Goal: Task Accomplishment & Management: Use online tool/utility

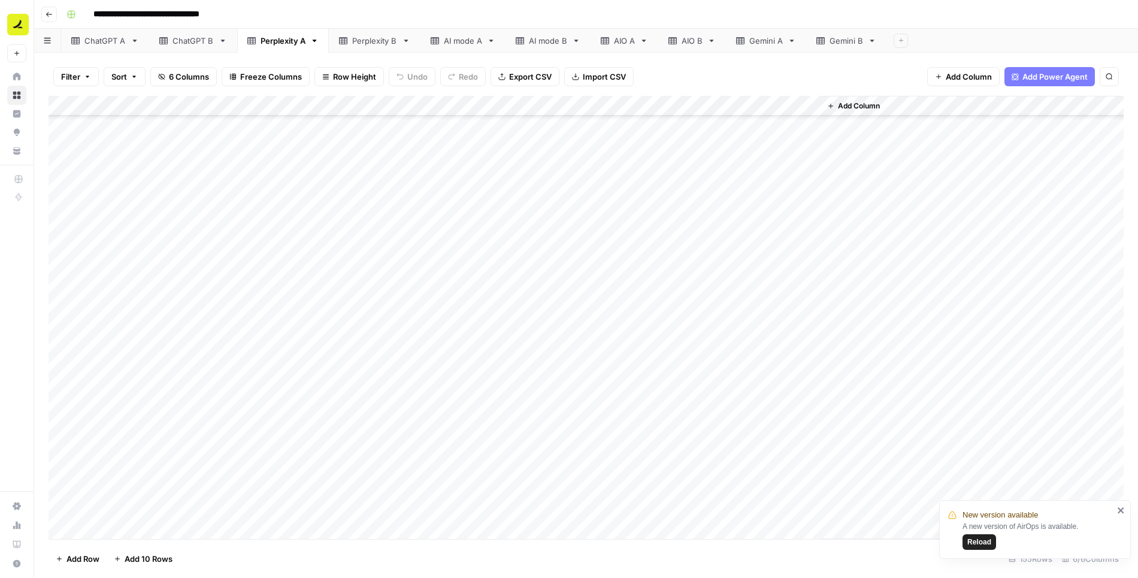
scroll to position [2753, 0]
click at [706, 538] on span "Reload" at bounding box center [980, 542] width 24 height 11
click at [379, 105] on div "Add Column" at bounding box center [587, 318] width 1076 height 444
click at [264, 231] on span "Filter" at bounding box center [291, 234] width 105 height 12
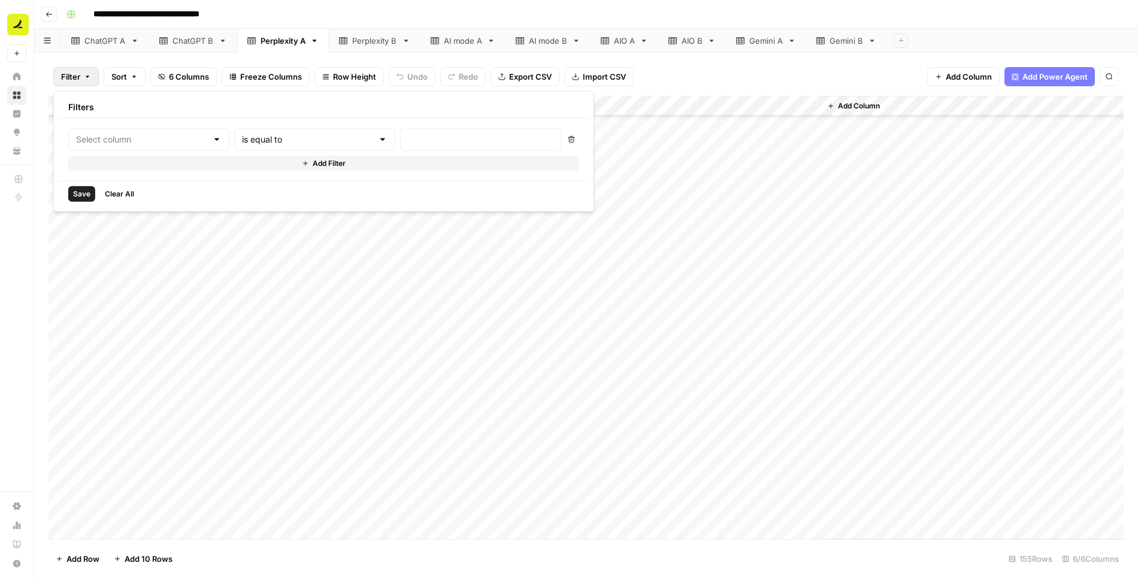
type input "Prompt"
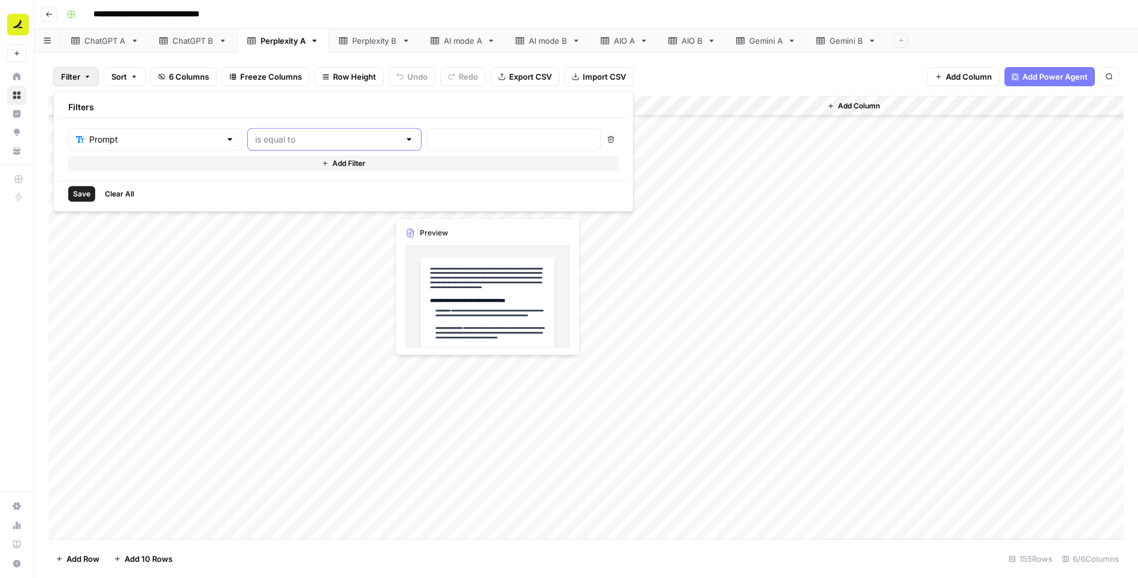
click at [291, 134] on input "text" at bounding box center [327, 140] width 144 height 12
click at [264, 201] on span "contains" at bounding box center [280, 202] width 114 height 12
type input "contains"
click at [434, 137] on input "text" at bounding box center [513, 140] width 159 height 12
type input "ramp"
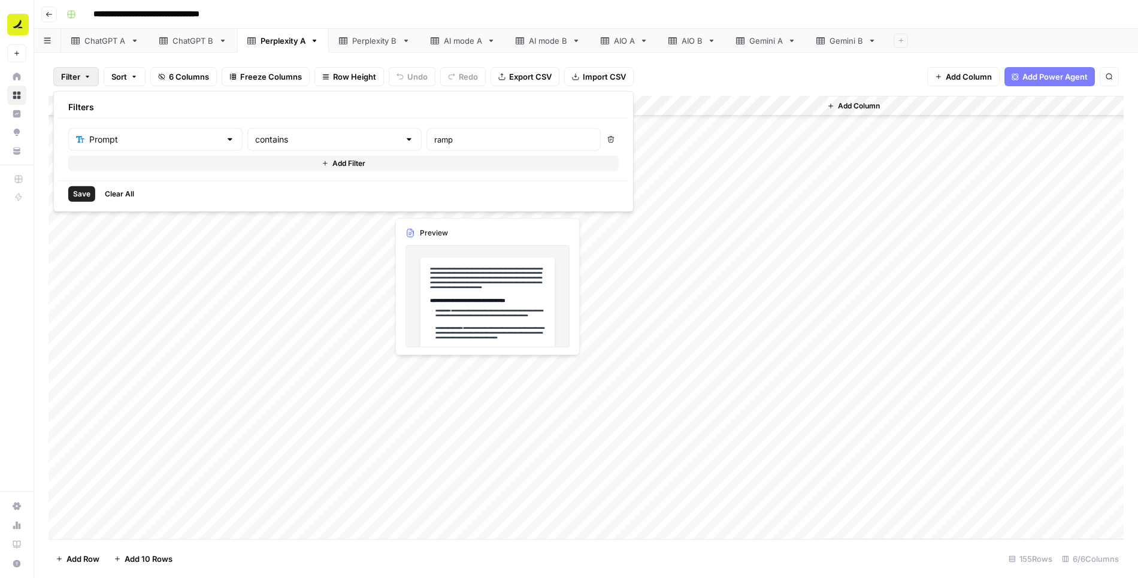
click at [74, 192] on span "Save" at bounding box center [81, 194] width 17 height 11
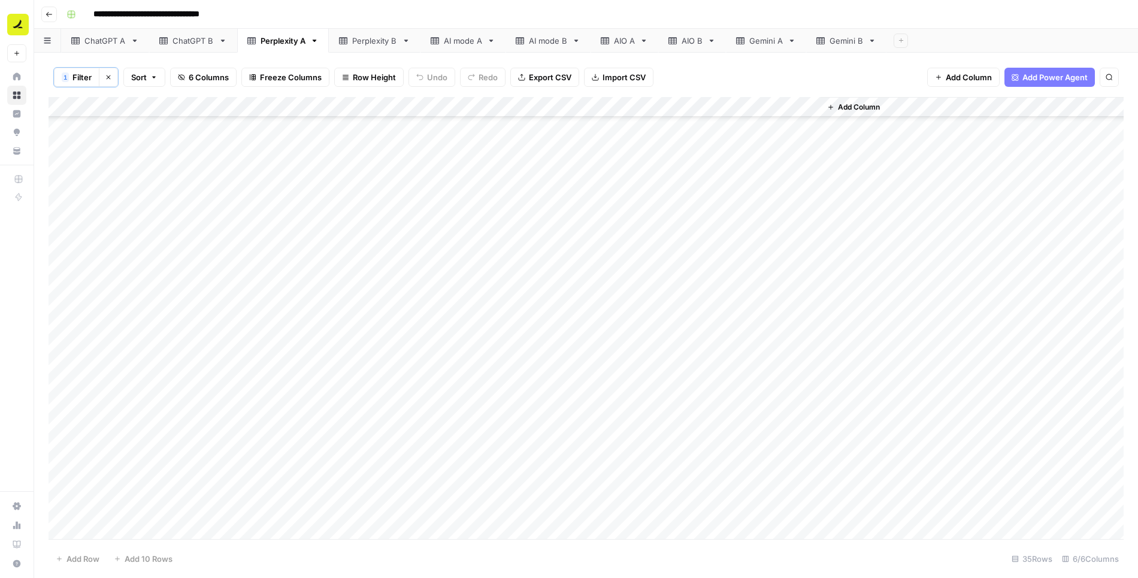
scroll to position [0, 0]
click at [110, 117] on div "Add Column" at bounding box center [587, 319] width 1076 height 444
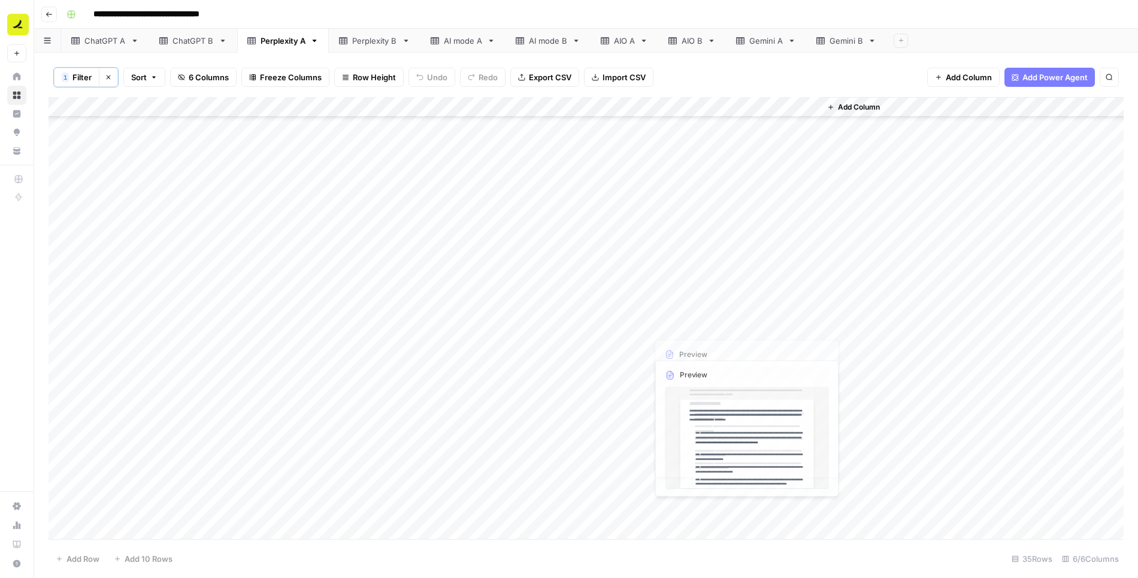
click at [756, 525] on div "Add Column" at bounding box center [587, 319] width 1076 height 444
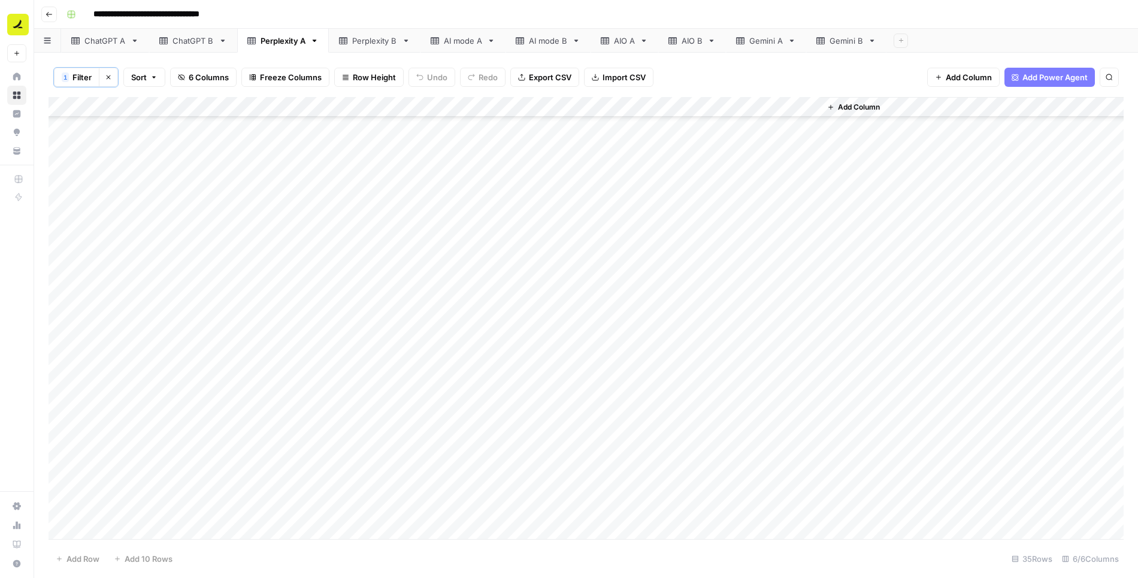
click at [364, 43] on div "Perplexity B" at bounding box center [374, 41] width 45 height 12
click at [121, 126] on div "Add Column" at bounding box center [587, 116] width 1076 height 40
click at [183, 219] on div "Add Column" at bounding box center [587, 317] width 1076 height 443
click at [183, 123] on div "Add Column" at bounding box center [587, 126] width 1076 height 60
click at [137, 123] on div "Add Column" at bounding box center [587, 126] width 1076 height 60
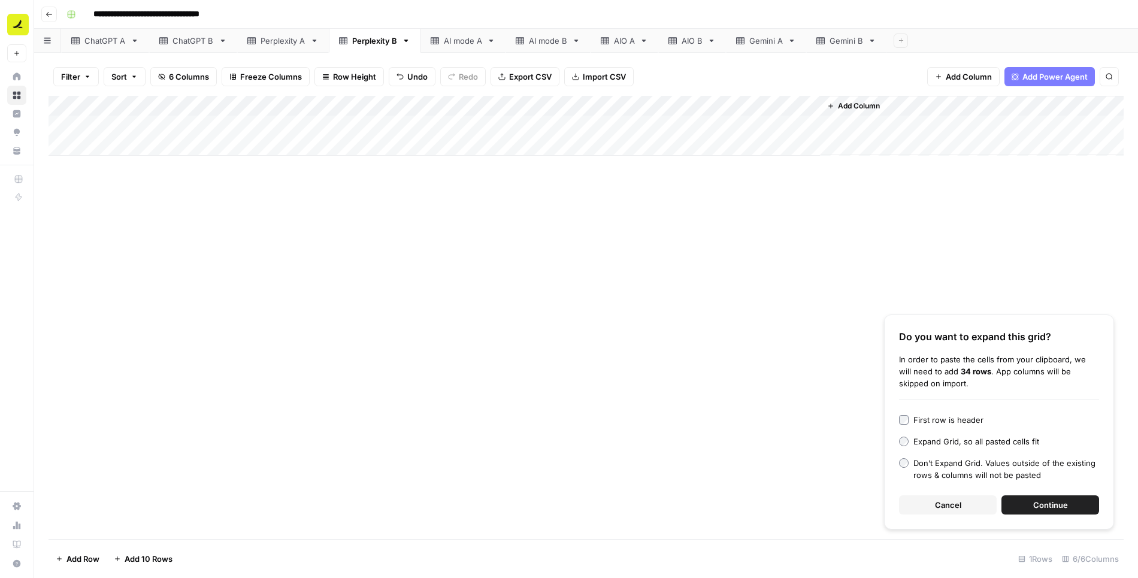
click at [1065, 498] on button "Continue" at bounding box center [1051, 505] width 98 height 19
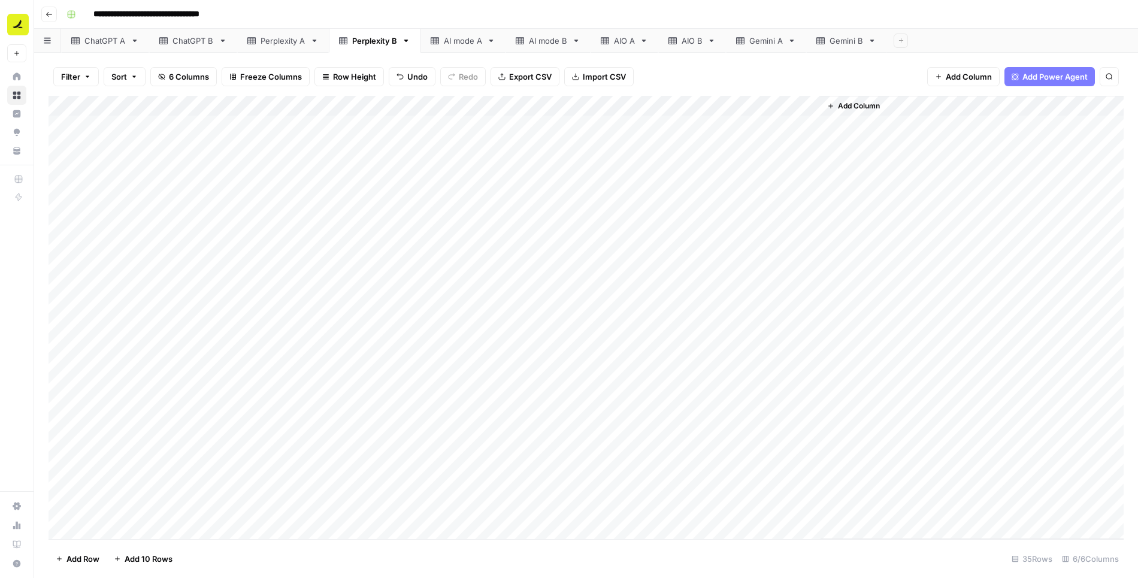
click at [270, 43] on div "Perplexity A" at bounding box center [283, 41] width 45 height 12
click at [117, 120] on div "Add Column" at bounding box center [587, 319] width 1076 height 444
click at [68, 105] on div "Add Column" at bounding box center [587, 319] width 1076 height 444
click at [91, 557] on span "Delete 35 Rows" at bounding box center [85, 559] width 58 height 12
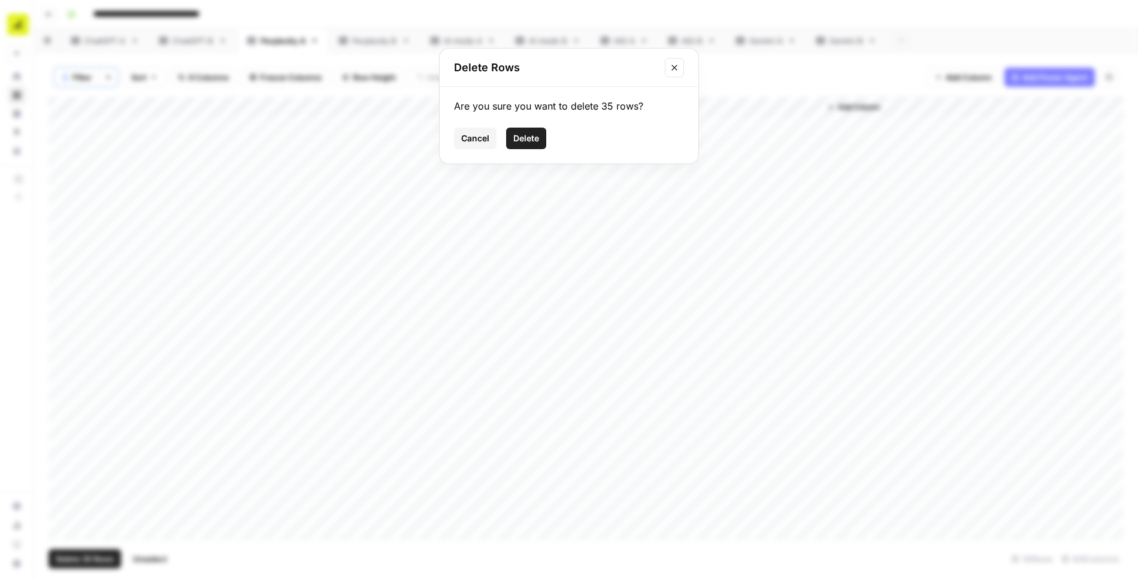
click at [527, 140] on span "Delete" at bounding box center [527, 138] width 26 height 12
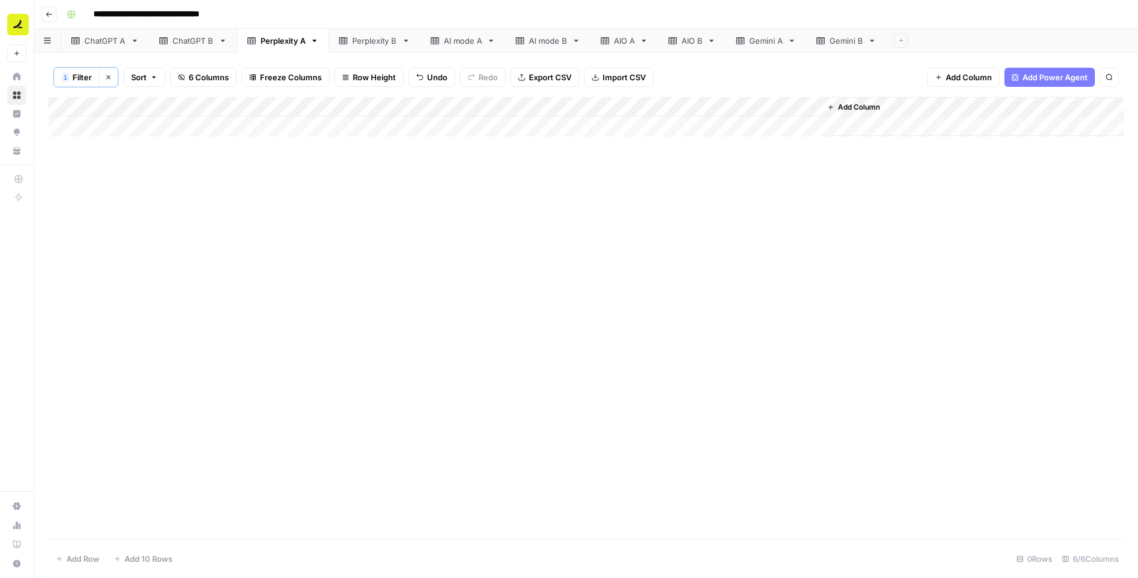
click at [108, 77] on icon "button" at bounding box center [108, 77] width 7 height 7
click at [193, 34] on link "ChatGPT B" at bounding box center [193, 41] width 88 height 24
click at [98, 43] on div "ChatGPT A" at bounding box center [104, 41] width 41 height 12
click at [278, 42] on div "Perplexity A" at bounding box center [283, 41] width 45 height 12
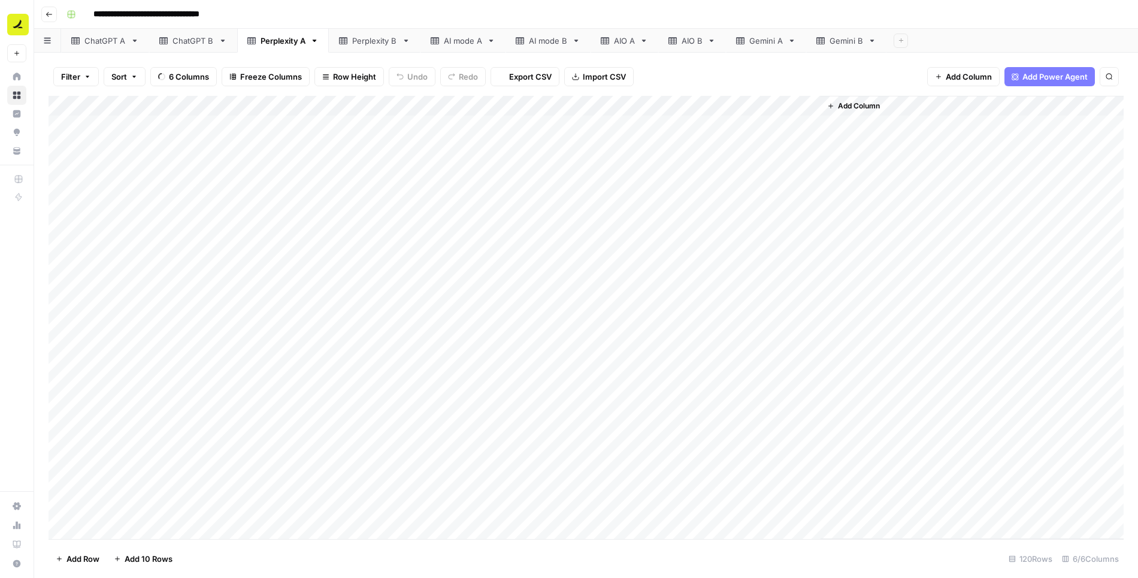
click at [376, 40] on div "Perplexity B" at bounding box center [374, 41] width 45 height 12
click at [457, 41] on div "AI mode A" at bounding box center [463, 41] width 38 height 12
click at [95, 35] on div "ChatGPT A" at bounding box center [104, 41] width 41 height 12
click at [176, 44] on div "ChatGPT B" at bounding box center [193, 41] width 41 height 12
click at [268, 36] on div "Perplexity A" at bounding box center [283, 41] width 45 height 12
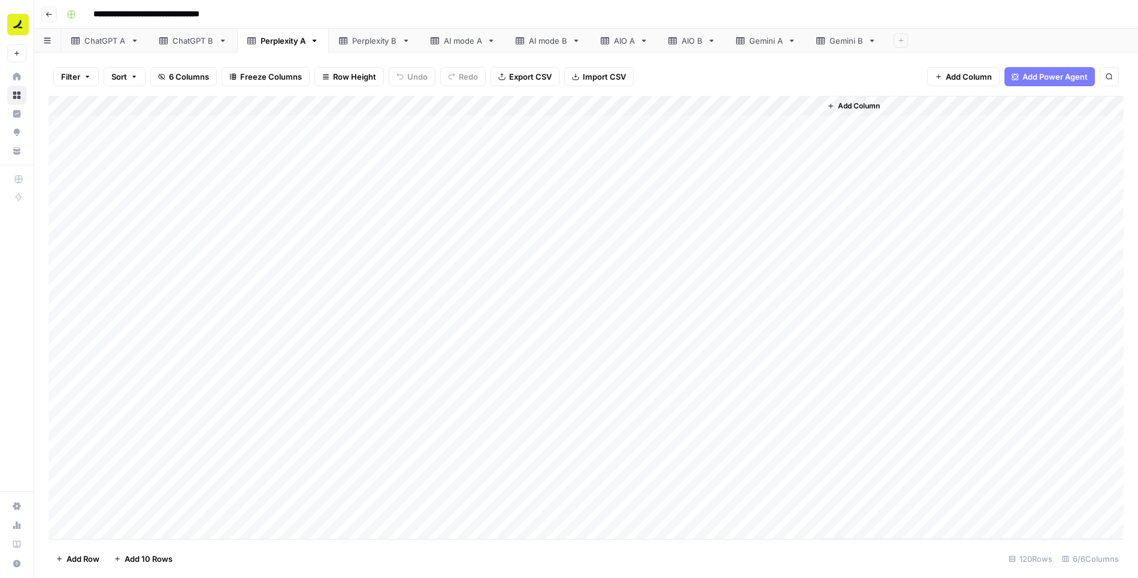
click at [369, 40] on div "Perplexity B" at bounding box center [374, 41] width 45 height 12
click at [431, 40] on icon at bounding box center [435, 40] width 8 height 7
click at [102, 40] on div "ChatGPT A" at bounding box center [104, 41] width 41 height 12
click at [451, 39] on div "AI mode A" at bounding box center [463, 41] width 38 height 12
click at [614, 38] on div "AIO A" at bounding box center [624, 41] width 21 height 12
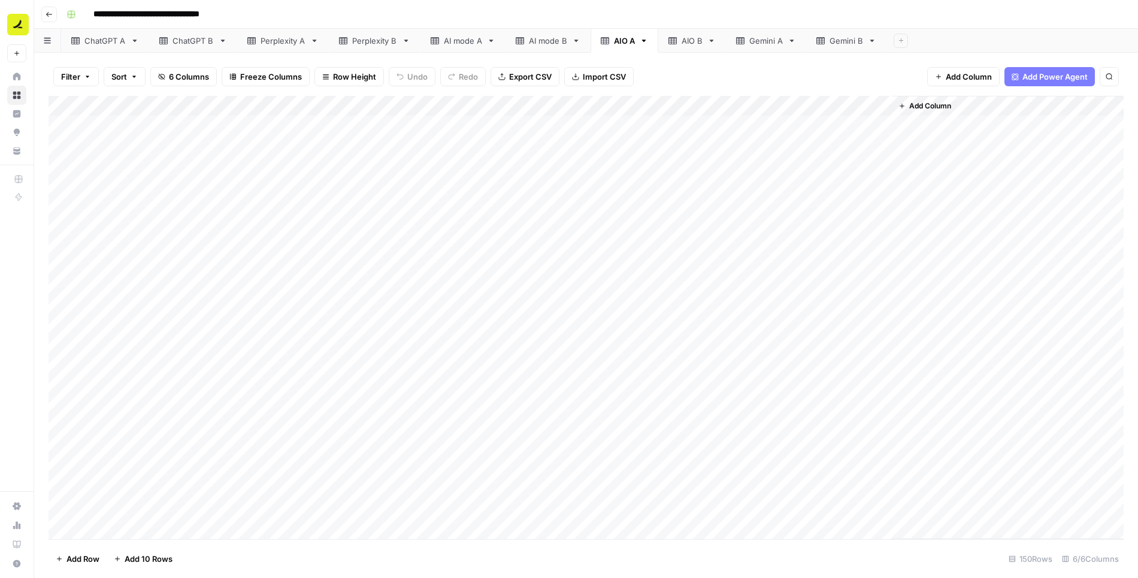
click at [755, 44] on div "Gemini A" at bounding box center [767, 41] width 34 height 12
click at [209, 13] on input "**********" at bounding box center [168, 14] width 161 height 19
click at [227, 14] on input "**********" at bounding box center [168, 14] width 161 height 19
click at [243, 14] on input "**********" at bounding box center [168, 14] width 161 height 19
type input "**********"
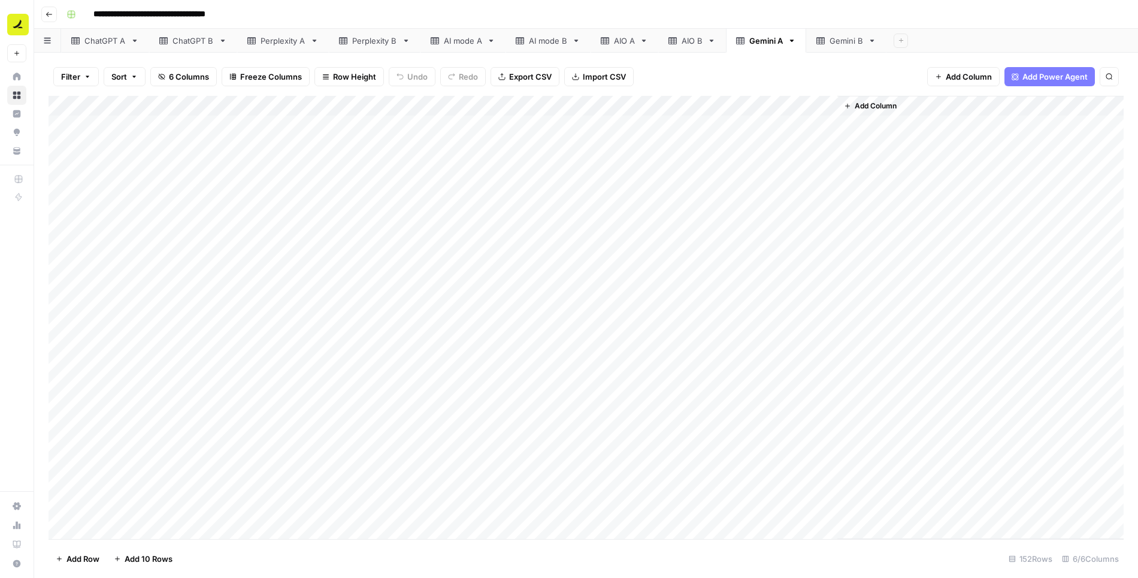
click at [227, 17] on input "**********" at bounding box center [172, 14] width 169 height 19
click at [105, 46] on div "ChatGPT A" at bounding box center [104, 41] width 41 height 12
click at [446, 38] on div "AI mode A" at bounding box center [463, 41] width 38 height 12
click at [854, 102] on span "Add Column" at bounding box center [859, 106] width 42 height 11
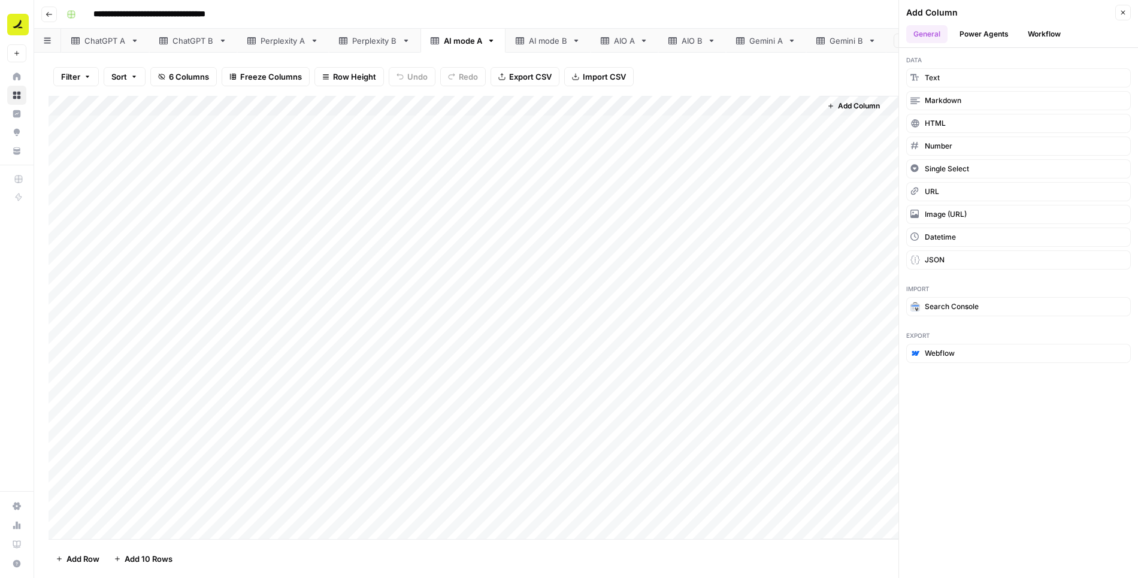
click at [1047, 28] on button "Workflow" at bounding box center [1044, 34] width 47 height 18
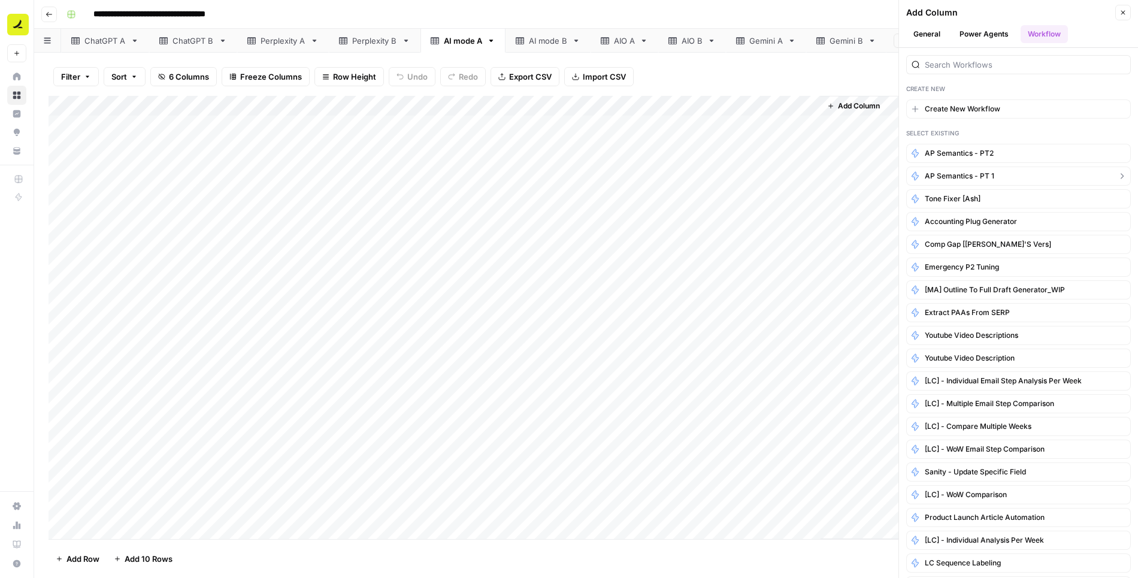
click at [974, 172] on span "AP Semantics - PT 1" at bounding box center [960, 176] width 70 height 11
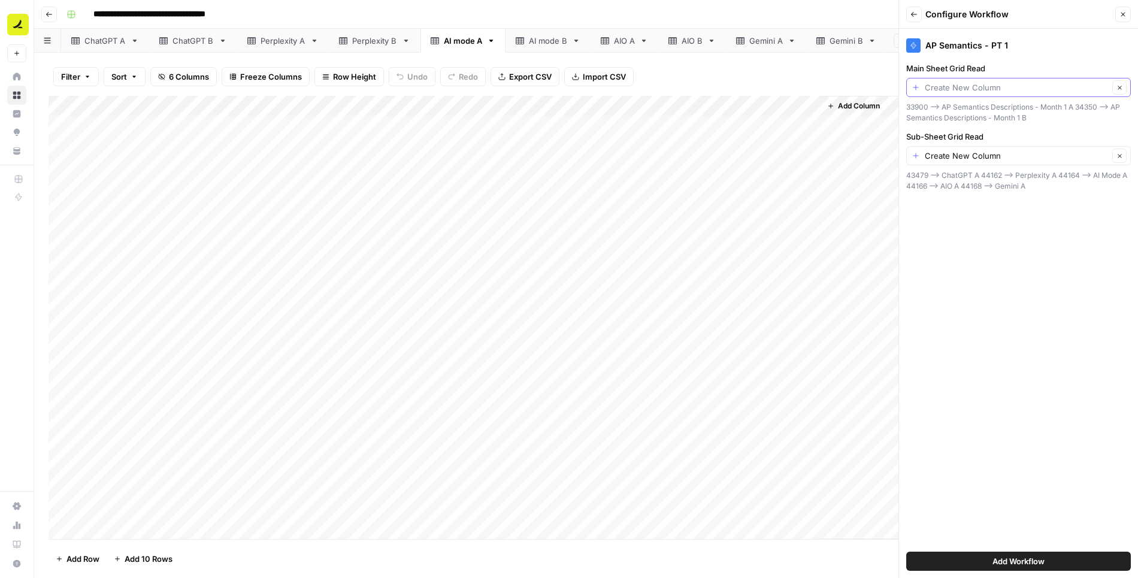
click at [968, 90] on input "Main Sheet Grid Read" at bounding box center [1017, 87] width 184 height 12
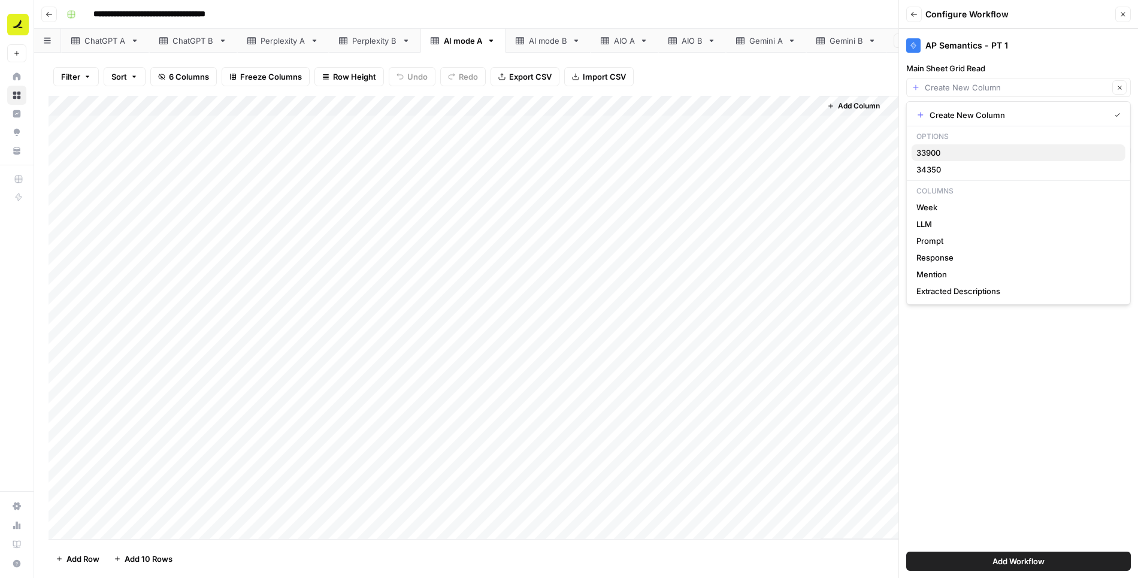
click at [952, 149] on span "33900" at bounding box center [1017, 153] width 200 height 12
type input "33900"
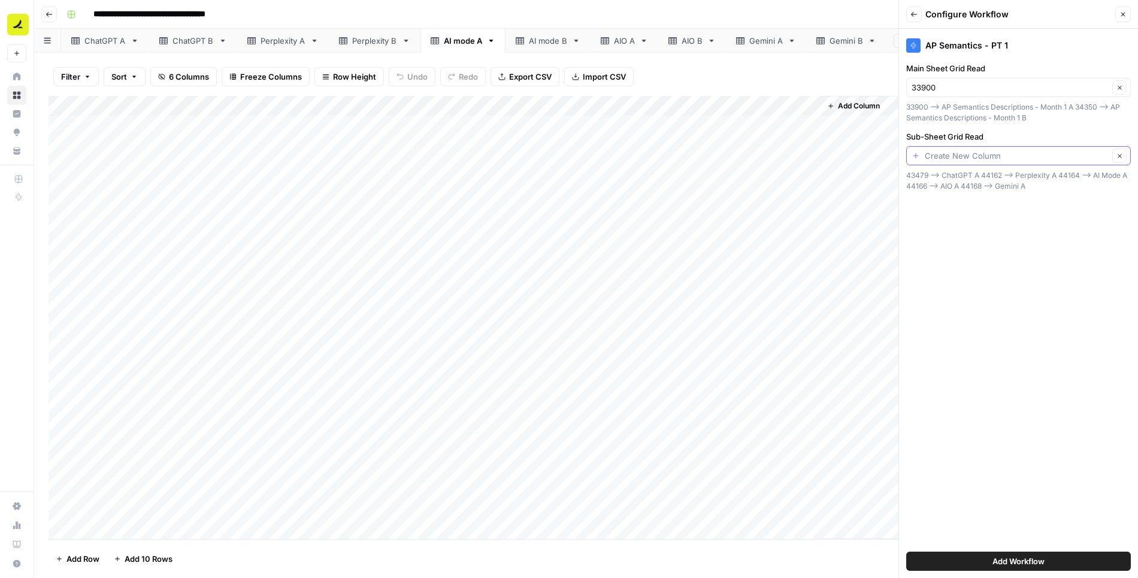
click at [953, 155] on input "Sub-Sheet Grid Read" at bounding box center [1017, 156] width 184 height 12
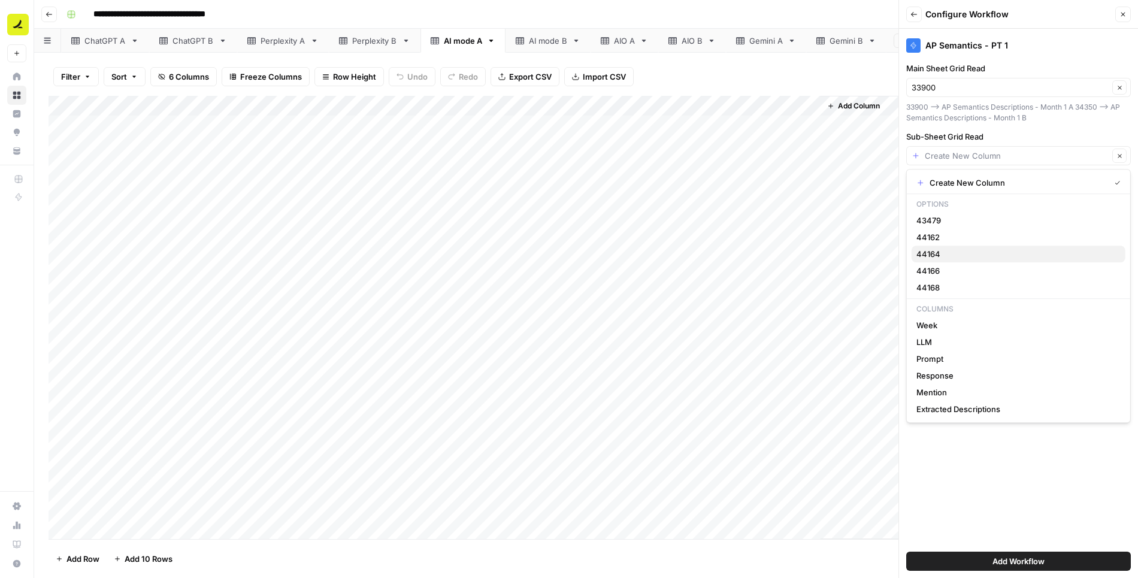
click at [949, 248] on span "44164" at bounding box center [1017, 254] width 200 height 12
type input "44164"
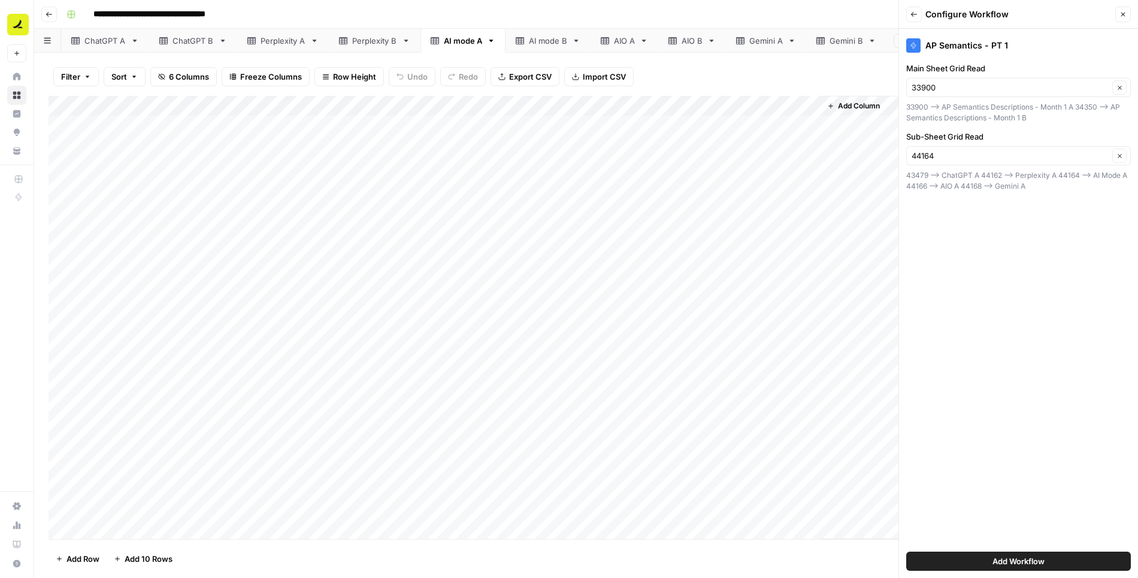
click at [1006, 563] on span "Add Workflow" at bounding box center [1019, 561] width 52 height 12
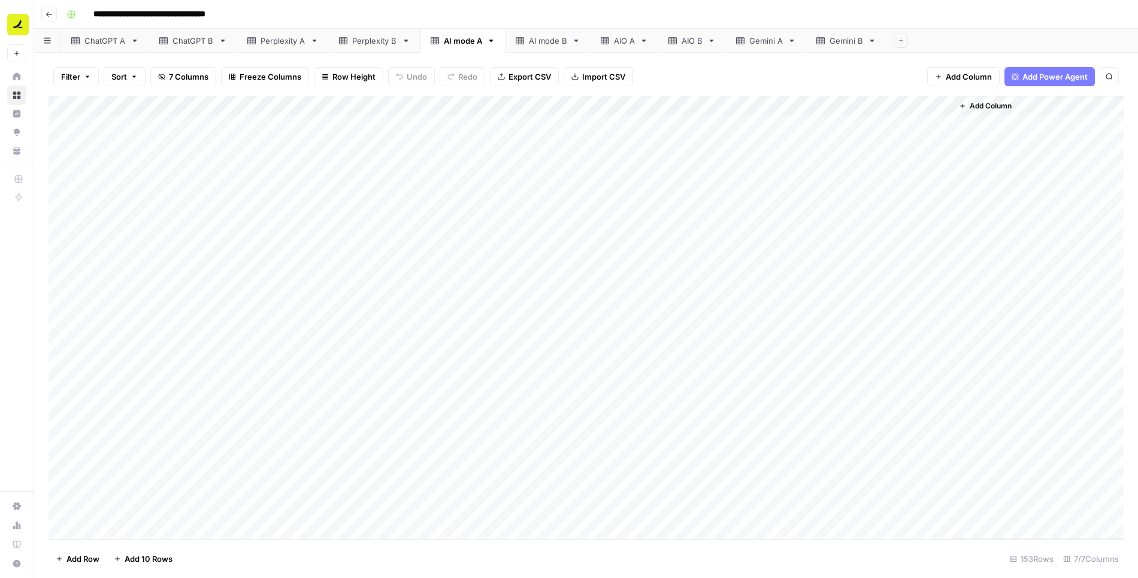
drag, startPoint x: 905, startPoint y: 103, endPoint x: 722, endPoint y: 120, distance: 183.5
click at [722, 120] on div "Add Column" at bounding box center [587, 318] width 1076 height 444
click at [714, 125] on div "Add Column" at bounding box center [587, 318] width 1076 height 444
click at [771, 124] on div "Add Column" at bounding box center [587, 318] width 1076 height 444
click at [730, 125] on div "Add Column" at bounding box center [587, 318] width 1076 height 444
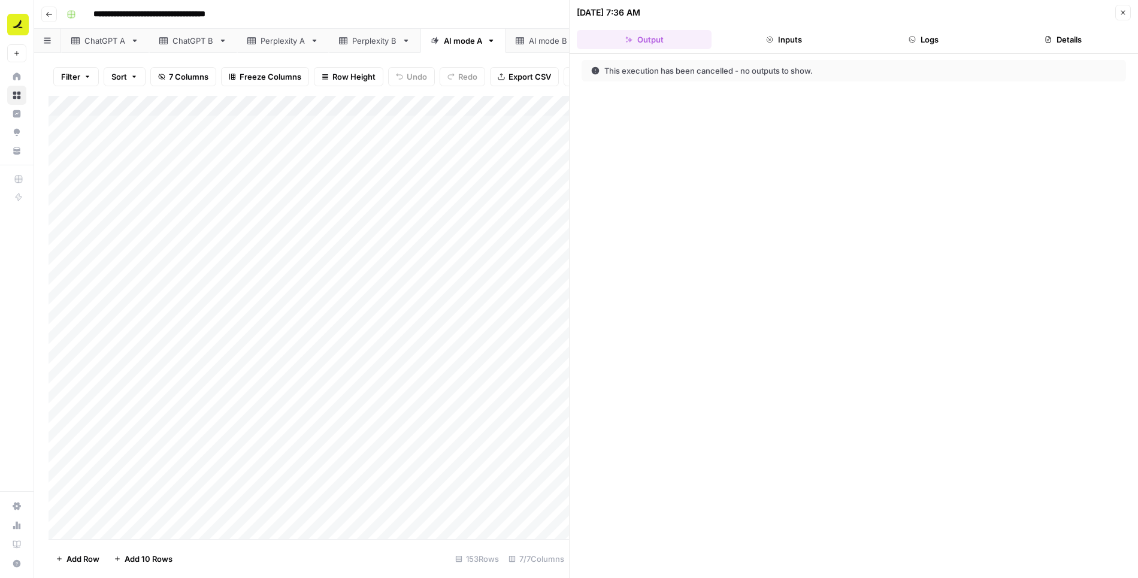
click at [911, 41] on icon "button" at bounding box center [912, 39] width 7 height 7
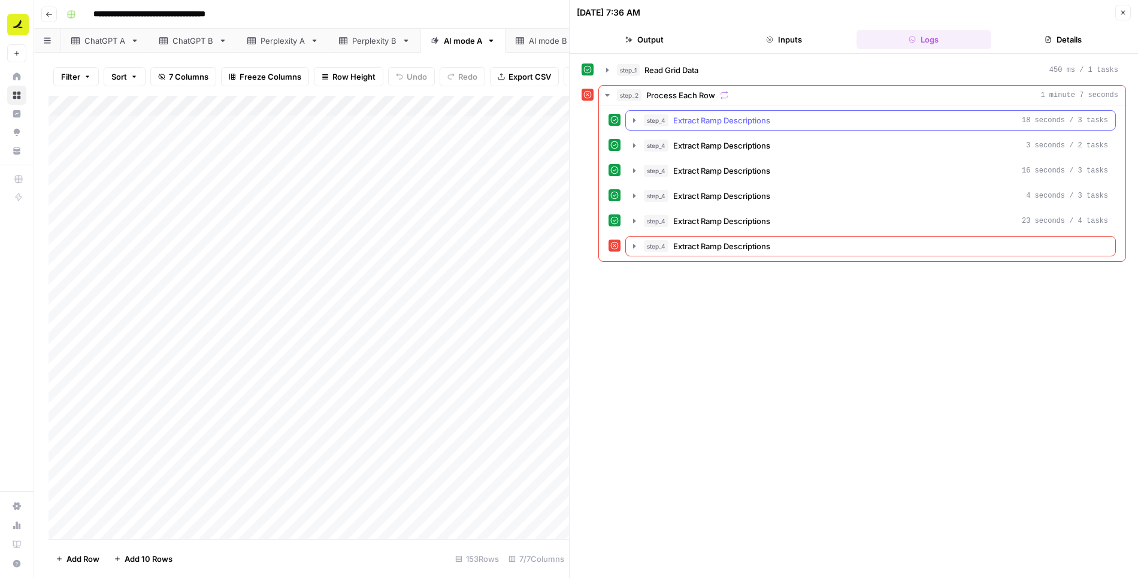
click at [630, 120] on icon "button" at bounding box center [635, 121] width 10 height 10
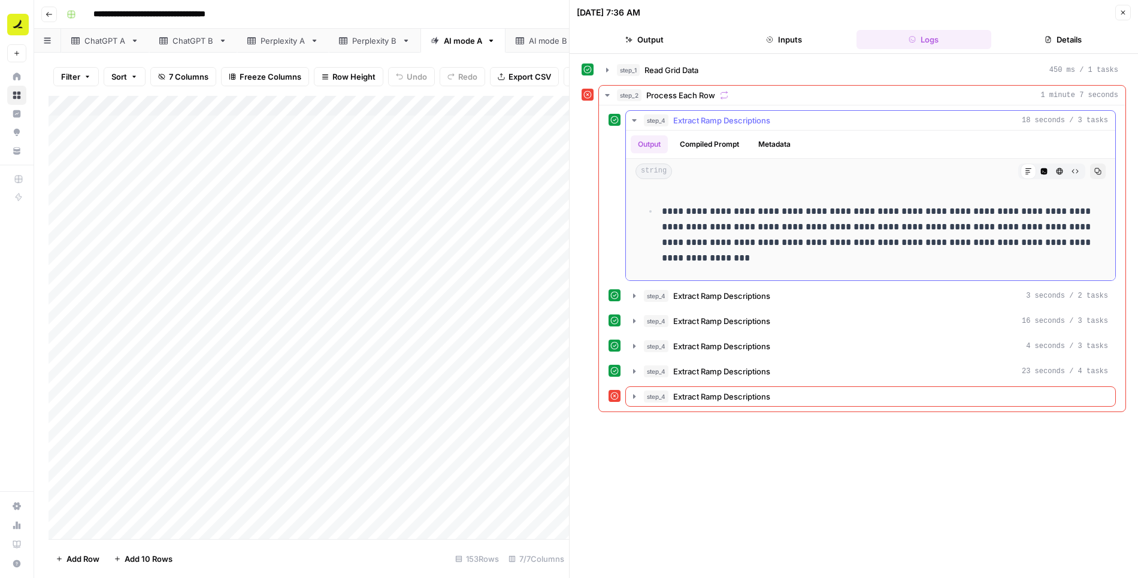
click at [630, 120] on icon "button" at bounding box center [635, 121] width 10 height 10
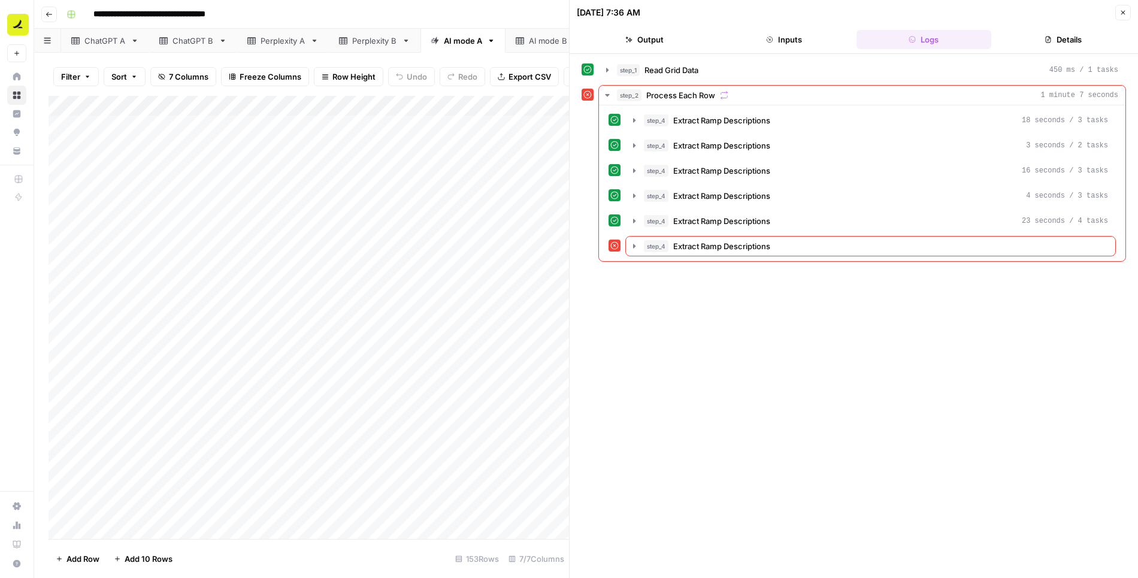
click at [1121, 11] on icon "button" at bounding box center [1123, 12] width 7 height 7
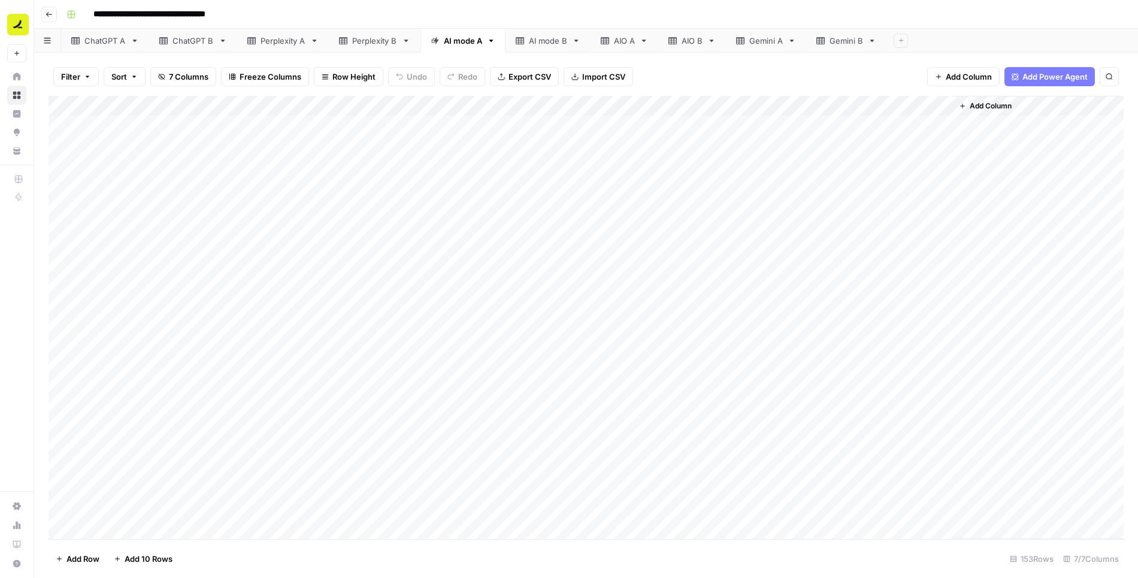
click at [756, 107] on div "Add Column" at bounding box center [587, 318] width 1076 height 444
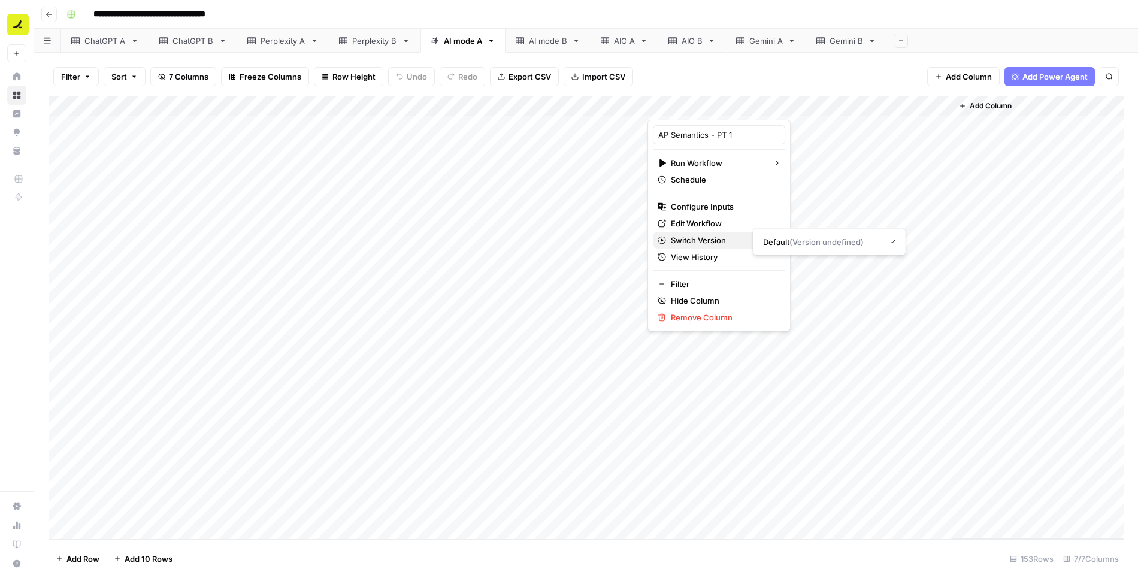
click at [717, 240] on span "Switch Version" at bounding box center [717, 240] width 93 height 12
click at [832, 161] on div "Add Column" at bounding box center [587, 318] width 1076 height 444
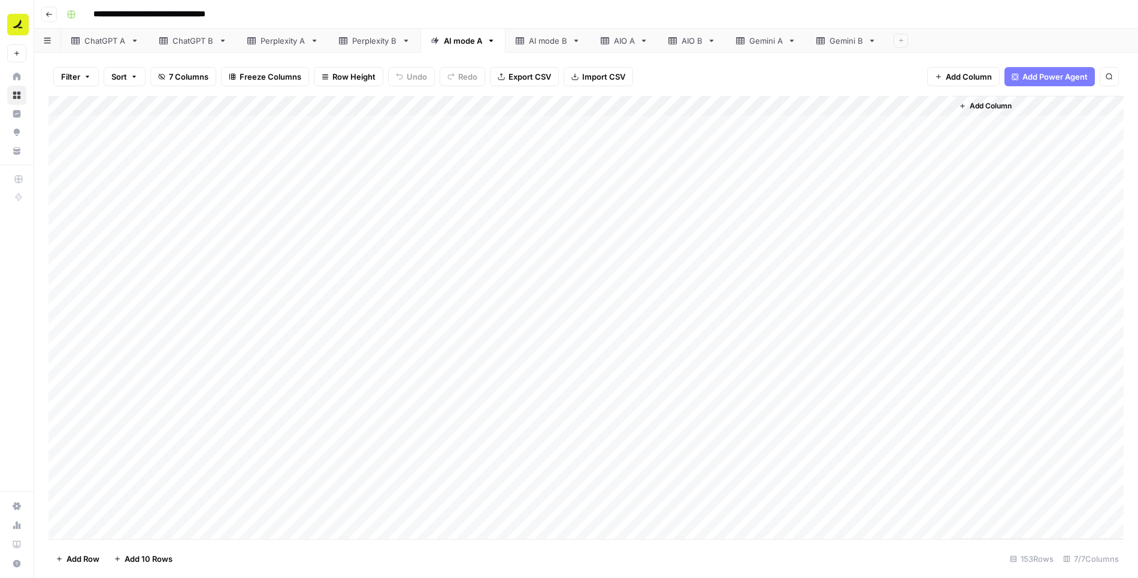
click at [728, 135] on div "Add Column" at bounding box center [587, 318] width 1076 height 444
click at [735, 120] on div "Add Column" at bounding box center [587, 318] width 1076 height 444
click at [753, 105] on div "Add Column" at bounding box center [587, 318] width 1076 height 444
click at [826, 130] on div "Add Column" at bounding box center [587, 318] width 1076 height 444
click at [767, 148] on div "Add Column" at bounding box center [587, 318] width 1076 height 444
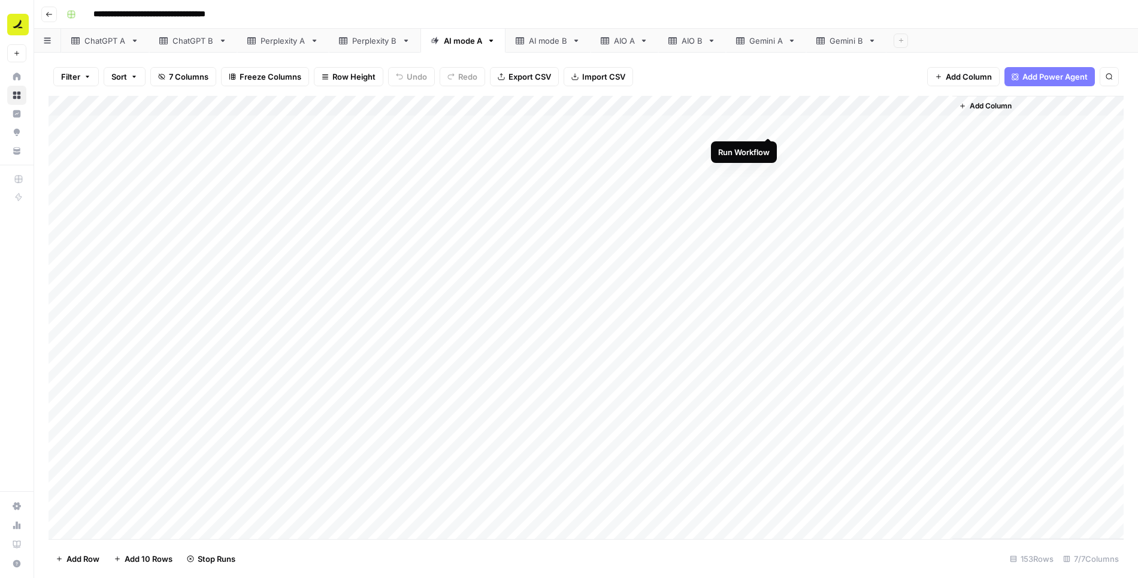
click at [768, 124] on div "Add Column" at bounding box center [587, 318] width 1076 height 444
click at [633, 126] on div "Add Column" at bounding box center [587, 318] width 1076 height 444
click at [534, 107] on div "Add Column" at bounding box center [587, 318] width 1076 height 444
click at [585, 128] on div "Add Column" at bounding box center [587, 318] width 1076 height 444
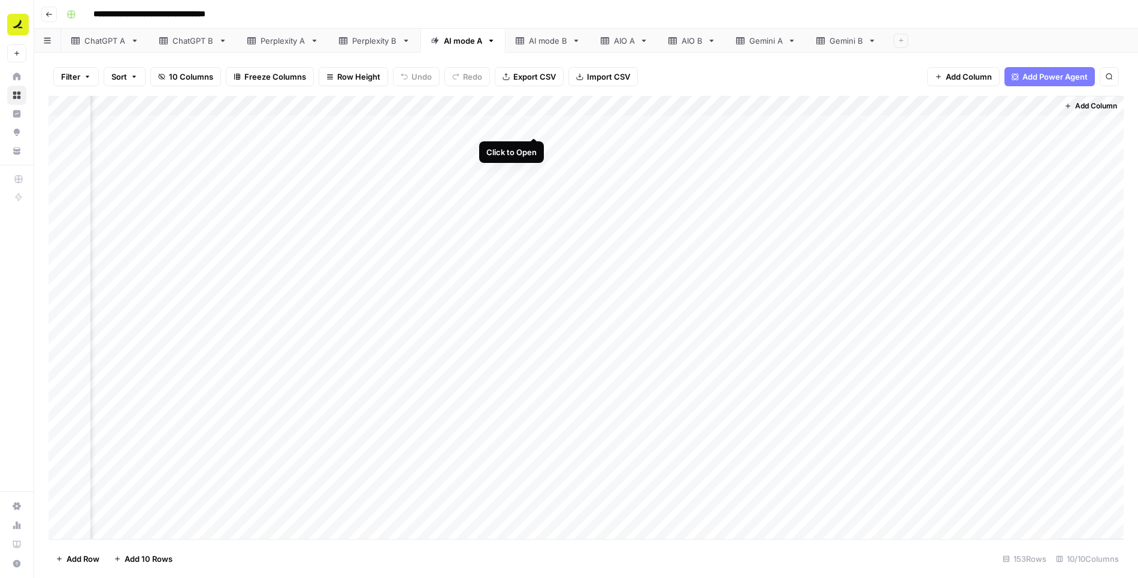
click at [531, 126] on div "Add Column" at bounding box center [587, 318] width 1076 height 444
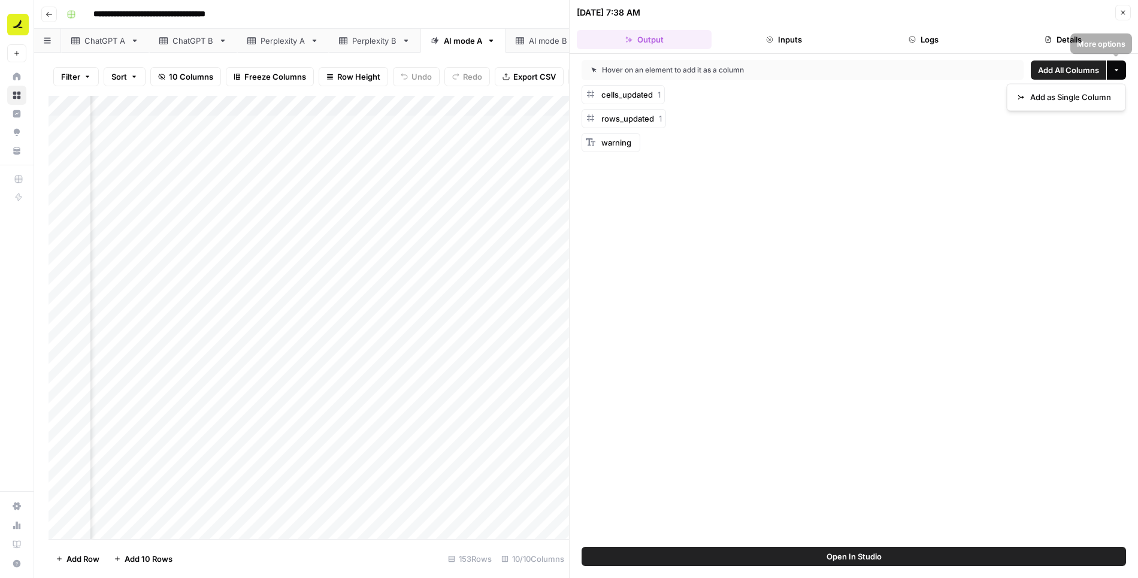
click at [1119, 73] on icon "button" at bounding box center [1116, 70] width 7 height 7
click at [1098, 96] on span "Add as Single Column" at bounding box center [1071, 97] width 81 height 12
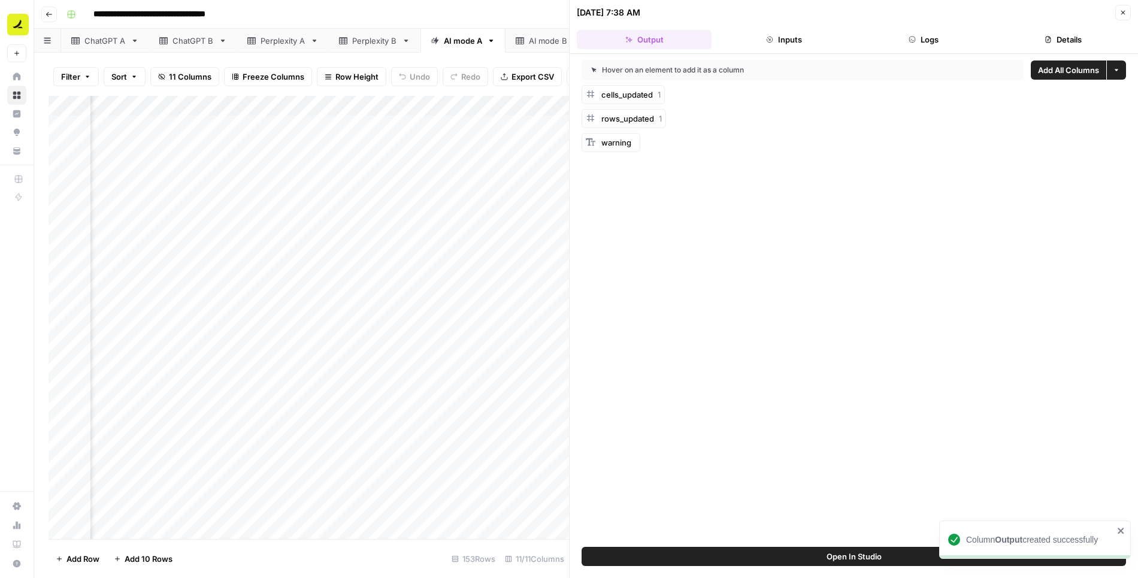
scroll to position [0, 409]
click at [1124, 12] on icon "button" at bounding box center [1123, 12] width 7 height 7
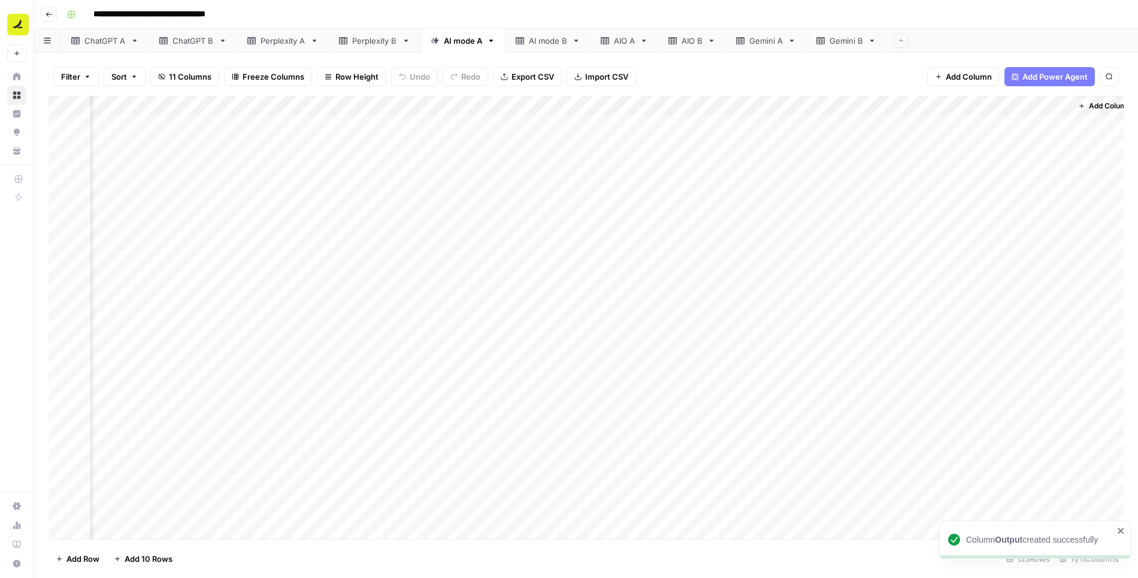
scroll to position [0, 312]
click at [674, 104] on div "Add Column" at bounding box center [587, 318] width 1076 height 444
click at [639, 222] on span "Remove Column" at bounding box center [651, 224] width 105 height 12
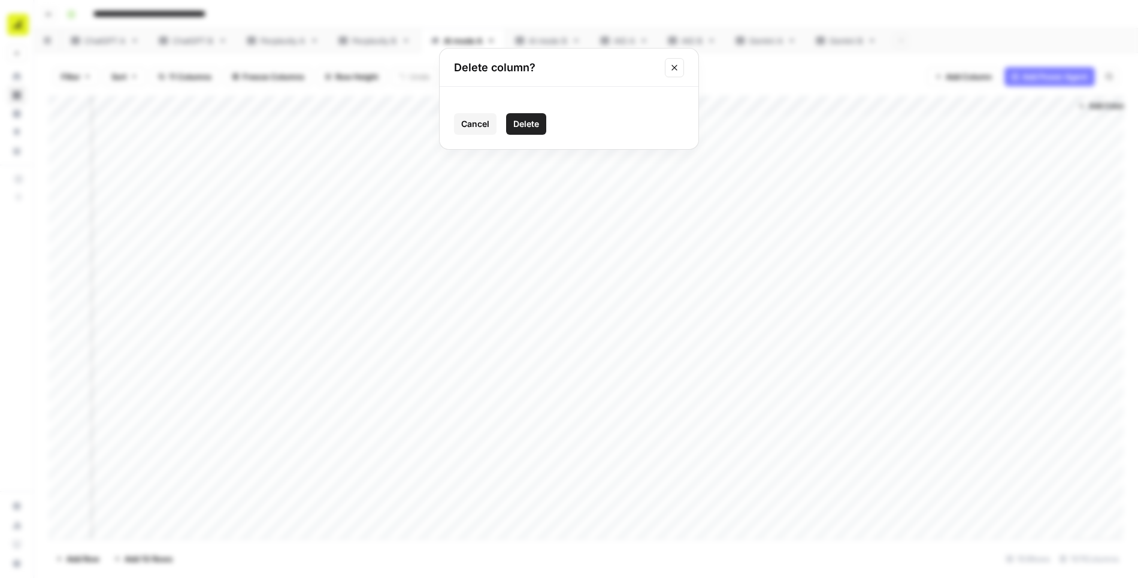
click at [514, 119] on span "Delete" at bounding box center [527, 124] width 26 height 12
click at [766, 105] on div "Add Column" at bounding box center [587, 318] width 1076 height 444
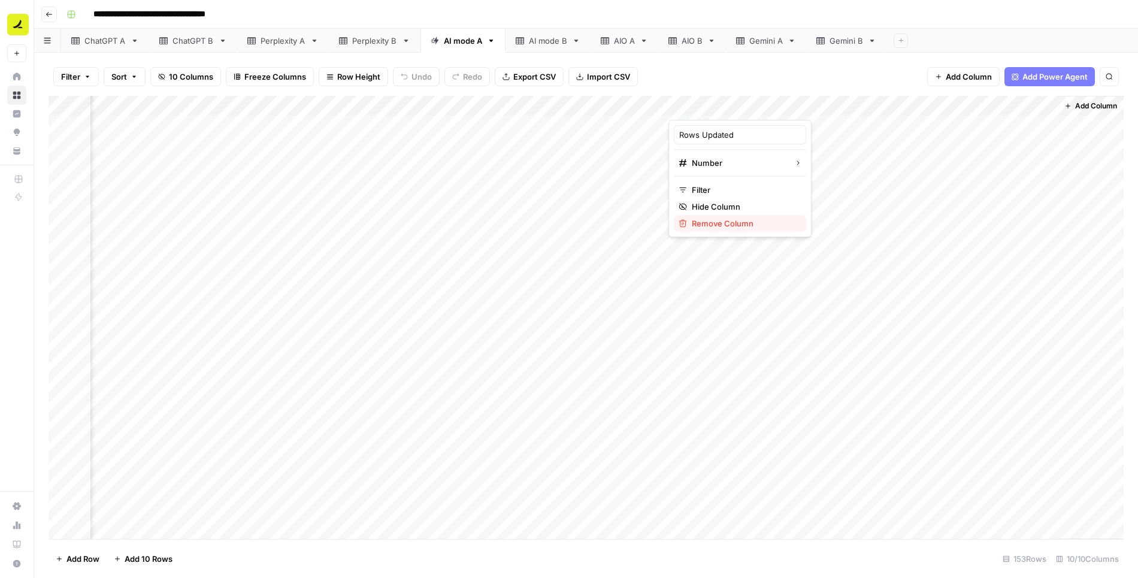
click at [742, 218] on span "Remove Column" at bounding box center [744, 224] width 105 height 12
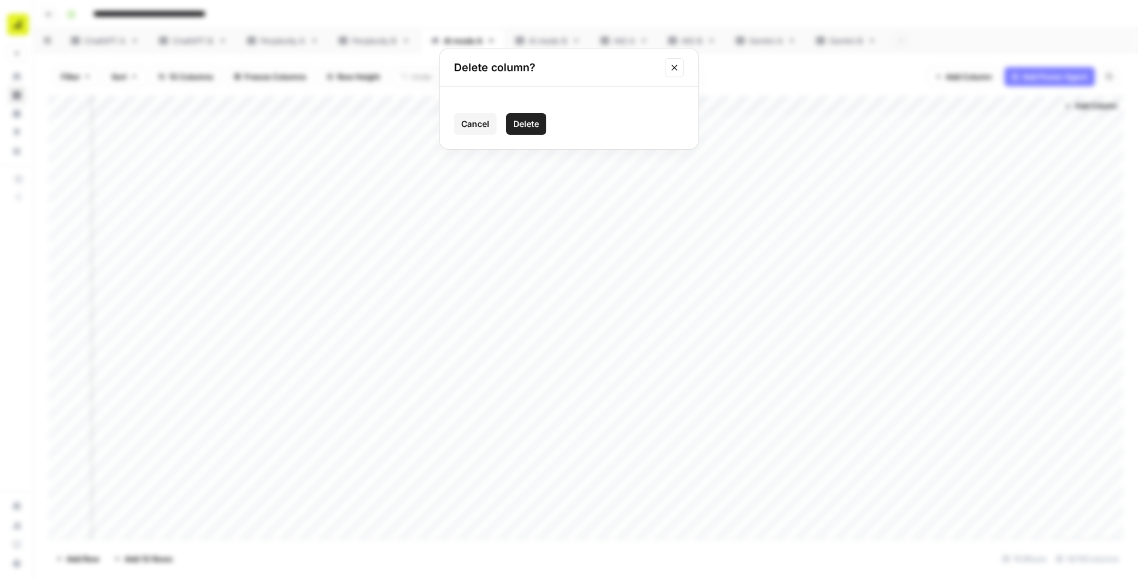
click at [527, 127] on span "Delete" at bounding box center [527, 124] width 26 height 12
click at [878, 104] on div "Add Column" at bounding box center [587, 318] width 1076 height 444
click at [836, 221] on span "Remove Column" at bounding box center [852, 224] width 105 height 12
click at [532, 126] on span "Delete" at bounding box center [527, 124] width 26 height 12
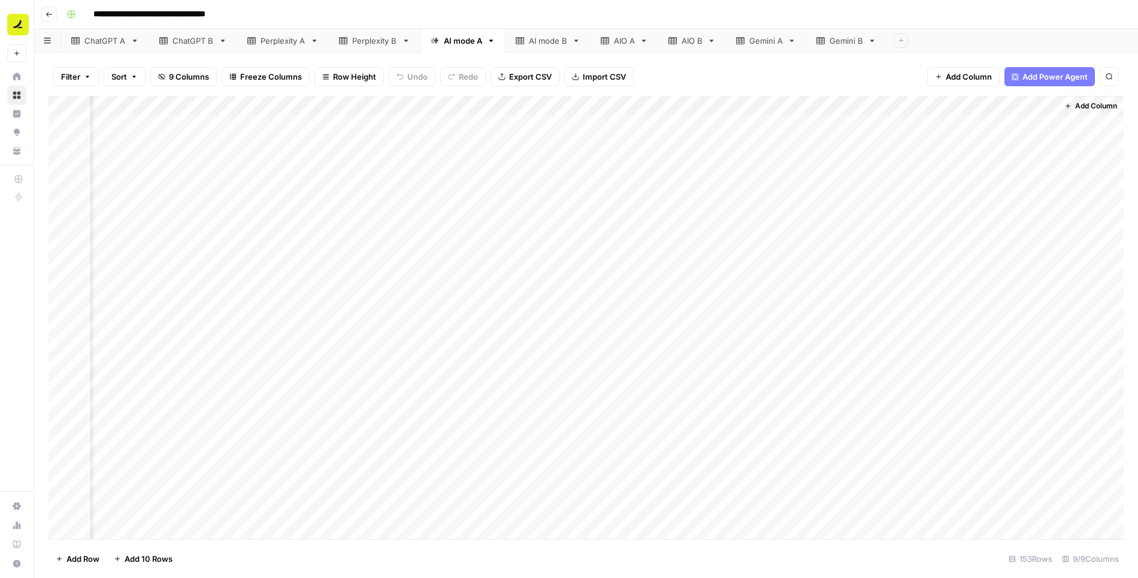
scroll to position [0, 3]
click at [472, 127] on div "Add Column" at bounding box center [587, 318] width 1076 height 444
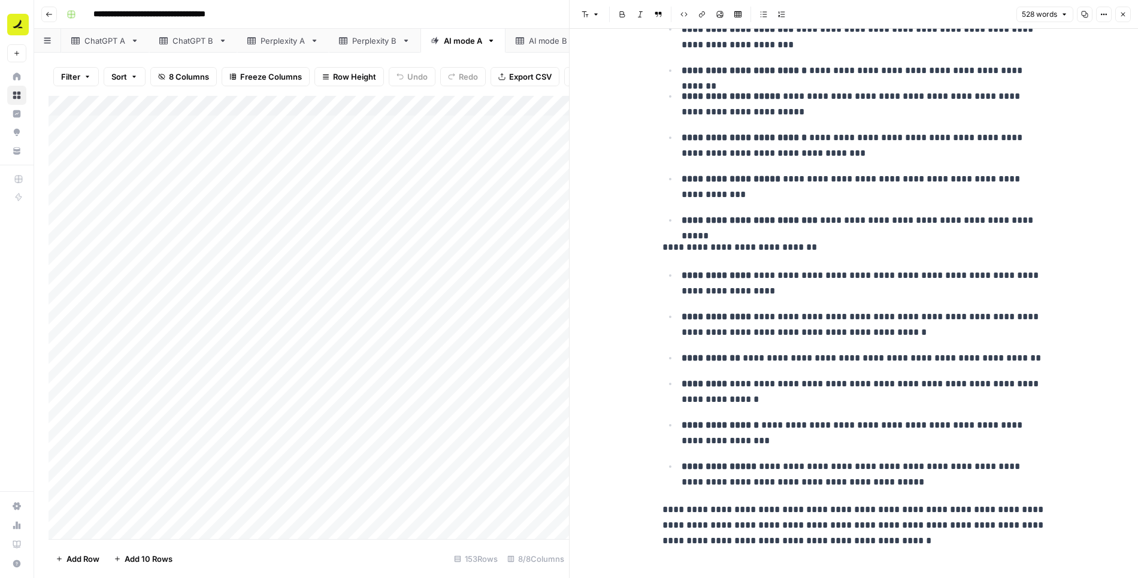
scroll to position [816, 0]
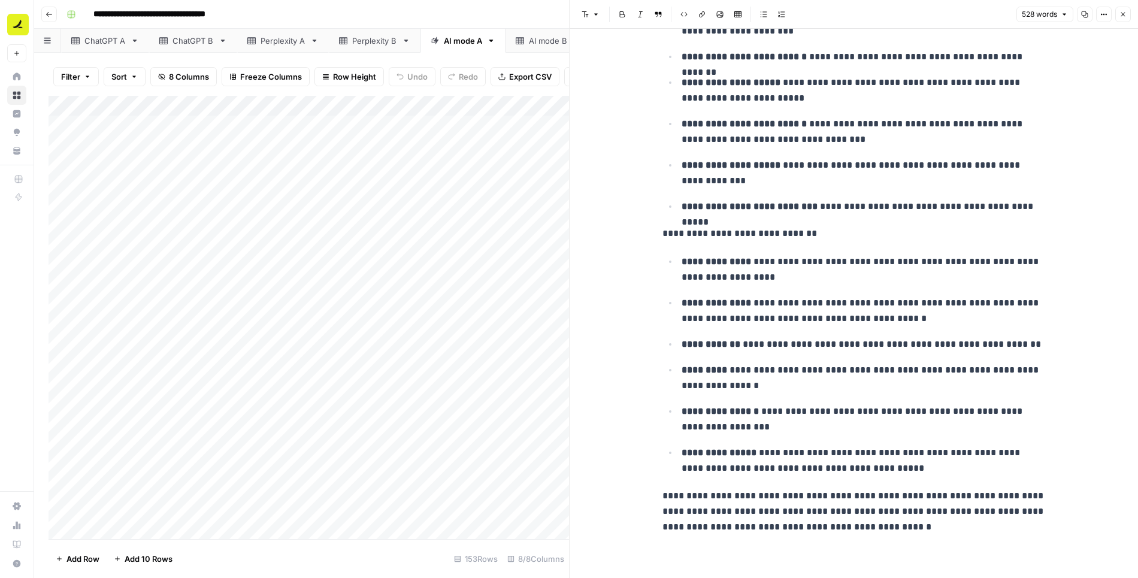
click at [1122, 15] on icon "button" at bounding box center [1123, 14] width 7 height 7
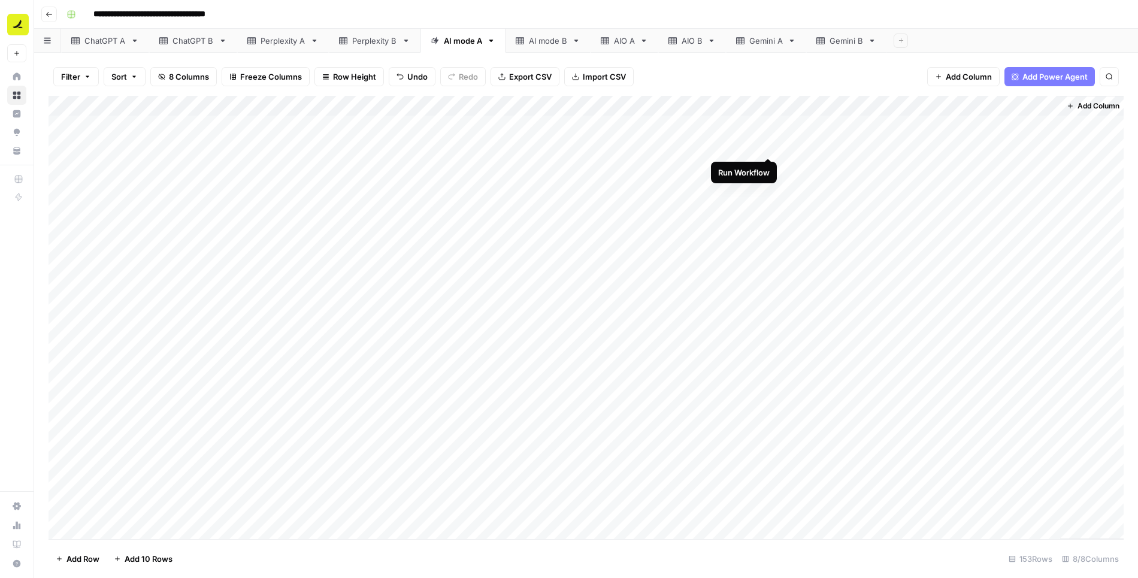
click at [769, 144] on div "Add Column" at bounding box center [587, 318] width 1076 height 444
click at [717, 167] on div "Add Column" at bounding box center [587, 318] width 1076 height 444
click at [877, 105] on div "Add Column" at bounding box center [587, 318] width 1076 height 444
click at [838, 222] on span "Remove Column" at bounding box center [852, 224] width 105 height 12
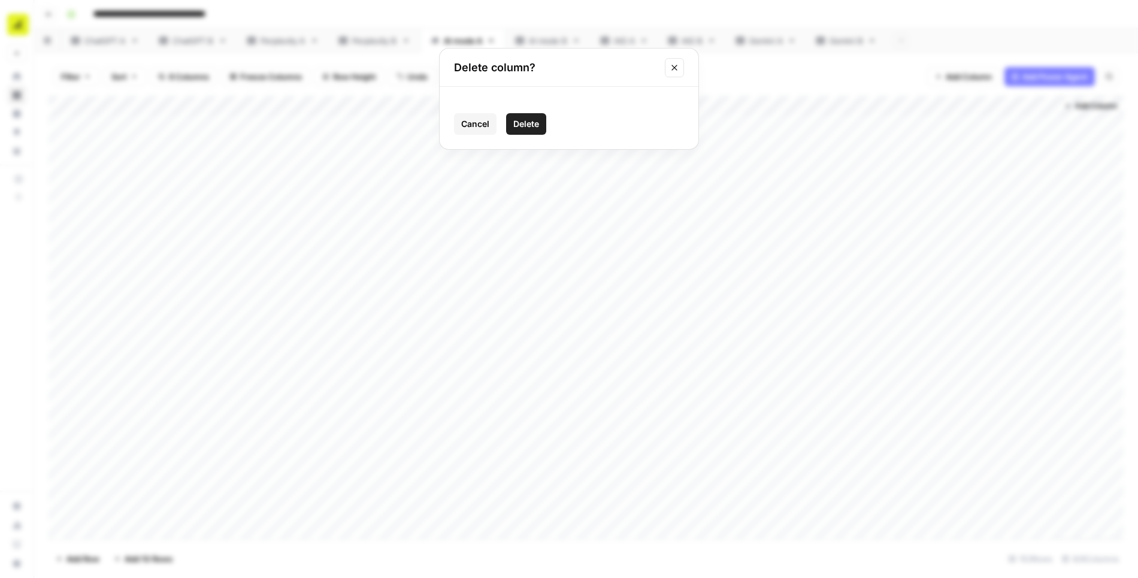
click at [526, 122] on span "Delete" at bounding box center [527, 124] width 26 height 12
click at [756, 104] on div "Add Column" at bounding box center [587, 318] width 1076 height 444
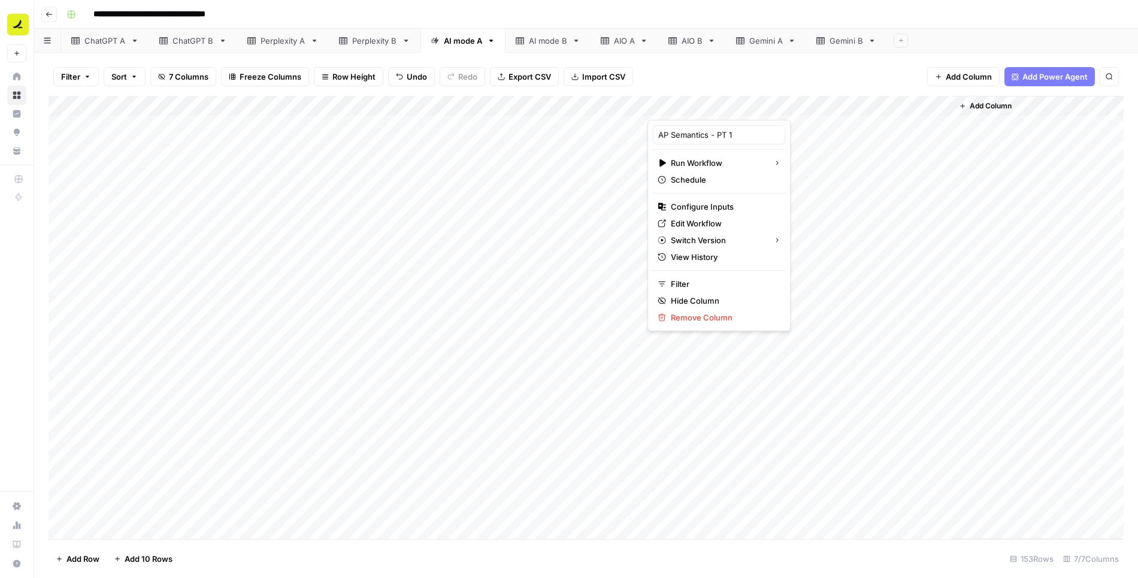
click at [804, 141] on div "Add Column" at bounding box center [587, 318] width 1076 height 444
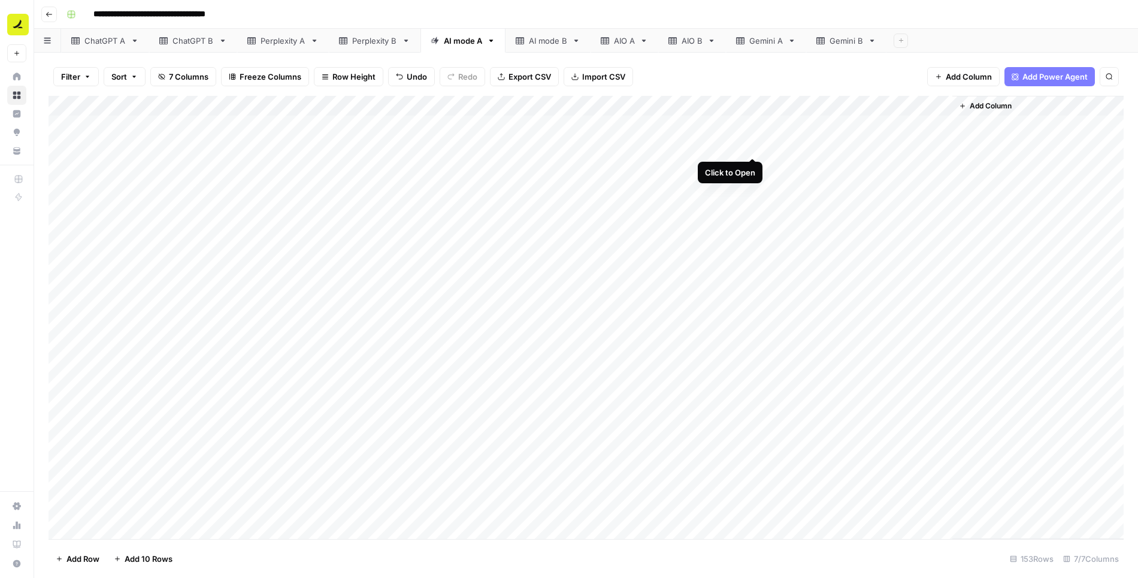
click at [756, 104] on div "Add Column" at bounding box center [587, 318] width 1076 height 444
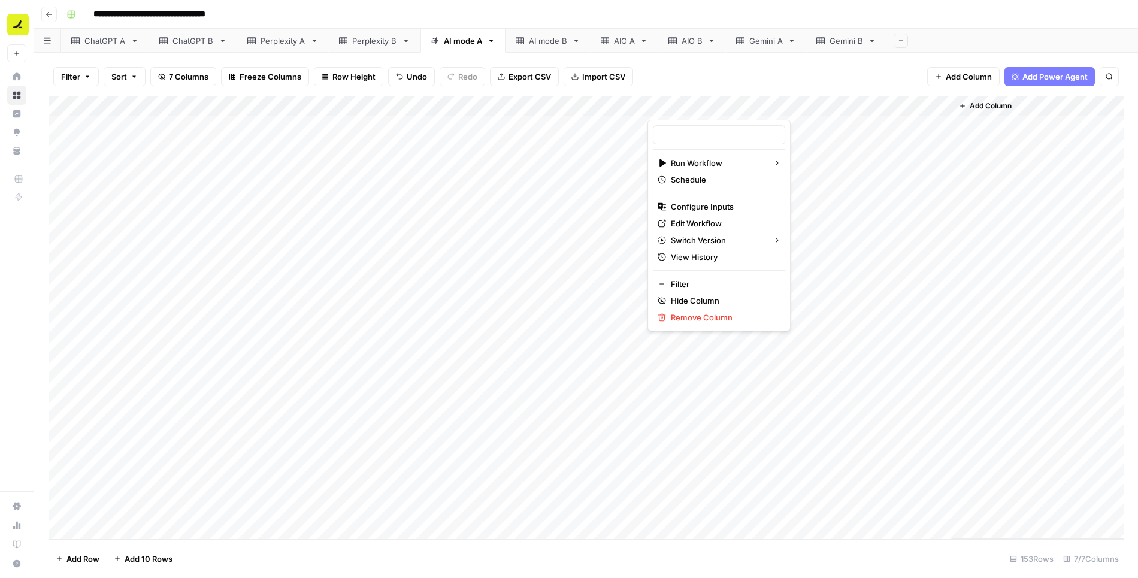
type input "AP Semantics - PT 1"
click at [799, 145] on div "Add Column" at bounding box center [587, 318] width 1076 height 444
click at [754, 145] on div "Add Column" at bounding box center [587, 318] width 1076 height 444
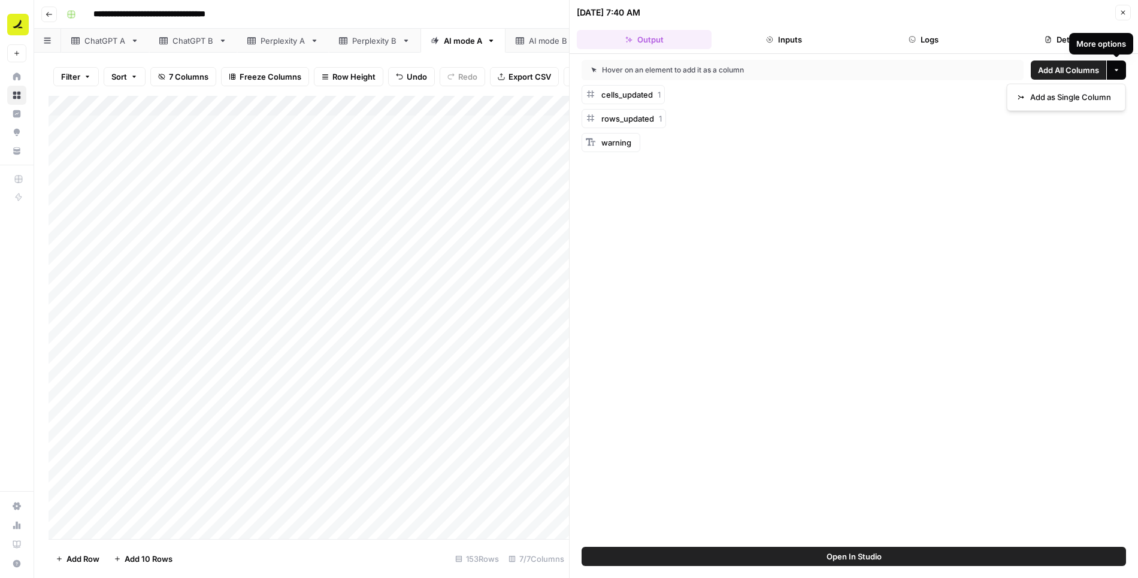
click at [1122, 70] on button "More options" at bounding box center [1116, 70] width 19 height 19
click at [1121, 69] on button "More options" at bounding box center [1116, 70] width 19 height 19
click at [1072, 69] on span "Add All Columns" at bounding box center [1068, 70] width 61 height 12
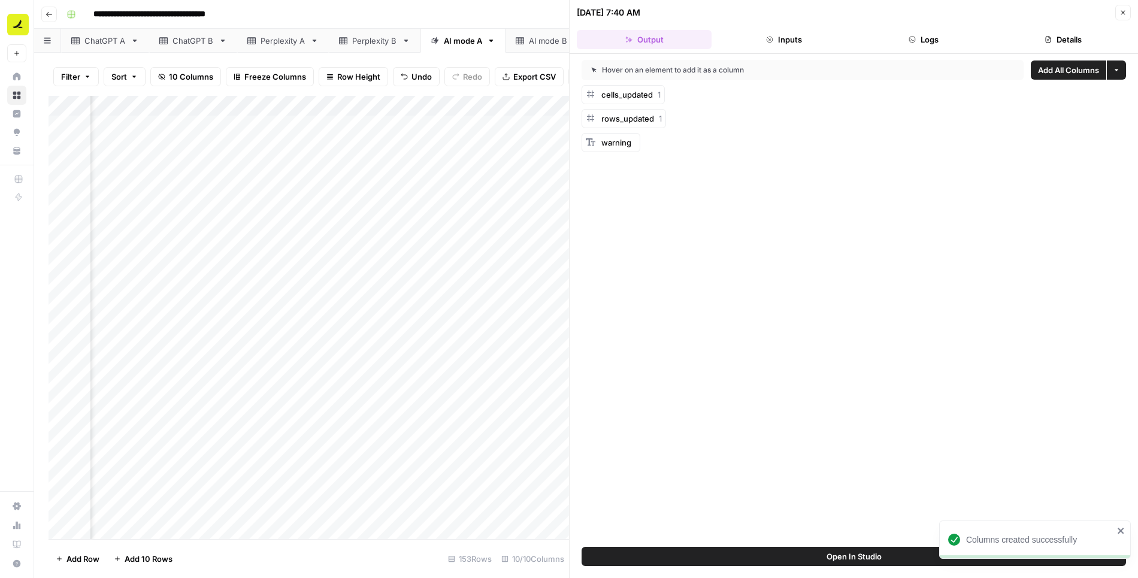
scroll to position [0, 409]
click at [1124, 12] on icon "button" at bounding box center [1124, 13] width 4 height 4
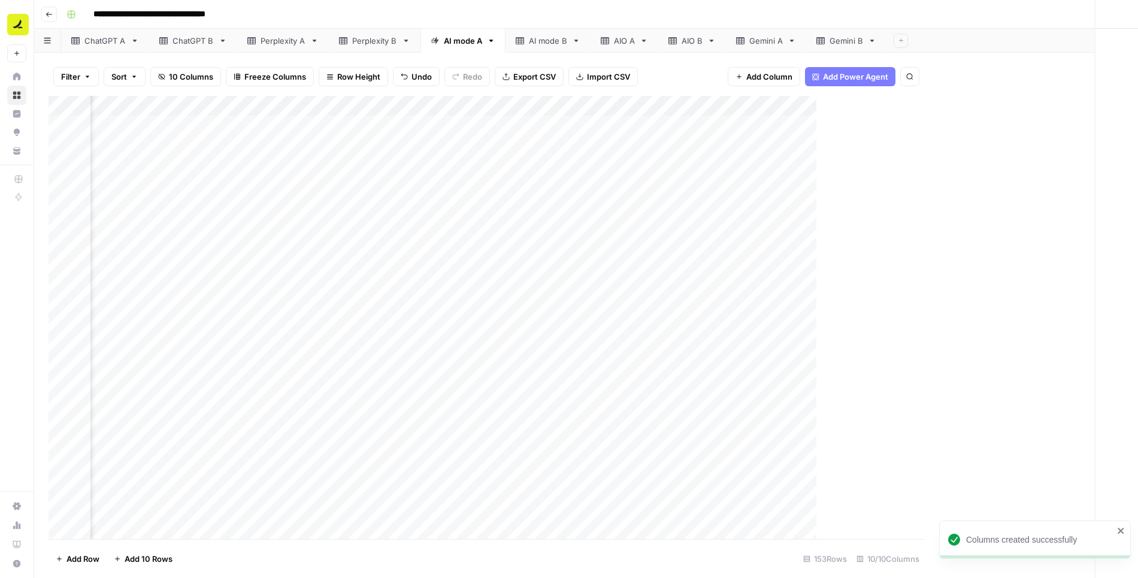
scroll to position [0, 204]
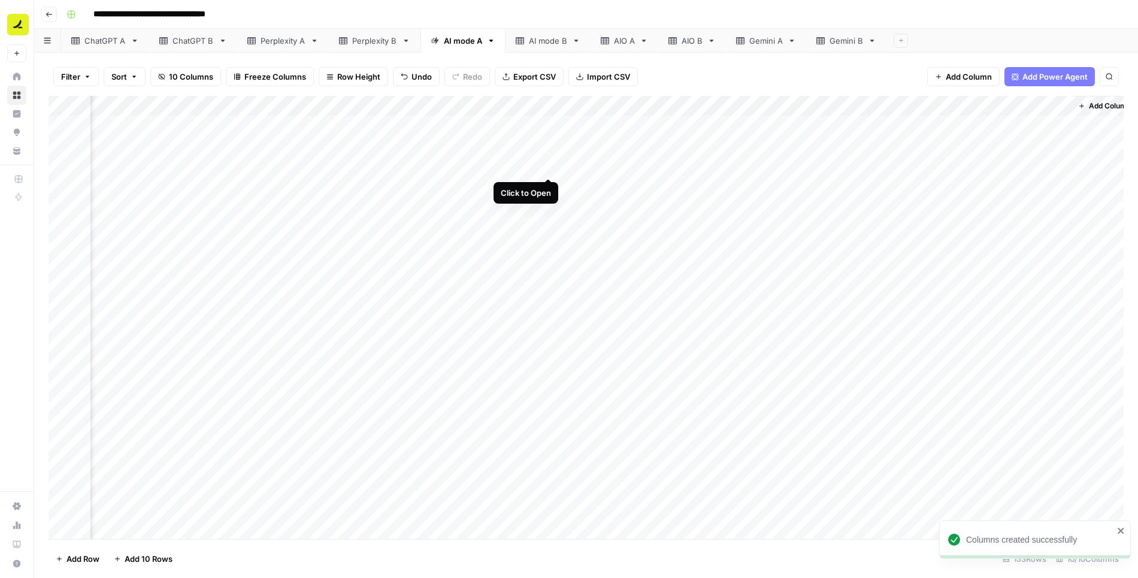
click at [547, 168] on div "Add Column" at bounding box center [587, 318] width 1076 height 444
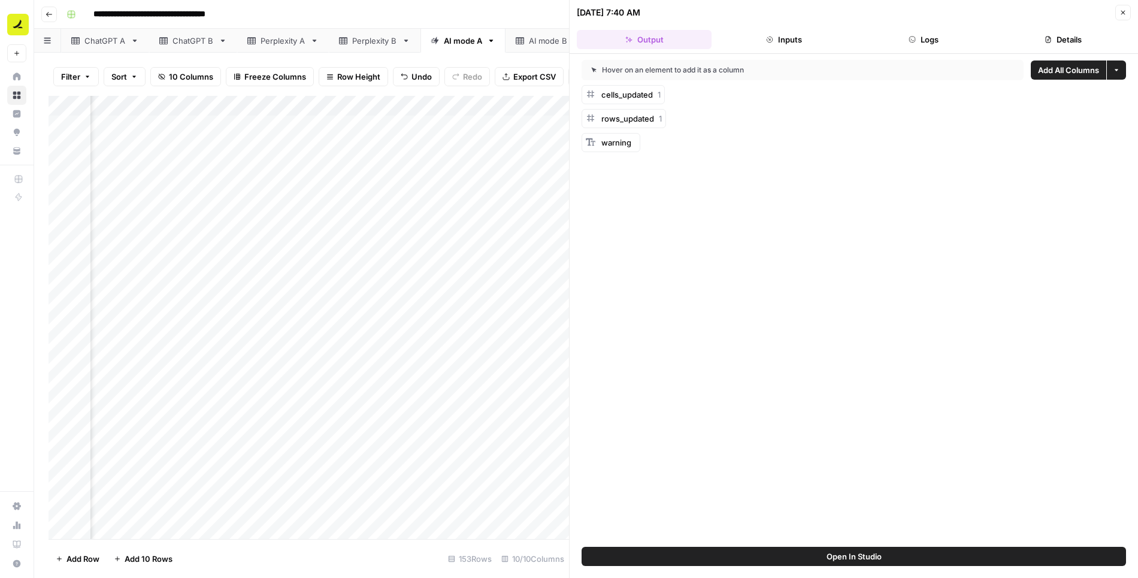
click at [1065, 69] on span "Add All Columns" at bounding box center [1068, 70] width 61 height 12
click at [1127, 13] on button "Close" at bounding box center [1124, 13] width 16 height 16
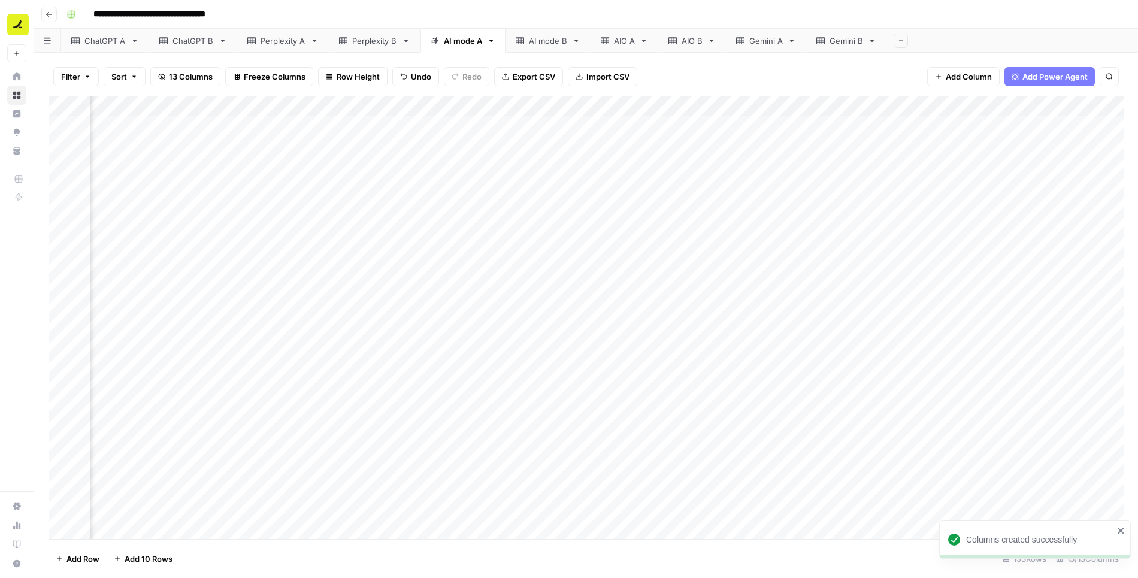
click at [469, 107] on div "Add Column" at bounding box center [587, 318] width 1076 height 444
click at [440, 220] on span "Remove Column" at bounding box center [446, 224] width 105 height 12
click at [533, 131] on button "Delete" at bounding box center [526, 124] width 40 height 22
click at [467, 108] on div "Add Column" at bounding box center [587, 318] width 1076 height 444
click at [456, 221] on span "Remove Column" at bounding box center [446, 224] width 105 height 12
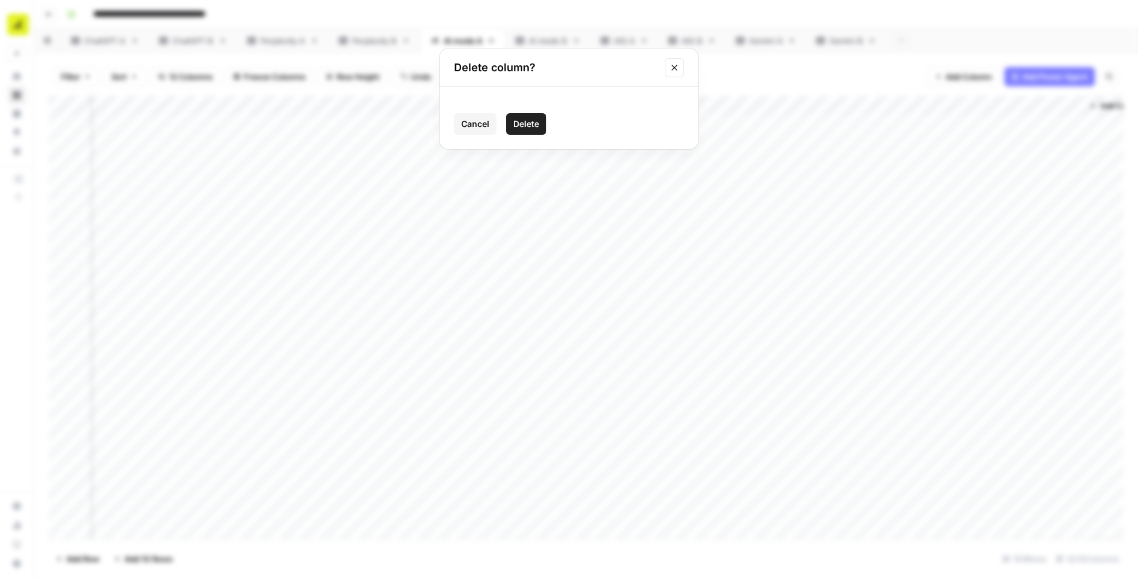
click at [520, 125] on span "Delete" at bounding box center [527, 124] width 26 height 12
click at [549, 109] on div "Add Column" at bounding box center [587, 318] width 1076 height 444
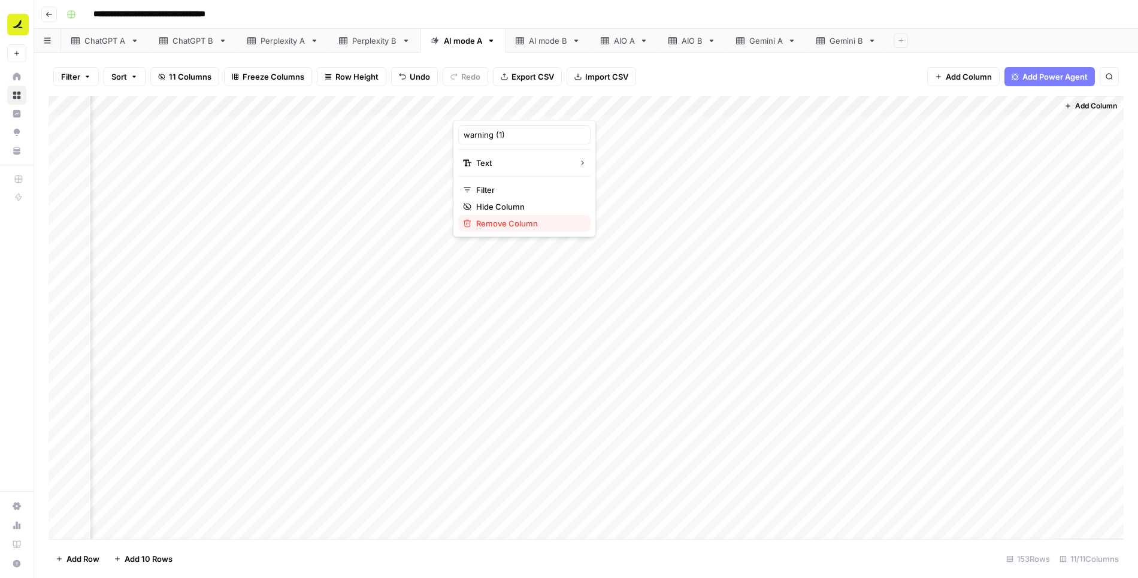
click at [539, 222] on span "Remove Column" at bounding box center [528, 224] width 105 height 12
click at [531, 132] on button "Delete" at bounding box center [526, 124] width 40 height 22
click at [660, 107] on div "Add Column" at bounding box center [587, 318] width 1076 height 444
click at [632, 223] on span "Remove Column" at bounding box center [636, 224] width 105 height 12
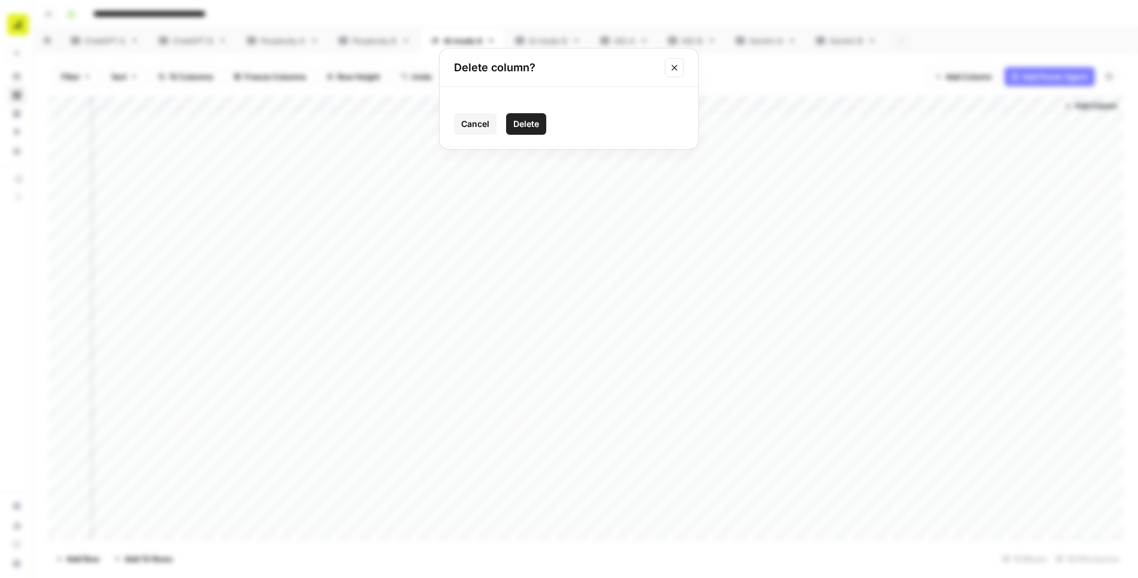
click at [540, 125] on button "Delete" at bounding box center [526, 124] width 40 height 22
click at [766, 102] on div "Add Column" at bounding box center [587, 318] width 1076 height 444
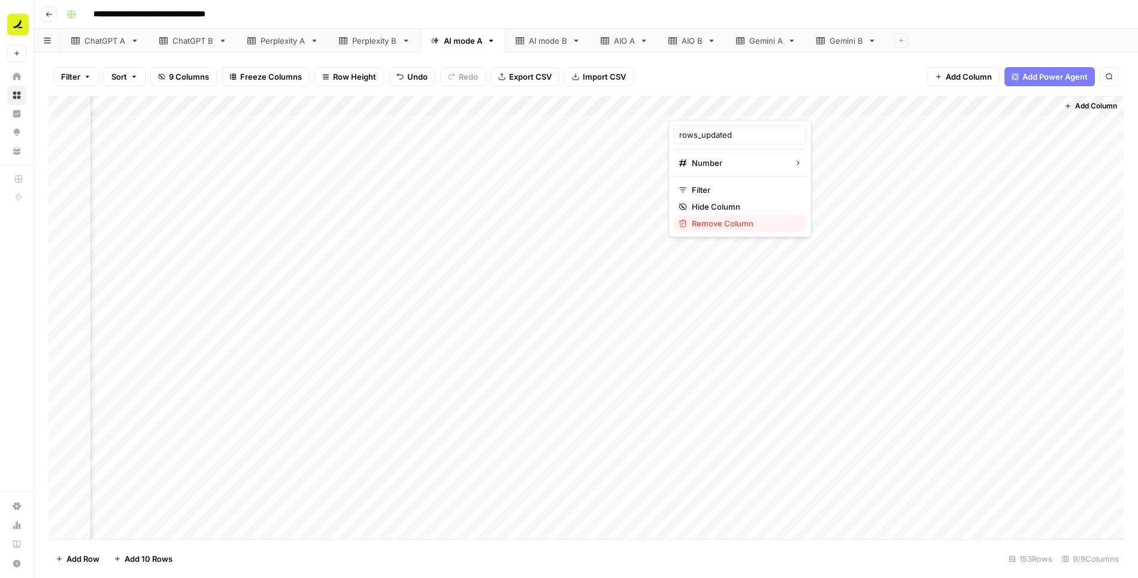
click at [747, 221] on span "Remove Column" at bounding box center [744, 224] width 105 height 12
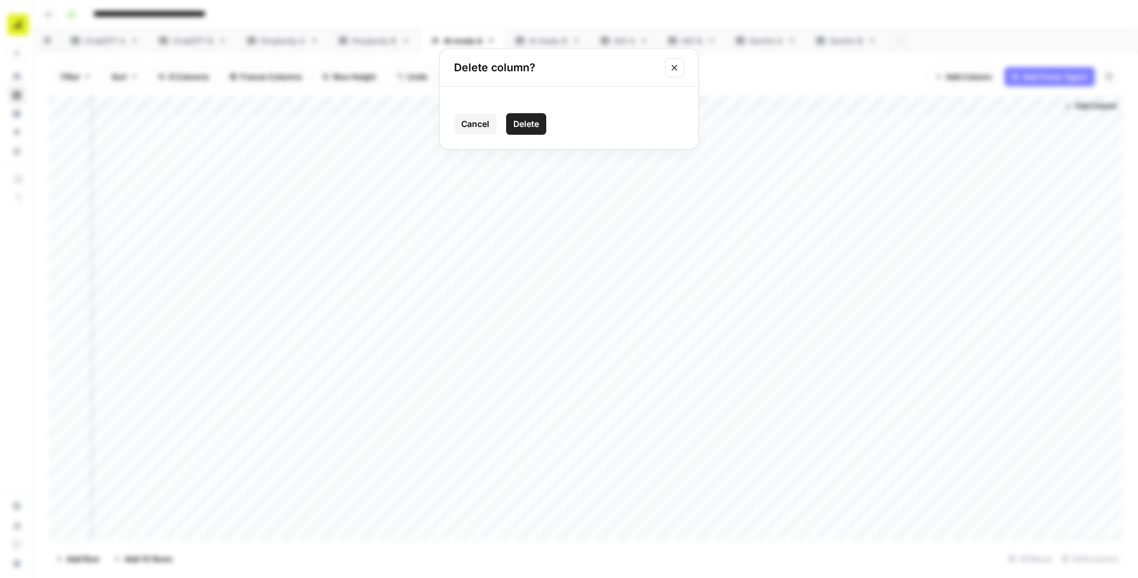
click at [522, 127] on span "Delete" at bounding box center [527, 124] width 26 height 12
click at [875, 108] on div "Add Column" at bounding box center [587, 318] width 1076 height 444
click at [829, 224] on span "Remove Column" at bounding box center [852, 224] width 105 height 12
click at [533, 128] on span "Delete" at bounding box center [527, 124] width 26 height 12
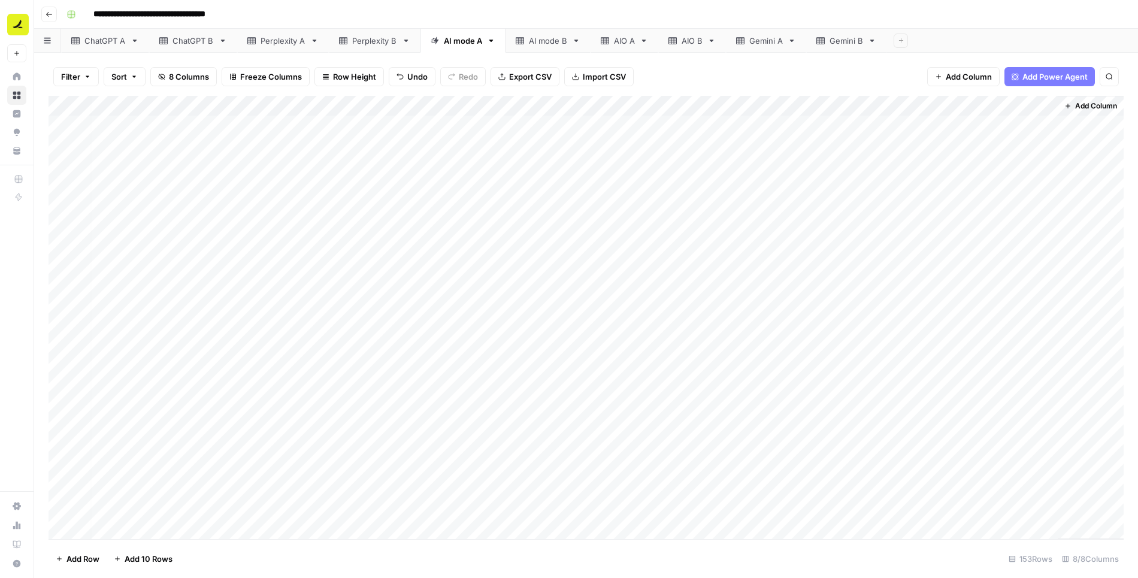
scroll to position [0, 0]
click at [755, 145] on div "Add Column" at bounding box center [587, 318] width 1076 height 444
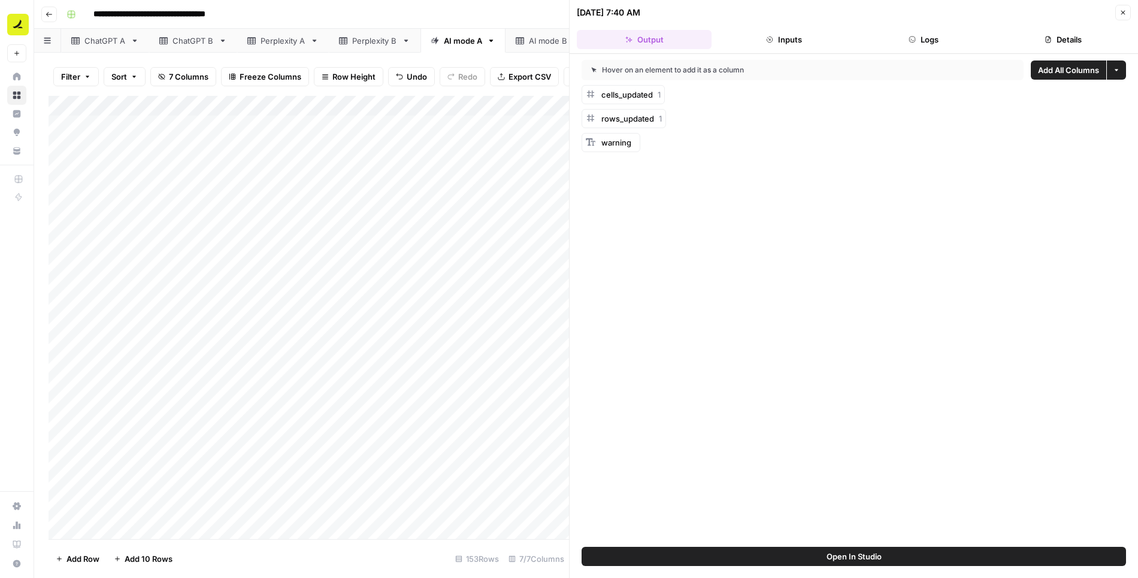
click at [955, 35] on button "Logs" at bounding box center [924, 39] width 135 height 19
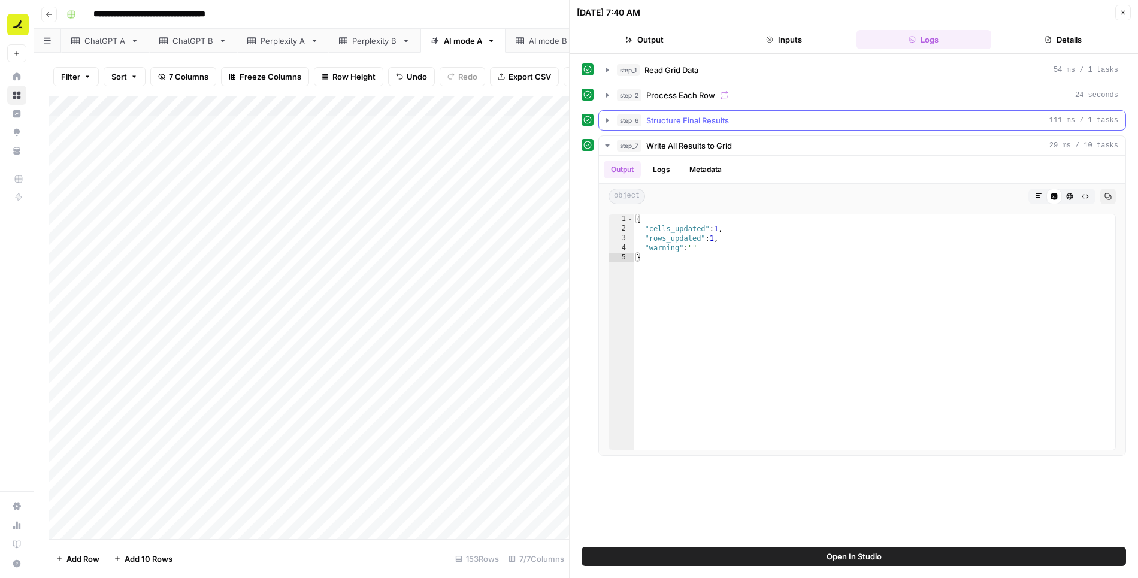
click at [604, 122] on icon "button" at bounding box center [608, 121] width 10 height 10
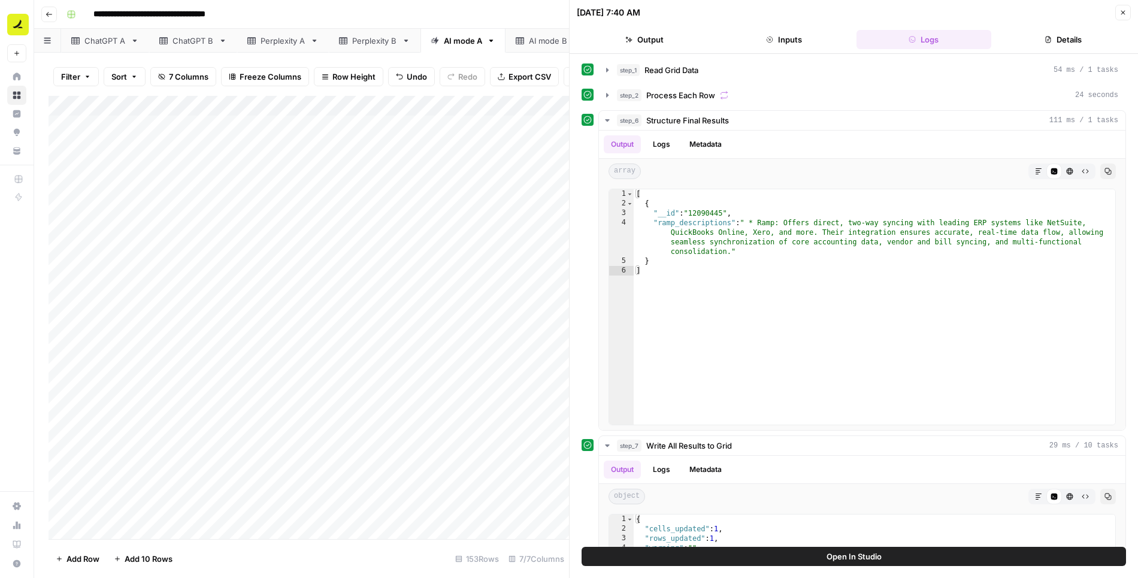
click at [1129, 14] on button "Close" at bounding box center [1124, 13] width 16 height 16
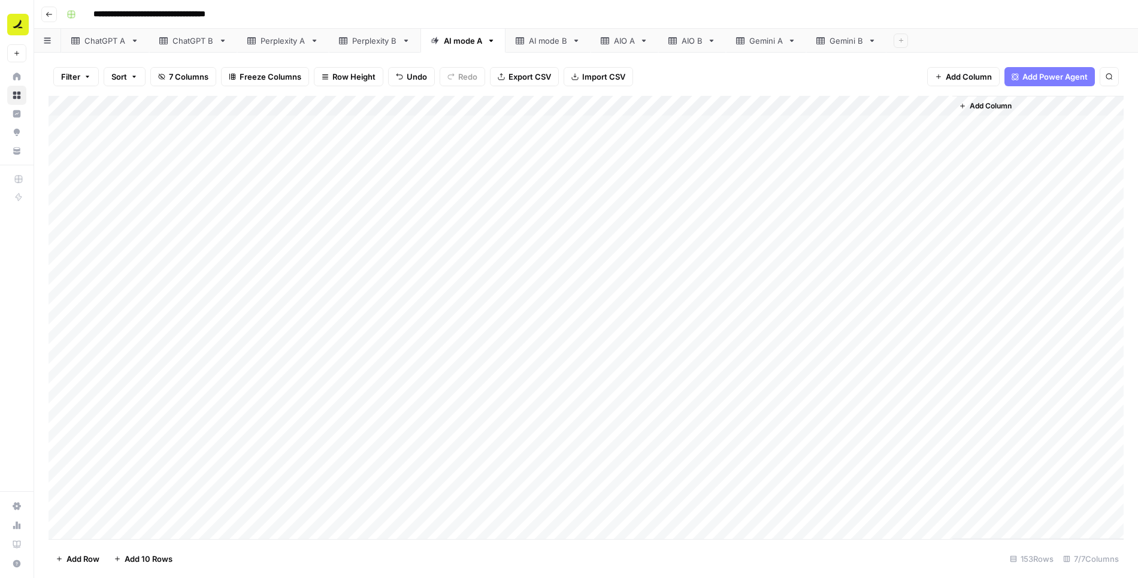
click at [751, 105] on div "Add Column" at bounding box center [587, 318] width 1076 height 444
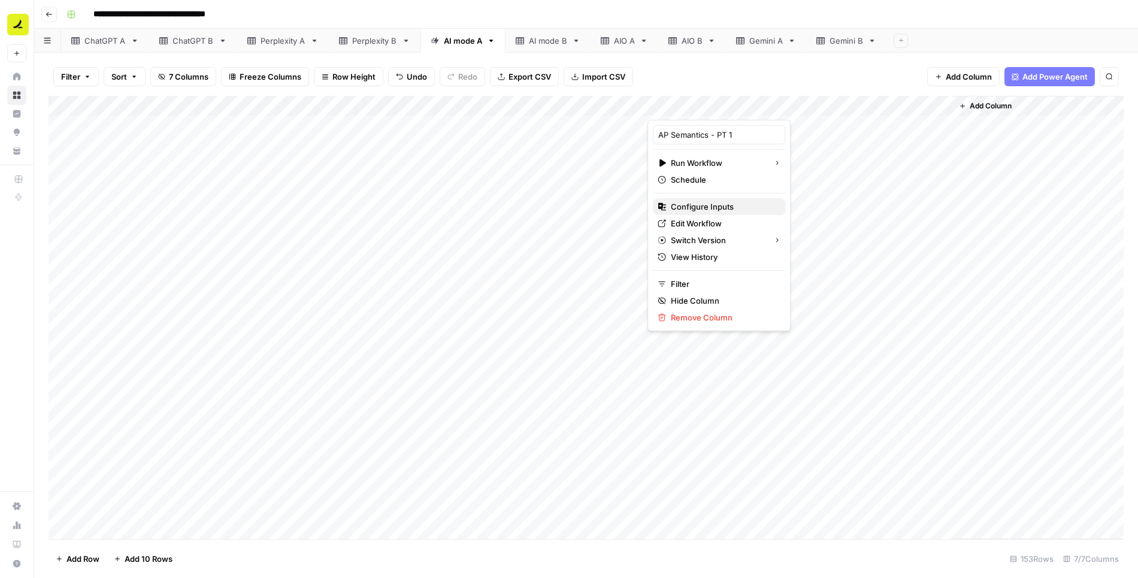
click at [698, 208] on span "Configure Inputs" at bounding box center [723, 207] width 105 height 12
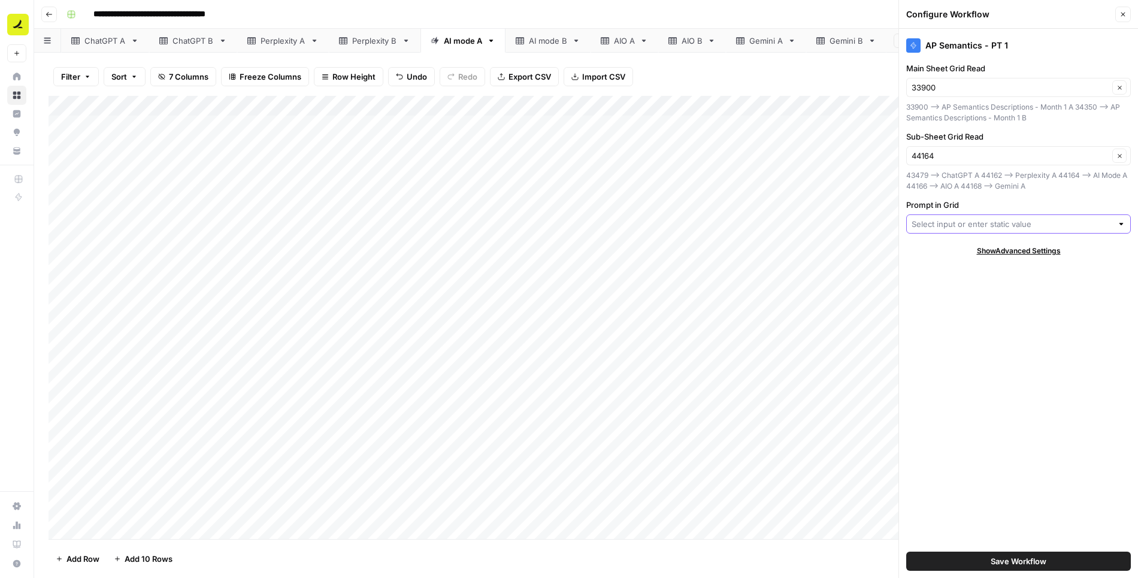
click at [964, 221] on input "Prompt in Grid" at bounding box center [1012, 224] width 201 height 12
click at [950, 271] on span "Prompt" at bounding box center [1009, 268] width 185 height 12
type input "Prompt"
click at [1046, 559] on span "Save Workflow" at bounding box center [1019, 561] width 56 height 12
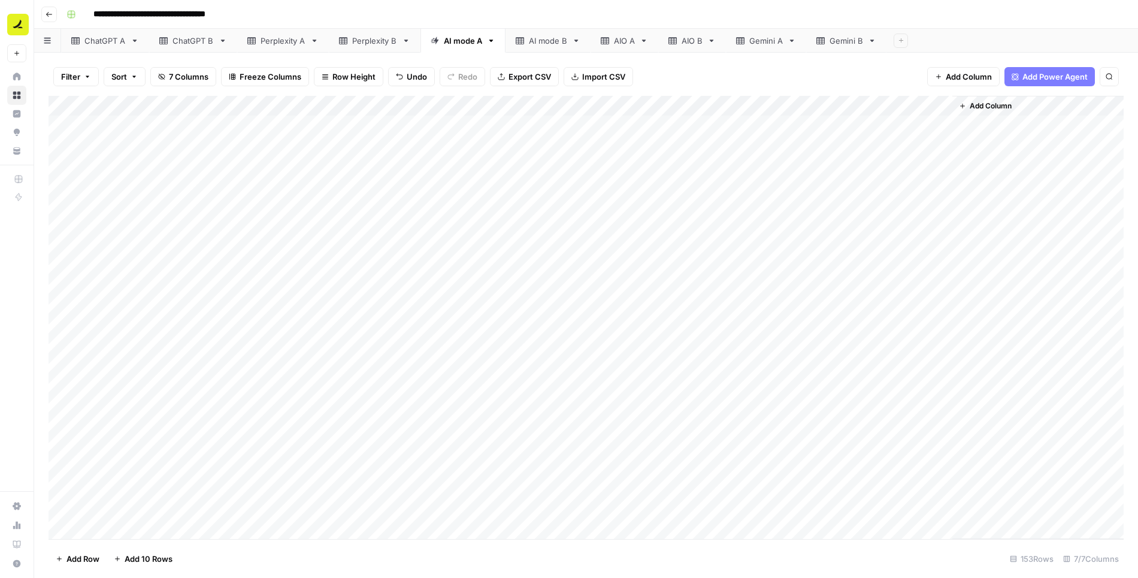
click at [766, 145] on div "Add Column" at bounding box center [587, 318] width 1076 height 444
click at [753, 147] on div "Add Column" at bounding box center [587, 318] width 1076 height 444
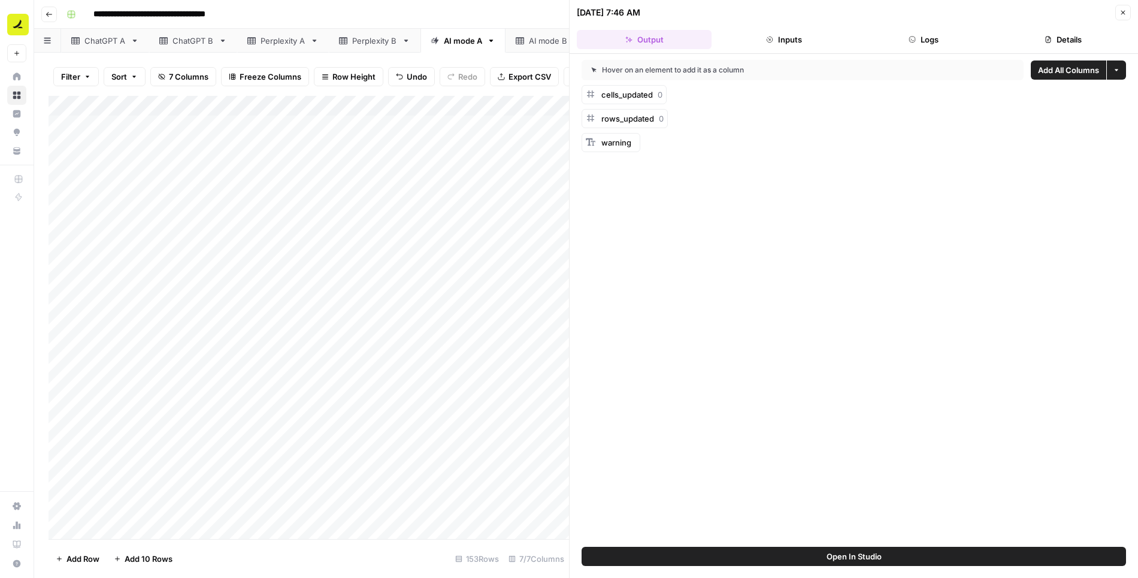
click at [934, 41] on button "Logs" at bounding box center [924, 39] width 135 height 19
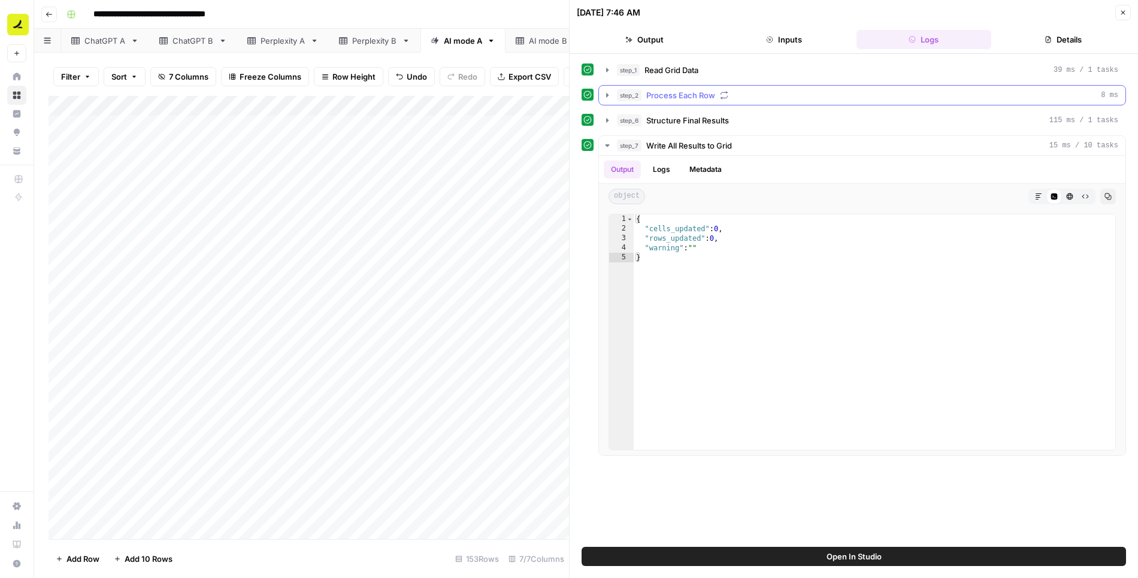
click at [607, 92] on icon "button" at bounding box center [608, 95] width 10 height 10
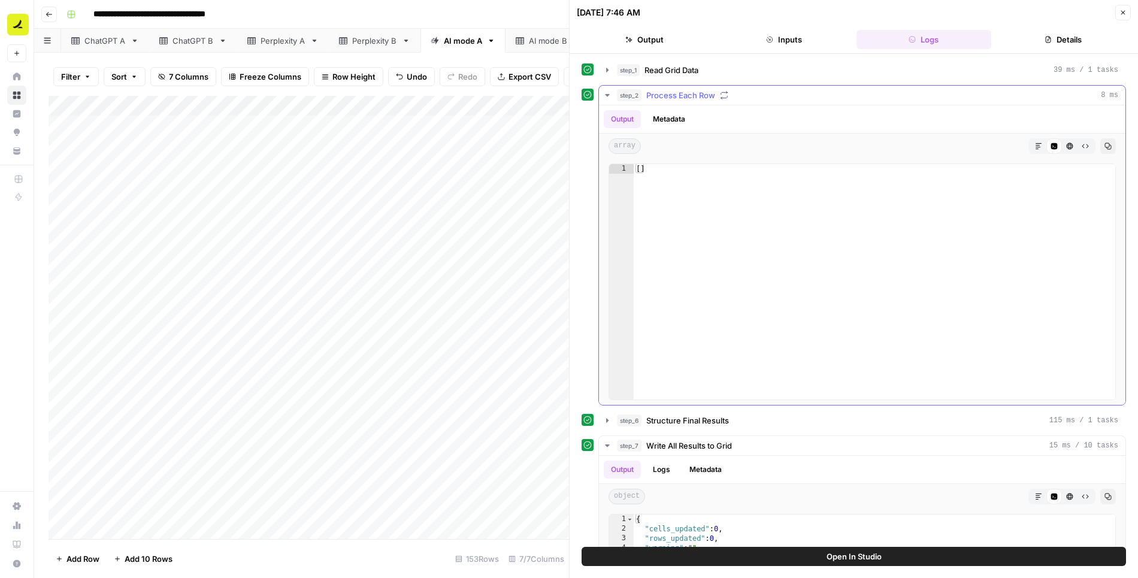
click at [607, 92] on icon "button" at bounding box center [608, 95] width 10 height 10
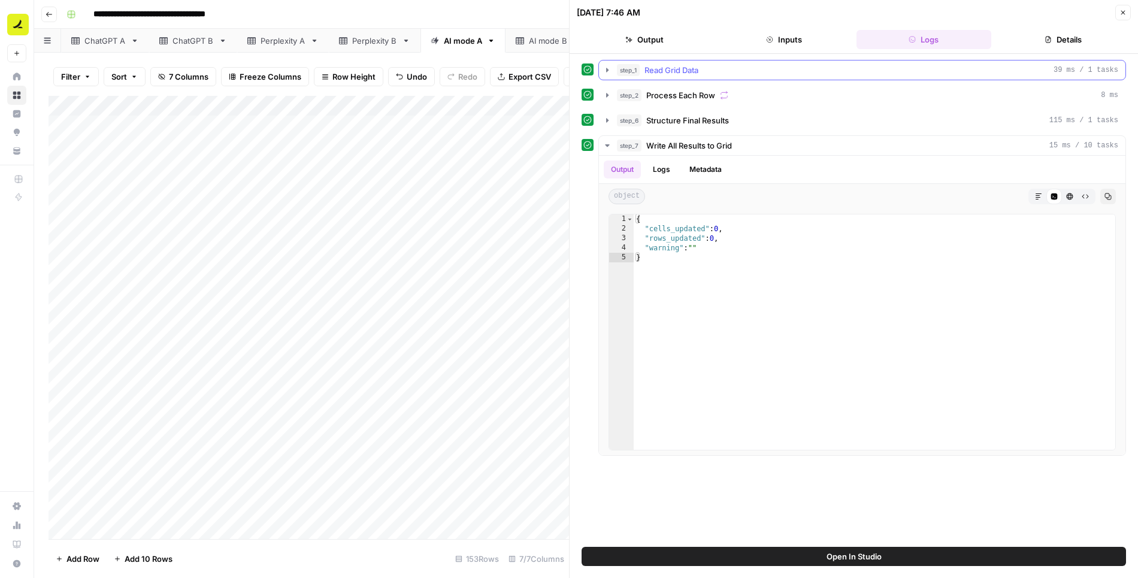
click at [605, 69] on icon "button" at bounding box center [608, 70] width 10 height 10
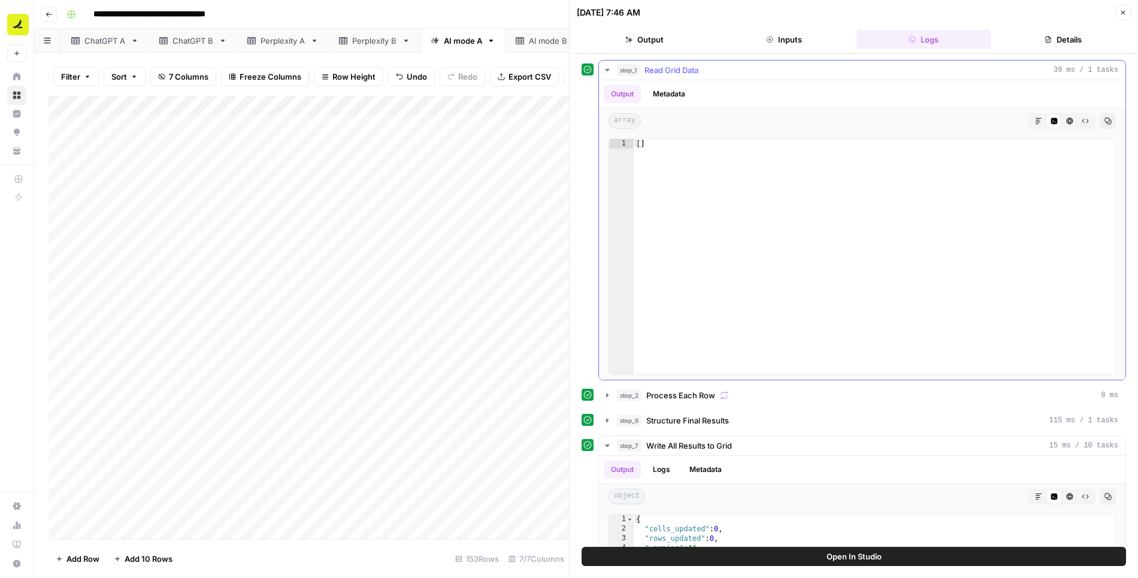
click at [605, 69] on icon "button" at bounding box center [608, 70] width 10 height 10
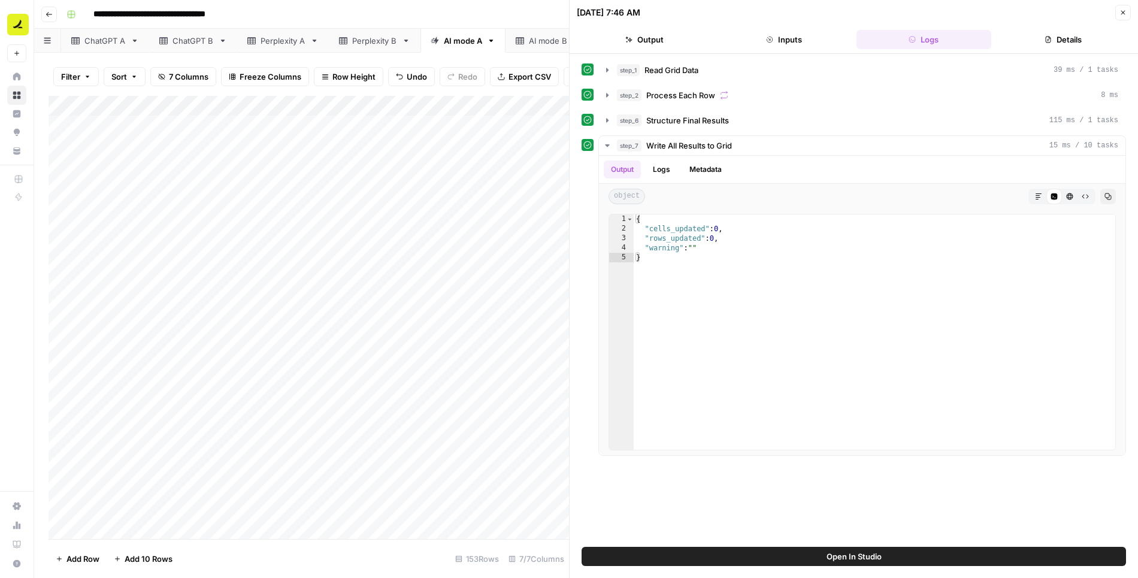
click at [1127, 9] on icon "button" at bounding box center [1123, 12] width 7 height 7
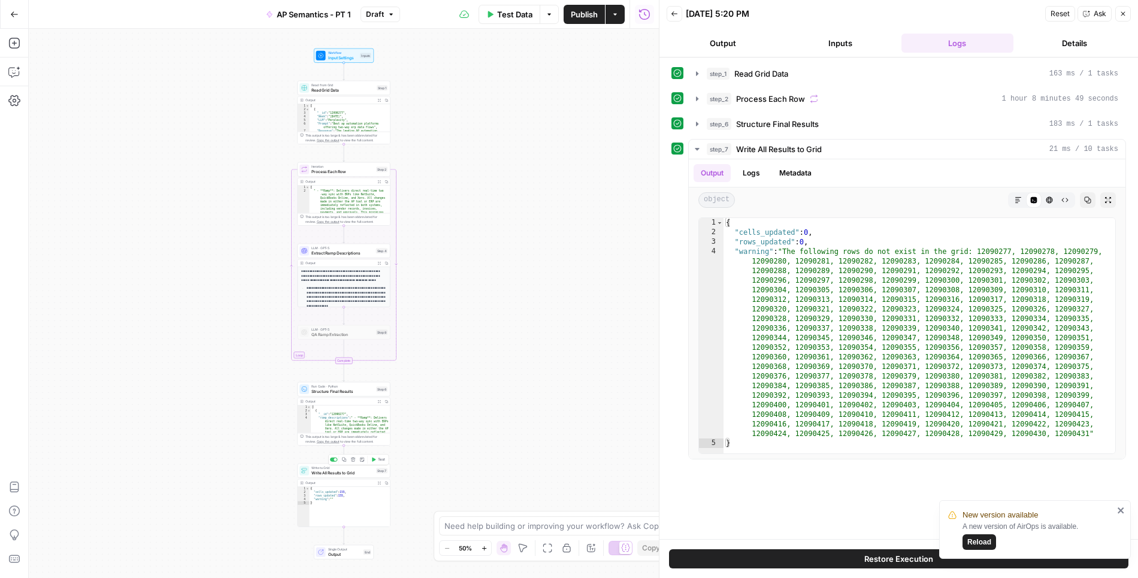
click at [348, 471] on span "Write All Results to Grid" at bounding box center [343, 473] width 62 height 6
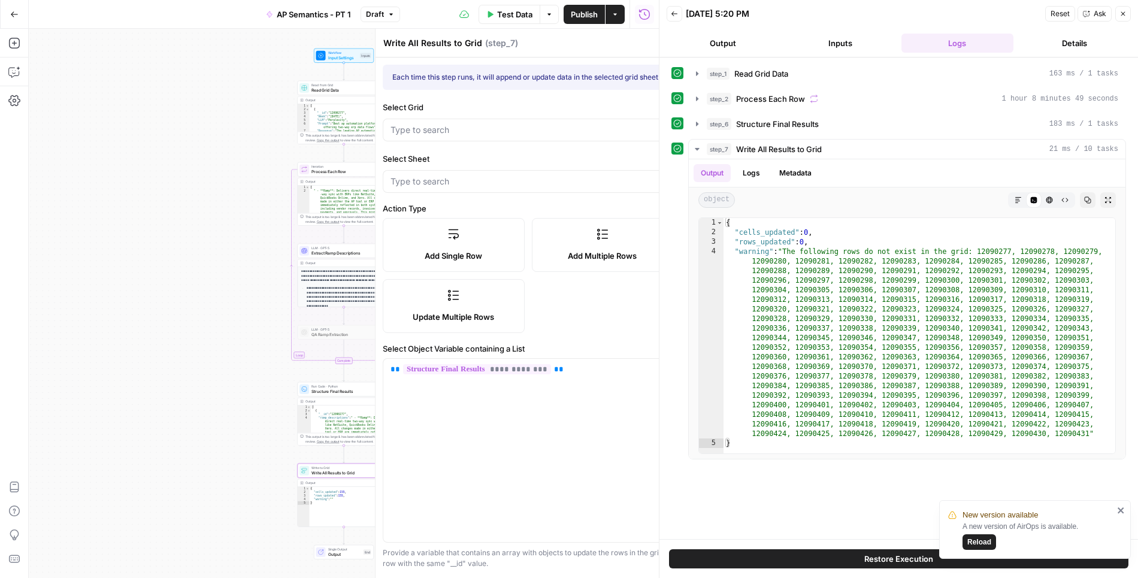
type input "AP Semantics Descriptions - Month 1"
type input "Perplexity A"
type input "Extracted Descriptions"
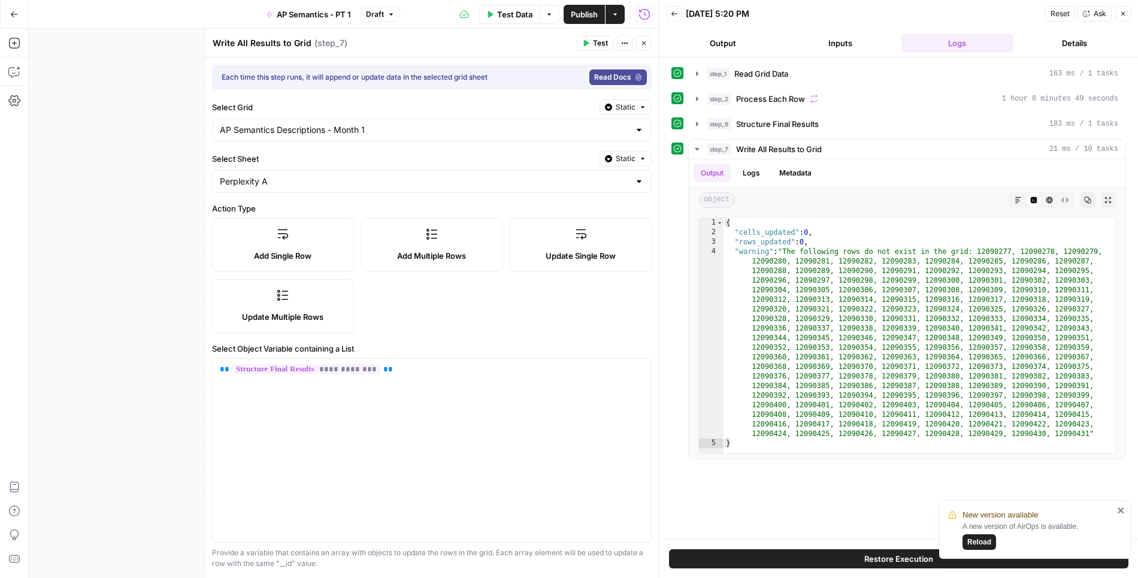
click at [643, 47] on button "Close" at bounding box center [644, 43] width 16 height 16
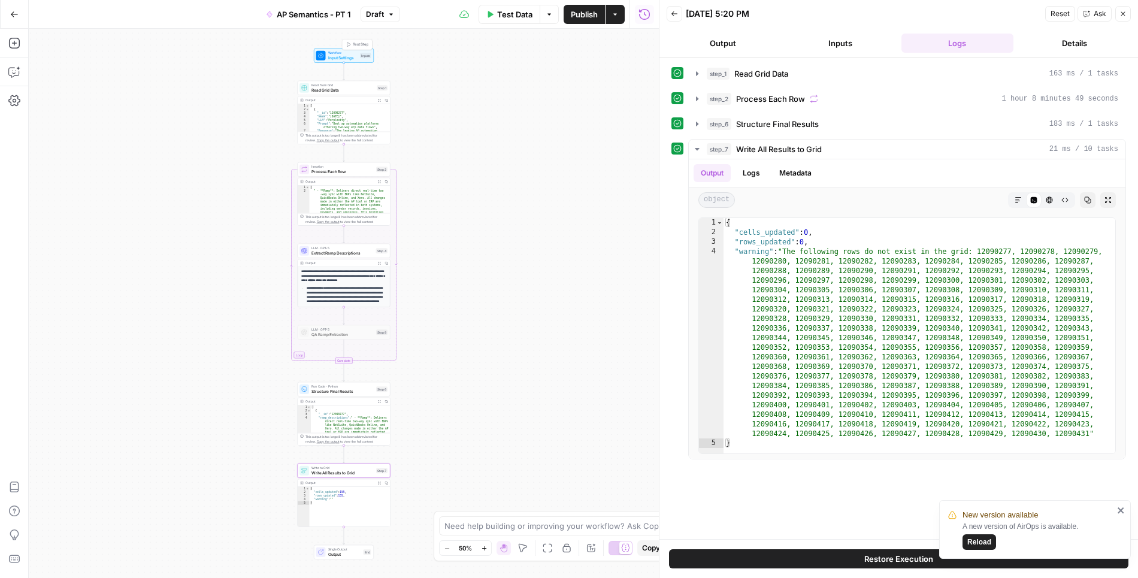
click at [355, 55] on span "Input Settings" at bounding box center [343, 58] width 30 height 6
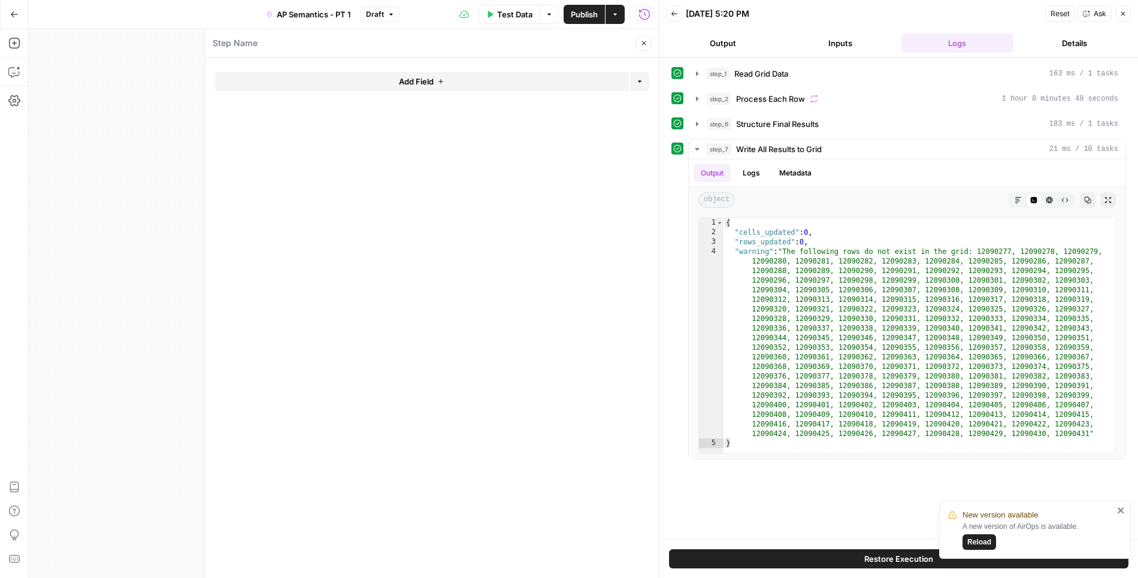
click at [419, 80] on span "Add Field" at bounding box center [416, 82] width 35 height 12
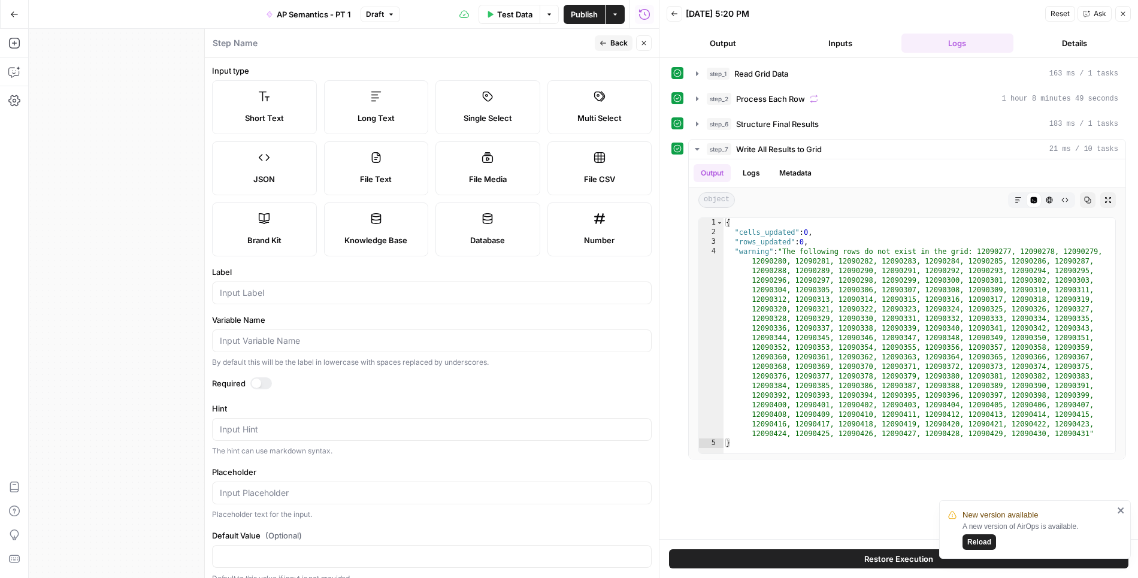
click at [589, 120] on span "Multi Select" at bounding box center [600, 118] width 44 height 12
click at [295, 290] on input "Label" at bounding box center [432, 293] width 424 height 12
type input "Read Grid Options"
click at [262, 378] on div at bounding box center [261, 384] width 22 height 12
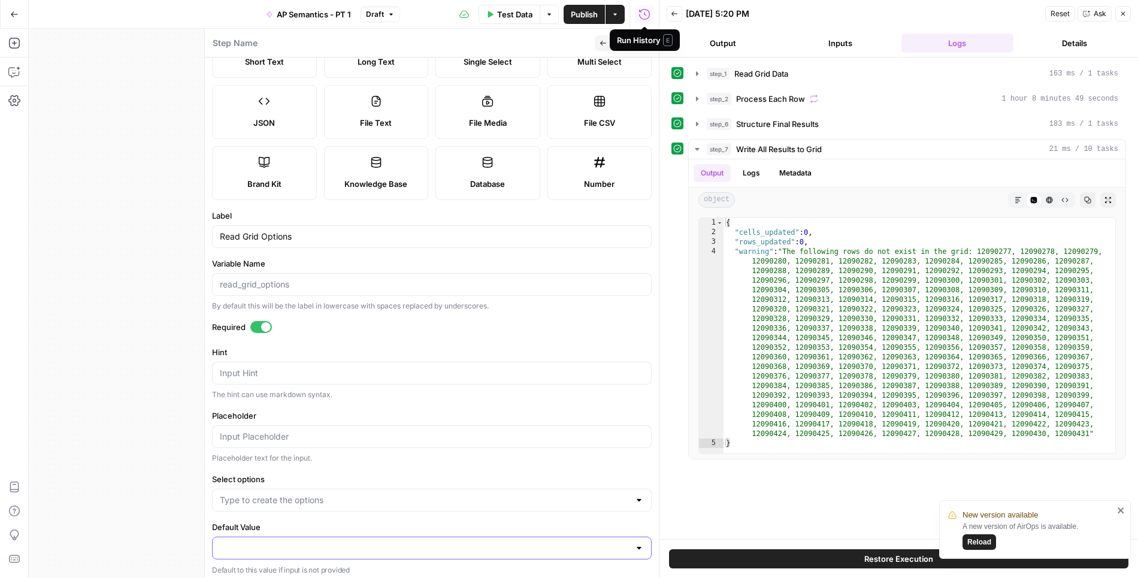
click at [334, 545] on input "Default Value" at bounding box center [425, 548] width 410 height 12
paste input "43479"
type input "43479"
click at [416, 464] on form "Input type Short Text Long Text Single Select Multi Select JSON File Text File …" at bounding box center [432, 318] width 454 height 521
click at [399, 496] on input "Select options" at bounding box center [425, 500] width 410 height 12
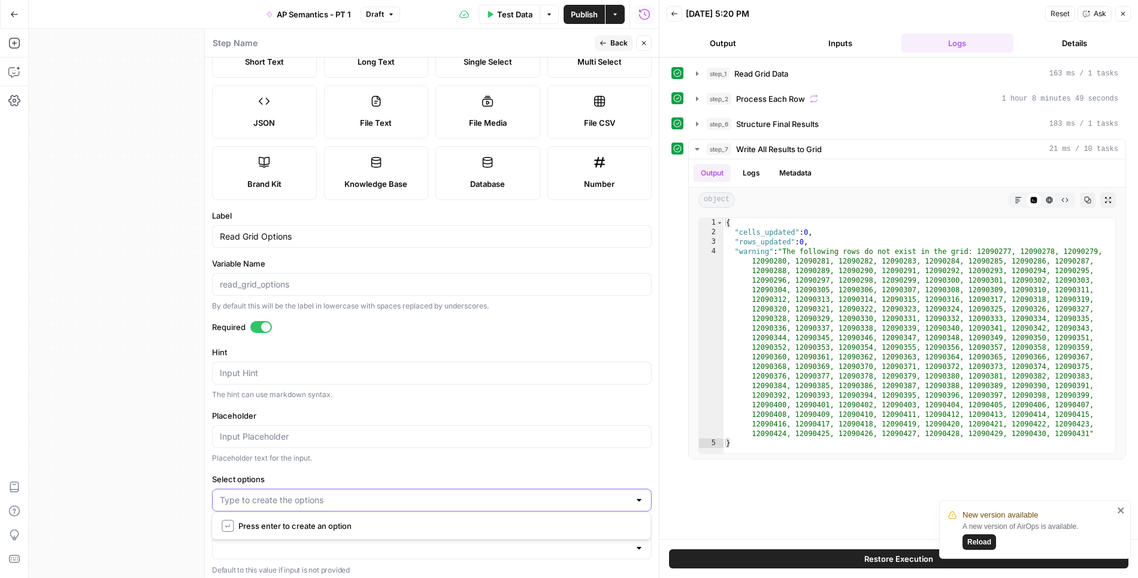
paste input "43479"
type input "43479"
paste input "44161"
type input "44161"
paste input "44162"
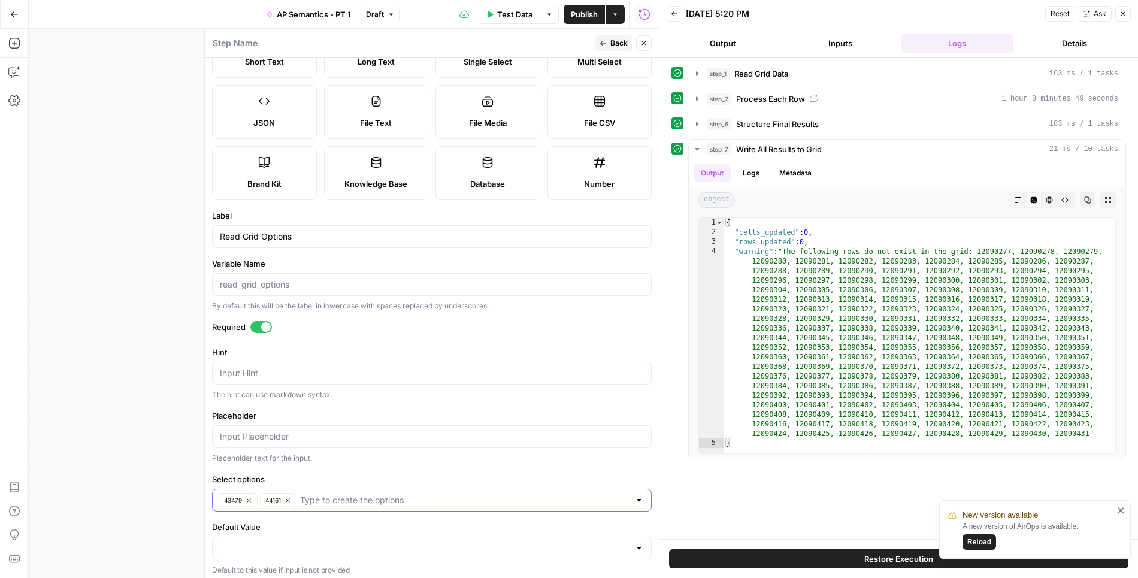
type input "44162"
paste input "44163"
type input "44163"
paste input "44164"
type input "44164"
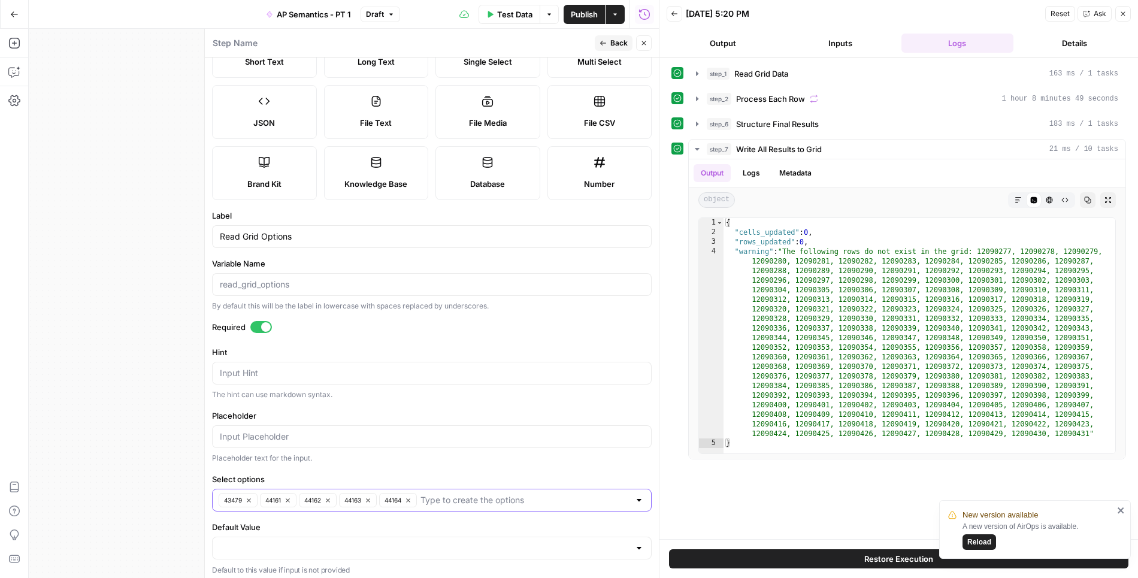
click at [288, 499] on icon "button" at bounding box center [288, 501] width 4 height 4
click at [329, 497] on icon "button" at bounding box center [329, 500] width 7 height 7
click at [506, 503] on div "43479 44162 44164" at bounding box center [432, 500] width 440 height 23
paste input "44166"
type input "44166"
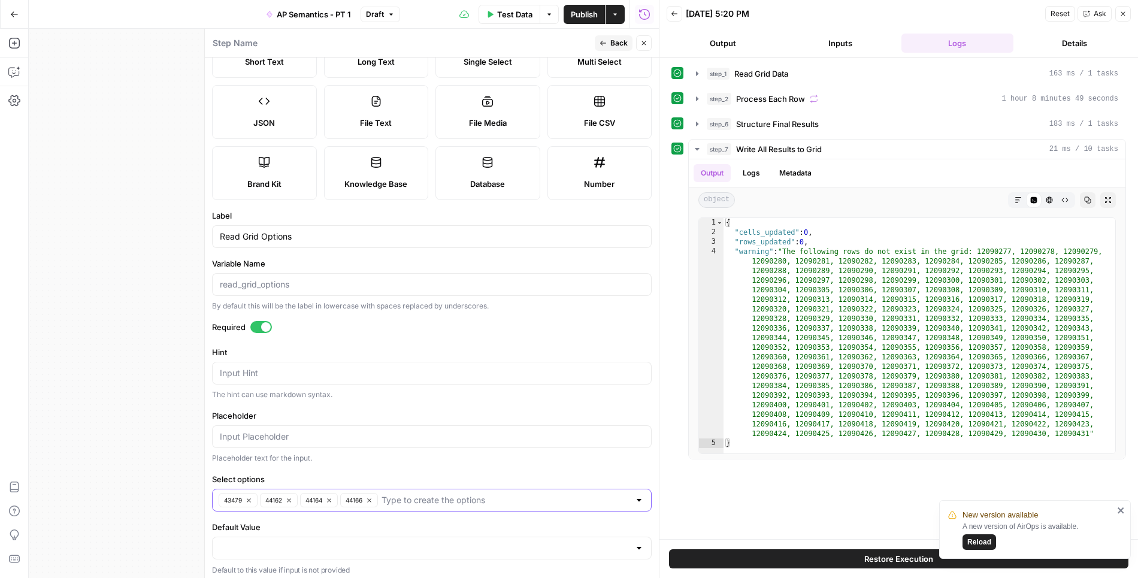
paste input "44168"
type input "44168"
click at [275, 235] on input "Read Grid Options" at bounding box center [432, 237] width 424 height 12
type input "Sheet 1 Grid Read"
click at [608, 47] on button "Back" at bounding box center [614, 43] width 38 height 16
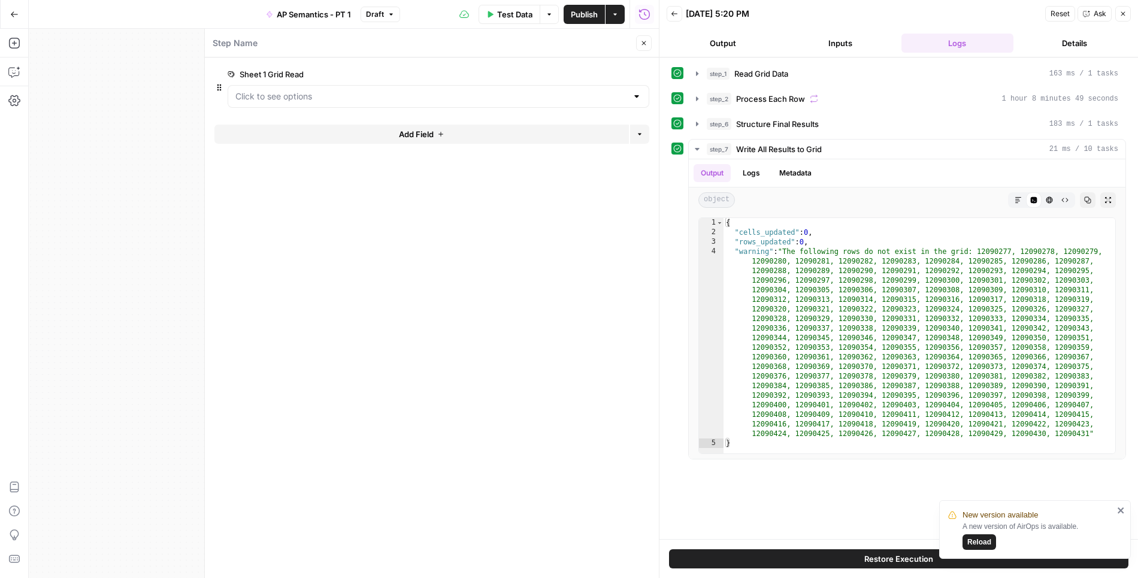
click at [449, 133] on button "Add Field" at bounding box center [422, 134] width 415 height 19
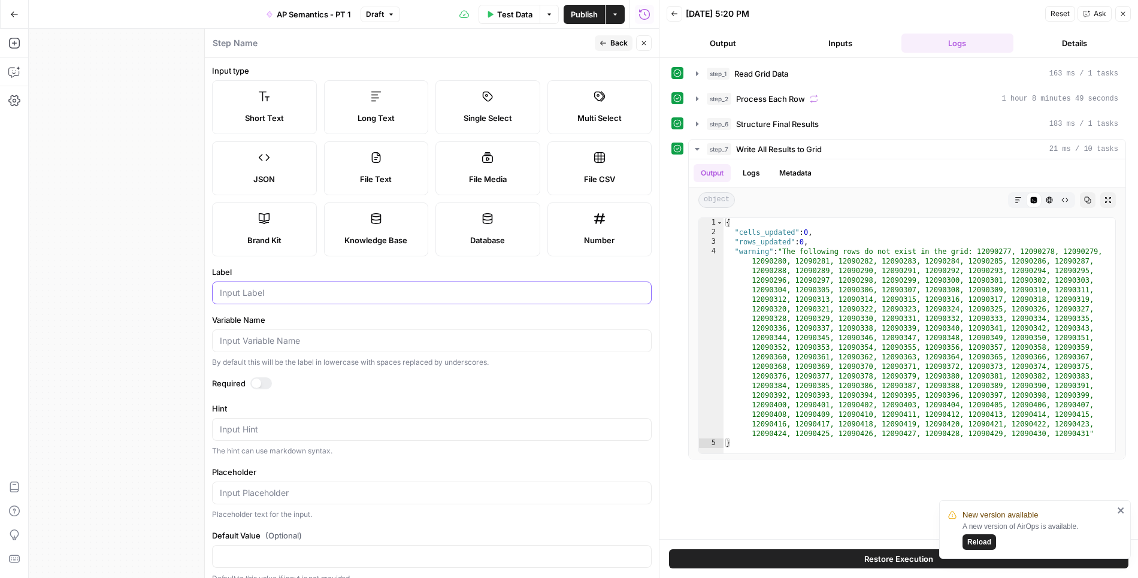
click at [274, 297] on input "Label" at bounding box center [432, 293] width 424 height 12
type input "S"
type input "Sheet 2 Grid Read"
click at [330, 386] on label "Required" at bounding box center [432, 384] width 440 height 12
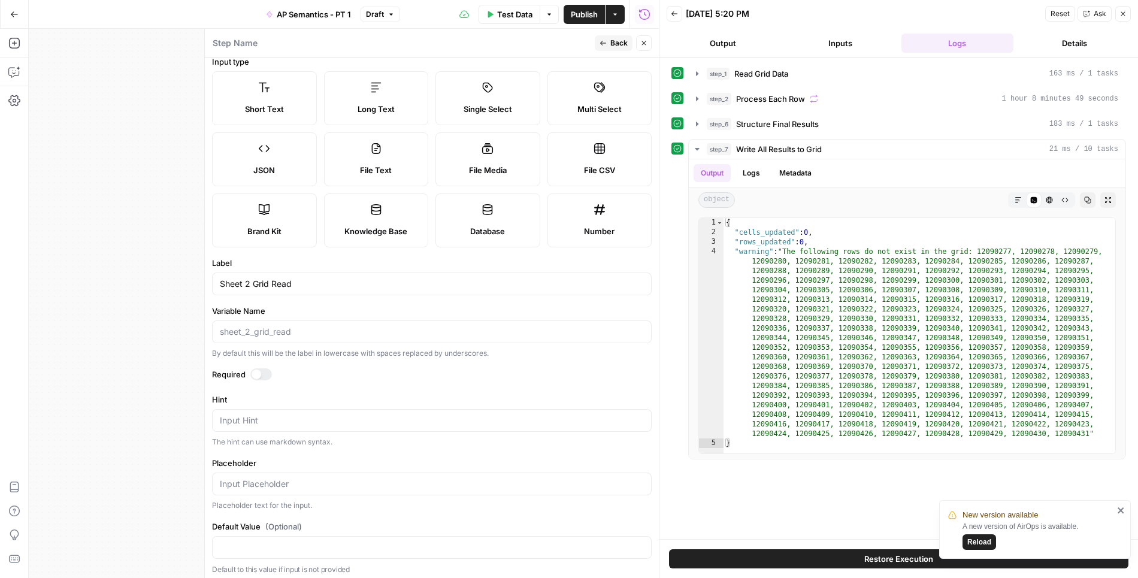
click at [611, 43] on button "Back" at bounding box center [614, 43] width 38 height 16
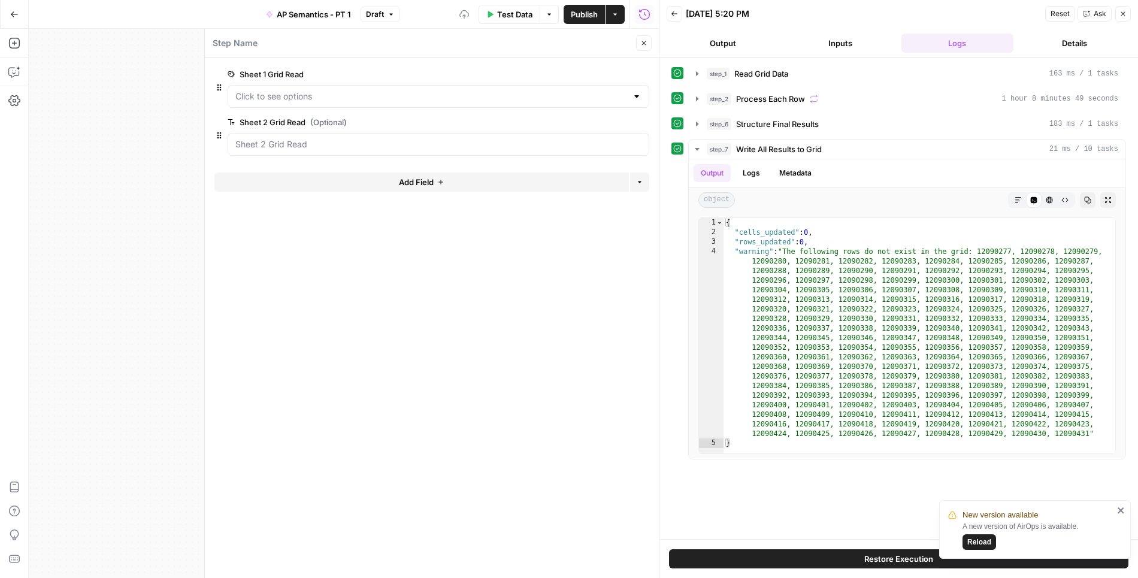
click at [609, 74] on span "edit field" at bounding box center [604, 75] width 26 height 10
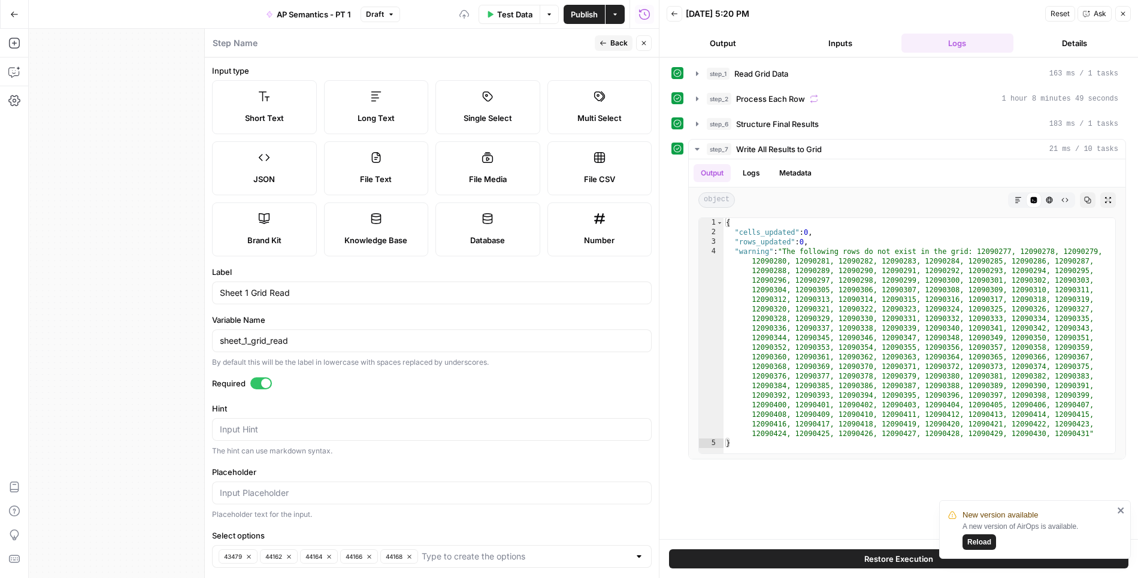
click at [259, 379] on div at bounding box center [261, 384] width 22 height 12
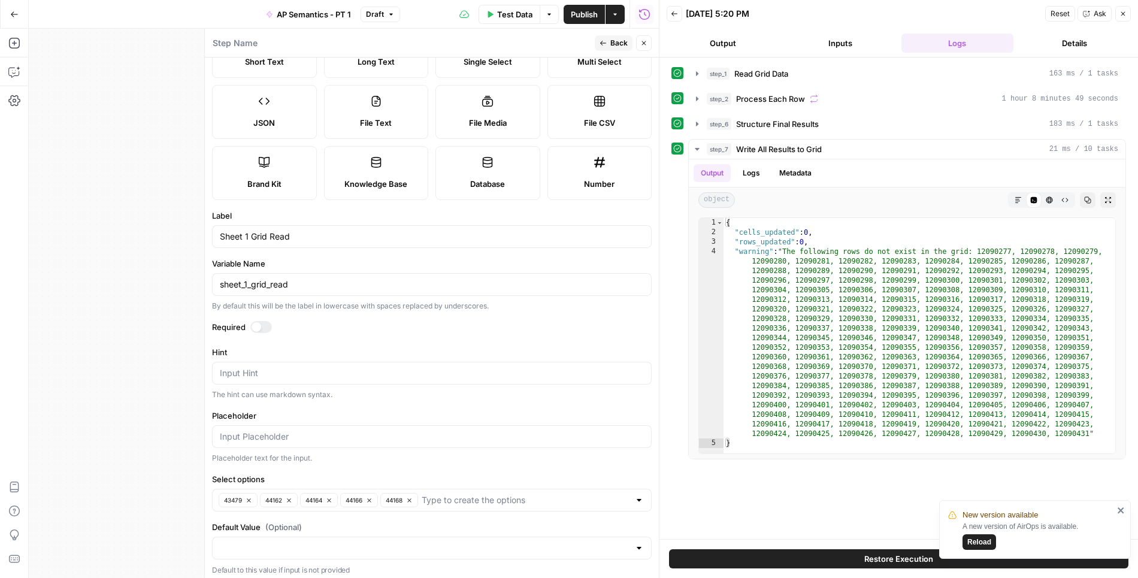
scroll to position [0, 0]
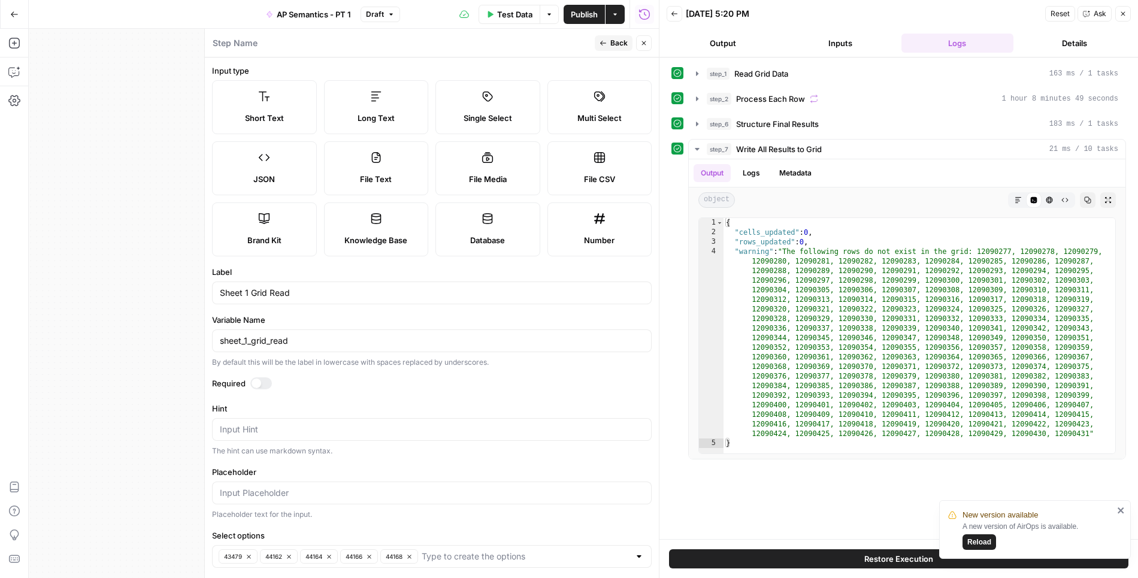
click at [617, 44] on span "Back" at bounding box center [619, 43] width 17 height 11
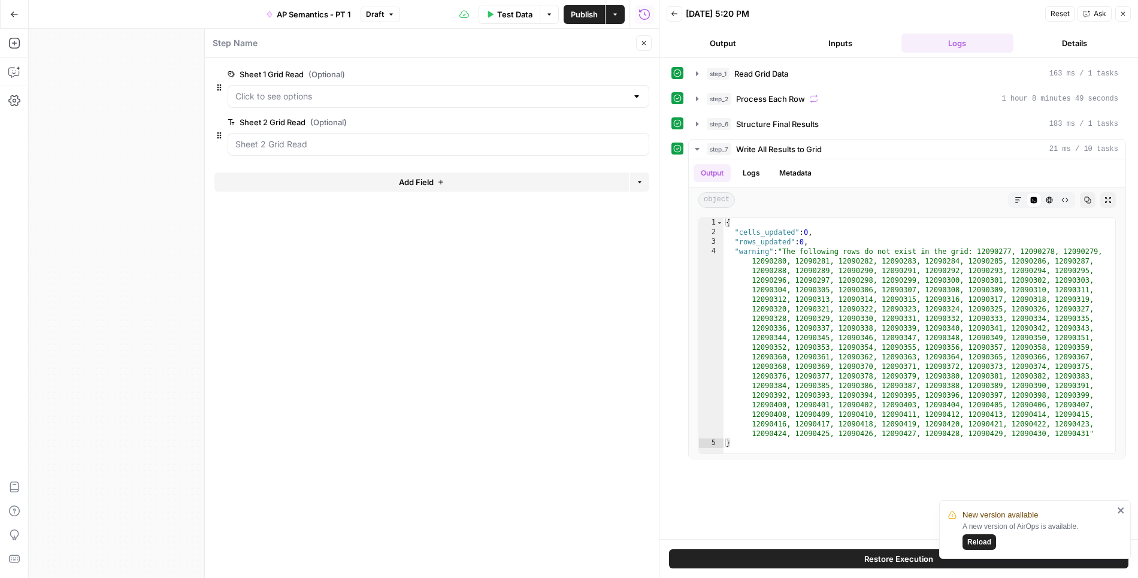
click at [605, 74] on span "edit field" at bounding box center [604, 75] width 26 height 10
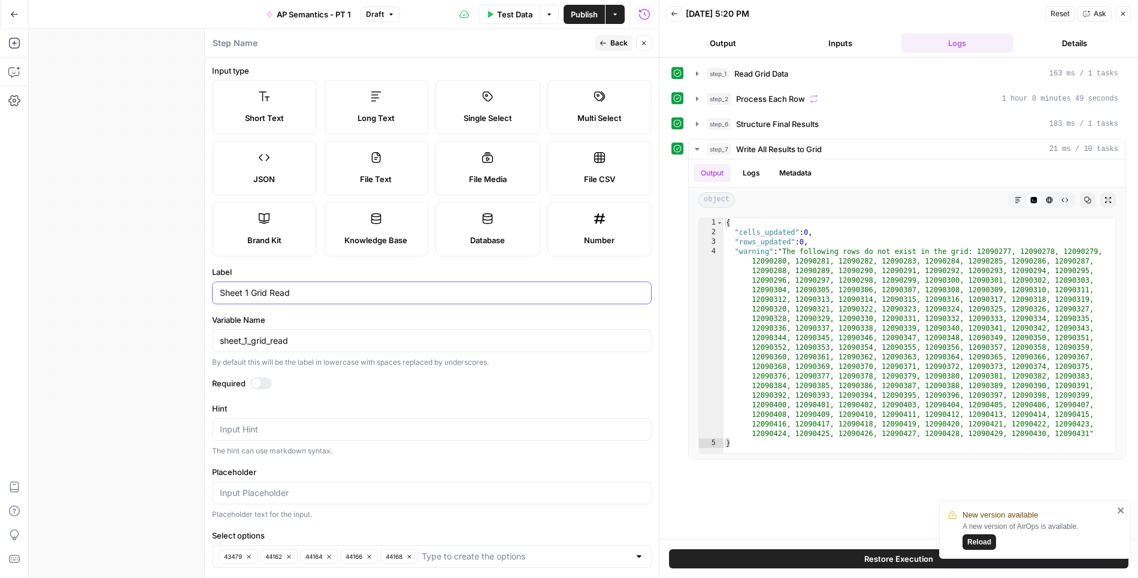
click at [221, 291] on input "Sheet 1 Grid Read" at bounding box center [432, 293] width 424 height 12
click at [289, 288] on input "Sub-Tab Sheet 1 Grid Read" at bounding box center [432, 293] width 424 height 12
drag, startPoint x: 287, startPoint y: 288, endPoint x: 256, endPoint y: 288, distance: 30.6
click at [256, 288] on input "Sub-Tab Sheet 1 Grid Read" at bounding box center [432, 293] width 424 height 12
click at [247, 289] on input "Sub-Tab Grid Read" at bounding box center [432, 293] width 424 height 12
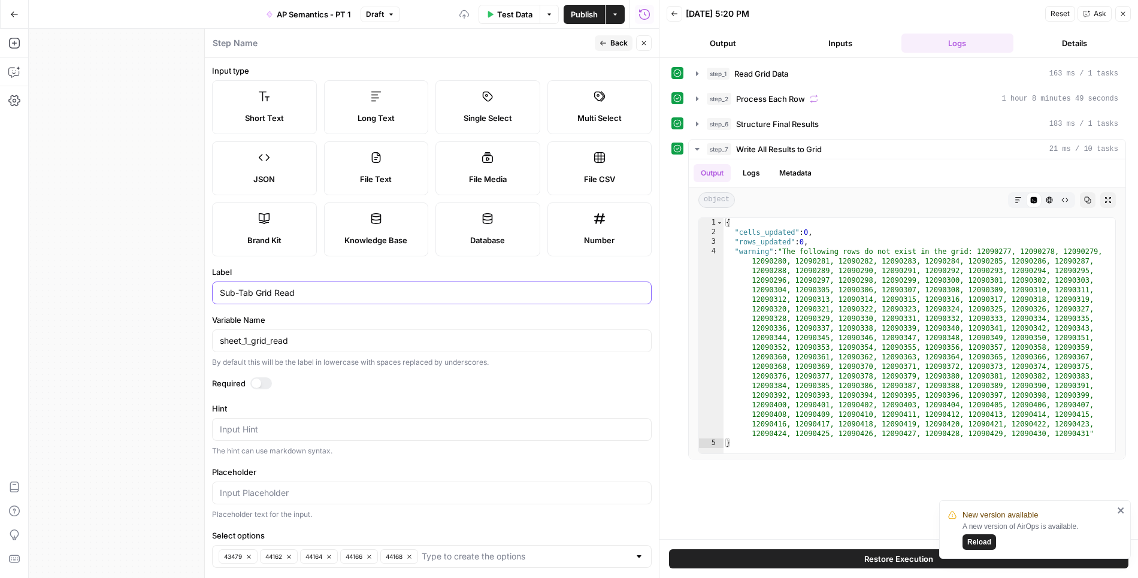
click at [247, 289] on input "Sub-Tab Grid Read" at bounding box center [432, 293] width 424 height 12
type input "Sub-Sheet Grid Read"
click at [286, 338] on input "sheet_1_grid_read" at bounding box center [432, 341] width 424 height 12
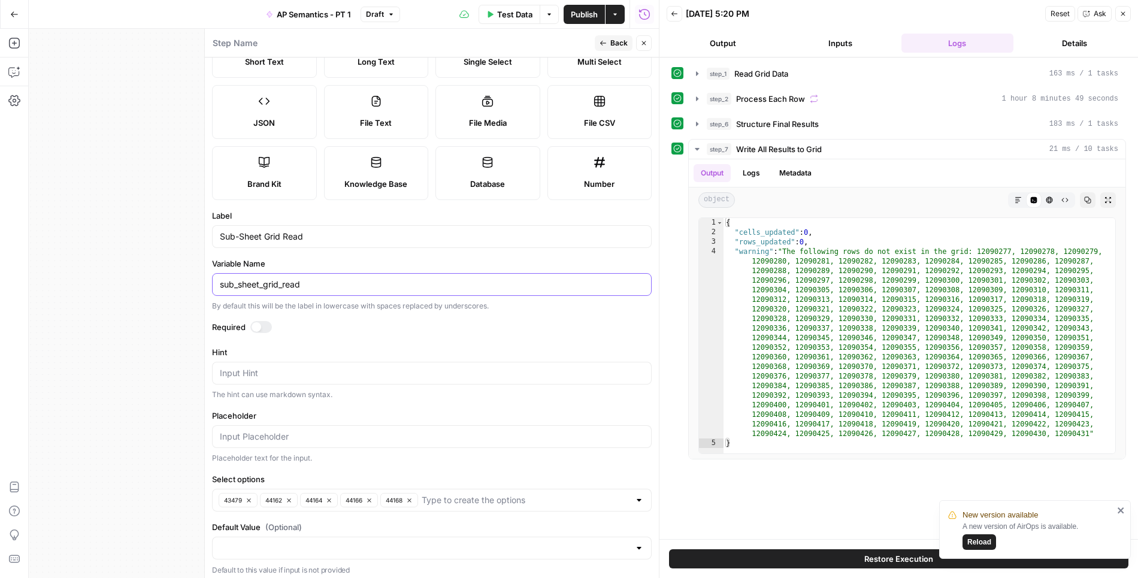
type input "sub_sheet_grid_read"
click at [265, 328] on div at bounding box center [261, 327] width 22 height 12
click at [613, 47] on span "Back" at bounding box center [619, 43] width 17 height 11
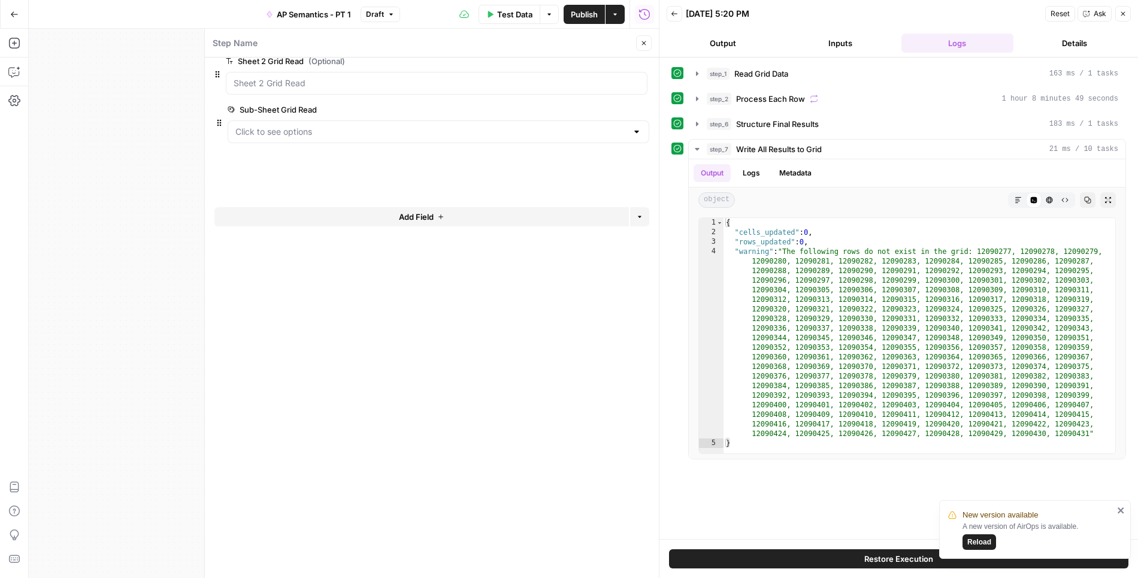
drag, startPoint x: 216, startPoint y: 131, endPoint x: 214, endPoint y: 67, distance: 64.7
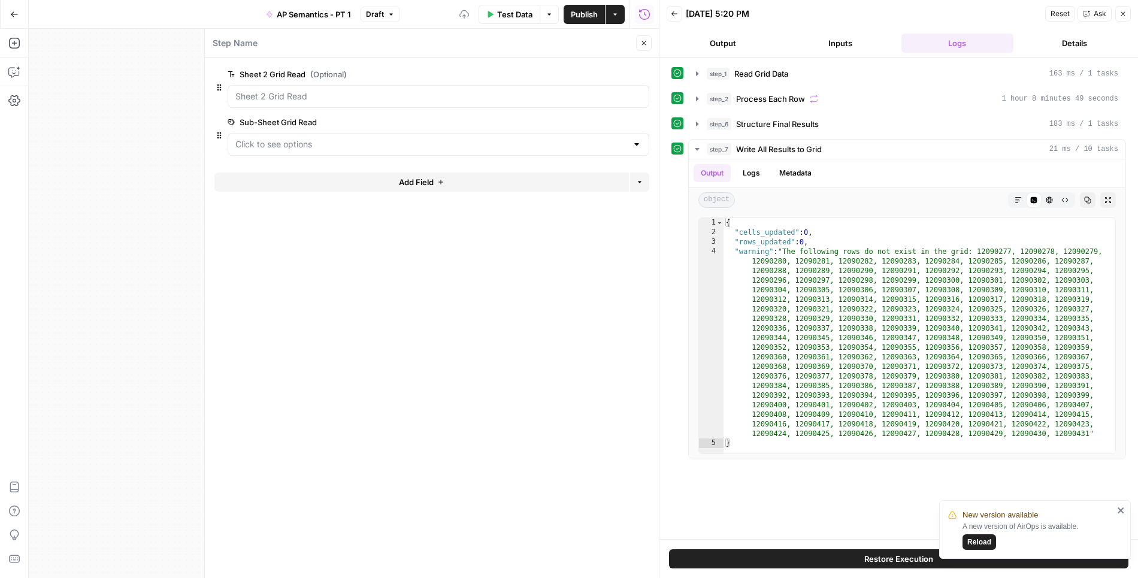
click at [602, 72] on span "edit field" at bounding box center [604, 75] width 26 height 10
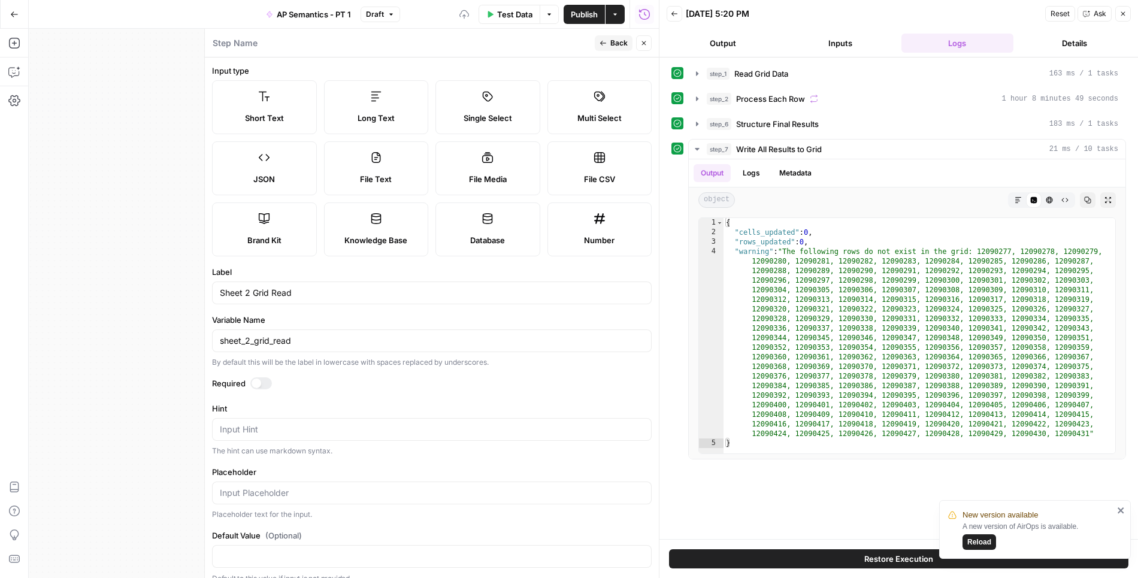
click at [257, 380] on div at bounding box center [257, 384] width 10 height 10
click at [261, 291] on input "Sheet 2 Grid Read" at bounding box center [432, 293] width 424 height 12
type input "Main Sheet Grid Read"
drag, startPoint x: 250, startPoint y: 339, endPoint x: 201, endPoint y: 339, distance: 49.7
click at [204, 339] on div "Step Name Back Close Input type Short Text Long Text Single Select Multi Select…" at bounding box center [431, 304] width 455 height 550
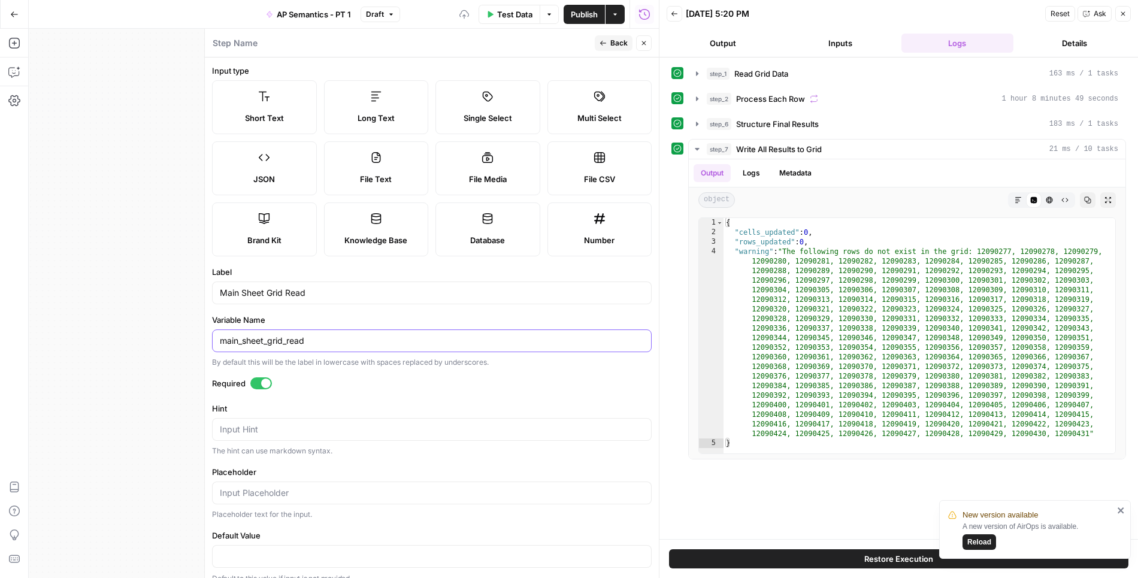
type input "main_sheet_grid_read"
click at [385, 372] on form "Input type Short Text Long Text Single Select Multi Select JSON File Text File …" at bounding box center [432, 318] width 454 height 521
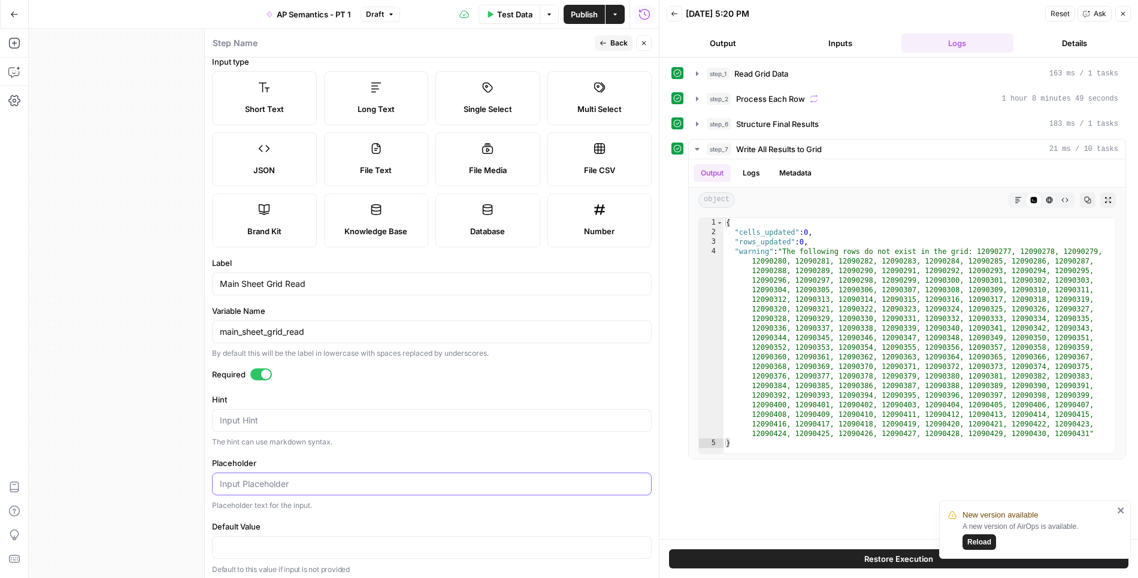
click at [273, 482] on input "Placeholder" at bounding box center [432, 484] width 424 height 12
click at [493, 111] on span "Single Select" at bounding box center [488, 109] width 49 height 12
click at [587, 110] on span "Multi Select" at bounding box center [600, 109] width 44 height 12
click at [520, 106] on div "Single Select" at bounding box center [488, 109] width 84 height 12
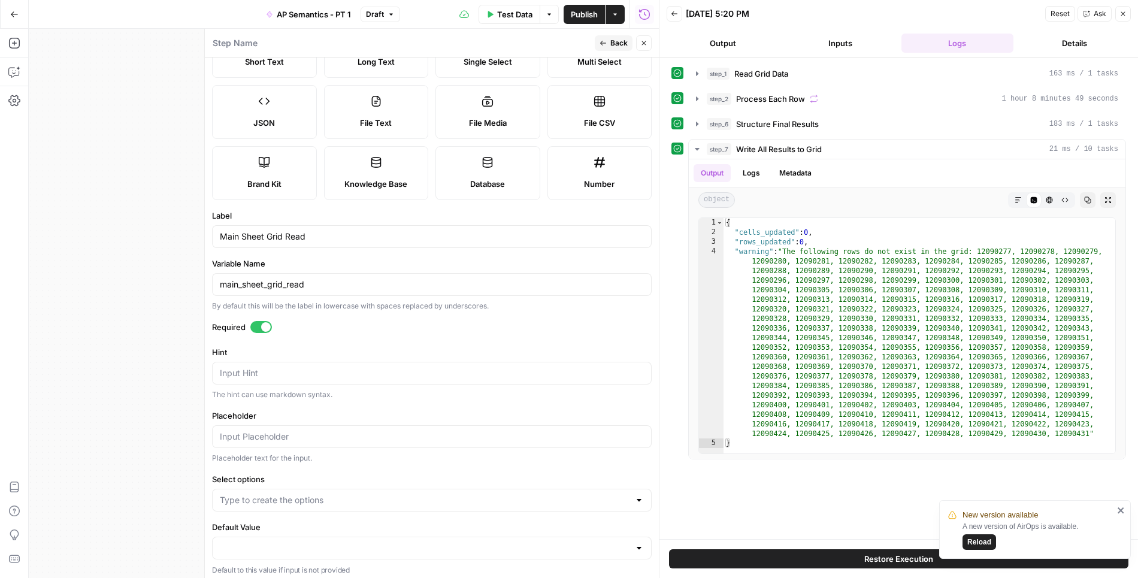
click at [310, 489] on div at bounding box center [432, 500] width 440 height 23
paste input "33900"
type input "33900"
paste input "34350"
type input "34350"
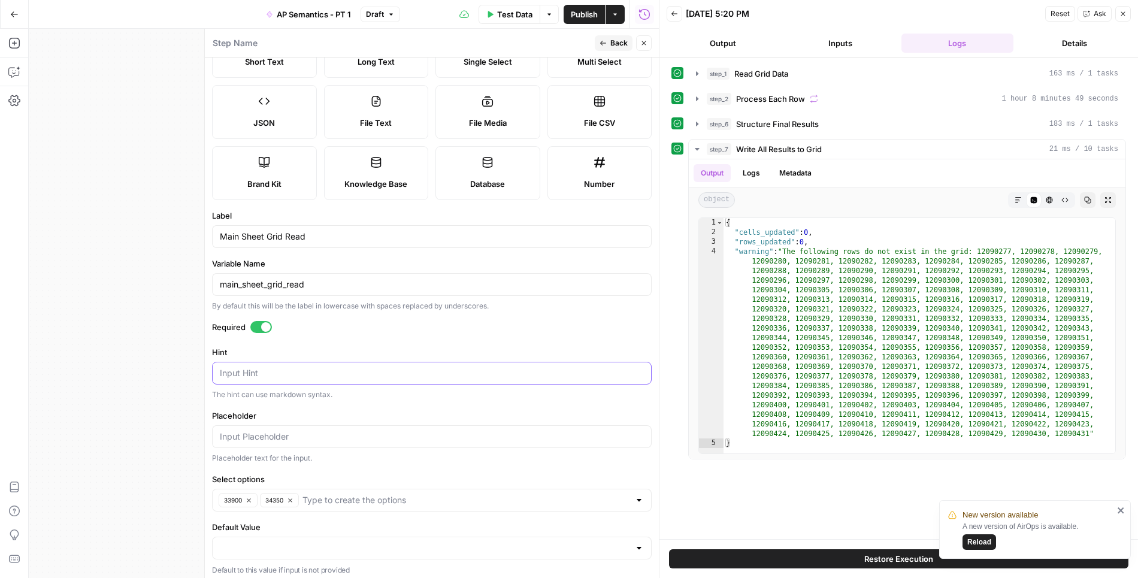
click at [336, 376] on textarea "Hint" at bounding box center [432, 373] width 424 height 12
paste textarea "34350"
paste textarea "AP Semantics Descriptions - Month 1 B"
click at [220, 367] on textarea "34350 --> AP Semantics Descriptions - Month 1 B" at bounding box center [432, 373] width 424 height 12
click at [235, 369] on textarea "34350 --> AP Semantics Descriptions - Month 1 B" at bounding box center [432, 373] width 424 height 12
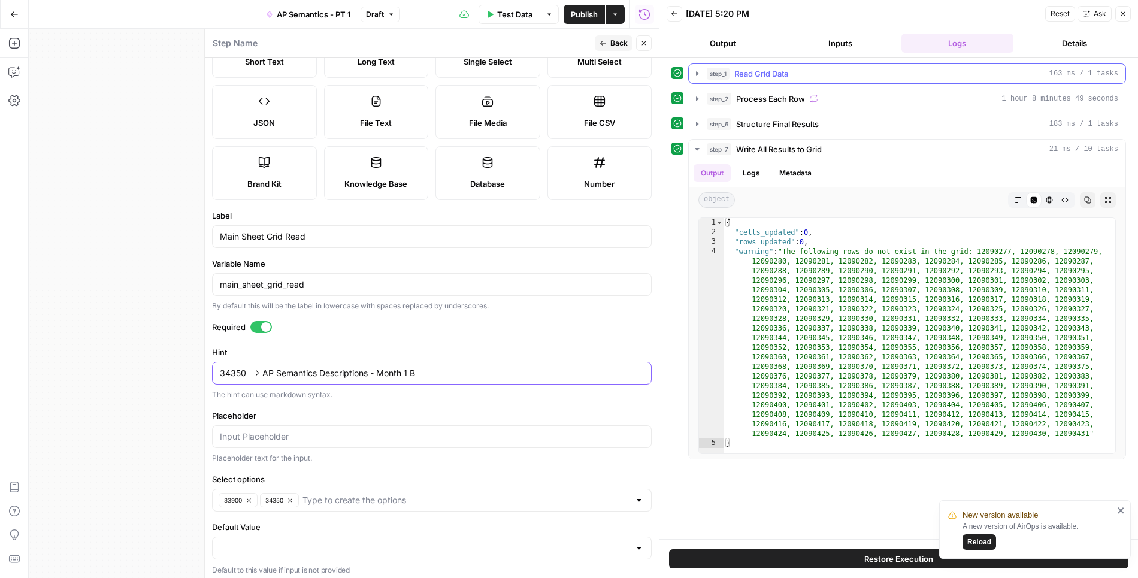
paste textarea "33900"
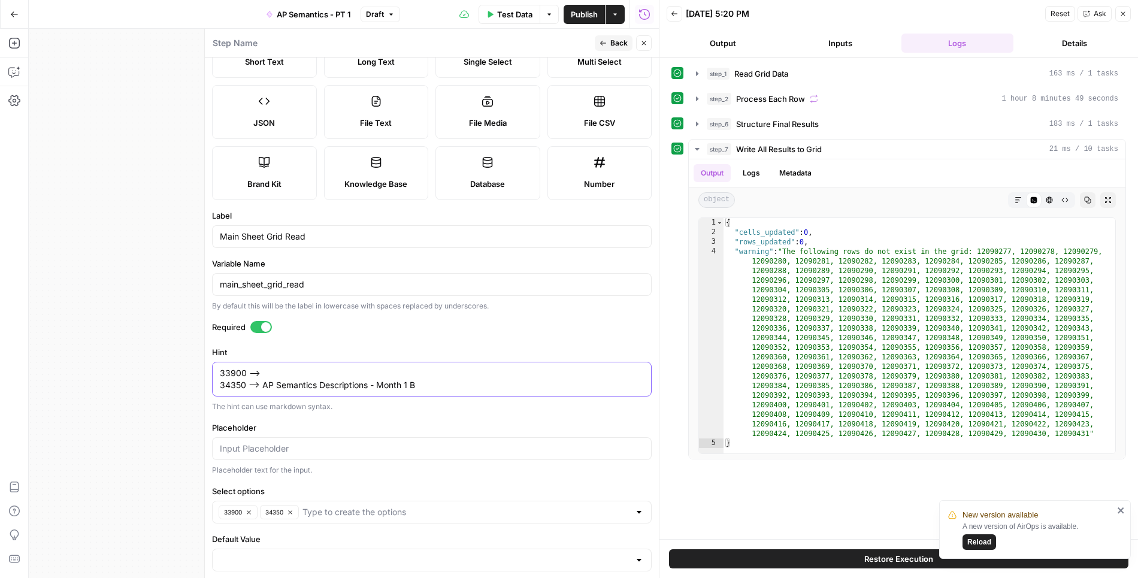
drag, startPoint x: 433, startPoint y: 381, endPoint x: 264, endPoint y: 385, distance: 169.0
click at [264, 385] on textarea "33900 --> 34350 --> AP Semantics Descriptions - Month 1 B" at bounding box center [432, 379] width 424 height 24
drag, startPoint x: 262, startPoint y: 383, endPoint x: 419, endPoint y: 378, distance: 157.1
click at [419, 378] on textarea "33900 --> 34350 --> AP Semantics Descriptions - Month 1 B" at bounding box center [432, 379] width 424 height 24
click at [374, 367] on textarea "33900 --> 34350 --> AP Semantics Descriptions - Month 1 B" at bounding box center [432, 379] width 424 height 24
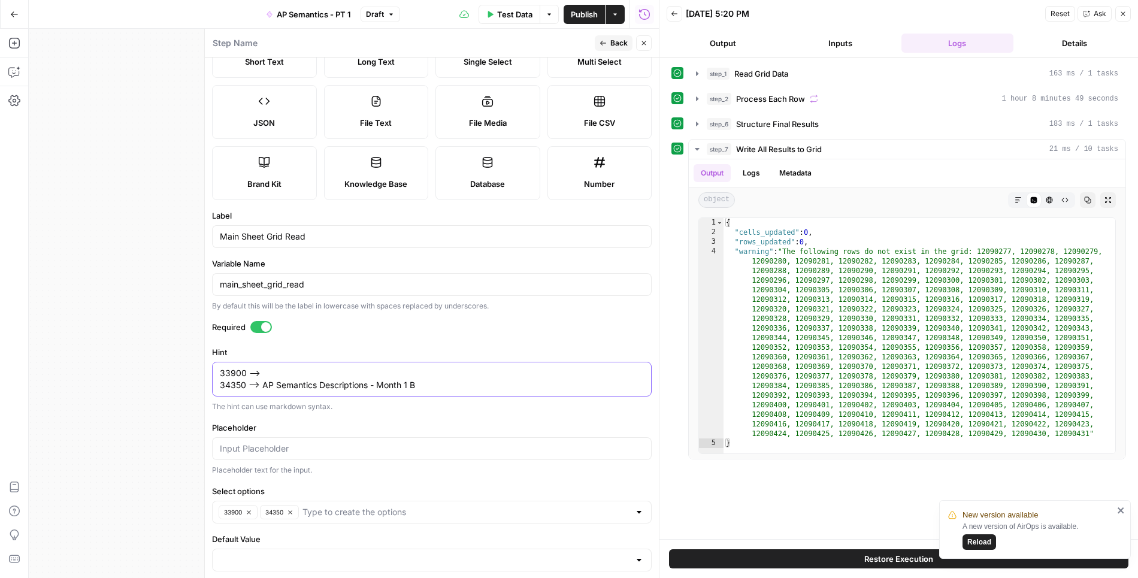
paste textarea "AP Semantics Descriptions - Month 1 B"
type textarea "33900 --> AP Semantics Descriptions - Month 1 A 34350 --> AP Semantics Descript…"
click at [402, 406] on div "The hint can use markdown syntax." at bounding box center [432, 406] width 440 height 11
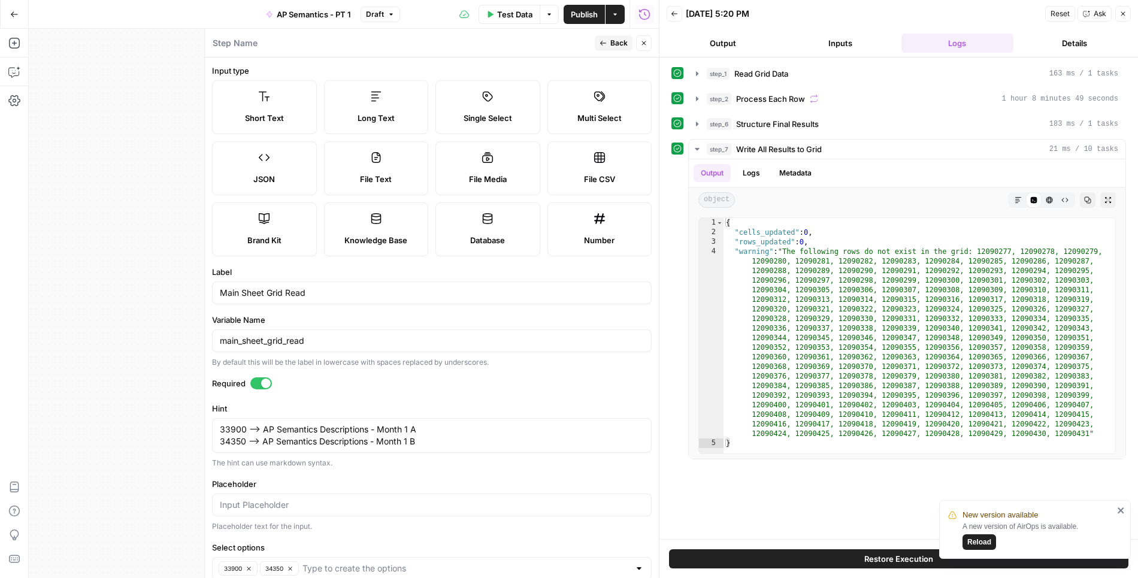
click at [618, 44] on span "Back" at bounding box center [619, 43] width 17 height 11
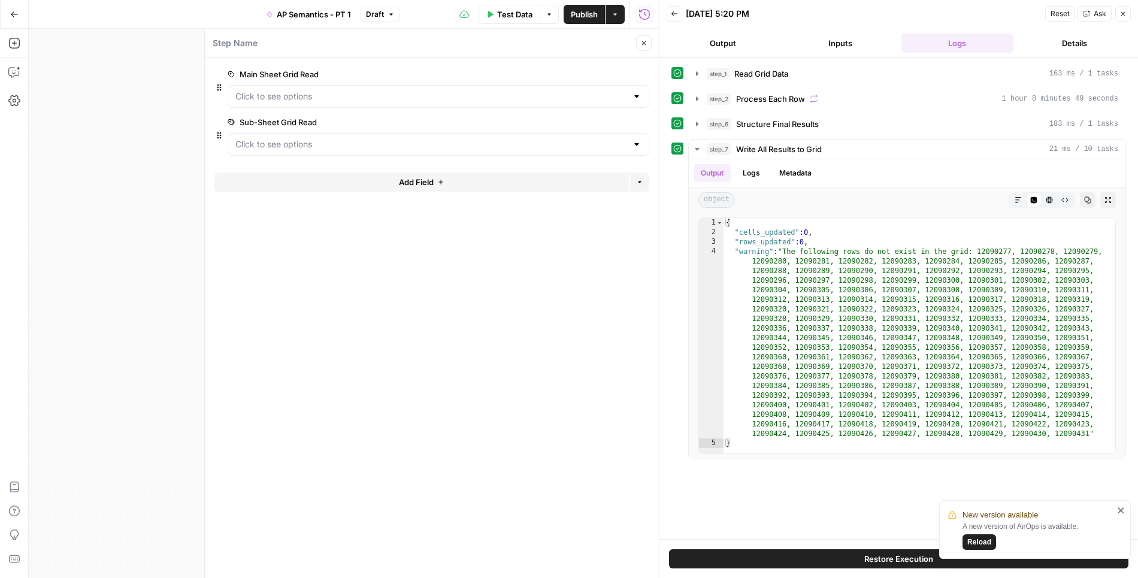
click at [603, 122] on span "edit field" at bounding box center [604, 122] width 26 height 10
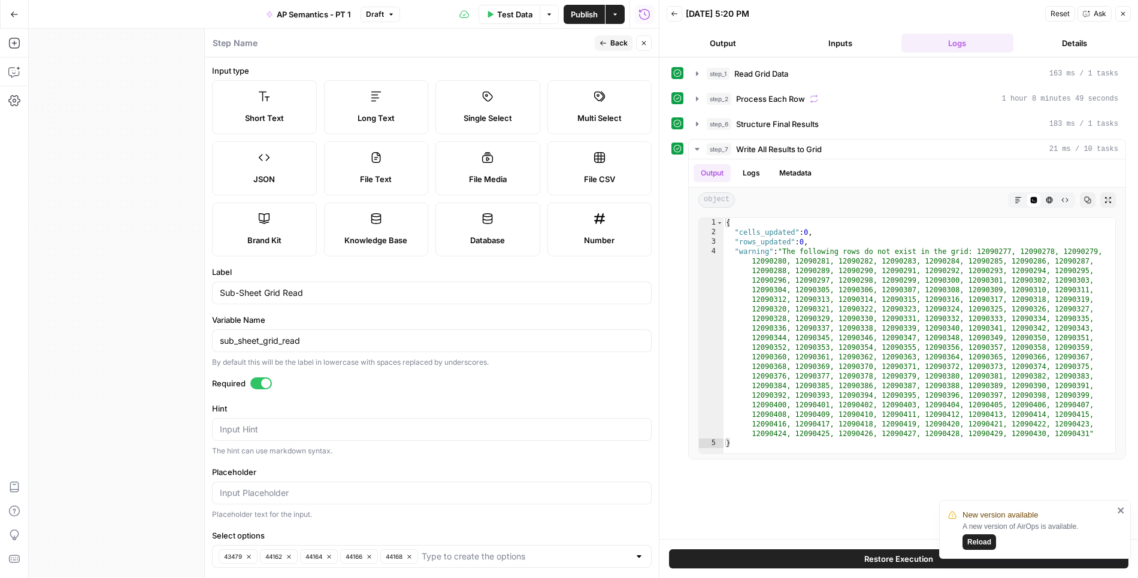
scroll to position [56, 0]
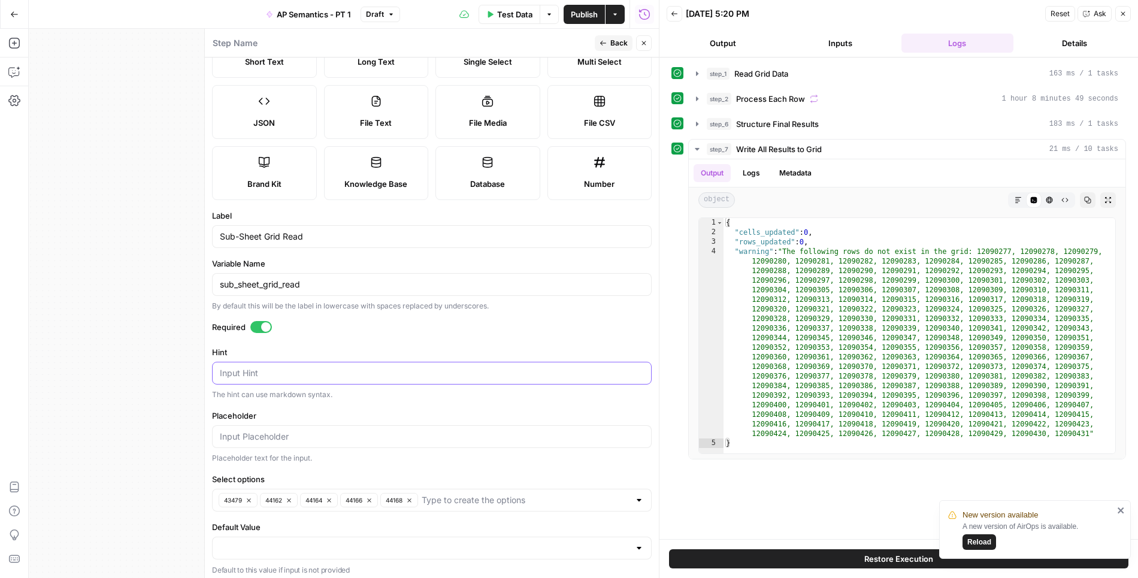
click at [325, 367] on textarea "Hint" at bounding box center [432, 373] width 424 height 12
paste textarea "43479"
click at [324, 372] on textarea "43479 --> ChatGPT A" at bounding box center [432, 373] width 424 height 12
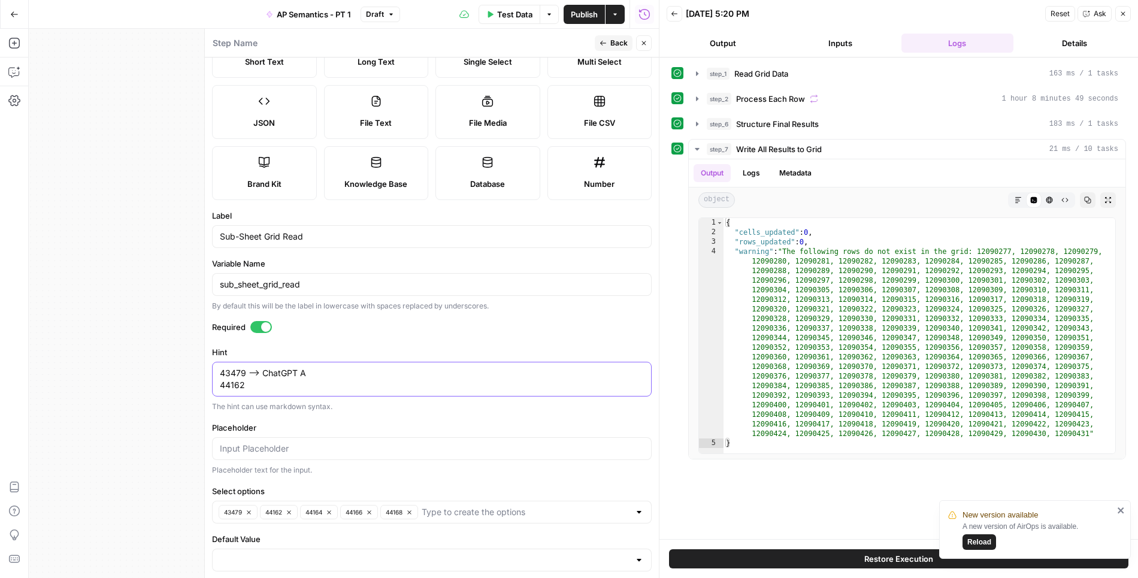
click at [315, 373] on textarea "43479 --> ChatGPT A 44162" at bounding box center [432, 379] width 424 height 24
drag, startPoint x: 311, startPoint y: 372, endPoint x: 249, endPoint y: 371, distance: 62.3
click at [249, 371] on textarea "43479 --> ChatGPT A 44162" at bounding box center [432, 379] width 424 height 24
click at [261, 386] on textarea "43479 --> ChatGPT A 44162" at bounding box center [432, 379] width 424 height 24
paste textarea "--> ChatGPT A"
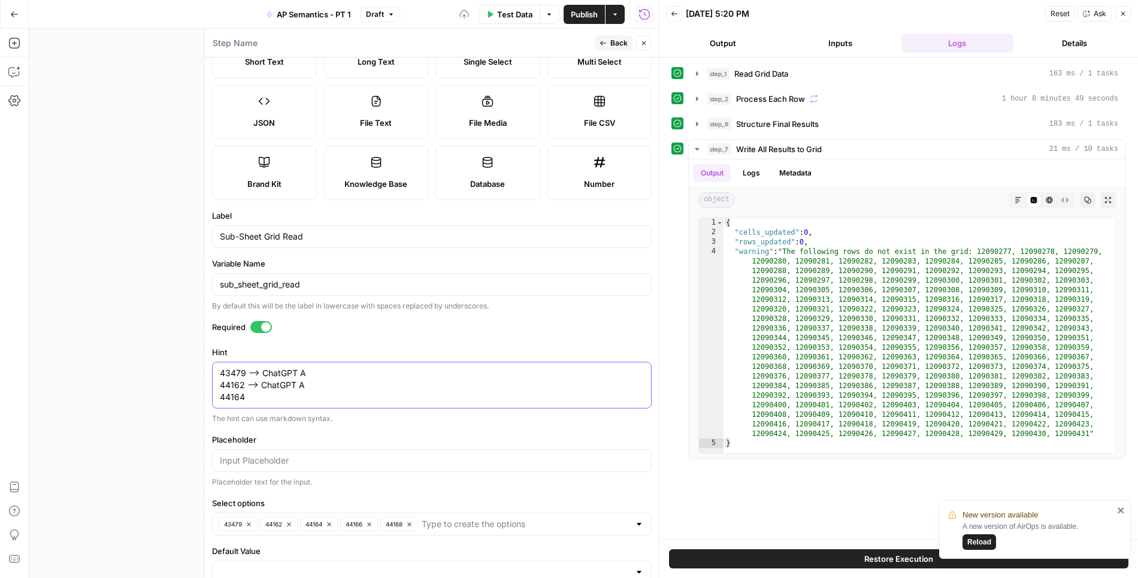
paste textarea "--> ChatGPT A"
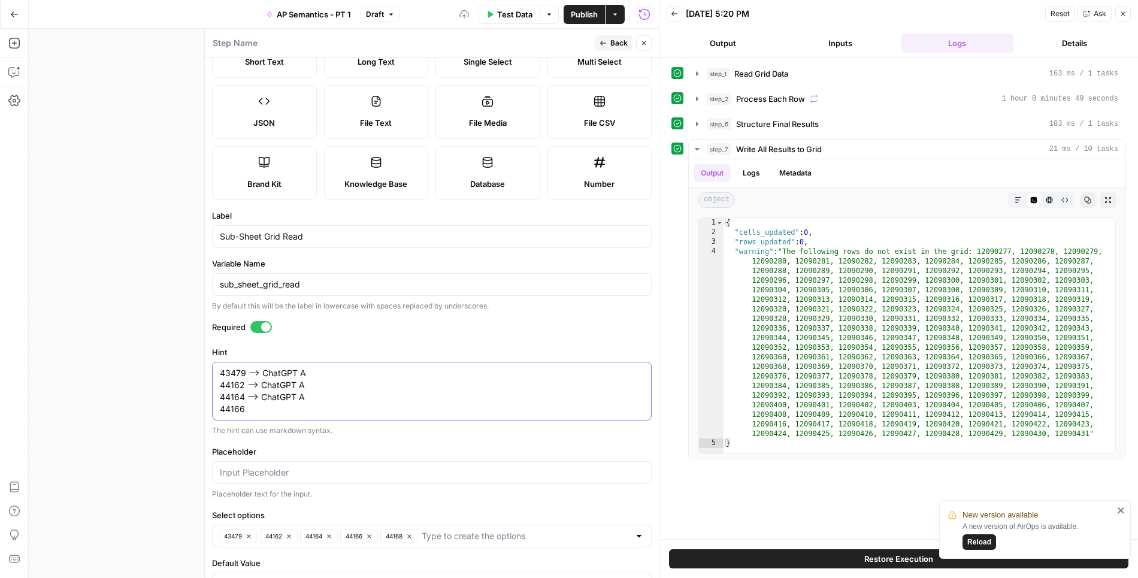
paste textarea "--> ChatGPT A"
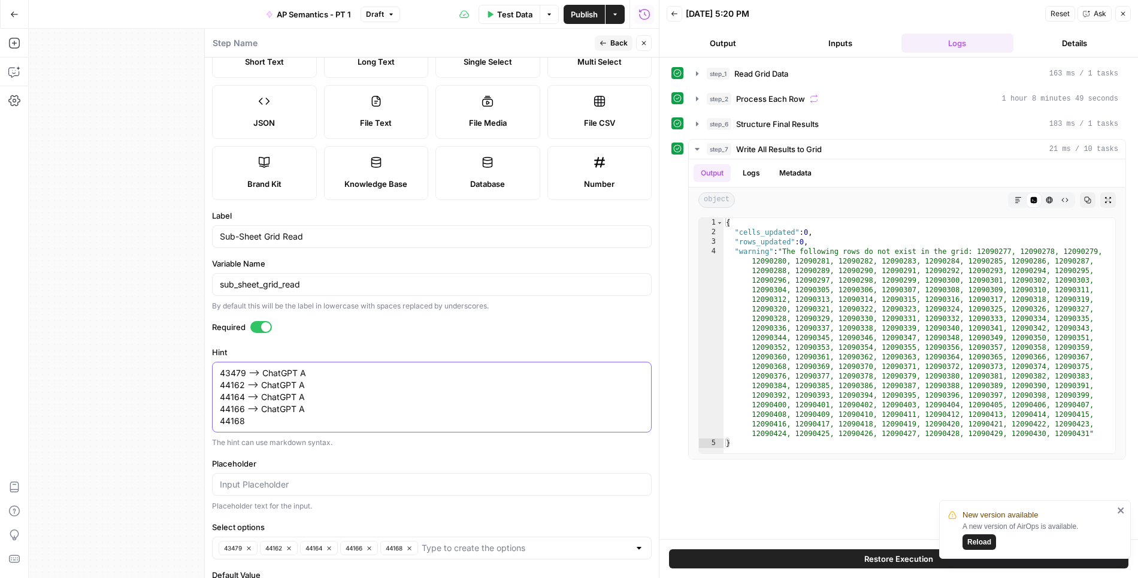
paste textarea "--> ChatGPT A"
click at [274, 383] on textarea "43479 --> ChatGPT A 44162 --> ChatGPT A 44164 --> ChatGPT A 44166 --> ChatGPT A…" at bounding box center [432, 397] width 424 height 60
click at [282, 390] on textarea "43479 --> ChatGPT A 44162 --> Perplexity A 44164 --> ChatGPT A 44166 --> ChatGP…" at bounding box center [432, 397] width 424 height 60
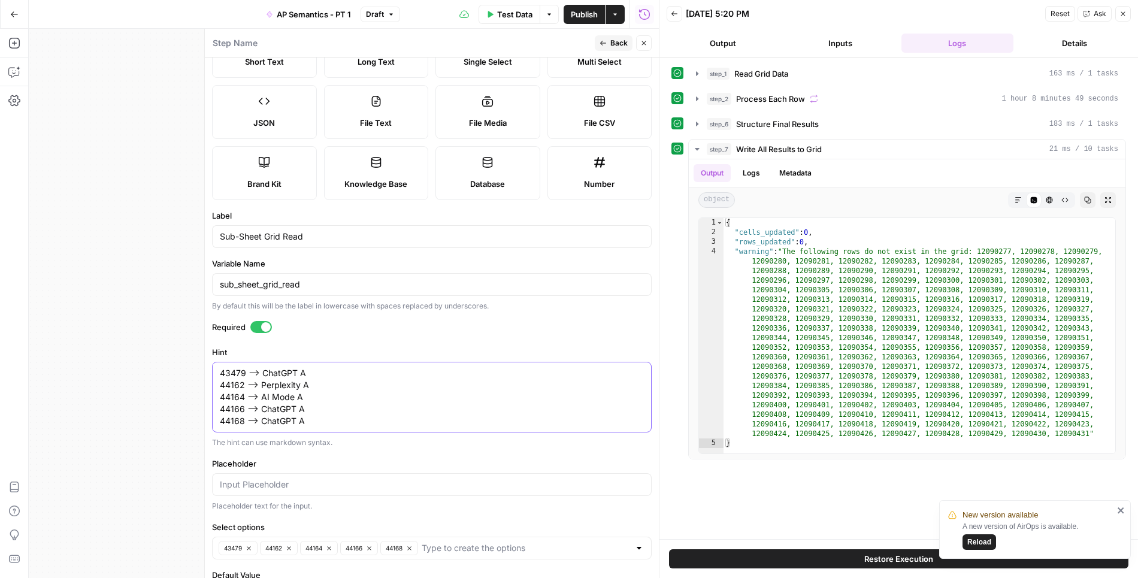
click at [284, 408] on textarea "43479 --> ChatGPT A 44162 --> Perplexity A 44164 --> AI Mode A 44166 --> ChatGP…" at bounding box center [432, 397] width 424 height 60
click at [292, 403] on textarea "43479 --> ChatGPT A 44162 --> Perplexity A 44164 --> AI Mode A 44166 --> AI Ove…" at bounding box center [432, 397] width 424 height 60
click at [280, 421] on textarea "43479 --> ChatGPT A 44162 --> Perplexity A 44164 --> AI Mode A 44166 --> AIO A …" at bounding box center [432, 397] width 424 height 60
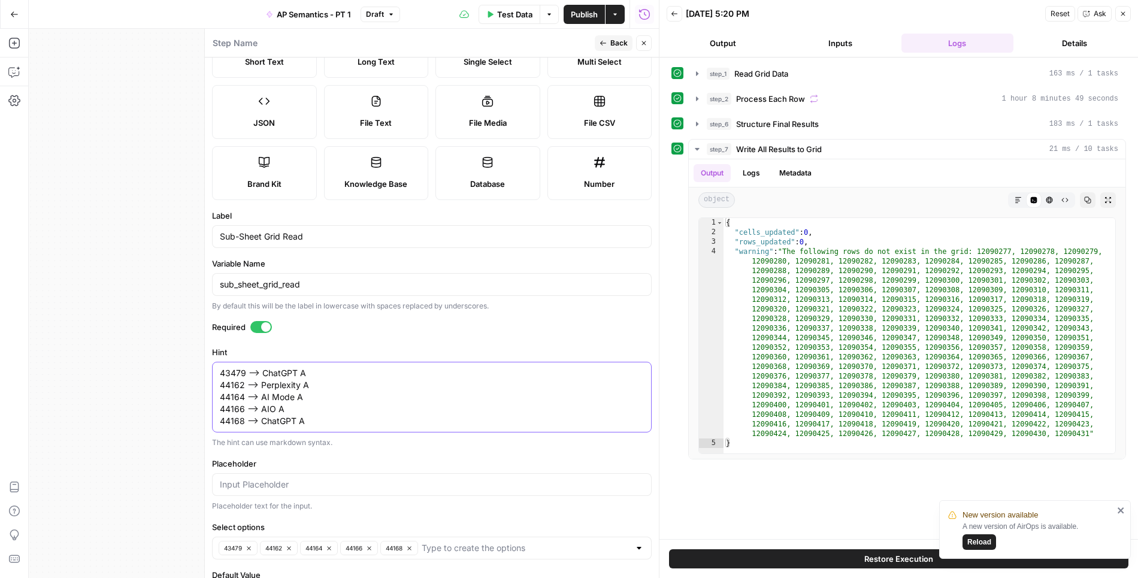
click at [280, 421] on textarea "43479 --> ChatGPT A 44162 --> Perplexity A 44164 --> AI Mode A 44166 --> AIO A …" at bounding box center [432, 397] width 424 height 60
type textarea "43479 --> ChatGPT A 44162 --> Perplexity A 44164 --> AI Mode A 44166 --> AIO A …"
click at [315, 460] on label "Placeholder" at bounding box center [432, 464] width 440 height 12
click at [315, 479] on input "Placeholder" at bounding box center [432, 485] width 424 height 12
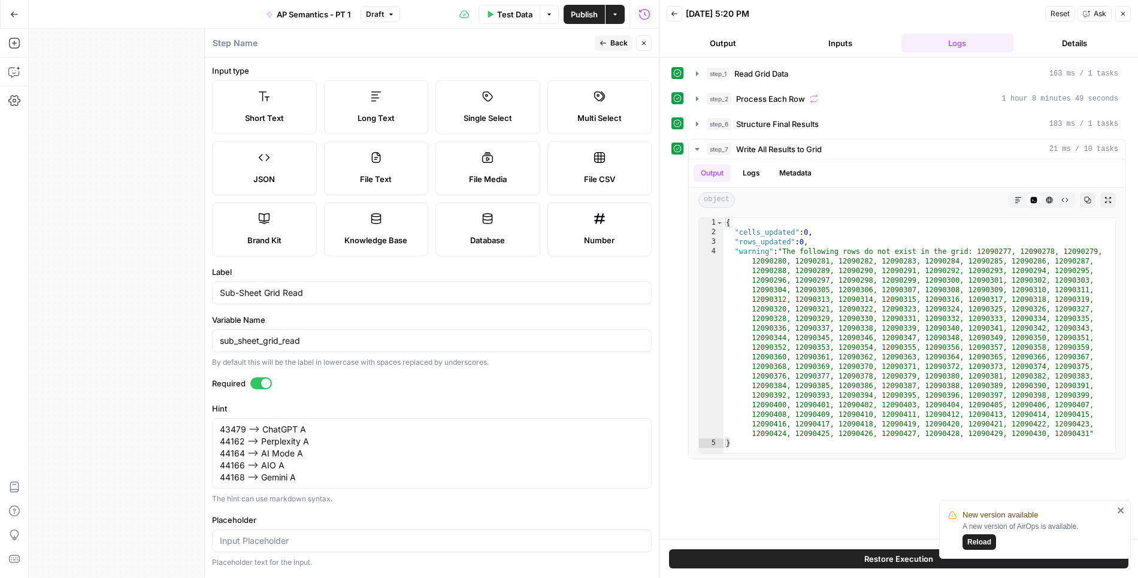
click at [473, 122] on span "Single Select" at bounding box center [488, 118] width 49 height 12
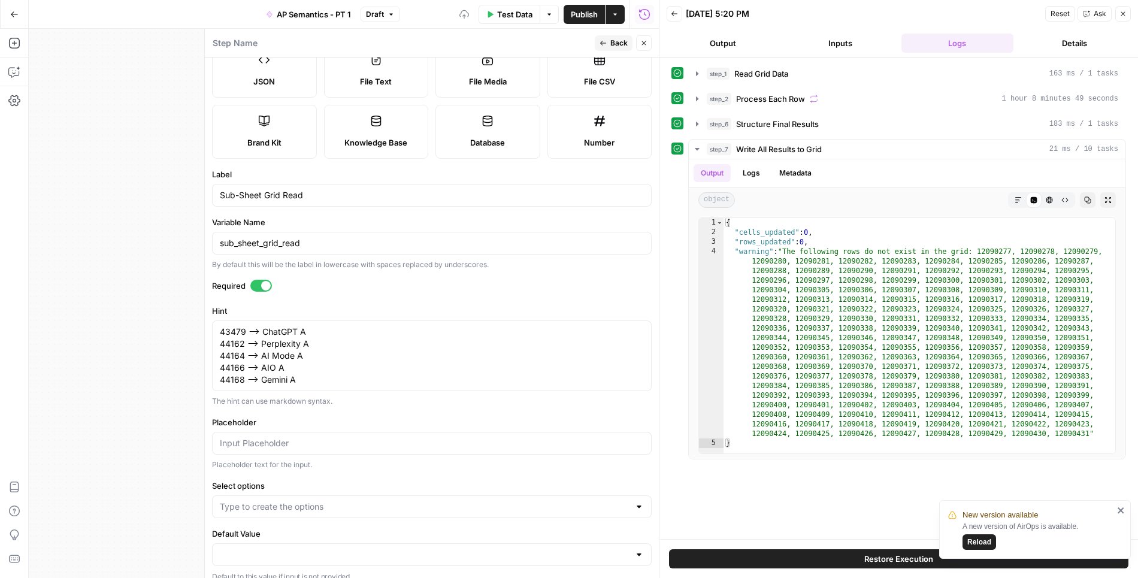
scroll to position [104, 0]
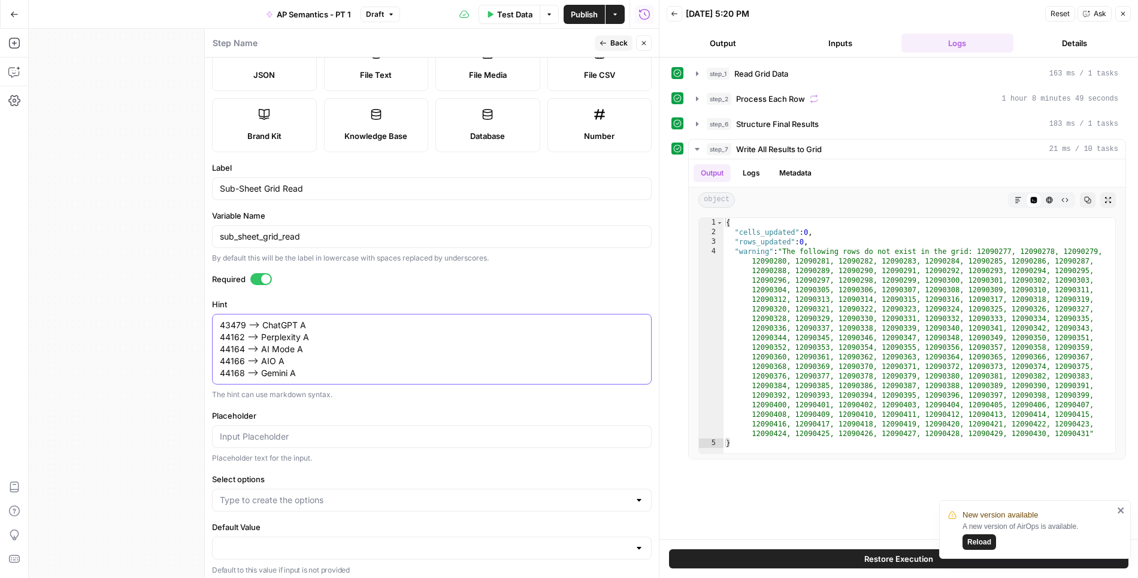
click at [237, 326] on textarea "43479 --> ChatGPT A 44162 --> Perplexity A 44164 --> AI Mode A 44166 --> AIO A …" at bounding box center [432, 349] width 424 height 60
click at [256, 497] on input "Select options" at bounding box center [425, 500] width 410 height 12
paste input "43479"
type input "43479"
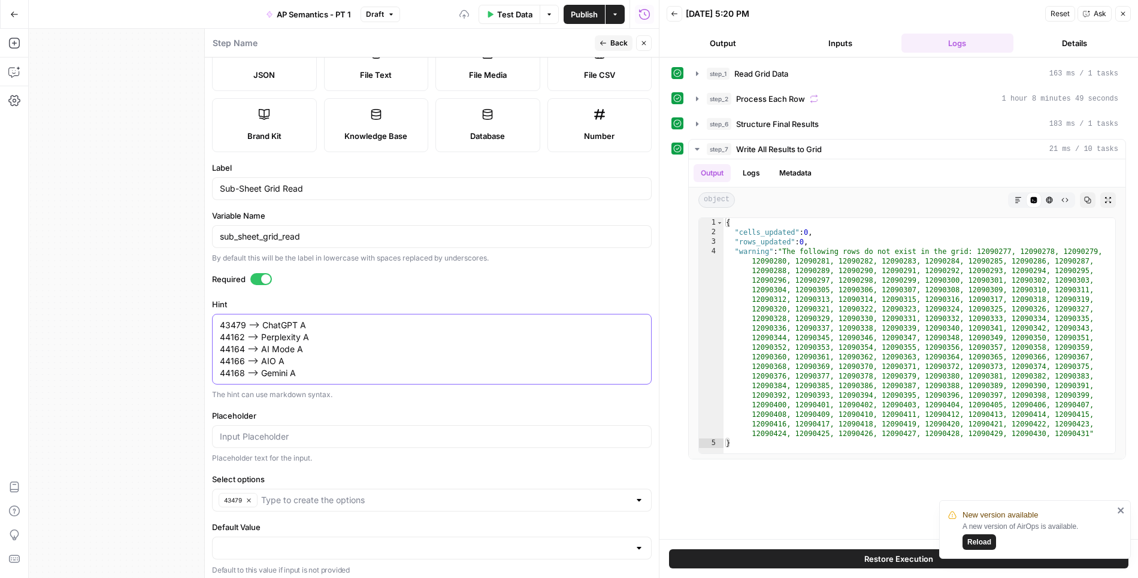
click at [231, 334] on textarea "43479 --> ChatGPT A 44162 --> Perplexity A 44164 --> AI Mode A 44166 --> AIO A …" at bounding box center [432, 349] width 424 height 60
click at [286, 494] on input "Select options" at bounding box center [445, 500] width 369 height 12
paste input "44162"
type input "44162"
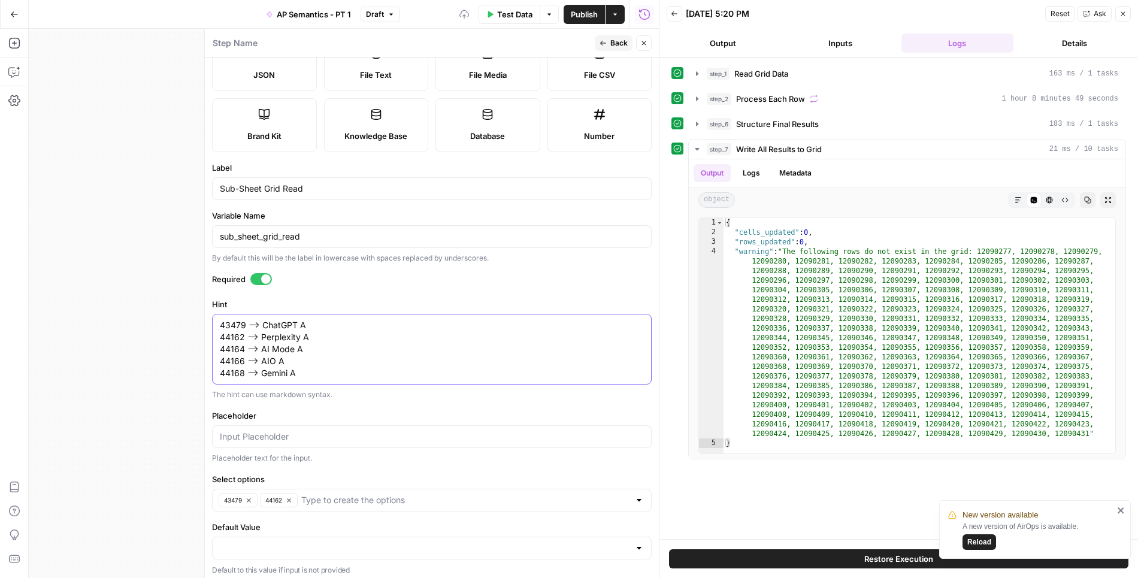
click at [233, 347] on textarea "43479 --> ChatGPT A 44162 --> Perplexity A 44164 --> AI Mode A 44166 --> AIO A …" at bounding box center [432, 349] width 424 height 60
click at [344, 494] on input "Select options" at bounding box center [465, 500] width 328 height 12
paste input "44164"
type input "44164"
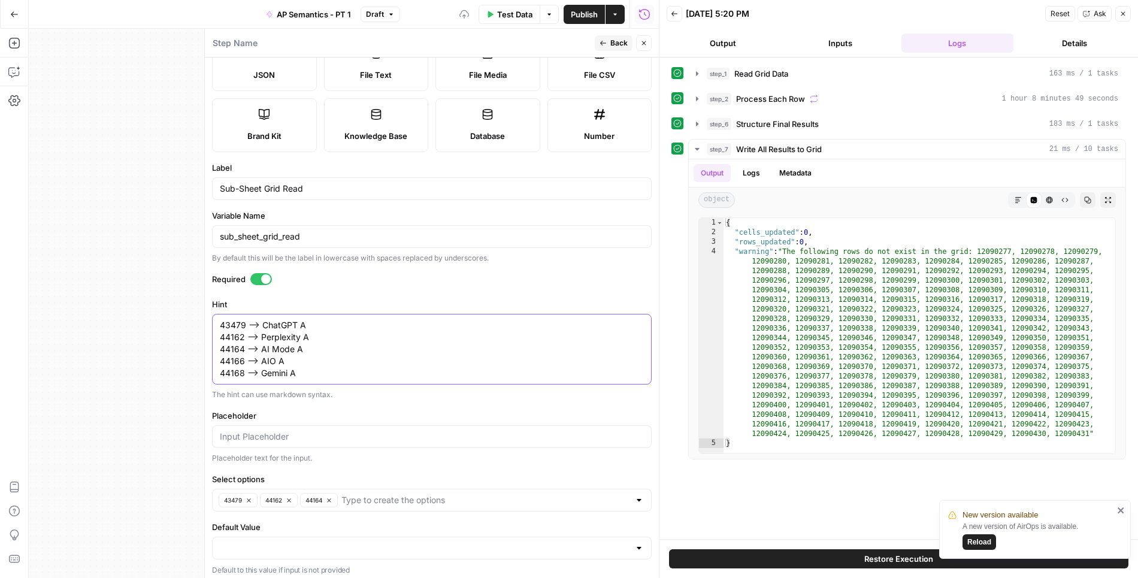
click at [235, 357] on textarea "43479 --> ChatGPT A 44162 --> Perplexity A 44164 --> AI Mode A 44166 --> AIO A …" at bounding box center [432, 349] width 424 height 60
click at [391, 494] on input "Select options" at bounding box center [486, 500] width 288 height 12
paste input "44166"
type input "44166"
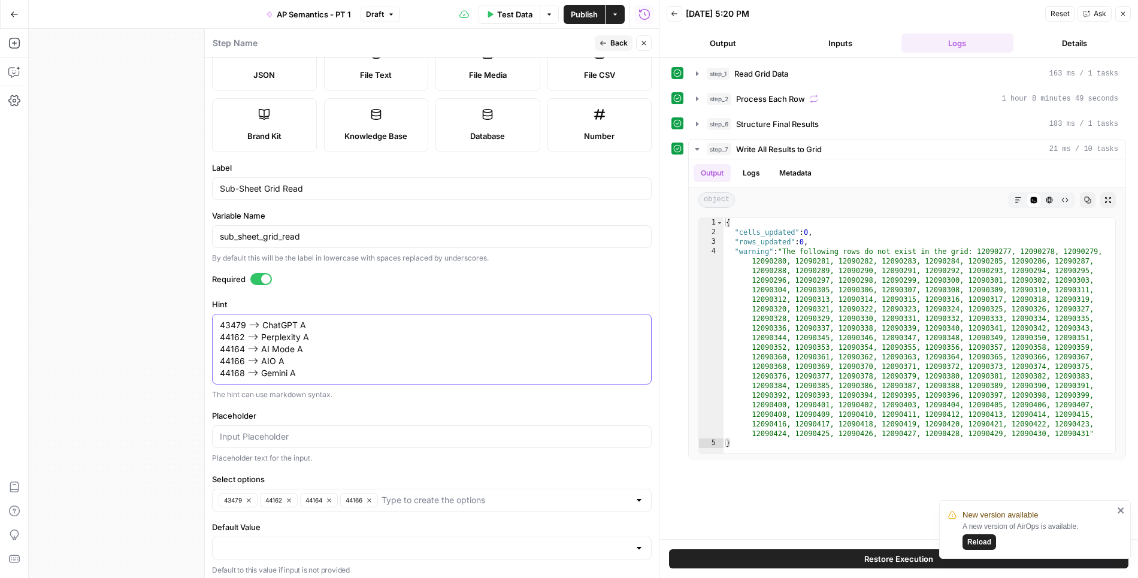
click at [241, 371] on textarea "43479 --> ChatGPT A 44162 --> Perplexity A 44164 --> AI Mode A 44166 --> AIO A …" at bounding box center [432, 349] width 424 height 60
click at [443, 494] on input "Select options" at bounding box center [506, 500] width 248 height 12
paste input "44168"
type input "44168"
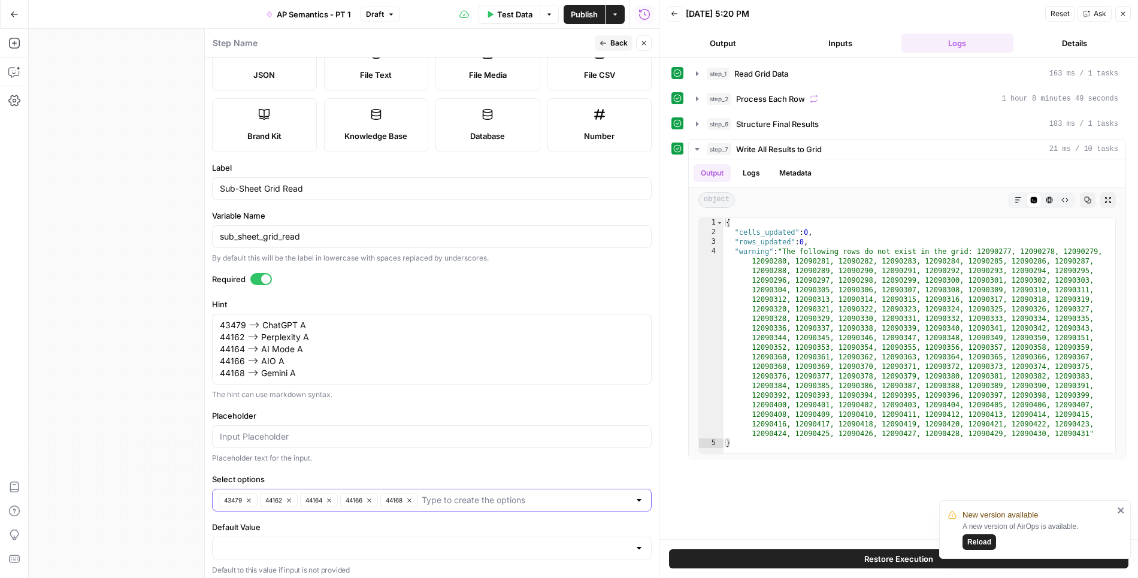
scroll to position [0, 0]
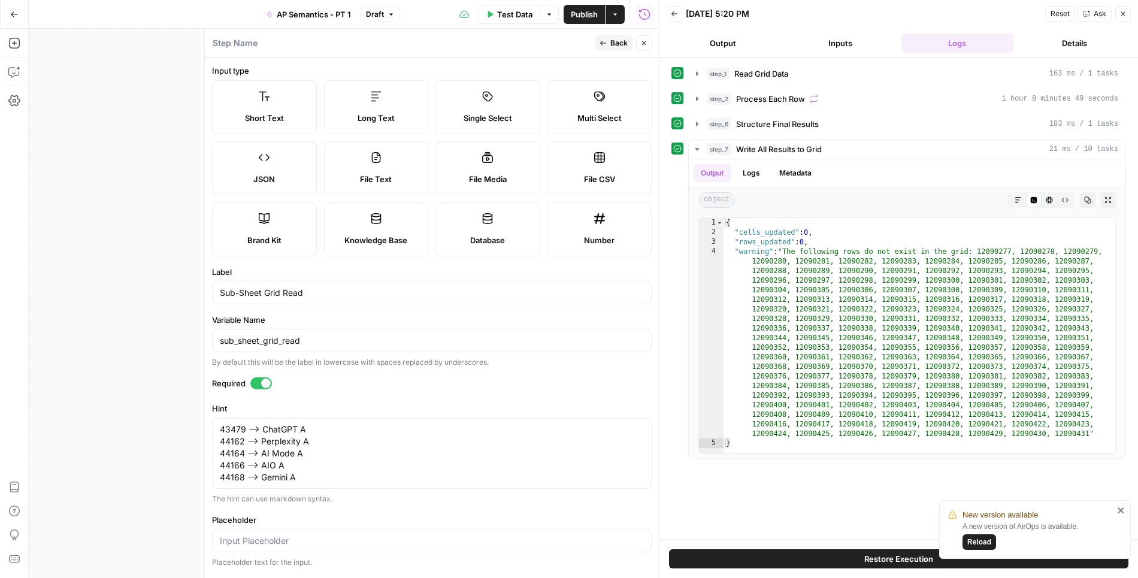
click at [610, 41] on button "Back" at bounding box center [614, 43] width 38 height 16
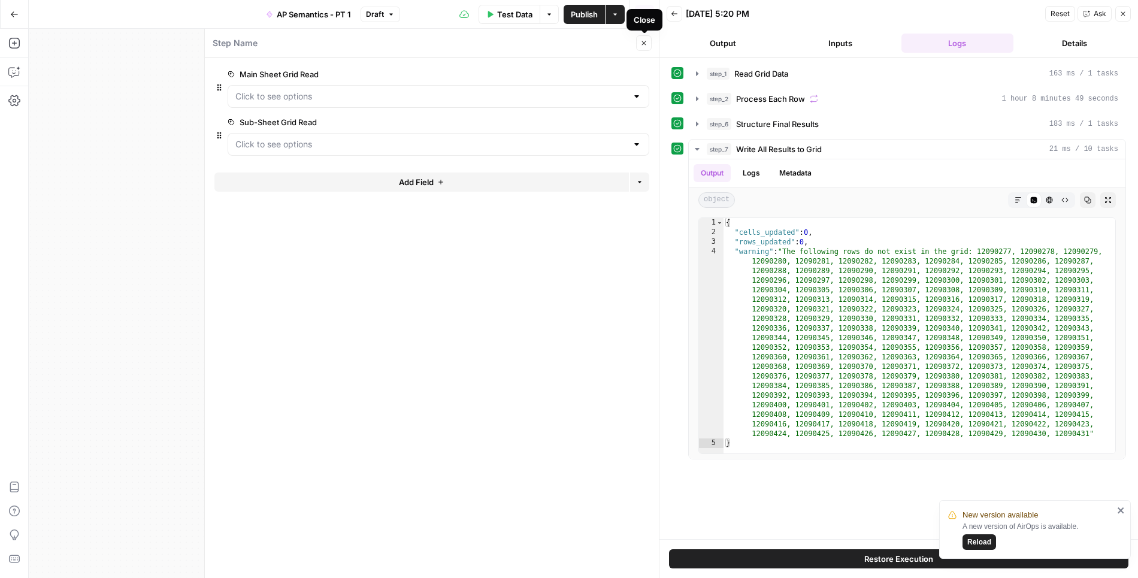
click at [647, 43] on icon "button" at bounding box center [644, 43] width 7 height 7
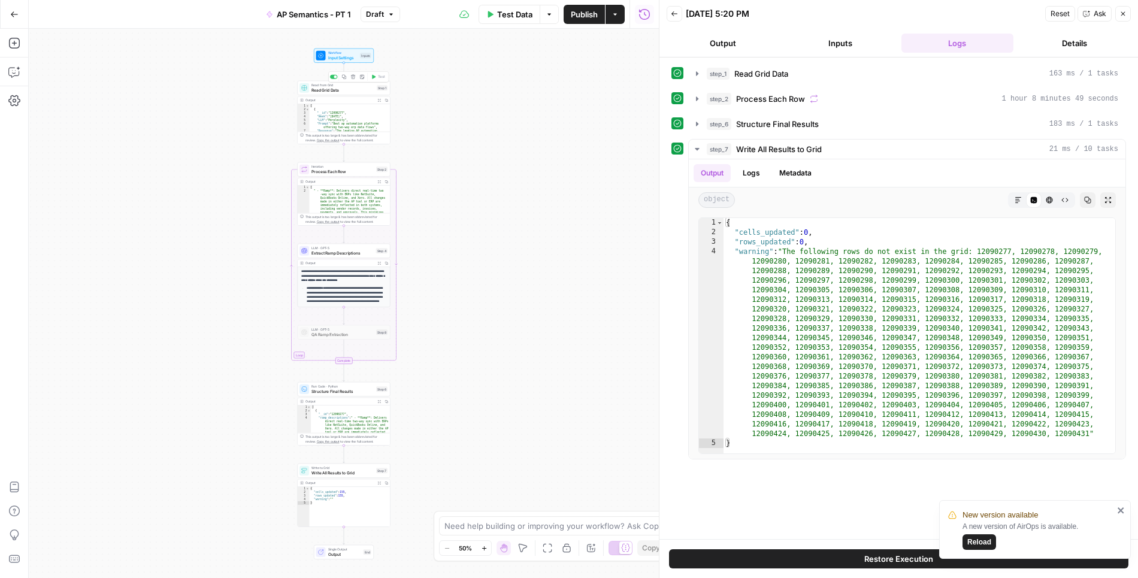
click at [358, 87] on span "Read Grid Data" at bounding box center [343, 90] width 63 height 6
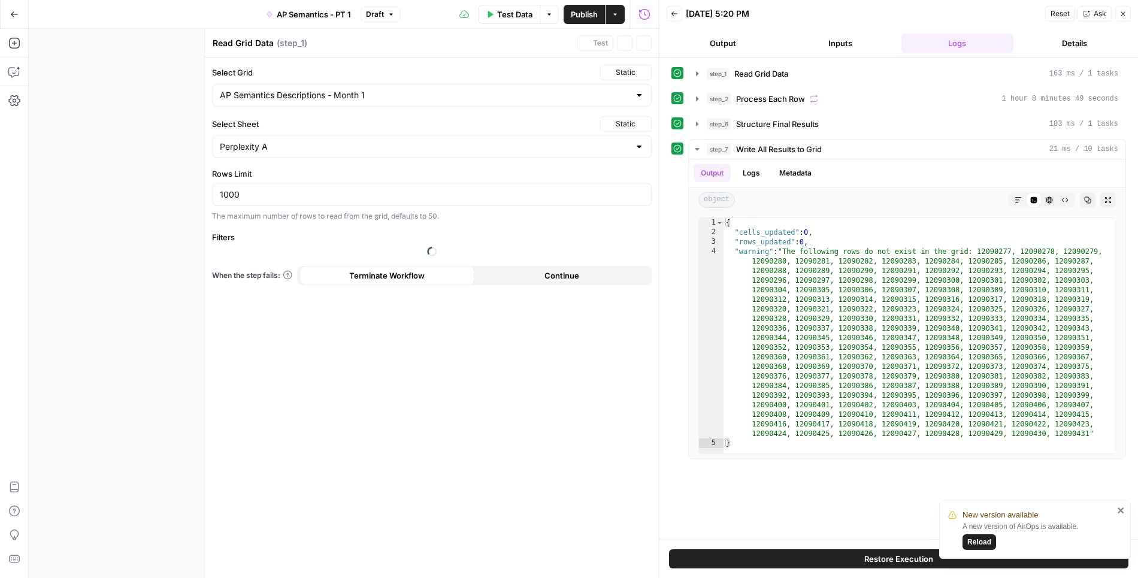
type input "AP Semantics Descriptions - Month 1 A"
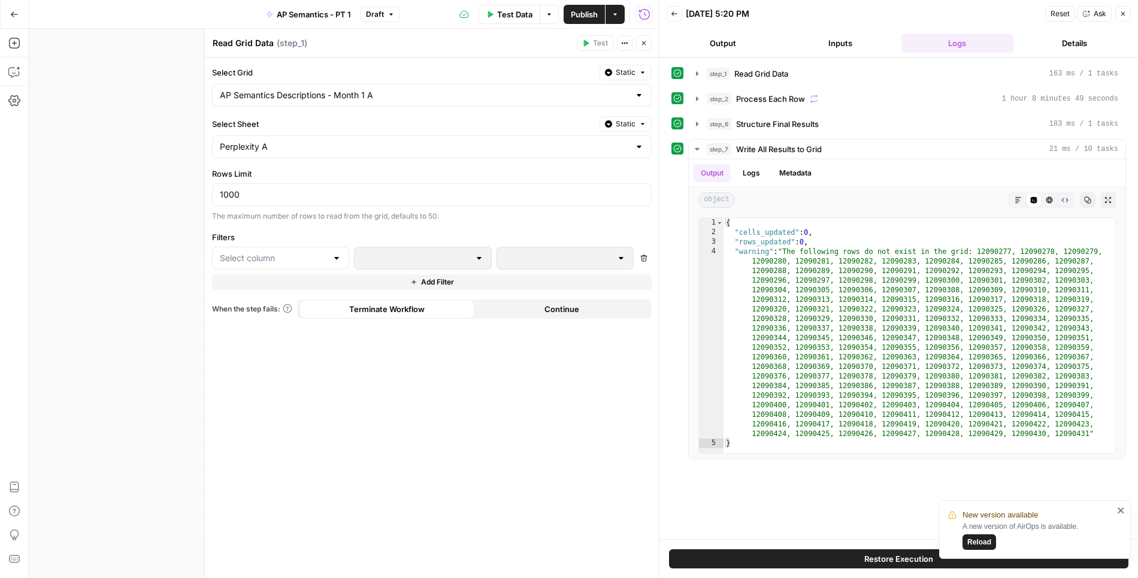
click at [630, 74] on span "Static" at bounding box center [626, 72] width 20 height 11
click at [602, 127] on span "Liquid" at bounding box center [603, 125] width 68 height 12
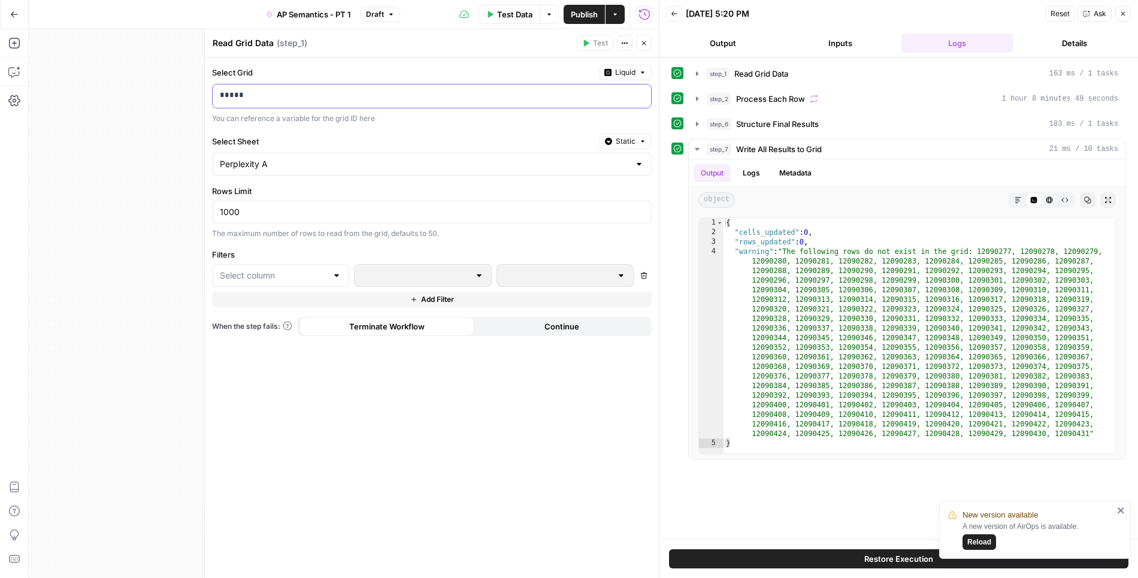
click at [561, 87] on div "*****" at bounding box center [422, 95] width 419 height 23
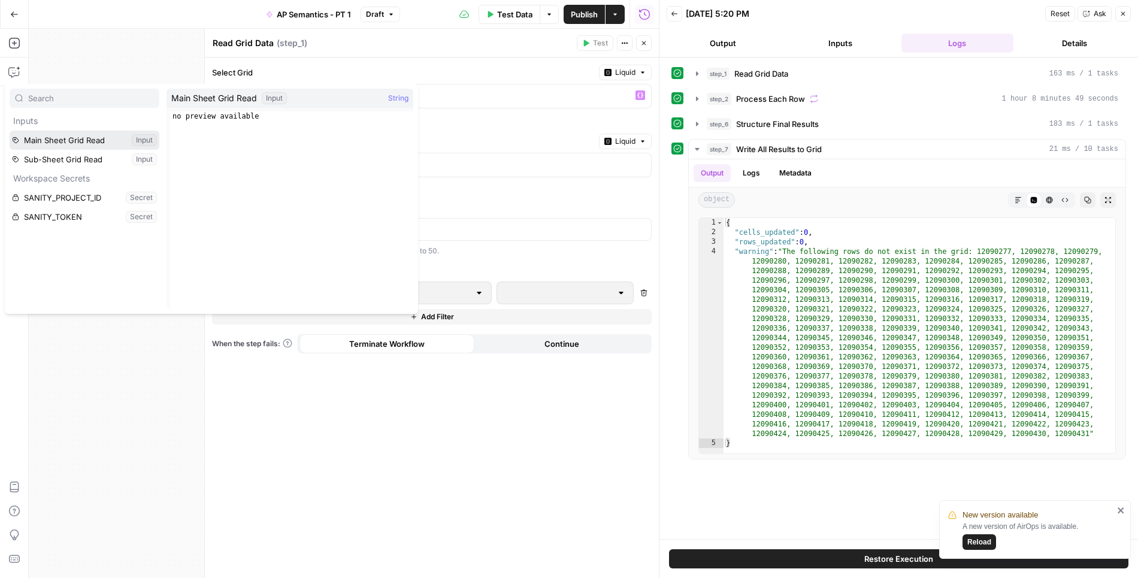
click at [67, 140] on button "Select variable Main Sheet Grid Read" at bounding box center [85, 140] width 150 height 19
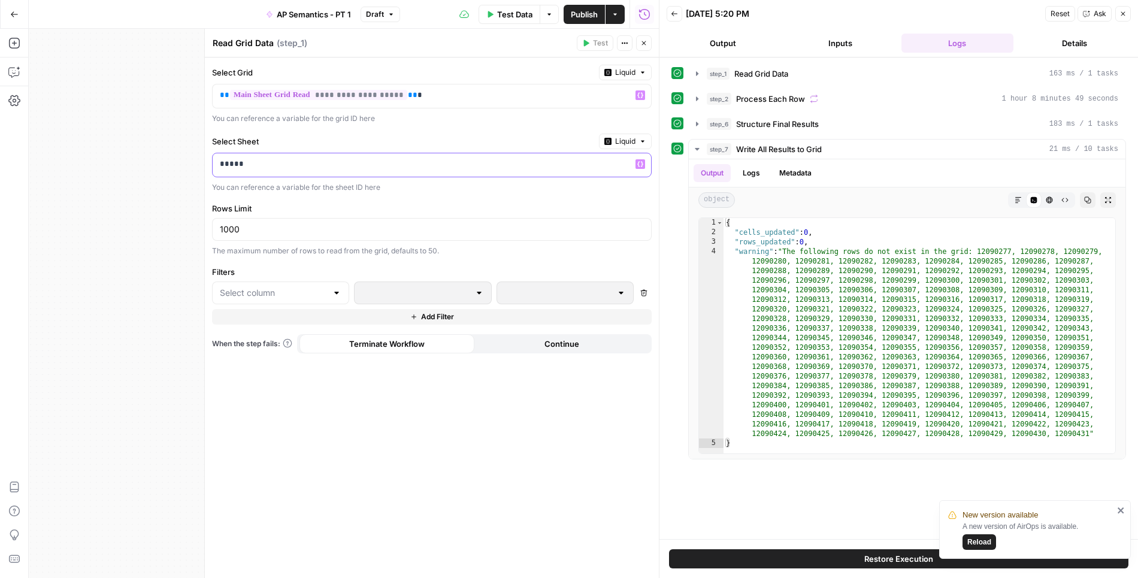
click at [585, 161] on p "*****" at bounding box center [432, 164] width 425 height 12
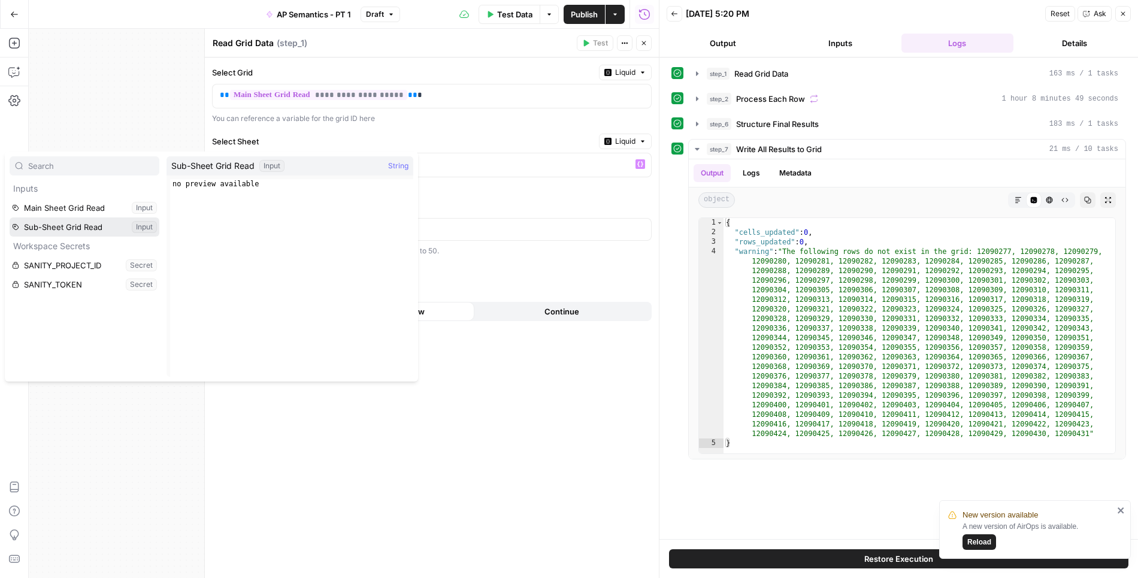
click at [61, 222] on button "Select variable Sub-Sheet Grid Read" at bounding box center [85, 227] width 150 height 19
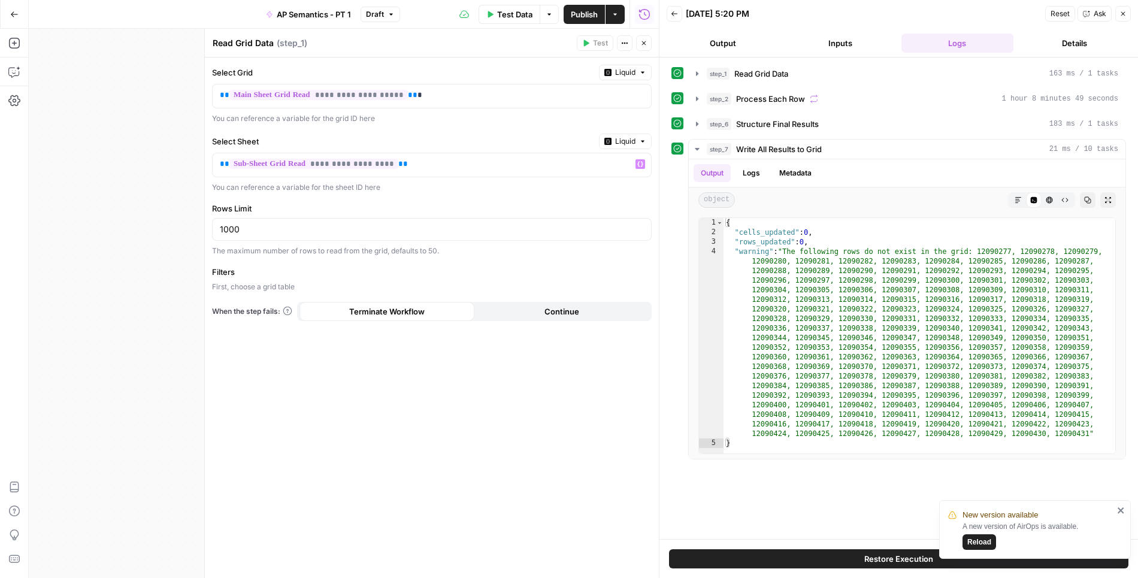
click at [509, 127] on div "**********" at bounding box center [432, 318] width 454 height 521
click at [647, 48] on button "Close" at bounding box center [644, 43] width 16 height 16
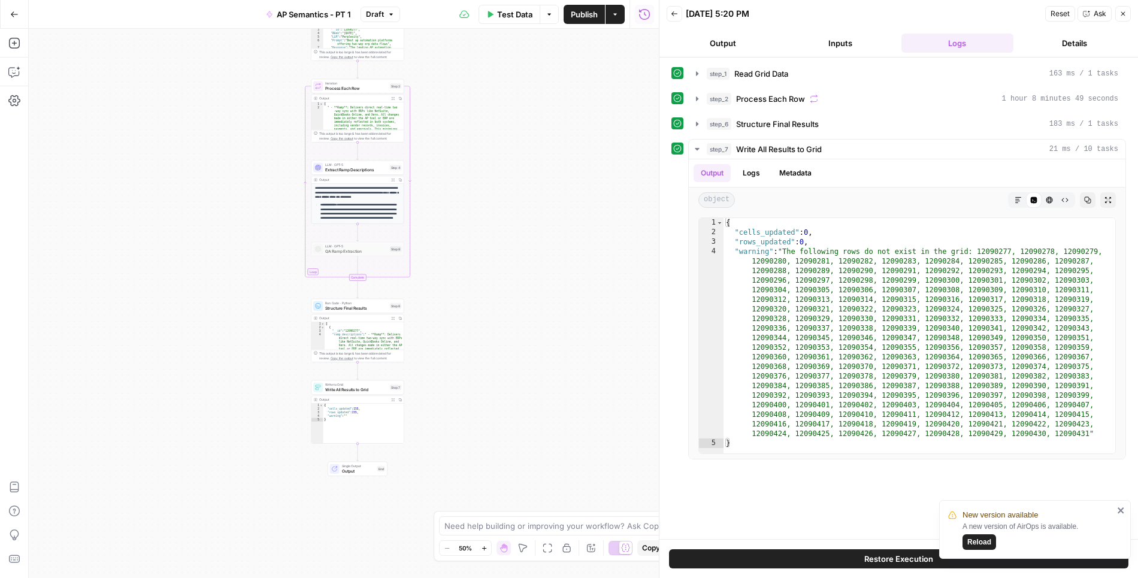
drag, startPoint x: 462, startPoint y: 336, endPoint x: 476, endPoint y: 252, distance: 84.4
click at [476, 252] on div "Workflow Input Settings Inputs Read from Grid Read Grid Data Step 1 Output Expa…" at bounding box center [344, 303] width 630 height 549
click at [356, 385] on span "Write to Grid" at bounding box center [356, 384] width 62 height 5
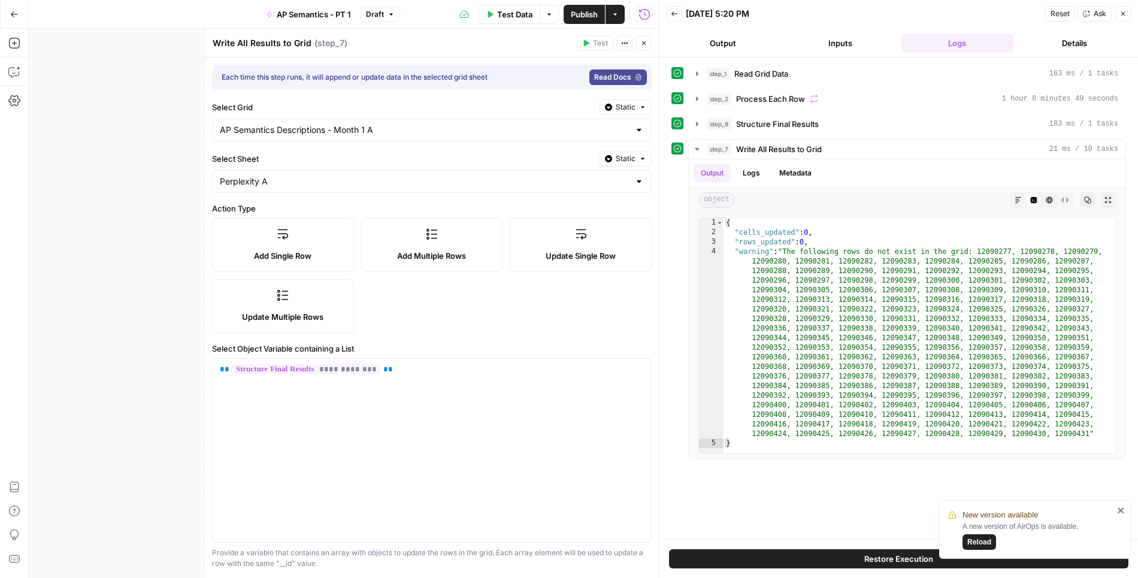
click at [614, 106] on button "Static" at bounding box center [626, 107] width 52 height 16
click at [591, 169] on div "Set value with Liquid" at bounding box center [599, 170] width 86 height 11
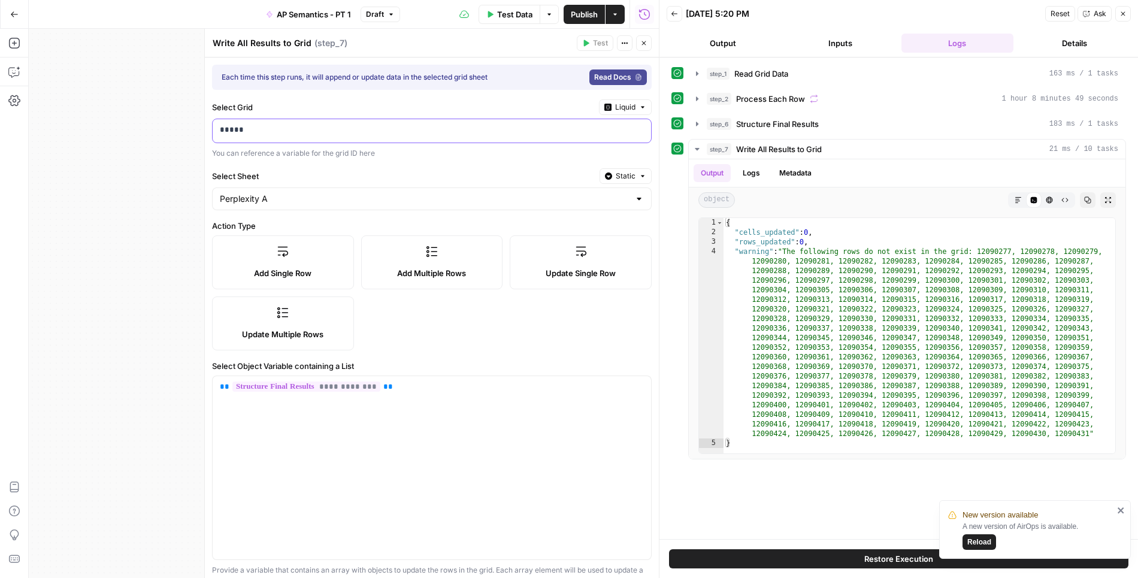
click at [498, 124] on p "*****" at bounding box center [432, 130] width 425 height 12
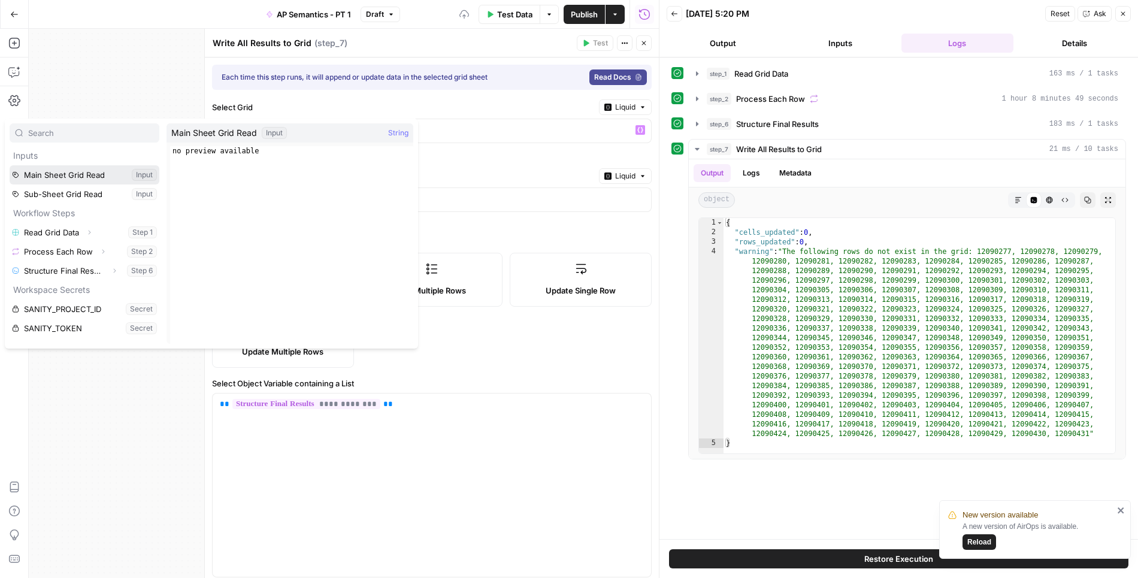
click at [81, 177] on button "Select variable Main Sheet Grid Read" at bounding box center [85, 174] width 150 height 19
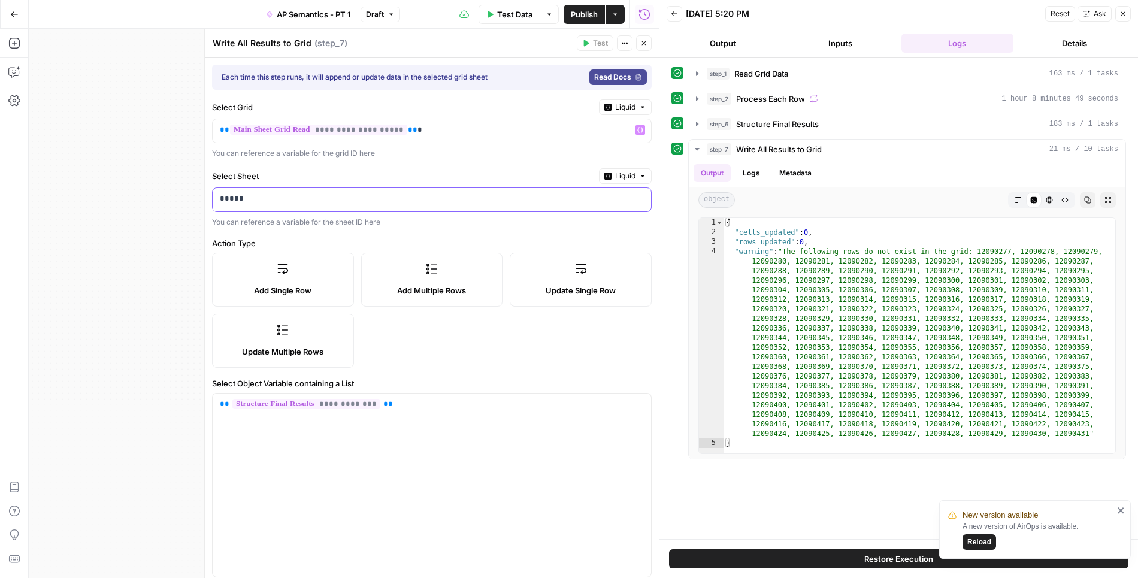
click at [562, 194] on p "*****" at bounding box center [432, 199] width 425 height 12
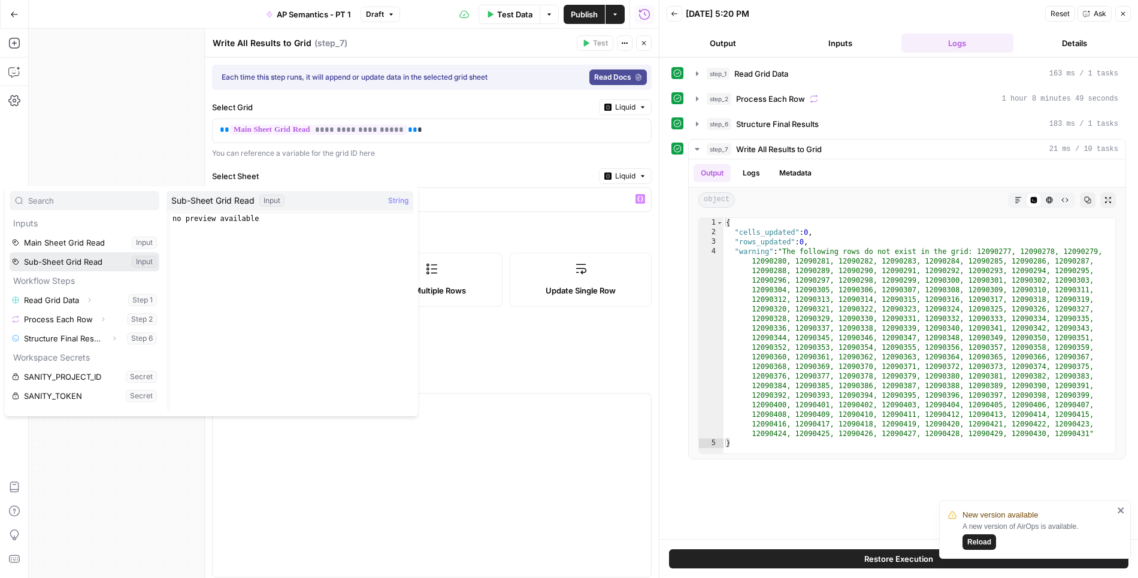
click at [65, 265] on button "Select variable Sub-Sheet Grid Read" at bounding box center [85, 261] width 150 height 19
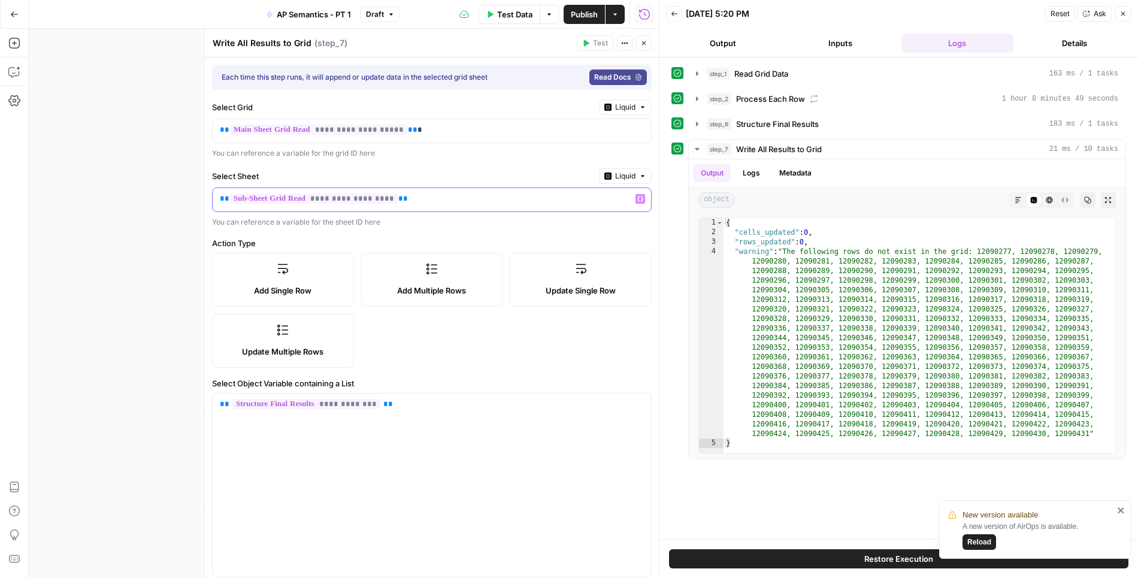
scroll to position [142, 0]
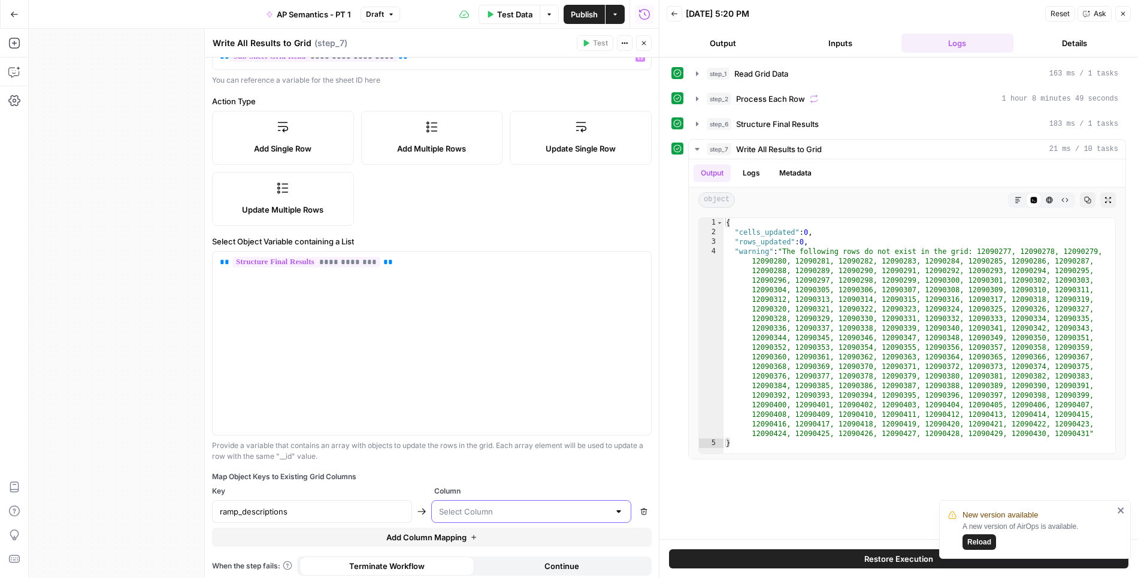
click at [488, 509] on input "text" at bounding box center [524, 512] width 170 height 12
click at [501, 479] on div "Map Object Keys to Existing Grid Columns Key Column ramp_descriptions Remove Ad…" at bounding box center [432, 510] width 440 height 76
click at [563, 509] on input "text" at bounding box center [524, 512] width 170 height 12
type input "/"
click at [563, 457] on div "Provide a variable that contains an array with objects to update the rows in th…" at bounding box center [432, 451] width 440 height 22
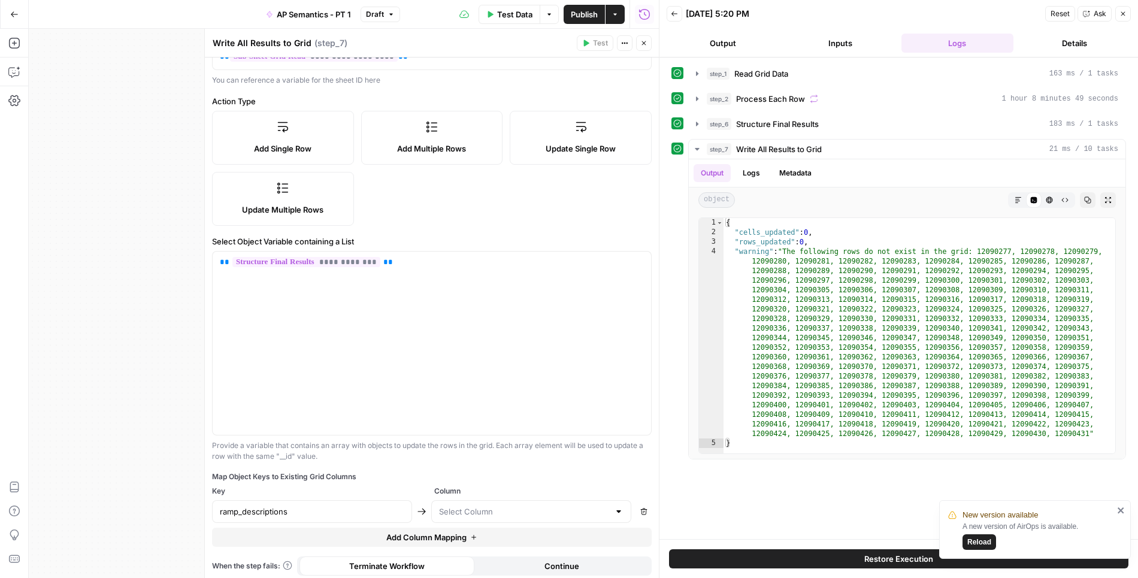
click at [620, 508] on div at bounding box center [619, 512] width 10 height 12
click at [594, 486] on span "Column" at bounding box center [543, 491] width 218 height 11
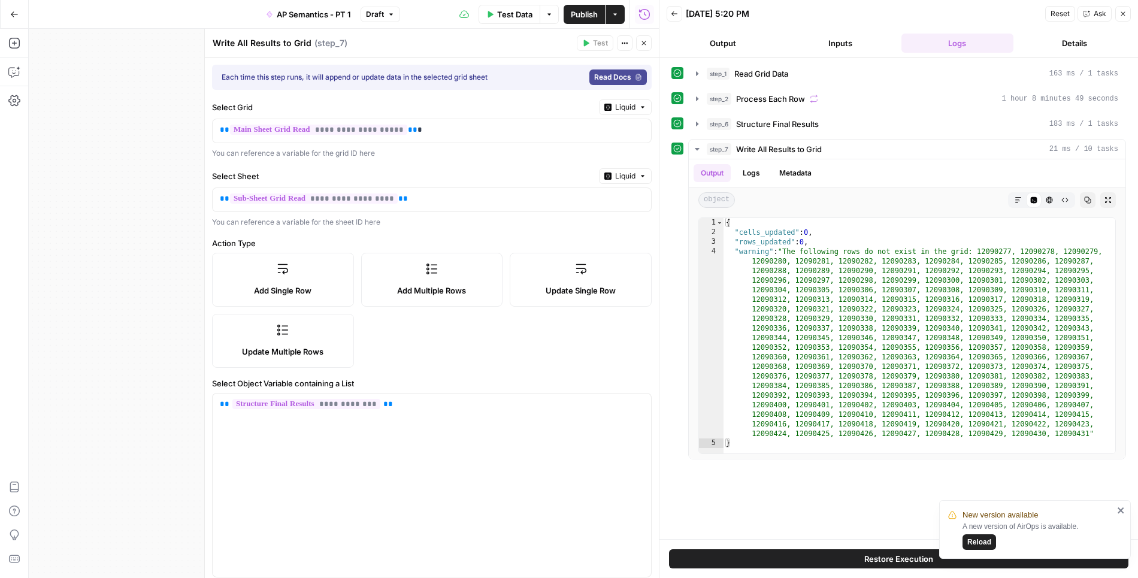
click at [647, 43] on icon "button" at bounding box center [644, 43] width 7 height 7
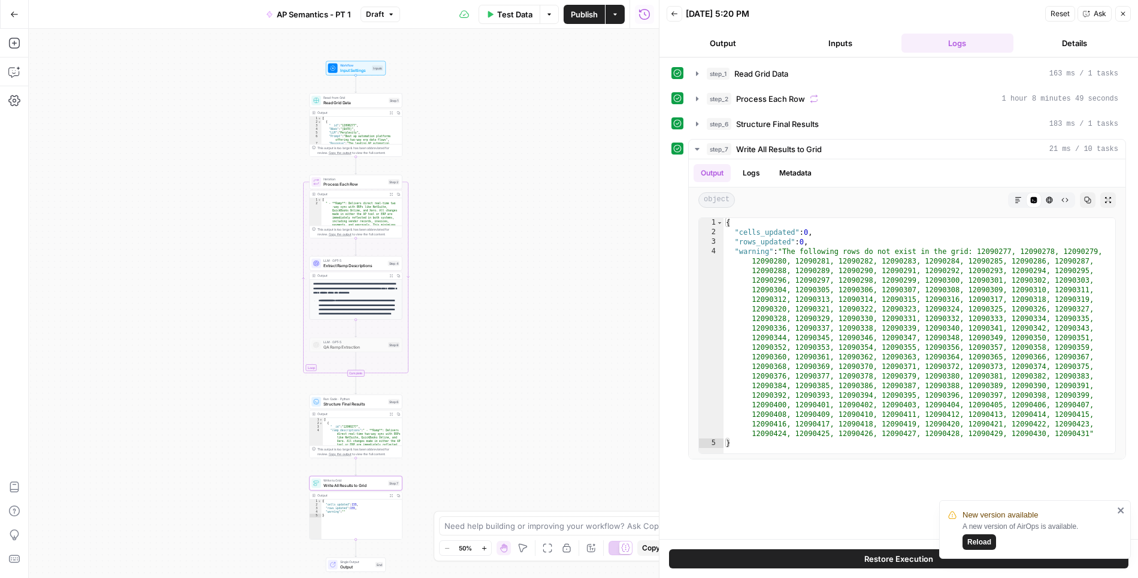
drag, startPoint x: 505, startPoint y: 113, endPoint x: 502, endPoint y: 209, distance: 95.9
click at [503, 209] on div "Workflow Input Settings Inputs Read from Grid Read Grid Data Step 1 Output Expa…" at bounding box center [344, 303] width 630 height 549
click at [361, 67] on span "Input Settings" at bounding box center [355, 70] width 30 height 6
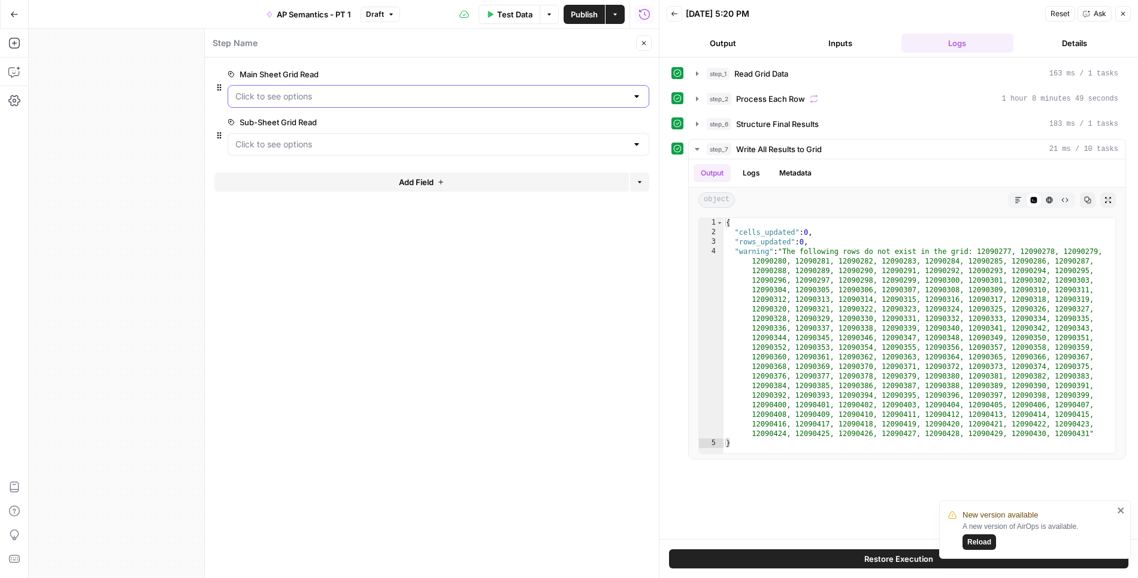
click at [432, 99] on Read "Main Sheet Grid Read" at bounding box center [431, 96] width 392 height 12
click at [430, 122] on span "33900" at bounding box center [435, 126] width 397 height 12
click at [508, 16] on span "Test Data" at bounding box center [514, 14] width 35 height 12
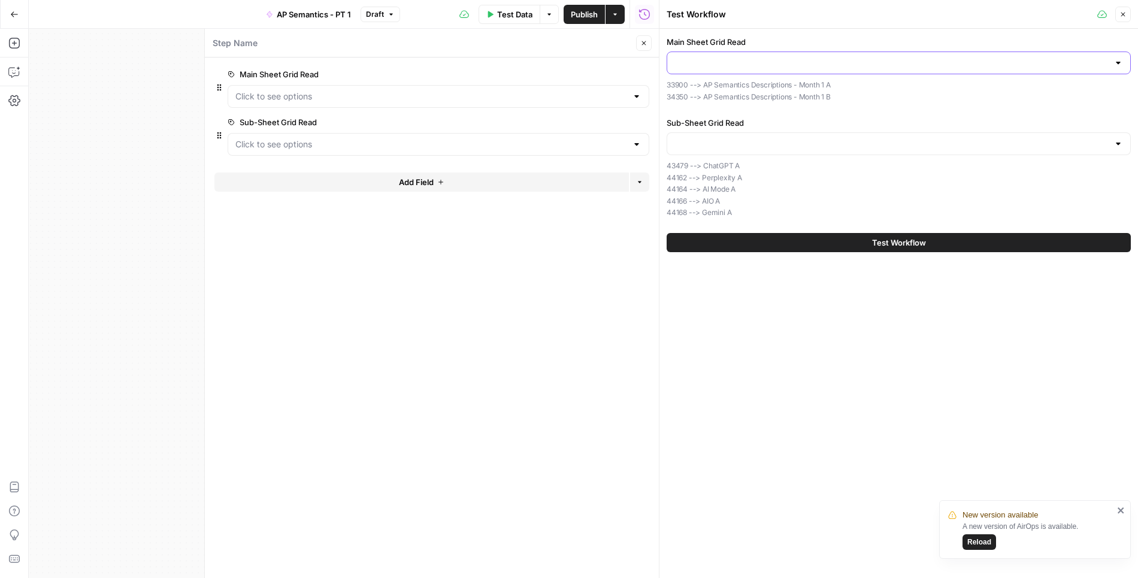
click at [861, 63] on input "Main Sheet Grid Read" at bounding box center [892, 63] width 434 height 12
click at [851, 90] on span "33900" at bounding box center [896, 92] width 439 height 12
type input "33900"
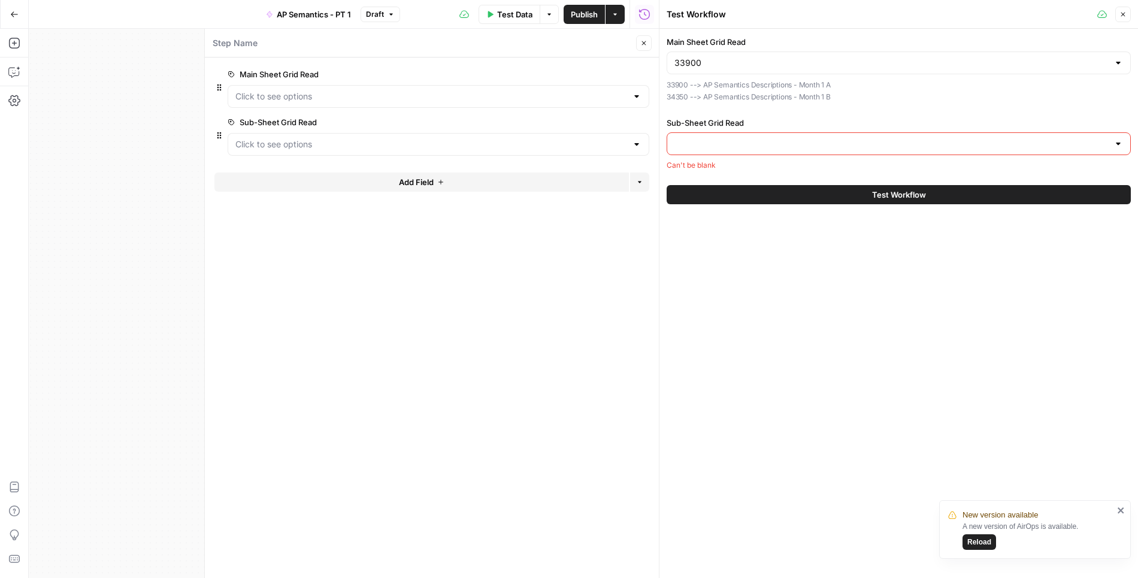
click at [831, 138] on input "Sub-Sheet Grid Read" at bounding box center [892, 144] width 434 height 12
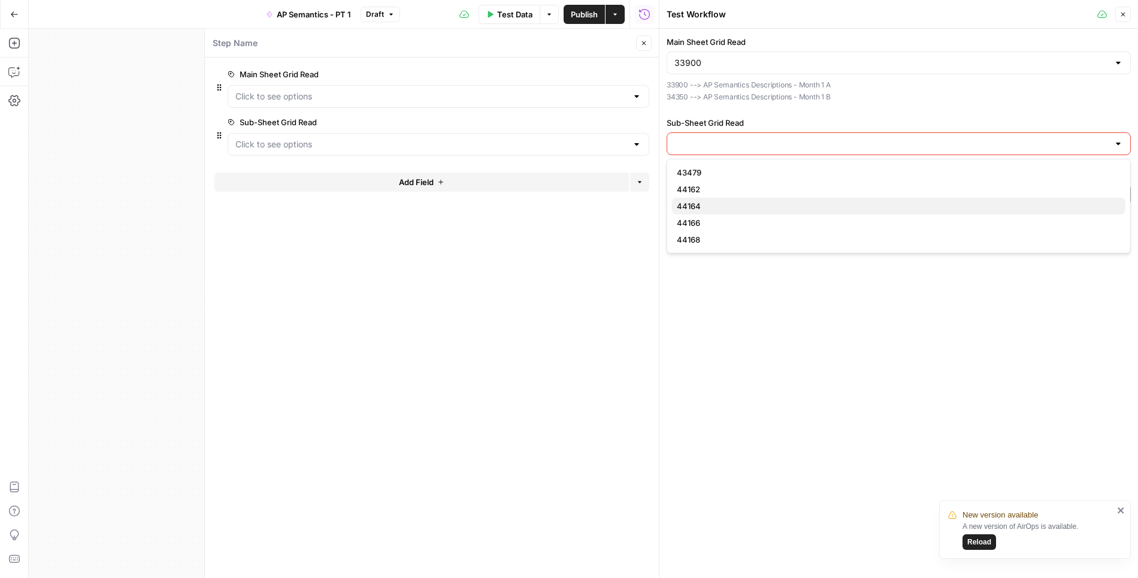
click at [772, 203] on span "44164" at bounding box center [896, 206] width 439 height 12
type input "44164"
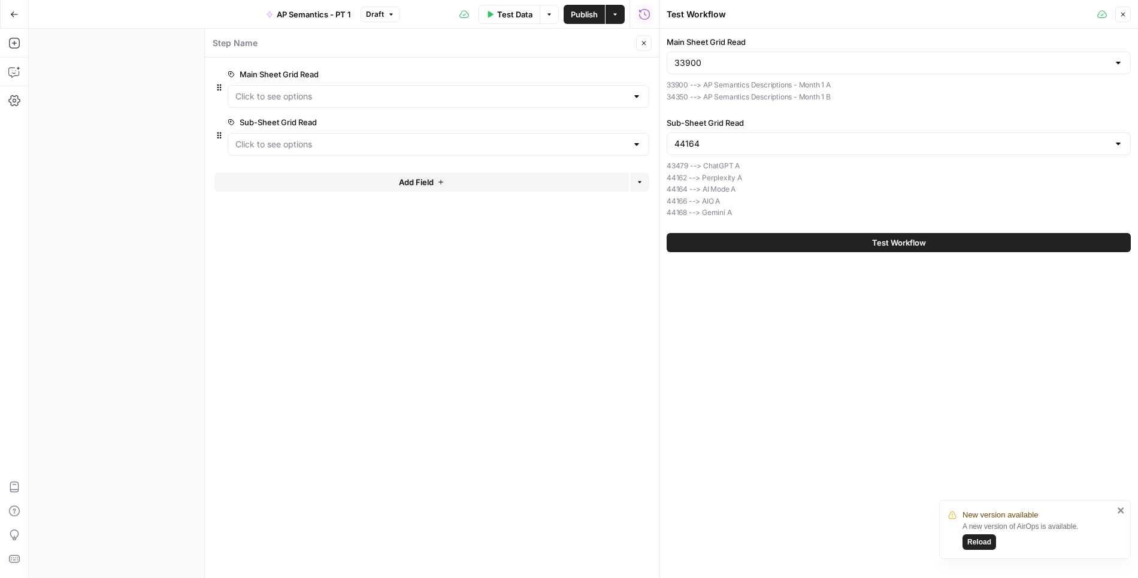
click at [641, 44] on icon "button" at bounding box center [644, 43] width 7 height 7
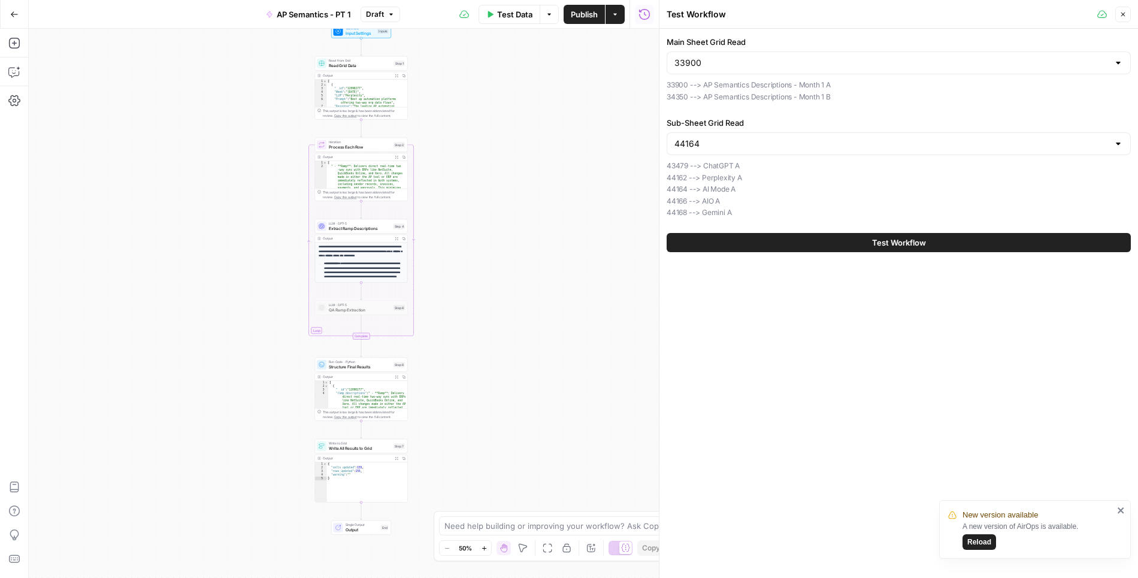
drag, startPoint x: 457, startPoint y: 452, endPoint x: 463, endPoint y: 415, distance: 37.5
click at [463, 415] on div "Workflow Input Settings Inputs Read from Grid Read Grid Data Step 1 Output Expa…" at bounding box center [344, 303] width 630 height 549
click at [375, 65] on span "Read Grid Data" at bounding box center [360, 65] width 63 height 6
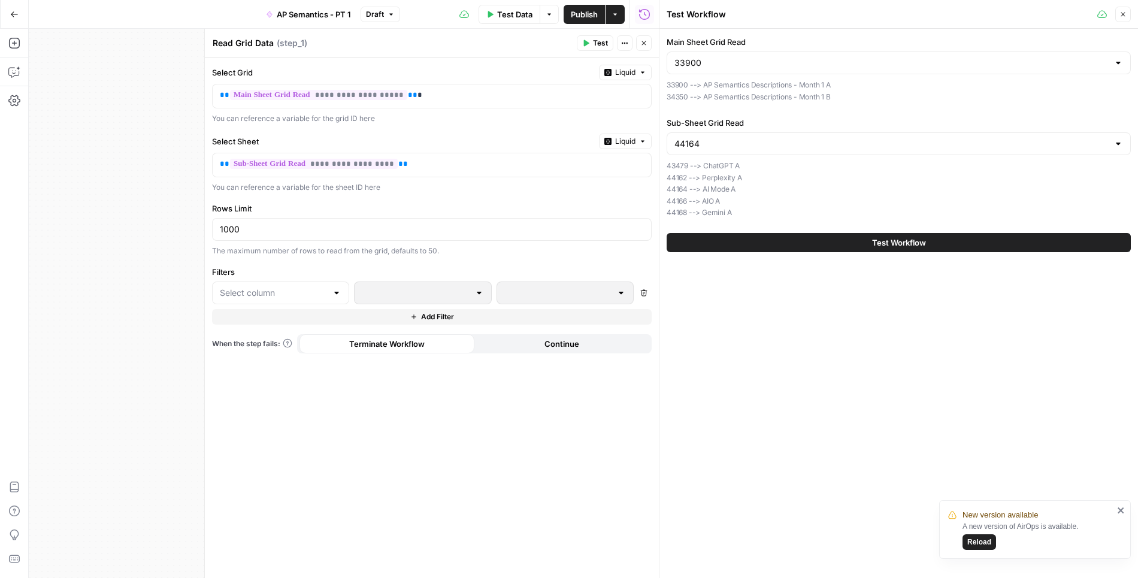
click at [643, 43] on icon "button" at bounding box center [644, 43] width 7 height 7
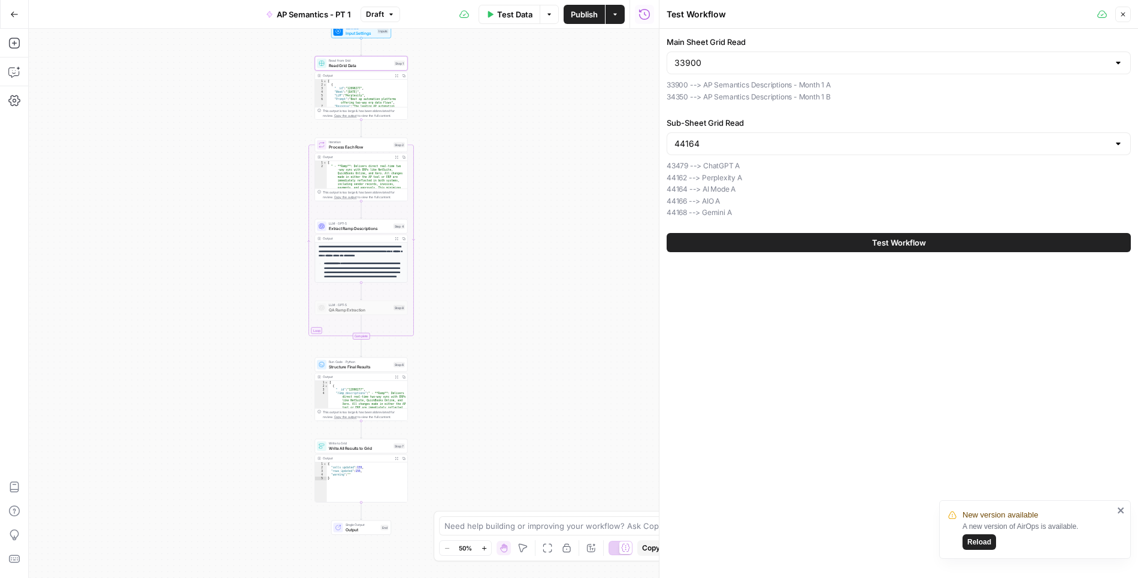
click at [363, 446] on span "Write All Results to Grid" at bounding box center [360, 448] width 62 height 6
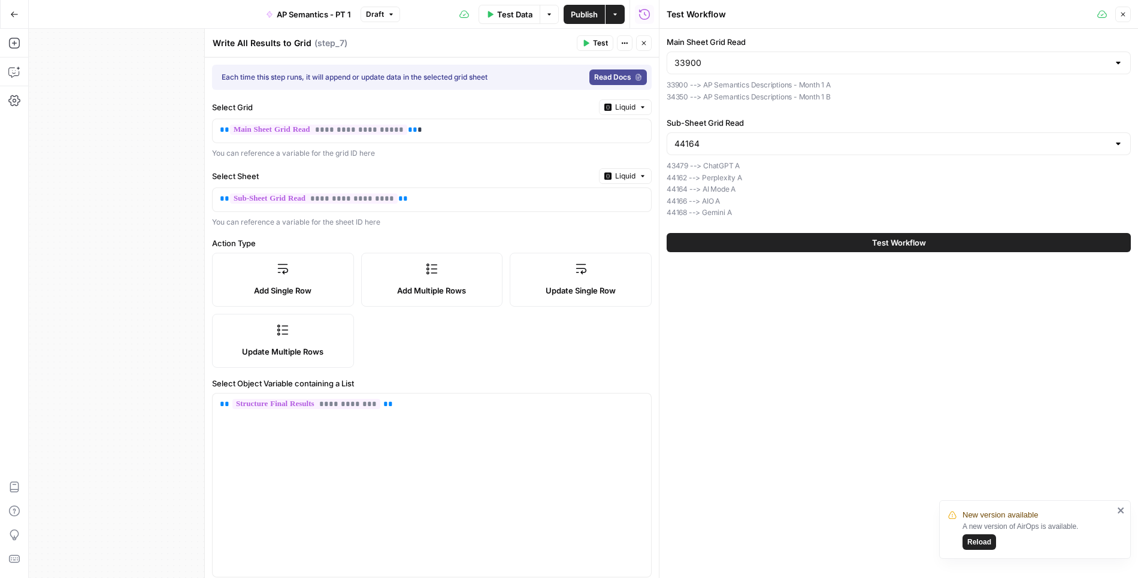
scroll to position [7, 0]
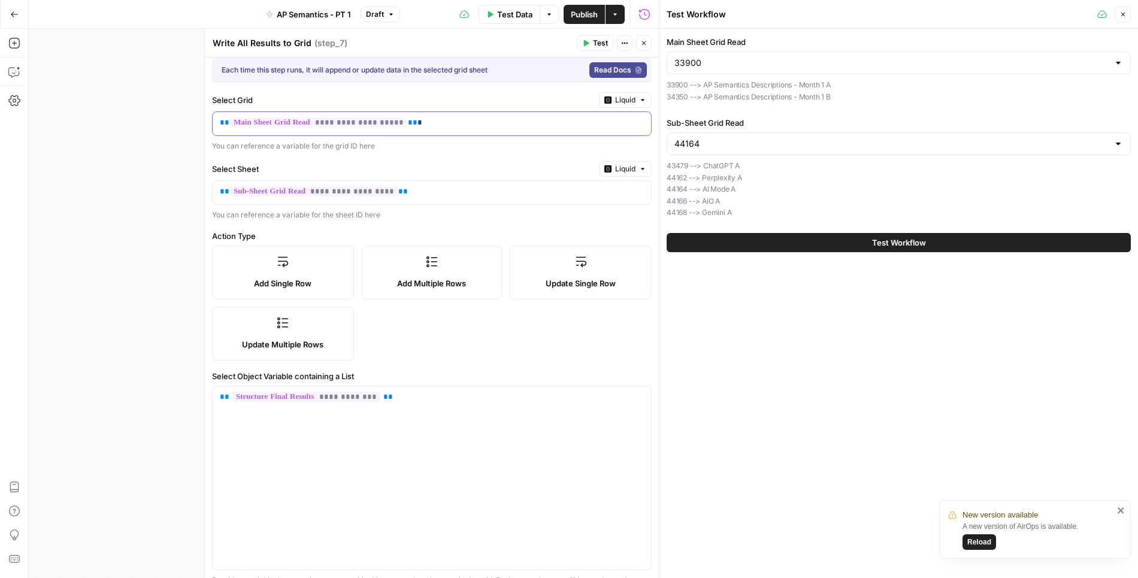
click at [441, 126] on p "**********" at bounding box center [423, 123] width 406 height 12
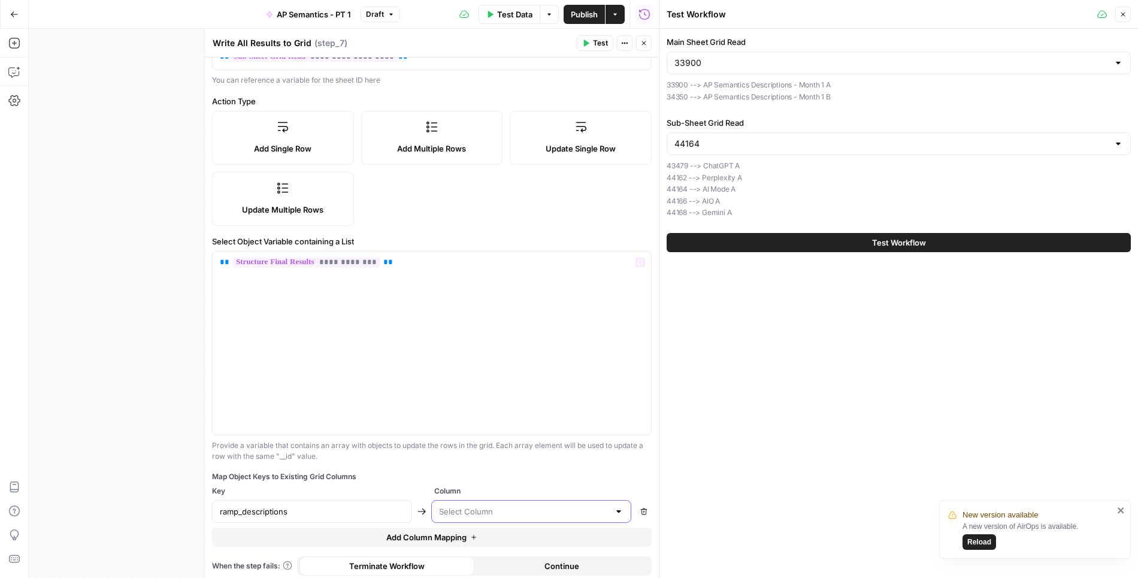
click at [467, 509] on input "text" at bounding box center [524, 512] width 170 height 12
click at [473, 478] on span "Extracted Descriptions" at bounding box center [529, 479] width 175 height 12
type input "Extracted Descriptions"
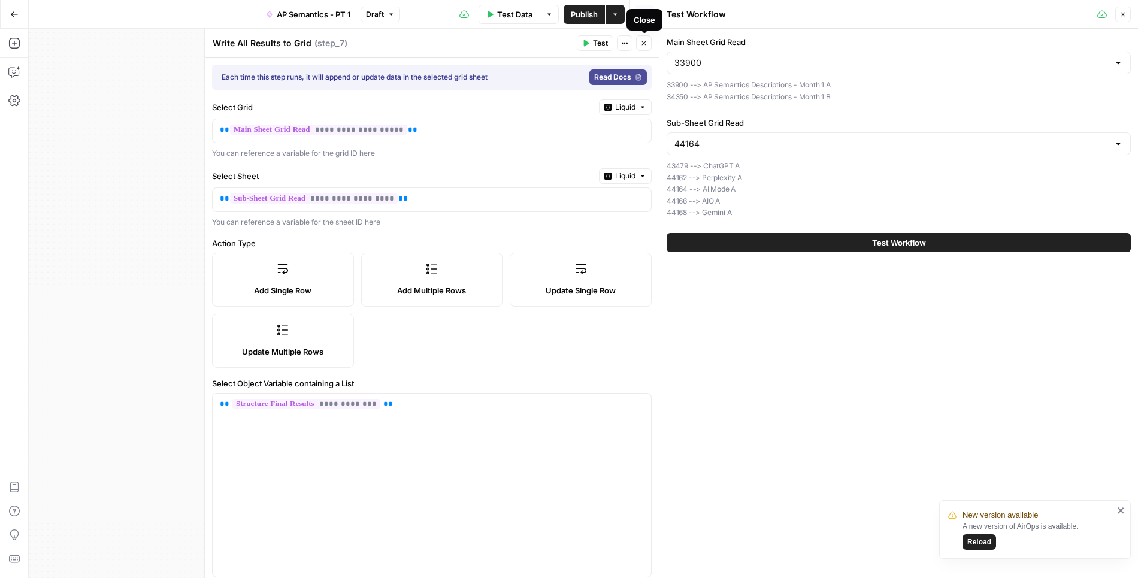
click at [644, 45] on icon "button" at bounding box center [644, 43] width 7 height 7
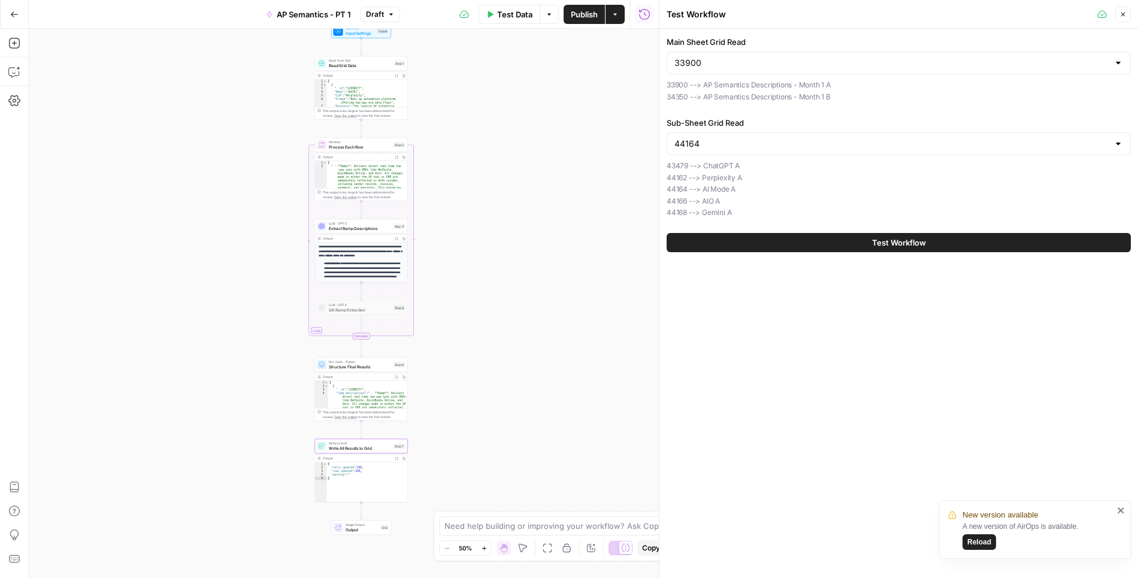
click at [584, 18] on span "Publish" at bounding box center [584, 14] width 27 height 12
click at [372, 66] on span "Read Grid Data" at bounding box center [360, 65] width 63 height 6
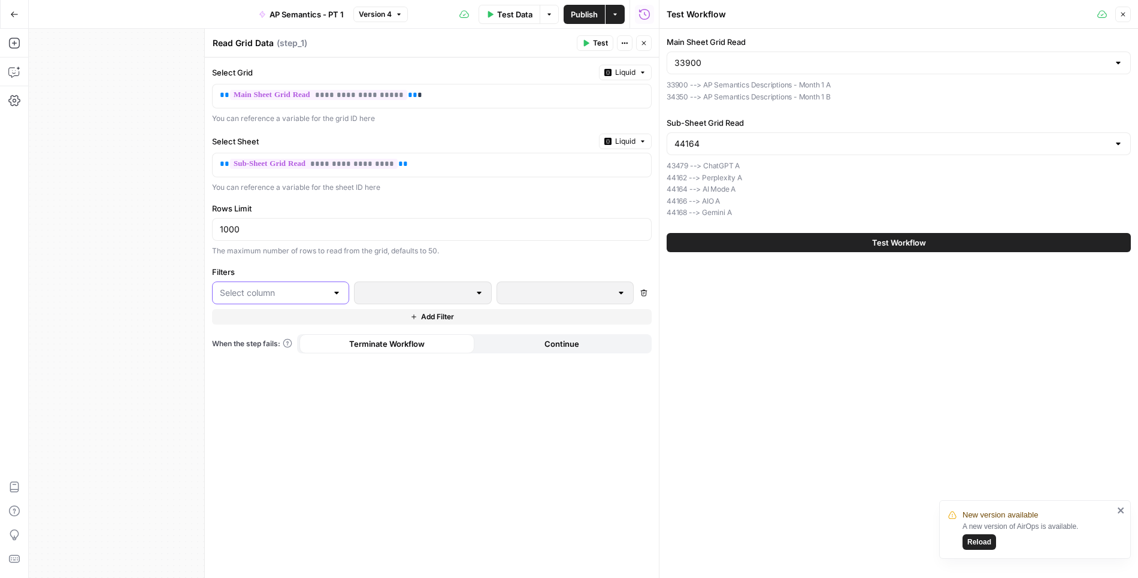
click at [305, 288] on input "text" at bounding box center [273, 293] width 107 height 12
click at [651, 42] on button "Close" at bounding box center [644, 43] width 16 height 16
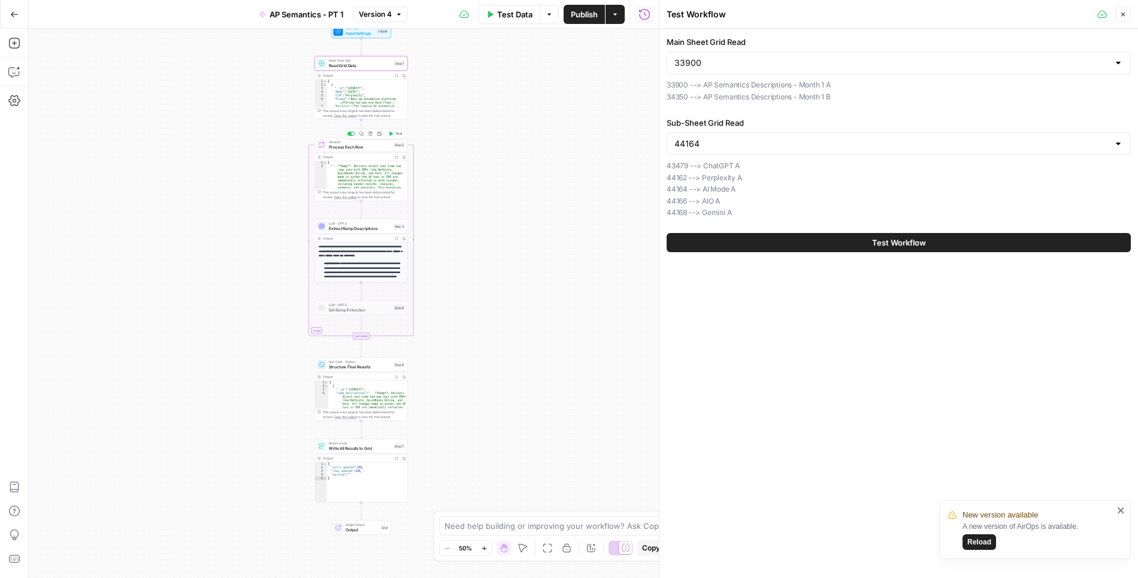
click at [370, 146] on span "Process Each Row" at bounding box center [360, 147] width 62 height 6
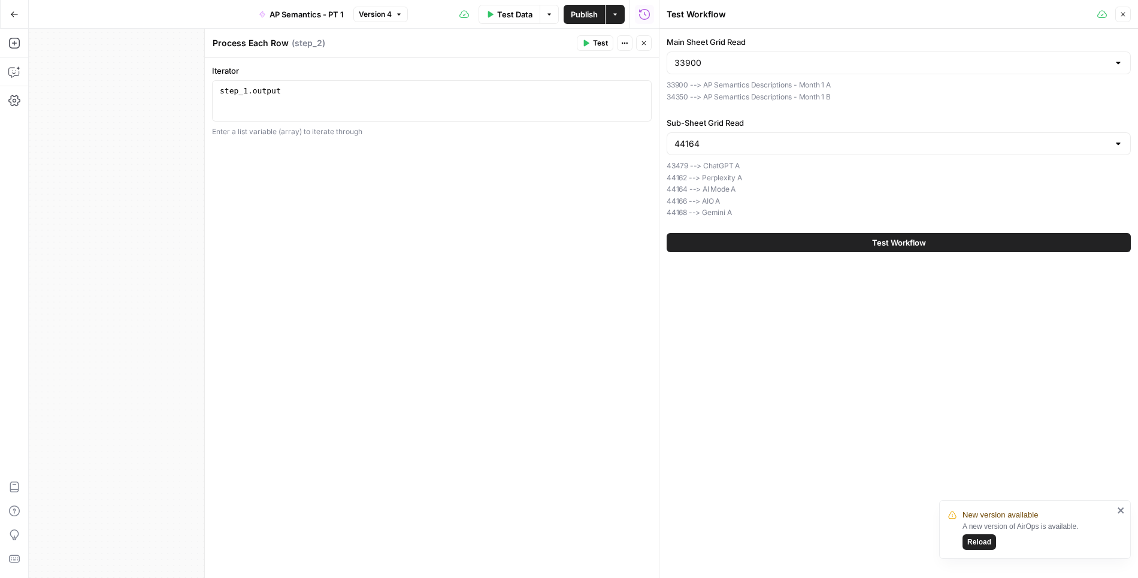
click at [641, 47] on button "Close" at bounding box center [644, 43] width 16 height 16
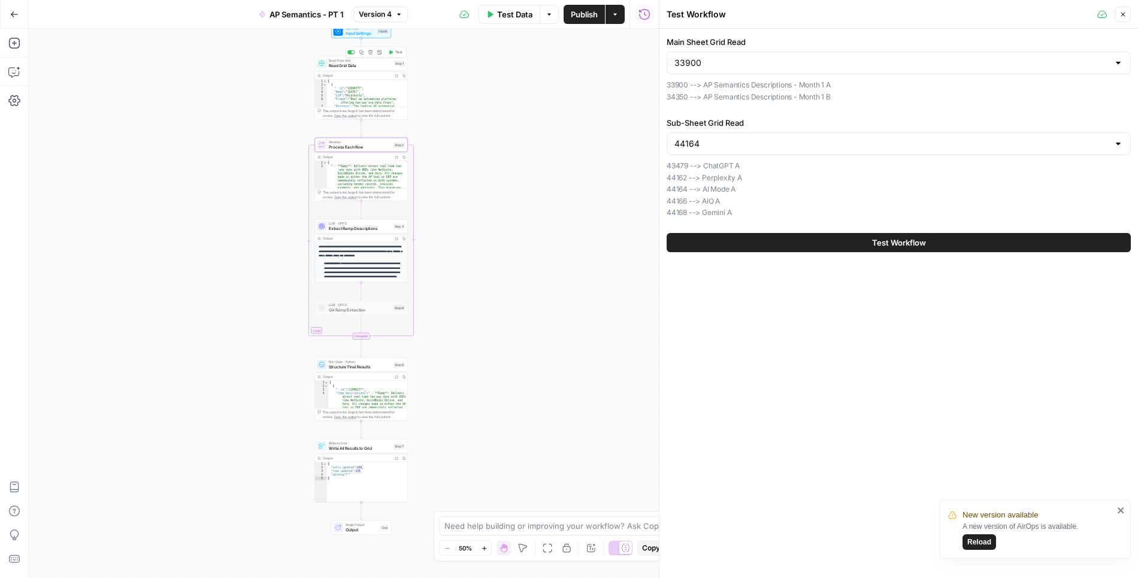
click at [373, 67] on span "Read Grid Data" at bounding box center [360, 65] width 63 height 6
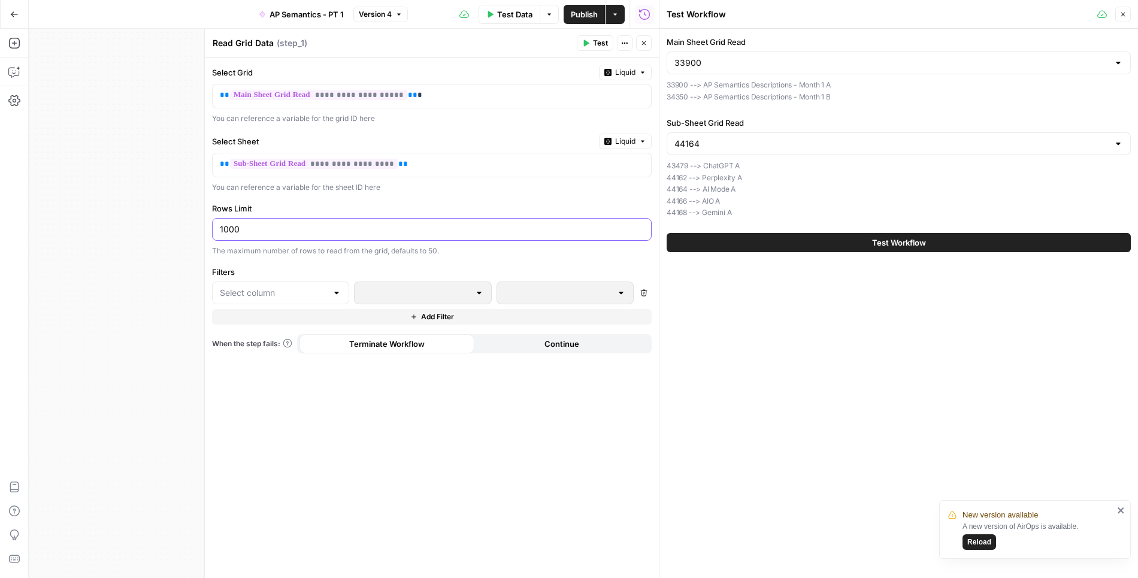
click at [307, 224] on input "1000" at bounding box center [432, 230] width 424 height 12
type input "1"
click at [393, 203] on label "Rows Limit" at bounding box center [432, 209] width 440 height 12
click at [393, 224] on input "1" at bounding box center [432, 230] width 424 height 12
click at [648, 44] on button "Close" at bounding box center [644, 43] width 16 height 16
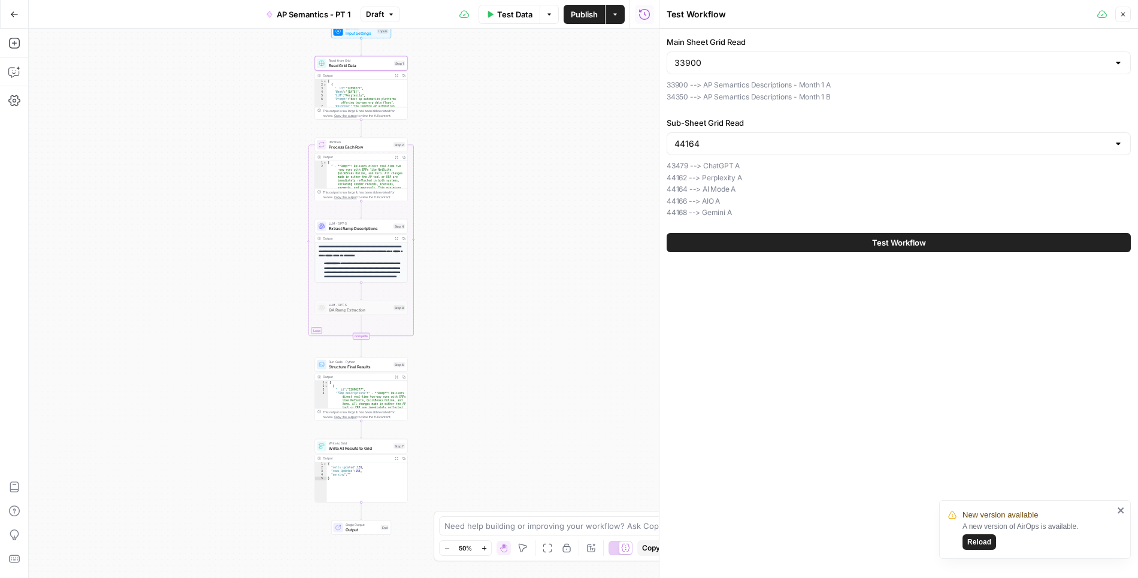
click at [372, 445] on span "Write All Results to Grid" at bounding box center [360, 448] width 62 height 6
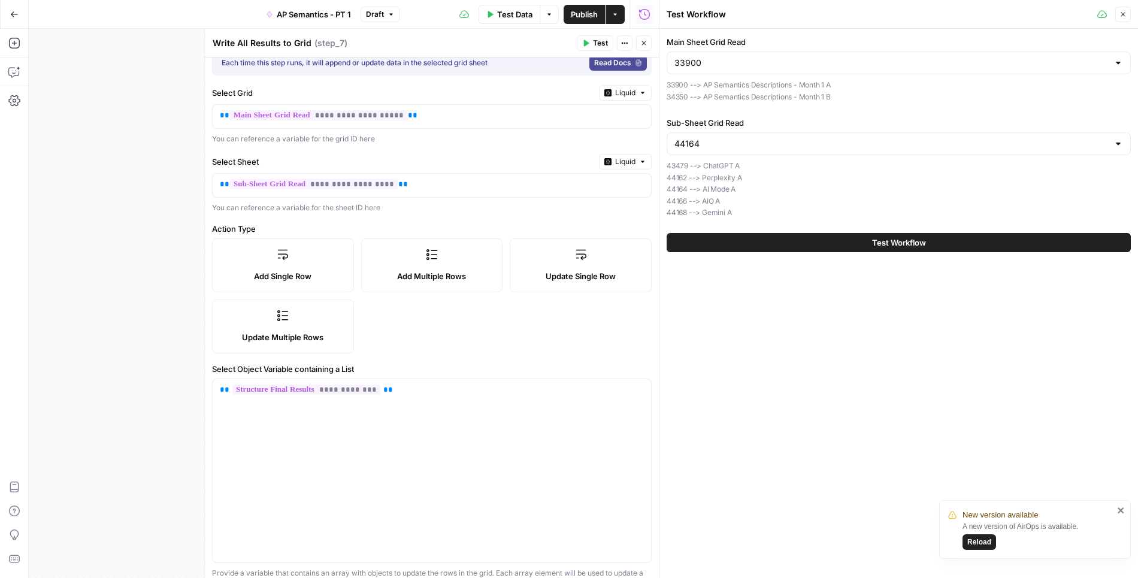
scroll to position [142, 0]
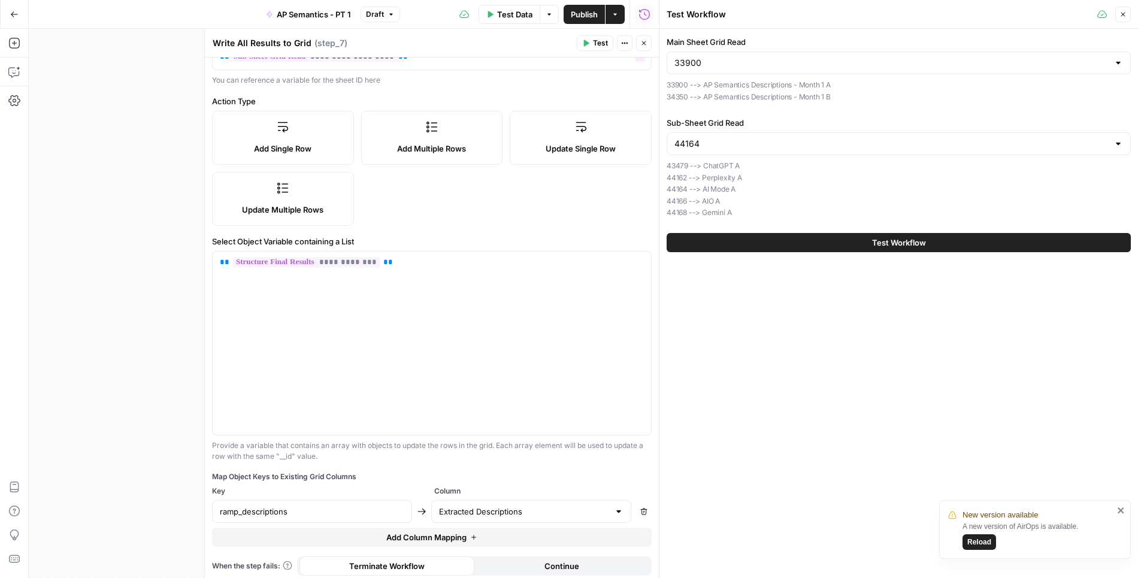
click at [645, 46] on icon "button" at bounding box center [644, 43] width 7 height 7
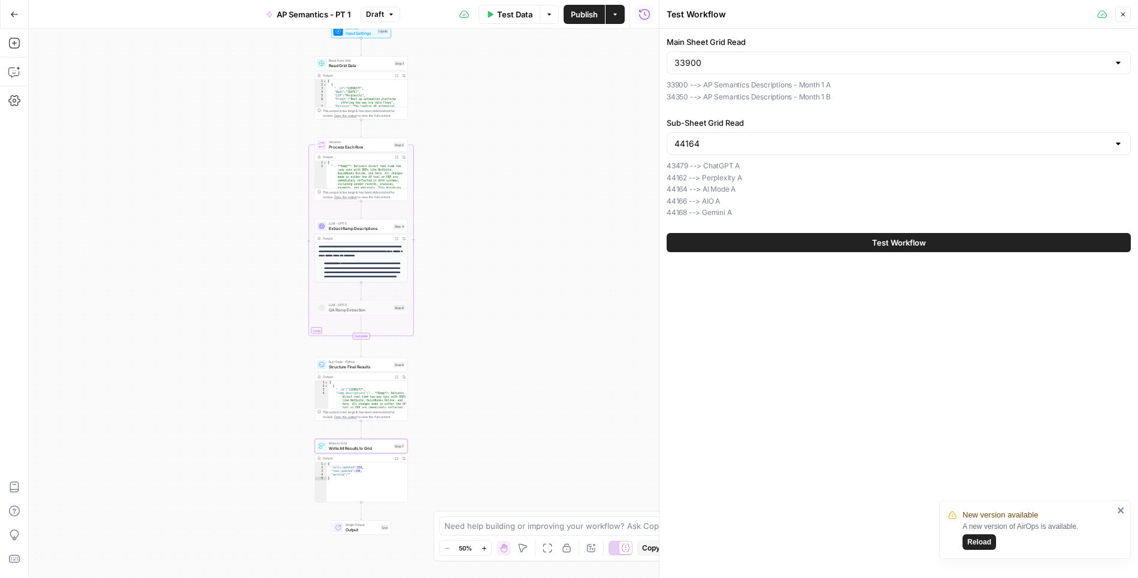
click at [579, 21] on button "Publish" at bounding box center [584, 14] width 41 height 19
click at [371, 144] on span "Process Each Row" at bounding box center [360, 147] width 62 height 6
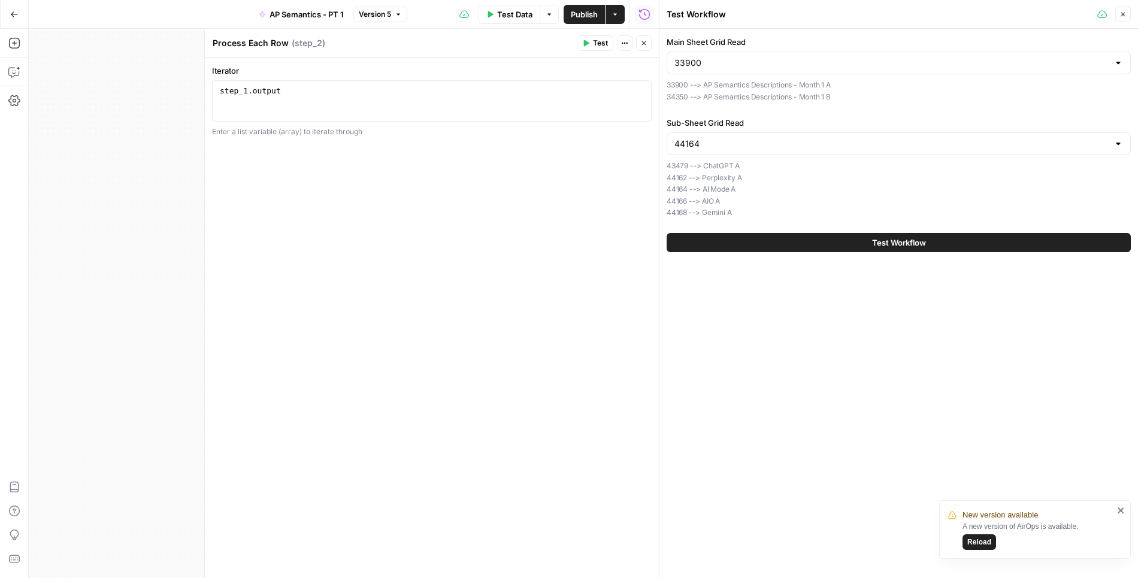
click at [648, 44] on icon "button" at bounding box center [644, 43] width 7 height 7
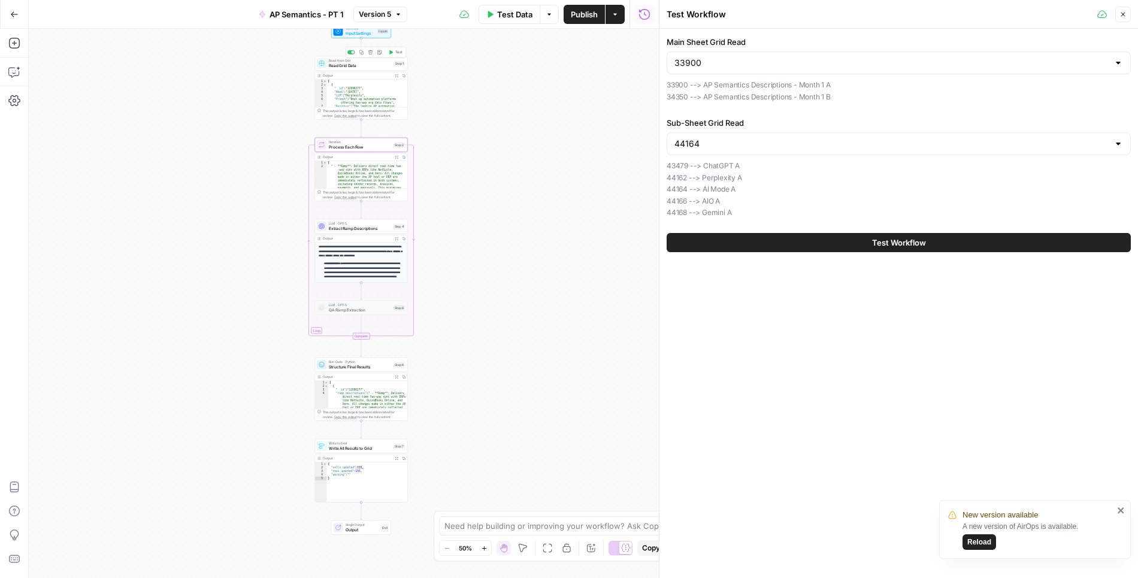
click at [359, 64] on span "Read Grid Data" at bounding box center [360, 65] width 63 height 6
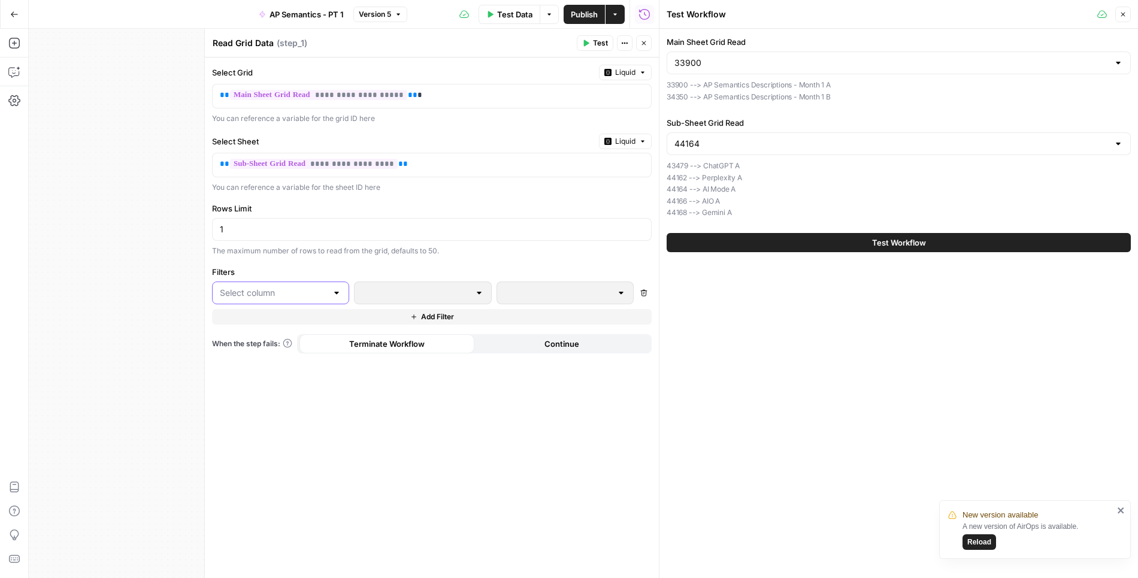
click at [307, 289] on input "text" at bounding box center [273, 293] width 107 height 12
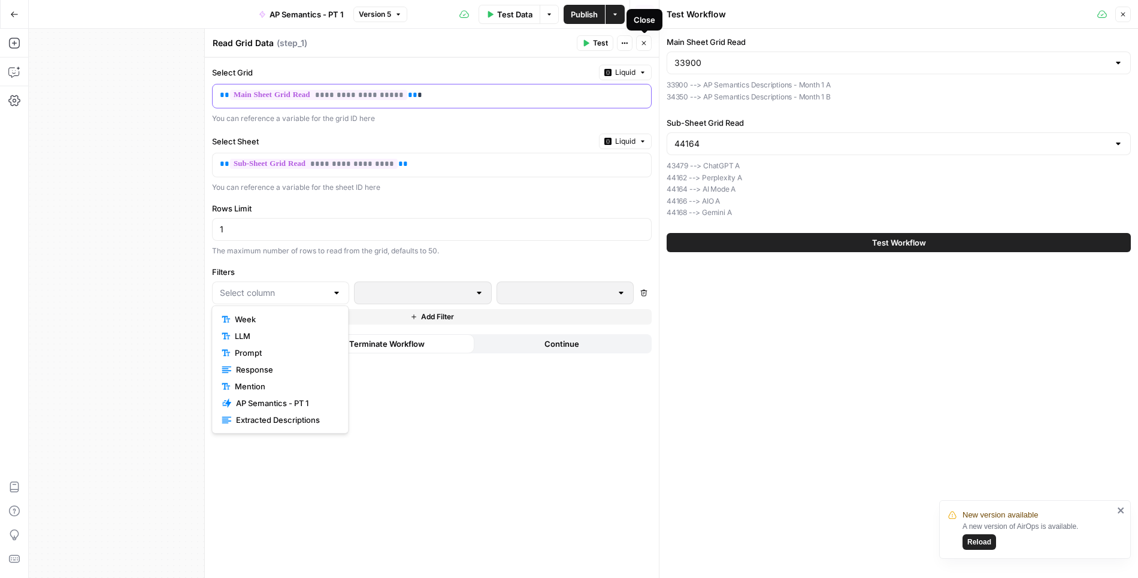
click at [554, 84] on div "**********" at bounding box center [422, 95] width 419 height 23
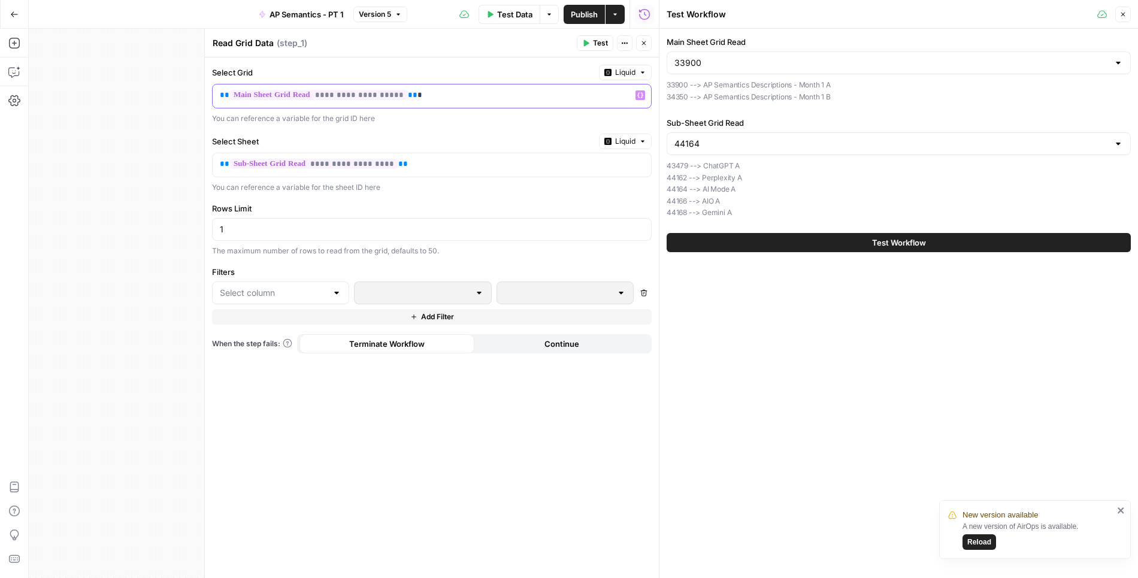
click at [558, 92] on p "**********" at bounding box center [423, 95] width 406 height 12
click at [644, 43] on icon "button" at bounding box center [644, 43] width 4 height 4
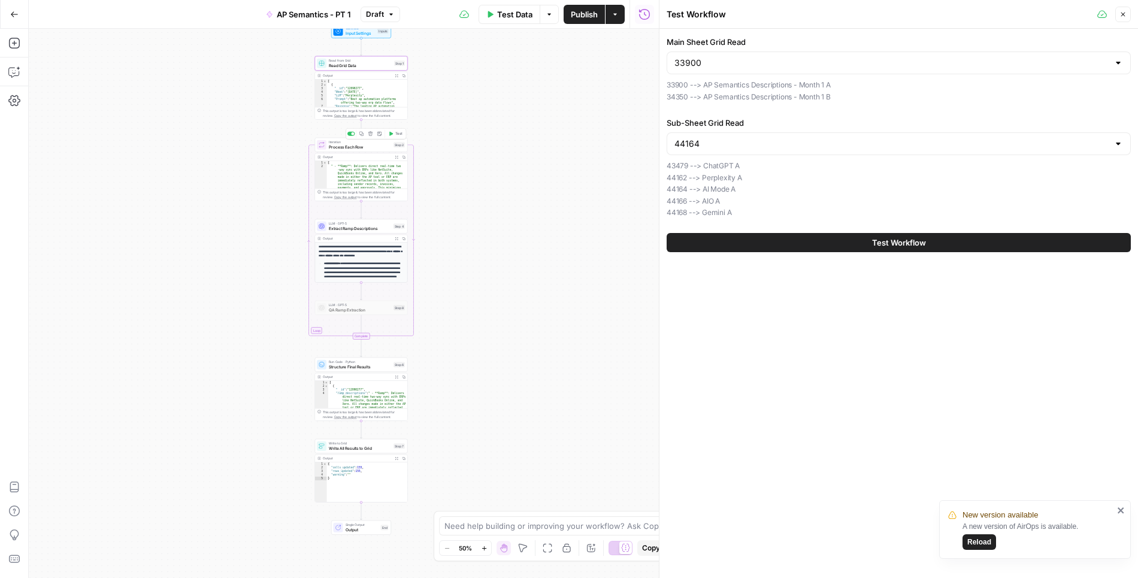
click at [371, 146] on span "Process Each Row" at bounding box center [360, 147] width 62 height 6
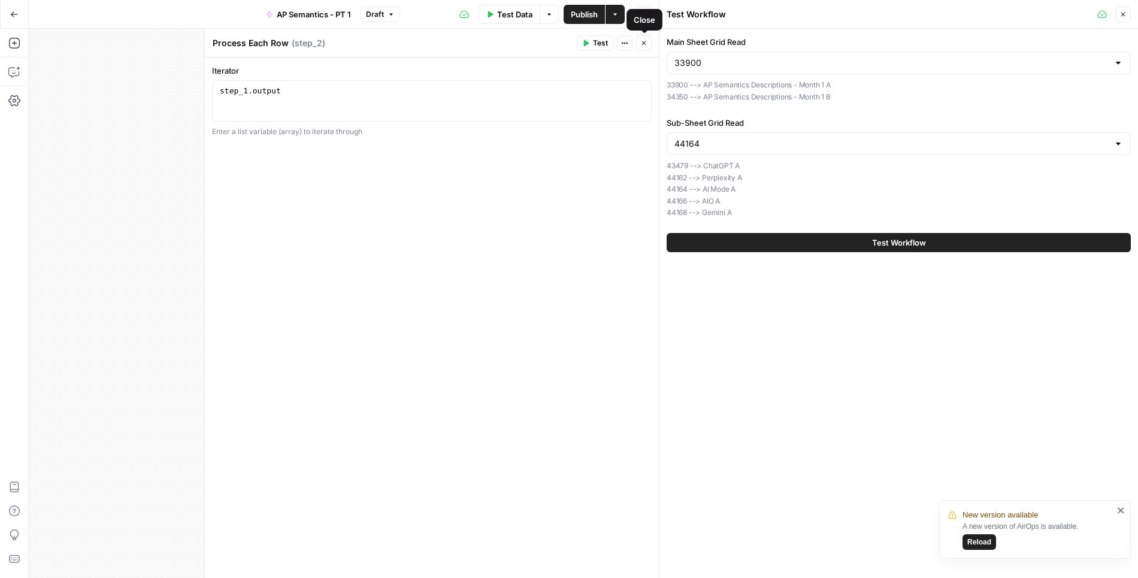
click at [641, 44] on icon "button" at bounding box center [644, 43] width 7 height 7
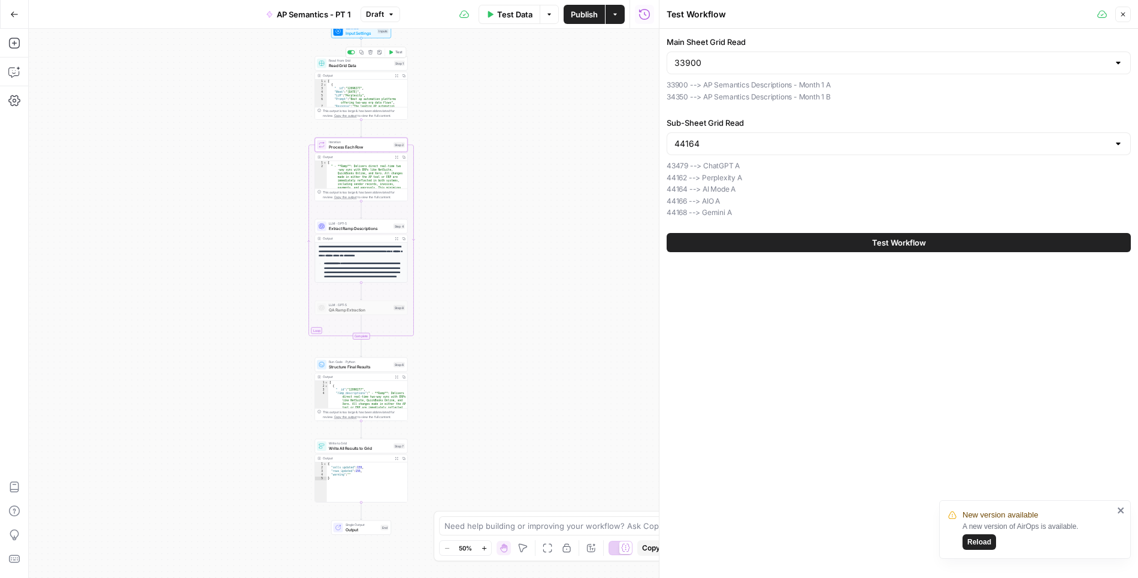
click at [378, 62] on span "Read Grid Data" at bounding box center [360, 65] width 63 height 6
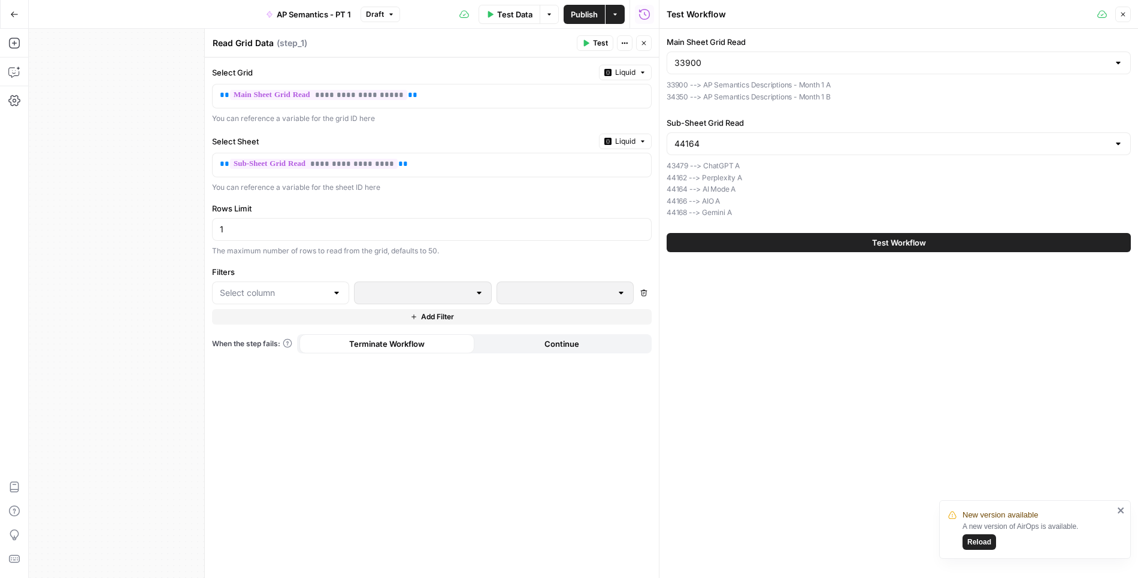
click at [324, 282] on div at bounding box center [280, 293] width 137 height 23
click at [273, 347] on span "Prompt" at bounding box center [284, 353] width 99 height 12
click at [524, 293] on p at bounding box center [556, 293] width 102 height 12
click at [647, 37] on button "Close" at bounding box center [644, 43] width 16 height 16
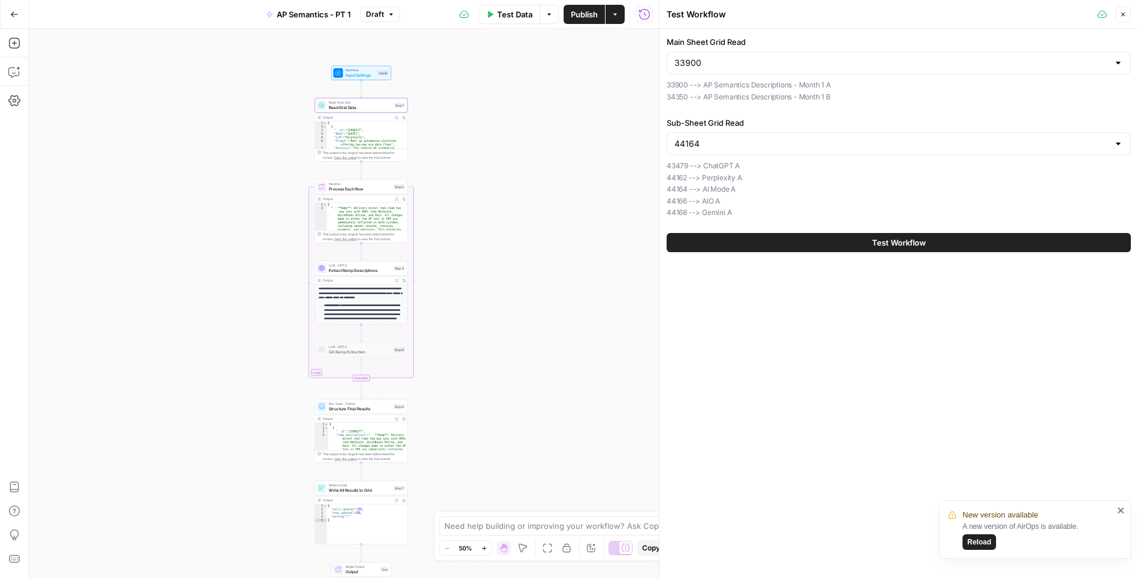
drag, startPoint x: 444, startPoint y: 87, endPoint x: 445, endPoint y: 135, distance: 47.9
click at [445, 135] on div "Workflow Input Settings Inputs Read from Grid Read Grid Data Step 1 Output Expa…" at bounding box center [344, 303] width 630 height 549
drag, startPoint x: 445, startPoint y: 135, endPoint x: 407, endPoint y: 104, distance: 48.5
click at [444, 135] on div "Workflow Input Settings Inputs Read from Grid Read Grid Data Step 1 Output Expa…" at bounding box center [344, 303] width 630 height 549
click at [366, 81] on span "Input Settings" at bounding box center [361, 81] width 30 height 6
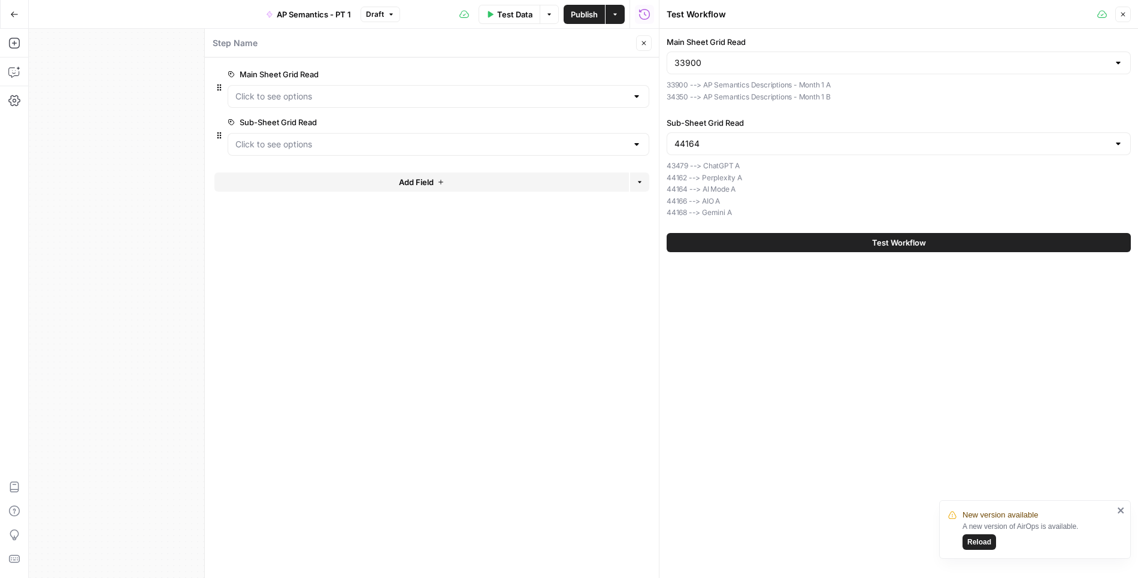
click at [442, 180] on icon "button" at bounding box center [440, 182] width 7 height 7
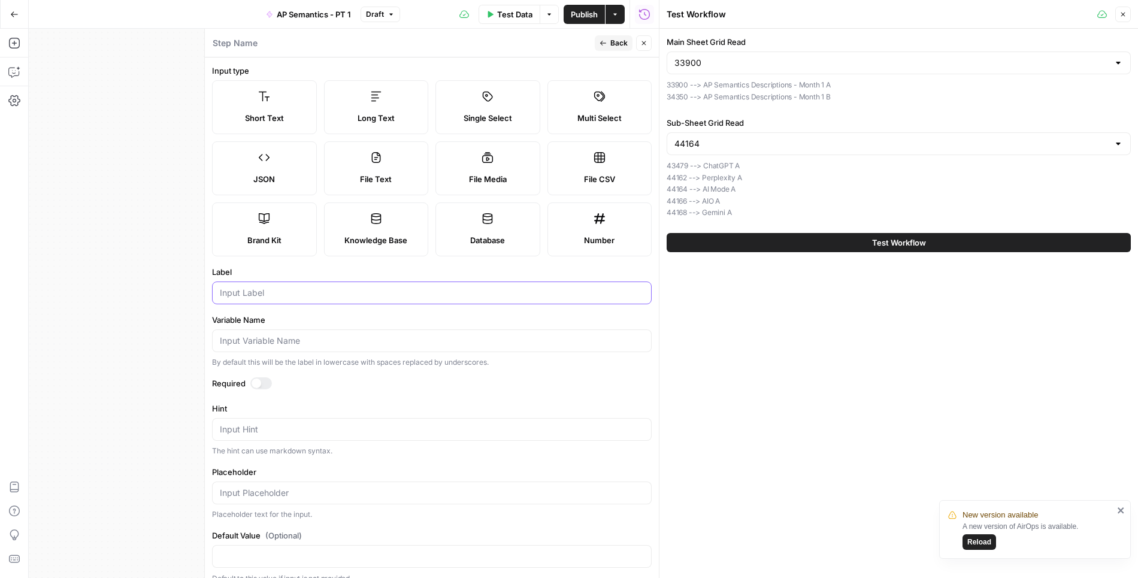
click at [333, 291] on input "Label" at bounding box center [432, 293] width 424 height 12
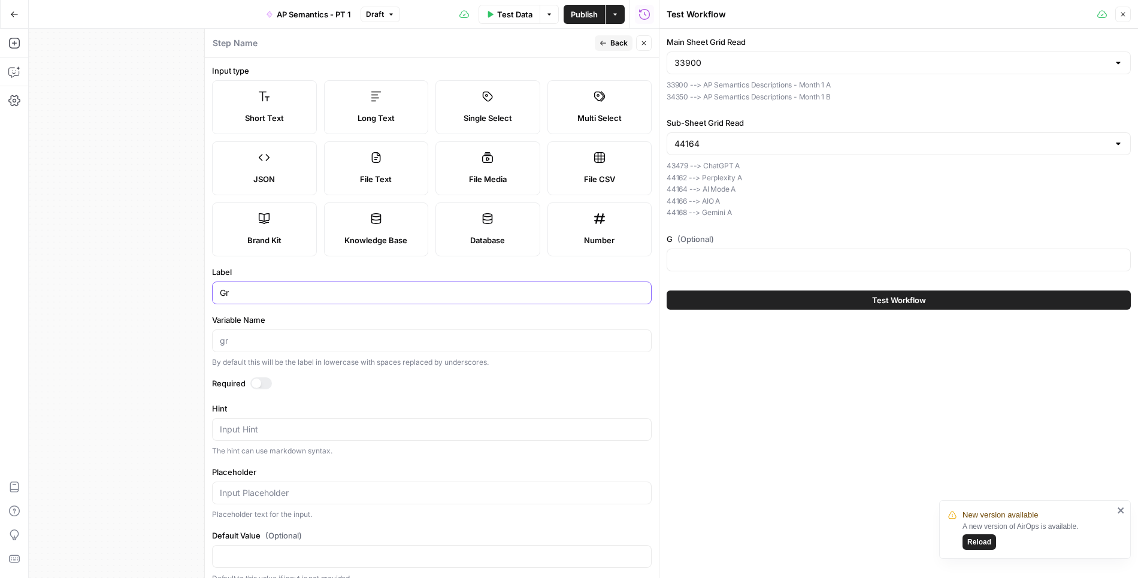
type input "G"
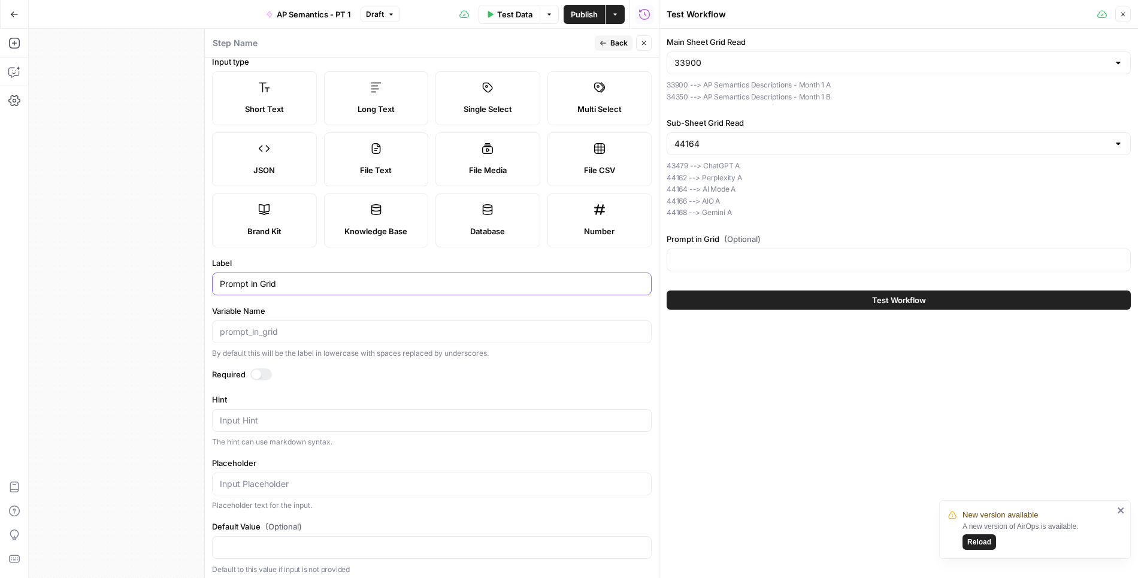
type input "Prompt in Grid"
click at [267, 370] on div at bounding box center [261, 375] width 22 height 12
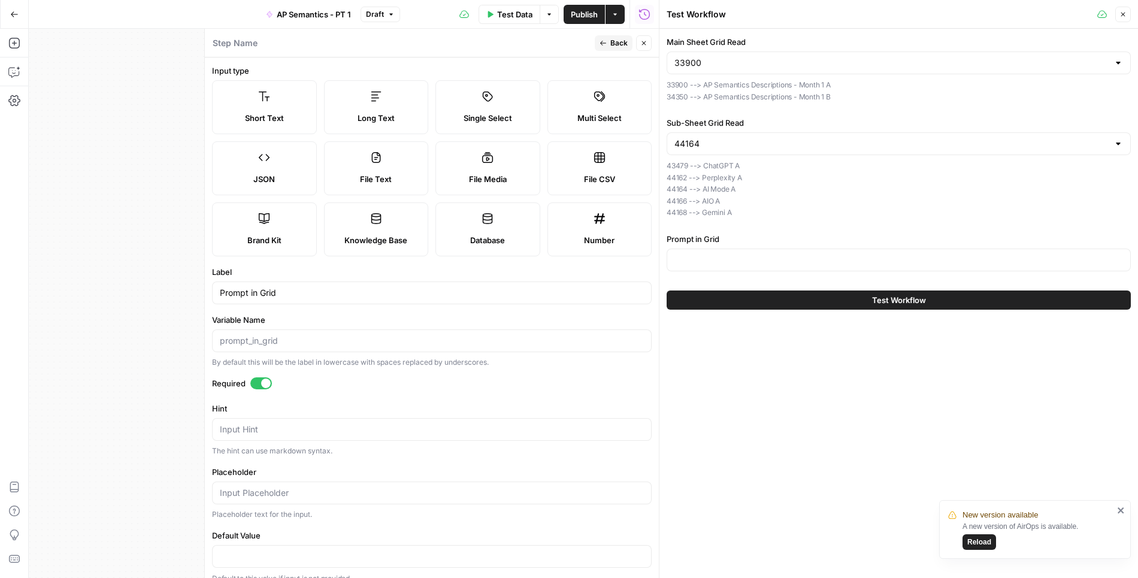
click at [609, 46] on button "Back" at bounding box center [614, 43] width 38 height 16
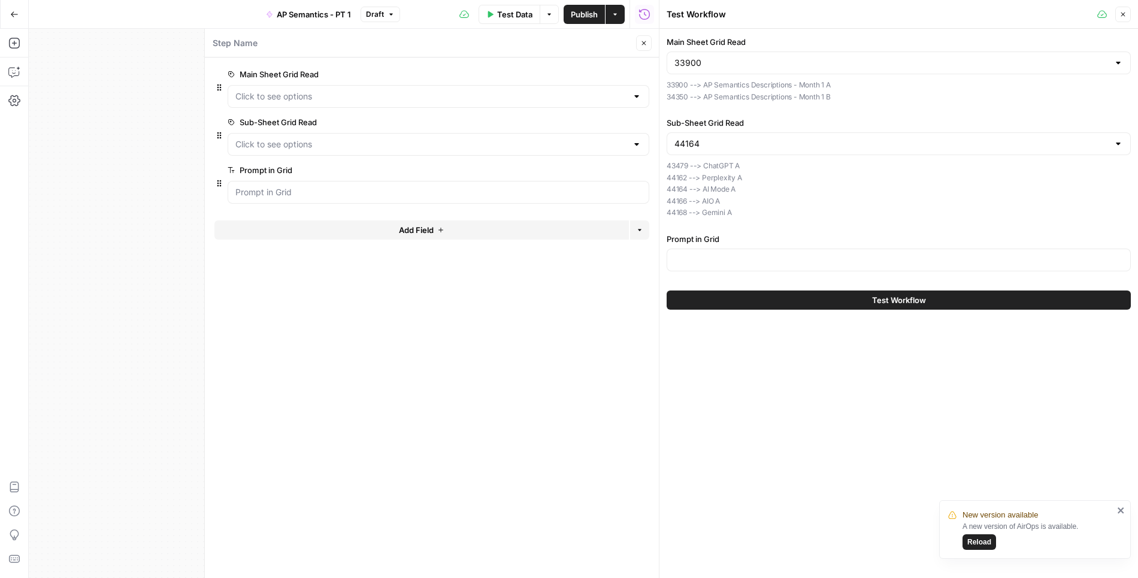
click at [591, 16] on span "Publish" at bounding box center [584, 14] width 27 height 12
click at [645, 43] on icon "button" at bounding box center [644, 43] width 7 height 7
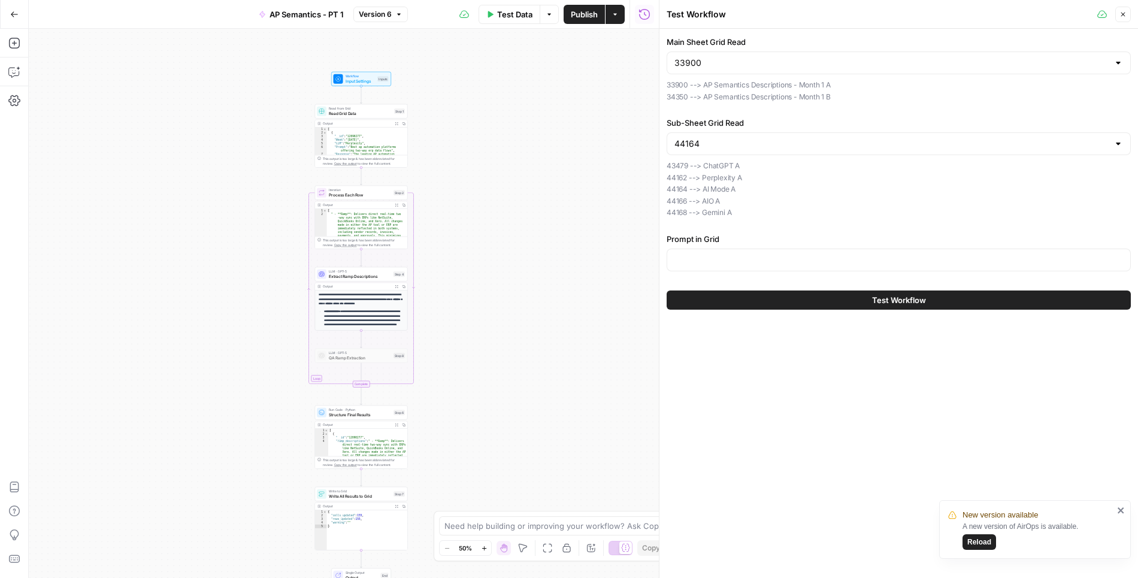
click at [363, 114] on span "Read Grid Data" at bounding box center [360, 113] width 63 height 6
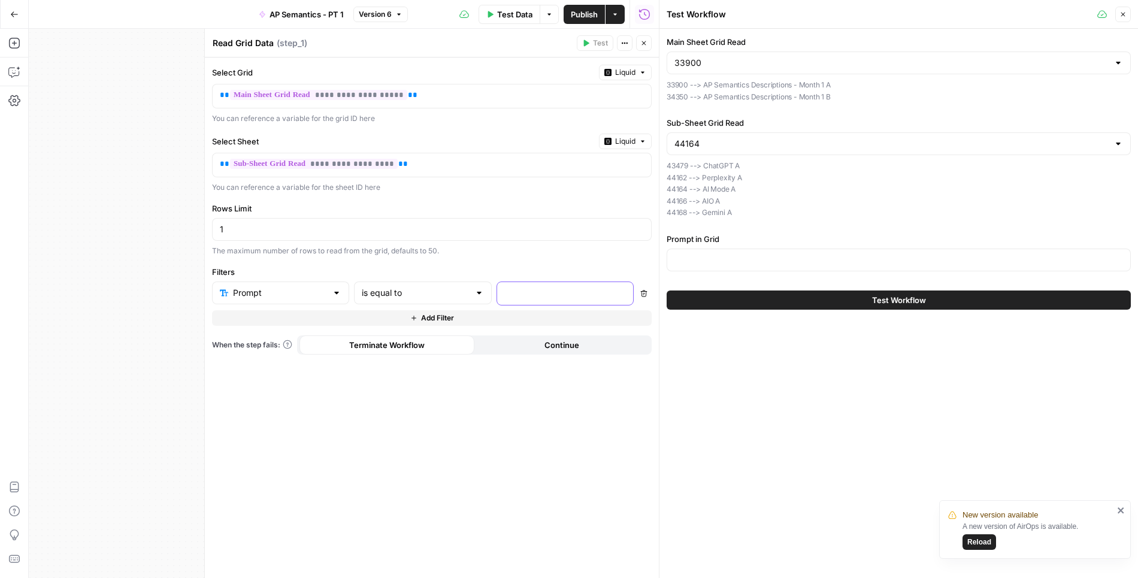
click at [555, 289] on p at bounding box center [556, 293] width 102 height 12
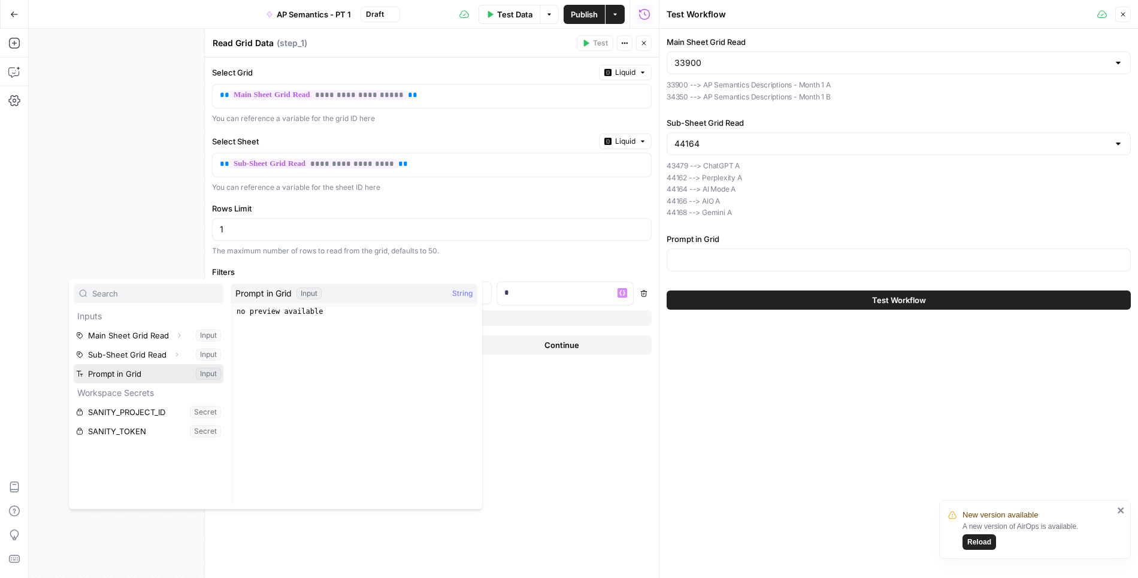
click at [149, 367] on button "Select variable Prompt in Grid" at bounding box center [149, 373] width 150 height 19
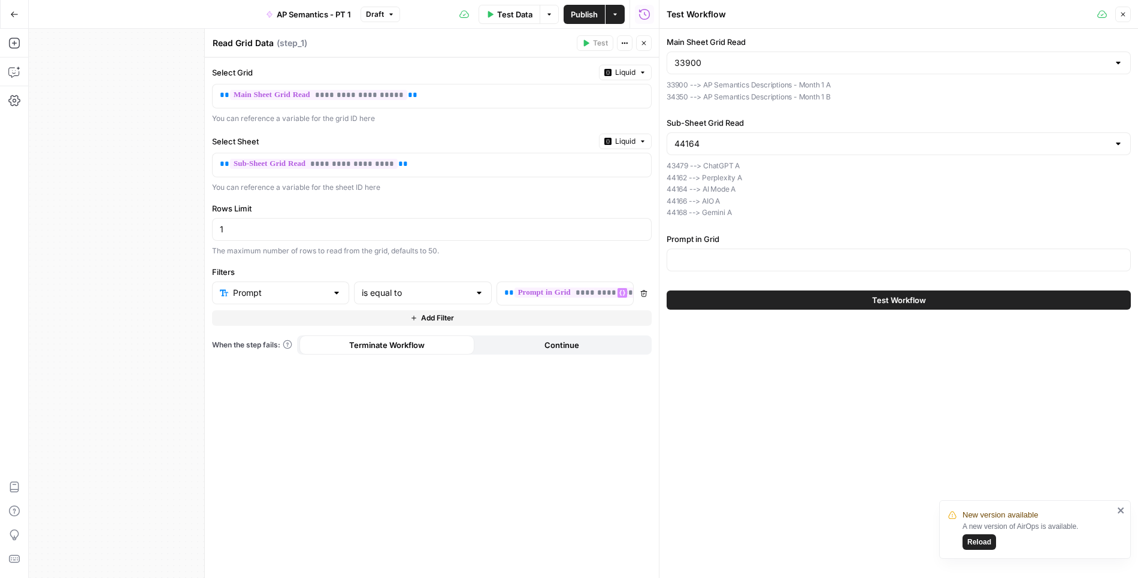
click at [587, 16] on span "Publish" at bounding box center [584, 14] width 27 height 12
click at [973, 548] on button "Reload" at bounding box center [980, 542] width 34 height 16
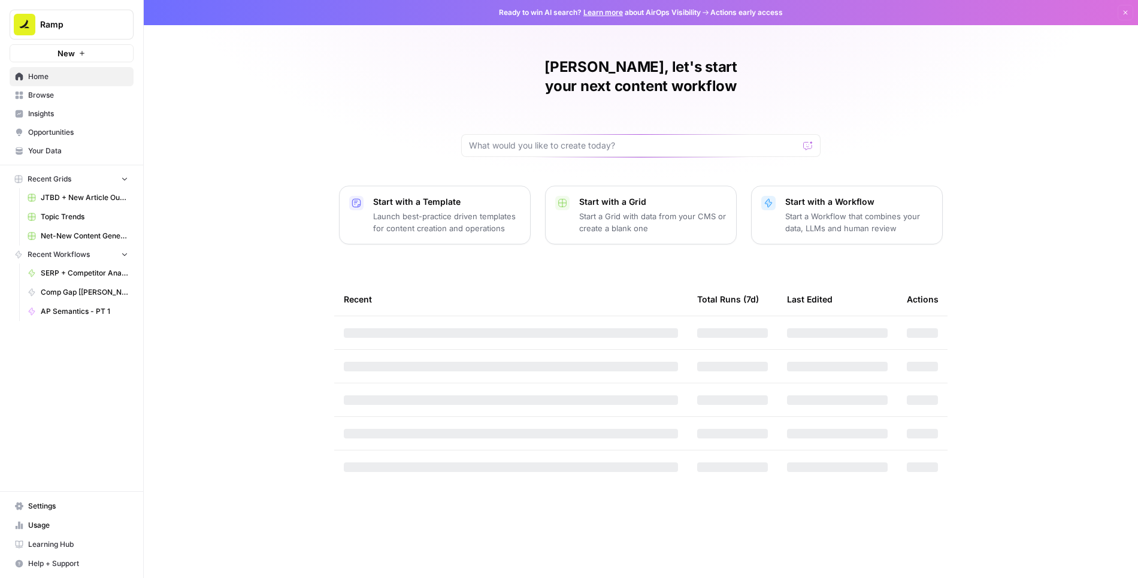
click at [660, 210] on p "Start a Grid with data from your CMS or create a blank one" at bounding box center [652, 222] width 147 height 24
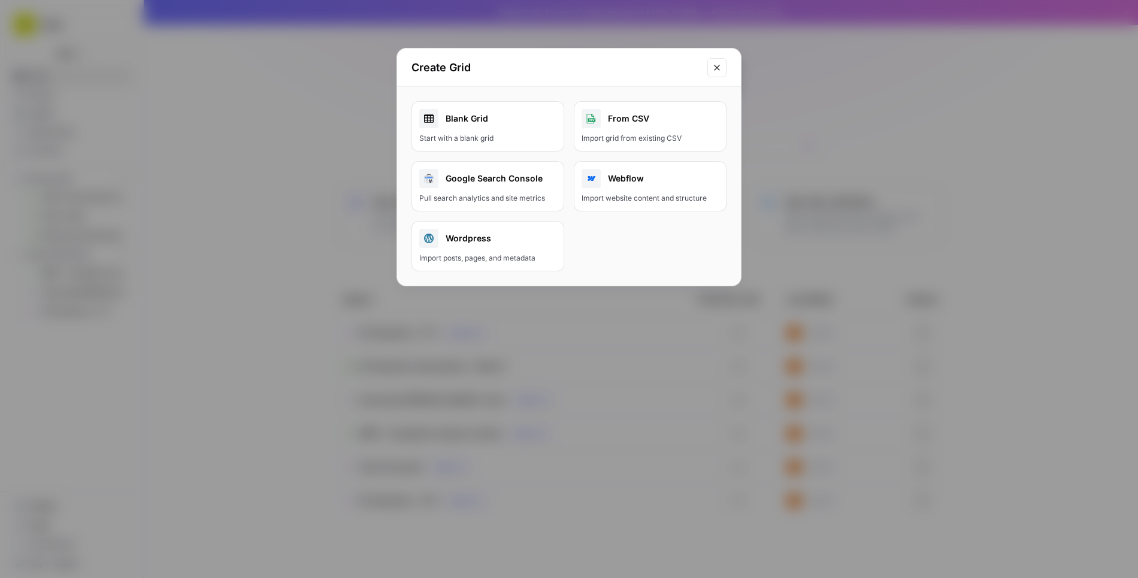
click at [523, 129] on link "Blank Grid Start with a blank grid" at bounding box center [488, 126] width 153 height 50
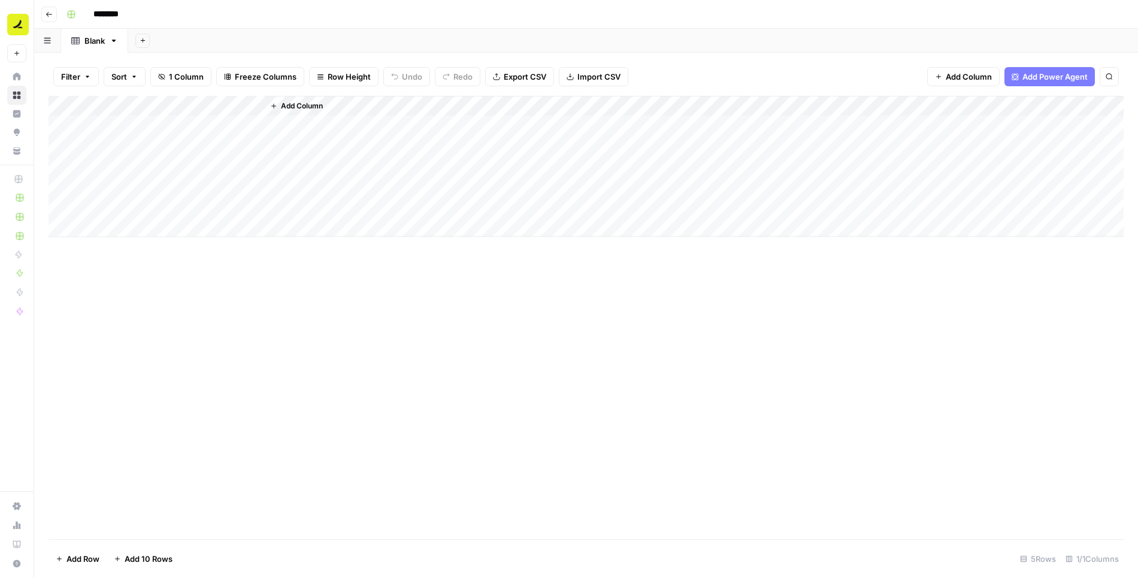
click at [104, 14] on input "********" at bounding box center [121, 14] width 67 height 19
click at [115, 13] on input "********" at bounding box center [121, 14] width 67 height 19
paste input "**********"
type input "**********"
click at [135, 98] on div "Add Column" at bounding box center [587, 166] width 1076 height 141
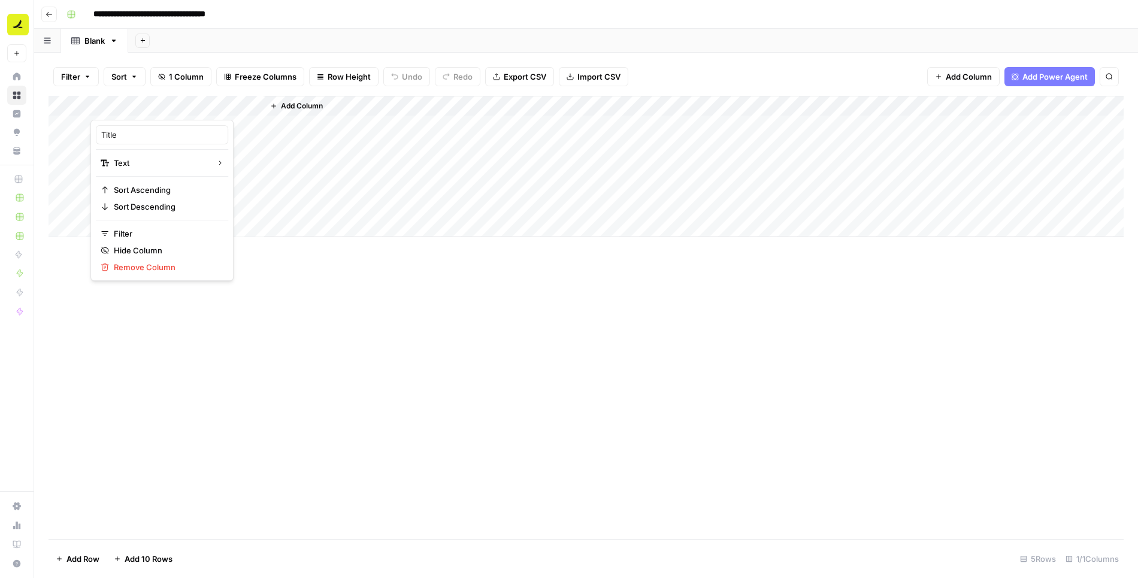
click at [135, 98] on div at bounding box center [176, 108] width 173 height 24
click at [141, 136] on input "Title" at bounding box center [162, 135] width 122 height 12
type input "Week"
click at [306, 105] on span "Add Column" at bounding box center [302, 106] width 42 height 11
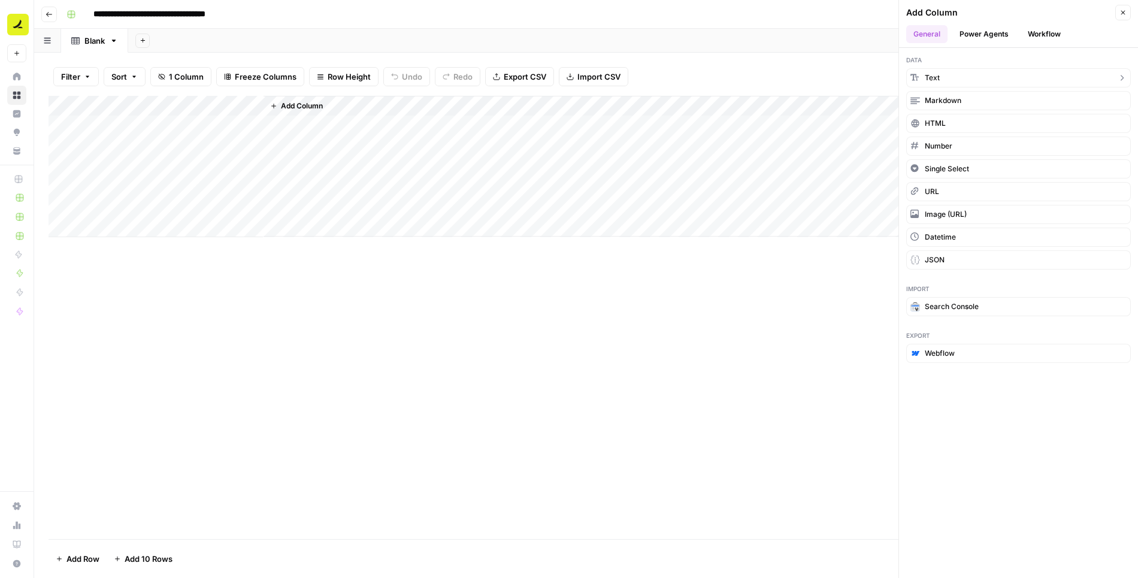
click at [936, 78] on span "Text" at bounding box center [932, 78] width 15 height 11
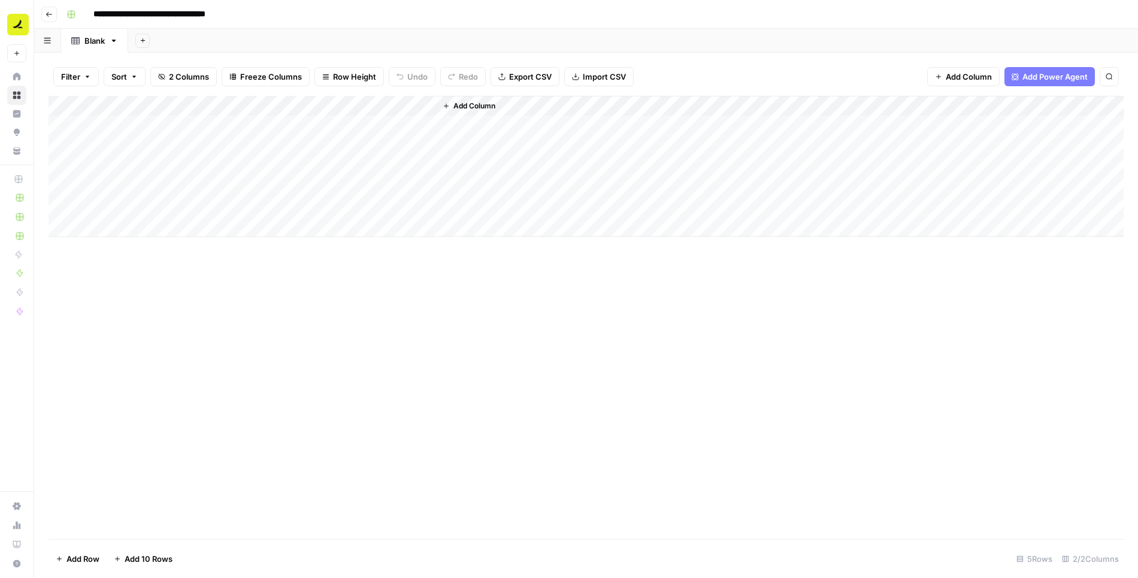
click at [334, 110] on div "Add Column" at bounding box center [587, 166] width 1076 height 141
click at [334, 137] on input "New Column" at bounding box center [335, 135] width 122 height 12
type input "LLM"
click at [489, 104] on span "Add Column" at bounding box center [475, 106] width 42 height 11
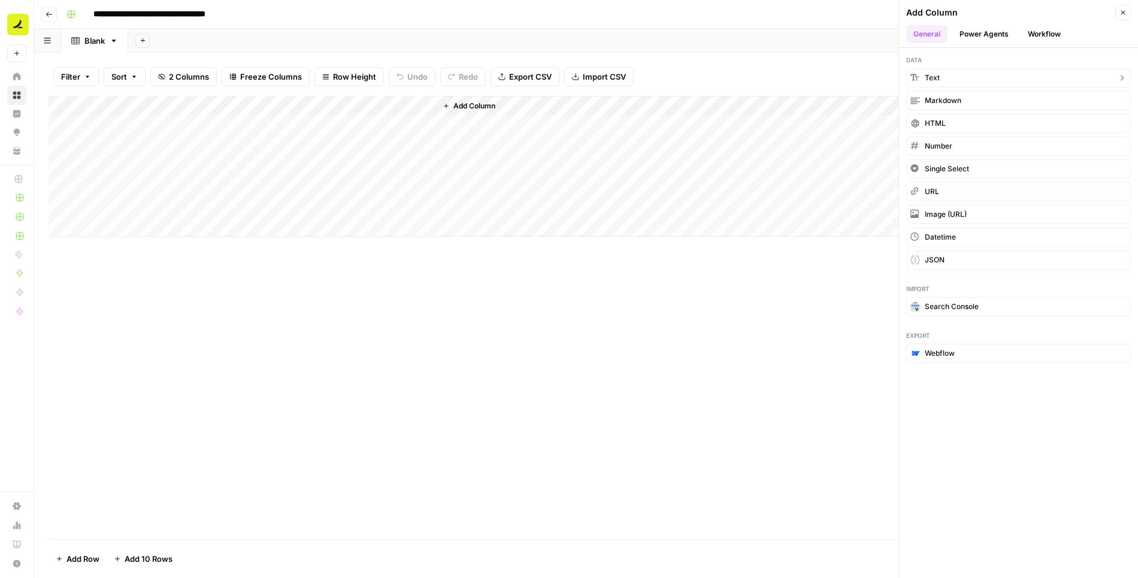
click at [945, 73] on button "Text" at bounding box center [1019, 77] width 225 height 19
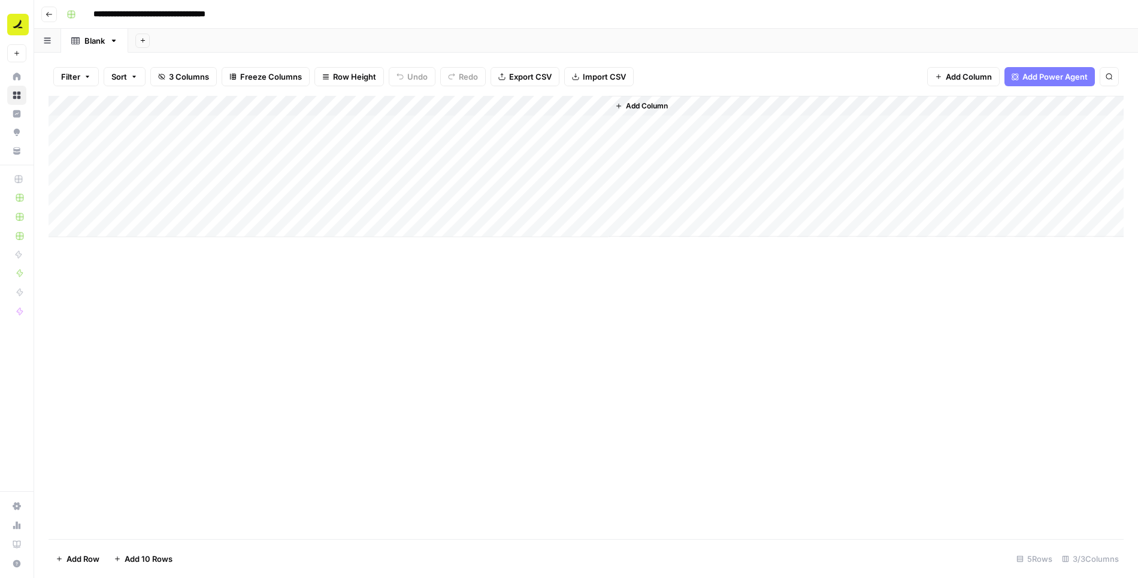
click at [503, 108] on div "Add Column" at bounding box center [587, 166] width 1076 height 141
click at [503, 108] on div at bounding box center [522, 108] width 173 height 24
click at [512, 139] on input "New Column" at bounding box center [507, 135] width 122 height 12
type input "Prompt"
drag, startPoint x: 262, startPoint y: 105, endPoint x: 170, endPoint y: 107, distance: 91.7
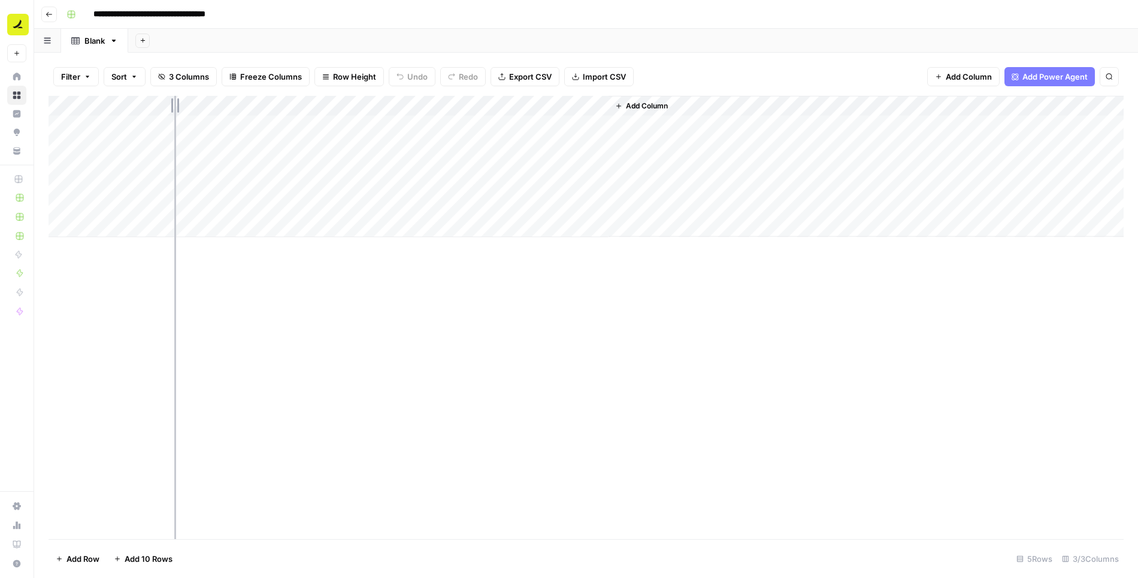
click at [171, 107] on div "Add Column" at bounding box center [587, 166] width 1076 height 141
click at [541, 106] on span "Add Column" at bounding box center [555, 106] width 42 height 11
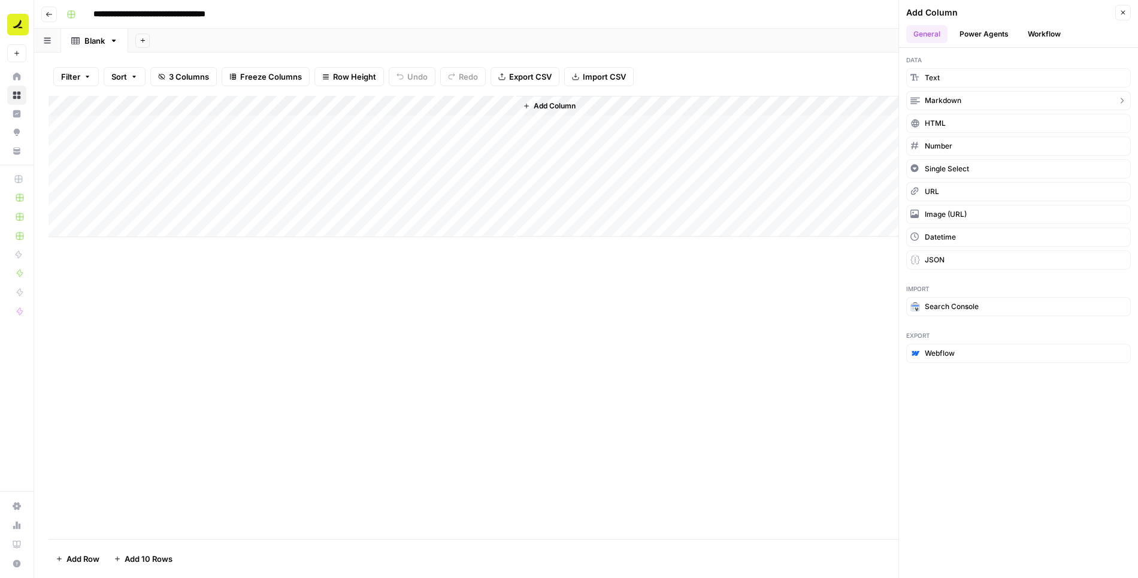
click at [941, 99] on span "Markdown" at bounding box center [943, 100] width 37 height 11
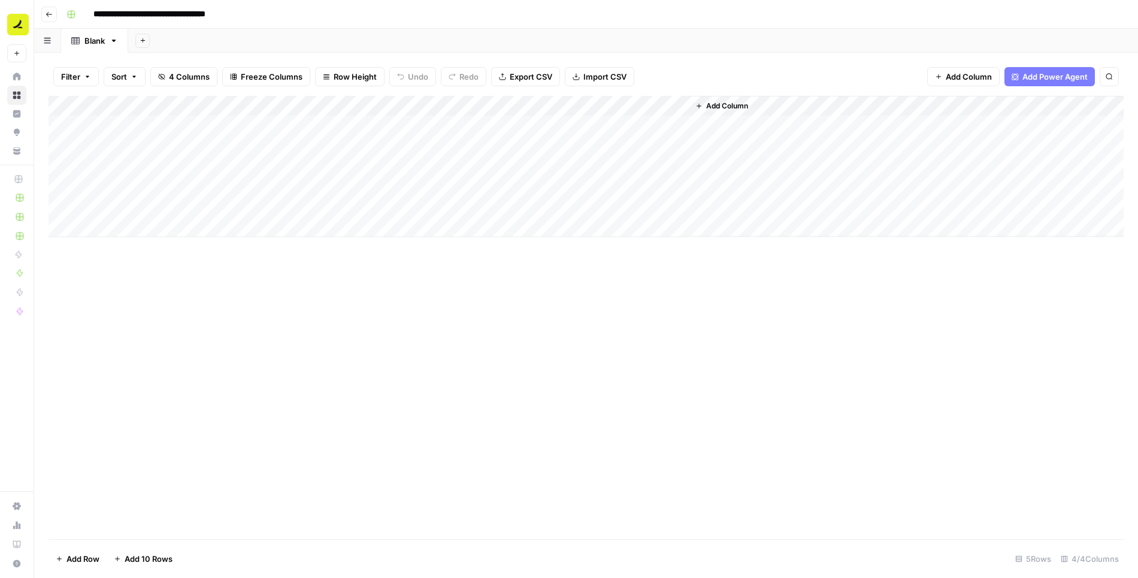
click at [606, 109] on div "Add Column" at bounding box center [587, 166] width 1076 height 141
click at [606, 109] on div at bounding box center [602, 108] width 173 height 24
click at [600, 134] on input "New Column" at bounding box center [588, 135] width 122 height 12
type input "Response"
click at [741, 103] on span "Add Column" at bounding box center [727, 106] width 42 height 11
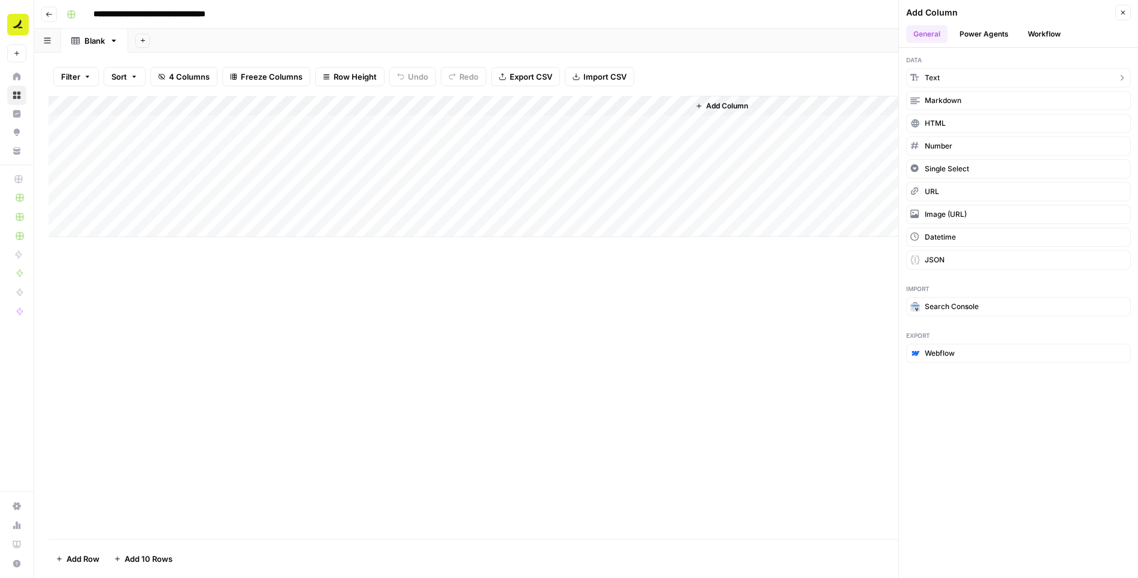
click at [951, 73] on button "Text" at bounding box center [1019, 77] width 225 height 19
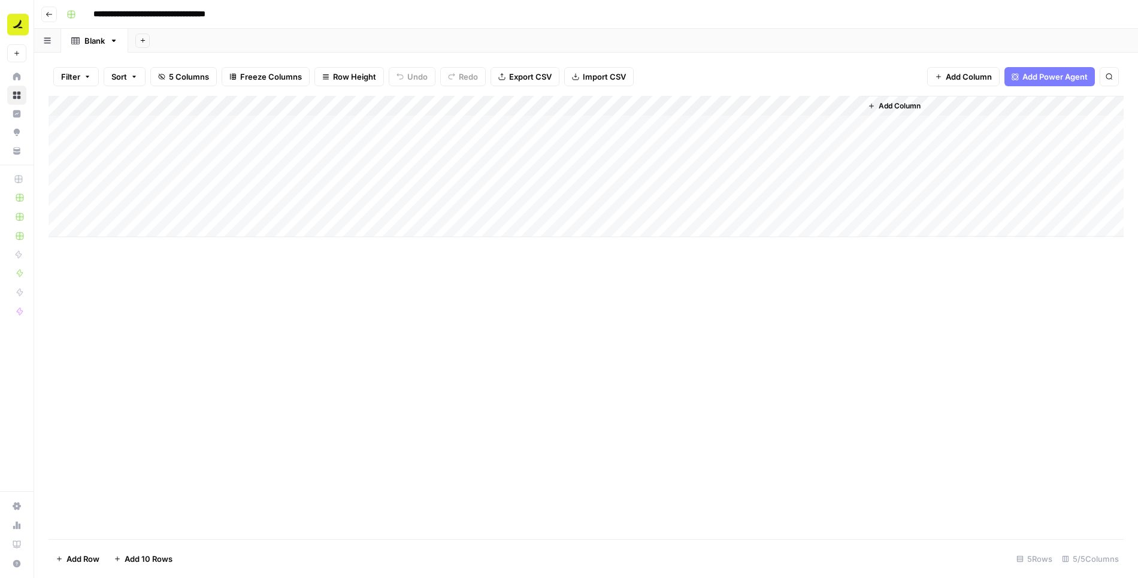
click at [753, 104] on div "Add Column" at bounding box center [587, 166] width 1076 height 141
click at [754, 138] on input "New Column" at bounding box center [760, 135] width 122 height 12
type input "Mention"
click at [838, 148] on div "Add Column" at bounding box center [587, 166] width 1076 height 141
click at [902, 104] on span "Add Column" at bounding box center [900, 106] width 42 height 11
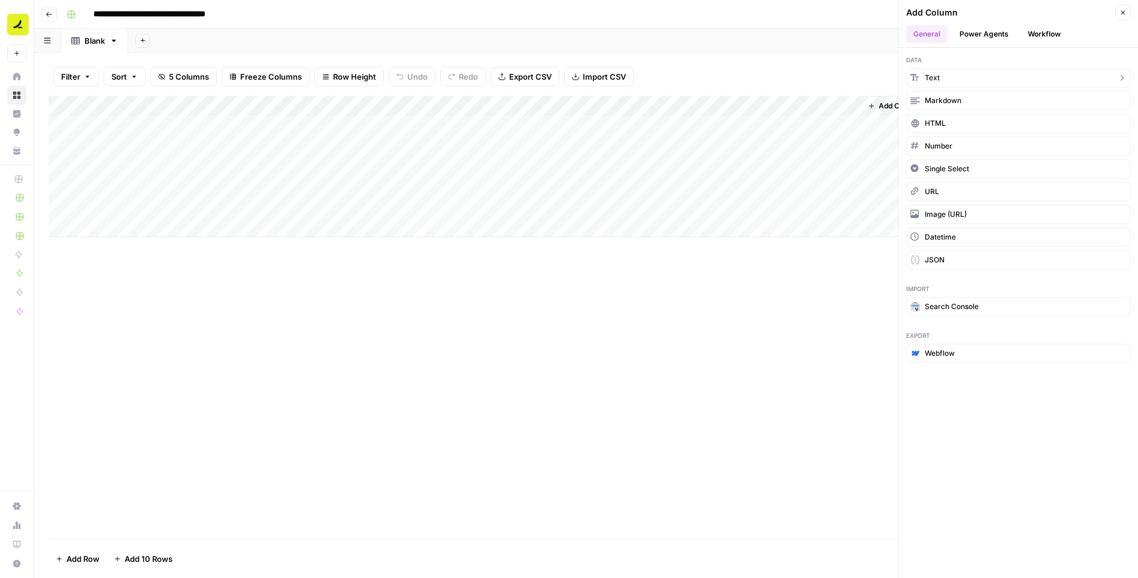
click at [952, 76] on button "Text" at bounding box center [1019, 77] width 225 height 19
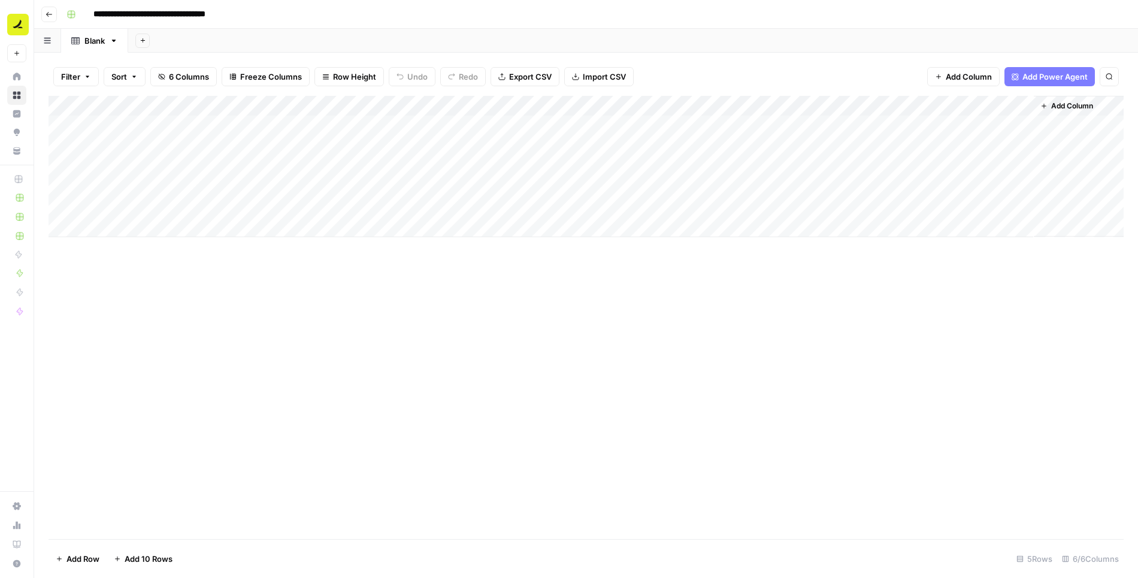
click at [1026, 105] on div "Add Column" at bounding box center [587, 166] width 1076 height 141
click at [905, 266] on span "Remove Column" at bounding box center [936, 267] width 105 height 12
click at [527, 121] on span "Delete" at bounding box center [527, 124] width 26 height 12
drag, startPoint x: 859, startPoint y: 106, endPoint x: 769, endPoint y: 111, distance: 90.6
click at [769, 111] on div "Add Column" at bounding box center [587, 166] width 1076 height 141
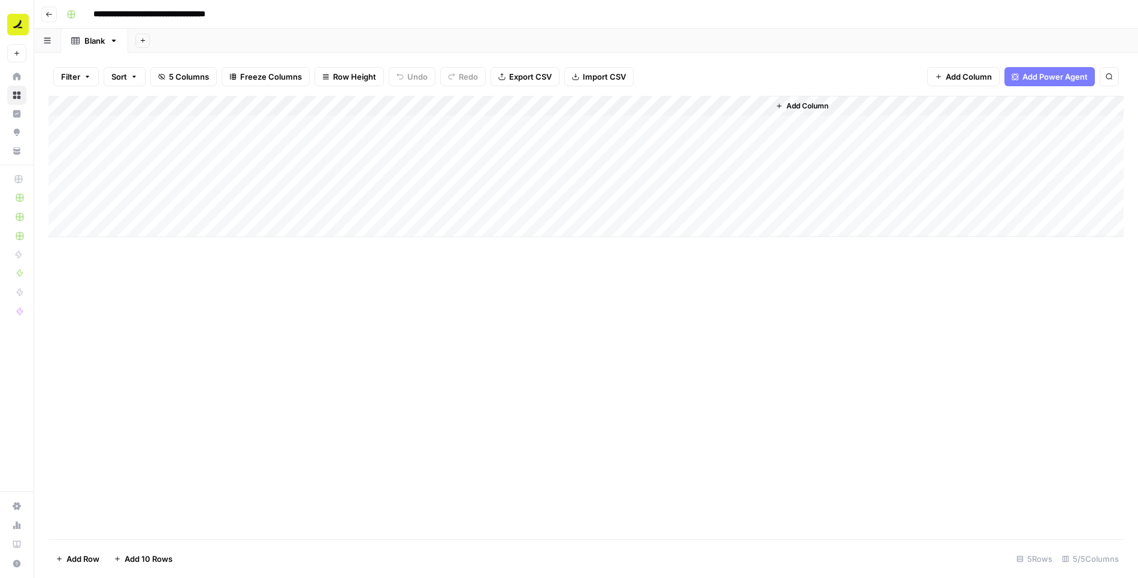
click at [92, 43] on div "Blank" at bounding box center [94, 41] width 20 height 12
type input "**********"
click at [225, 11] on input "**********" at bounding box center [172, 14] width 168 height 19
click at [768, 144] on div "Add Column" at bounding box center [587, 318] width 1076 height 444
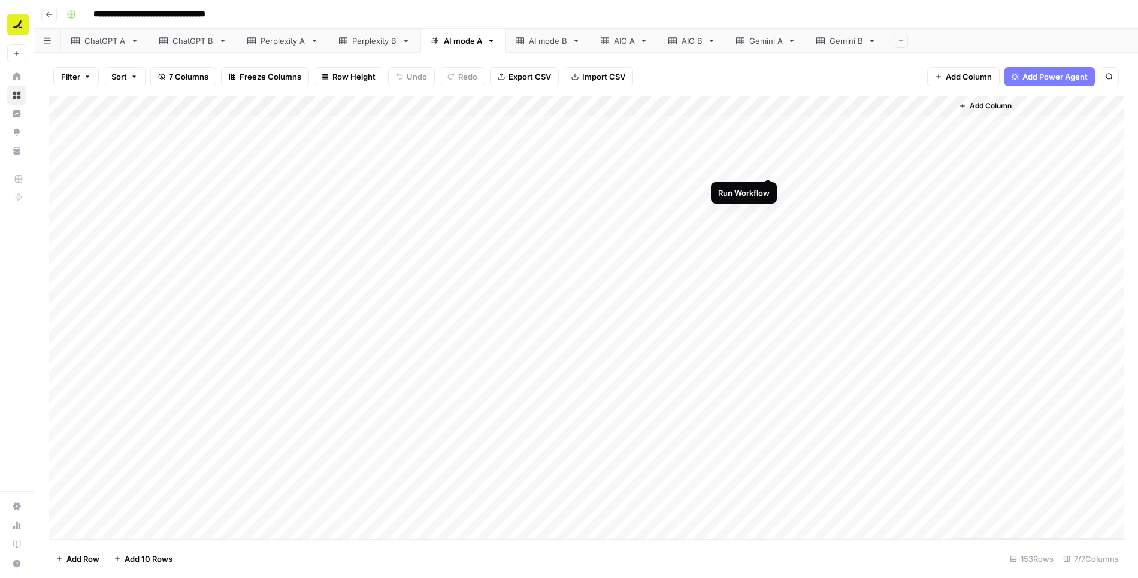
click at [768, 166] on div "Add Column" at bounding box center [587, 318] width 1076 height 444
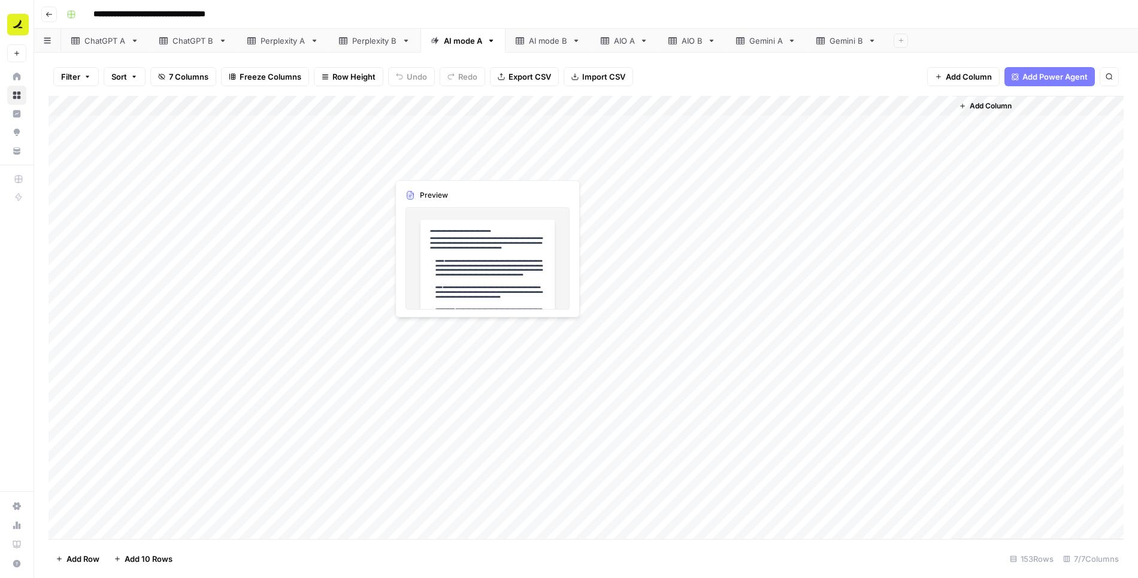
click at [496, 167] on div "Add Column" at bounding box center [587, 318] width 1076 height 444
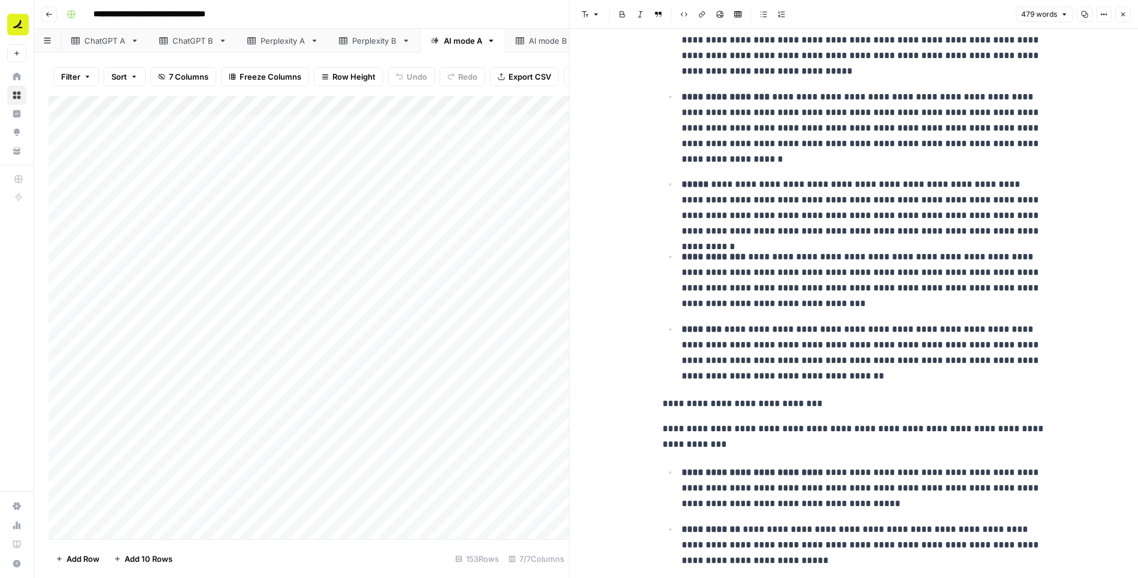
scroll to position [586, 0]
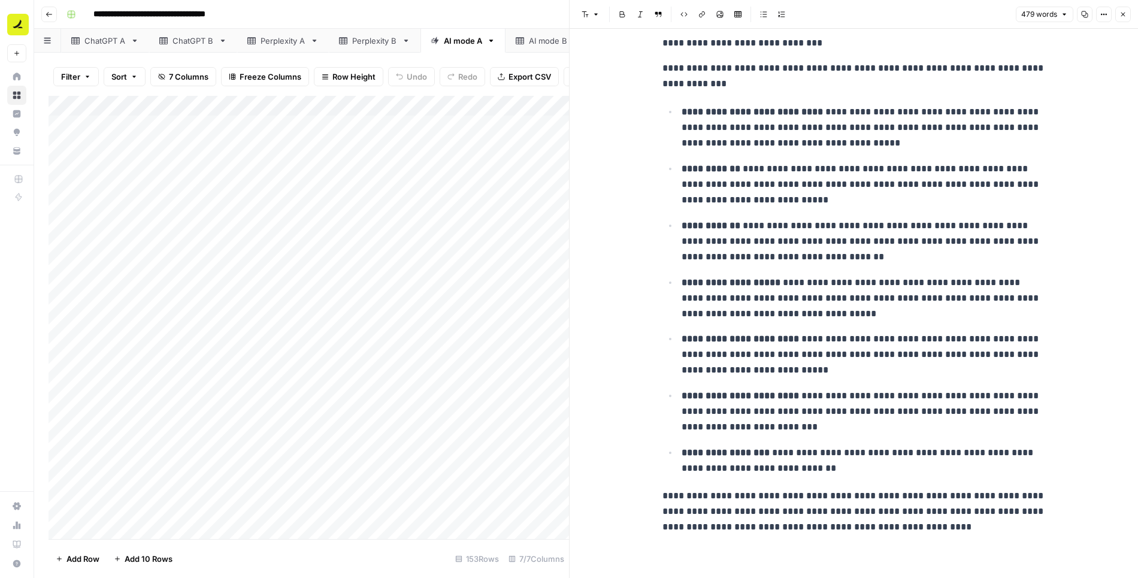
click at [1125, 13] on icon "button" at bounding box center [1124, 15] width 4 height 4
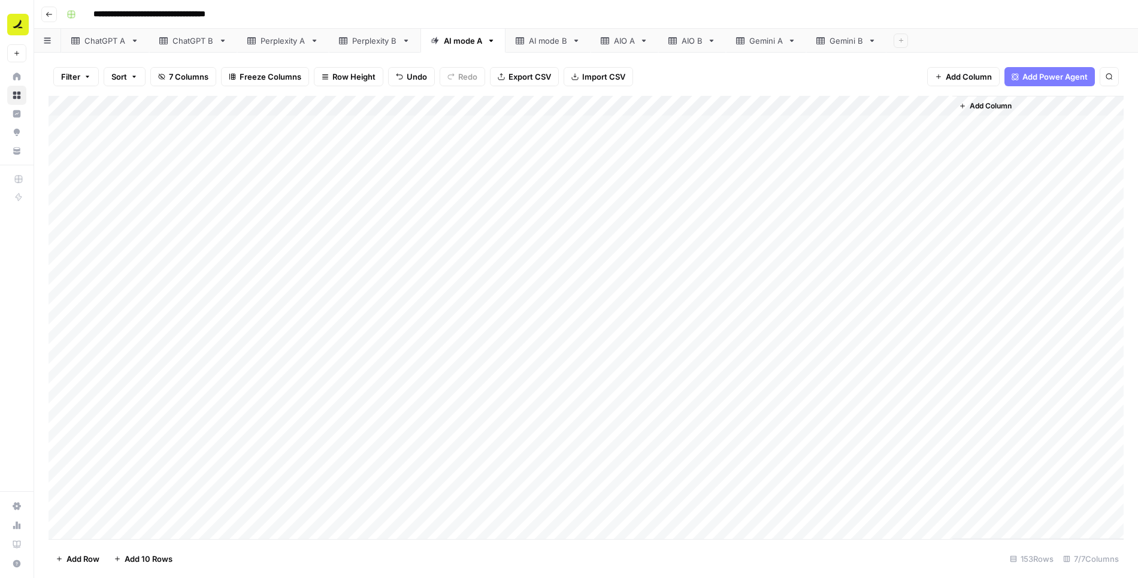
click at [756, 106] on div "Add Column" at bounding box center [587, 318] width 1076 height 444
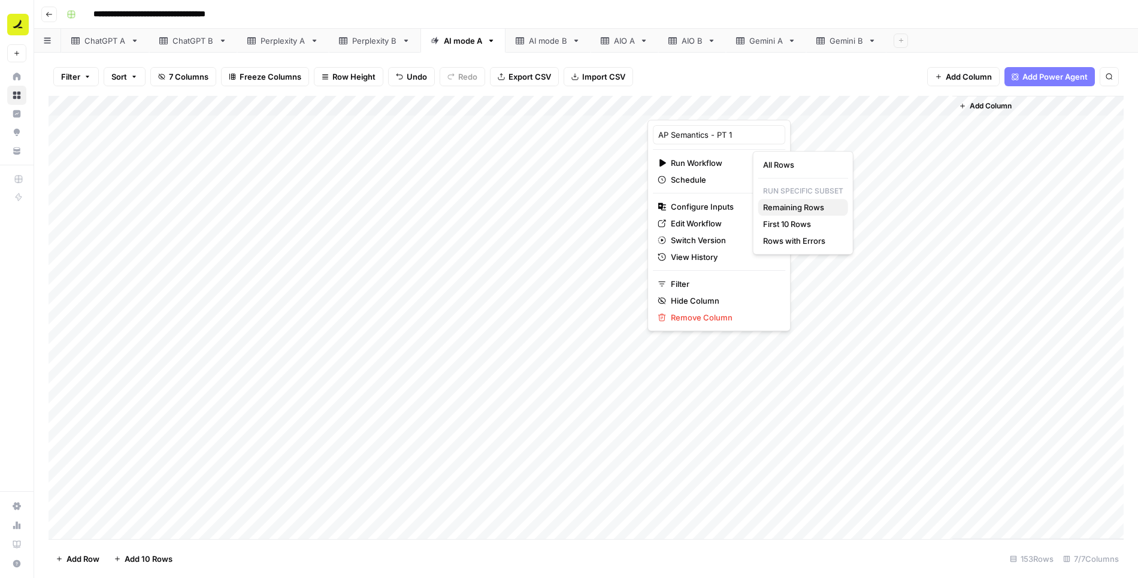
click at [801, 212] on span "Remaining Rows" at bounding box center [801, 207] width 76 height 12
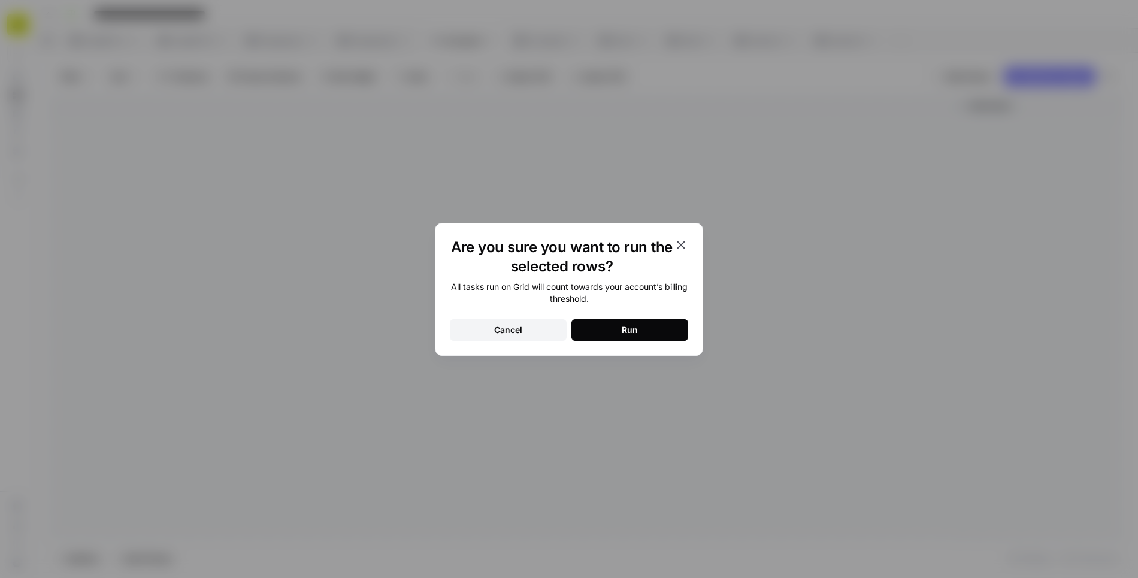
click at [643, 336] on button "Run" at bounding box center [630, 330] width 117 height 22
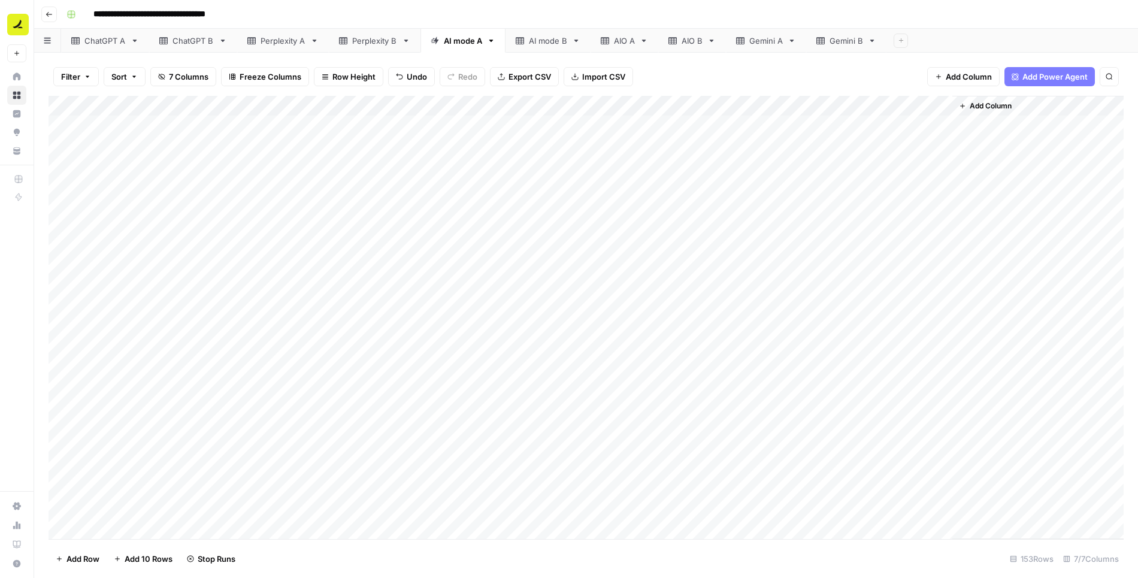
click at [544, 41] on div "AI mode B" at bounding box center [548, 41] width 38 height 12
click at [467, 43] on div "AI mode A" at bounding box center [463, 41] width 38 height 12
click at [283, 43] on div "Perplexity A" at bounding box center [283, 41] width 45 height 12
click at [384, 39] on div "Perplexity B" at bounding box center [374, 41] width 45 height 12
click at [478, 38] on div "AI mode A" at bounding box center [463, 41] width 38 height 12
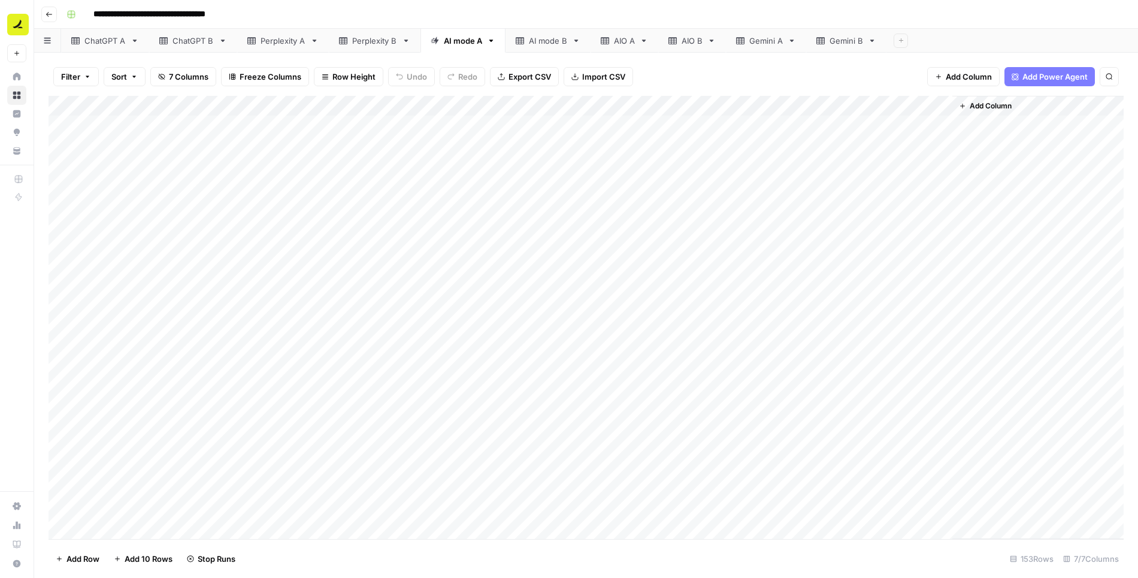
click at [626, 39] on div "AIO A" at bounding box center [624, 41] width 21 height 12
click at [937, 101] on span "Add Column" at bounding box center [931, 106] width 42 height 11
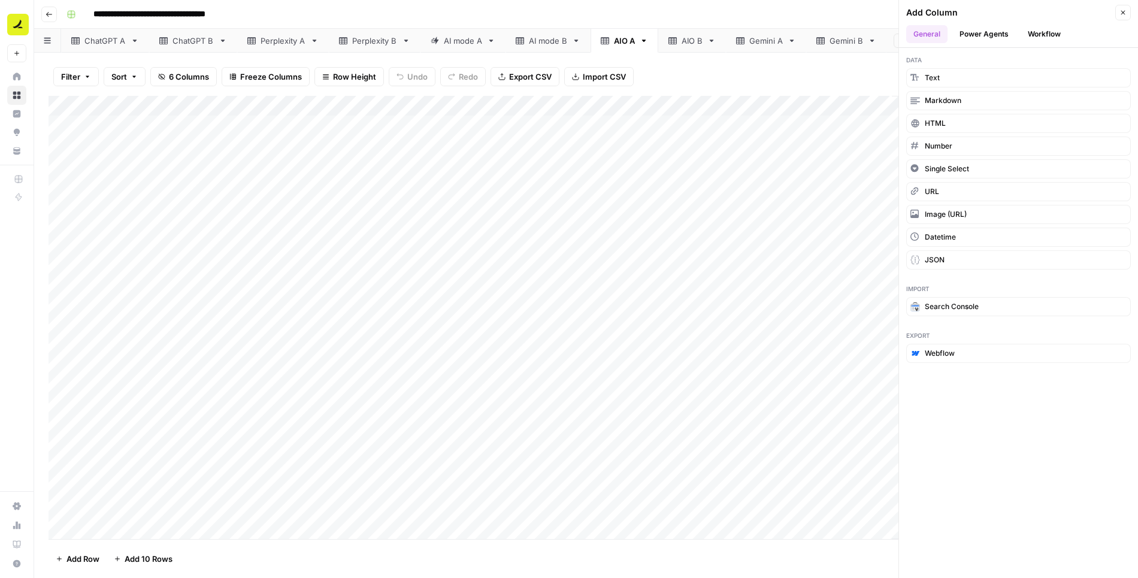
click at [1043, 34] on button "Workflow" at bounding box center [1044, 34] width 47 height 18
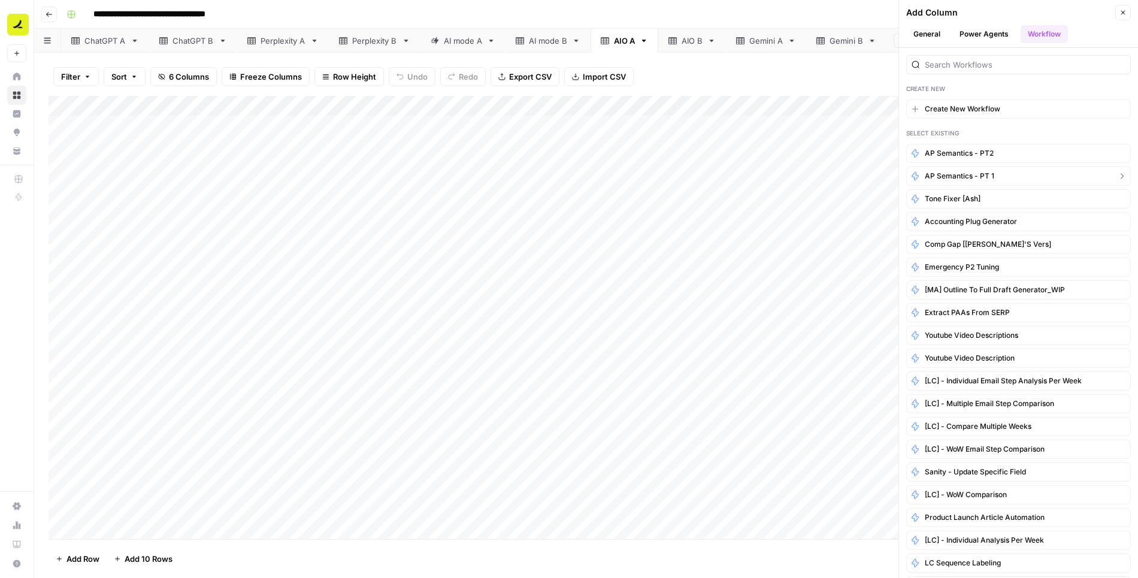
click at [966, 172] on span "AP Semantics - PT 1" at bounding box center [960, 176] width 70 height 11
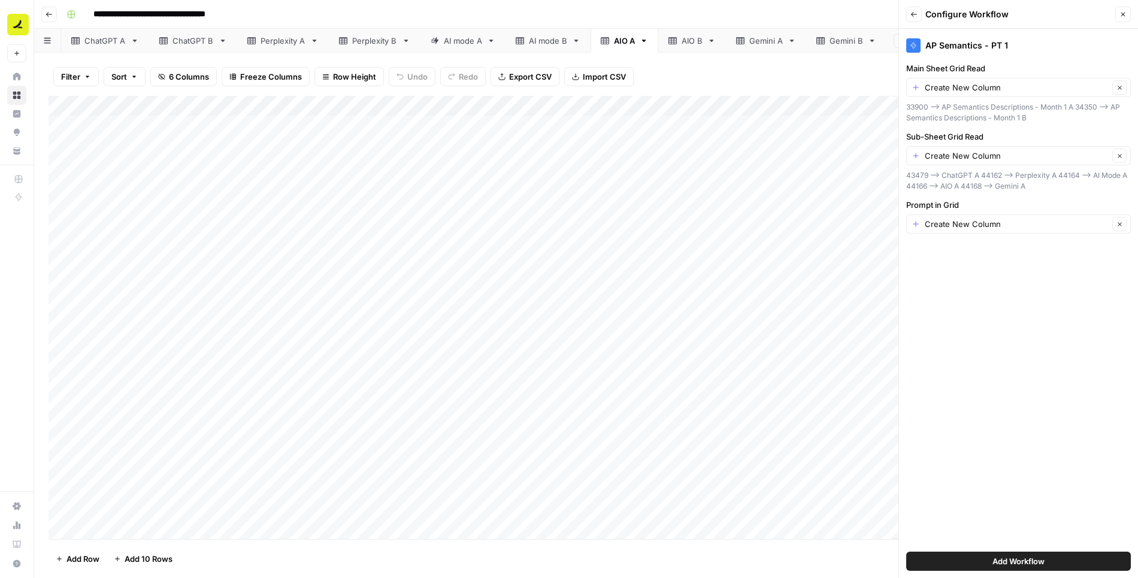
click at [992, 94] on div "Create New Column Clear" at bounding box center [1019, 87] width 225 height 19
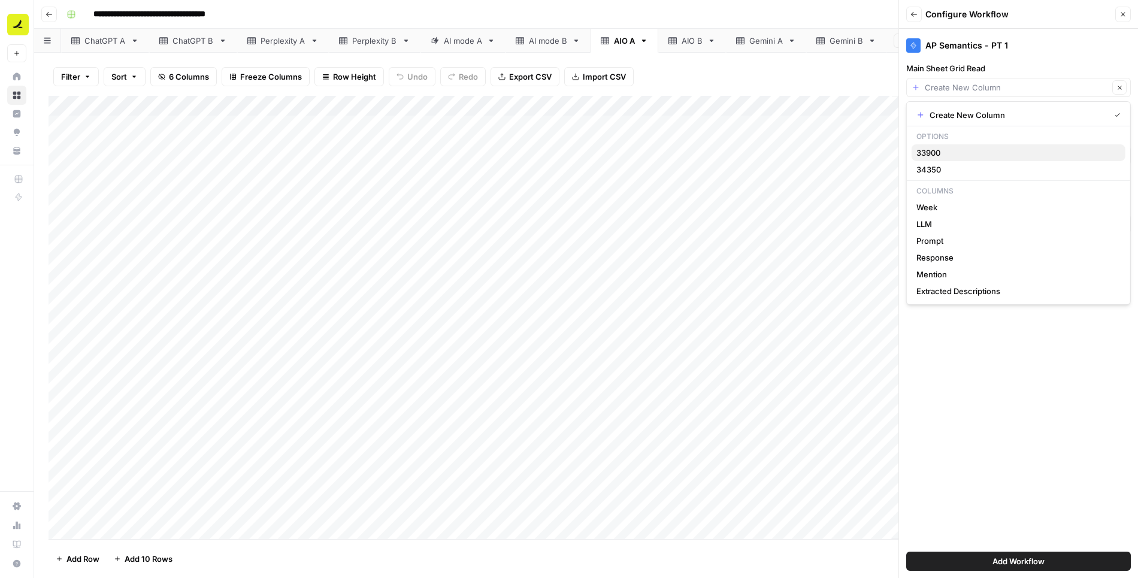
click at [950, 151] on span "33900" at bounding box center [1017, 153] width 200 height 12
type input "33900"
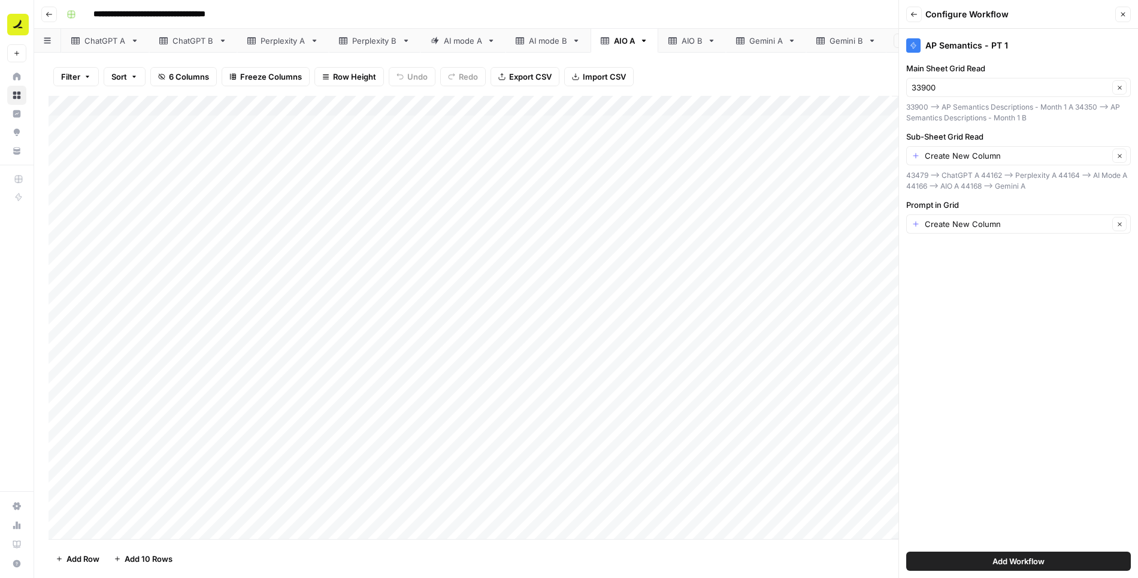
click at [948, 148] on div "Create New Column Clear" at bounding box center [1019, 155] width 225 height 19
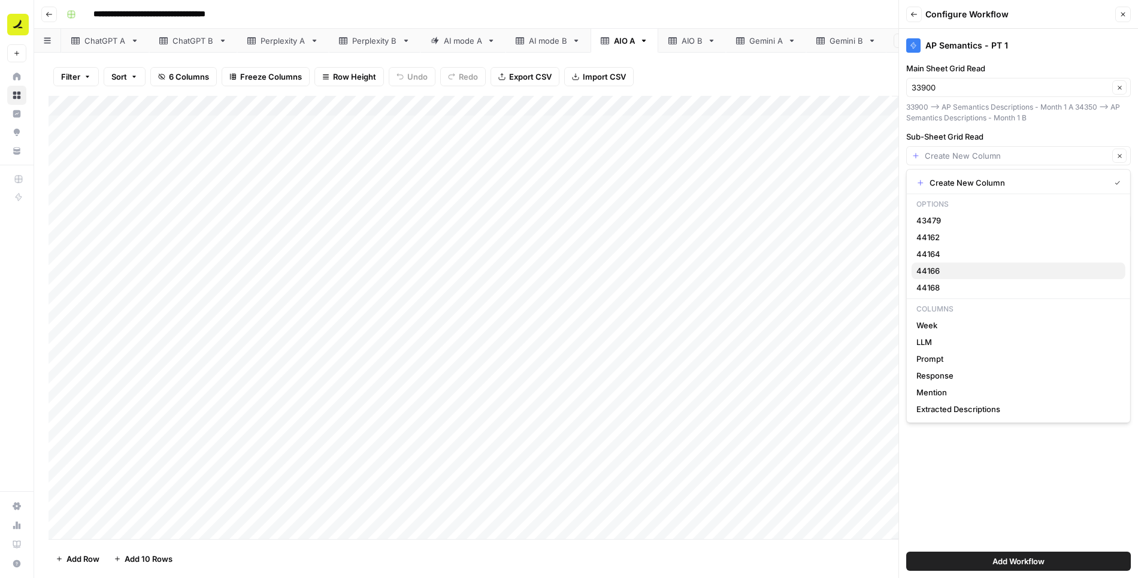
click at [940, 268] on span "44166" at bounding box center [1017, 271] width 200 height 12
type input "44166"
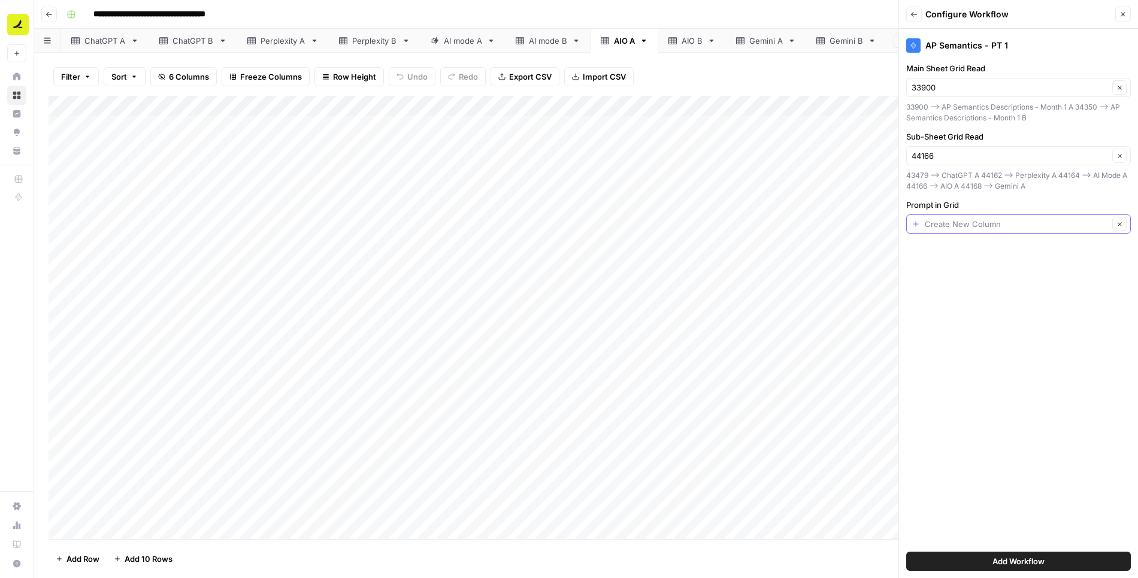
click at [952, 220] on input "Prompt in Grid" at bounding box center [1017, 224] width 184 height 12
click at [935, 291] on span "Prompt" at bounding box center [1009, 290] width 185 height 12
type input "Prompt"
click at [990, 563] on button "Add Workflow" at bounding box center [1019, 561] width 225 height 19
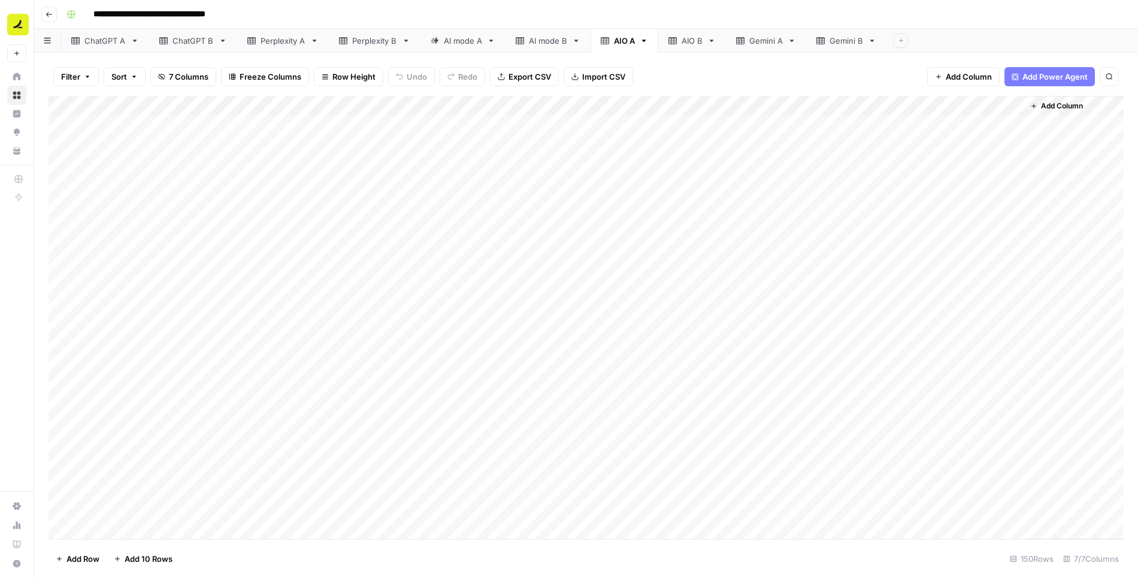
drag, startPoint x: 971, startPoint y: 104, endPoint x: 772, endPoint y: 110, distance: 199.0
click at [772, 110] on div "Add Column" at bounding box center [587, 318] width 1076 height 444
click at [823, 105] on div "Add Column" at bounding box center [587, 318] width 1076 height 444
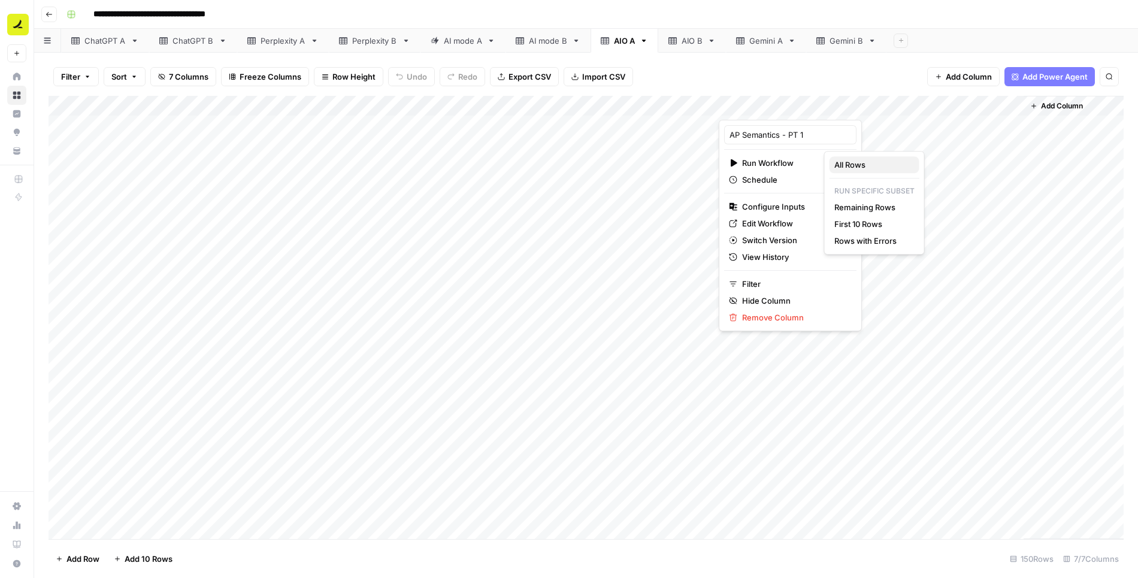
click at [838, 164] on span "All Rows" at bounding box center [873, 165] width 76 height 12
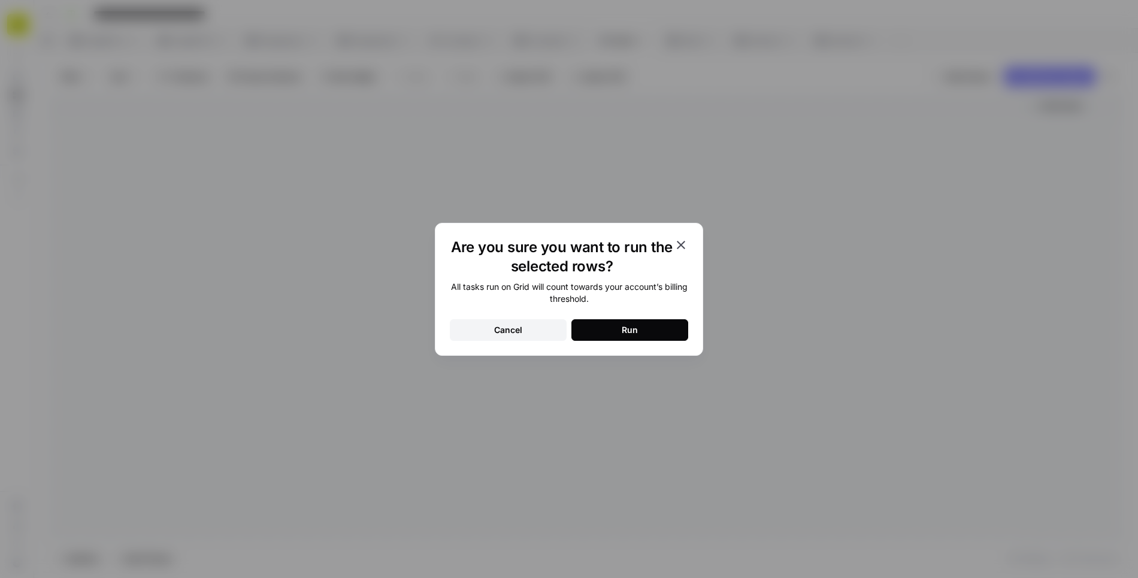
click at [658, 325] on button "Run" at bounding box center [630, 330] width 117 height 22
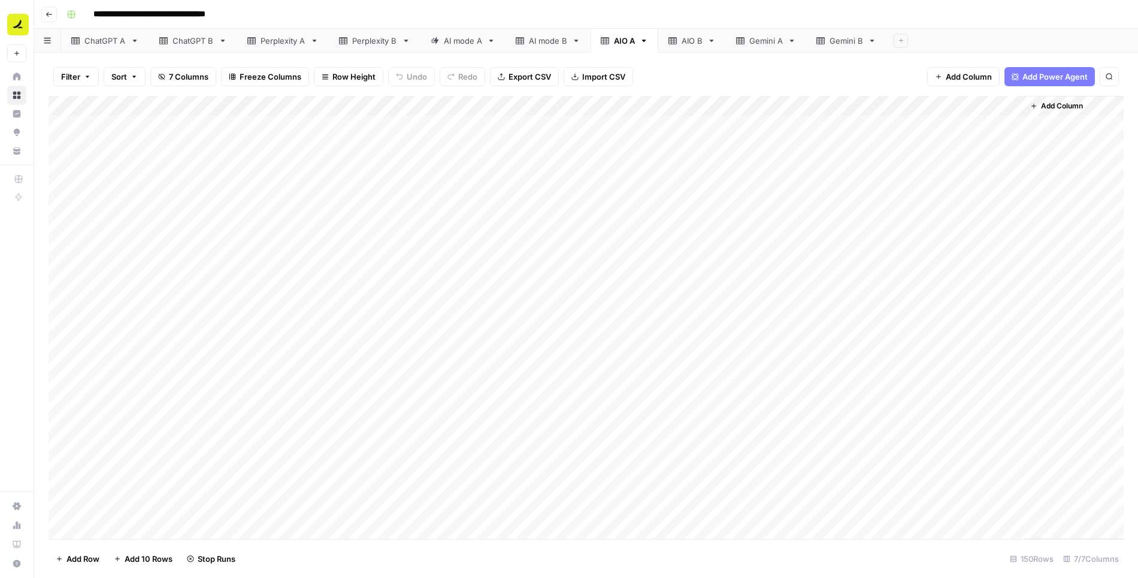
click at [460, 39] on div "AI mode A" at bounding box center [463, 41] width 38 height 12
click at [839, 228] on div "Add Column" at bounding box center [587, 318] width 1076 height 444
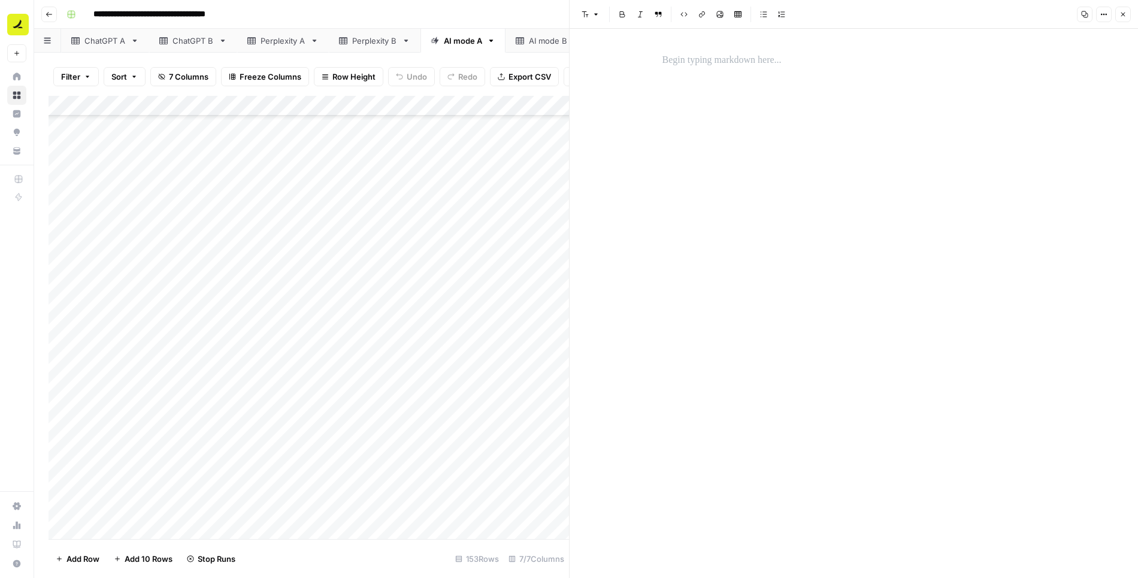
click at [1129, 13] on button "Close" at bounding box center [1124, 15] width 16 height 16
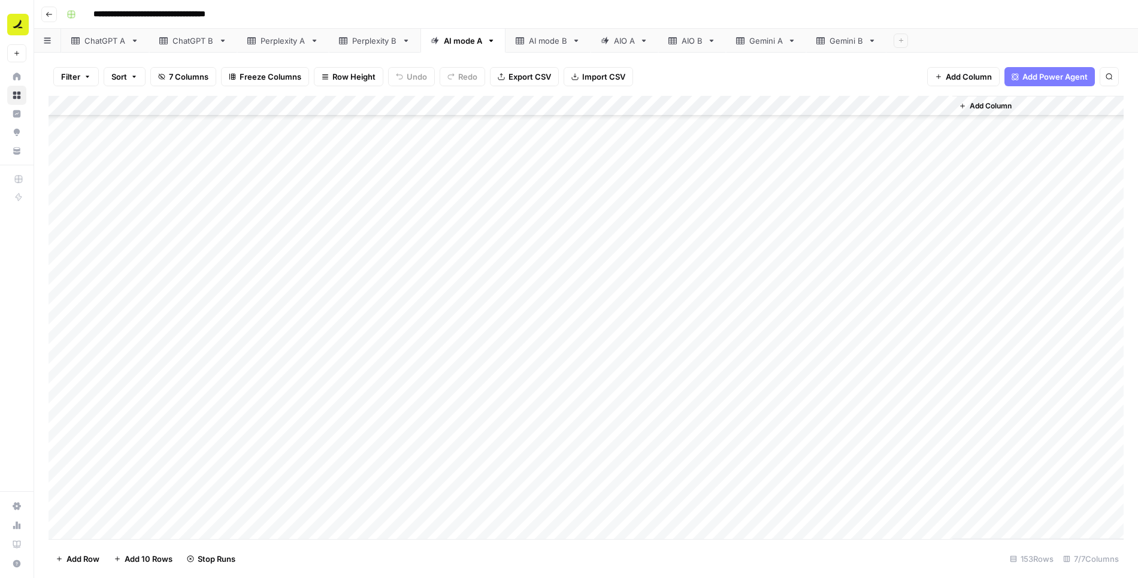
scroll to position [744, 0]
click at [610, 38] on div "AIO A" at bounding box center [618, 41] width 34 height 12
click at [549, 106] on div "Add Column" at bounding box center [587, 318] width 1076 height 444
click at [463, 40] on div "AI mode A" at bounding box center [463, 41] width 38 height 12
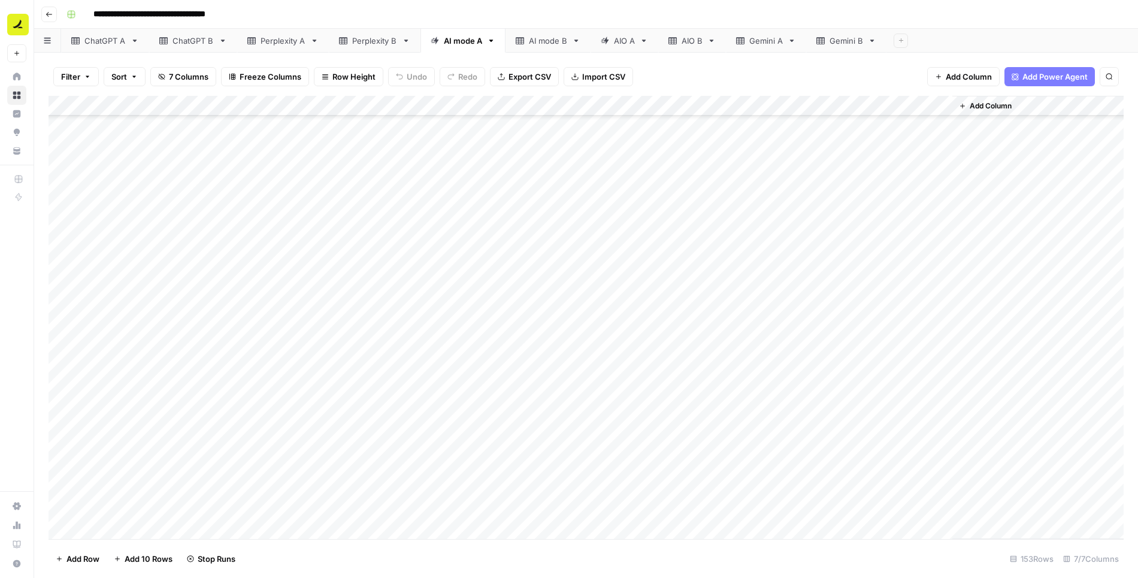
scroll to position [301, 0]
click at [753, 313] on div "Add Column" at bounding box center [587, 318] width 1076 height 444
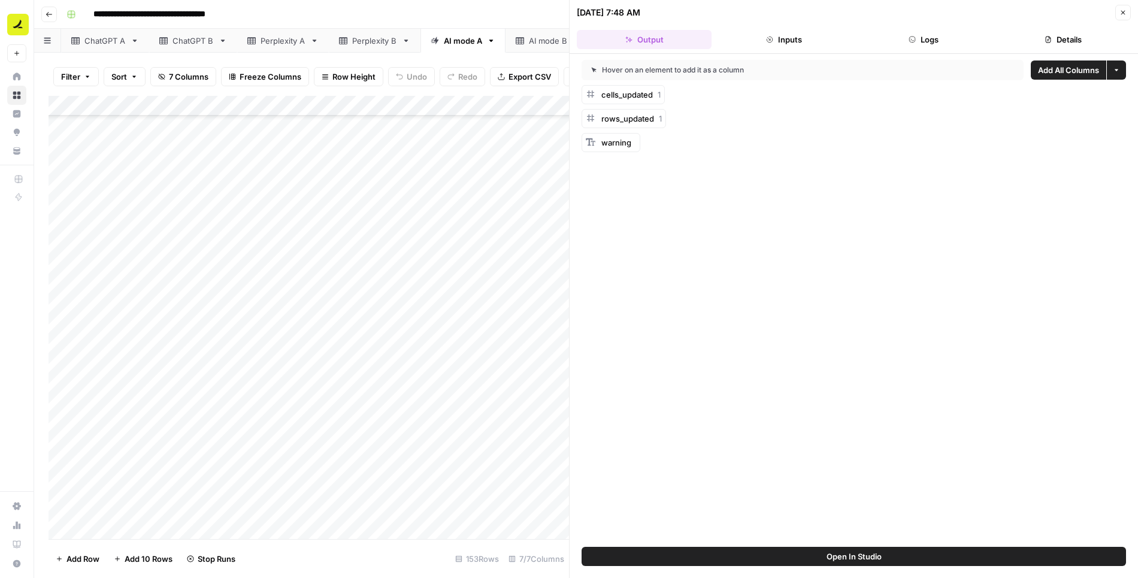
click at [924, 42] on button "Logs" at bounding box center [924, 39] width 135 height 19
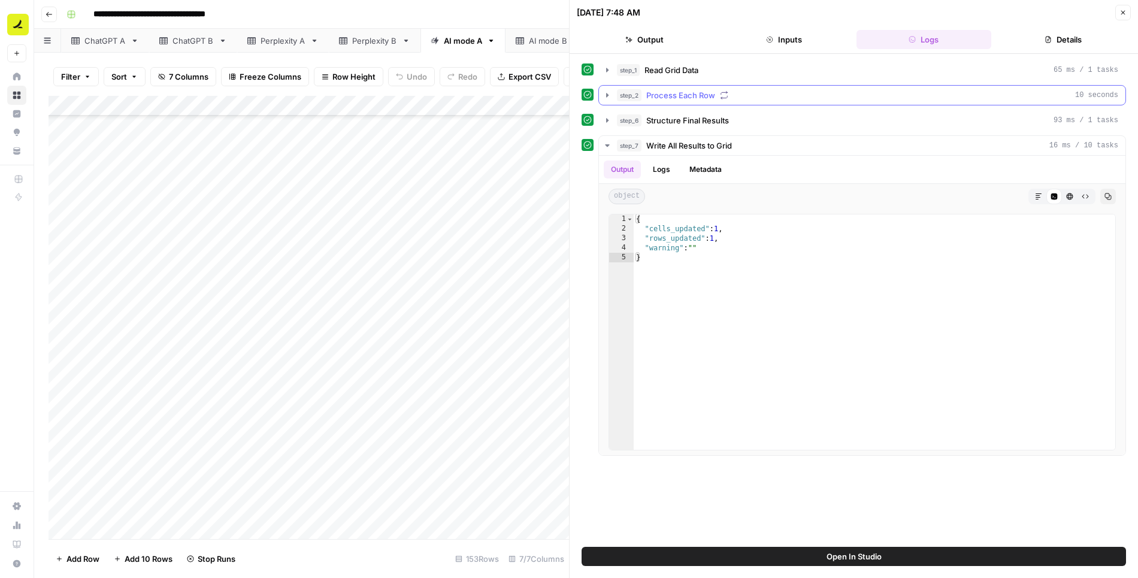
click at [607, 95] on icon "button" at bounding box center [608, 95] width 10 height 10
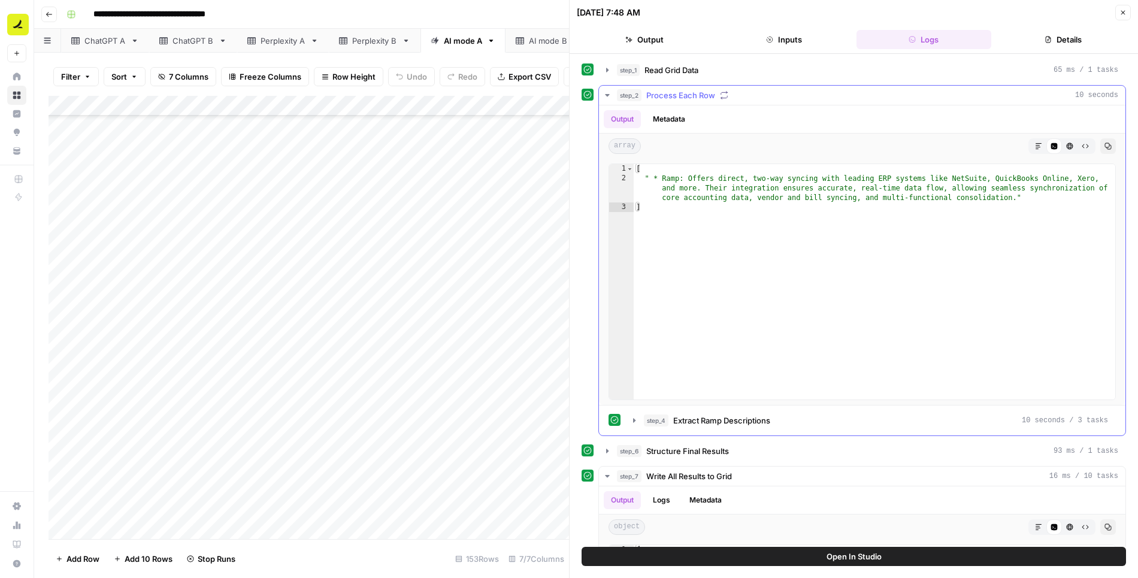
click at [607, 95] on icon "button" at bounding box center [608, 95] width 10 height 10
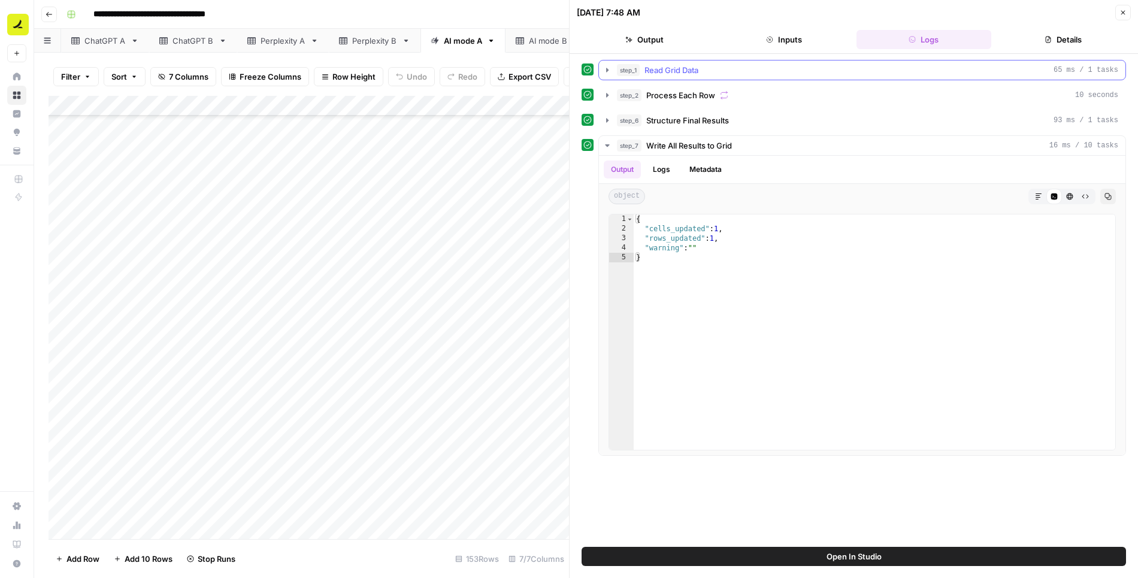
click at [606, 73] on icon "button" at bounding box center [608, 70] width 10 height 10
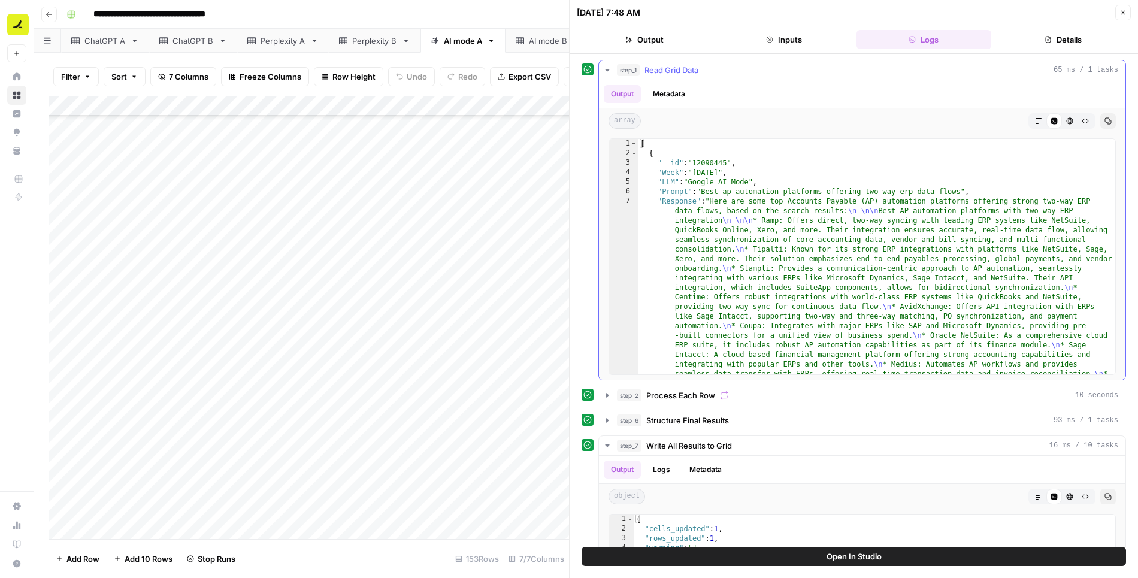
click at [606, 72] on icon "button" at bounding box center [608, 70] width 10 height 10
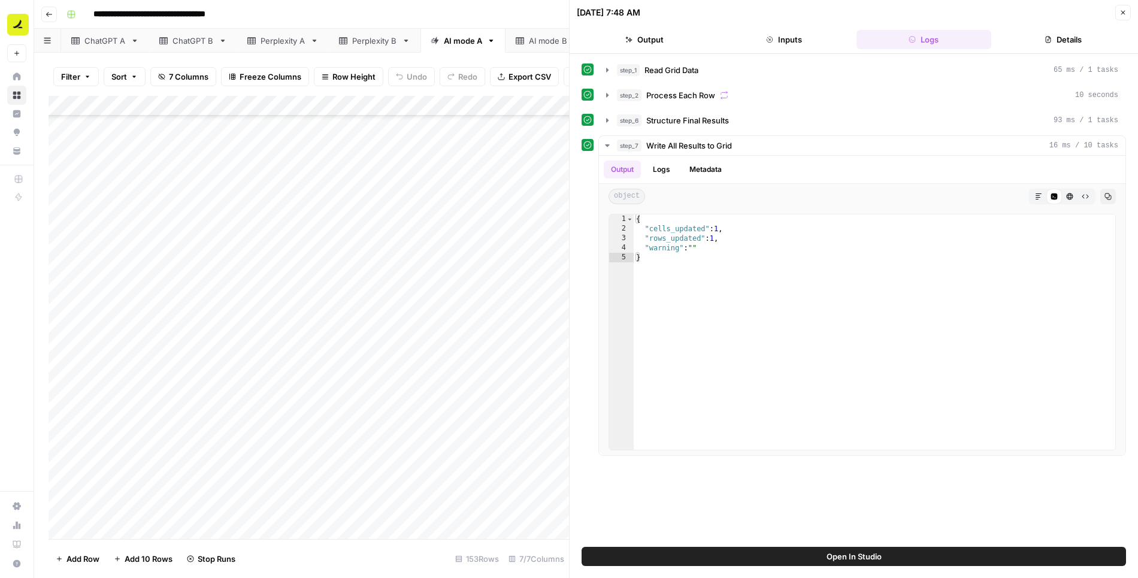
click at [1124, 17] on button "Close" at bounding box center [1124, 13] width 16 height 16
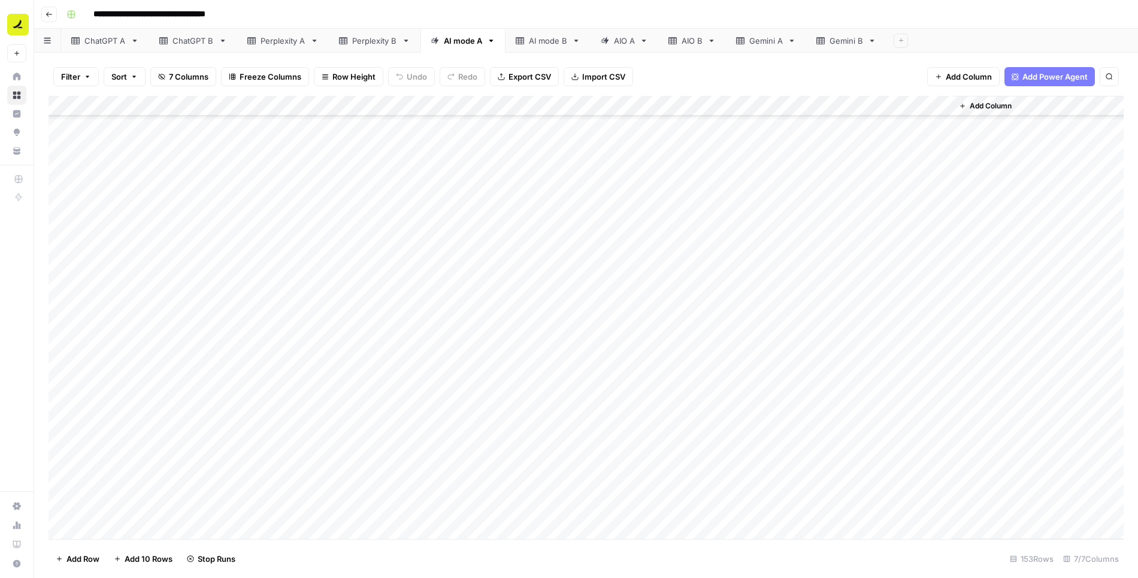
click at [752, 312] on div "Add Column" at bounding box center [587, 318] width 1076 height 444
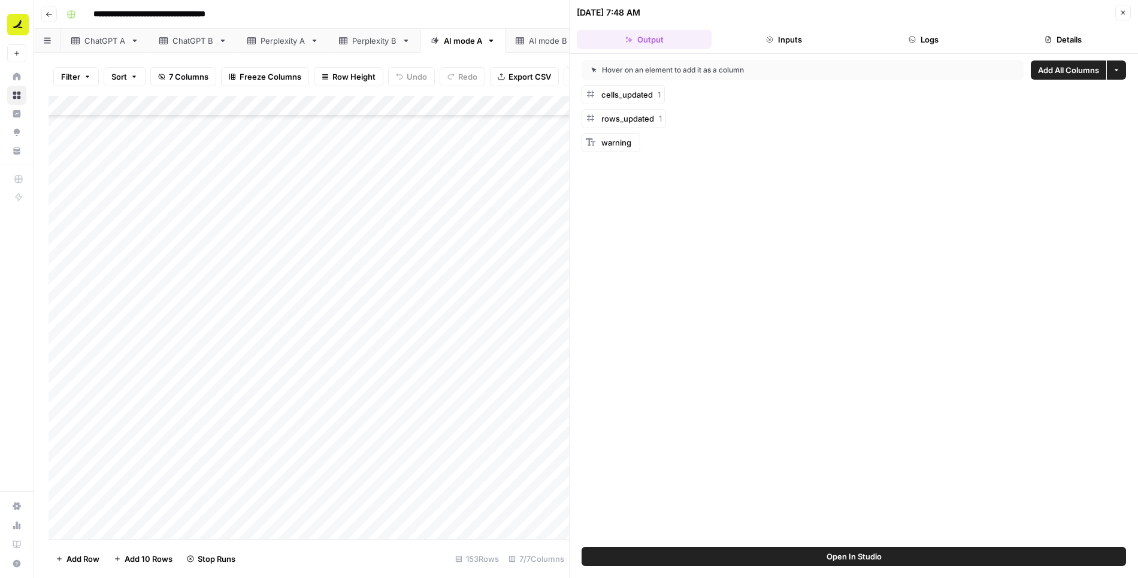
click at [935, 41] on button "Logs" at bounding box center [924, 39] width 135 height 19
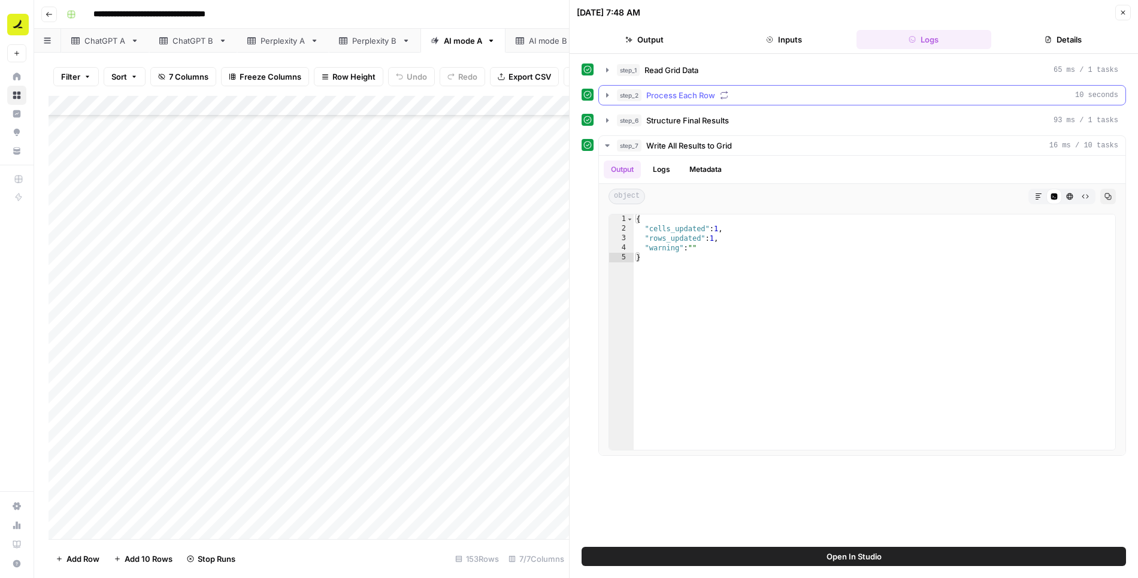
click at [613, 95] on button "step_2 Process Each Row 10 seconds" at bounding box center [862, 95] width 527 height 19
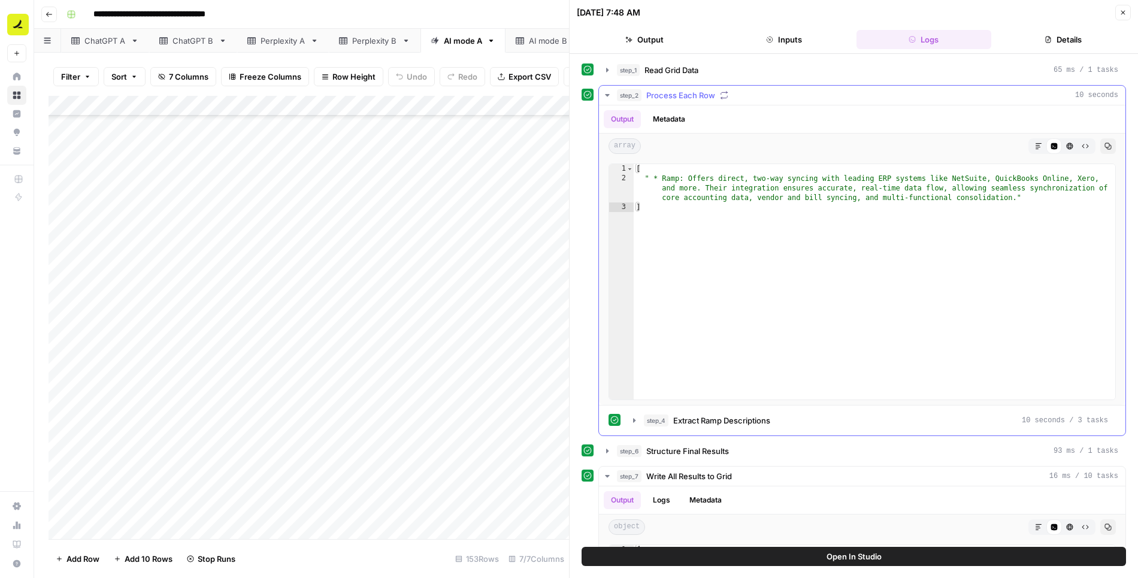
click at [609, 93] on icon "button" at bounding box center [608, 95] width 10 height 10
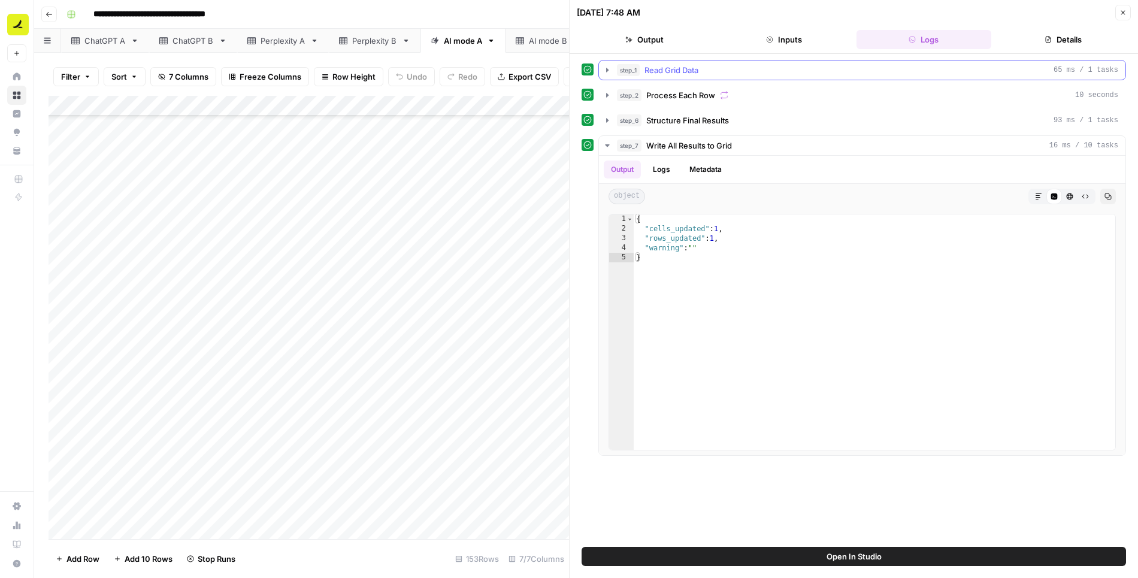
click at [609, 69] on icon "button" at bounding box center [608, 70] width 10 height 10
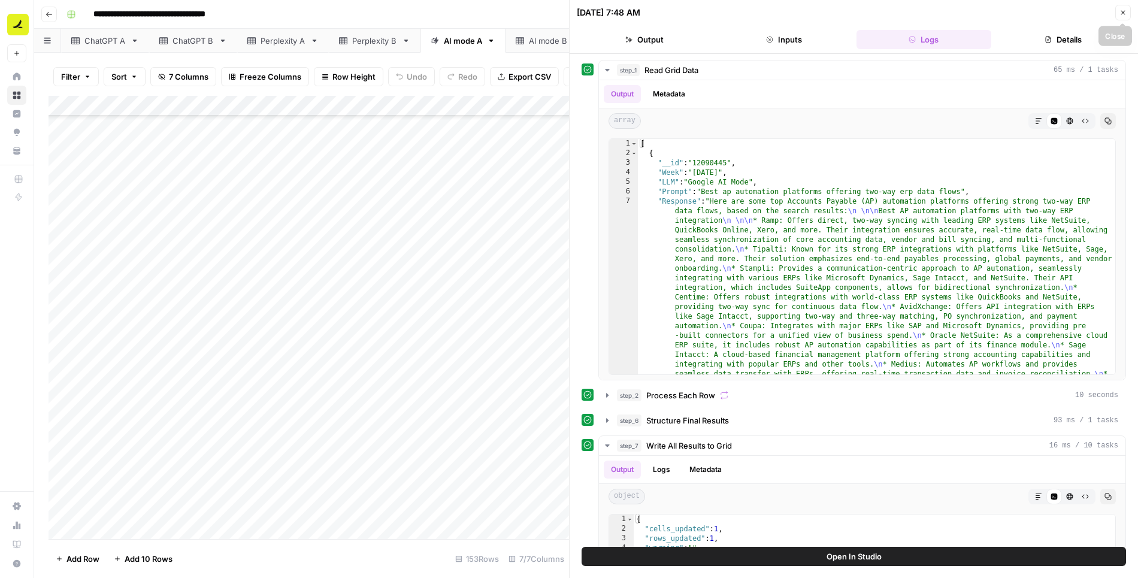
click at [1125, 16] on button "Close" at bounding box center [1124, 13] width 16 height 16
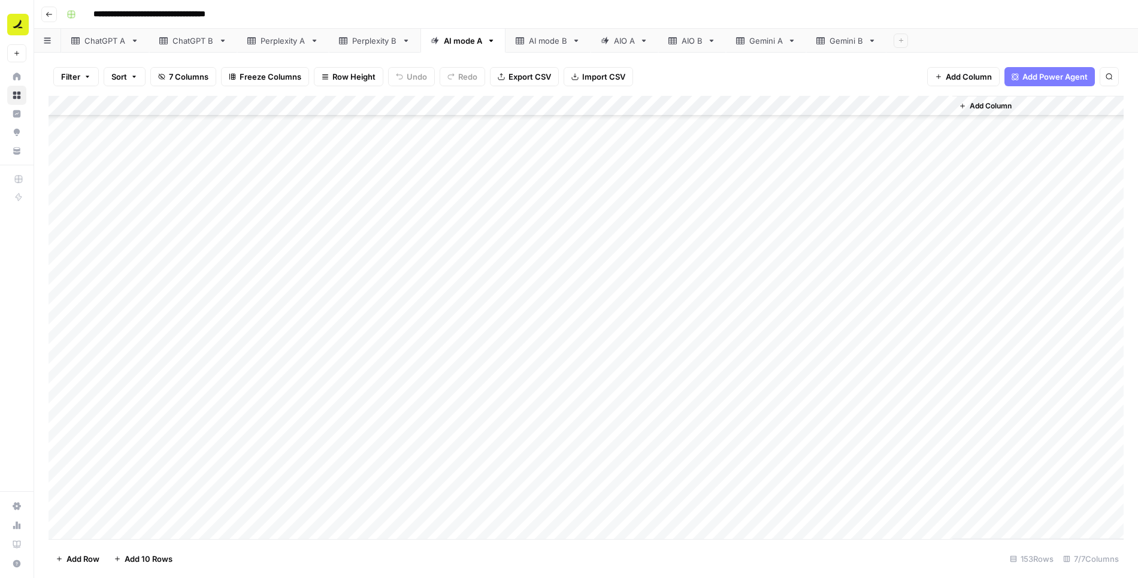
click at [754, 313] on div "Add Column" at bounding box center [587, 318] width 1076 height 444
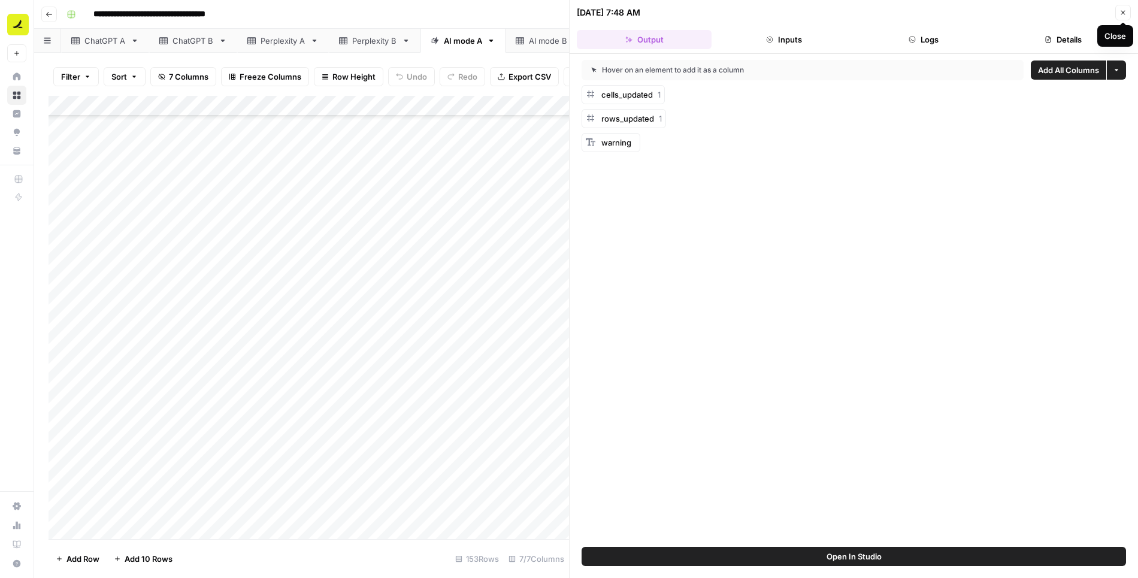
click at [1121, 13] on icon "button" at bounding box center [1123, 12] width 7 height 7
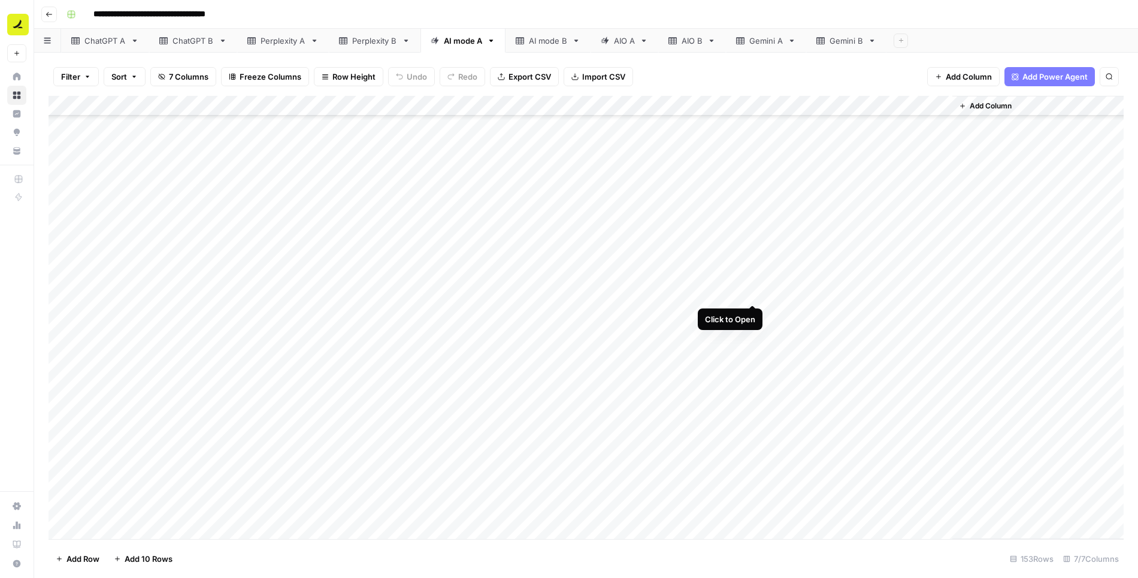
click at [753, 293] on div "Add Column" at bounding box center [587, 318] width 1076 height 444
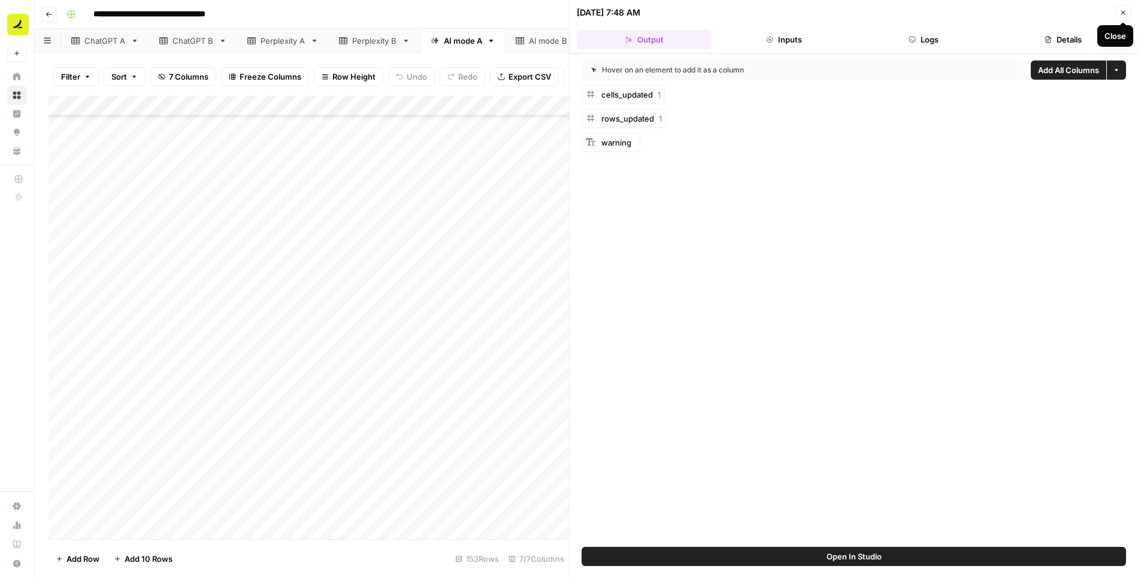
click at [1121, 13] on icon "button" at bounding box center [1123, 12] width 7 height 7
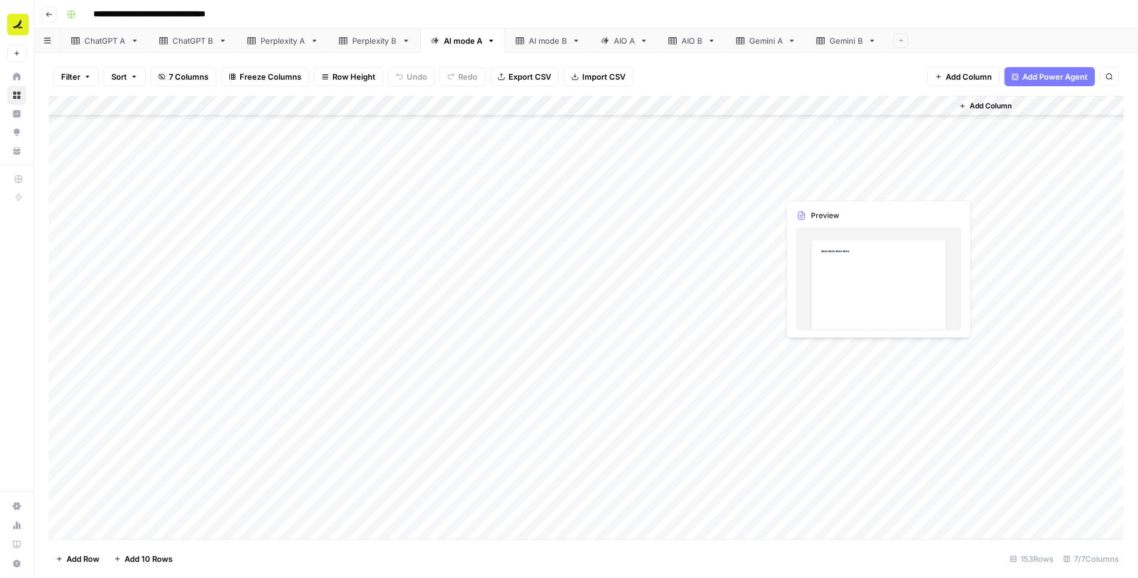
scroll to position [412, 0]
click at [751, 203] on div "Add Column" at bounding box center [587, 318] width 1076 height 444
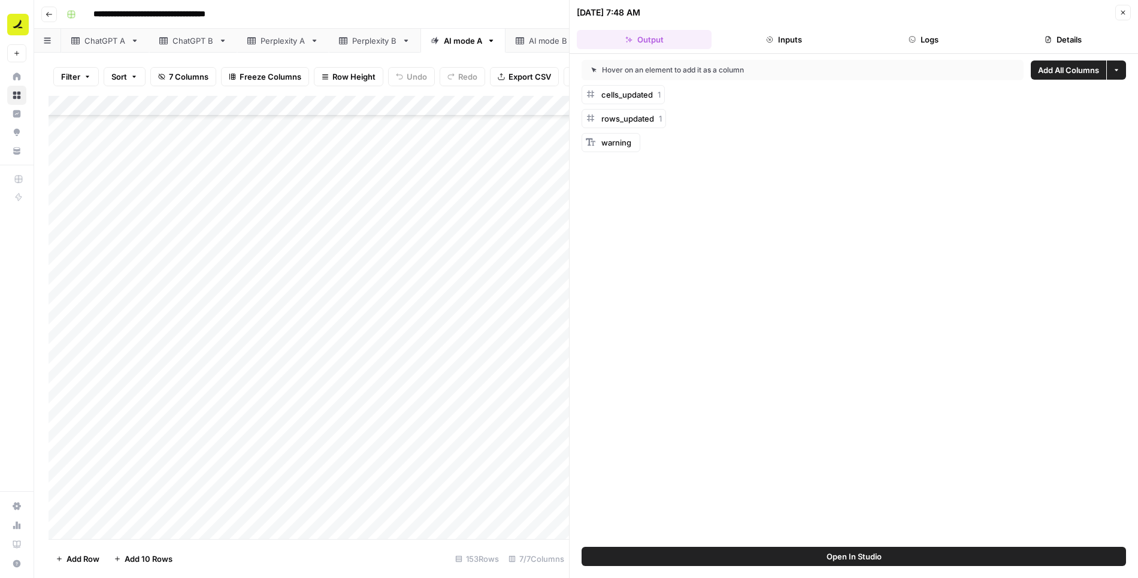
click at [930, 38] on button "Logs" at bounding box center [924, 39] width 135 height 19
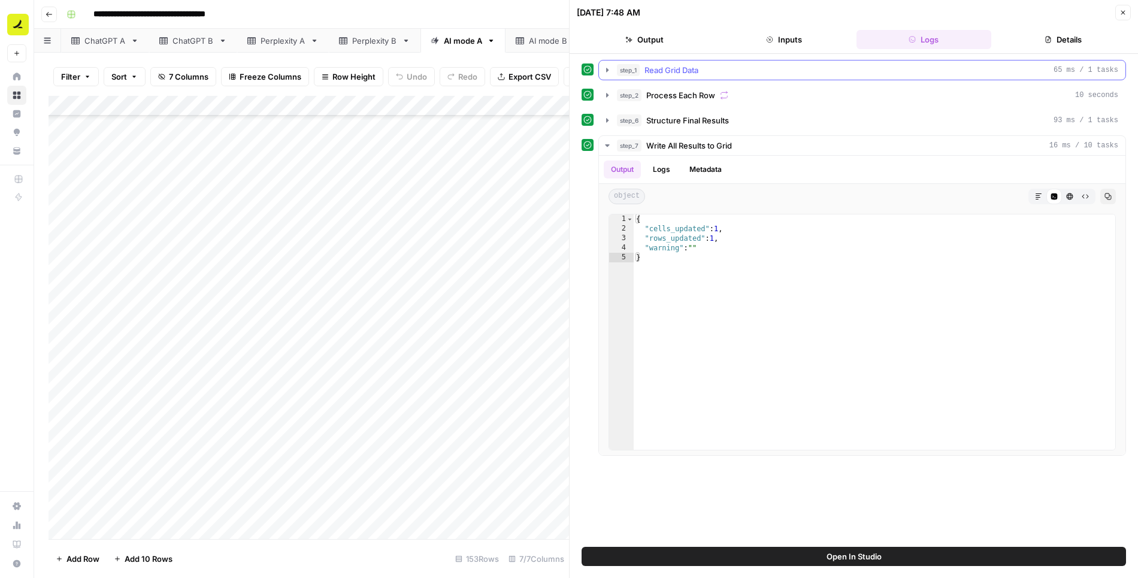
click at [611, 68] on icon "button" at bounding box center [608, 70] width 10 height 10
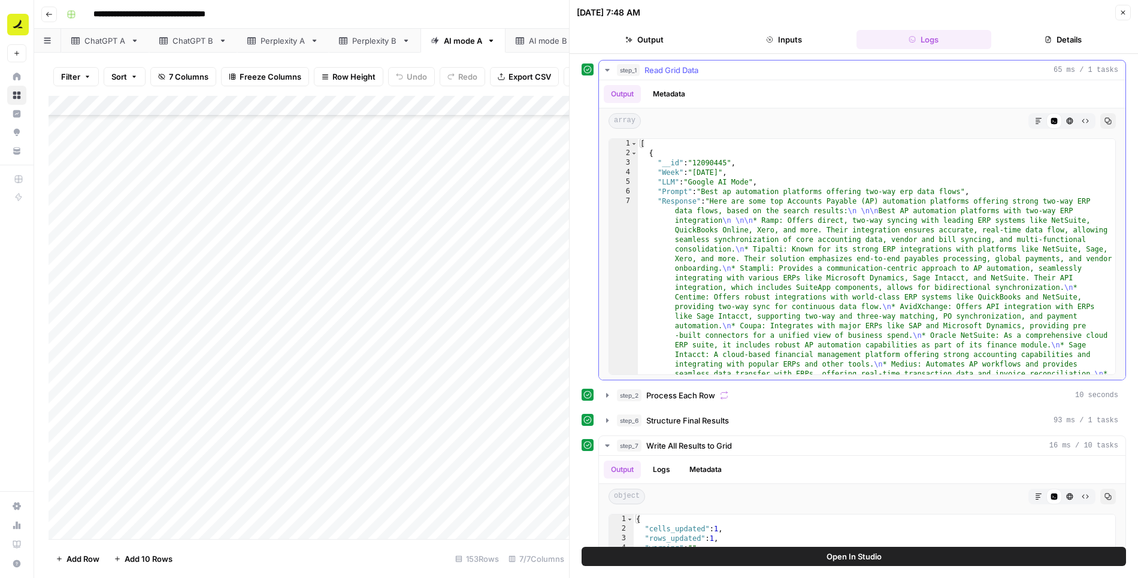
click at [611, 68] on icon "button" at bounding box center [608, 70] width 10 height 10
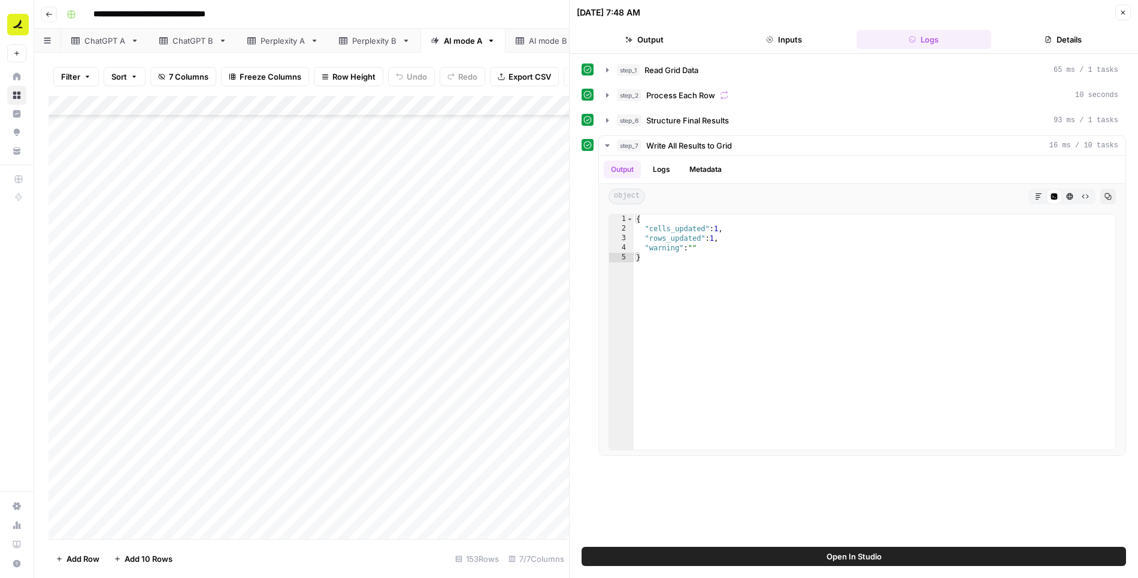
click at [1124, 18] on button "Close" at bounding box center [1124, 13] width 16 height 16
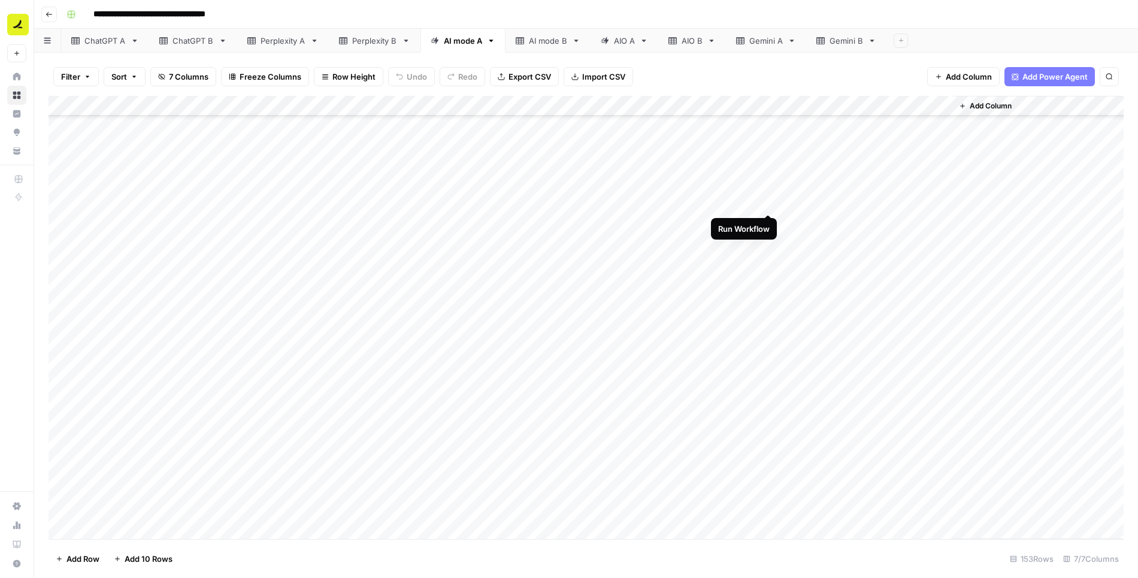
click at [766, 203] on div "Add Column" at bounding box center [587, 318] width 1076 height 444
click at [754, 201] on div "Add Column" at bounding box center [587, 318] width 1076 height 444
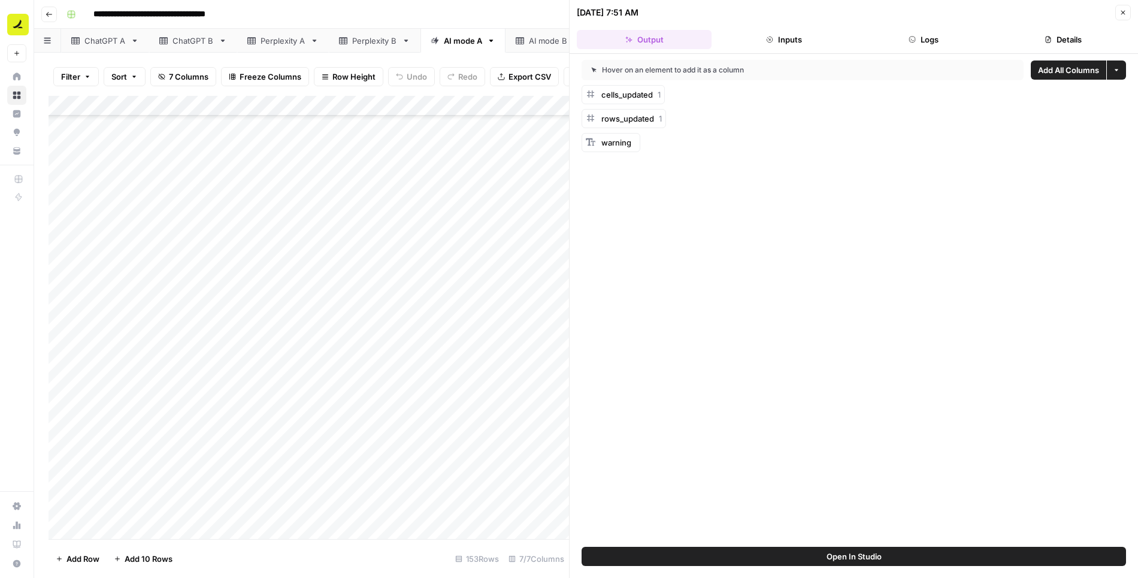
click at [947, 35] on button "Logs" at bounding box center [924, 39] width 135 height 19
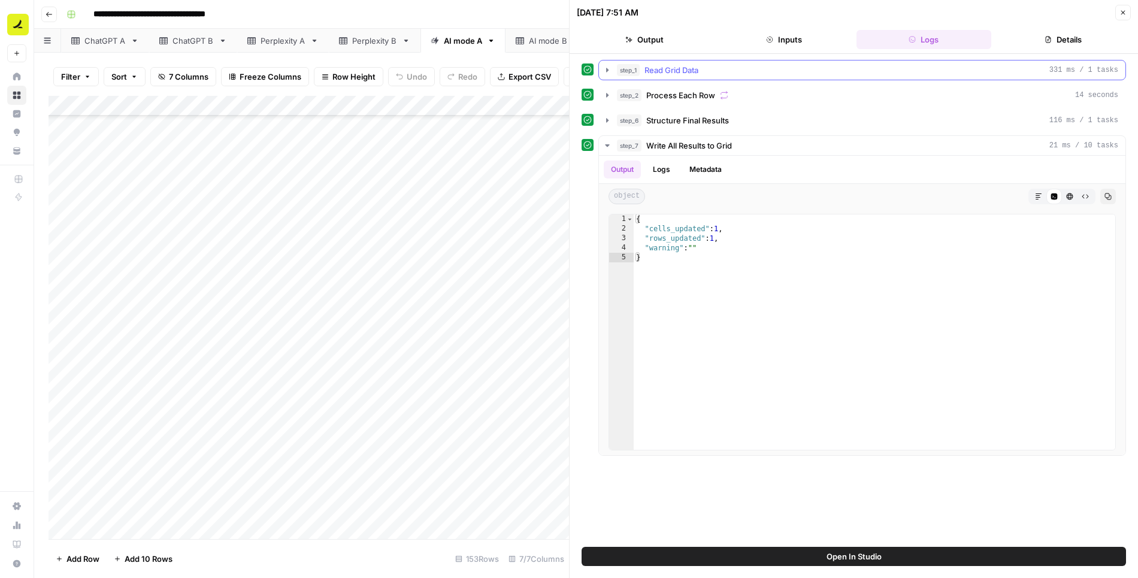
click at [671, 64] on span "Read Grid Data" at bounding box center [672, 70] width 54 height 12
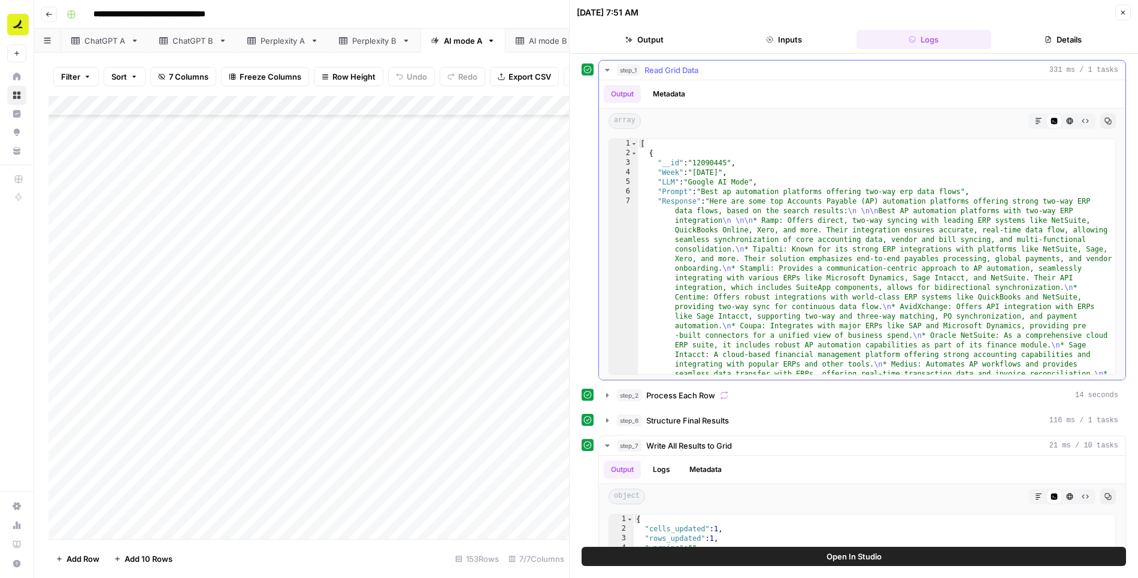
click at [671, 64] on span "Read Grid Data" at bounding box center [672, 70] width 54 height 12
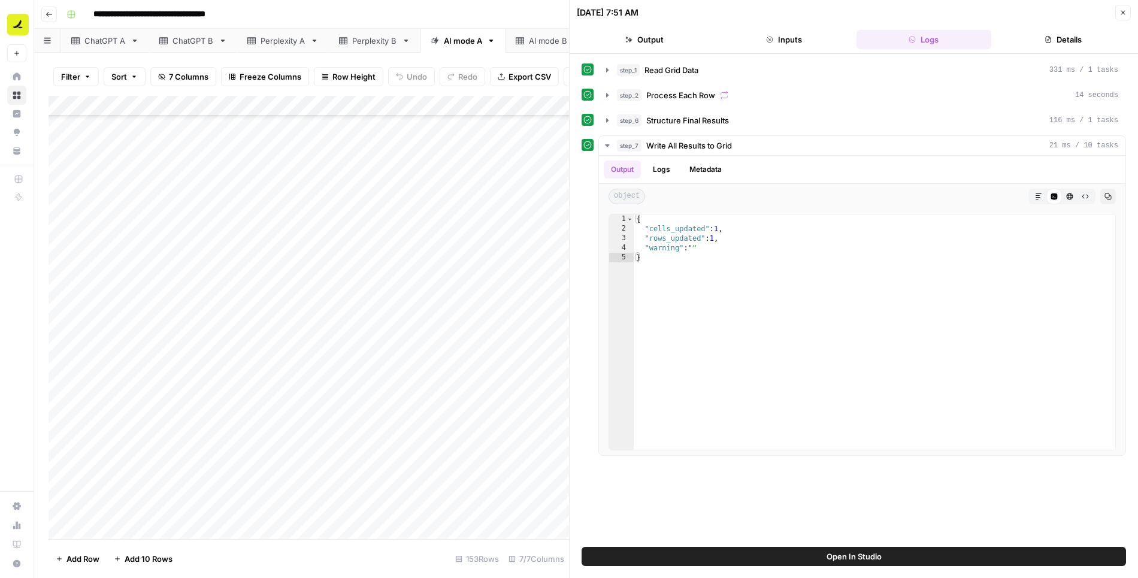
click at [1128, 8] on button "Close" at bounding box center [1124, 13] width 16 height 16
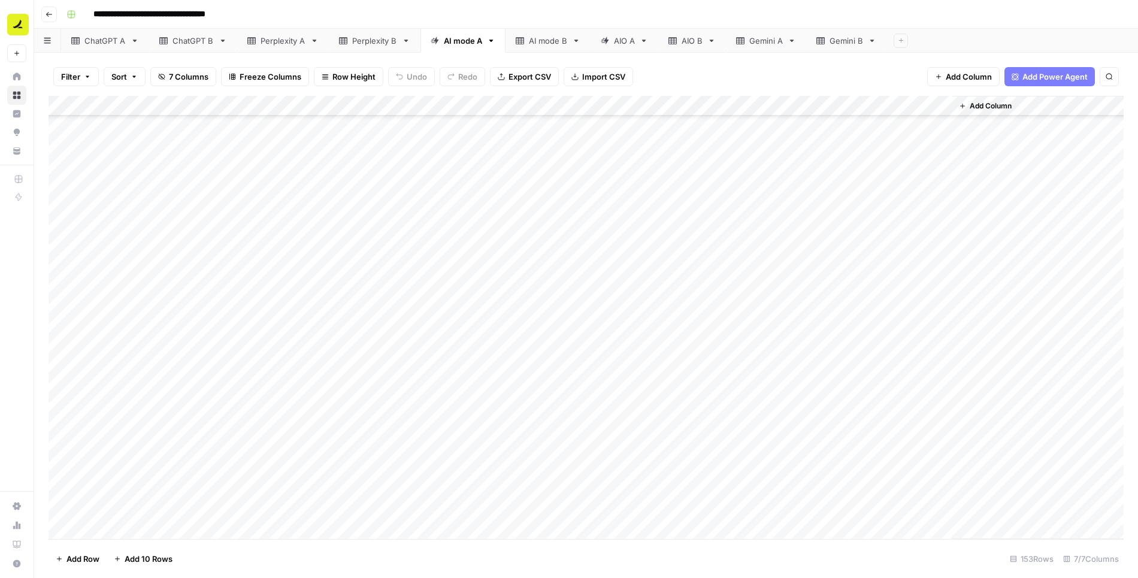
click at [755, 104] on div "Add Column" at bounding box center [587, 318] width 1076 height 444
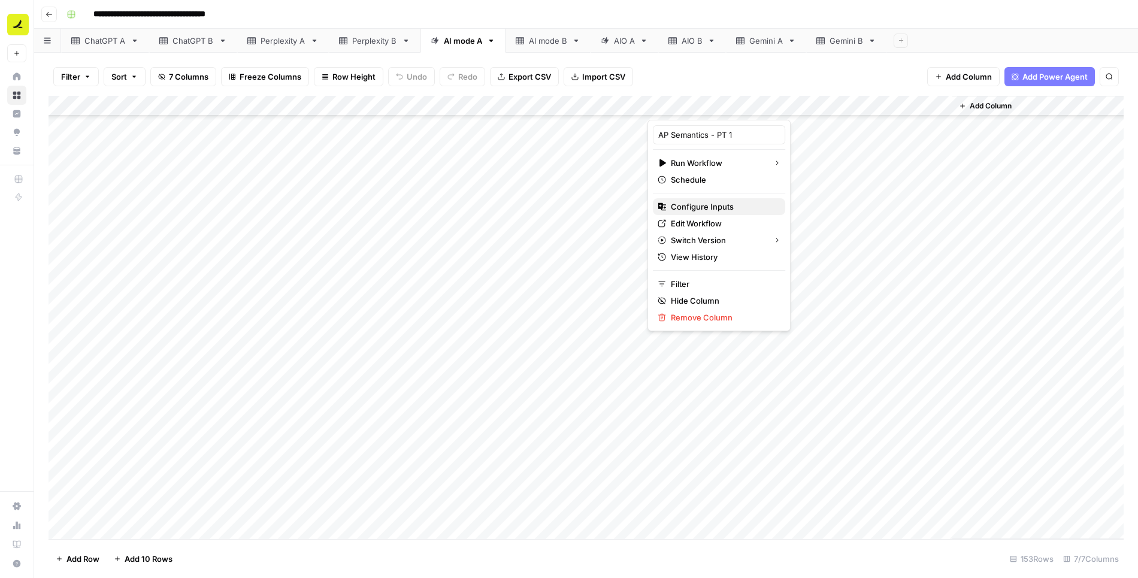
click at [714, 210] on span "Configure Inputs" at bounding box center [723, 207] width 105 height 12
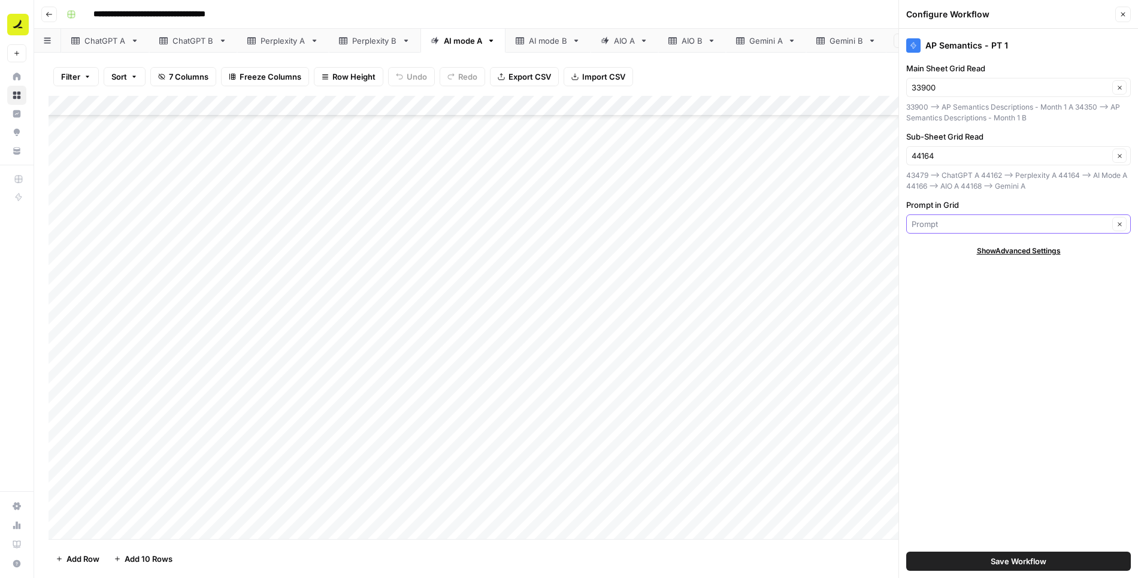
click at [961, 222] on input "Prompt in Grid" at bounding box center [1010, 224] width 197 height 12
click at [938, 265] on span "Prompt" at bounding box center [1004, 268] width 174 height 12
type input "Prompt"
click at [947, 554] on button "Save Workflow" at bounding box center [1019, 561] width 225 height 19
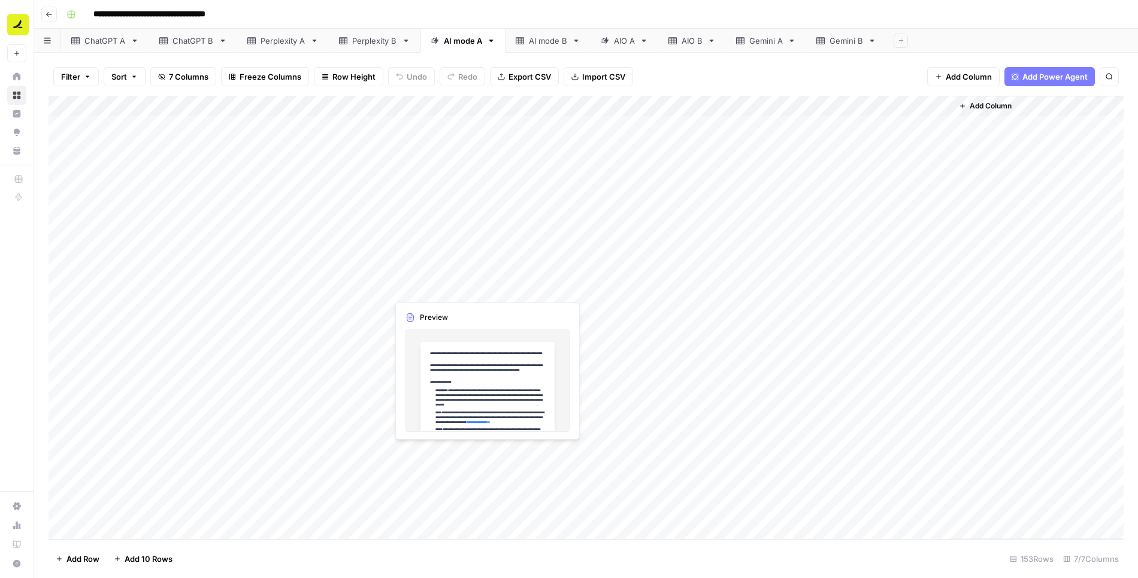
click at [470, 286] on div "Add Column" at bounding box center [587, 318] width 1076 height 444
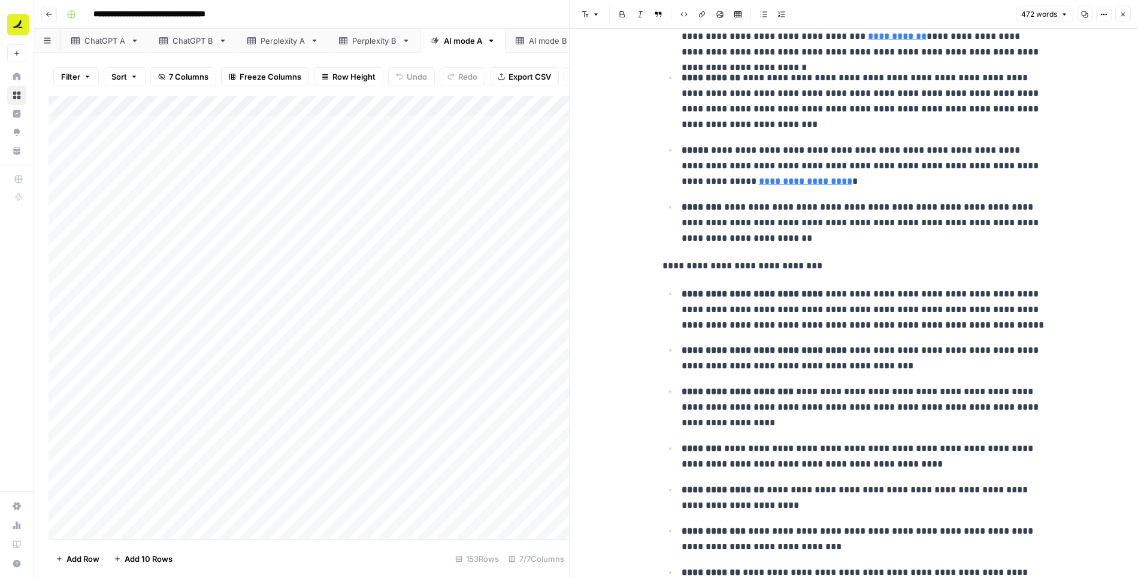
scroll to position [590, 0]
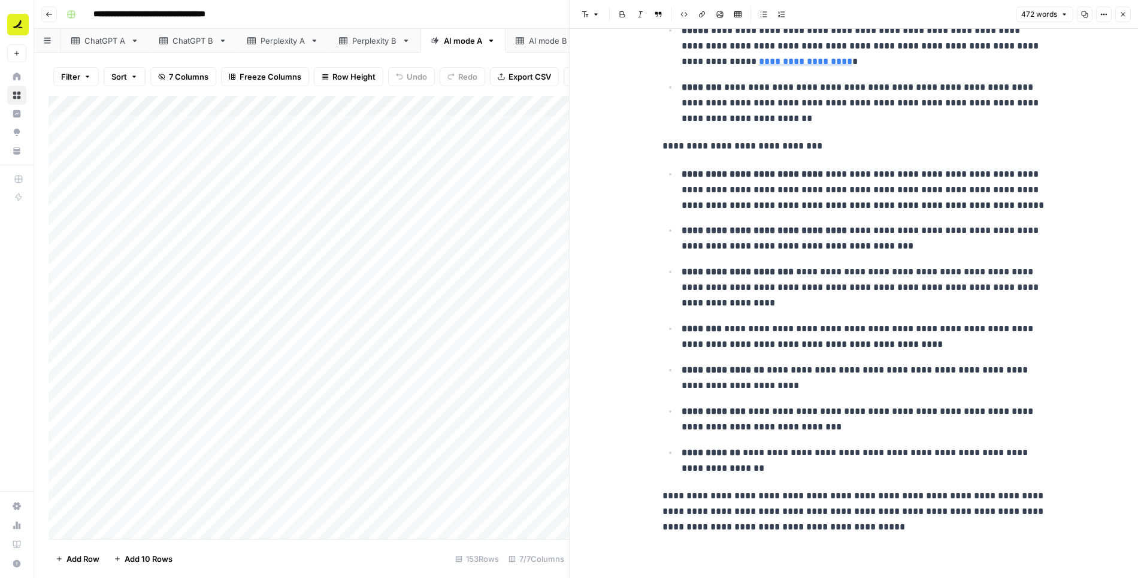
click at [1124, 14] on icon "button" at bounding box center [1124, 15] width 4 height 4
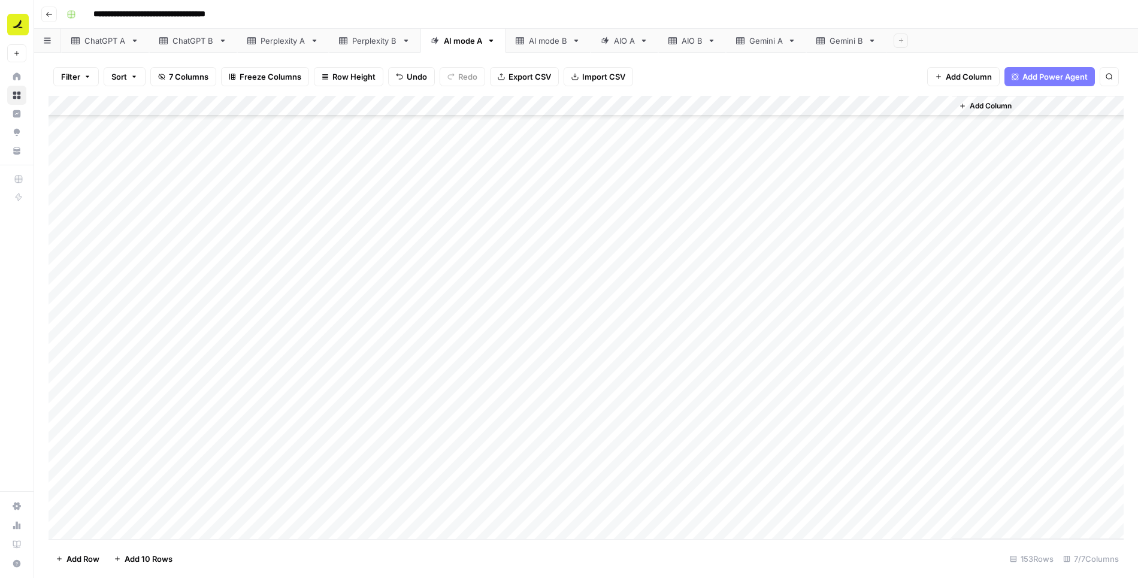
scroll to position [387, 0]
click at [766, 227] on div "Add Column" at bounding box center [587, 318] width 1076 height 444
click at [754, 209] on div "Add Column" at bounding box center [587, 318] width 1076 height 444
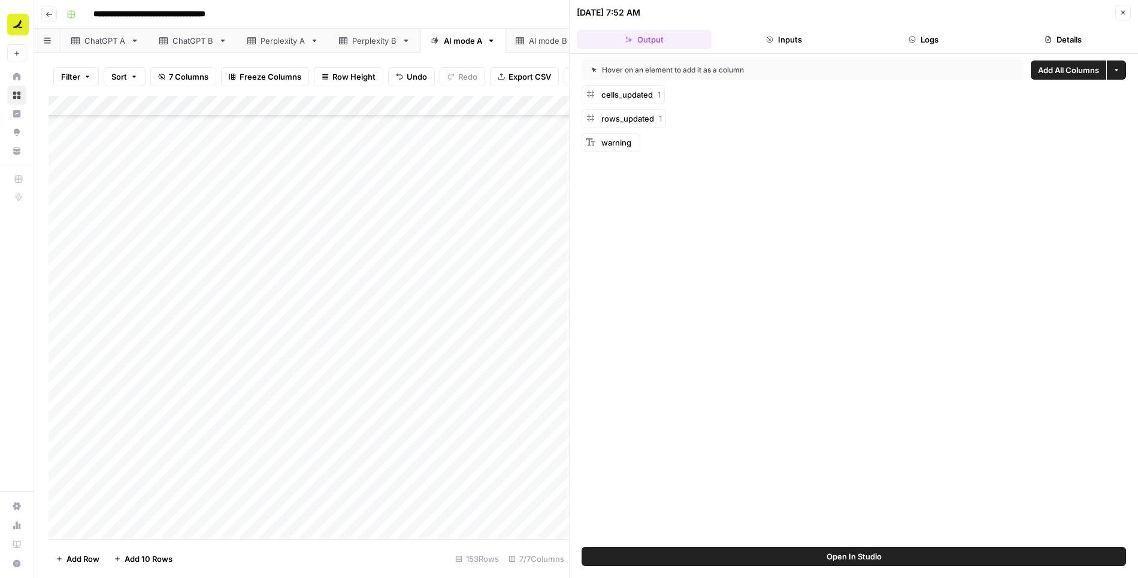
click at [931, 45] on button "Logs" at bounding box center [924, 39] width 135 height 19
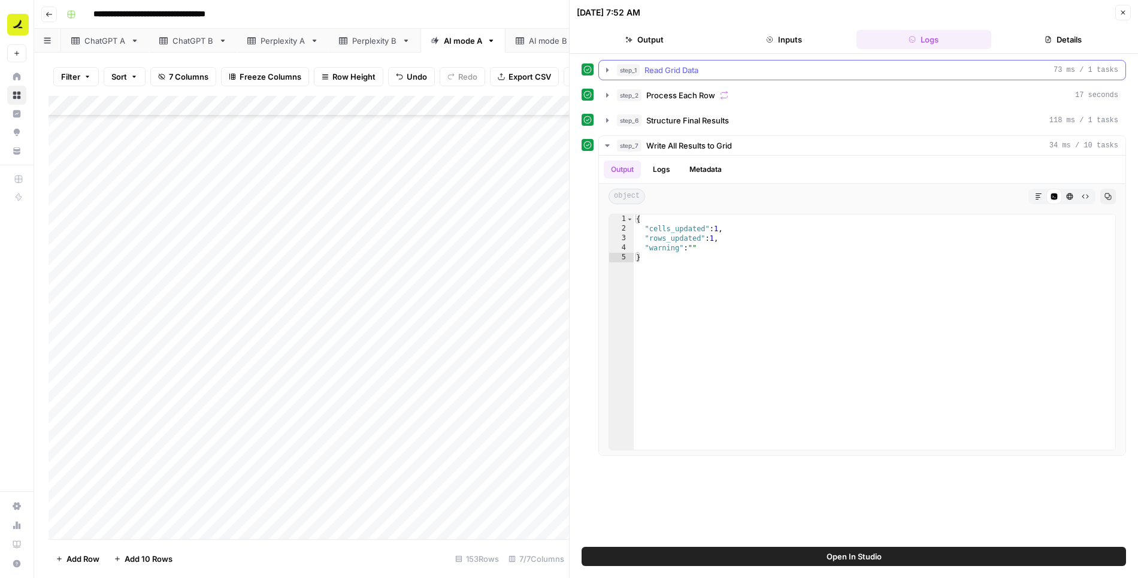
click at [776, 73] on div "step_1 Read Grid Data 73 ms / 1 tasks" at bounding box center [868, 70] width 502 height 12
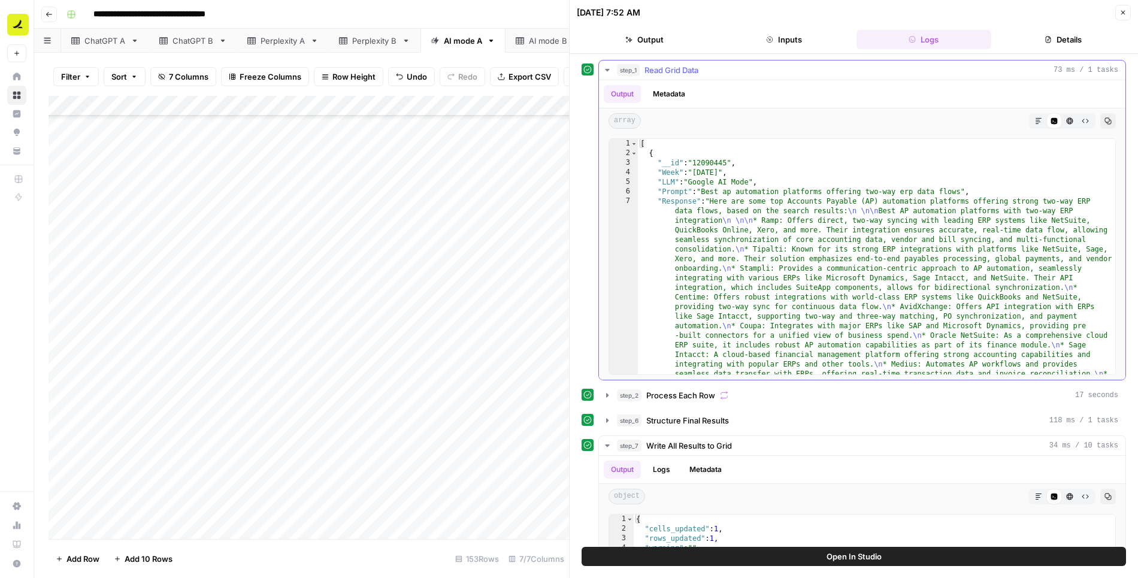
click at [776, 73] on div "step_1 Read Grid Data 73 ms / 1 tasks" at bounding box center [868, 70] width 502 height 12
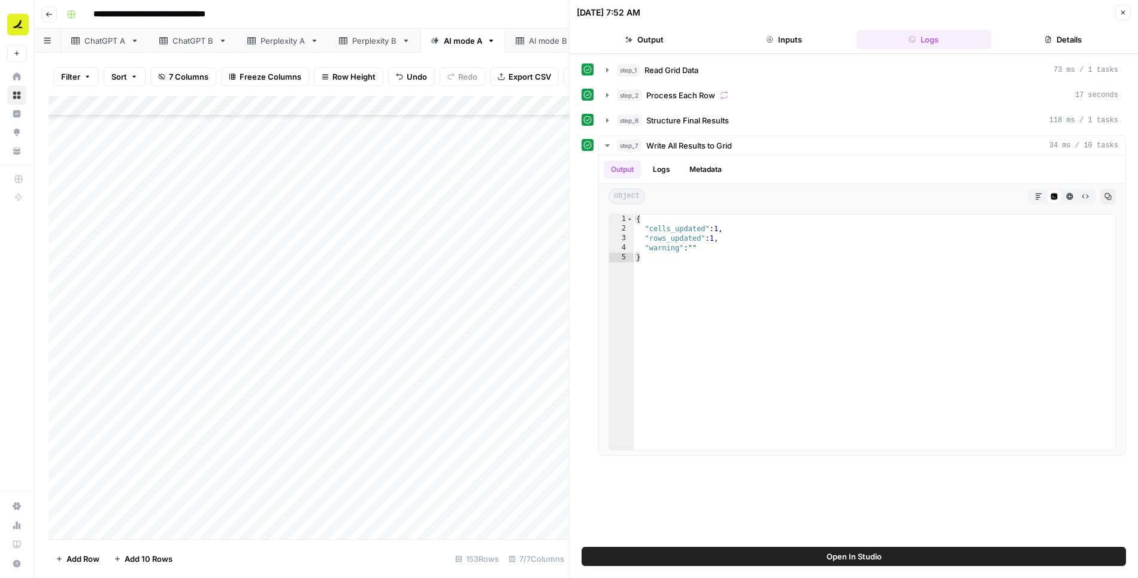
click at [1126, 11] on icon "button" at bounding box center [1123, 12] width 7 height 7
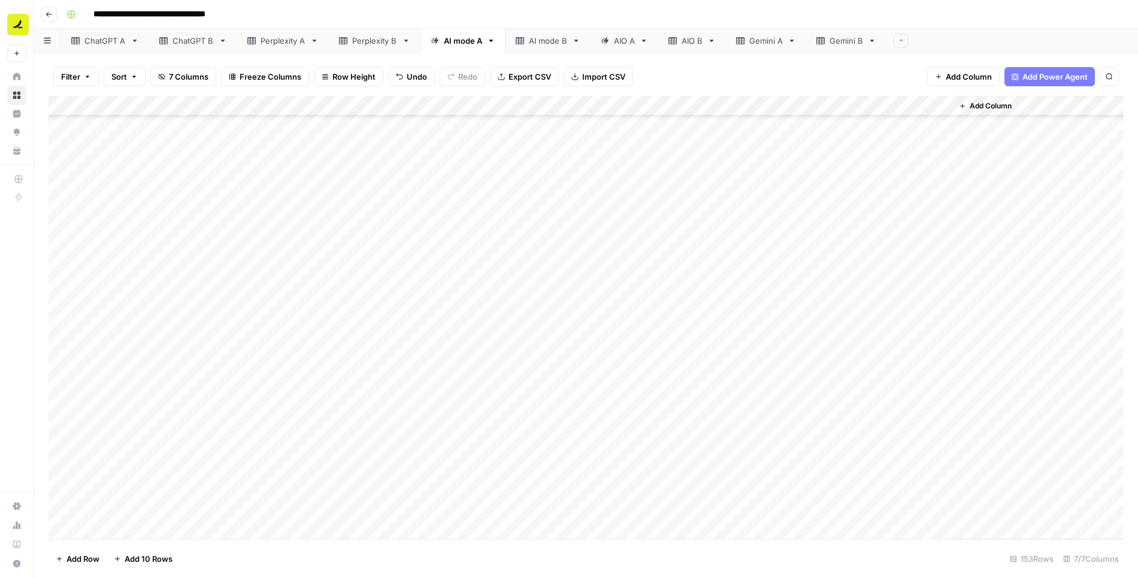
scroll to position [971, 0]
click at [978, 104] on span "Add Column" at bounding box center [991, 106] width 42 height 11
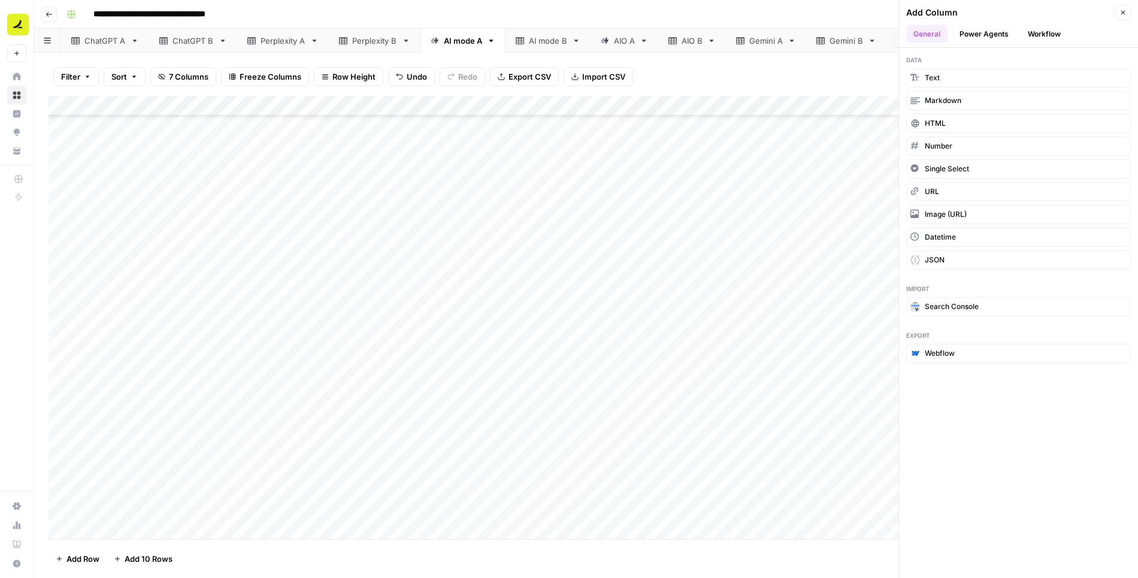
click at [1040, 31] on button "Workflow" at bounding box center [1044, 34] width 47 height 18
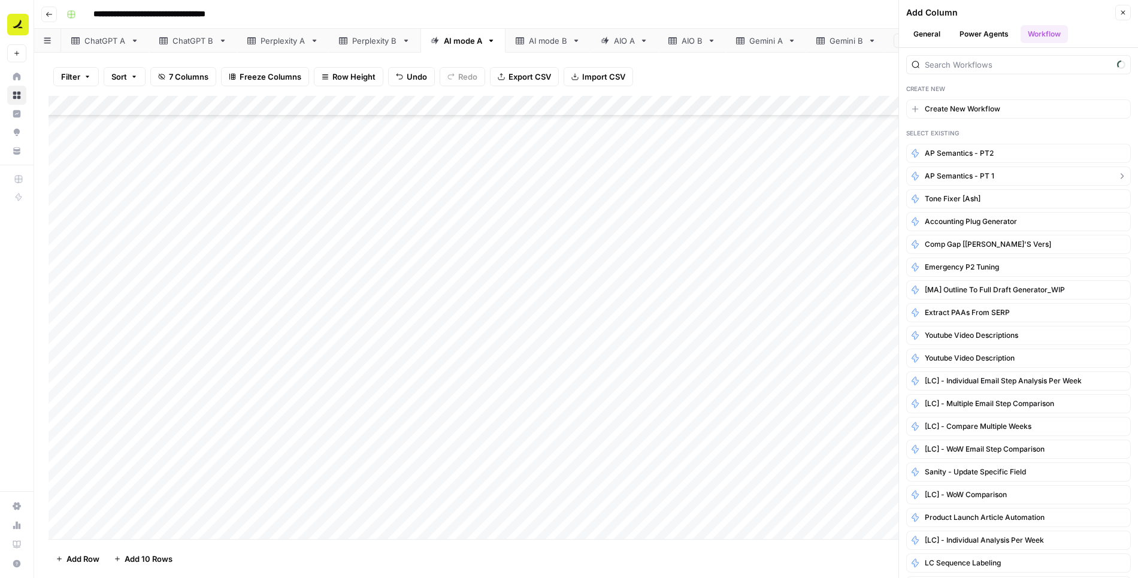
click at [977, 173] on span "AP Semantics - PT 1" at bounding box center [960, 176] width 70 height 11
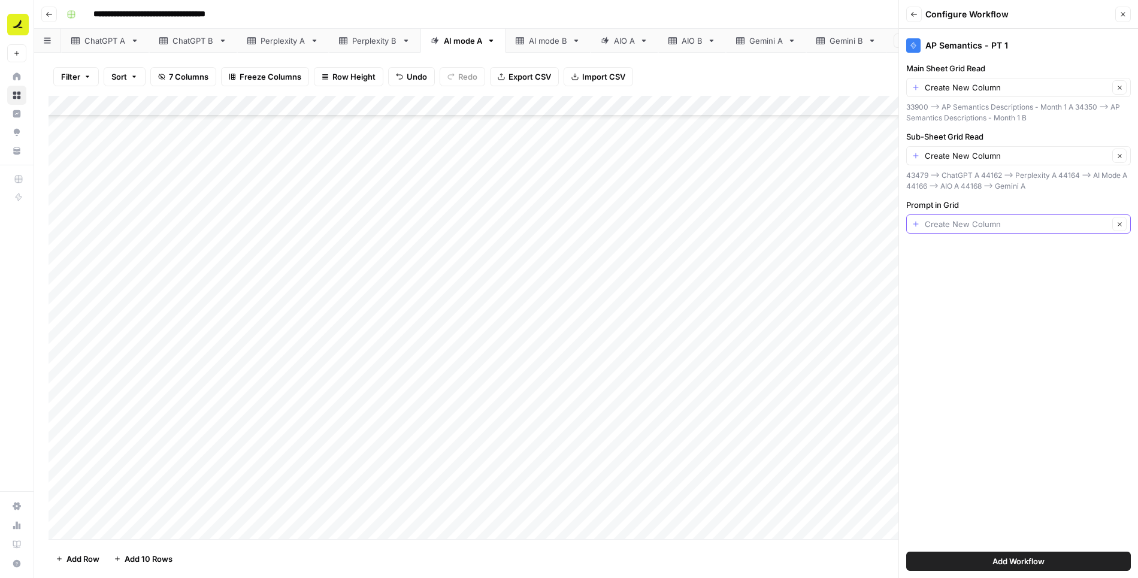
click at [973, 218] on input "Prompt in Grid" at bounding box center [1017, 224] width 184 height 12
click at [943, 293] on span "Prompt" at bounding box center [1009, 290] width 185 height 12
type input "Prompt"
click at [945, 162] on div "Create New Column Clear" at bounding box center [1019, 155] width 225 height 19
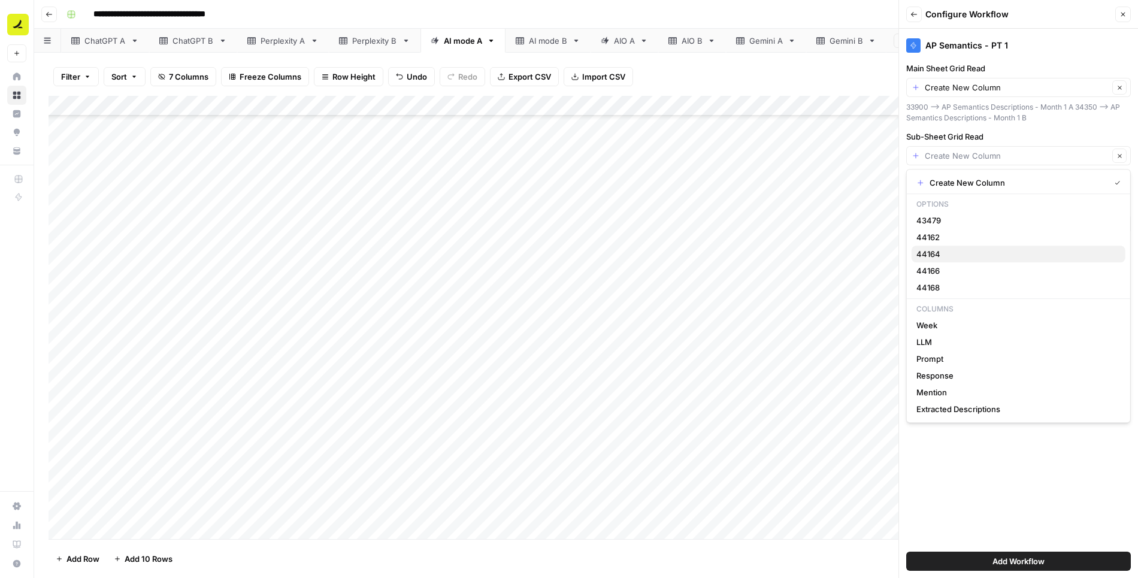
click at [946, 251] on span "44164" at bounding box center [1017, 254] width 200 height 12
type input "44164"
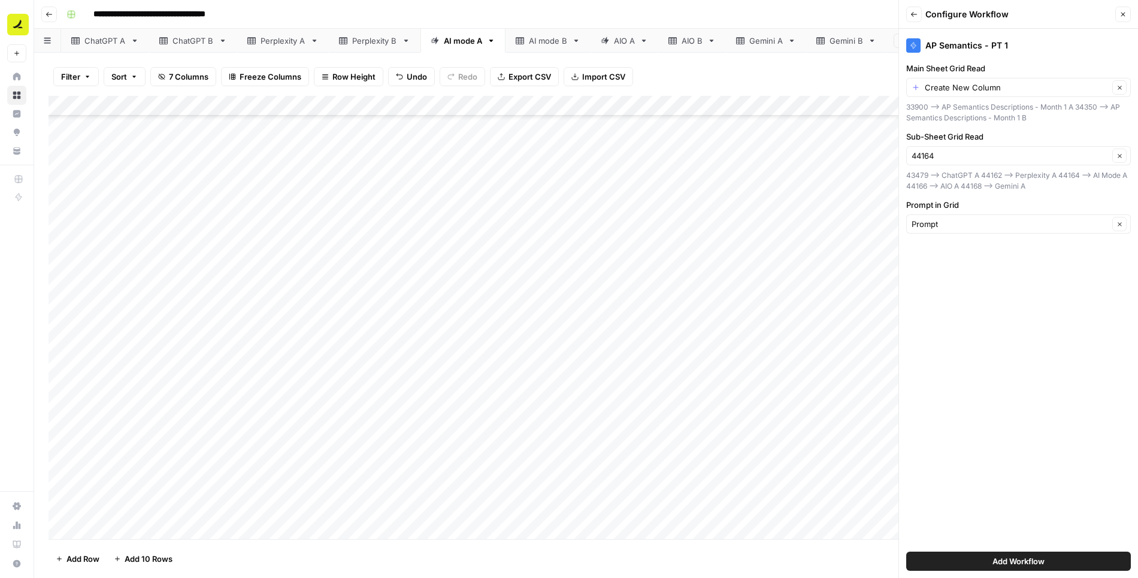
click at [959, 93] on div "Create New Column Clear" at bounding box center [1019, 87] width 225 height 19
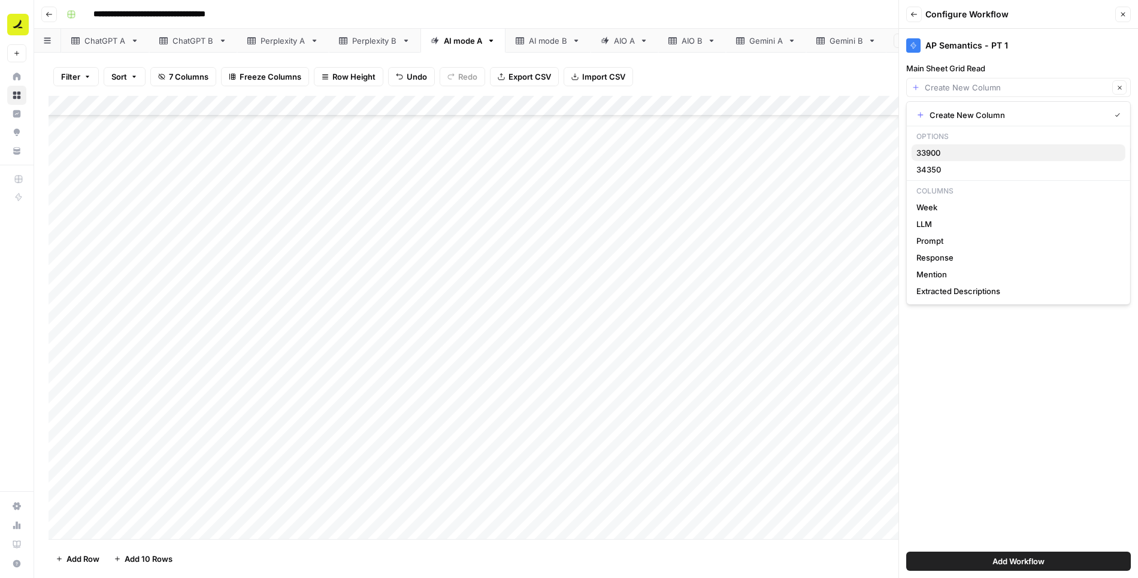
click at [946, 150] on span "33900" at bounding box center [1017, 153] width 200 height 12
type input "33900"
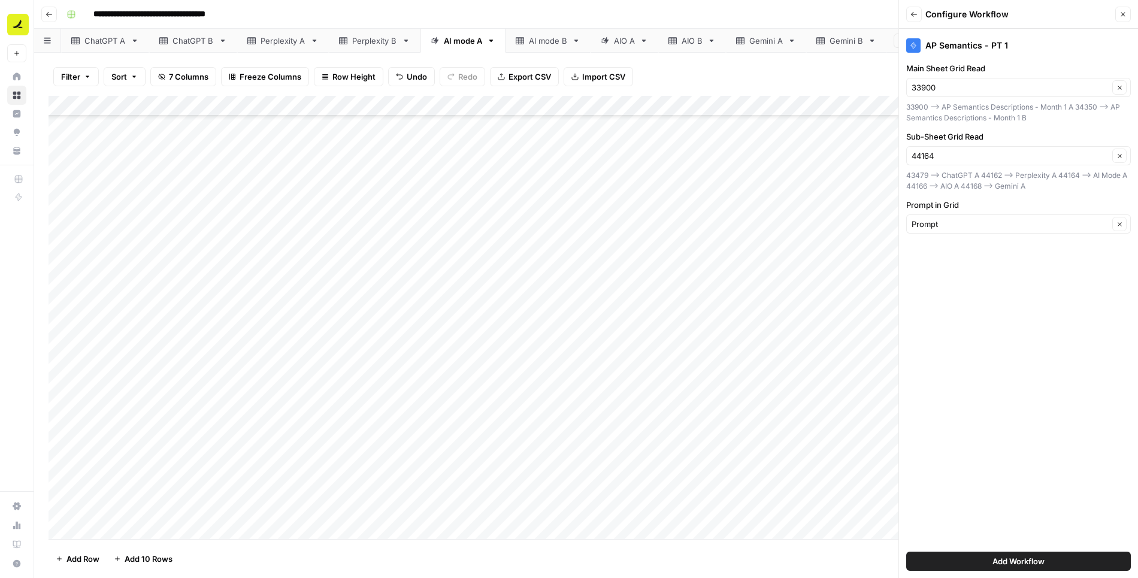
click at [1013, 561] on span "Add Workflow" at bounding box center [1019, 561] width 52 height 12
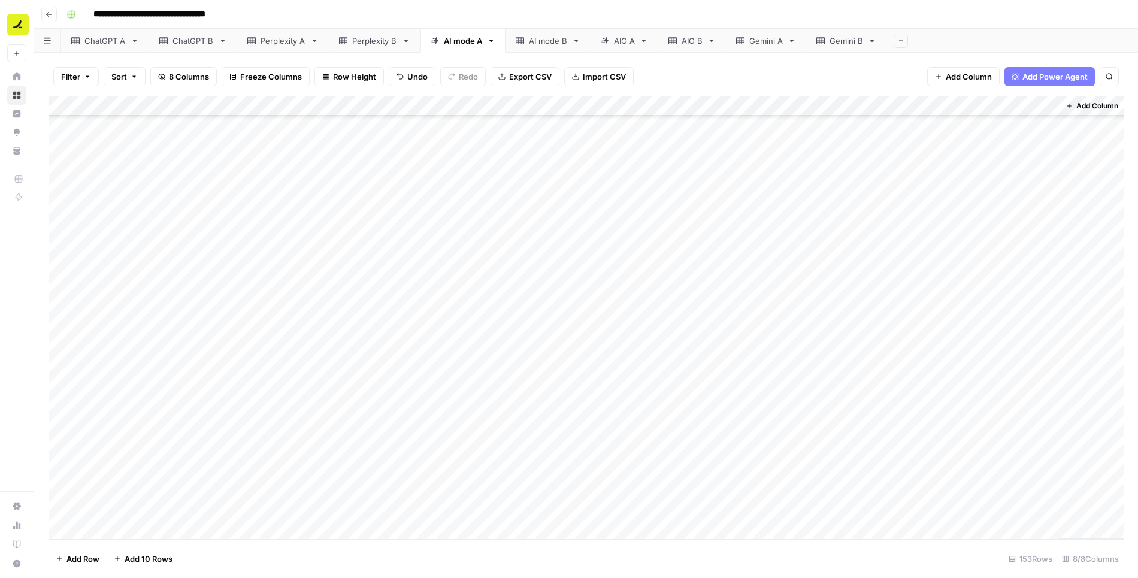
scroll to position [971, 38]
click at [986, 232] on div "Add Column" at bounding box center [587, 318] width 1076 height 444
click at [720, 300] on div "Add Column" at bounding box center [587, 318] width 1076 height 444
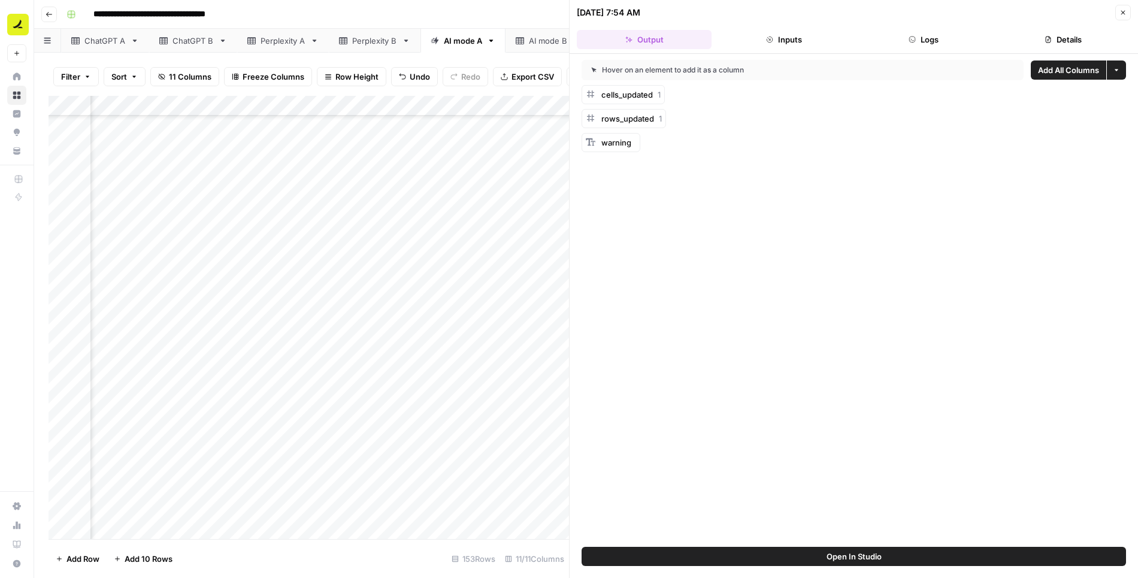
click at [938, 44] on button "Logs" at bounding box center [924, 39] width 135 height 19
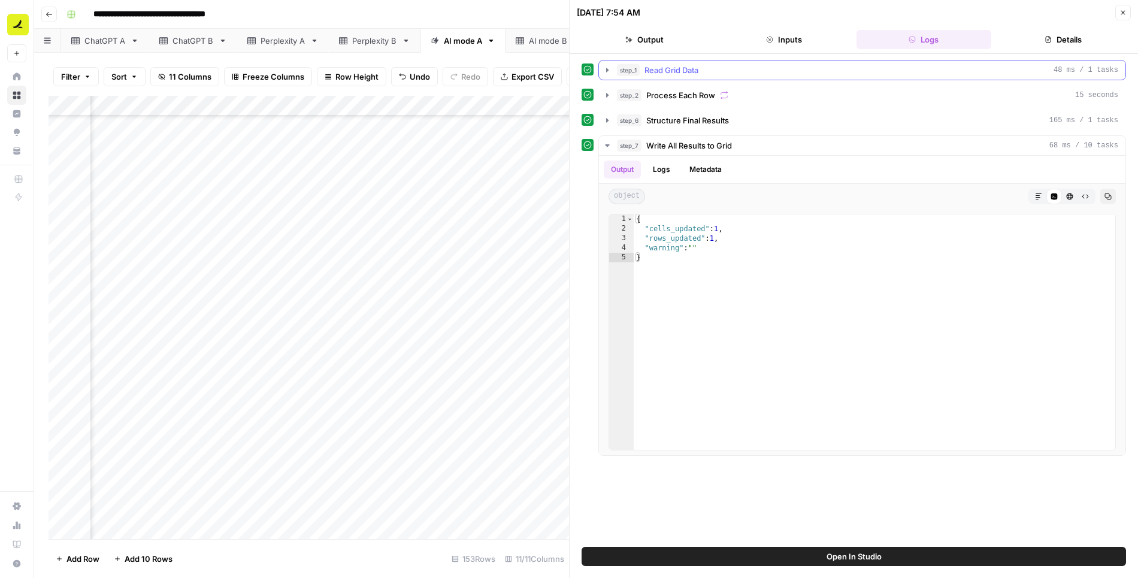
click at [820, 74] on div "step_1 Read Grid Data 48 ms / 1 tasks" at bounding box center [868, 70] width 502 height 12
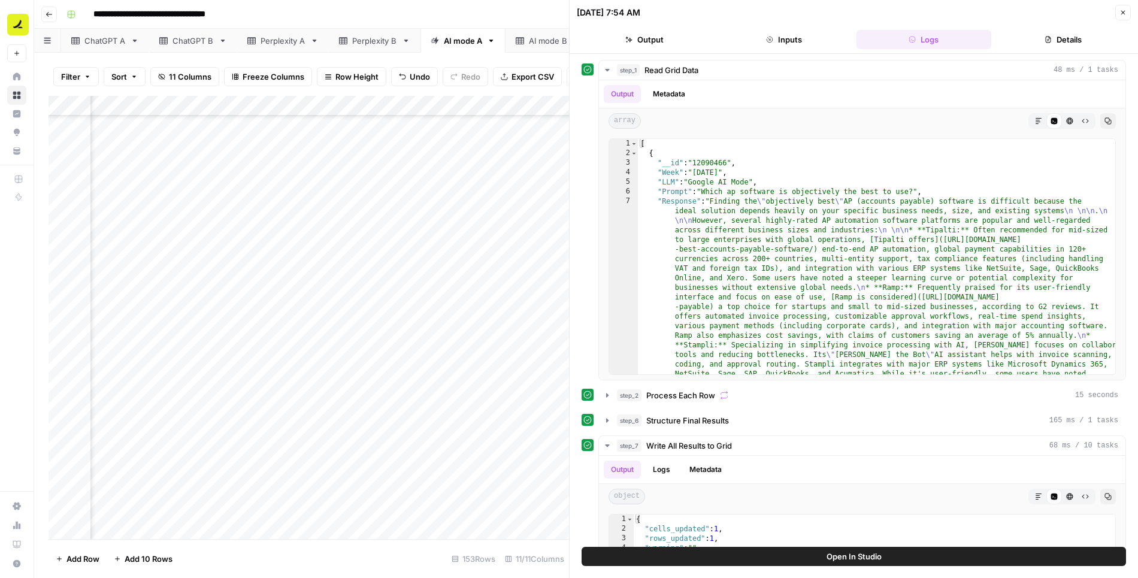
click at [1129, 10] on button "Close" at bounding box center [1124, 13] width 16 height 16
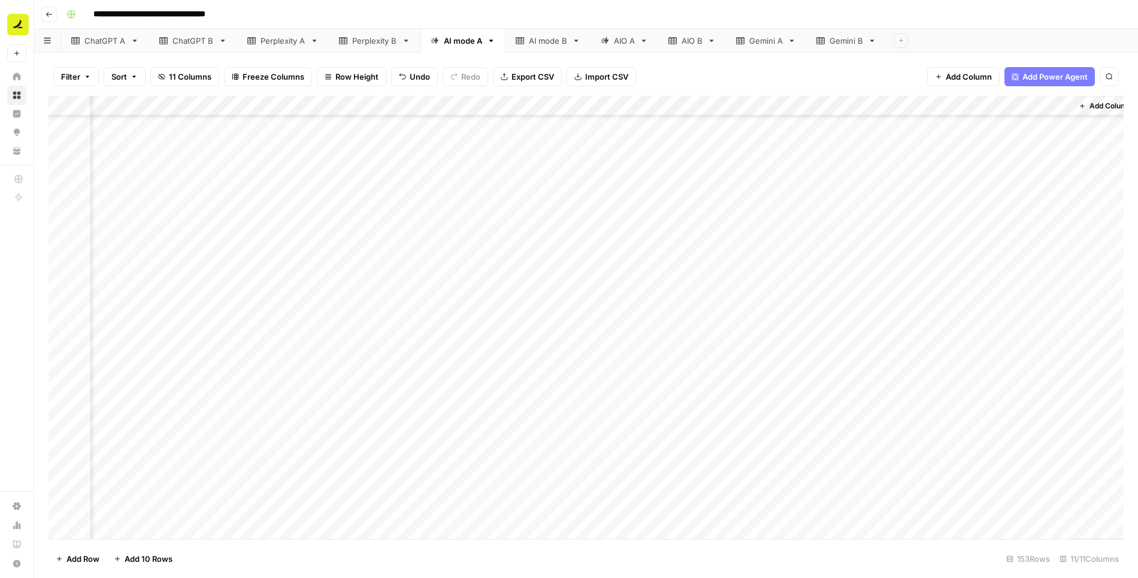
scroll to position [903, 348]
click at [850, 102] on div "Add Column" at bounding box center [587, 318] width 1076 height 444
click at [807, 218] on span "Remove Column" at bounding box center [823, 224] width 105 height 12
click at [528, 126] on span "Delete" at bounding box center [527, 124] width 26 height 12
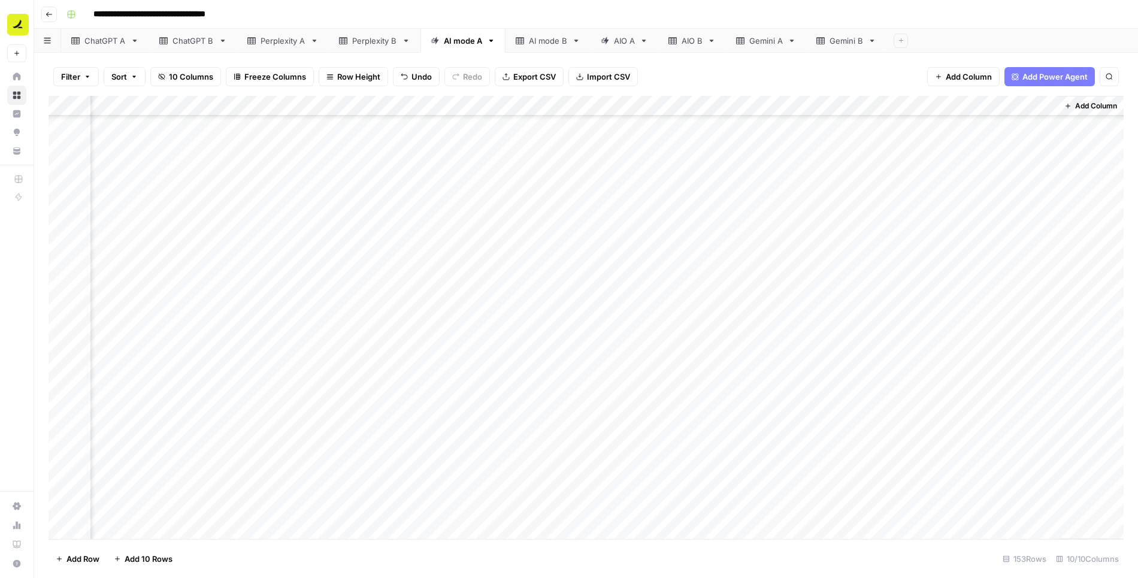
click at [940, 104] on div "Add Column" at bounding box center [587, 318] width 1076 height 444
click at [908, 225] on span "Remove Column" at bounding box center [916, 224] width 105 height 12
click at [522, 125] on span "Delete" at bounding box center [527, 124] width 26 height 12
click at [1049, 101] on div "Add Column" at bounding box center [587, 318] width 1076 height 444
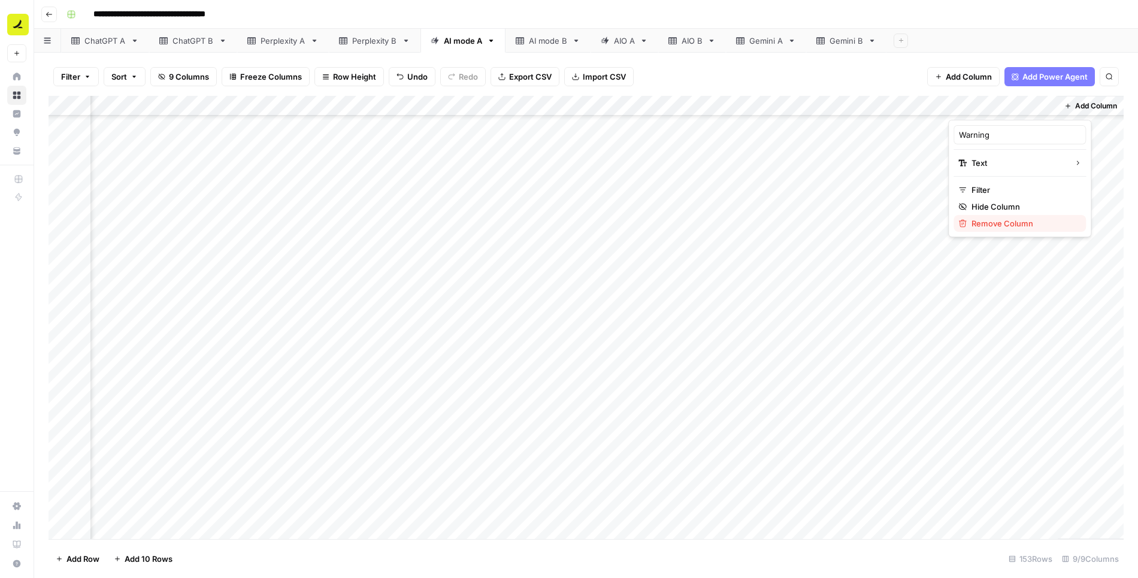
click at [991, 224] on span "Remove Column" at bounding box center [1024, 224] width 105 height 12
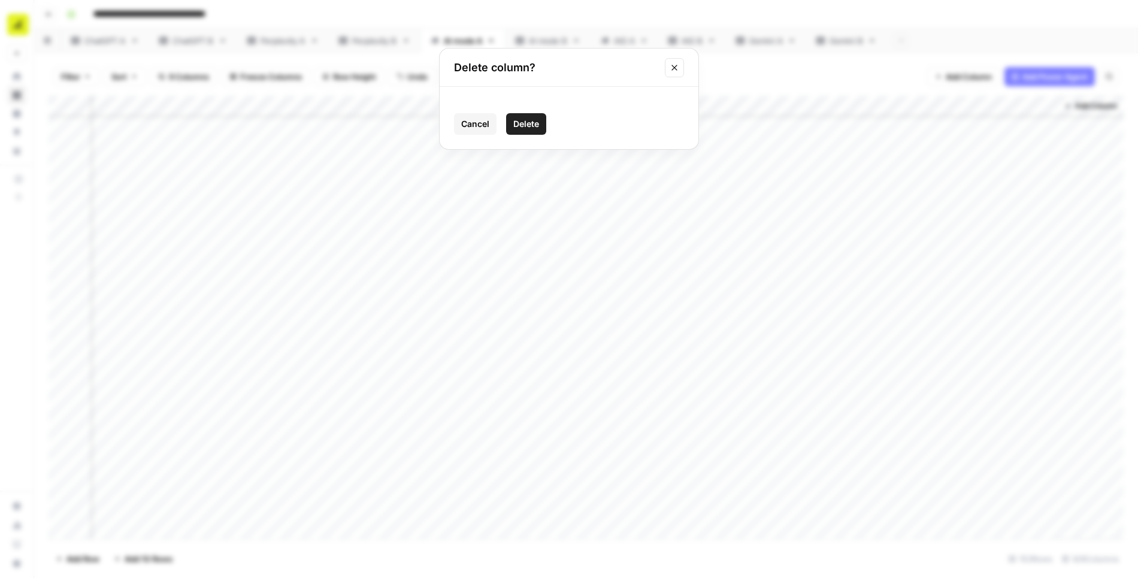
click at [536, 125] on span "Delete" at bounding box center [527, 124] width 26 height 12
click at [1035, 107] on div "Add Column" at bounding box center [587, 318] width 1076 height 444
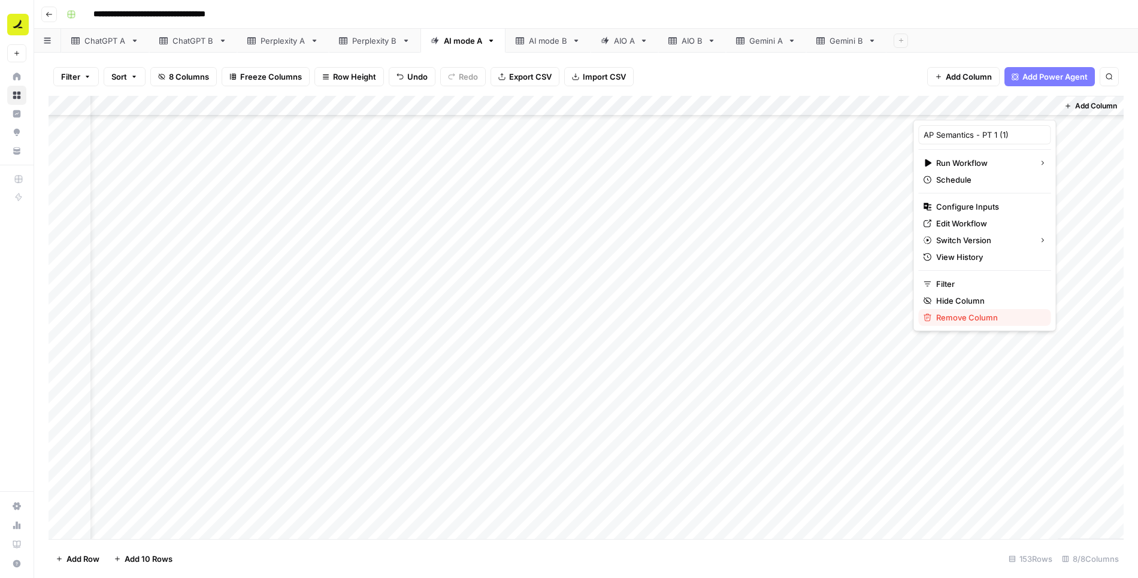
click at [969, 317] on span "Remove Column" at bounding box center [989, 318] width 105 height 12
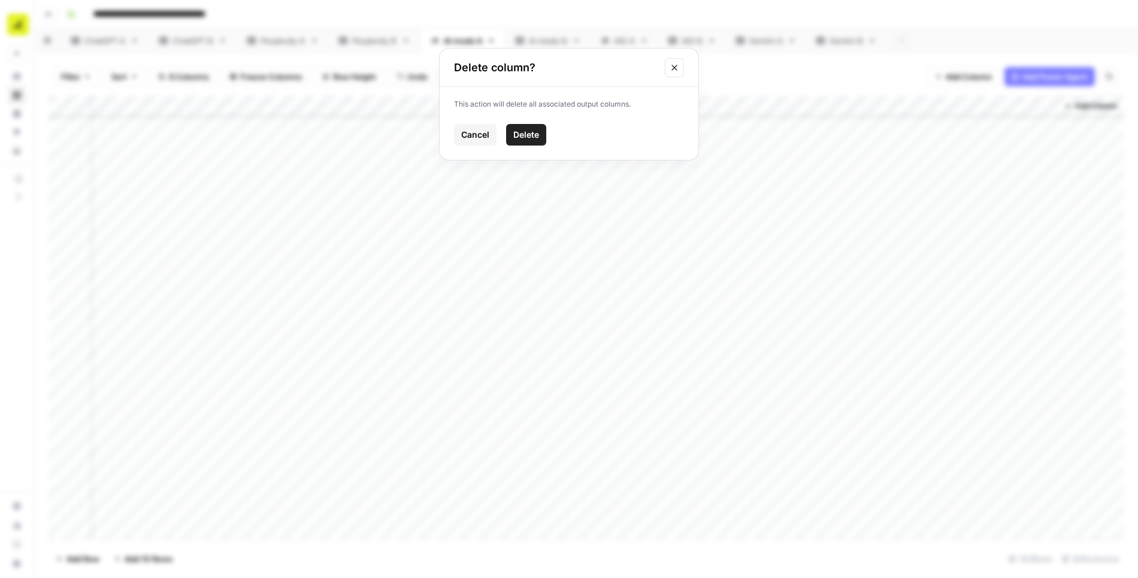
click at [537, 131] on span "Delete" at bounding box center [527, 135] width 26 height 12
click at [614, 40] on div "AIO A" at bounding box center [624, 41] width 21 height 12
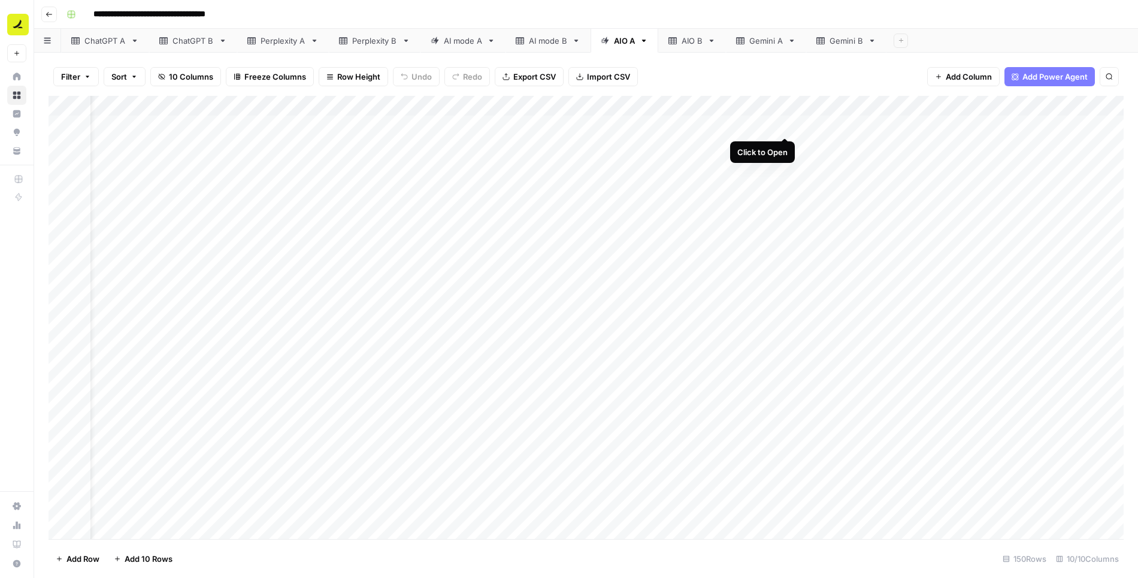
click at [783, 122] on div "Add Column" at bounding box center [587, 318] width 1076 height 444
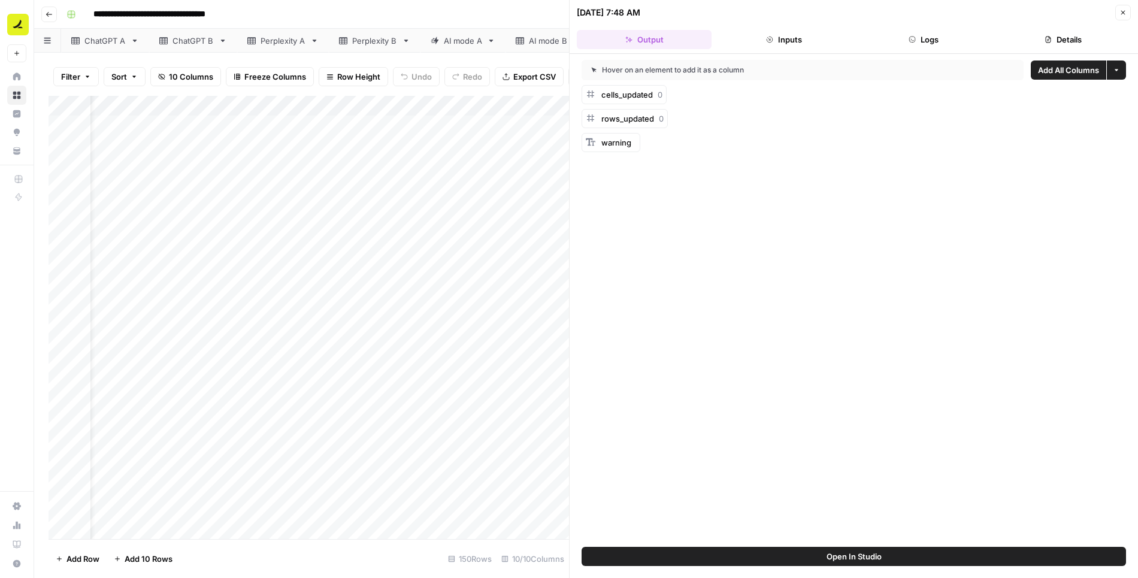
click at [926, 29] on header "[DATE] 7:48 AM Close Output Inputs Logs Details" at bounding box center [854, 27] width 569 height 54
click at [897, 40] on button "Logs" at bounding box center [924, 39] width 135 height 19
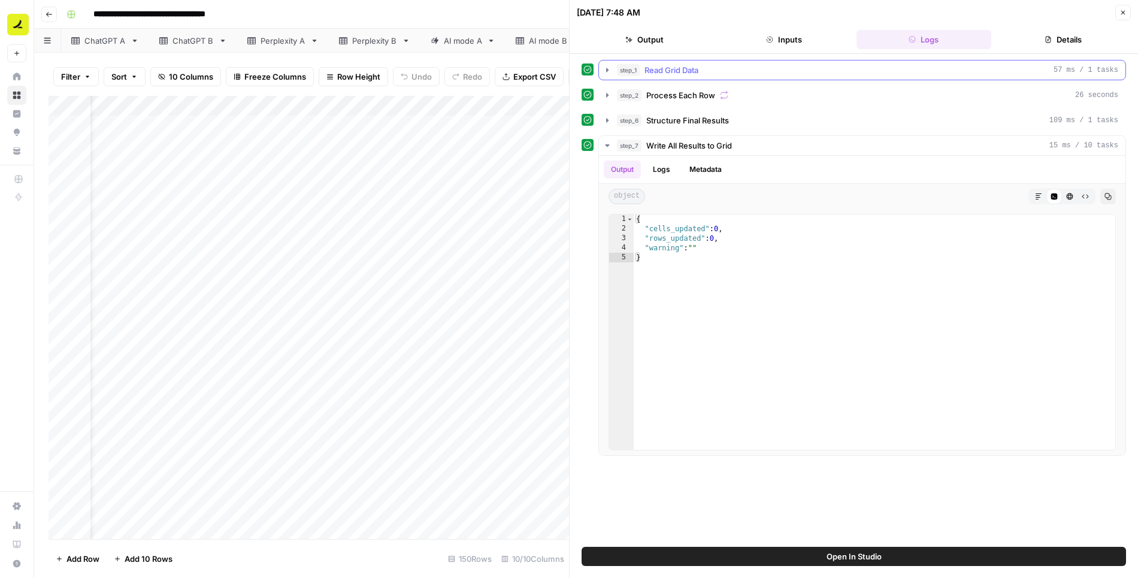
click at [606, 68] on icon "button" at bounding box center [607, 70] width 2 height 4
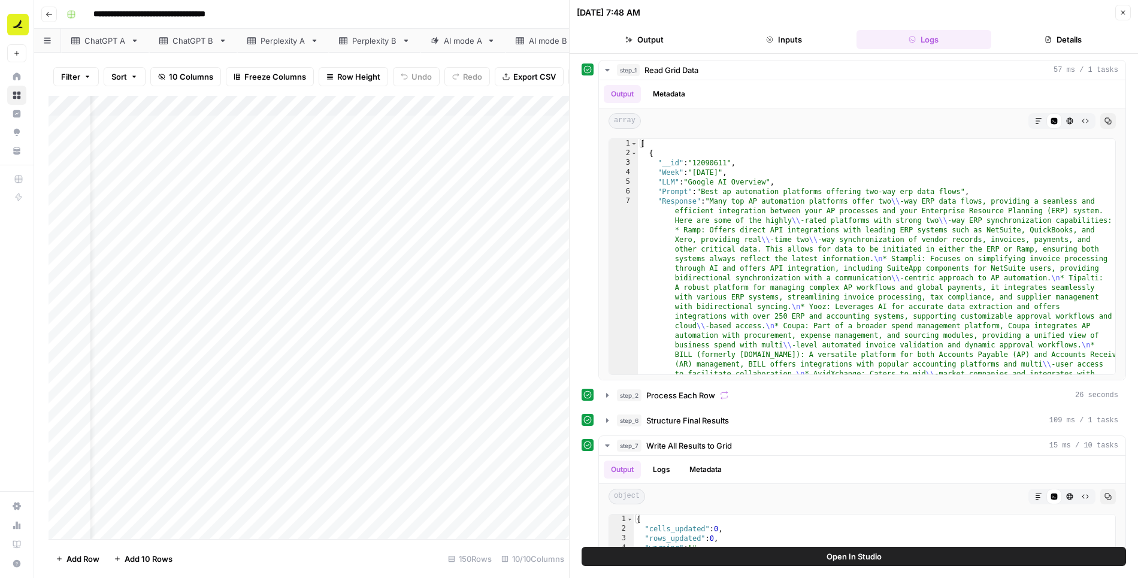
click at [1121, 16] on button "Close" at bounding box center [1124, 13] width 16 height 16
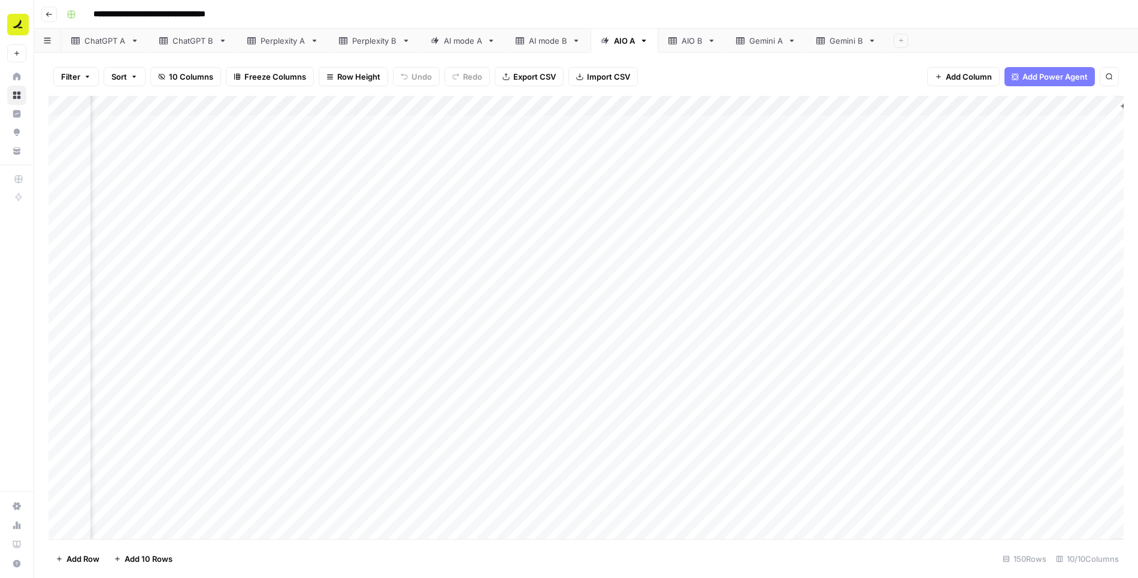
scroll to position [0, 238]
click at [468, 38] on div "AI mode A" at bounding box center [463, 41] width 38 height 12
click at [755, 104] on div "Add Column" at bounding box center [587, 318] width 1076 height 444
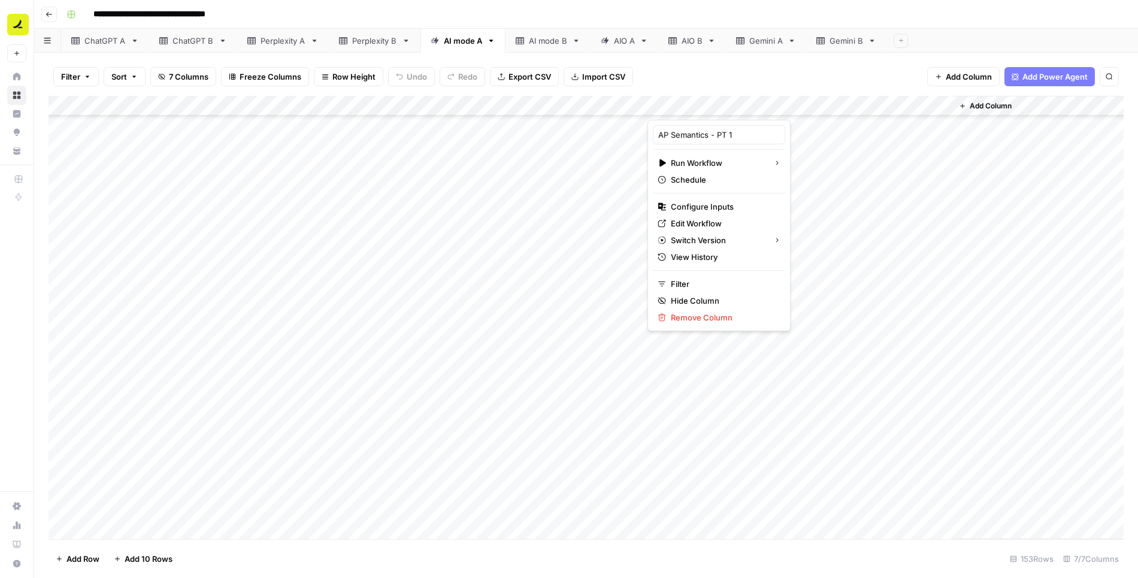
click at [623, 256] on div "Add Column" at bounding box center [587, 318] width 1076 height 444
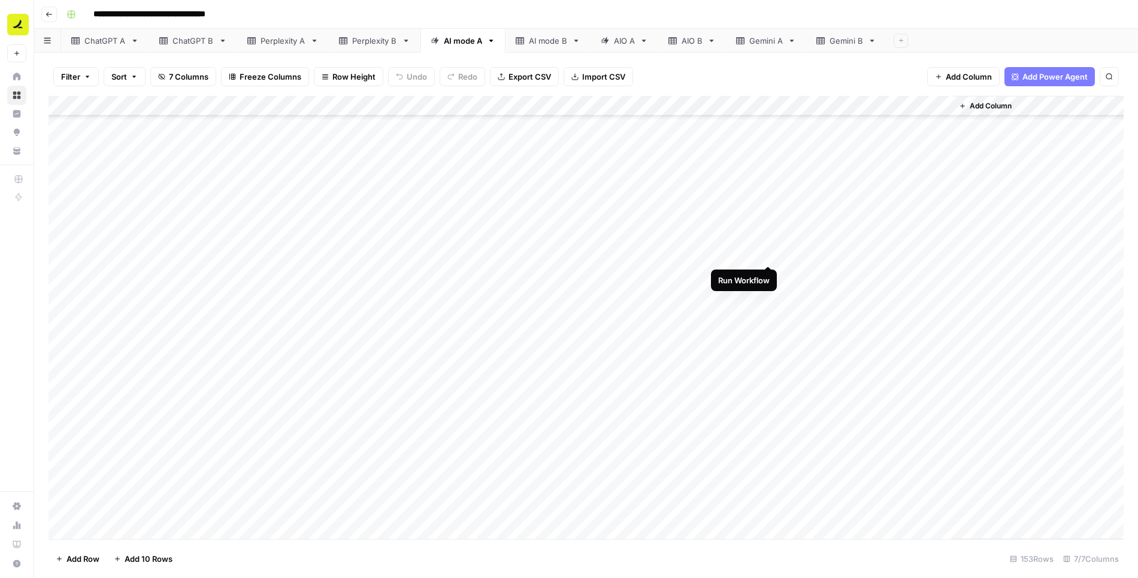
click at [768, 253] on div "Add Column" at bounding box center [587, 318] width 1076 height 444
click at [755, 105] on div "Add Column" at bounding box center [587, 318] width 1076 height 444
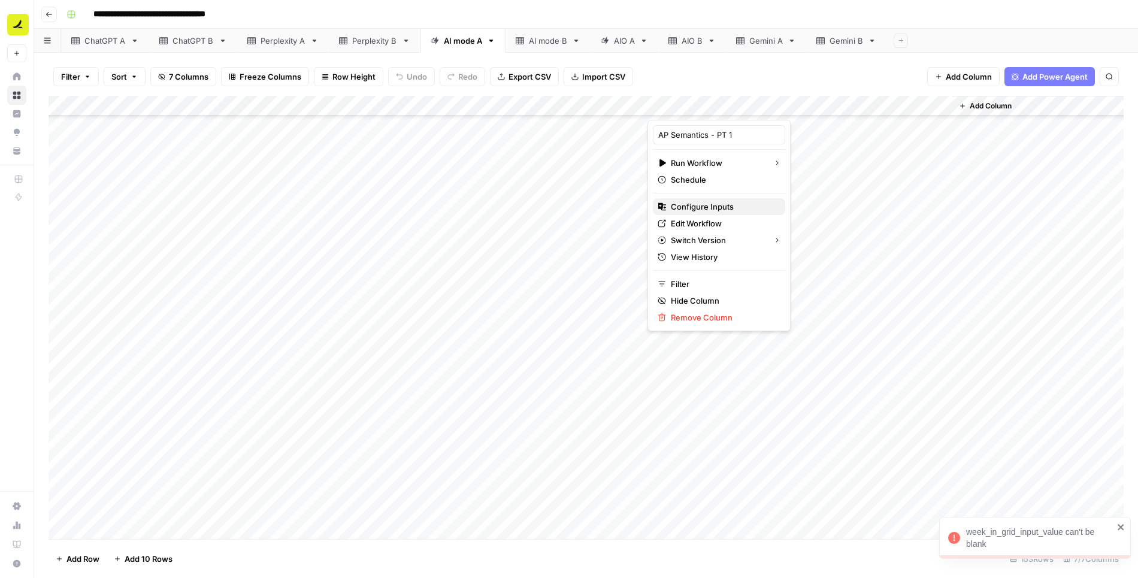
click at [713, 204] on span "Configure Inputs" at bounding box center [723, 207] width 105 height 12
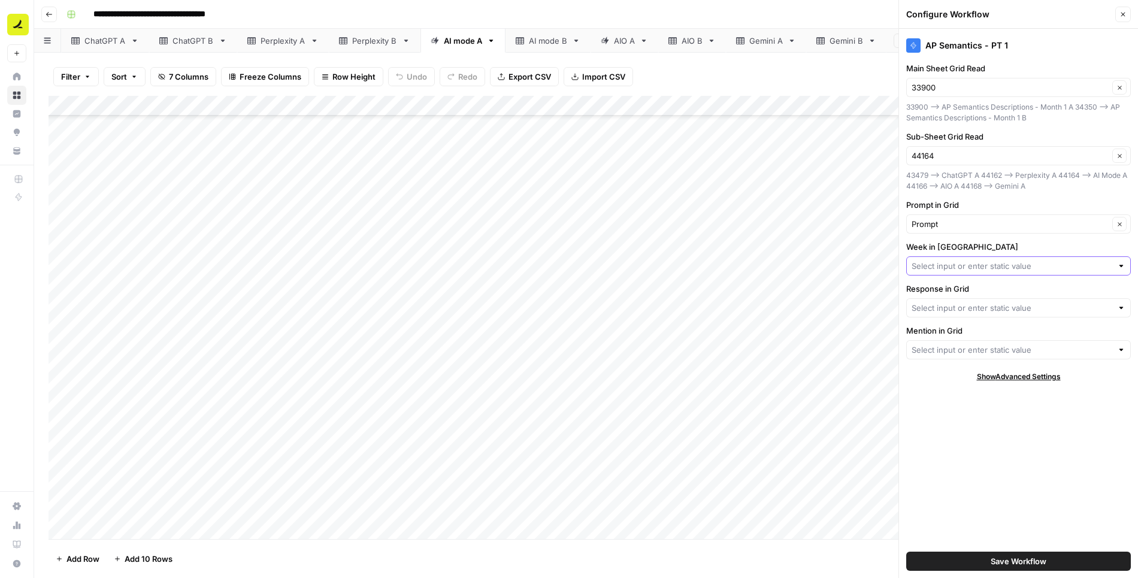
click at [950, 267] on input "Week in [GEOGRAPHIC_DATA]" at bounding box center [1012, 266] width 201 height 12
click at [944, 312] on span "Week" at bounding box center [1009, 309] width 185 height 12
type input "Week"
click at [941, 306] on input "Response in Grid" at bounding box center [1012, 308] width 201 height 12
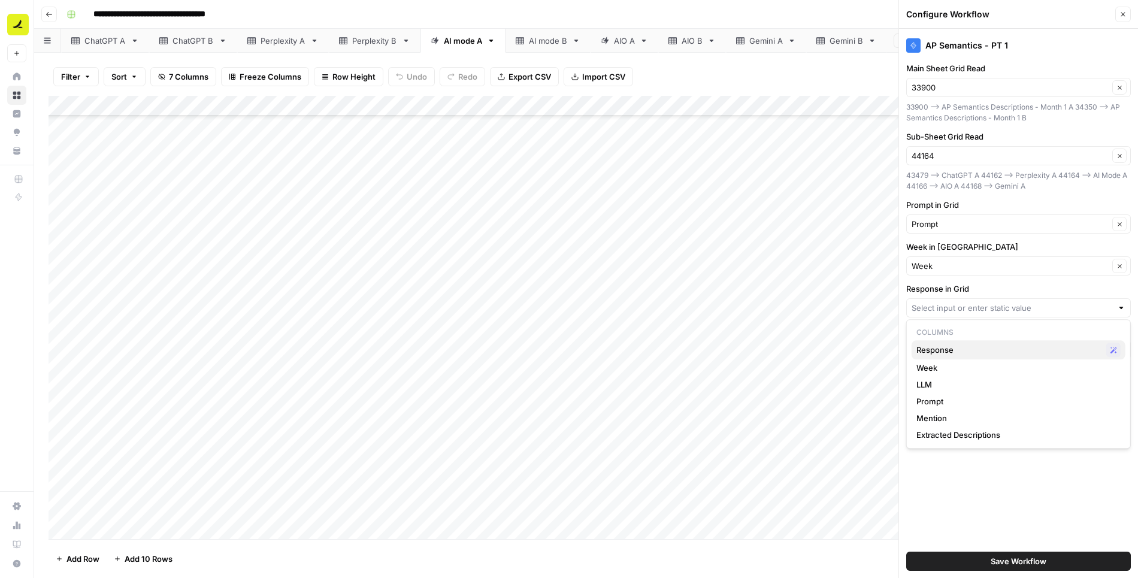
click at [937, 351] on span "Response" at bounding box center [1009, 350] width 185 height 12
type input "Response"
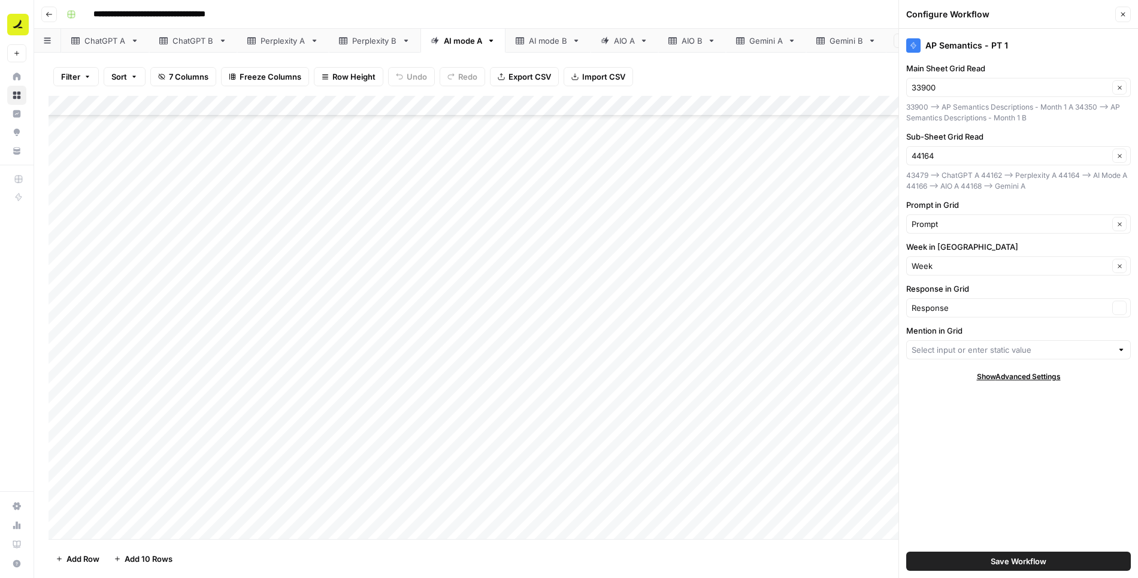
click at [941, 353] on div at bounding box center [1019, 349] width 225 height 19
click at [939, 393] on span "Mention" at bounding box center [1009, 392] width 185 height 12
type input "Mention"
click at [1014, 560] on span "Save Workflow" at bounding box center [1019, 561] width 56 height 12
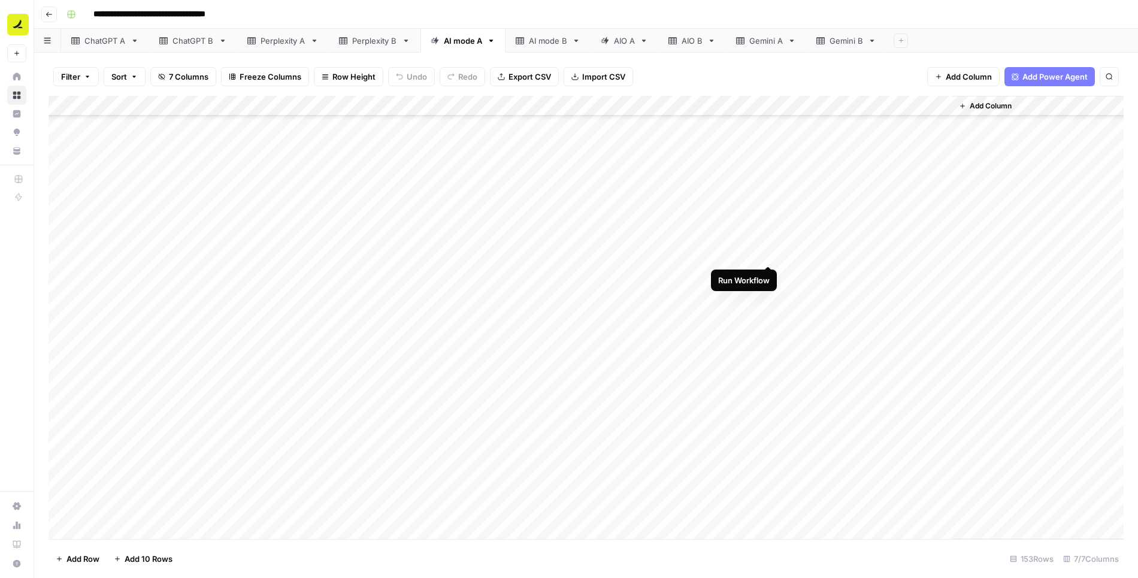
click at [768, 254] on div "Add Column" at bounding box center [587, 318] width 1076 height 444
click at [818, 255] on div "Add Column" at bounding box center [587, 318] width 1076 height 444
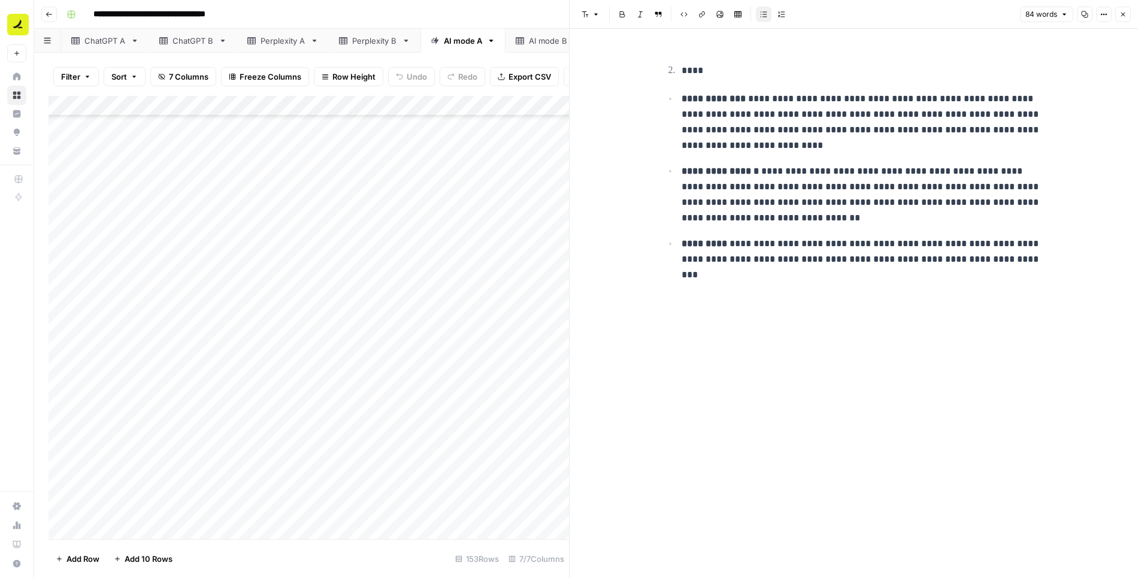
click at [1127, 10] on button "Close" at bounding box center [1124, 15] width 16 height 16
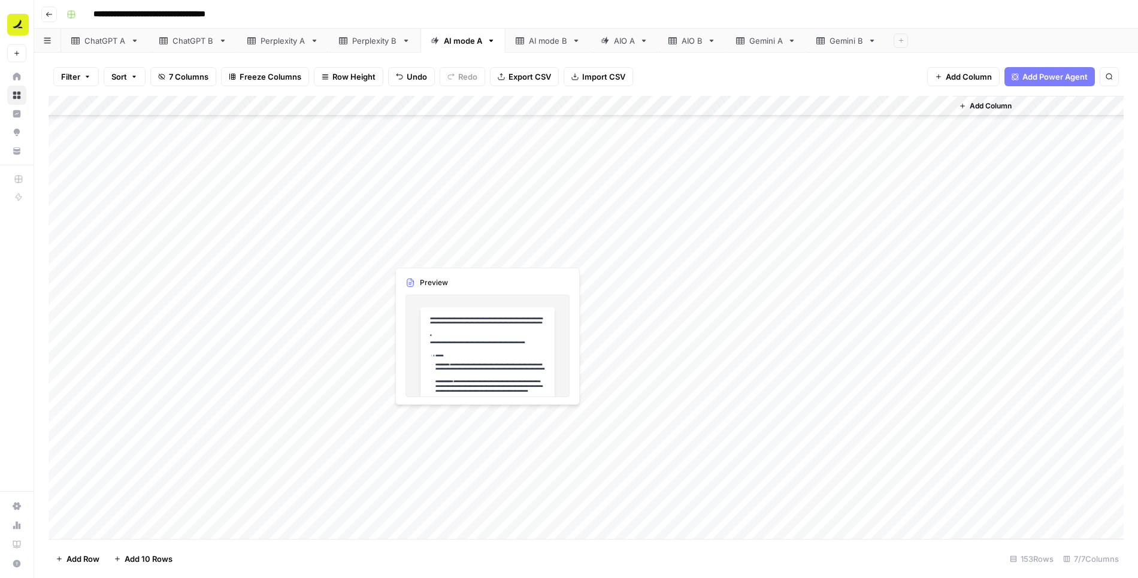
click at [491, 252] on div "Add Column" at bounding box center [587, 318] width 1076 height 444
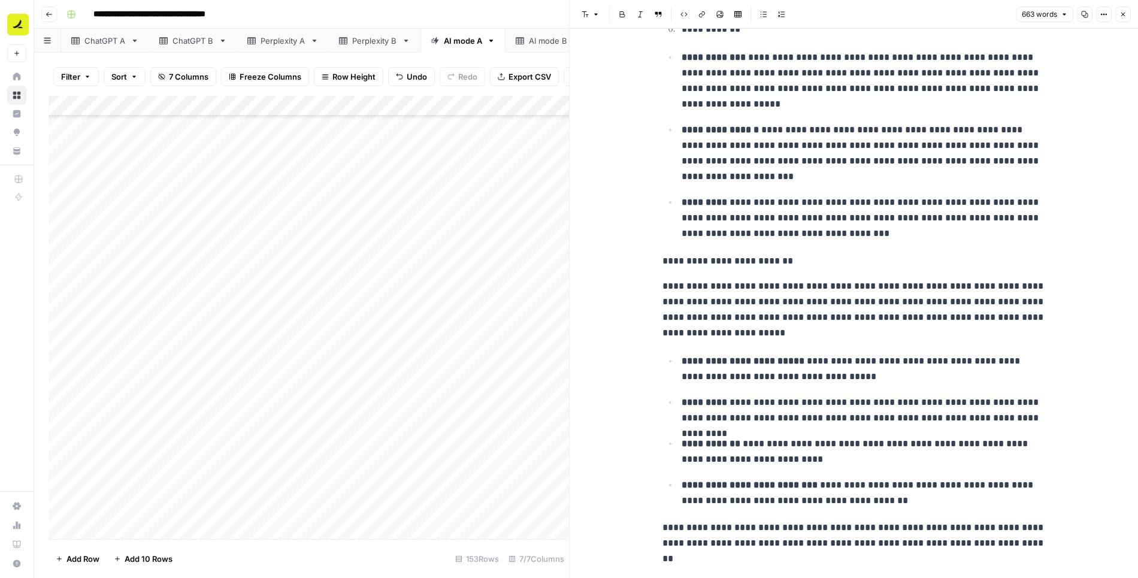
scroll to position [1212, 0]
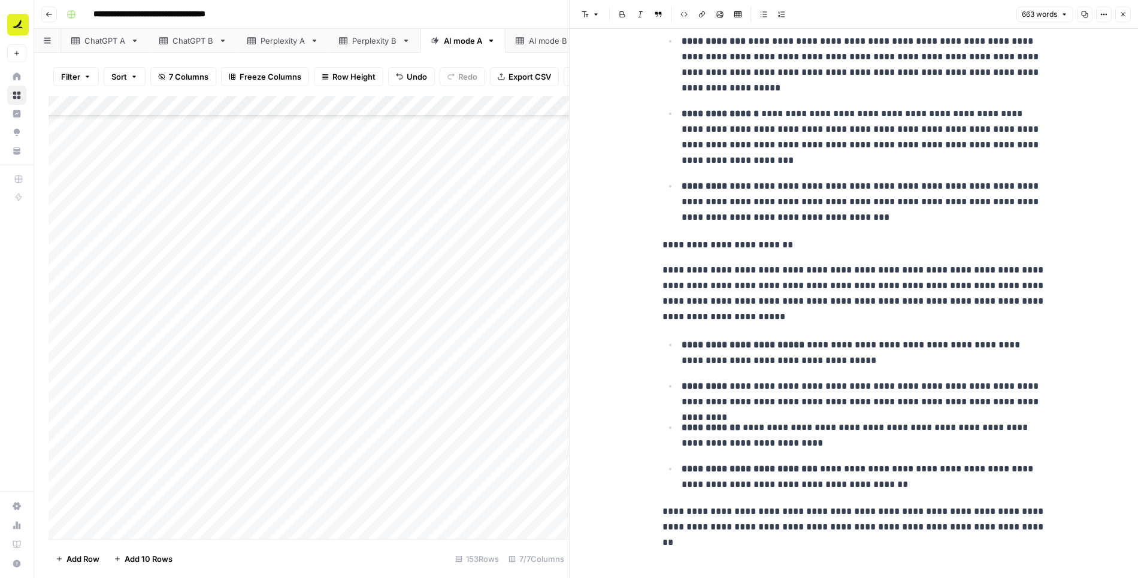
click at [1127, 16] on icon "button" at bounding box center [1123, 14] width 7 height 7
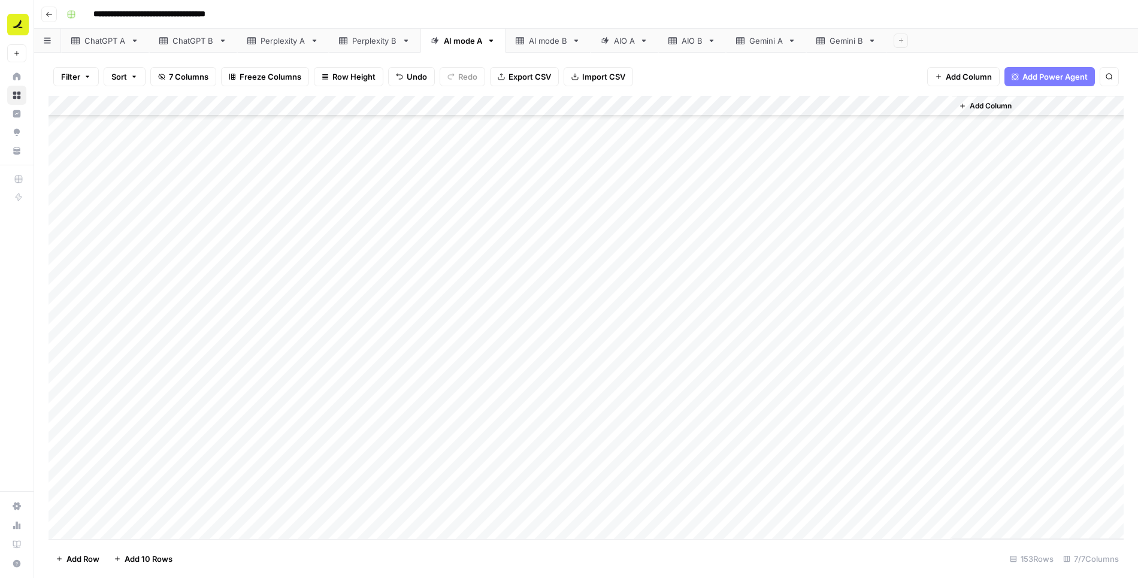
click at [829, 253] on div "Add Column" at bounding box center [587, 318] width 1076 height 444
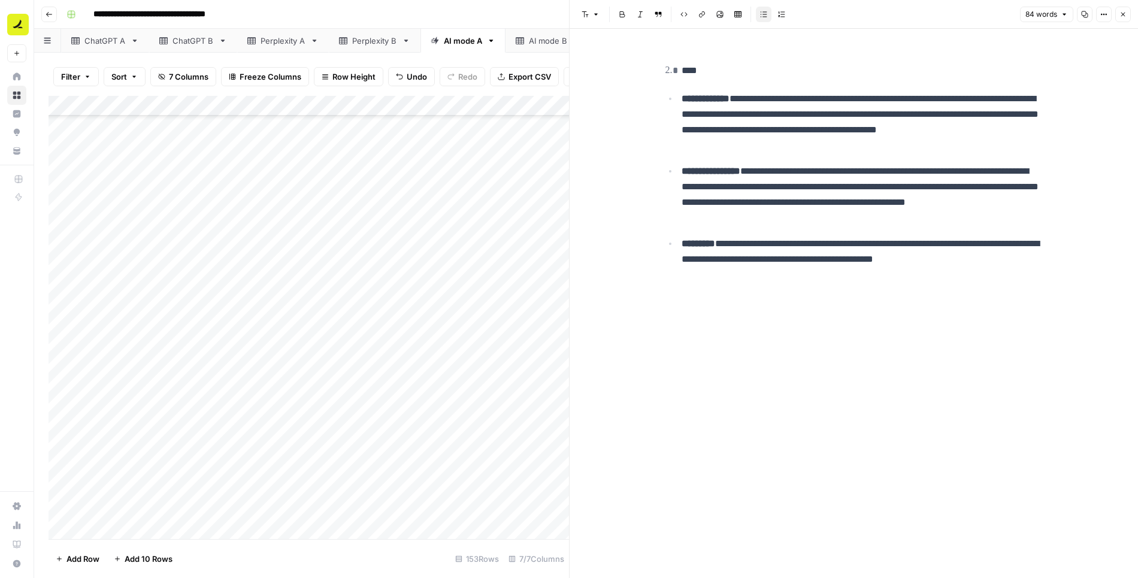
click at [1125, 16] on icon "button" at bounding box center [1123, 14] width 7 height 7
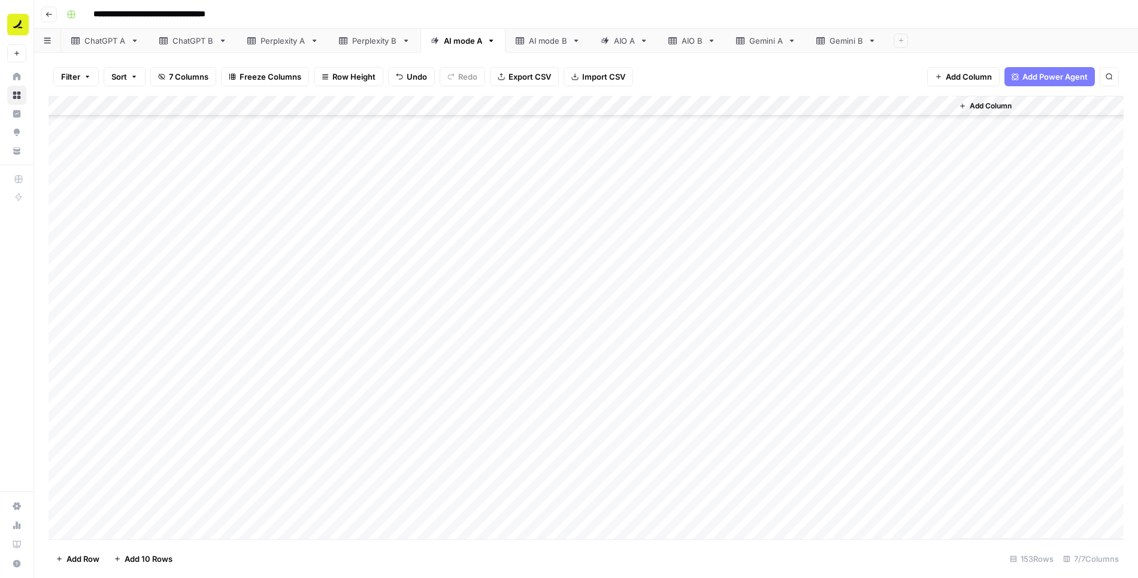
scroll to position [384, 0]
click at [769, 252] on div "Add Column" at bounding box center [587, 318] width 1076 height 444
click at [769, 273] on div "Add Column" at bounding box center [587, 318] width 1076 height 444
click at [769, 291] on div "Add Column" at bounding box center [587, 318] width 1076 height 444
click at [769, 313] on div "Add Column" at bounding box center [587, 318] width 1076 height 444
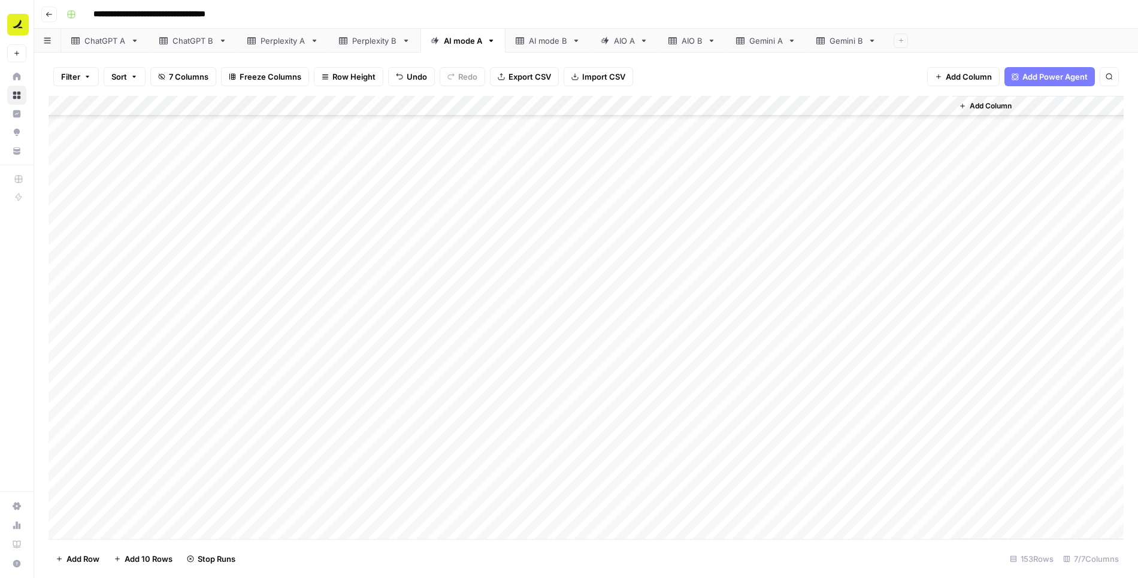
scroll to position [508, 0]
click at [769, 207] on div "Add Column" at bounding box center [587, 318] width 1076 height 444
click at [769, 225] on div "Add Column" at bounding box center [587, 318] width 1076 height 444
click at [769, 249] on div "Add Column" at bounding box center [587, 318] width 1076 height 444
click at [769, 269] on div "Add Column" at bounding box center [587, 318] width 1076 height 444
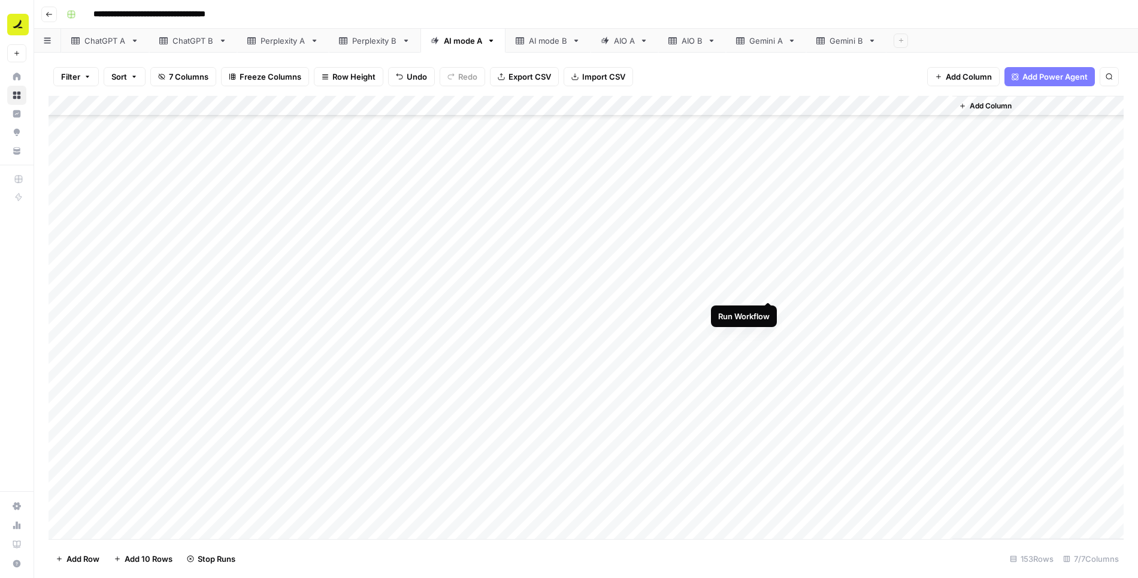
click at [771, 289] on div "Add Column" at bounding box center [587, 318] width 1076 height 444
click at [768, 309] on div "Add Column" at bounding box center [587, 318] width 1076 height 444
click at [768, 332] on div "Add Column" at bounding box center [587, 318] width 1076 height 444
click at [769, 351] on div "Add Column" at bounding box center [587, 318] width 1076 height 444
click at [769, 373] on div "Add Column" at bounding box center [587, 318] width 1076 height 444
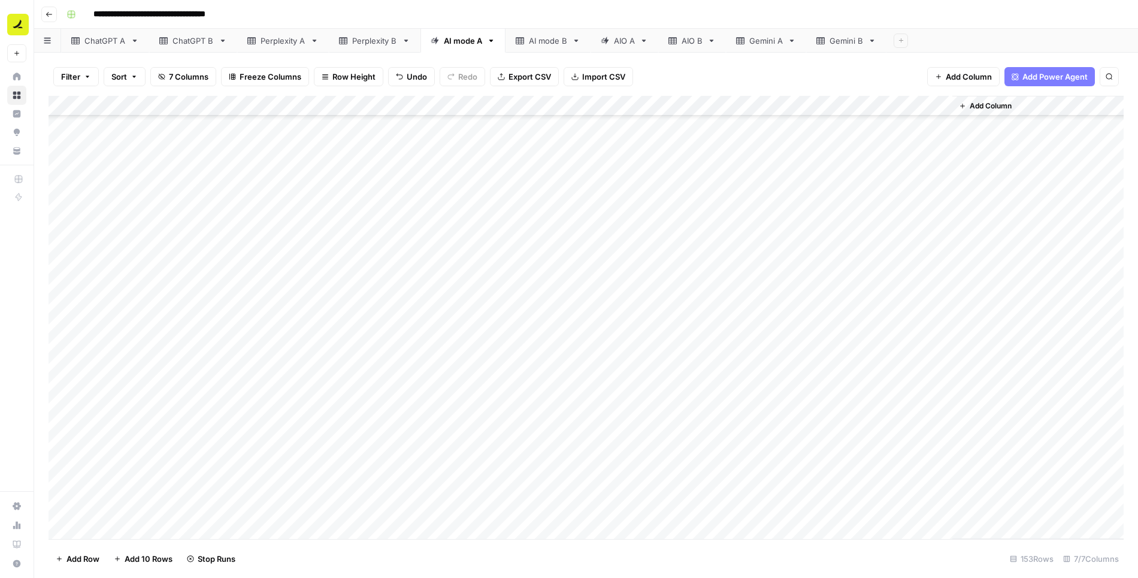
click at [769, 393] on div "Add Column" at bounding box center [587, 318] width 1076 height 444
click at [769, 413] on div "Add Column" at bounding box center [587, 318] width 1076 height 444
click at [770, 191] on div "Add Column" at bounding box center [587, 318] width 1076 height 444
click at [769, 207] on div "Add Column" at bounding box center [587, 318] width 1076 height 444
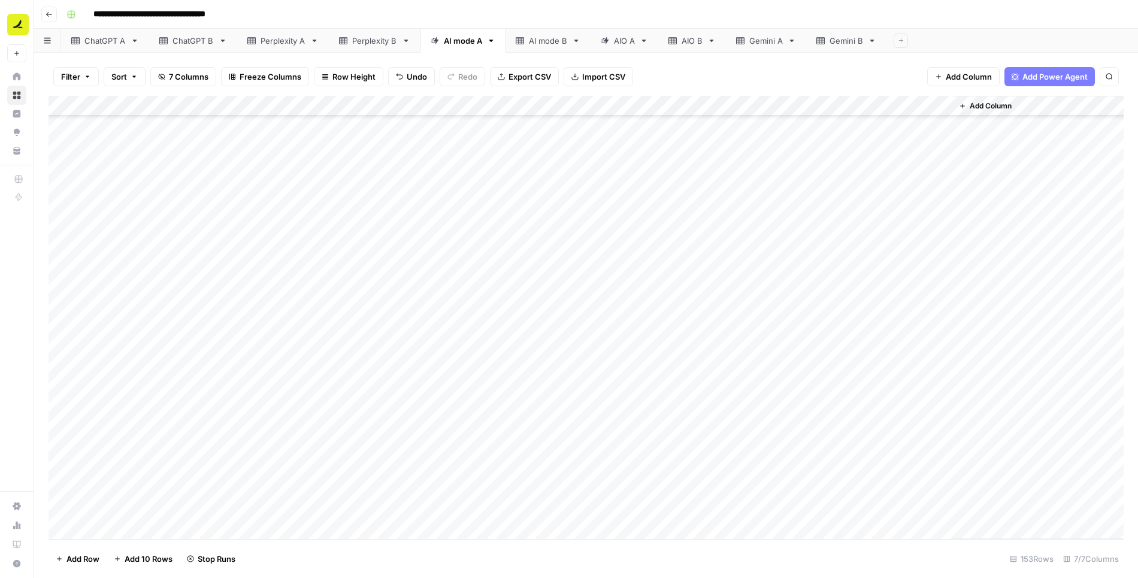
click at [768, 231] on div "Add Column" at bounding box center [587, 318] width 1076 height 444
click at [769, 248] on div "Add Column" at bounding box center [587, 318] width 1076 height 444
click at [770, 270] on div "Add Column" at bounding box center [587, 318] width 1076 height 444
click at [768, 267] on div "Add Column" at bounding box center [587, 318] width 1076 height 444
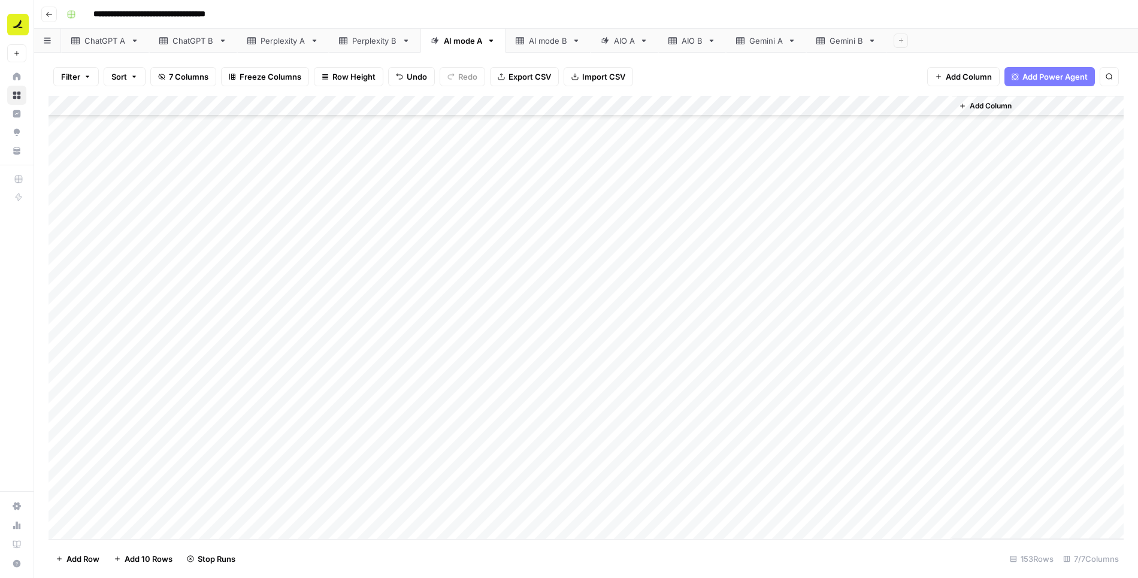
click at [768, 285] on div "Add Column" at bounding box center [587, 318] width 1076 height 444
click at [767, 305] on div "Add Column" at bounding box center [587, 318] width 1076 height 444
click at [769, 327] on div "Add Column" at bounding box center [587, 318] width 1076 height 444
click at [769, 346] on div "Add Column" at bounding box center [587, 318] width 1076 height 444
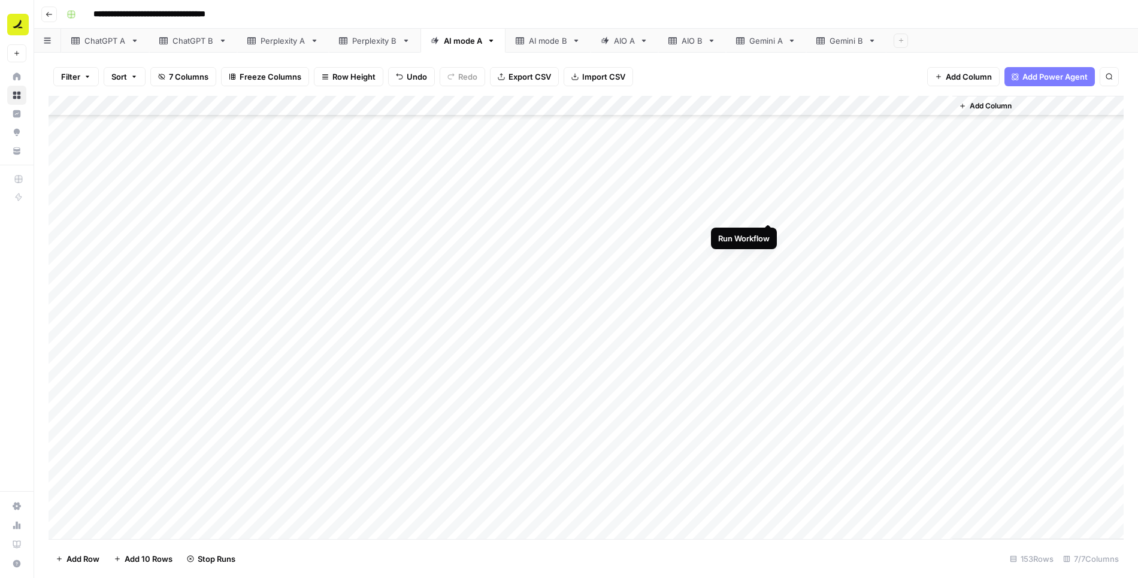
click at [768, 215] on div "Add Column" at bounding box center [587, 318] width 1076 height 444
click at [771, 209] on div "Add Column" at bounding box center [587, 318] width 1076 height 444
click at [768, 229] on div "Add Column" at bounding box center [587, 318] width 1076 height 444
click at [769, 250] on div "Add Column" at bounding box center [587, 318] width 1076 height 444
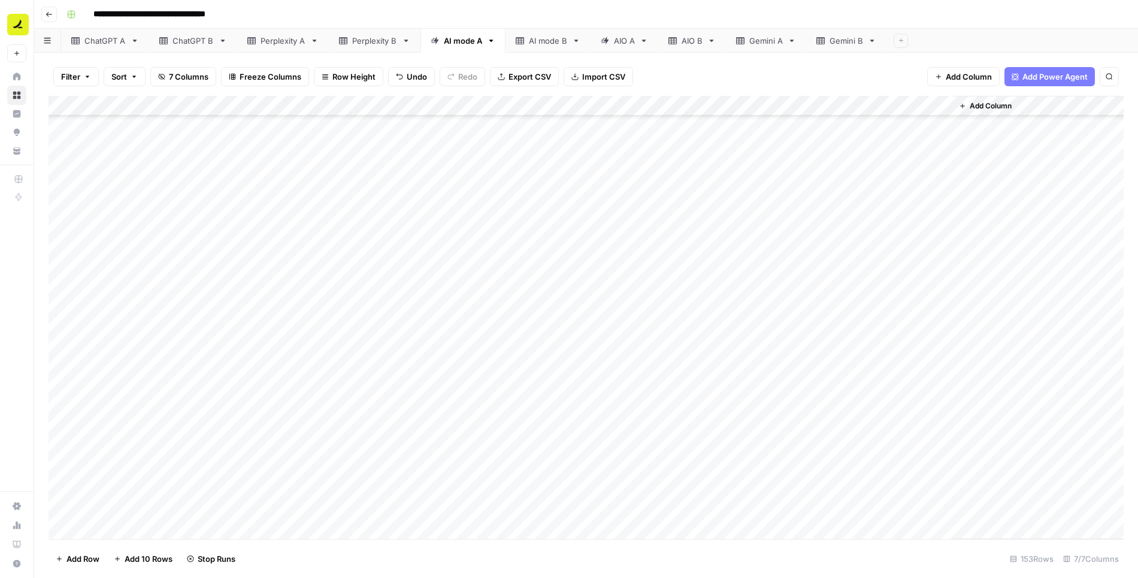
click at [769, 271] on div "Add Column" at bounding box center [587, 318] width 1076 height 444
click at [769, 292] on div "Add Column" at bounding box center [587, 318] width 1076 height 444
click at [769, 314] on div "Add Column" at bounding box center [587, 318] width 1076 height 444
click at [769, 333] on div "Add Column" at bounding box center [587, 318] width 1076 height 444
click at [770, 352] on div "Add Column" at bounding box center [587, 318] width 1076 height 444
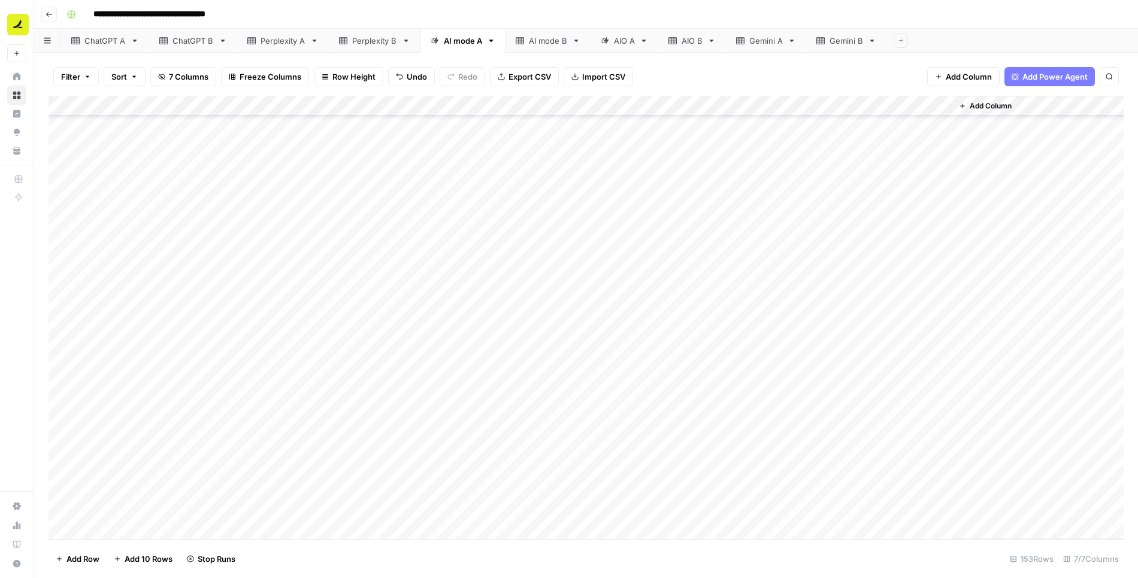
click at [769, 373] on div "Add Column" at bounding box center [587, 318] width 1076 height 444
click at [768, 396] on div "Add Column" at bounding box center [587, 318] width 1076 height 444
click at [768, 416] on div "Add Column" at bounding box center [587, 318] width 1076 height 444
click at [769, 228] on div "Add Column" at bounding box center [587, 318] width 1076 height 444
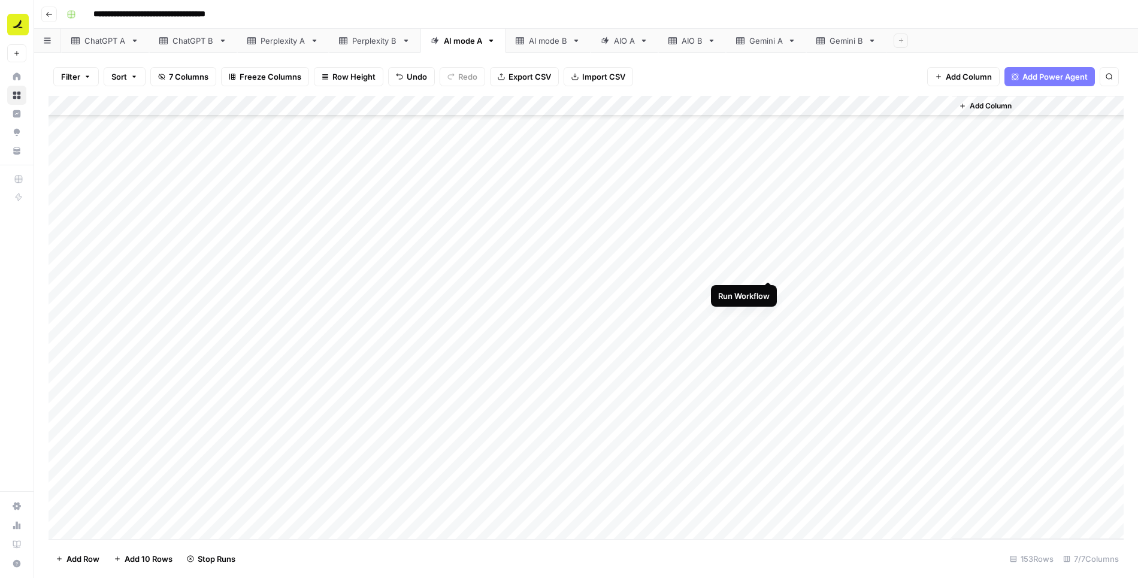
click at [769, 268] on div "Add Column" at bounding box center [587, 318] width 1076 height 444
click at [769, 289] on div "Add Column" at bounding box center [587, 318] width 1076 height 444
click at [769, 309] on div "Add Column" at bounding box center [587, 318] width 1076 height 444
click at [769, 328] on div "Add Column" at bounding box center [587, 318] width 1076 height 444
click at [768, 310] on div "Add Column" at bounding box center [587, 318] width 1076 height 444
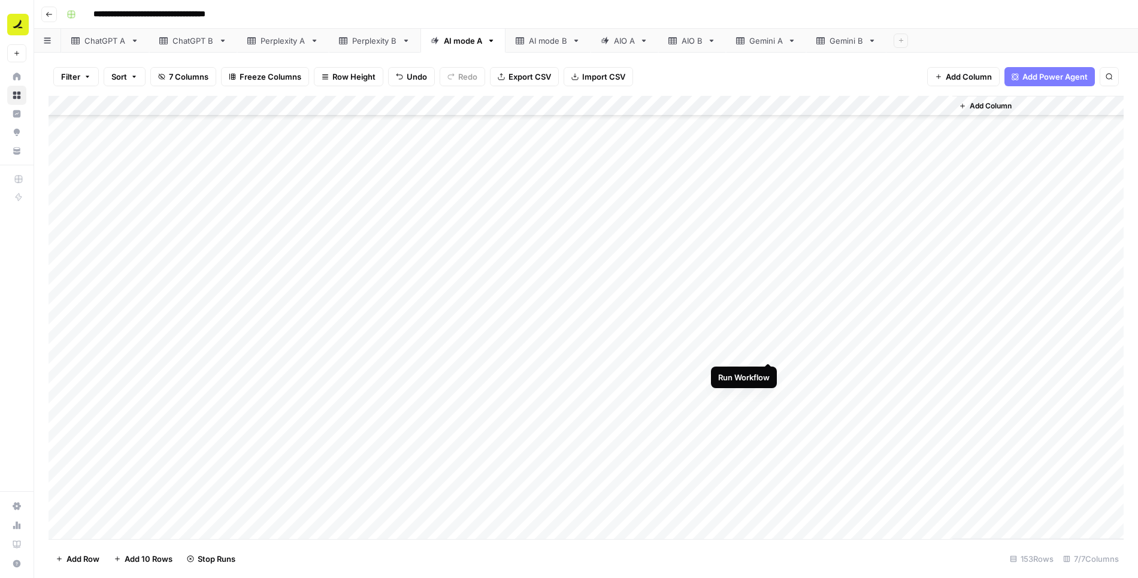
click at [767, 350] on div "Add Column" at bounding box center [587, 318] width 1076 height 444
click at [768, 370] on div "Add Column" at bounding box center [587, 318] width 1076 height 444
click at [769, 389] on div "Add Column" at bounding box center [587, 318] width 1076 height 444
click at [768, 413] on div "Add Column" at bounding box center [587, 318] width 1076 height 444
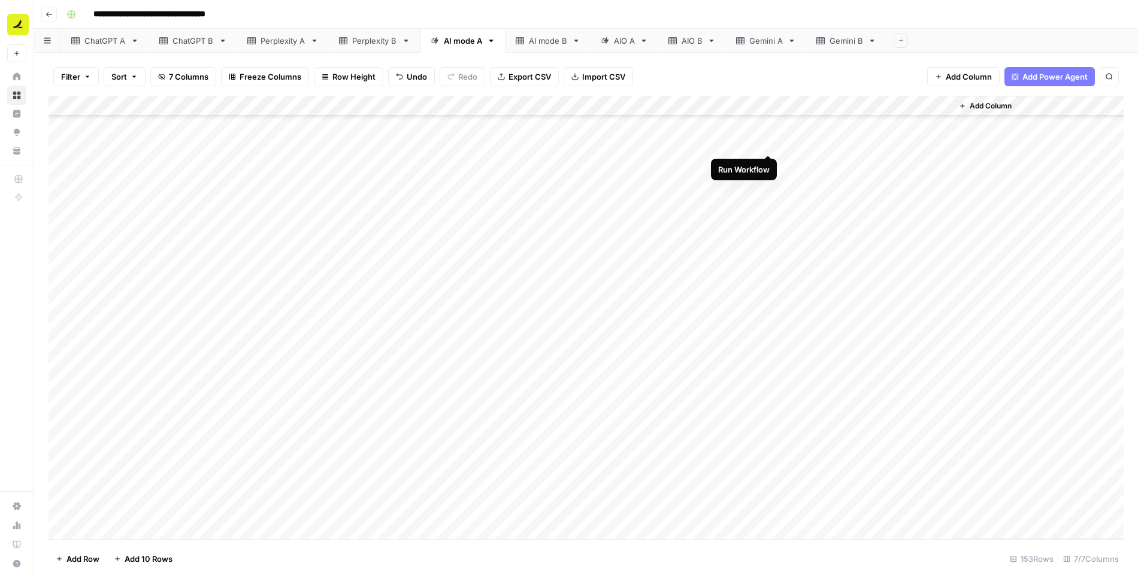
click at [768, 144] on div "Add Column" at bounding box center [587, 318] width 1076 height 444
click at [768, 162] on div "Add Column" at bounding box center [587, 318] width 1076 height 444
click at [768, 182] on div "Add Column" at bounding box center [587, 318] width 1076 height 444
click at [768, 203] on div "Add Column" at bounding box center [587, 318] width 1076 height 444
click at [768, 162] on div "Add Column" at bounding box center [587, 318] width 1076 height 444
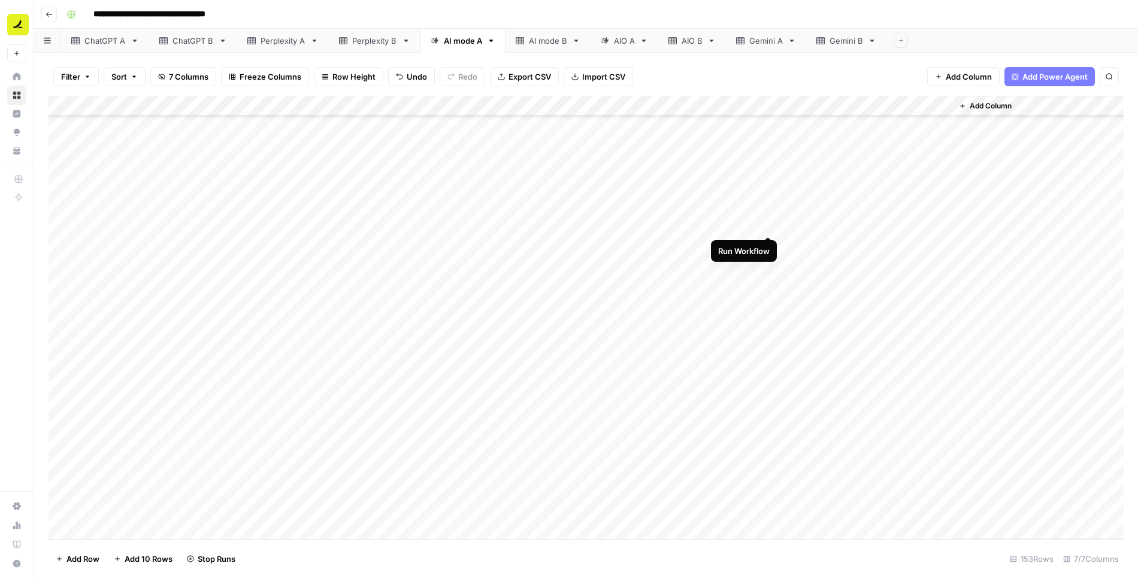
click at [768, 224] on div "Add Column" at bounding box center [587, 318] width 1076 height 444
click at [769, 205] on div "Add Column" at bounding box center [587, 318] width 1076 height 444
click at [769, 244] on div "Add Column" at bounding box center [587, 318] width 1076 height 444
click at [769, 149] on div "Add Column" at bounding box center [587, 318] width 1076 height 444
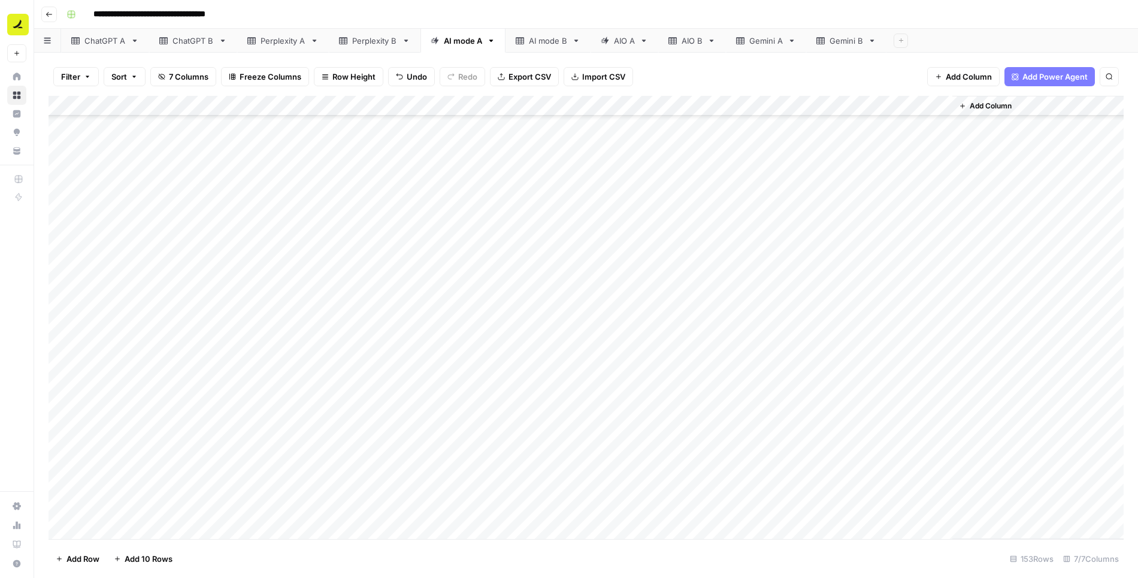
click at [769, 169] on div "Add Column" at bounding box center [587, 318] width 1076 height 444
click at [769, 188] on div "Add Column" at bounding box center [587, 318] width 1076 height 444
click at [769, 210] on div "Add Column" at bounding box center [587, 318] width 1076 height 444
click at [768, 234] on div "Add Column" at bounding box center [587, 318] width 1076 height 444
click at [769, 252] on div "Add Column" at bounding box center [587, 318] width 1076 height 444
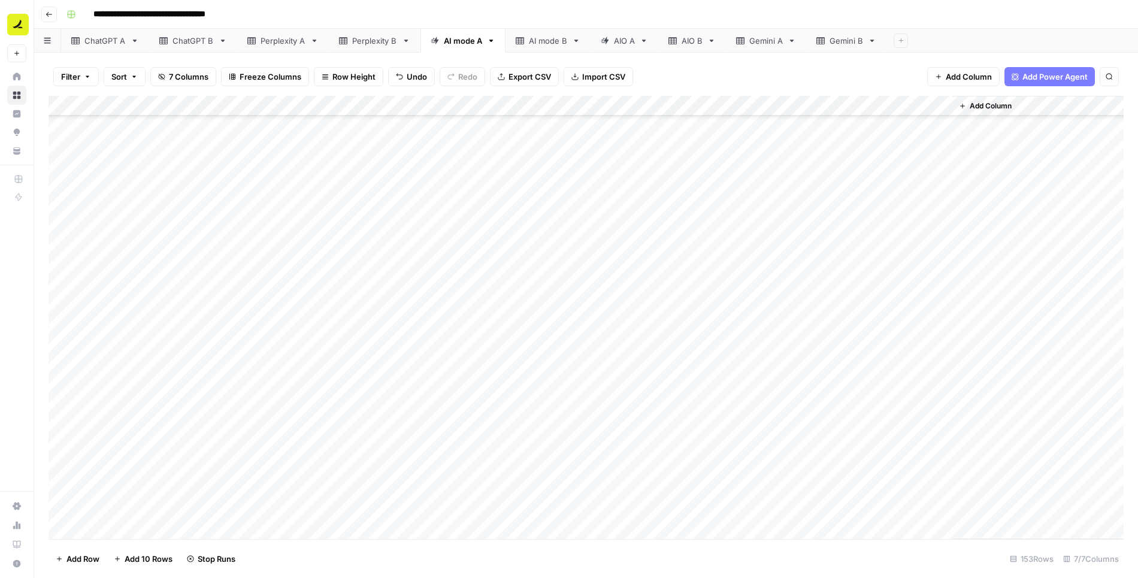
click at [768, 271] on div "Add Column" at bounding box center [587, 318] width 1076 height 444
click at [768, 292] on div "Add Column" at bounding box center [587, 318] width 1076 height 444
click at [768, 309] on div "Add Column" at bounding box center [587, 318] width 1076 height 444
click at [768, 331] on div "Add Column" at bounding box center [587, 318] width 1076 height 444
click at [768, 355] on div "Add Column" at bounding box center [587, 318] width 1076 height 444
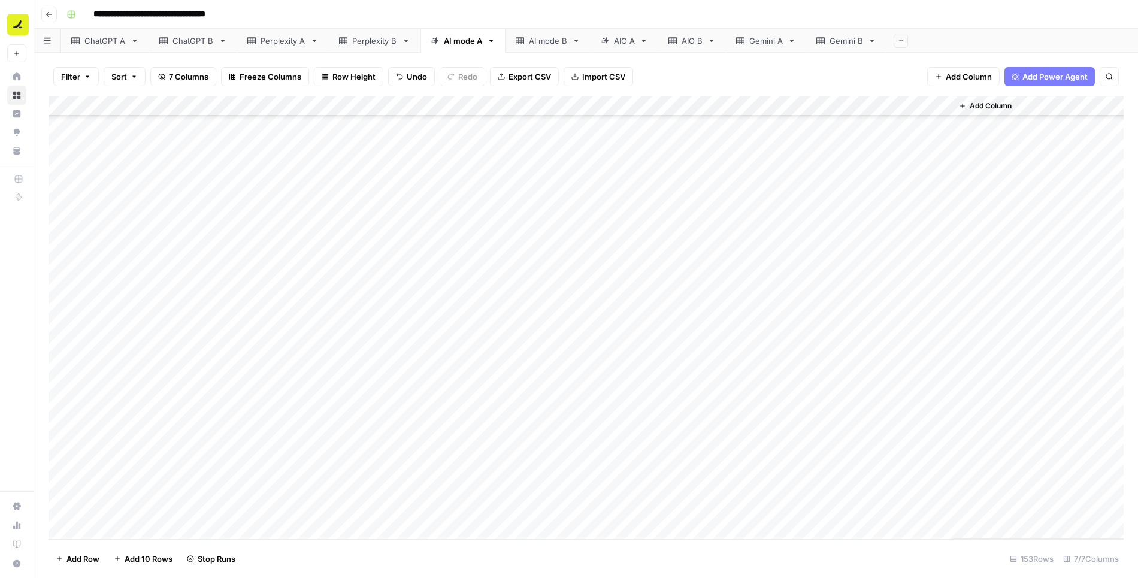
click at [768, 312] on div "Add Column" at bounding box center [587, 318] width 1076 height 444
click at [769, 200] on div "Add Column" at bounding box center [587, 318] width 1076 height 444
click at [770, 222] on div "Add Column" at bounding box center [587, 318] width 1076 height 444
click at [766, 243] on div "Add Column" at bounding box center [587, 318] width 1076 height 444
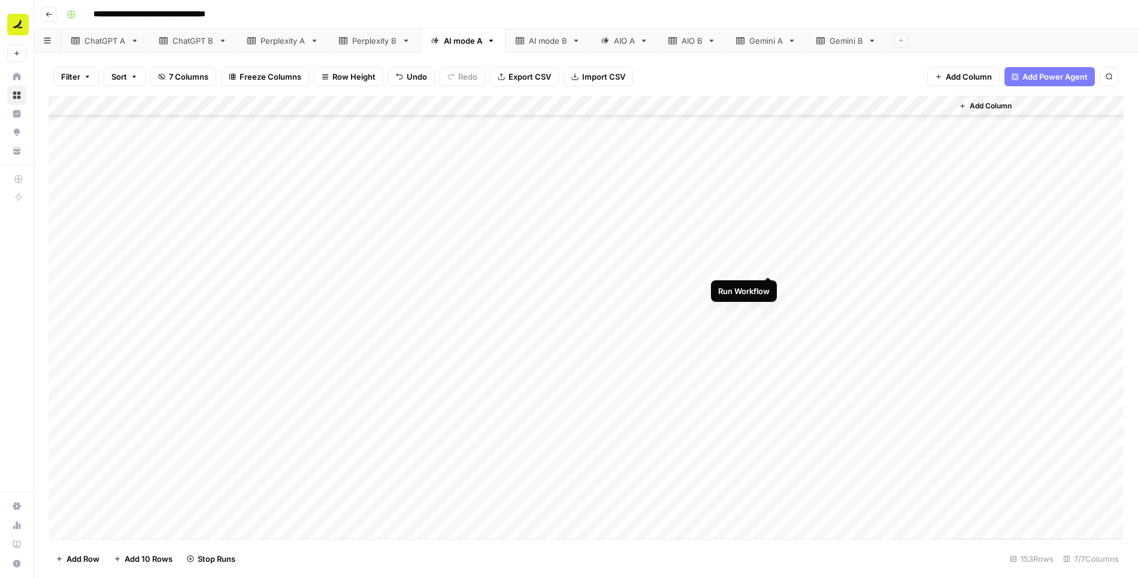
click at [767, 263] on div "Add Column" at bounding box center [587, 318] width 1076 height 444
click at [768, 286] on div "Add Column" at bounding box center [587, 318] width 1076 height 444
click at [769, 304] on div "Add Column" at bounding box center [587, 318] width 1076 height 444
click at [769, 324] on div "Add Column" at bounding box center [587, 318] width 1076 height 444
click at [769, 348] on div "Add Column" at bounding box center [587, 318] width 1076 height 444
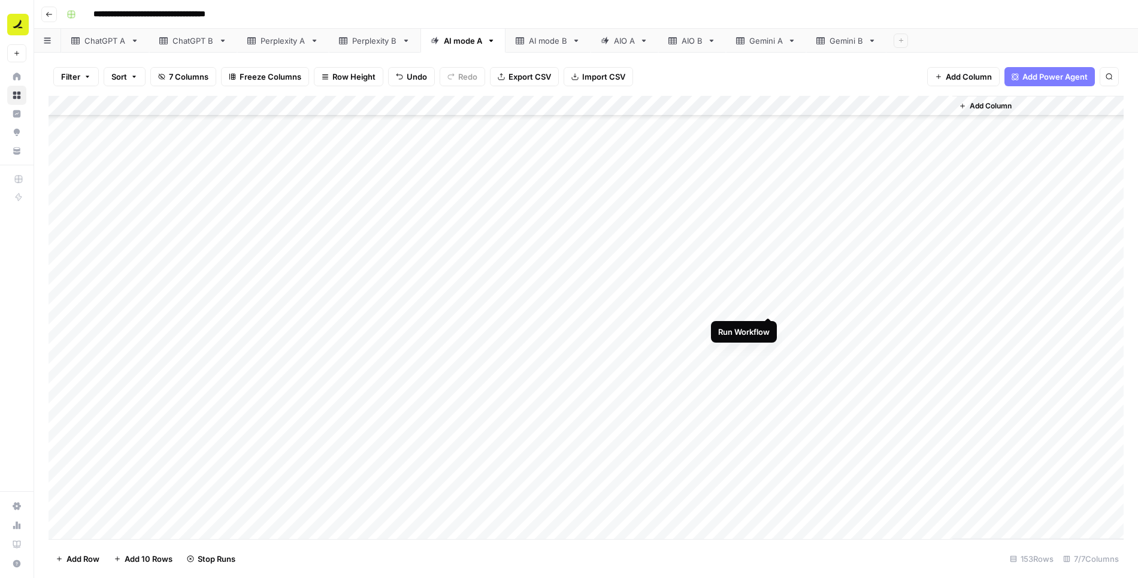
click at [768, 306] on div "Add Column" at bounding box center [587, 318] width 1076 height 444
click at [769, 231] on div "Add Column" at bounding box center [587, 318] width 1076 height 444
click at [769, 252] on div "Add Column" at bounding box center [587, 318] width 1076 height 444
click at [768, 272] on div "Add Column" at bounding box center [587, 318] width 1076 height 444
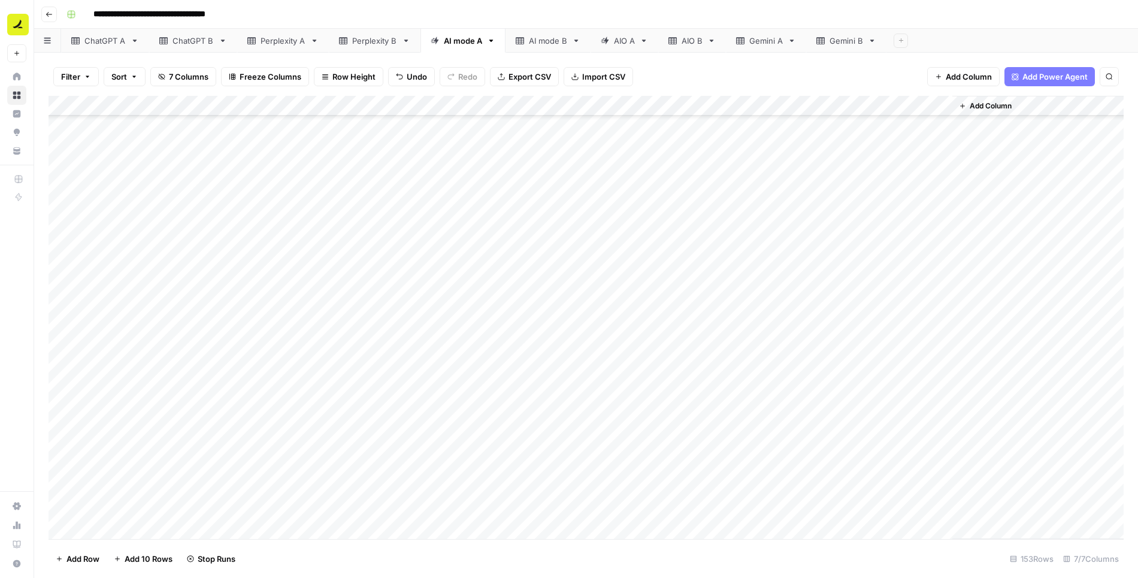
click at [770, 294] on div "Add Column" at bounding box center [587, 318] width 1076 height 444
click at [769, 311] on div "Add Column" at bounding box center [587, 318] width 1076 height 444
click at [769, 331] on div "Add Column" at bounding box center [587, 318] width 1076 height 444
click at [770, 354] on div "Add Column" at bounding box center [587, 318] width 1076 height 444
click at [768, 312] on div "Add Column" at bounding box center [587, 318] width 1076 height 444
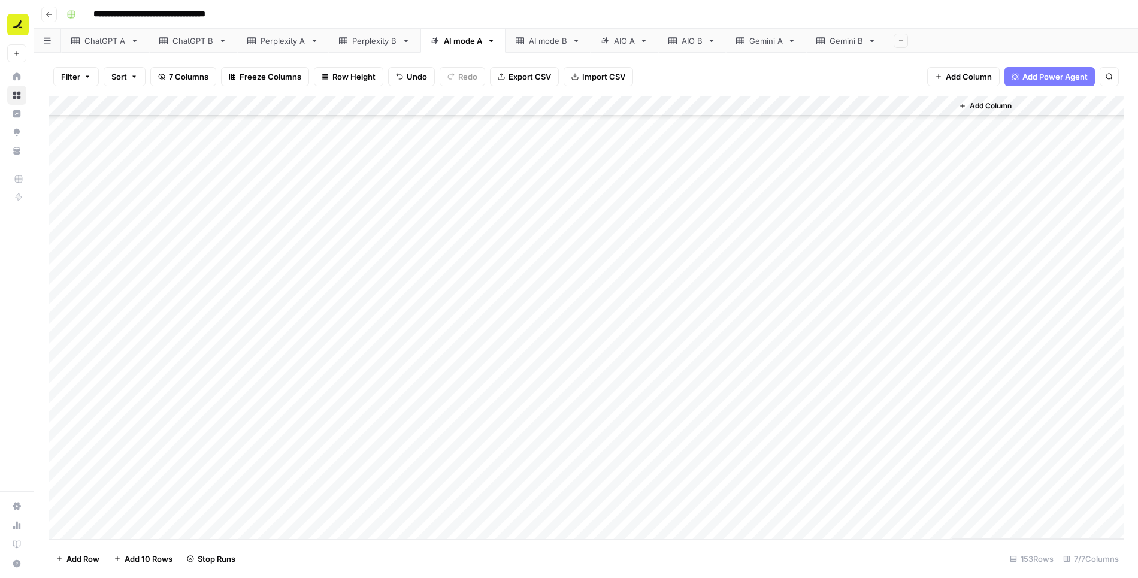
click at [769, 373] on div "Add Column" at bounding box center [587, 318] width 1076 height 444
click at [768, 164] on div "Add Column" at bounding box center [587, 318] width 1076 height 444
click at [770, 245] on div "Add Column" at bounding box center [587, 318] width 1076 height 444
click at [770, 267] on div "Add Column" at bounding box center [587, 318] width 1076 height 444
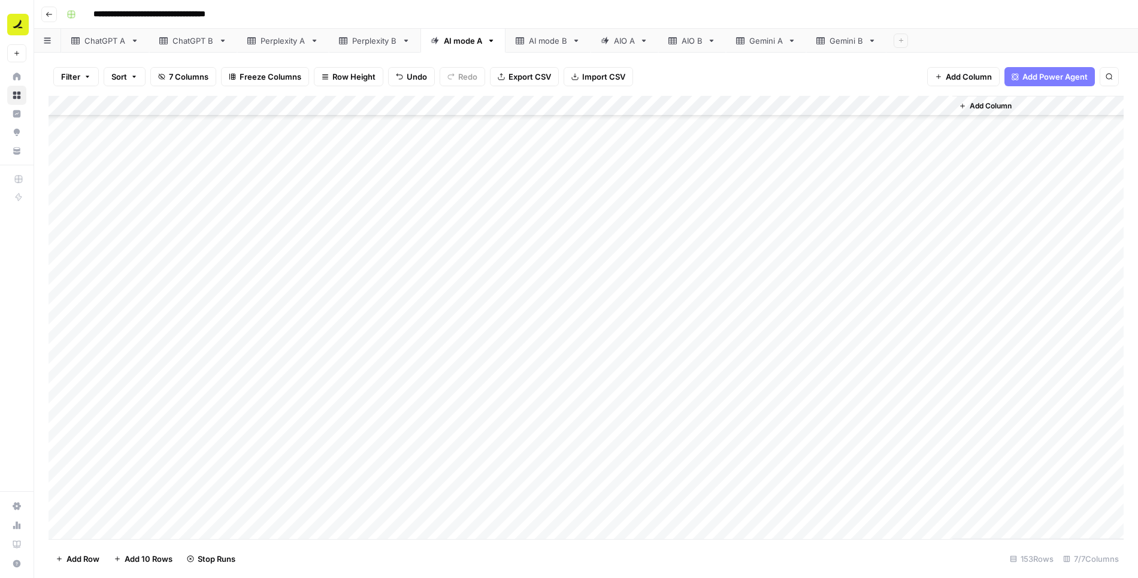
click at [769, 283] on div "Add Column" at bounding box center [587, 318] width 1076 height 444
click at [770, 305] on div "Add Column" at bounding box center [587, 318] width 1076 height 444
click at [769, 326] on div "Add Column" at bounding box center [587, 318] width 1076 height 444
click at [768, 349] on div "Add Column" at bounding box center [587, 318] width 1076 height 444
click at [768, 367] on div "Add Column" at bounding box center [587, 318] width 1076 height 444
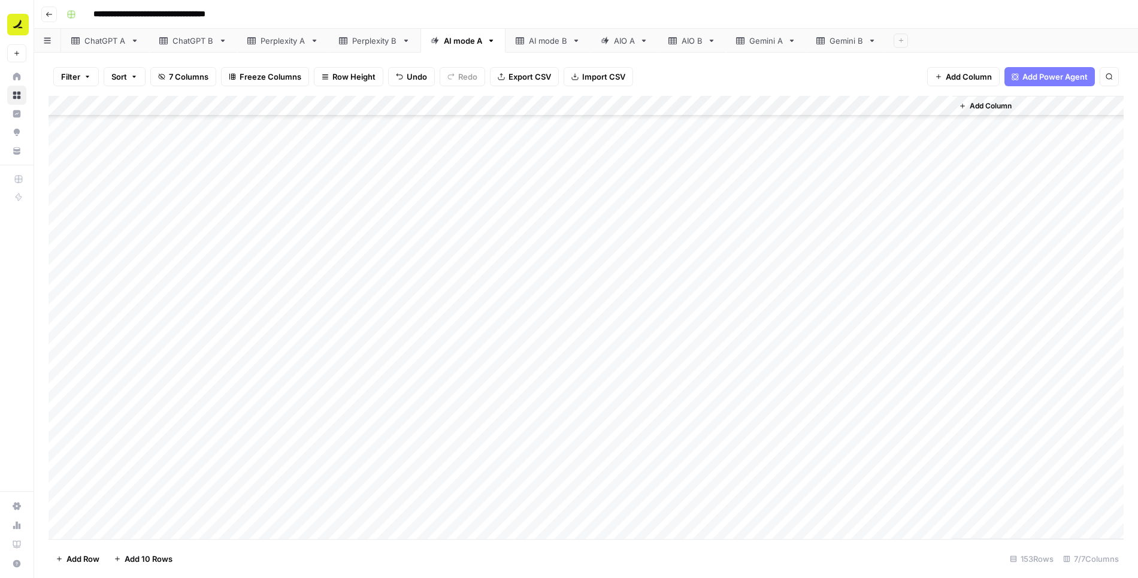
scroll to position [2206, 0]
click at [768, 161] on div "Add Column" at bounding box center [587, 318] width 1076 height 444
click at [770, 147] on div "Add Column" at bounding box center [587, 318] width 1076 height 444
click at [770, 167] on div "Add Column" at bounding box center [587, 318] width 1076 height 444
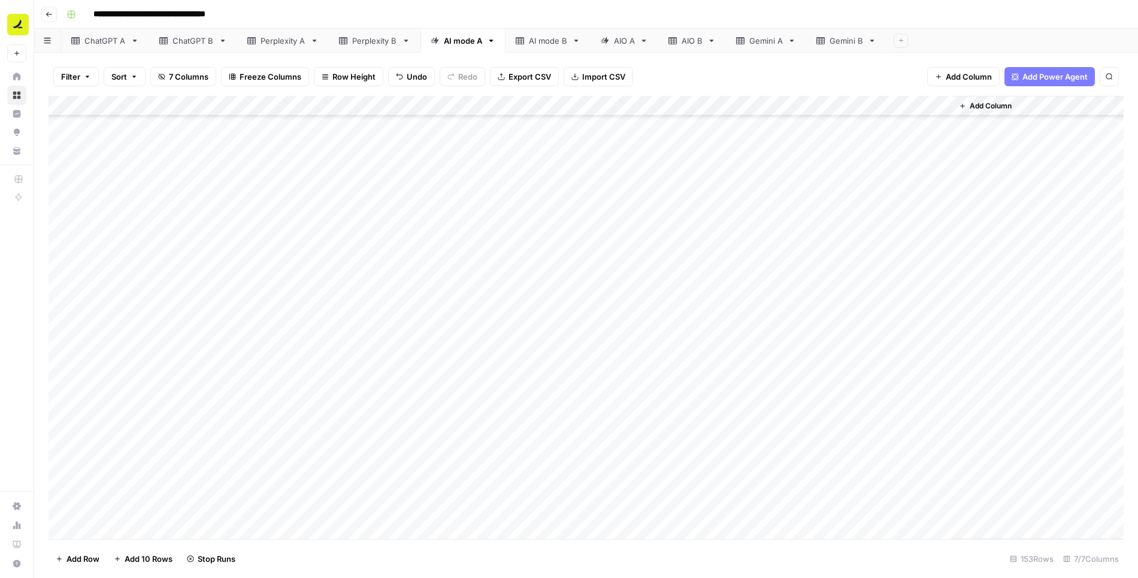
click at [768, 188] on div "Add Column" at bounding box center [587, 318] width 1076 height 444
click at [766, 212] on div "Add Column" at bounding box center [587, 318] width 1076 height 444
click at [769, 228] on div "Add Column" at bounding box center [587, 318] width 1076 height 444
click at [768, 249] on div "Add Column" at bounding box center [587, 318] width 1076 height 444
click at [768, 270] on div "Add Column" at bounding box center [587, 318] width 1076 height 444
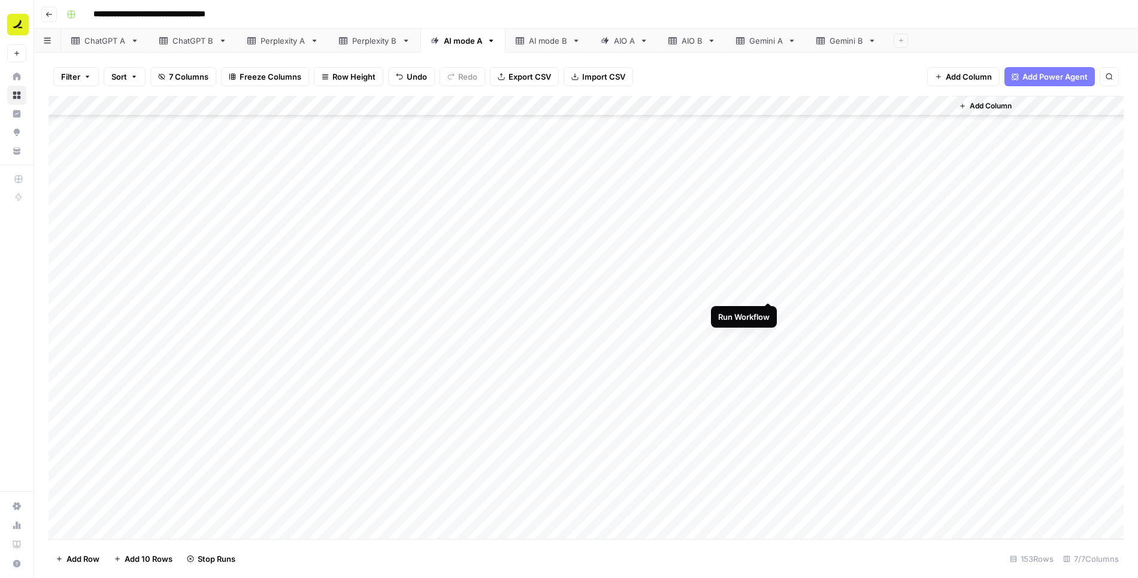
click at [768, 292] on div "Add Column" at bounding box center [587, 318] width 1076 height 444
click at [768, 309] on div "Add Column" at bounding box center [587, 318] width 1076 height 444
click at [768, 334] on div "Add Column" at bounding box center [587, 318] width 1076 height 444
click at [766, 354] on div "Add Column" at bounding box center [587, 318] width 1076 height 444
click at [768, 372] on div "Add Column" at bounding box center [587, 318] width 1076 height 444
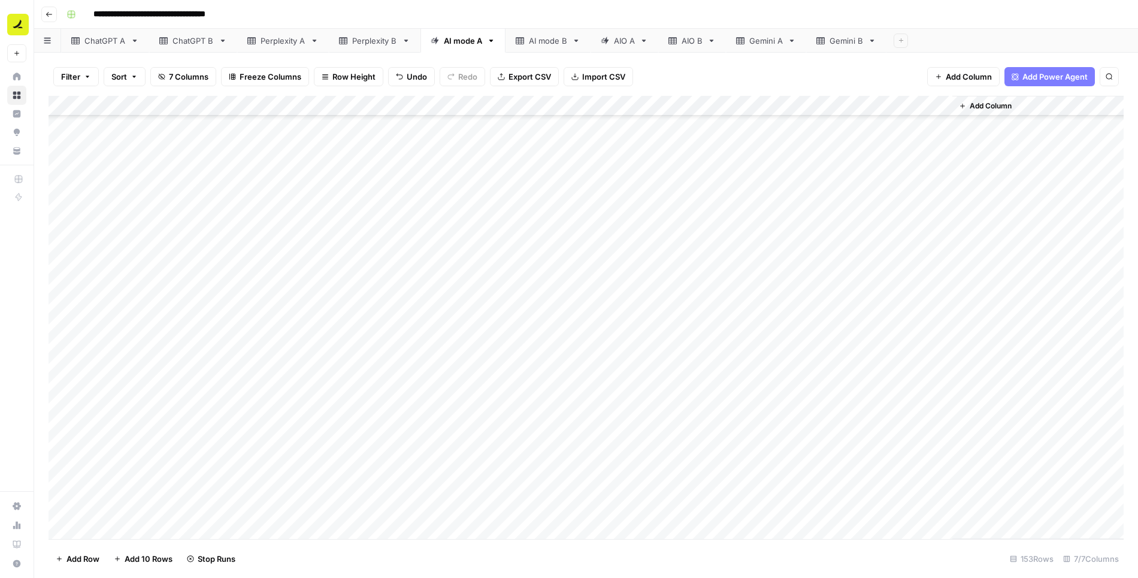
scroll to position [2535, 0]
click at [771, 218] on div "Add Column" at bounding box center [587, 318] width 1076 height 444
click at [768, 199] on div "Add Column" at bounding box center [587, 318] width 1076 height 444
click at [768, 239] on div "Add Column" at bounding box center [587, 318] width 1076 height 444
click at [770, 199] on div "Add Column" at bounding box center [587, 318] width 1076 height 444
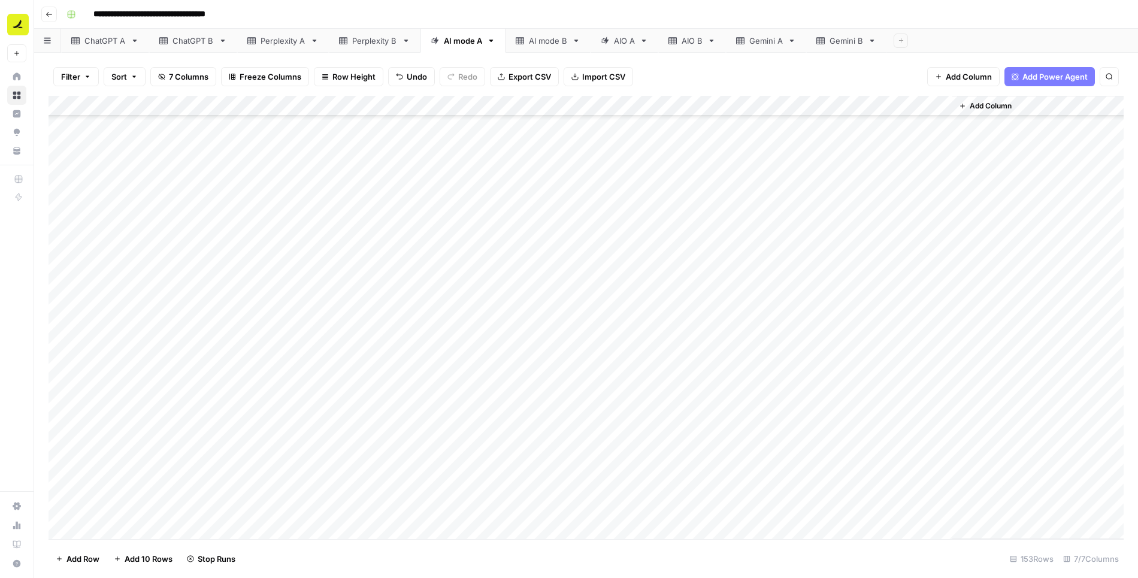
click at [768, 261] on div "Add Column" at bounding box center [587, 318] width 1076 height 444
click at [768, 280] on div "Add Column" at bounding box center [587, 318] width 1076 height 444
click at [768, 301] on div "Add Column" at bounding box center [587, 318] width 1076 height 444
click at [768, 322] on div "Add Column" at bounding box center [587, 318] width 1076 height 444
click at [769, 340] on div "Add Column" at bounding box center [587, 318] width 1076 height 444
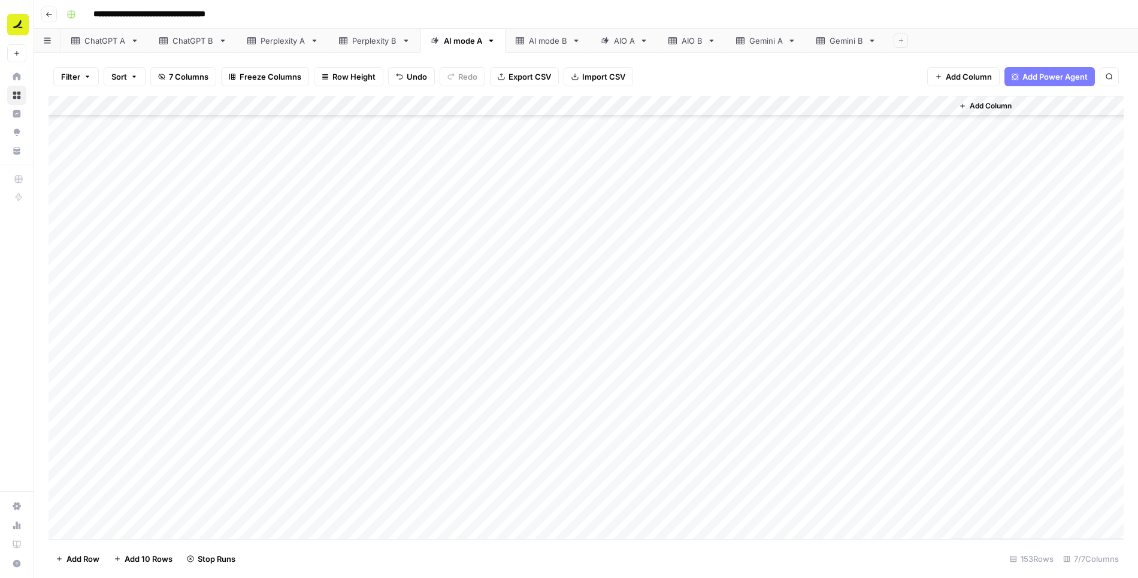
click at [769, 363] on div "Add Column" at bounding box center [587, 318] width 1076 height 444
click at [769, 382] on div "Add Column" at bounding box center [587, 318] width 1076 height 444
click at [768, 401] on div "Add Column" at bounding box center [587, 318] width 1076 height 444
click at [769, 422] on div "Add Column" at bounding box center [587, 318] width 1076 height 444
click at [770, 442] on div "Add Column" at bounding box center [587, 318] width 1076 height 444
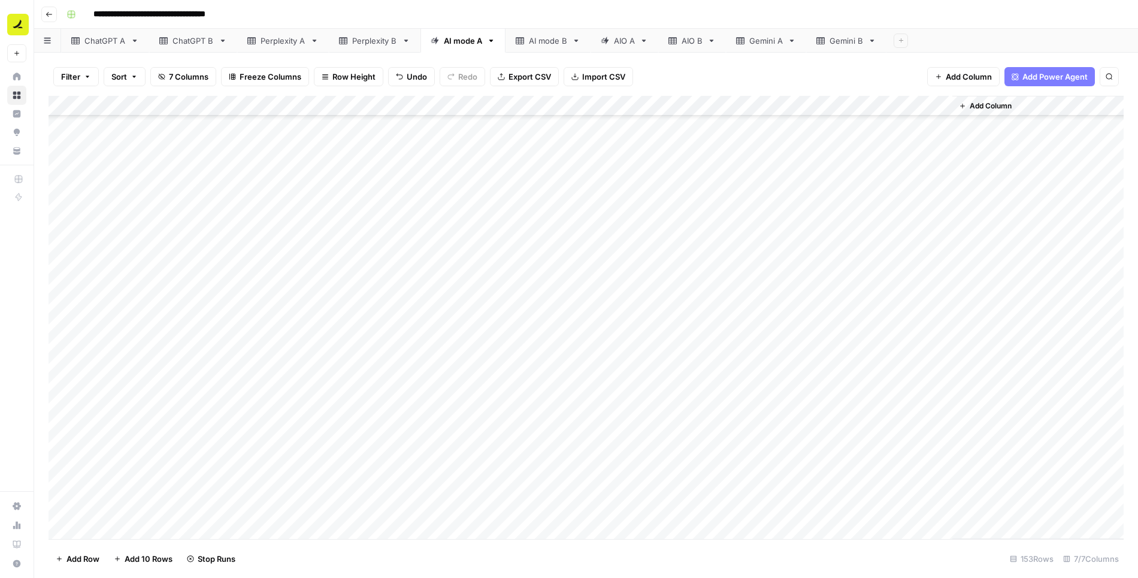
click at [769, 466] on div "Add Column" at bounding box center [587, 318] width 1076 height 444
click at [767, 482] on div "Add Column" at bounding box center [587, 318] width 1076 height 444
click at [769, 505] on div "Add Column" at bounding box center [587, 318] width 1076 height 444
click at [771, 345] on div "Add Column" at bounding box center [587, 318] width 1076 height 444
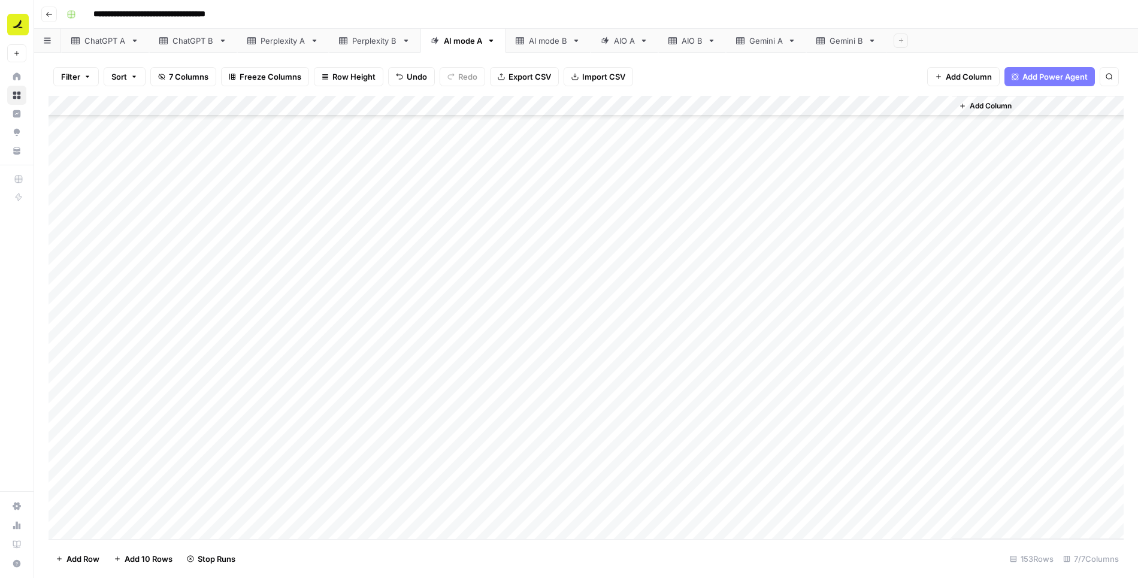
click at [767, 368] on div "Add Column" at bounding box center [587, 318] width 1076 height 444
click at [768, 388] on div "Add Column" at bounding box center [587, 318] width 1076 height 444
click at [769, 409] on div "Add Column" at bounding box center [587, 318] width 1076 height 444
click at [769, 427] on div "Add Column" at bounding box center [587, 318] width 1076 height 444
click at [768, 448] on div "Add Column" at bounding box center [587, 318] width 1076 height 444
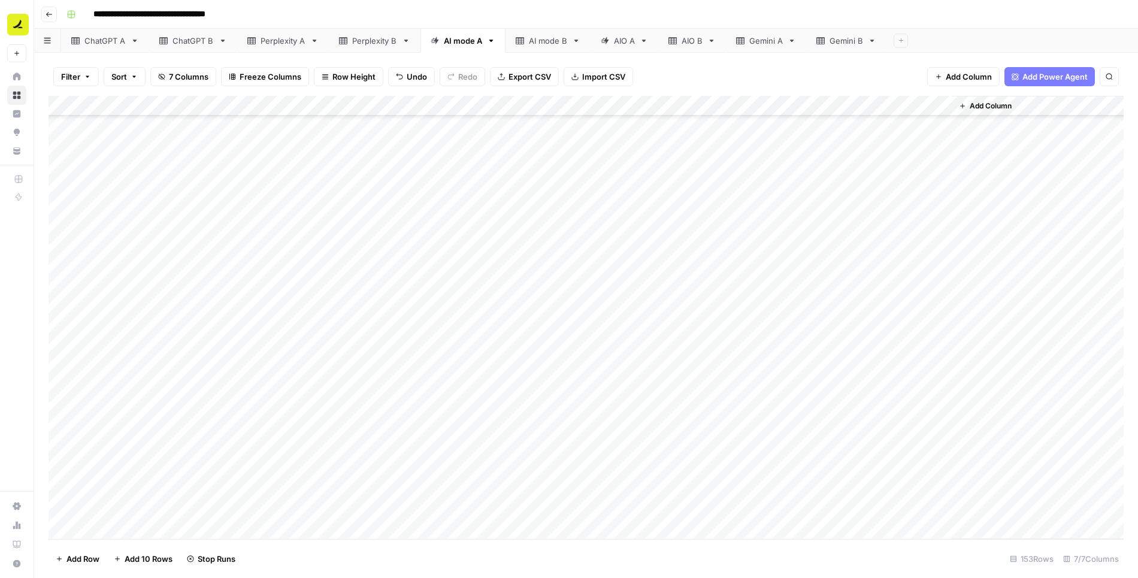
click at [768, 470] on div "Add Column" at bounding box center [587, 318] width 1076 height 444
click at [769, 488] on div "Add Column" at bounding box center [587, 318] width 1076 height 444
click at [767, 510] on div "Add Column" at bounding box center [587, 318] width 1076 height 444
click at [766, 449] on div "Add Column" at bounding box center [587, 318] width 1076 height 444
click at [817, 385] on div "Add Column" at bounding box center [587, 318] width 1076 height 444
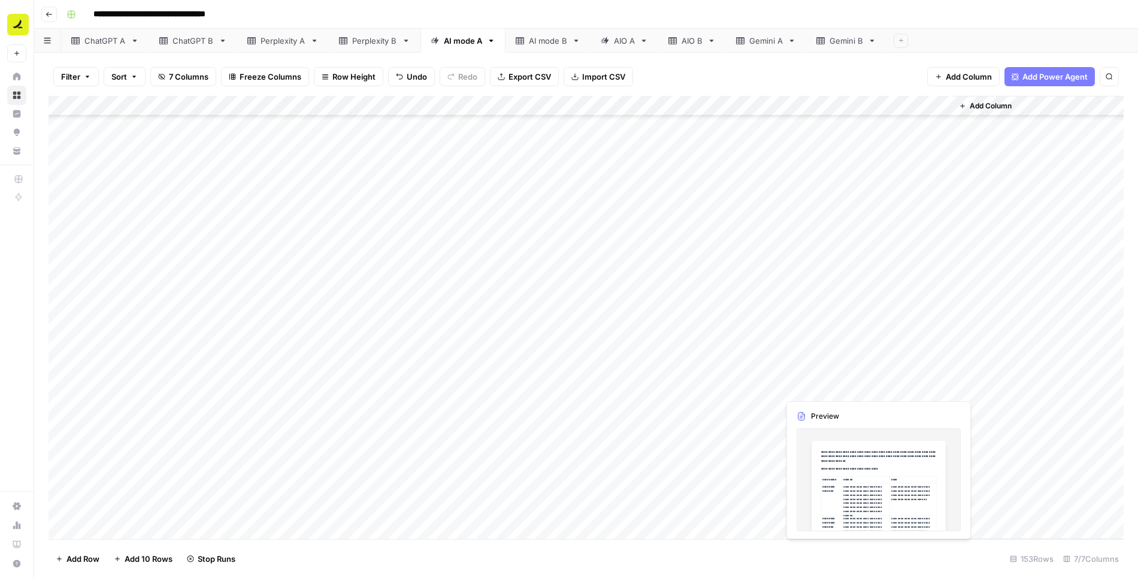
click at [817, 385] on div "Add Column" at bounding box center [587, 318] width 1076 height 444
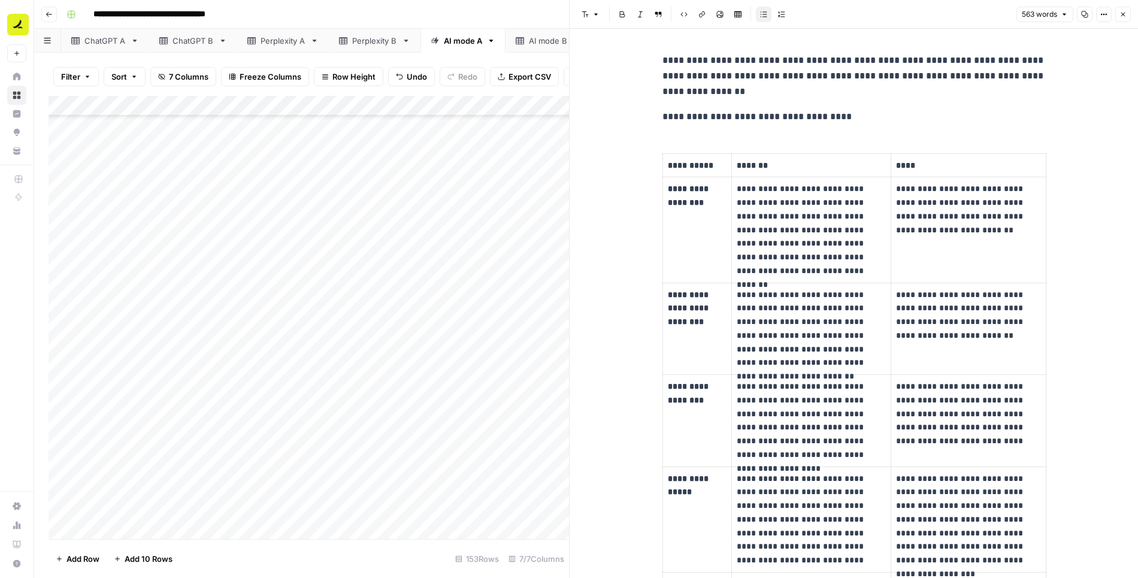
click at [1118, 17] on button "Close" at bounding box center [1124, 15] width 16 height 16
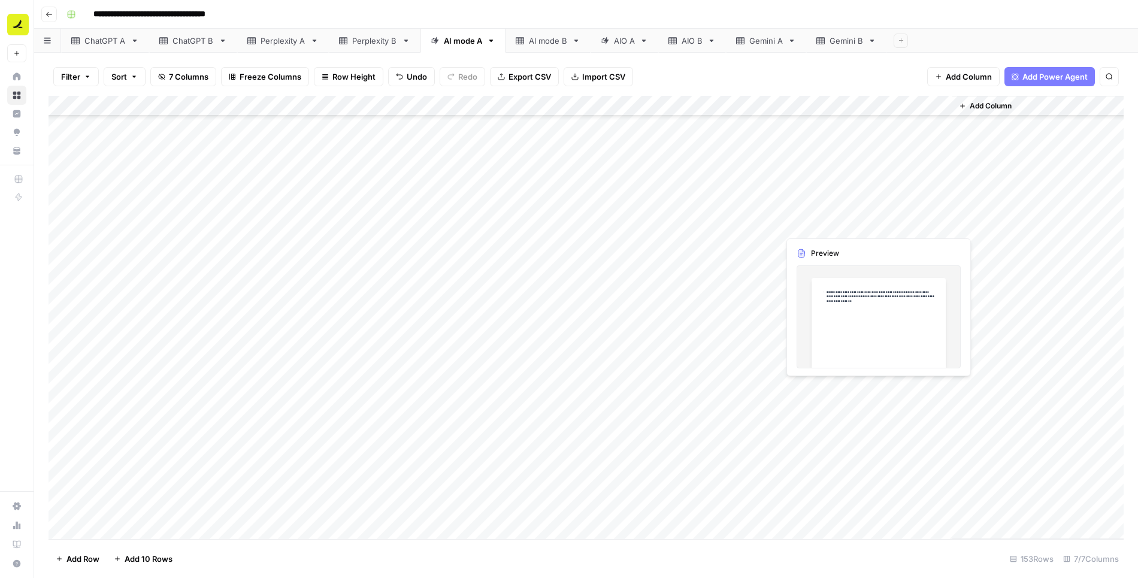
scroll to position [2666, 0]
click at [817, 167] on div "Add Column" at bounding box center [587, 318] width 1076 height 444
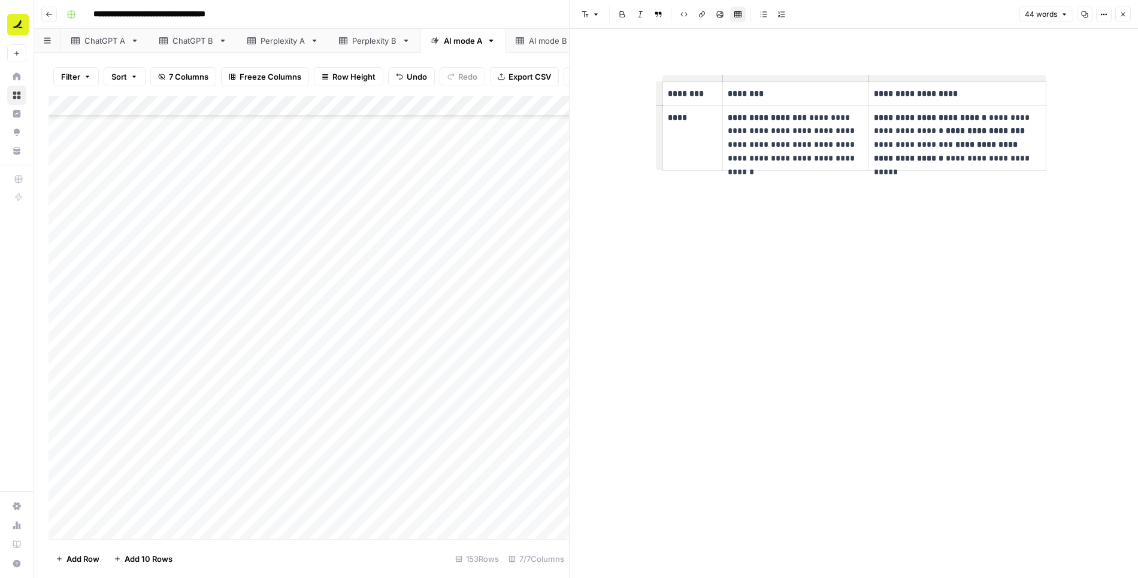
click at [1121, 20] on button "Close" at bounding box center [1124, 15] width 16 height 16
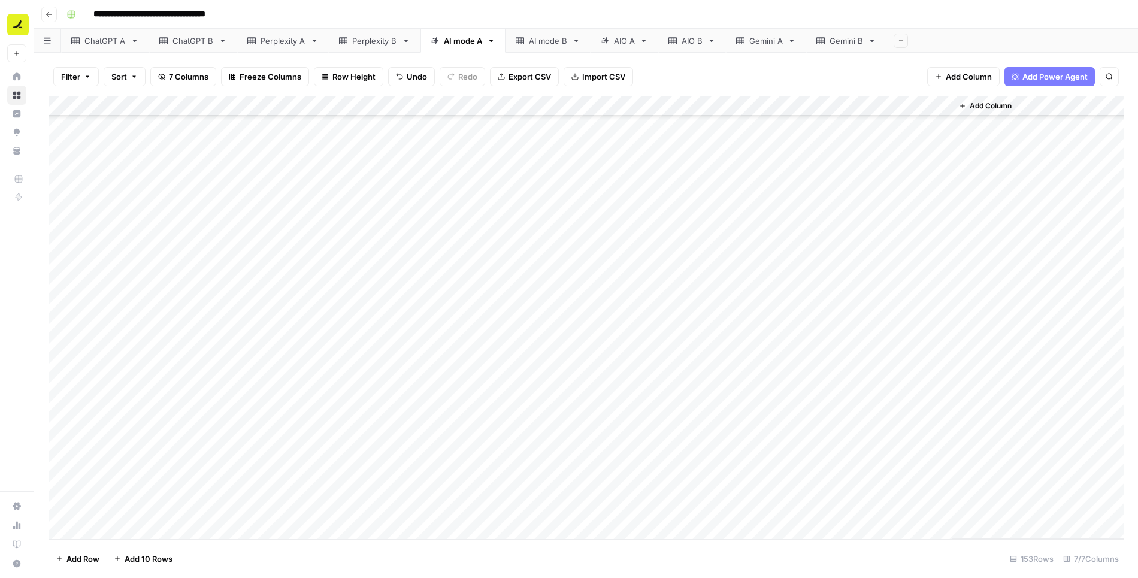
click at [509, 167] on div "Add Column" at bounding box center [587, 318] width 1076 height 444
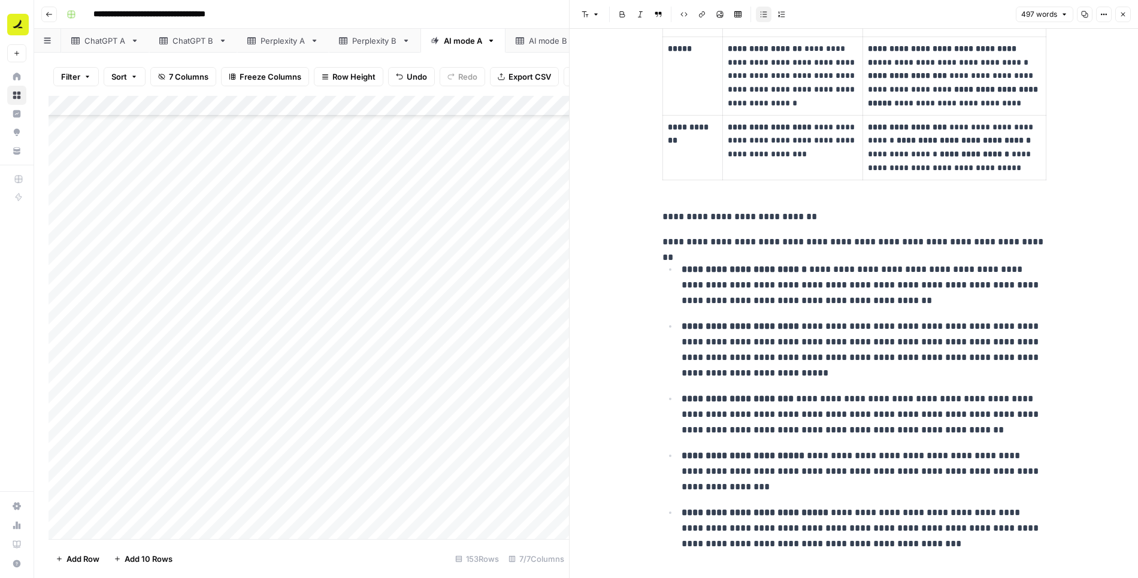
scroll to position [553, 0]
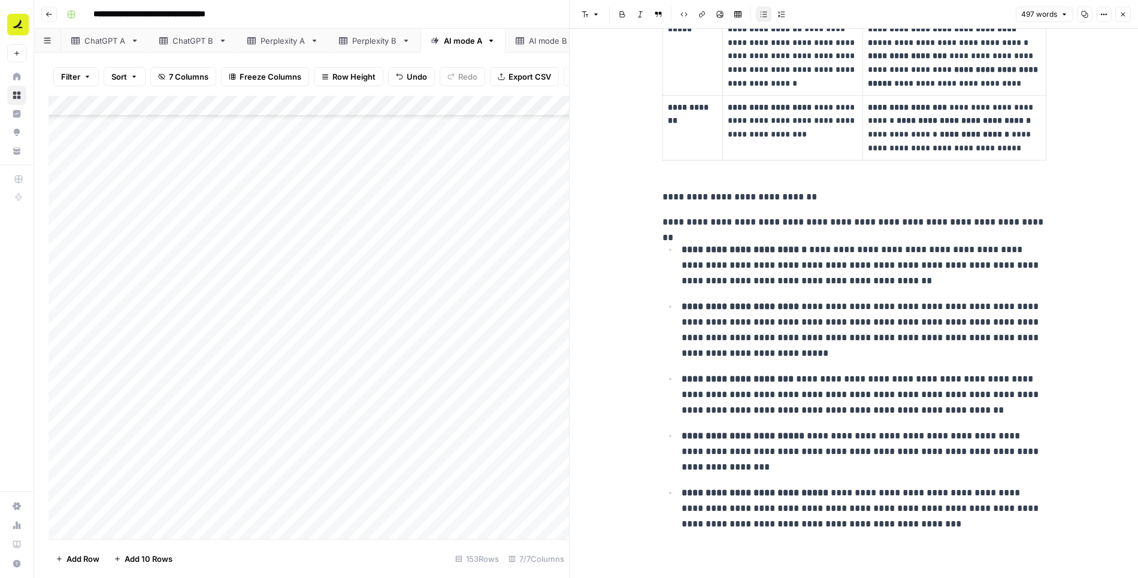
click at [1124, 14] on icon "button" at bounding box center [1123, 14] width 7 height 7
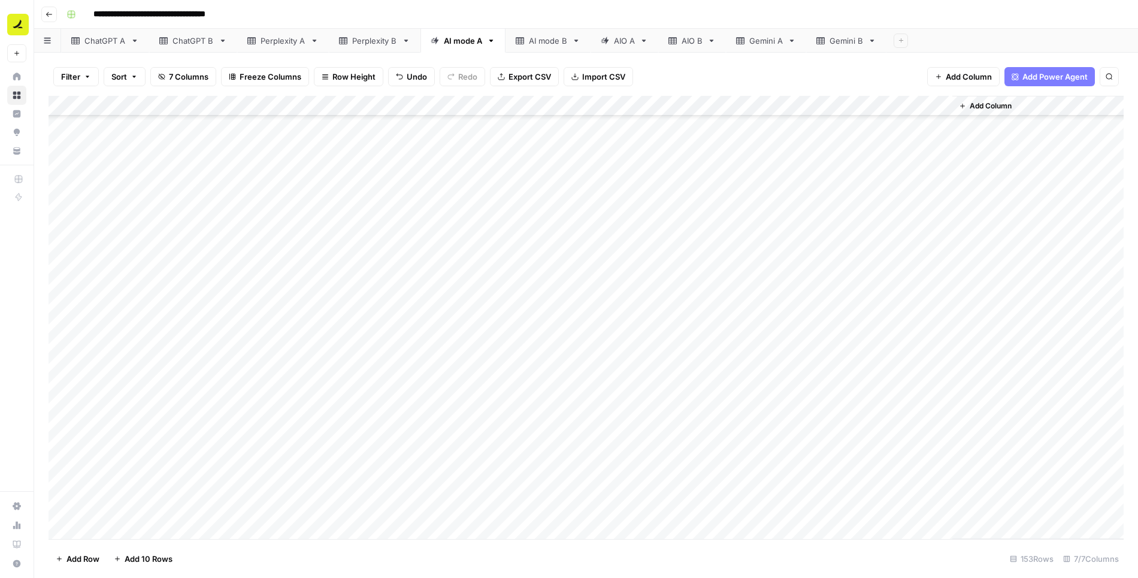
scroll to position [2712, 0]
click at [62, 450] on div "Add Column" at bounding box center [587, 318] width 1076 height 444
click at [77, 562] on span "Delete 1 Row" at bounding box center [80, 559] width 48 height 12
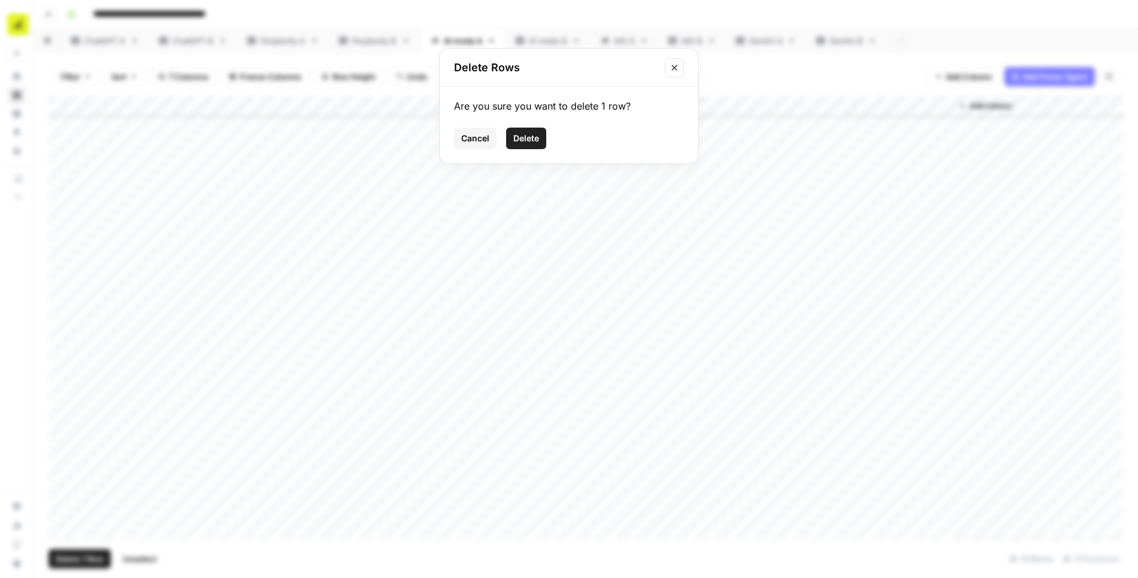
click at [533, 135] on span "Delete" at bounding box center [527, 138] width 26 height 12
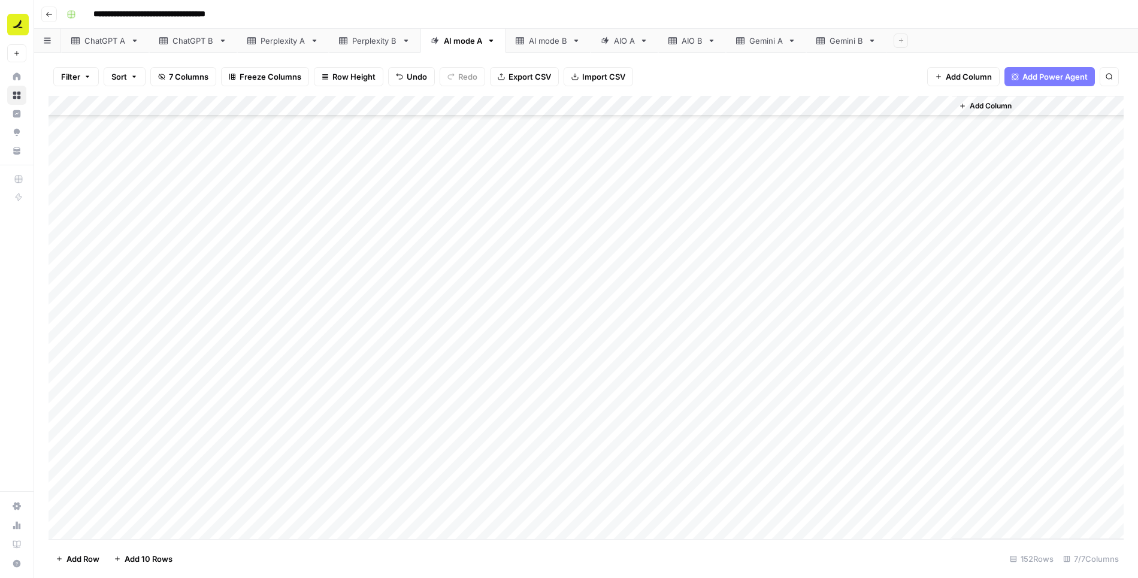
scroll to position [1608, 0]
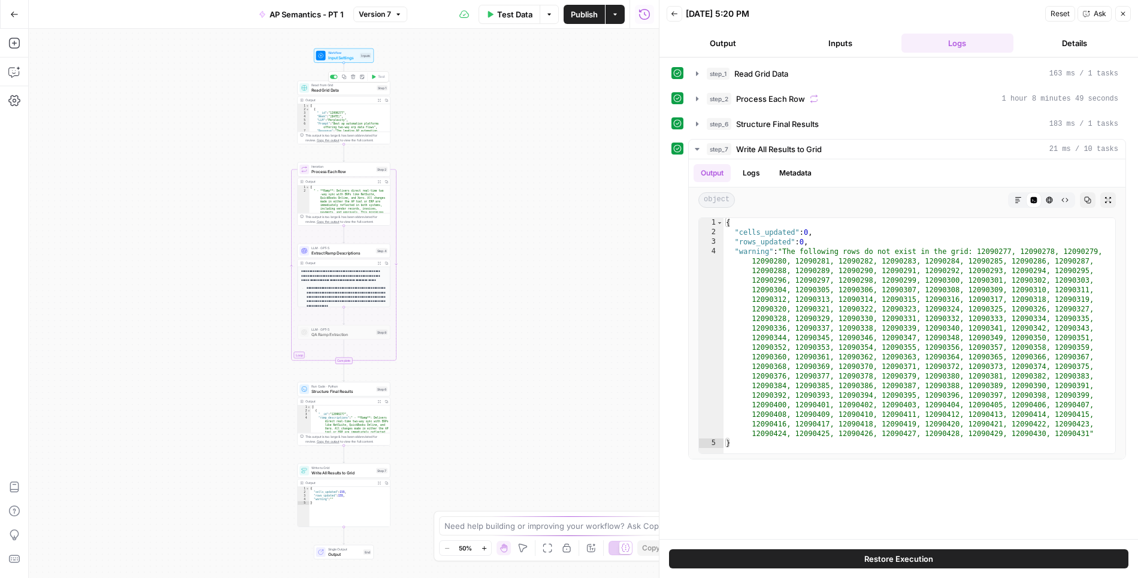
click at [363, 87] on span "Read Grid Data" at bounding box center [343, 90] width 63 height 6
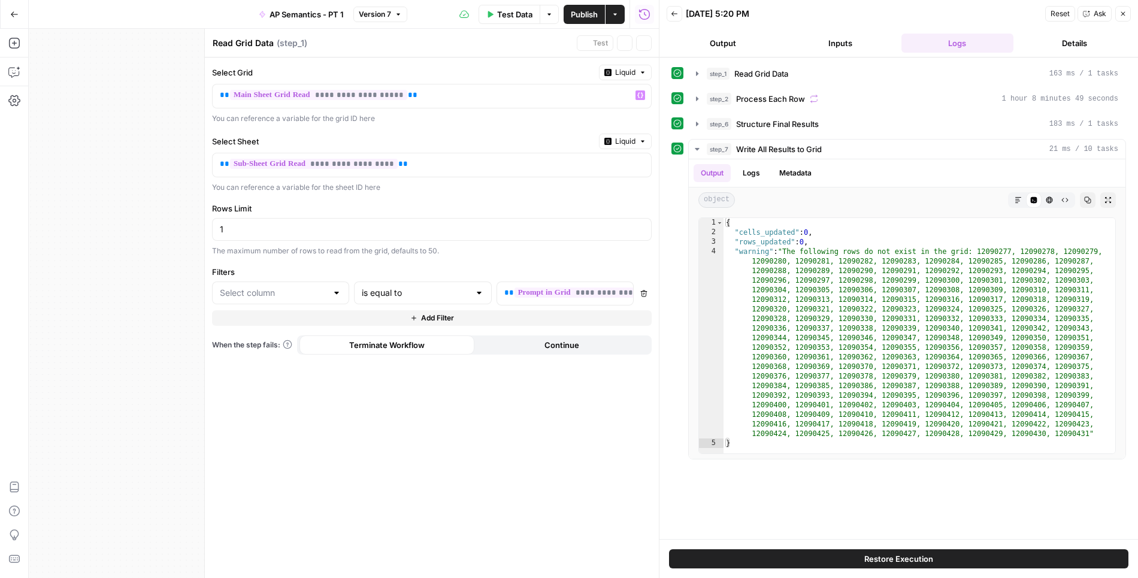
type input "Prompt"
click at [645, 46] on icon "button" at bounding box center [644, 43] width 7 height 7
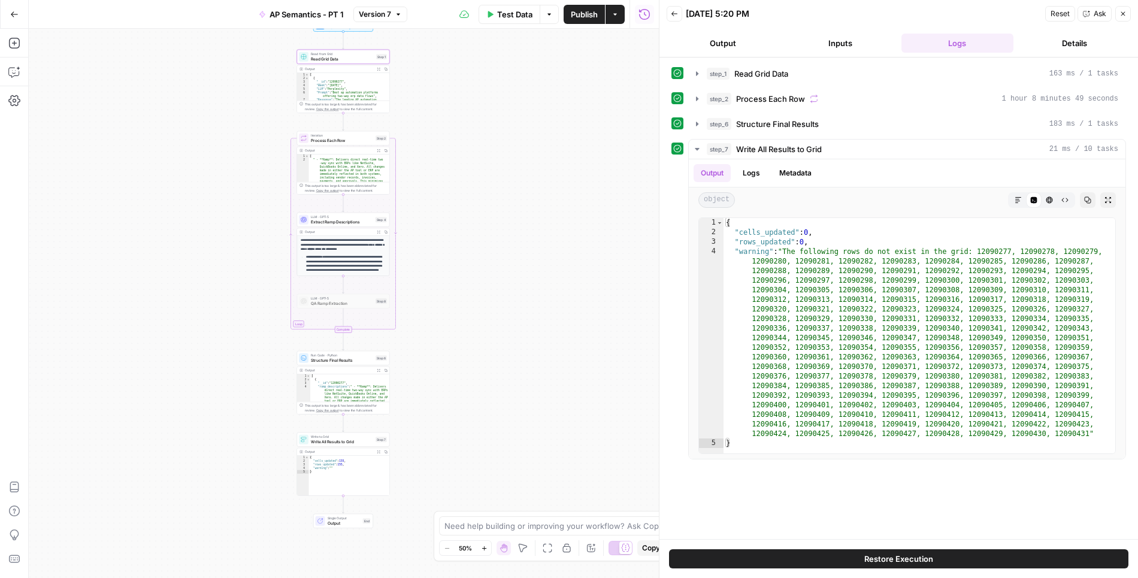
drag, startPoint x: 453, startPoint y: 268, endPoint x: 452, endPoint y: 237, distance: 31.2
click at [452, 237] on div "Workflow Input Settings Inputs Read from Grid Read Grid Data Step 1 Output Expa…" at bounding box center [344, 303] width 630 height 549
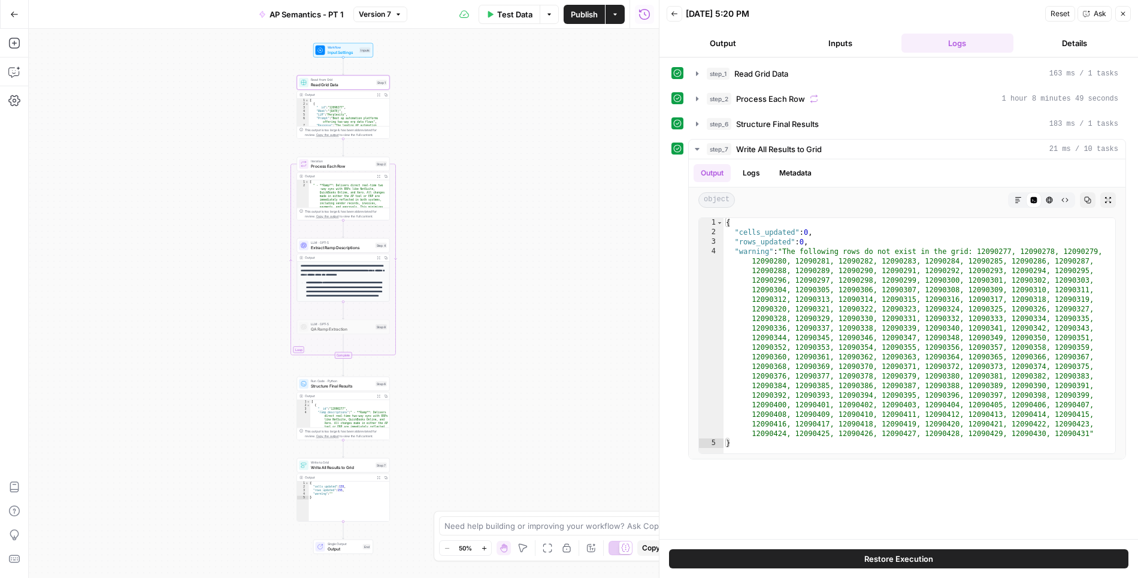
drag, startPoint x: 576, startPoint y: 192, endPoint x: 571, endPoint y: 274, distance: 82.8
click at [571, 274] on div "Workflow Input Settings Inputs Read from Grid Read Grid Data Step 1 Output Expa…" at bounding box center [344, 303] width 630 height 549
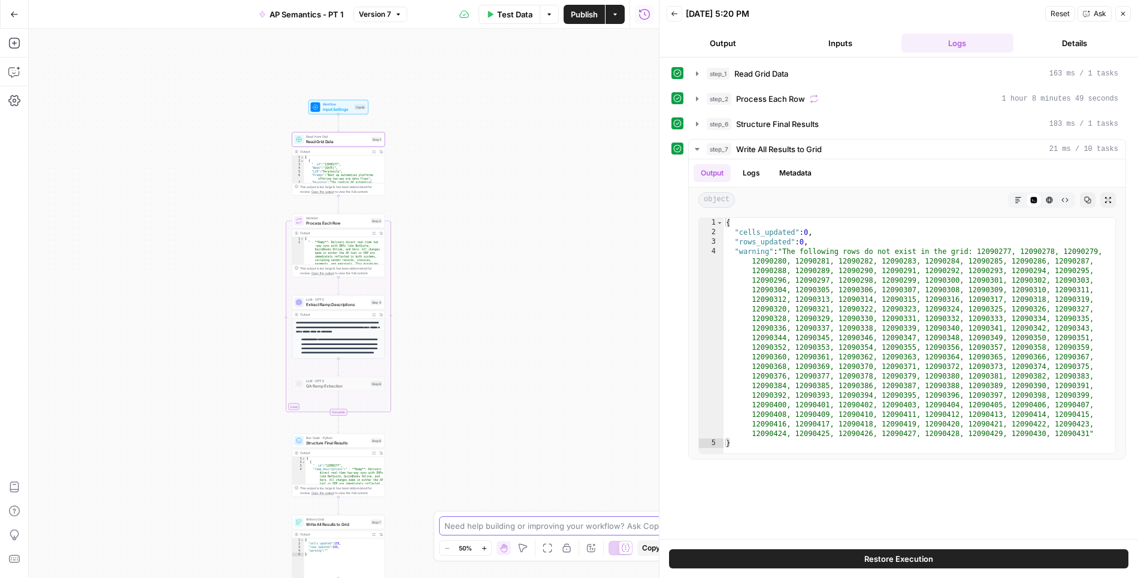
click at [590, 532] on textarea at bounding box center [563, 526] width 236 height 12
click at [652, 527] on textarea "I'm running this workflow in a grid. It worked correctly for some, and then for…" at bounding box center [557, 514] width 230 height 36
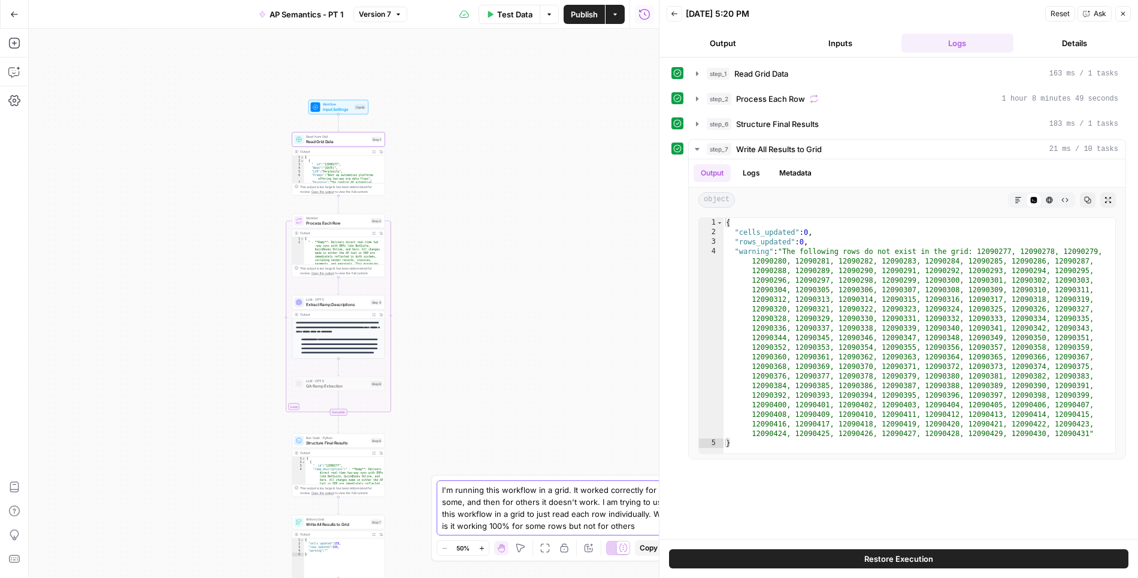
type textarea "I'm running this workflow in a grid. It worked correctly for some, and then for…"
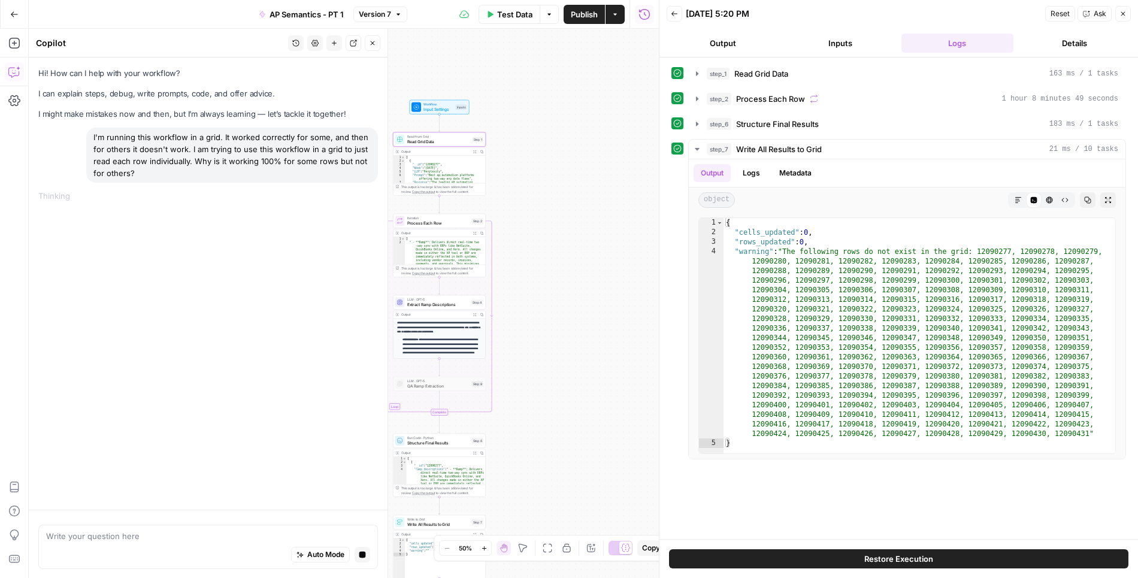
click at [824, 34] on button "Inputs" at bounding box center [840, 43] width 113 height 19
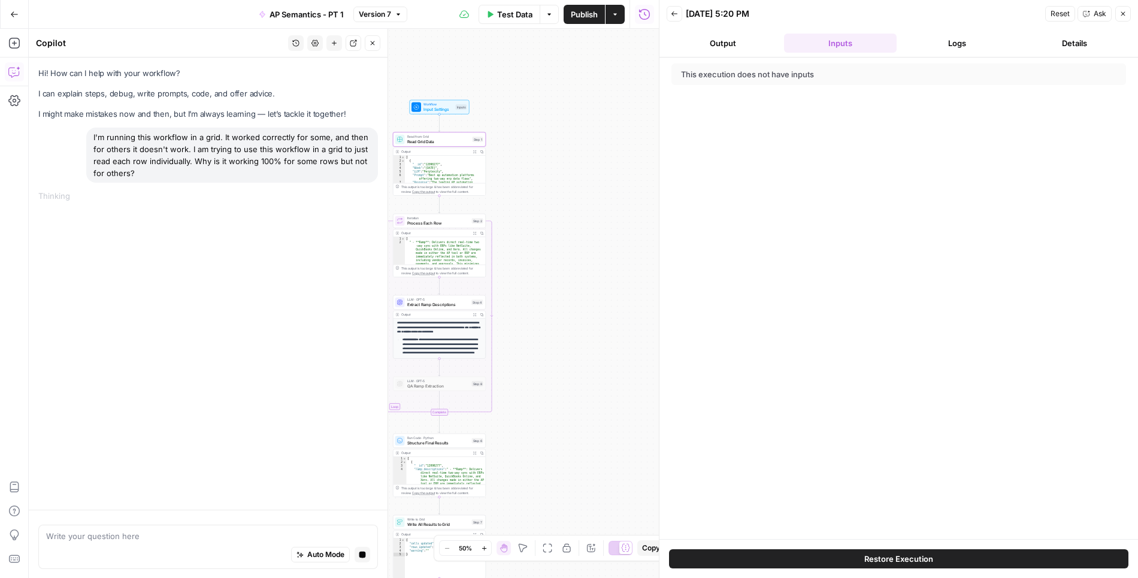
click at [955, 40] on button "Logs" at bounding box center [958, 43] width 113 height 19
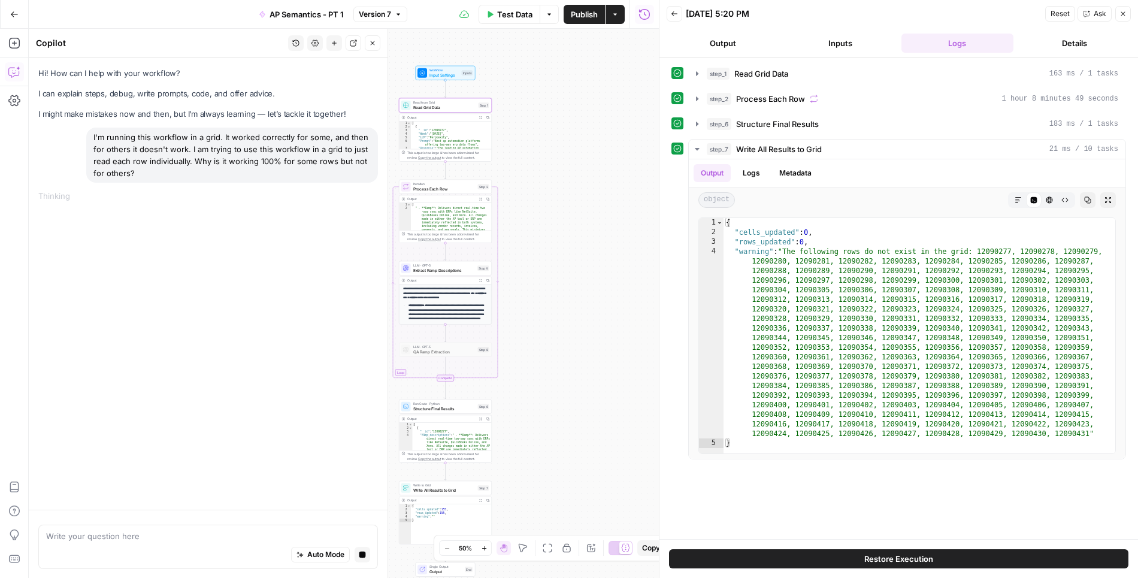
drag, startPoint x: 500, startPoint y: 461, endPoint x: 514, endPoint y: 385, distance: 77.8
click at [514, 388] on div "Workflow Input Settings Inputs Read from Grid Read Grid Data Step 1 Output Expa…" at bounding box center [344, 303] width 630 height 549
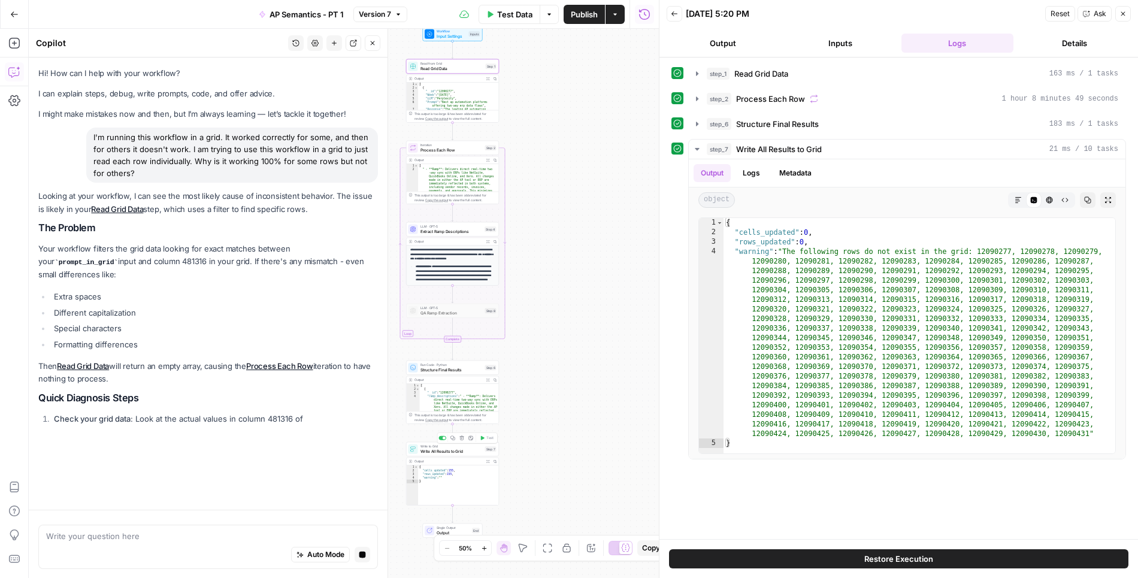
click at [458, 451] on span "Write All Results to Grid" at bounding box center [452, 451] width 62 height 6
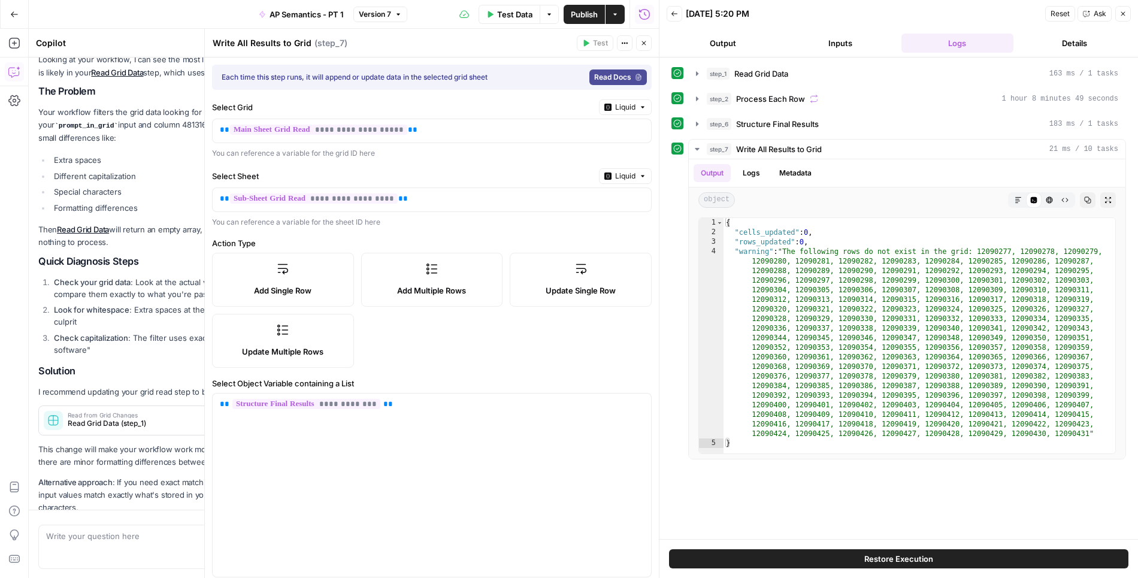
scroll to position [171, 0]
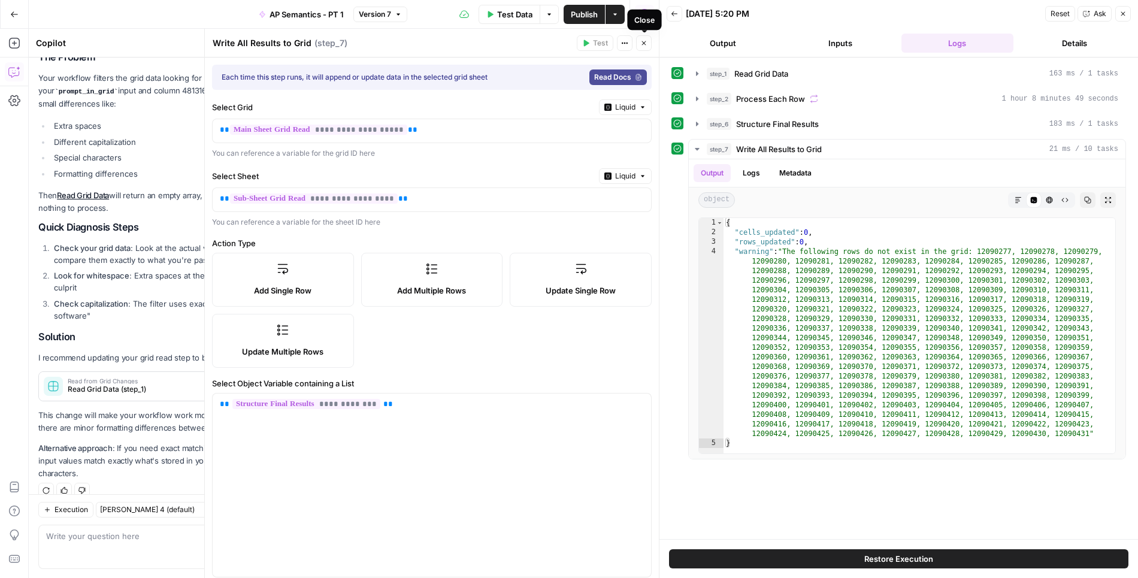
click at [642, 44] on icon "button" at bounding box center [644, 43] width 7 height 7
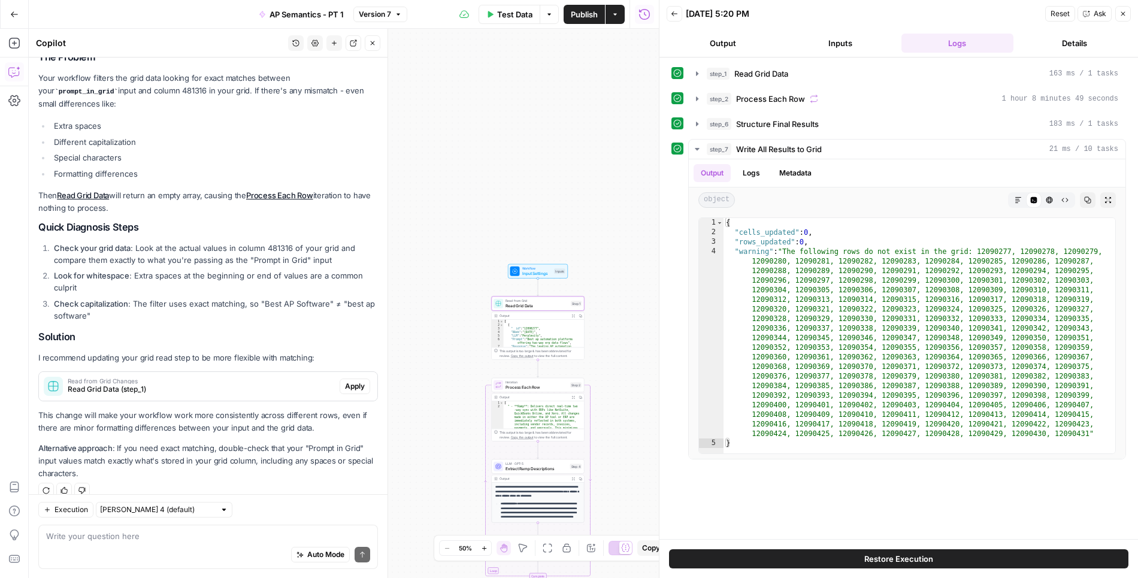
click at [261, 378] on span "Read from Grid Changes" at bounding box center [201, 381] width 267 height 6
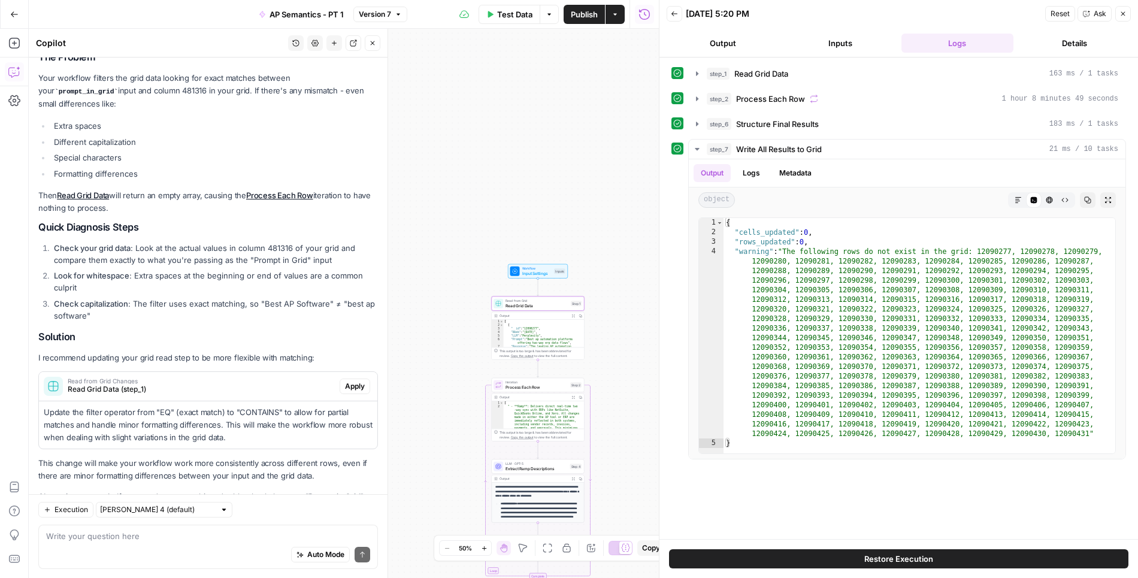
scroll to position [219, 0]
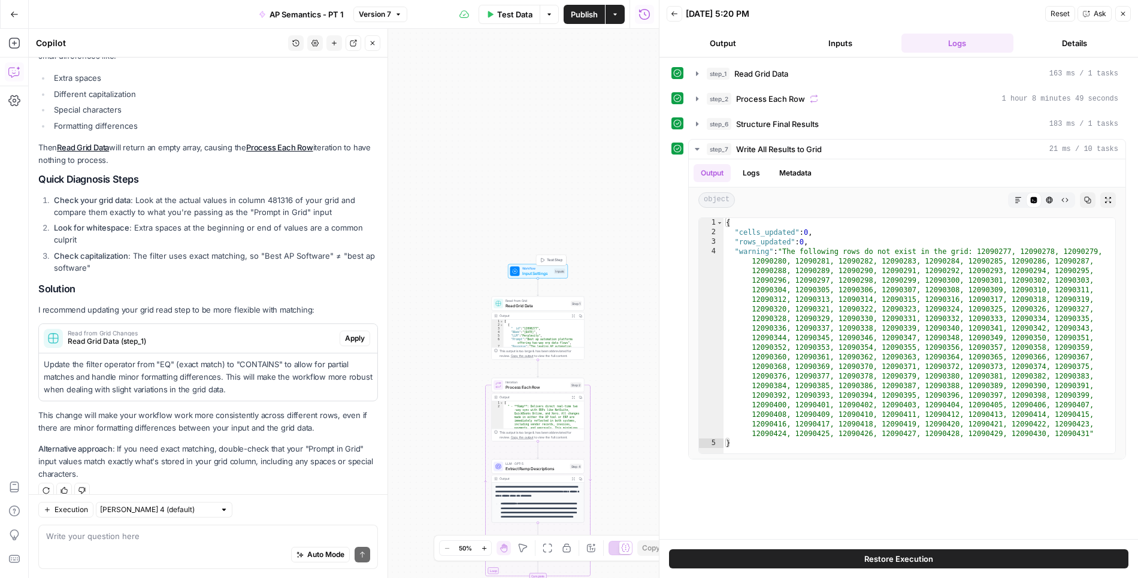
click at [530, 271] on span "Input Settings" at bounding box center [538, 273] width 30 height 6
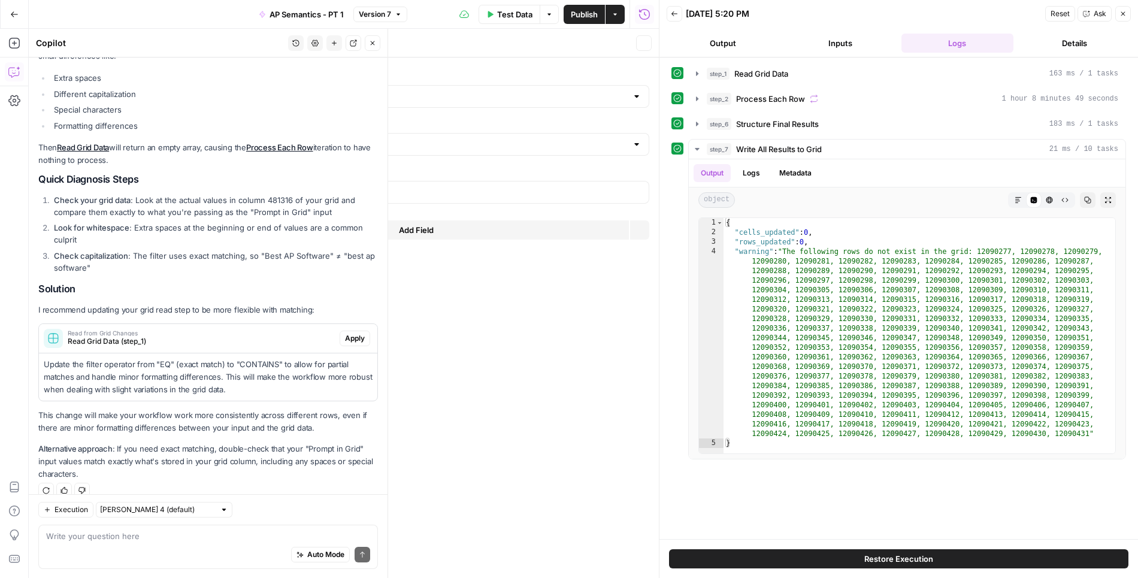
scroll to position [238, 0]
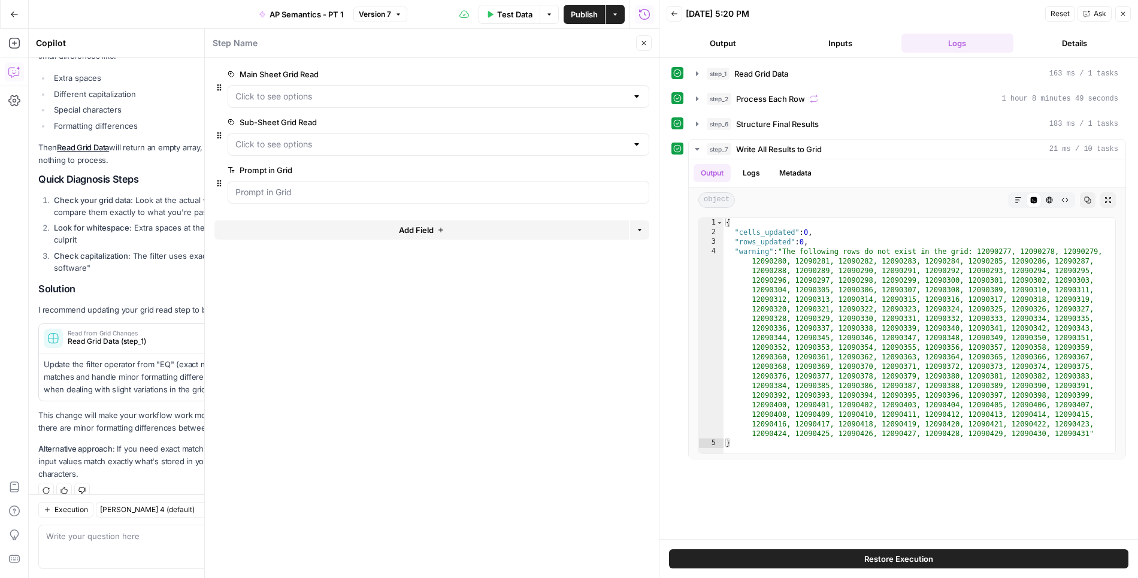
click at [639, 44] on button "Close" at bounding box center [644, 43] width 16 height 16
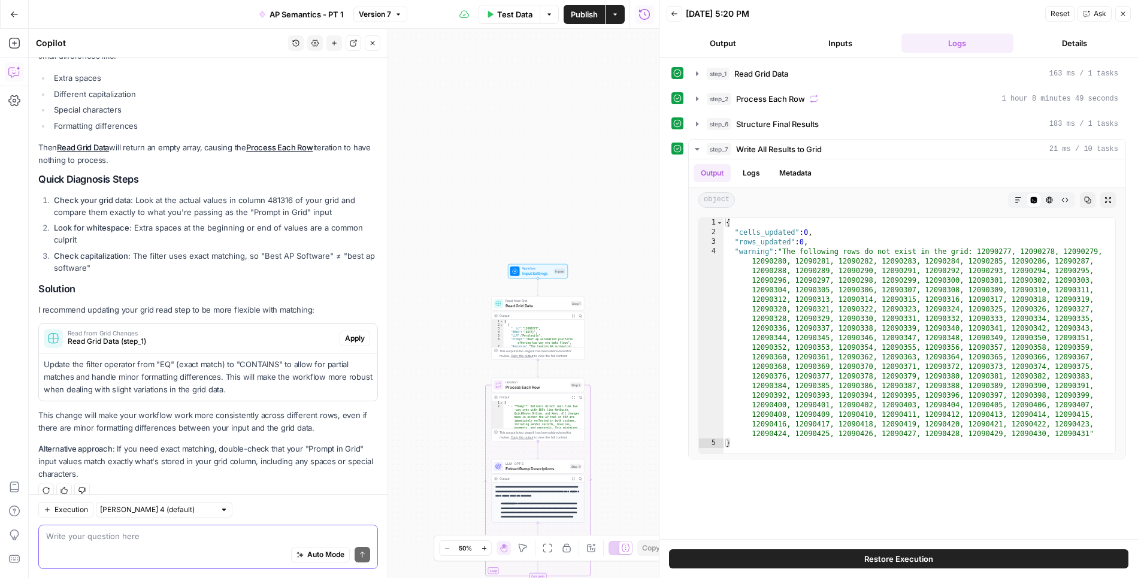
click at [209, 532] on textarea at bounding box center [208, 536] width 324 height 12
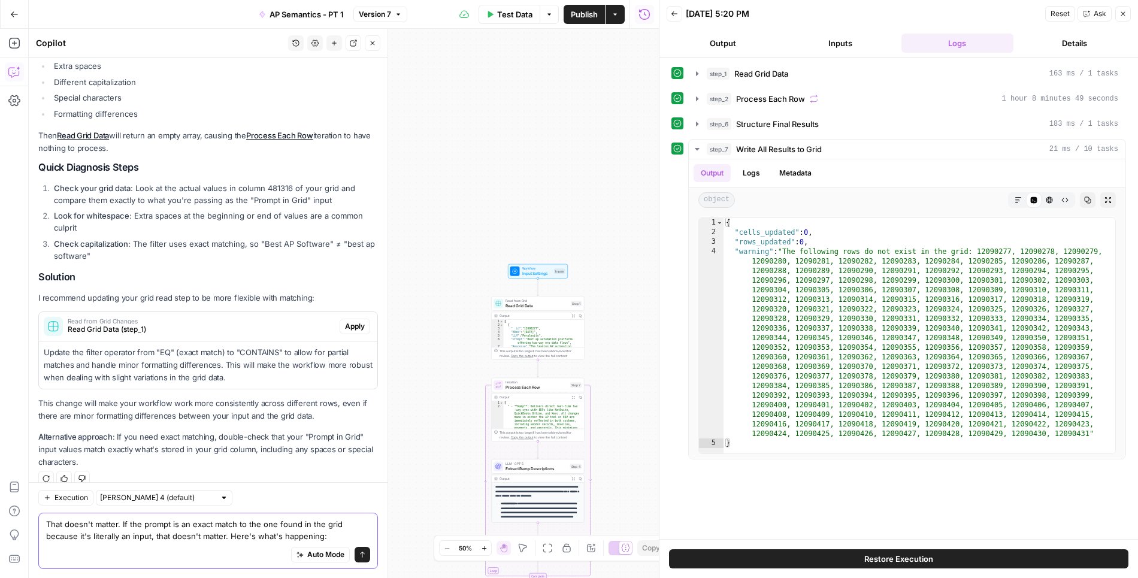
scroll to position [262, 0]
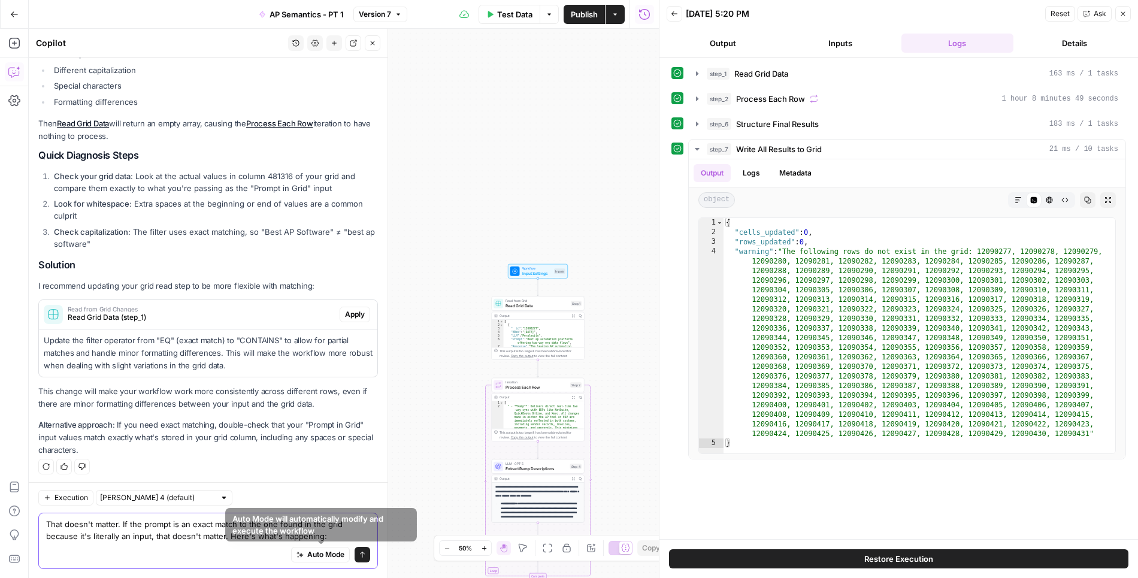
click at [268, 539] on textarea "That doesn't matter. If the prompt is an exact match to the one found in the gr…" at bounding box center [208, 530] width 324 height 24
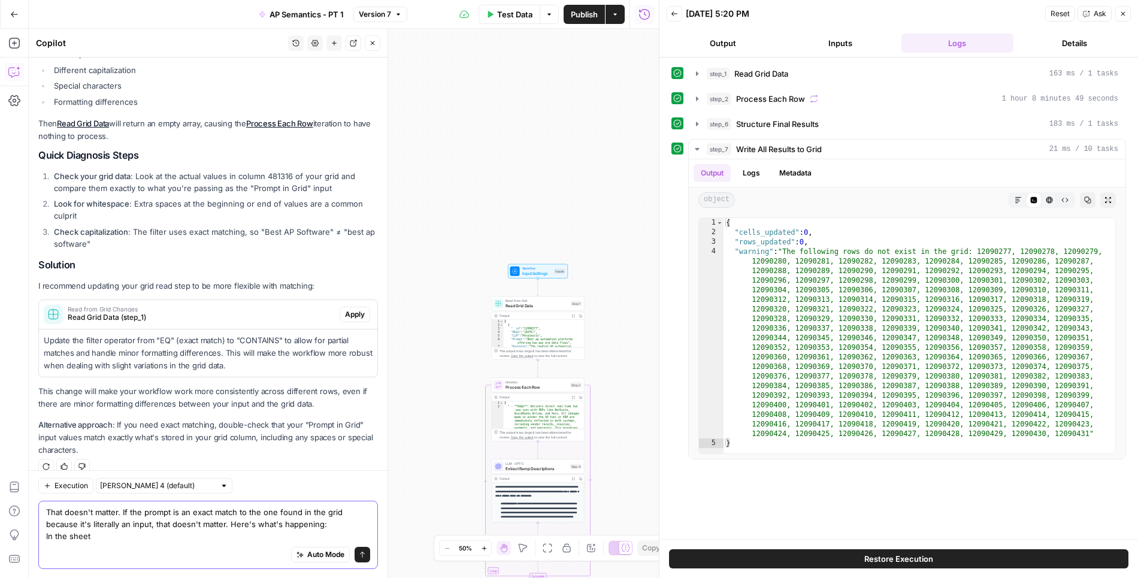
paste textarea "44164"
paste textarea "33900"
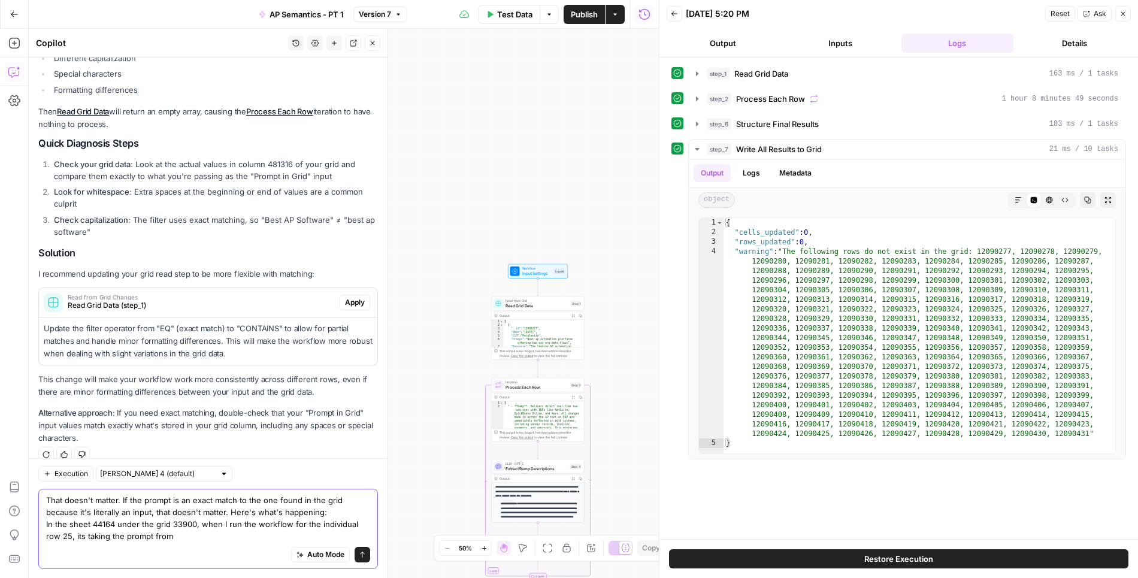
type textarea "That doesn't matter. If the prompt is an exact match to the one found in the gr…"
click at [834, 37] on button "Inputs" at bounding box center [840, 43] width 113 height 19
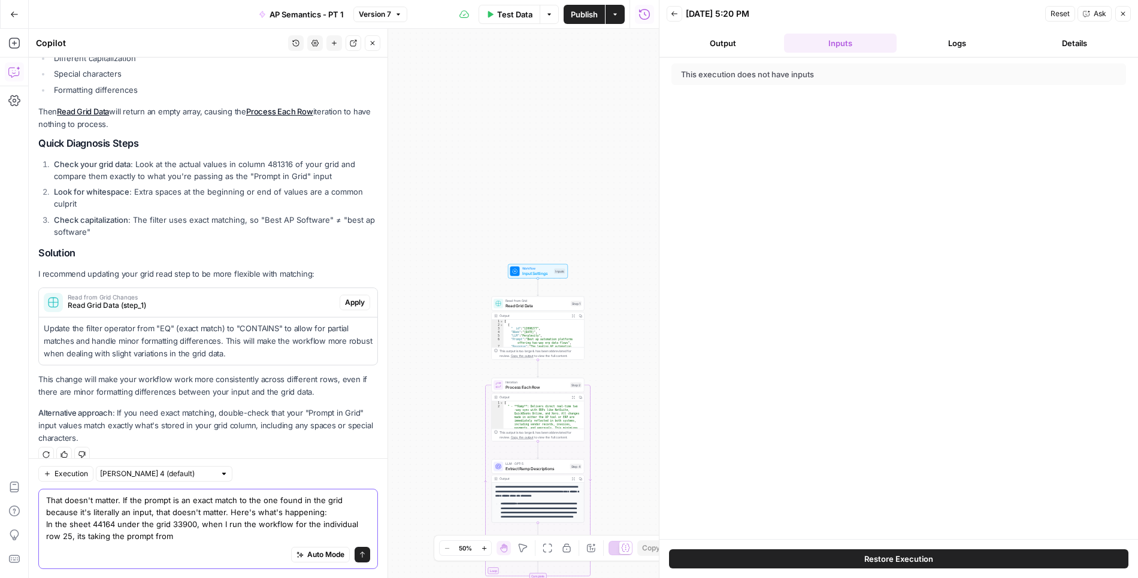
click at [270, 517] on textarea "That doesn't matter. If the prompt is an exact match to the one found in the gr…" at bounding box center [208, 518] width 324 height 48
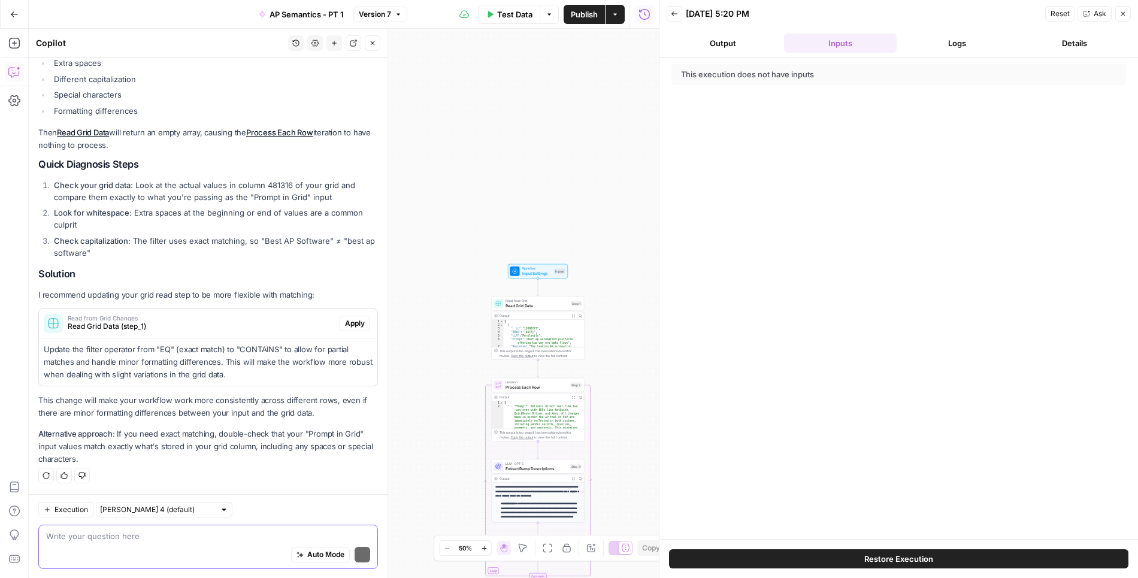
scroll to position [238, 0]
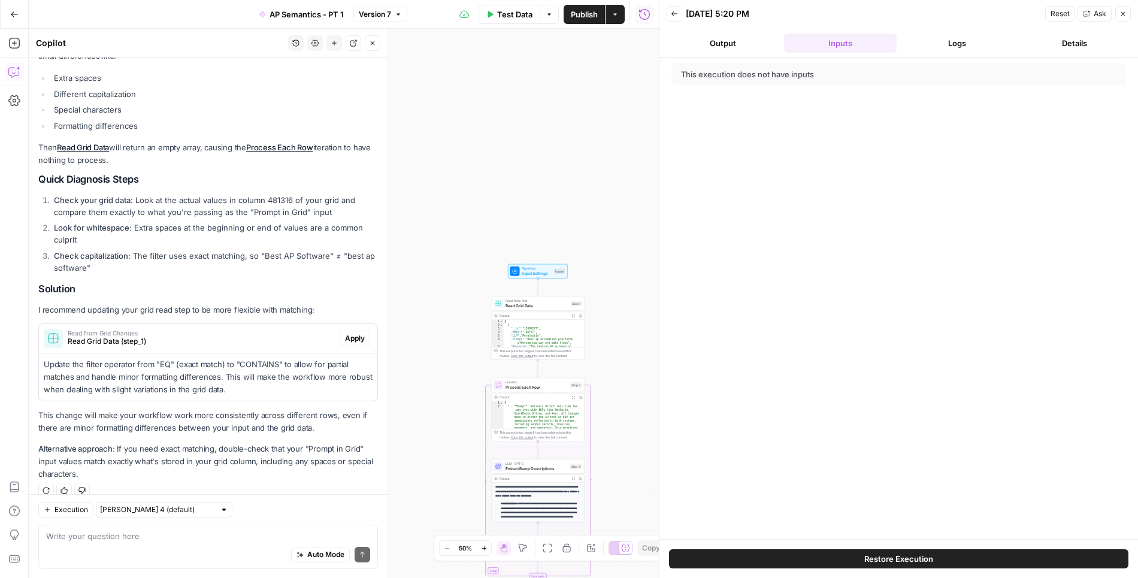
click at [527, 269] on span "Workflow" at bounding box center [538, 268] width 30 height 5
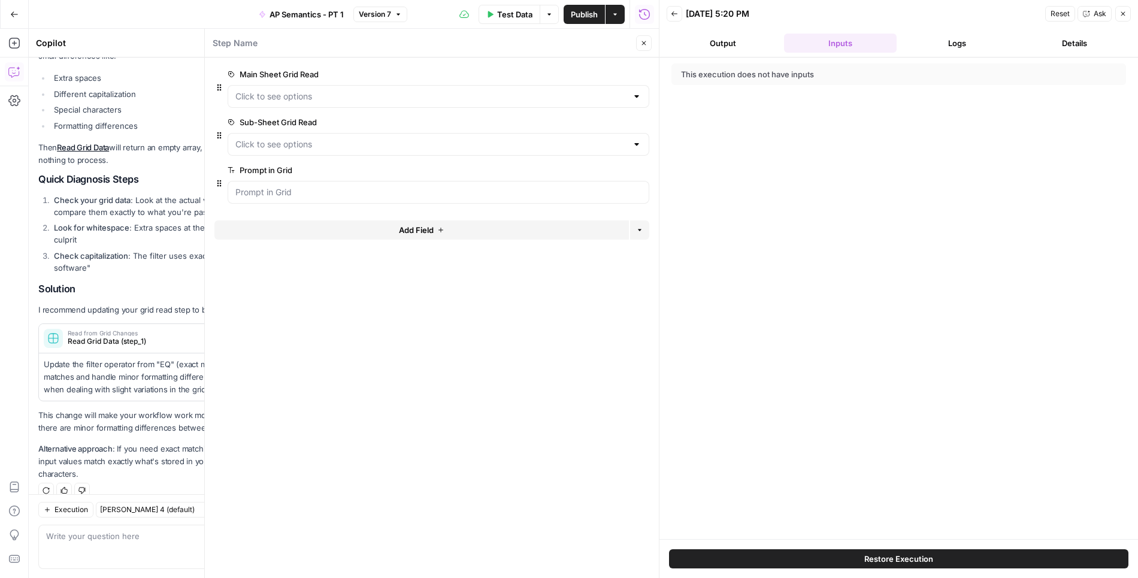
click at [537, 233] on button "Add Field" at bounding box center [422, 230] width 415 height 19
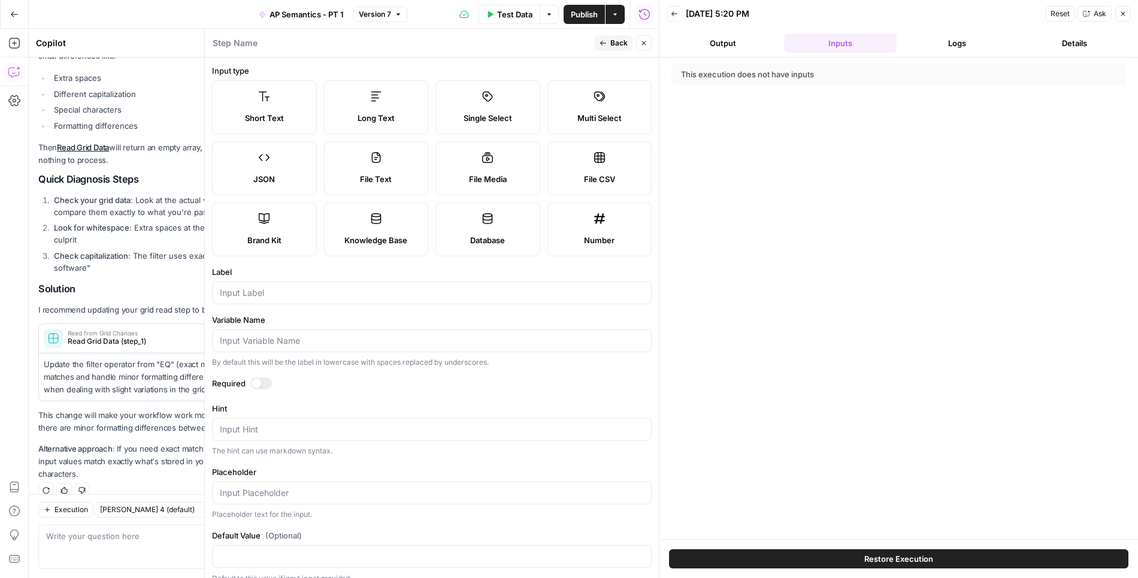
scroll to position [9, 0]
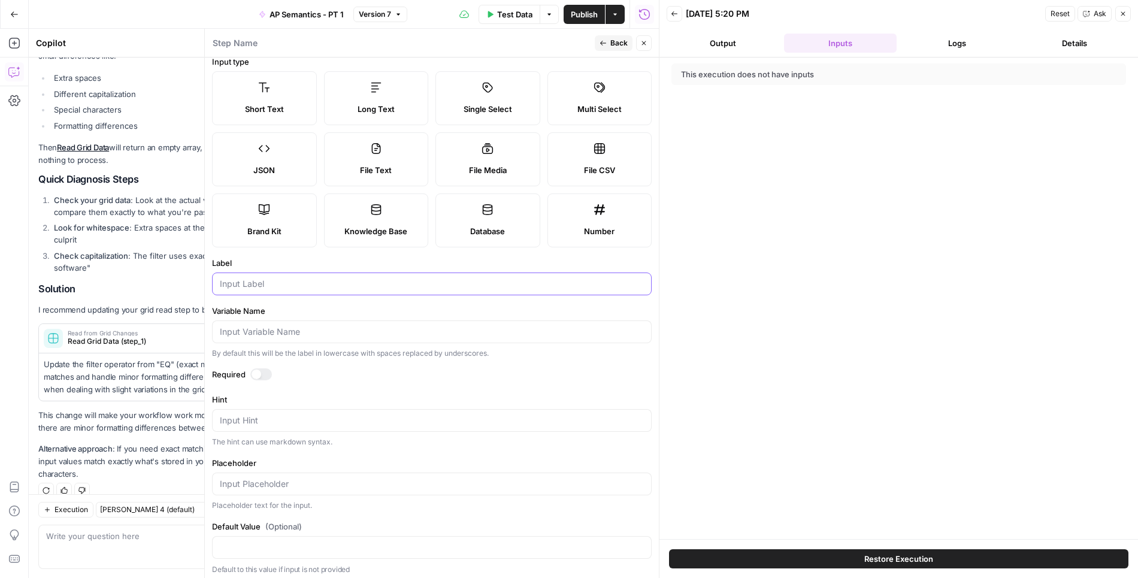
click at [344, 286] on input "Label" at bounding box center [432, 284] width 424 height 12
type input "Week in Grid"
click at [261, 370] on div at bounding box center [261, 375] width 22 height 12
click at [621, 41] on span "Back" at bounding box center [619, 43] width 17 height 11
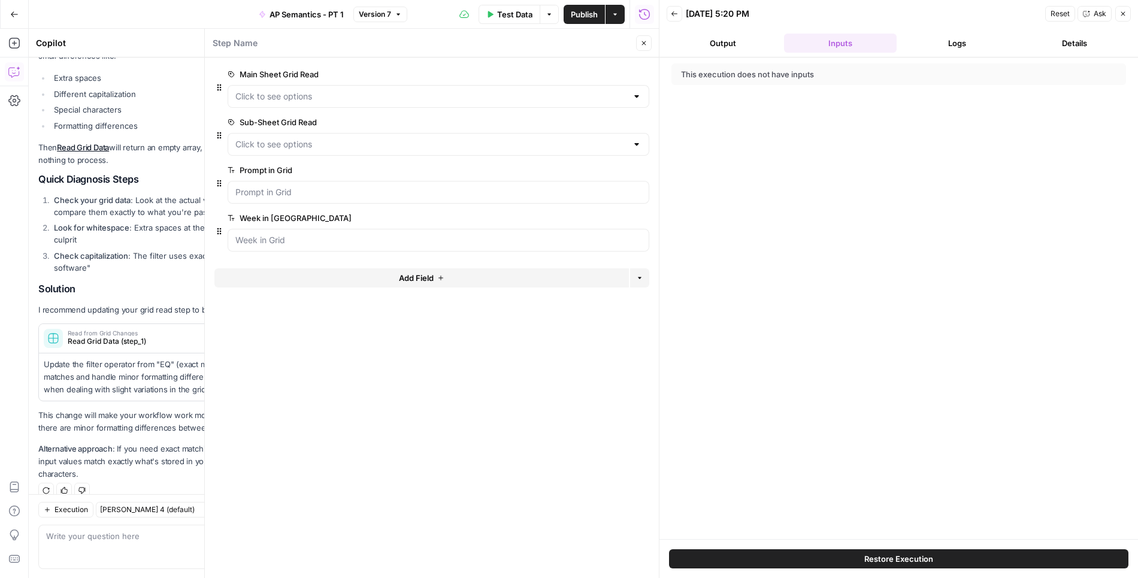
click at [643, 44] on icon "button" at bounding box center [644, 43] width 4 height 4
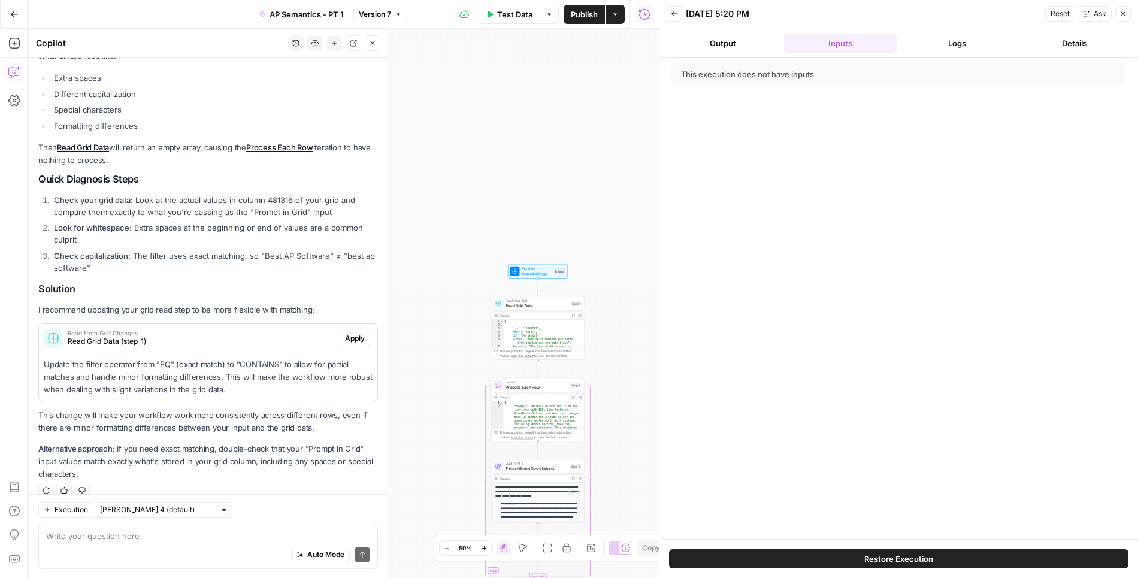
click at [529, 303] on span "Read Grid Data" at bounding box center [537, 306] width 63 height 6
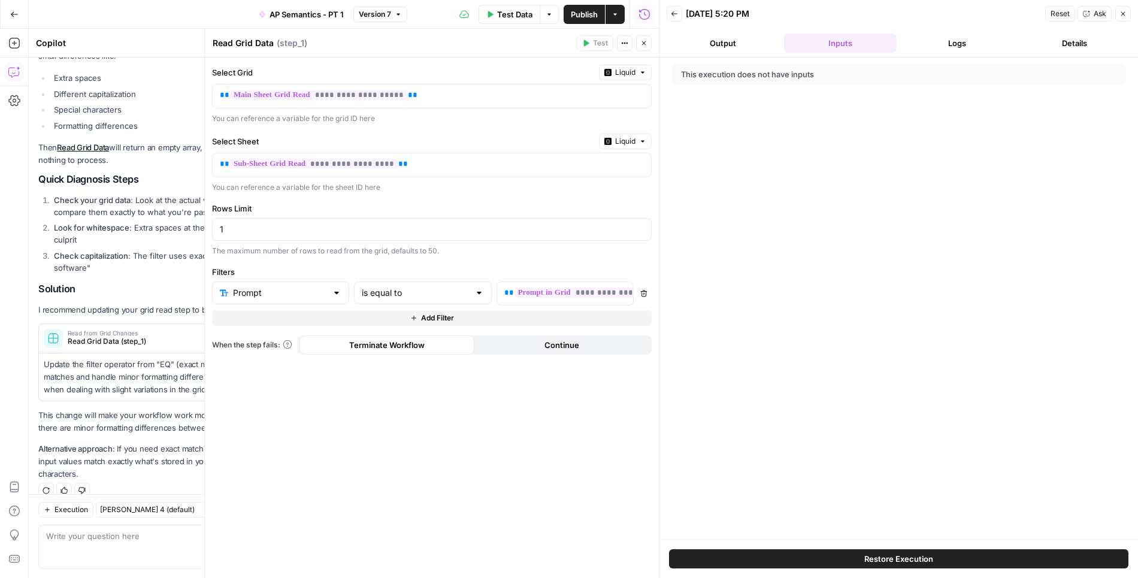
click at [407, 315] on button "Add Filter" at bounding box center [432, 318] width 440 height 16
click at [273, 319] on input "text" at bounding box center [273, 322] width 107 height 12
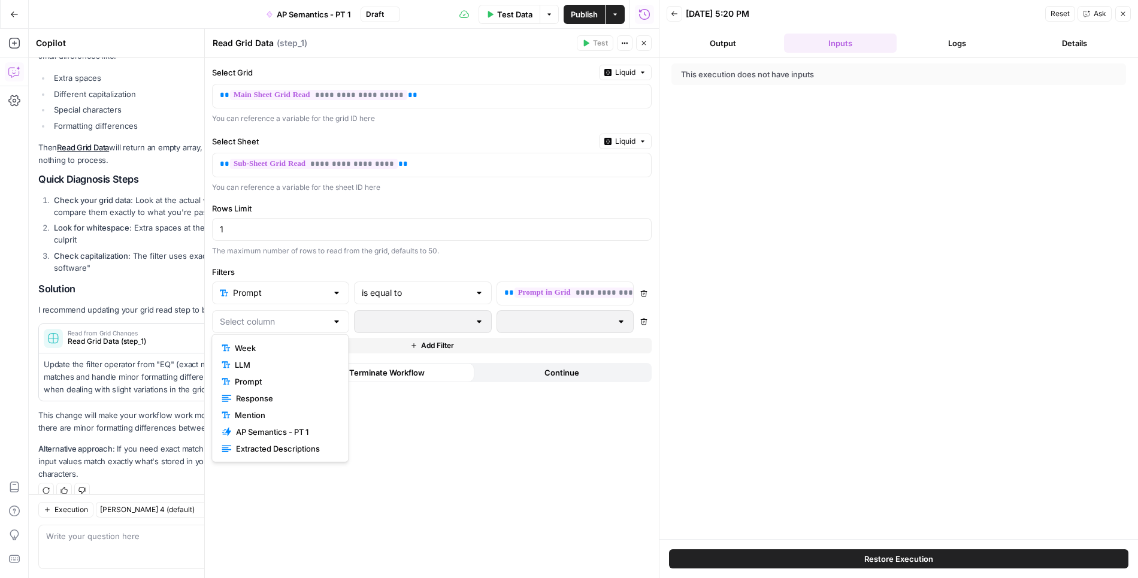
click at [270, 345] on span "Week" at bounding box center [284, 348] width 99 height 12
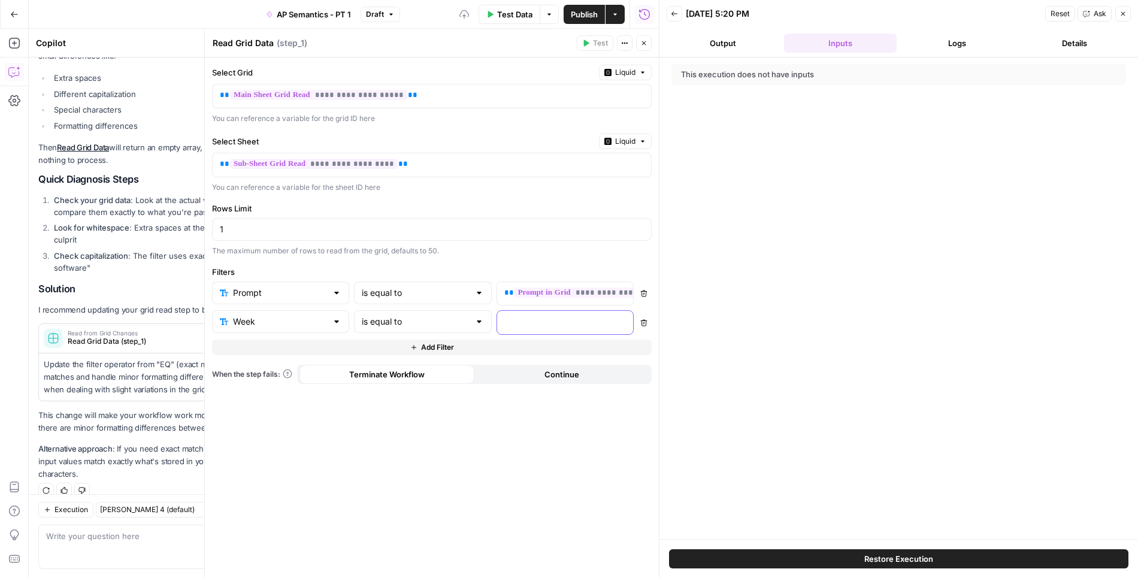
click at [529, 316] on p at bounding box center [556, 322] width 102 height 12
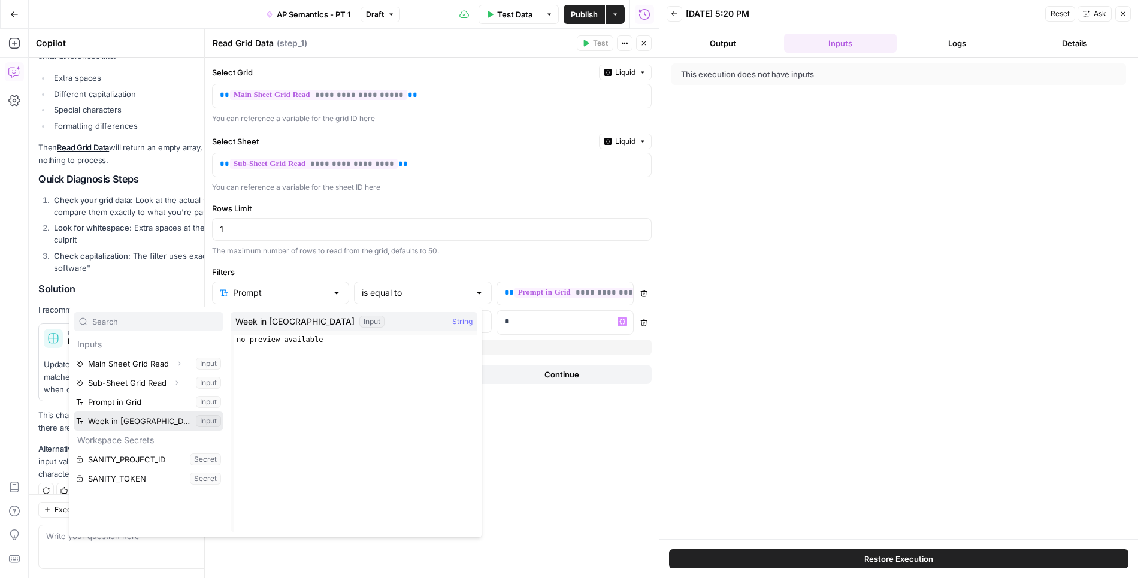
click at [137, 417] on button "Select variable Week in Grid" at bounding box center [149, 421] width 150 height 19
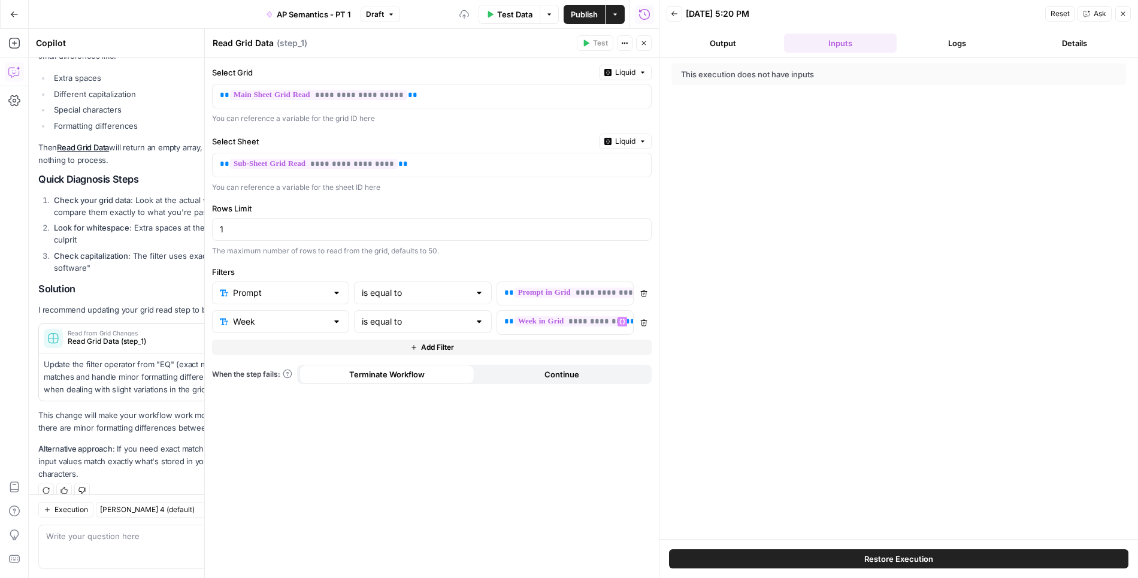
click at [418, 348] on button "Add Filter" at bounding box center [432, 348] width 440 height 16
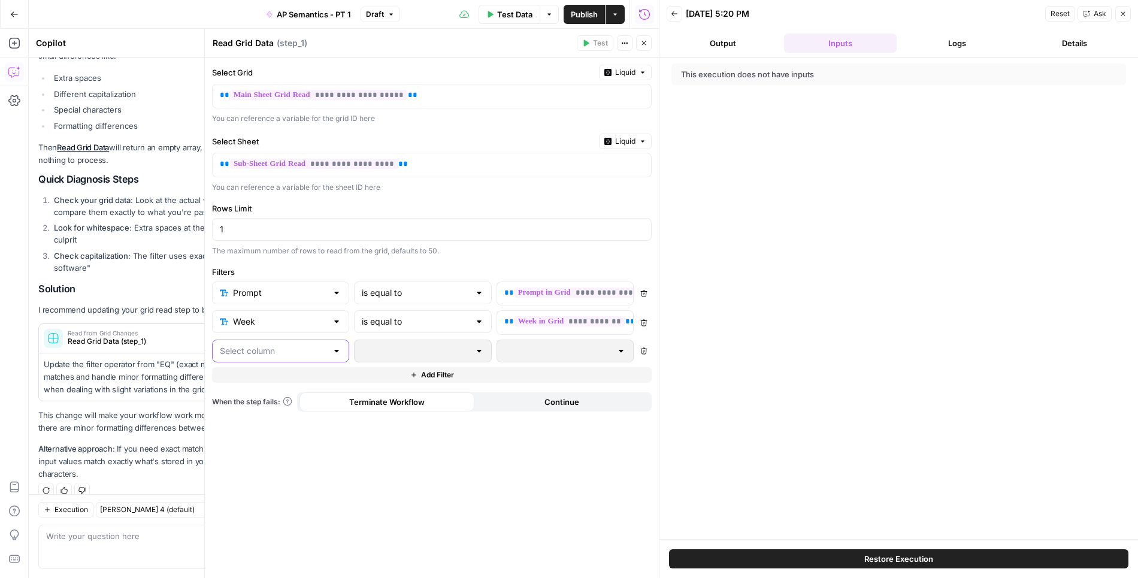
click at [275, 346] on input "text" at bounding box center [273, 351] width 107 height 12
click at [268, 425] on span "Response" at bounding box center [285, 427] width 98 height 12
click at [337, 373] on button "Add Filter" at bounding box center [432, 377] width 440 height 16
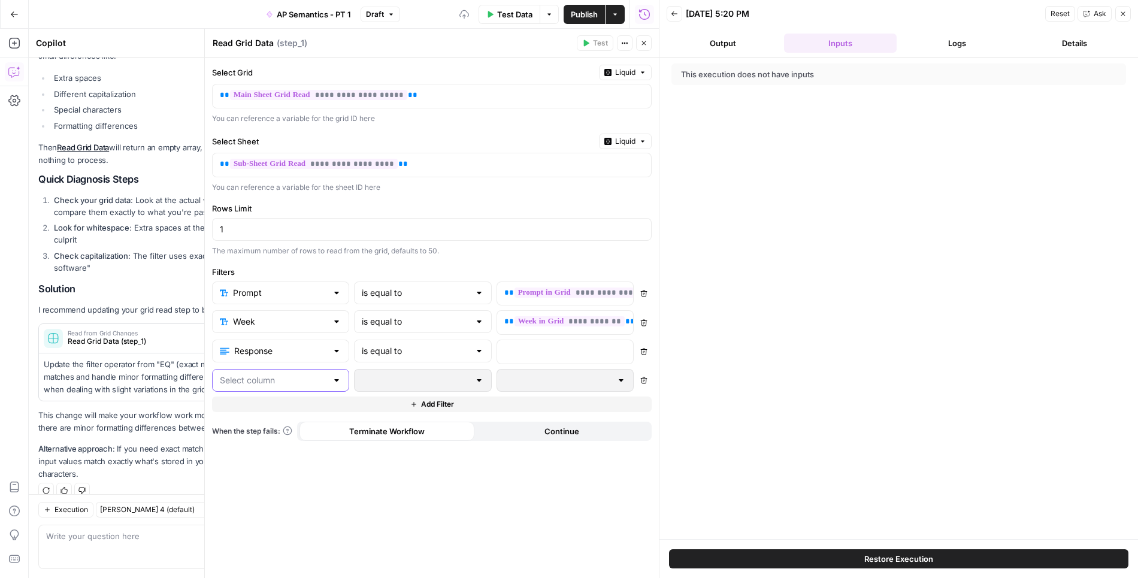
click at [267, 381] on input "text" at bounding box center [273, 381] width 107 height 12
click at [260, 471] on span "Mention" at bounding box center [284, 473] width 99 height 12
click at [646, 39] on button "Close" at bounding box center [644, 43] width 16 height 16
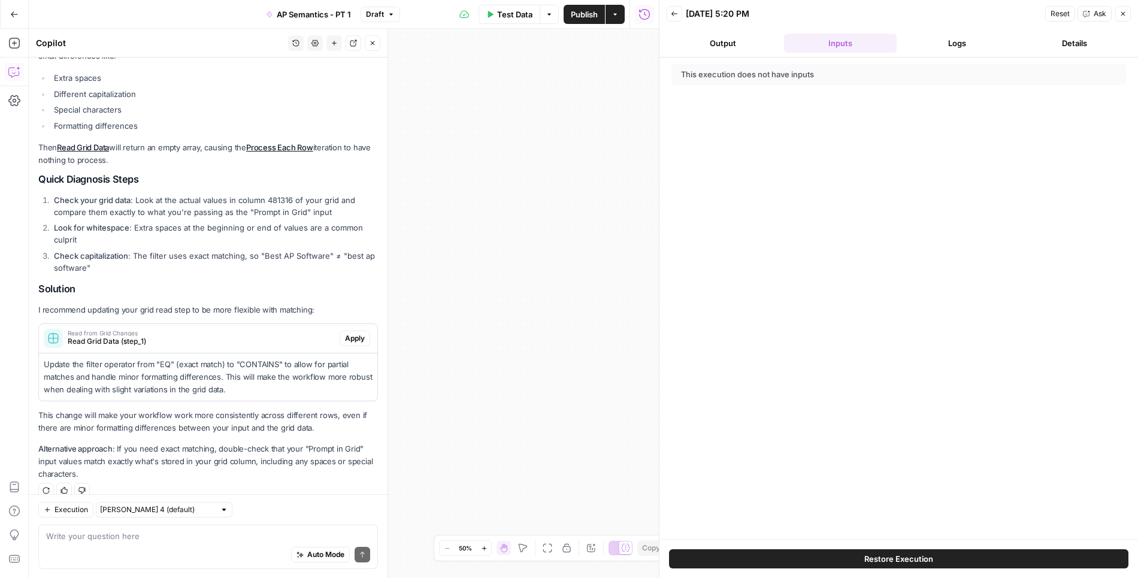
click at [370, 43] on icon "button" at bounding box center [372, 43] width 7 height 7
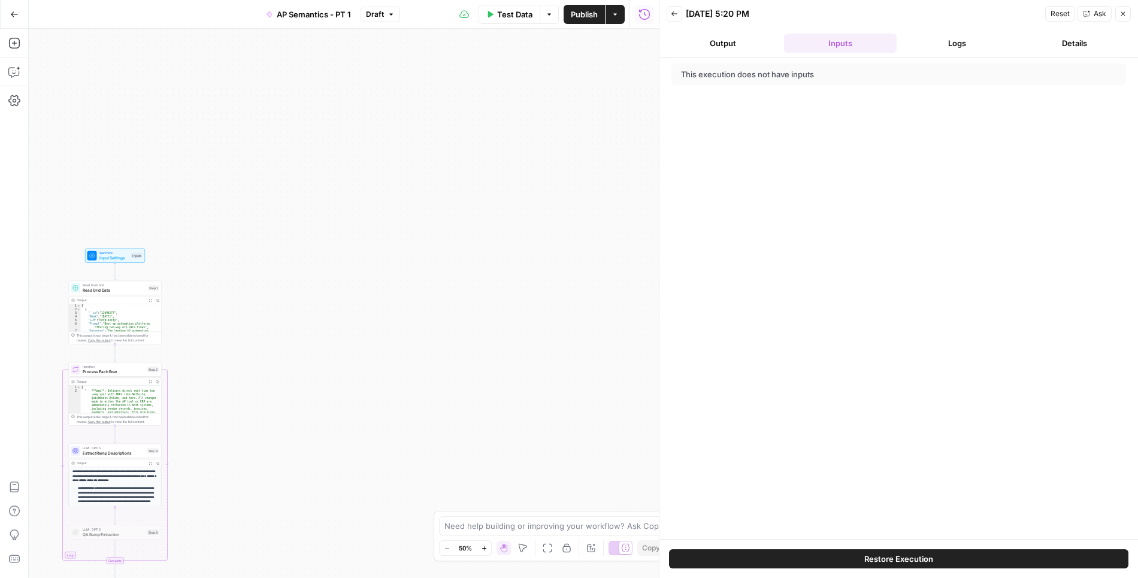
drag, startPoint x: 367, startPoint y: 246, endPoint x: 626, endPoint y: 182, distance: 266.2
click at [626, 182] on div "Workflow Input Settings Inputs Read from Grid Read Grid Data Step 1 Output Expa…" at bounding box center [344, 303] width 630 height 549
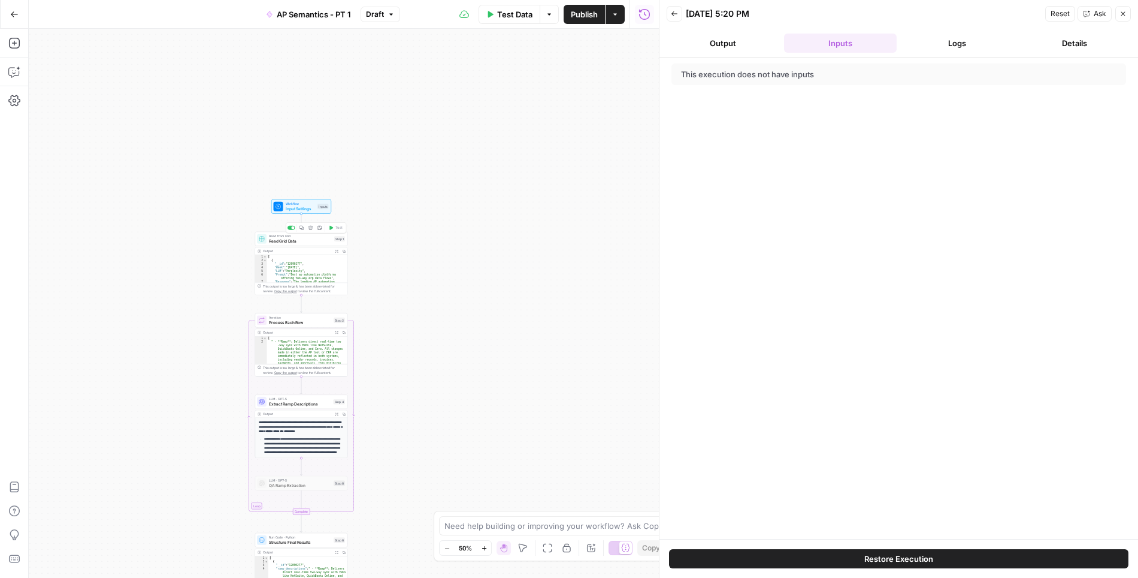
click at [308, 241] on span "Read Grid Data" at bounding box center [300, 241] width 63 height 6
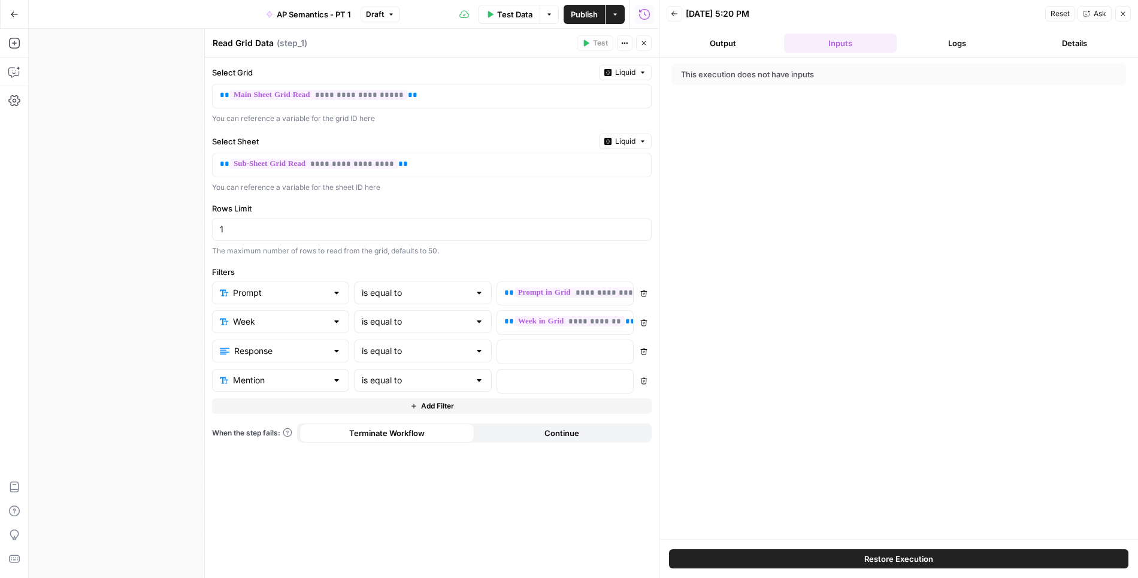
click at [645, 42] on icon "button" at bounding box center [644, 43] width 4 height 4
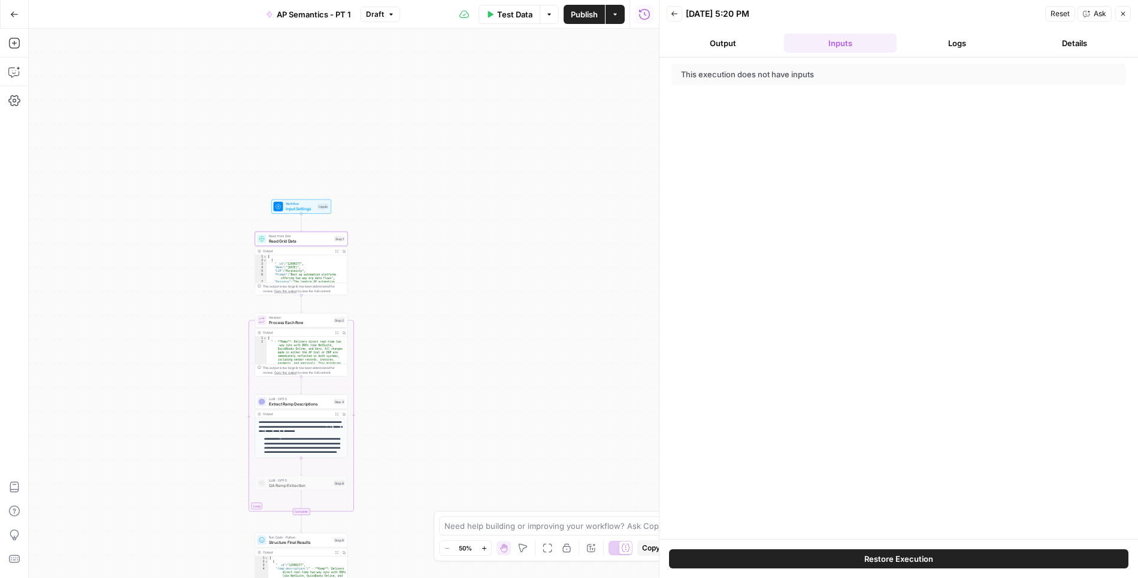
click at [297, 206] on span "Input Settings" at bounding box center [301, 209] width 30 height 6
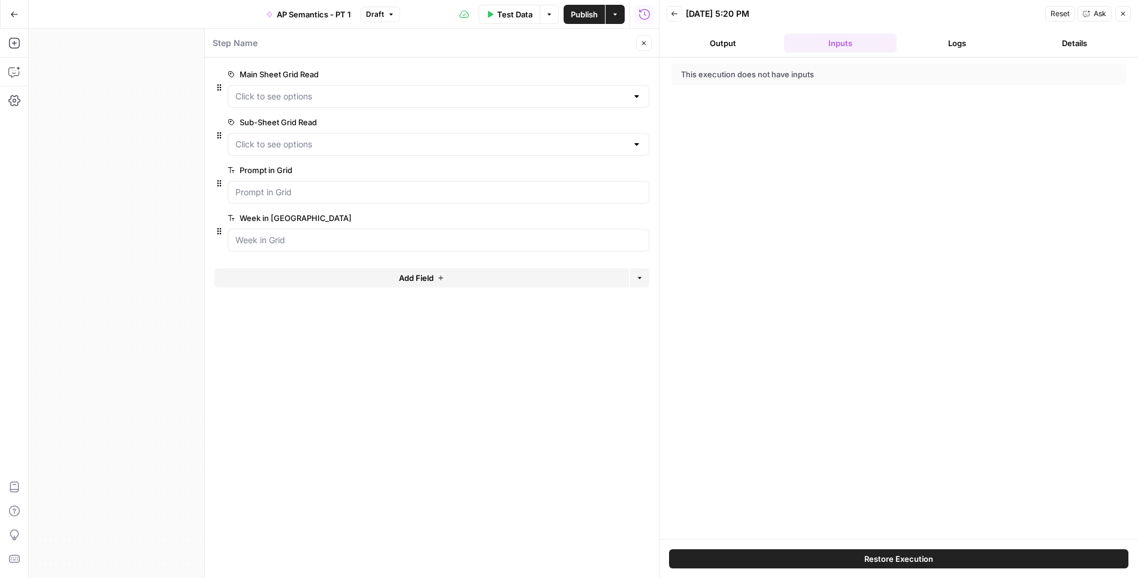
click at [381, 274] on button "Add Field" at bounding box center [422, 277] width 415 height 19
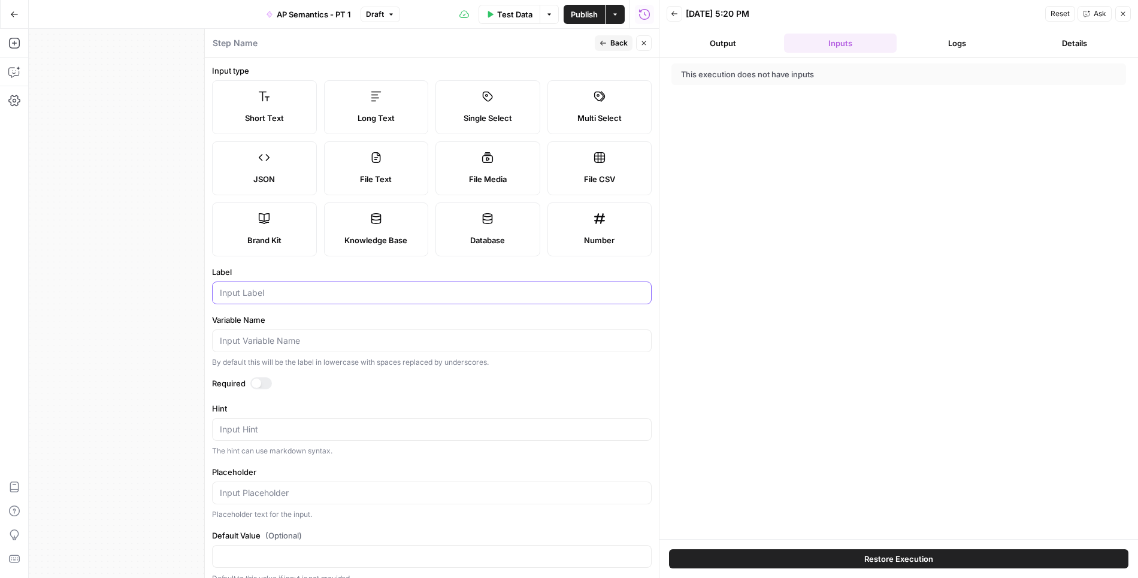
click at [369, 294] on input "Label" at bounding box center [432, 293] width 424 height 12
type input "M"
type input "Response in Grid"
click at [259, 380] on div at bounding box center [257, 384] width 10 height 10
click at [605, 47] on button "Back" at bounding box center [614, 43] width 38 height 16
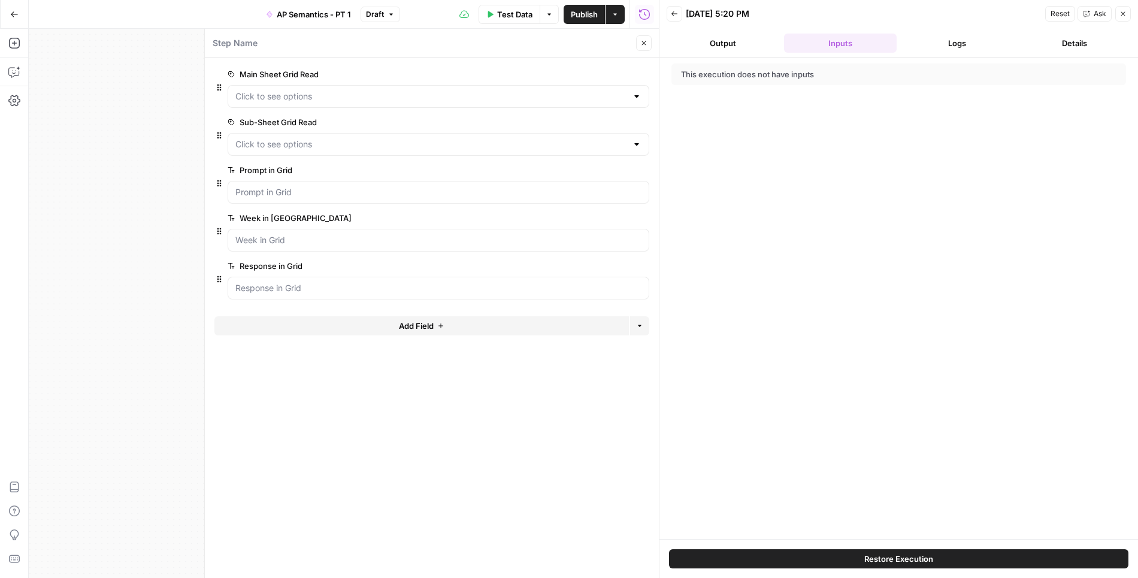
click at [413, 324] on span "Add Field" at bounding box center [416, 326] width 35 height 12
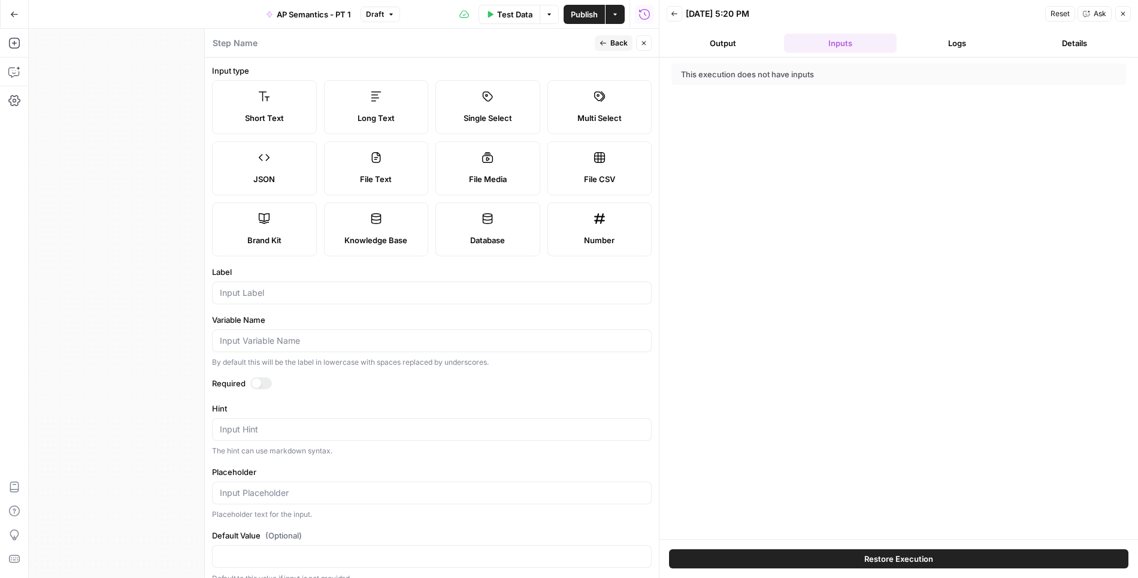
click at [265, 378] on div at bounding box center [261, 384] width 22 height 12
click at [295, 284] on div at bounding box center [432, 293] width 440 height 23
type input "Mention in Grid"
click at [614, 41] on span "Back" at bounding box center [619, 43] width 17 height 11
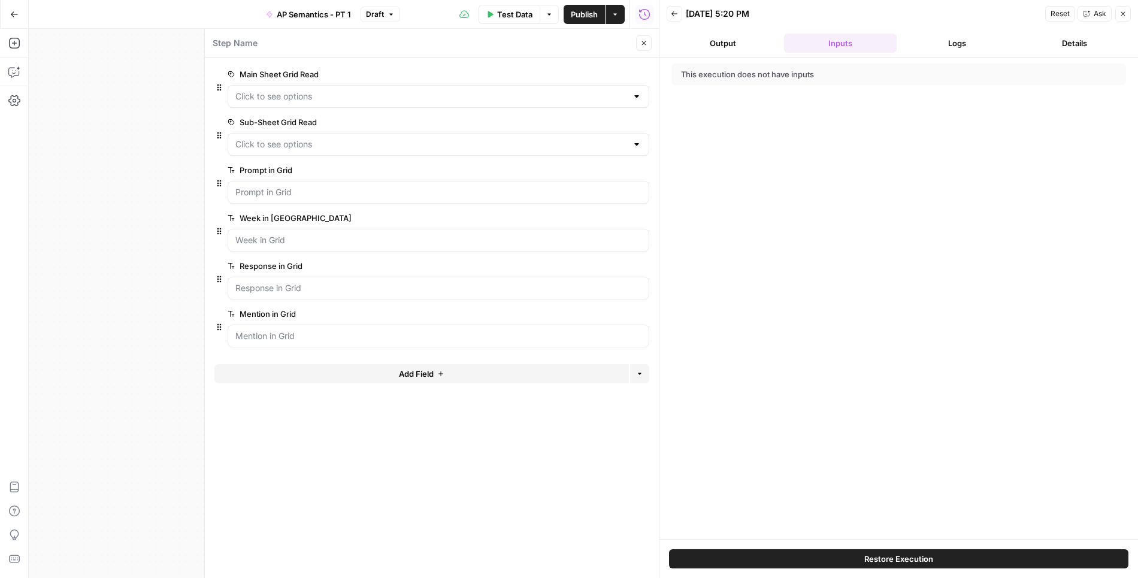
click at [645, 44] on icon "button" at bounding box center [644, 43] width 4 height 4
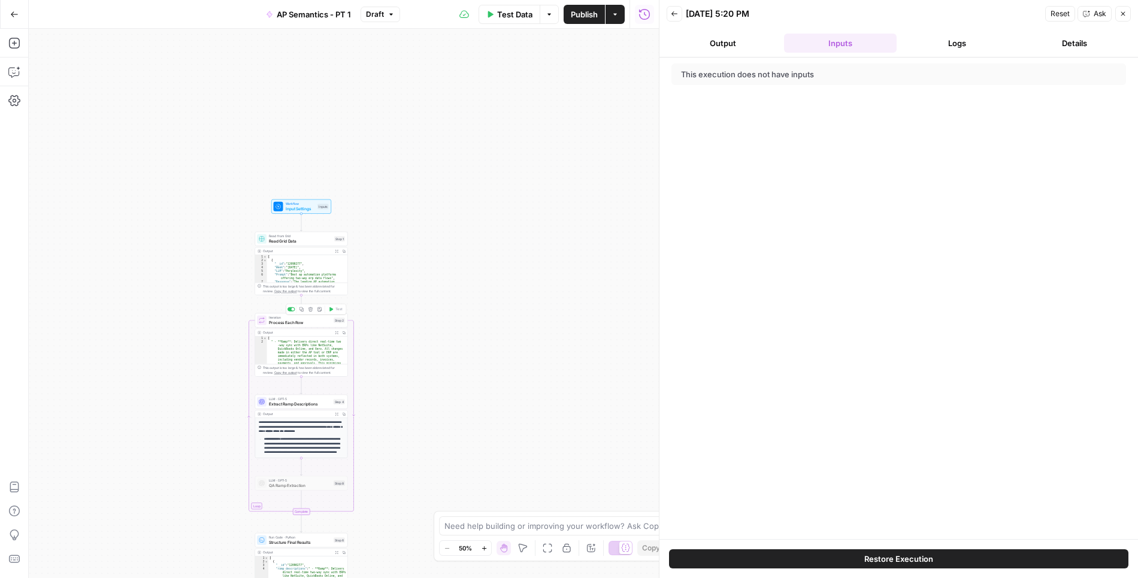
click at [310, 321] on span "Process Each Row" at bounding box center [300, 322] width 62 height 6
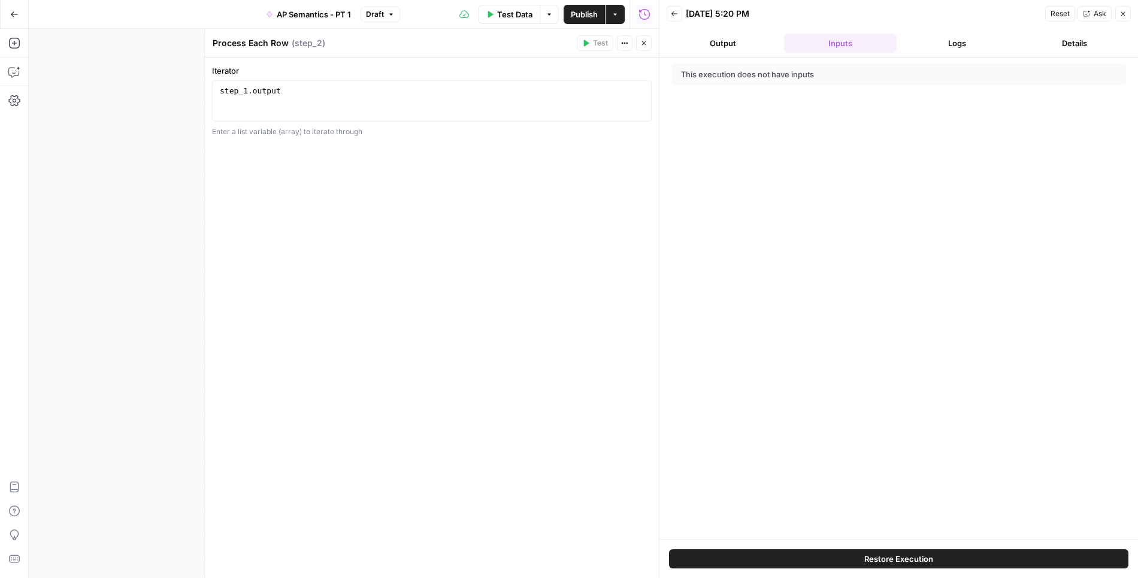
click at [647, 40] on icon "button" at bounding box center [644, 43] width 7 height 7
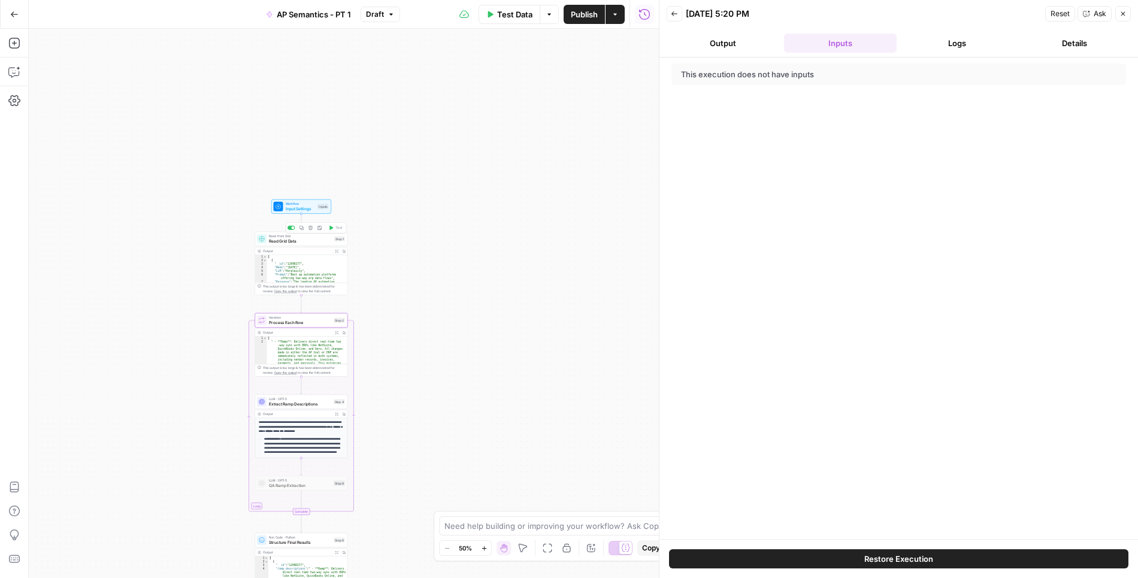
click at [305, 241] on span "Read Grid Data" at bounding box center [300, 241] width 63 height 6
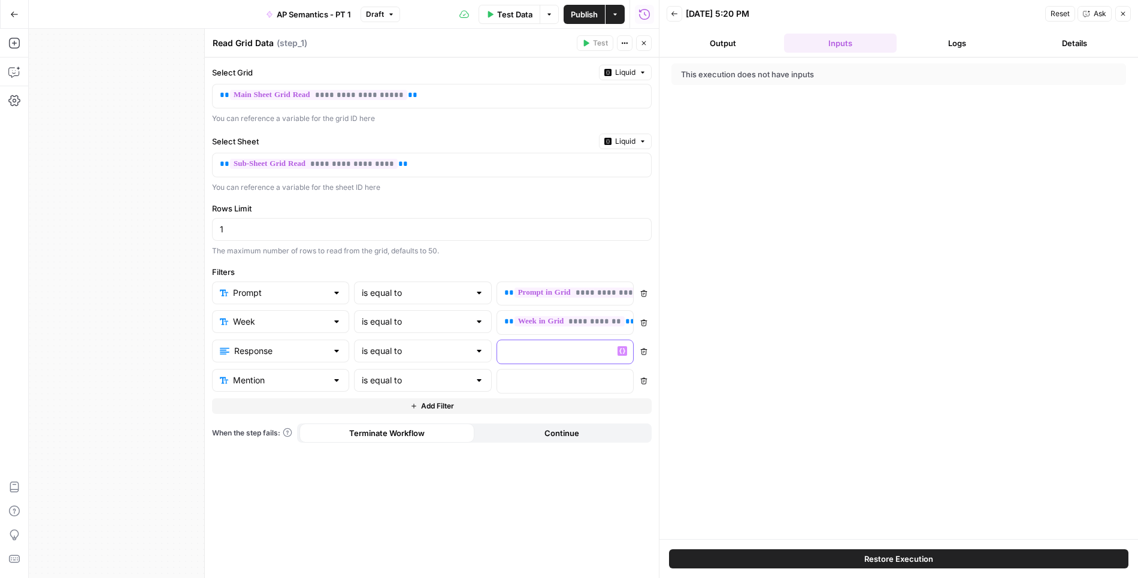
click at [545, 345] on p at bounding box center [556, 351] width 102 height 12
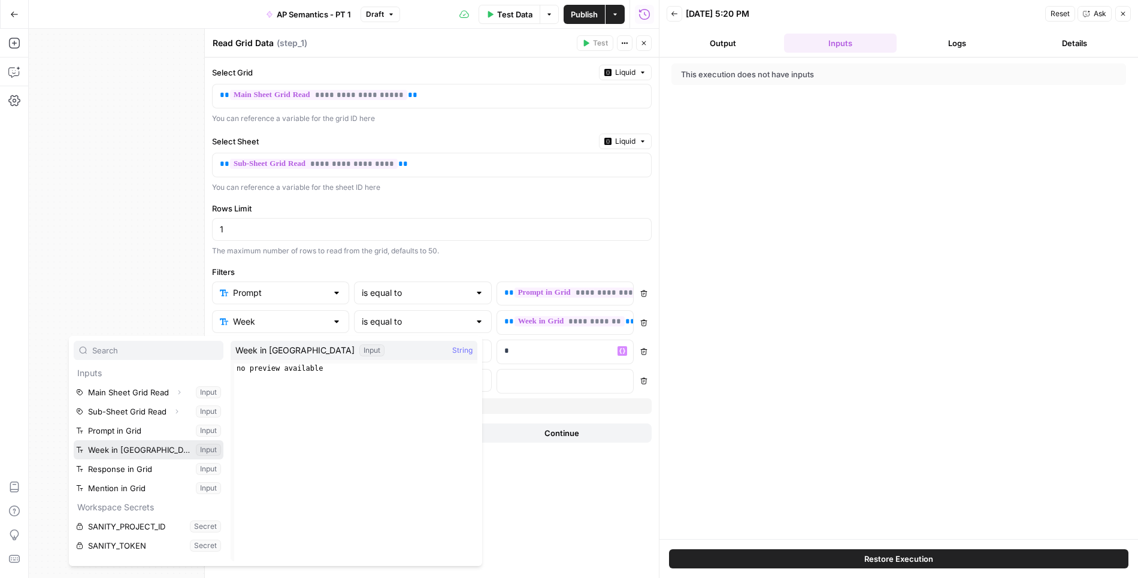
click at [135, 448] on button "Select variable Week in Grid" at bounding box center [149, 449] width 150 height 19
click at [113, 466] on button "Select variable Response in Grid" at bounding box center [149, 469] width 150 height 19
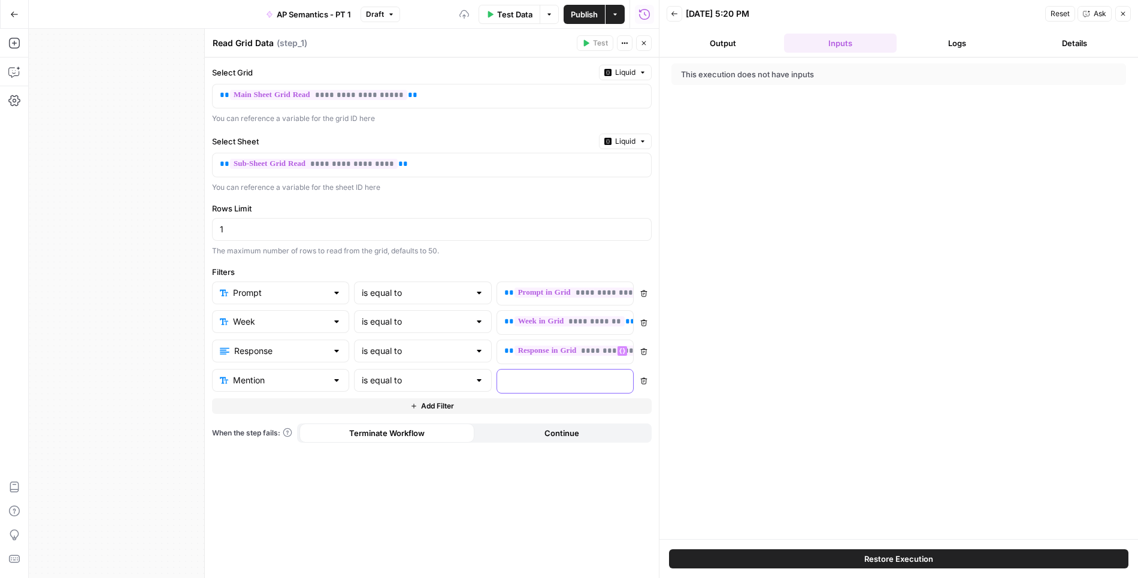
click at [564, 375] on p at bounding box center [556, 381] width 102 height 12
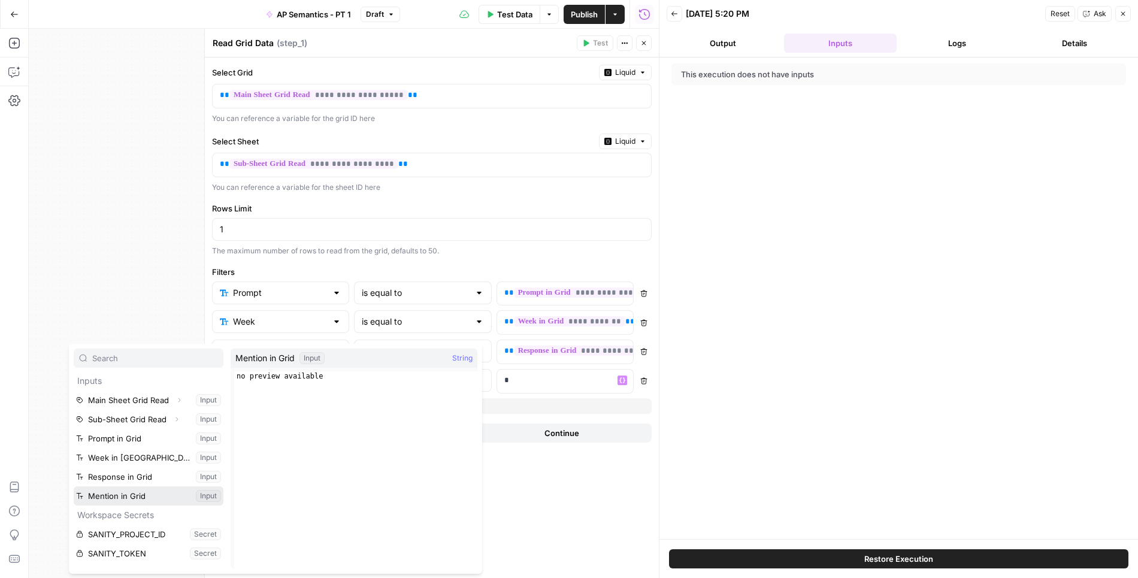
click at [119, 499] on button "Select variable Mention in Grid" at bounding box center [149, 496] width 150 height 19
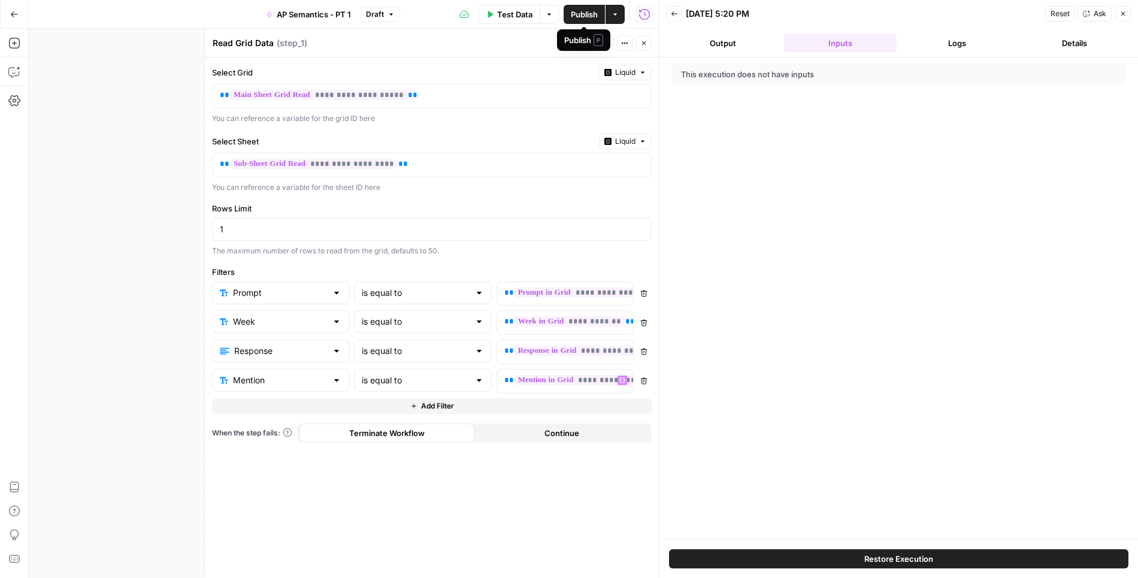
click at [578, 11] on span "Publish" at bounding box center [584, 14] width 27 height 12
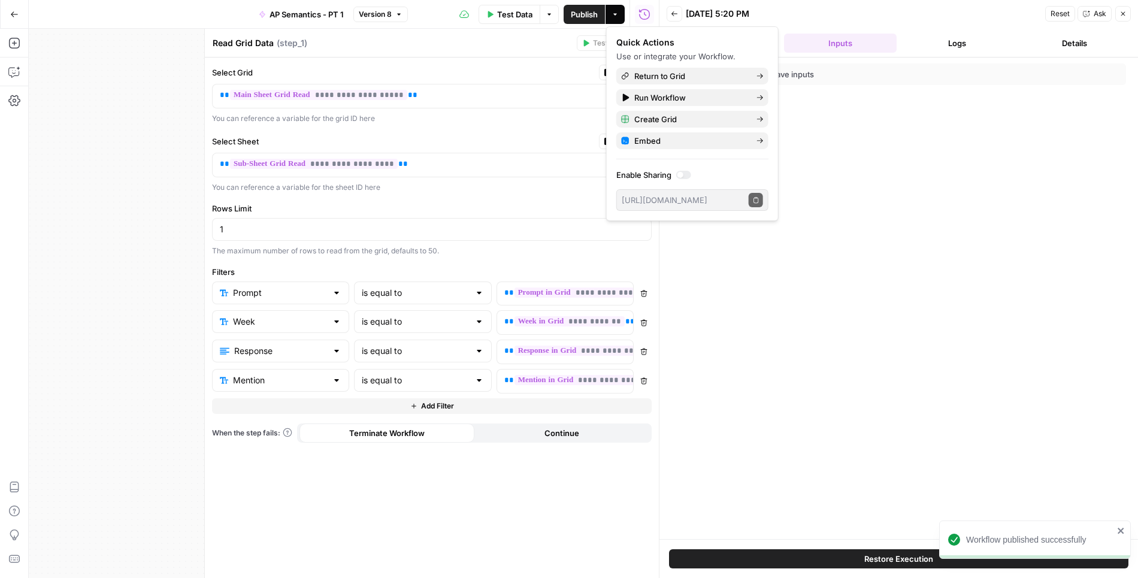
click at [514, 37] on div "Read Grid Data Read Grid Data ( step_1 )" at bounding box center [392, 43] width 361 height 13
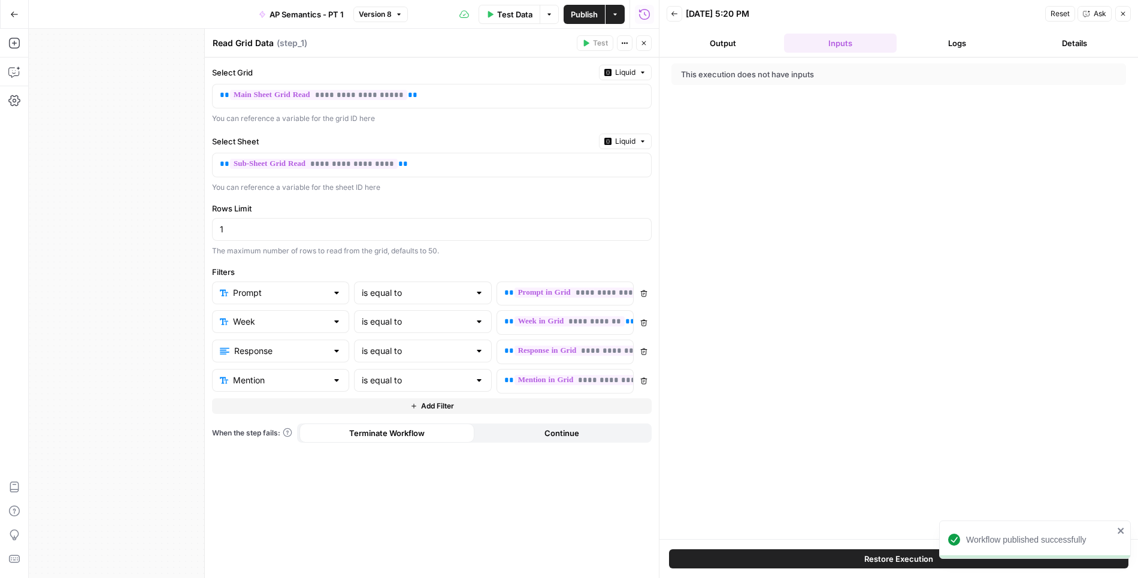
click at [642, 40] on icon "button" at bounding box center [644, 43] width 7 height 7
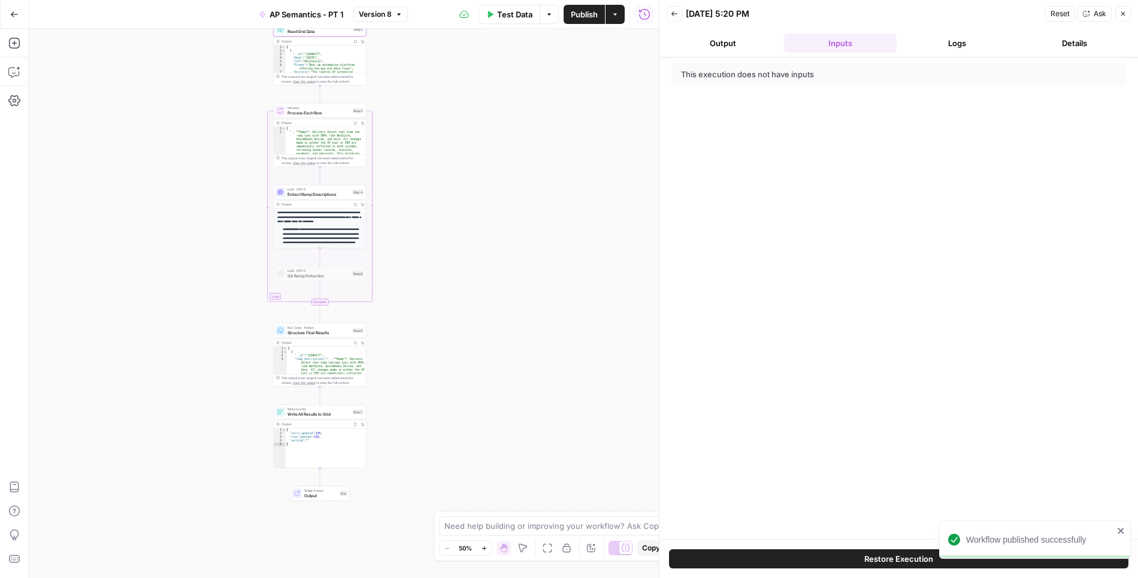
drag, startPoint x: 476, startPoint y: 383, endPoint x: 495, endPoint y: 169, distance: 215.4
click at [495, 171] on div "Workflow Input Settings Inputs Read from Grid Read Grid Data Step 1 Output Expa…" at bounding box center [344, 303] width 630 height 549
click at [319, 410] on span "Write All Results to Grid" at bounding box center [319, 412] width 62 height 6
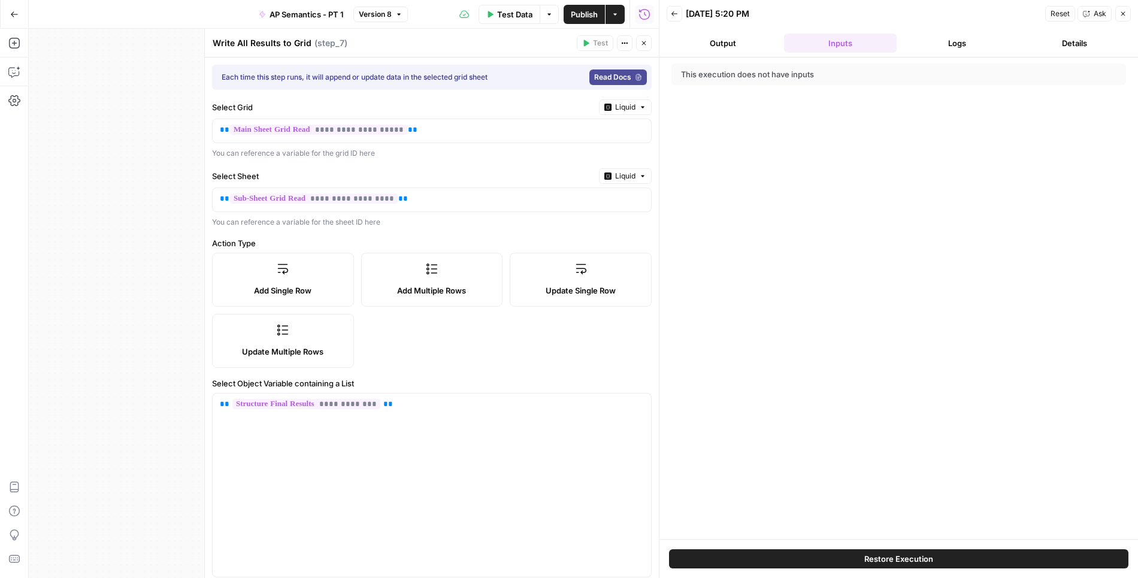
scroll to position [142, 0]
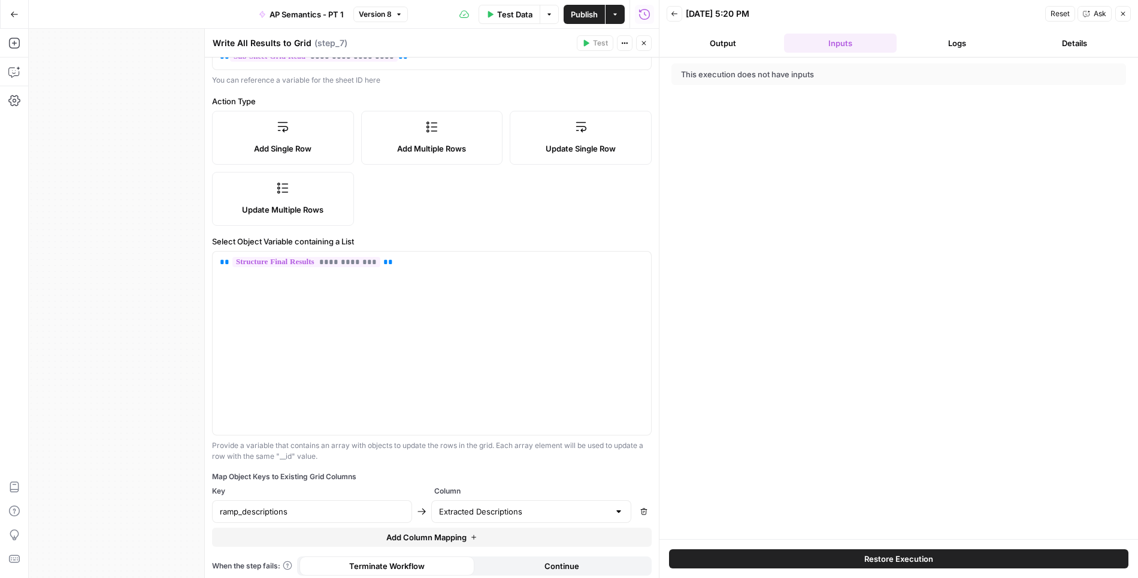
click at [641, 43] on icon "button" at bounding box center [644, 43] width 7 height 7
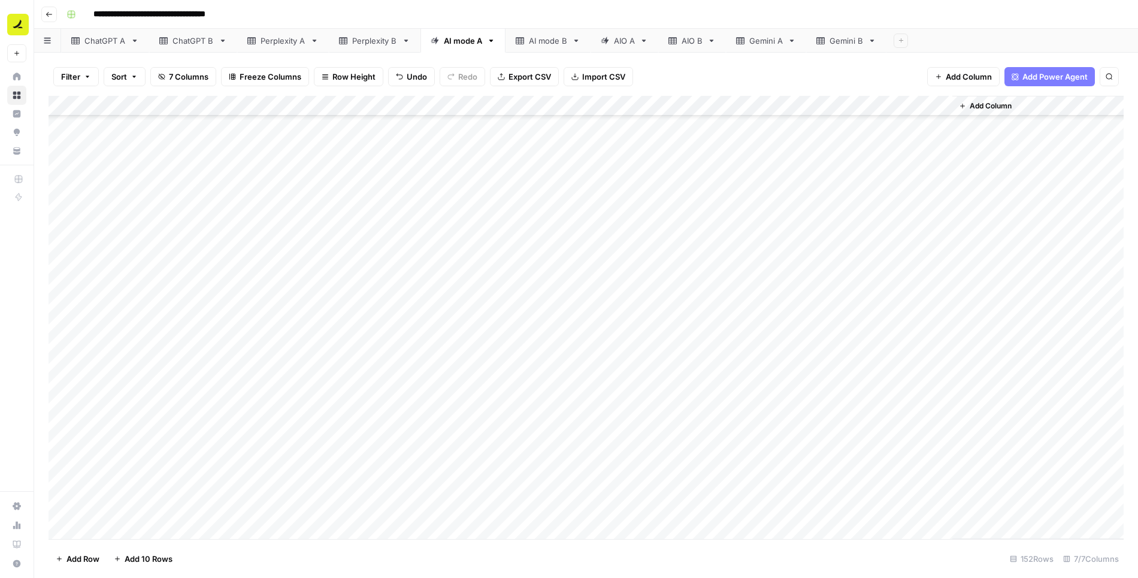
scroll to position [1695, 0]
click at [768, 346] on div "Add Column" at bounding box center [587, 318] width 1076 height 444
click at [768, 345] on div "Add Column" at bounding box center [587, 318] width 1076 height 444
click at [817, 285] on div "Add Column" at bounding box center [587, 318] width 1076 height 444
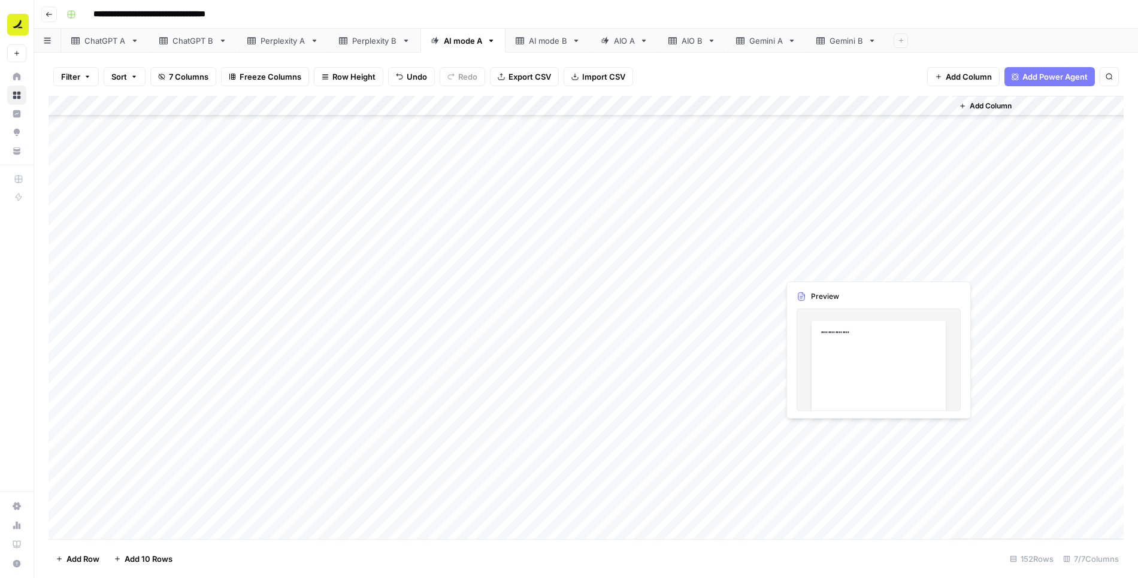
click at [878, 267] on div "Add Column" at bounding box center [587, 318] width 1076 height 444
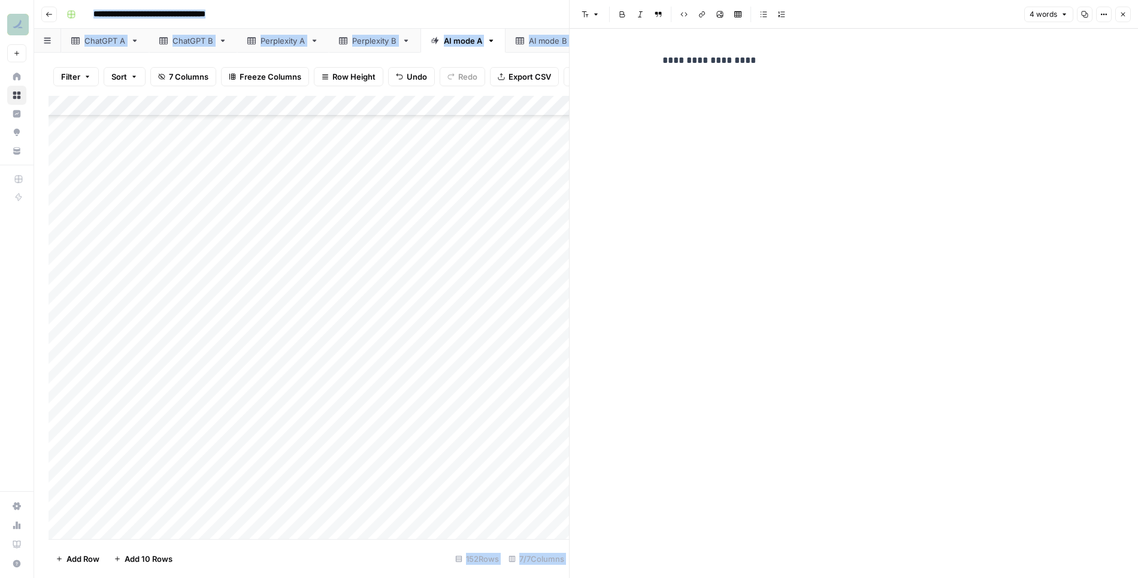
click at [1122, 16] on icon "button" at bounding box center [1124, 15] width 4 height 4
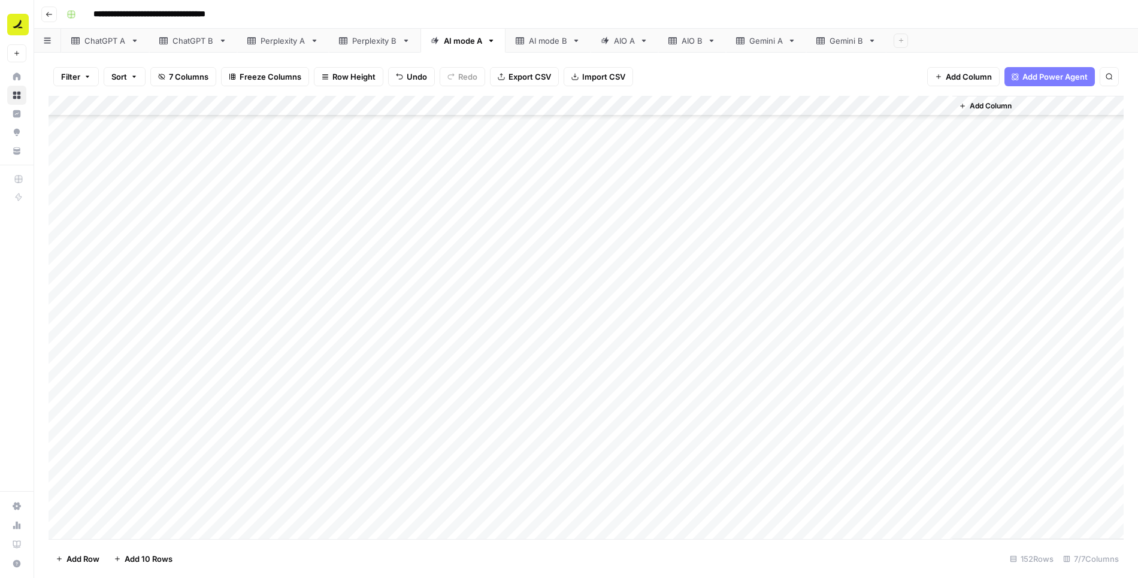
click at [871, 288] on div "Add Column" at bounding box center [587, 318] width 1076 height 444
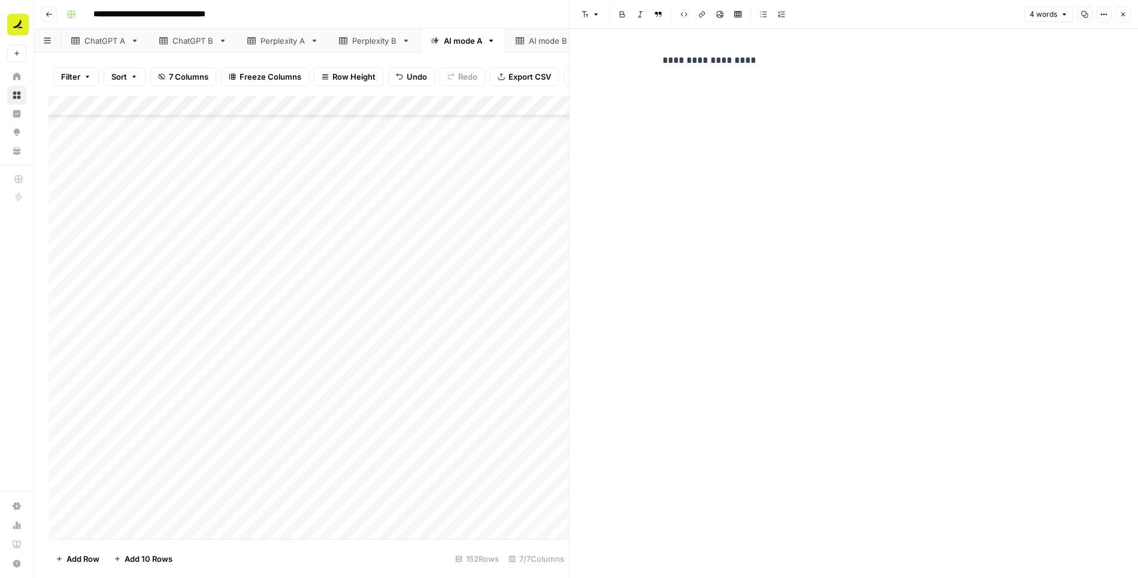
click at [774, 62] on p "**********" at bounding box center [854, 61] width 383 height 16
click at [1121, 16] on icon "button" at bounding box center [1123, 14] width 7 height 7
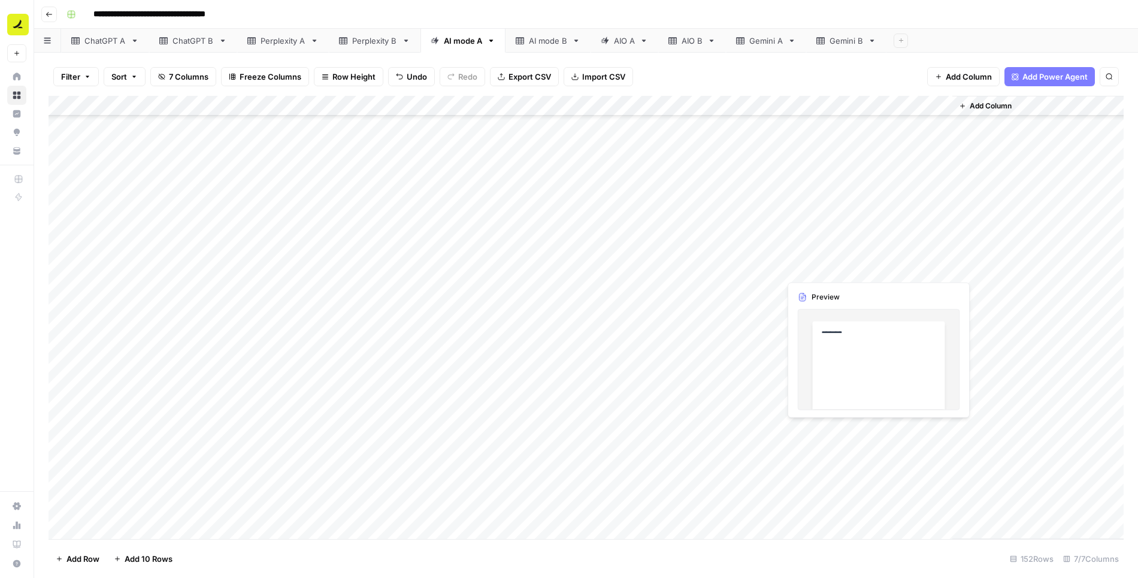
click at [869, 262] on div "Add Column" at bounding box center [587, 318] width 1076 height 444
click at [803, 289] on div "Add Column" at bounding box center [587, 318] width 1076 height 444
click at [821, 289] on div "Add Column" at bounding box center [587, 318] width 1076 height 444
click at [821, 289] on div at bounding box center [866, 288] width 174 height 22
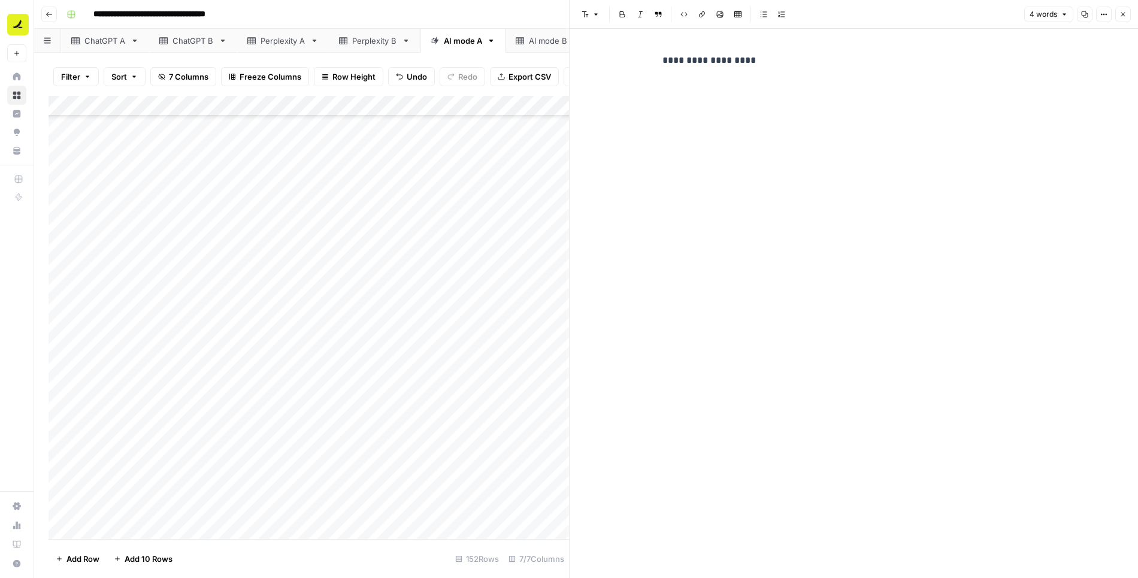
click at [728, 65] on p "**********" at bounding box center [854, 61] width 383 height 16
click at [730, 65] on p "**********" at bounding box center [854, 61] width 383 height 16
click at [1122, 14] on icon "button" at bounding box center [1123, 14] width 7 height 7
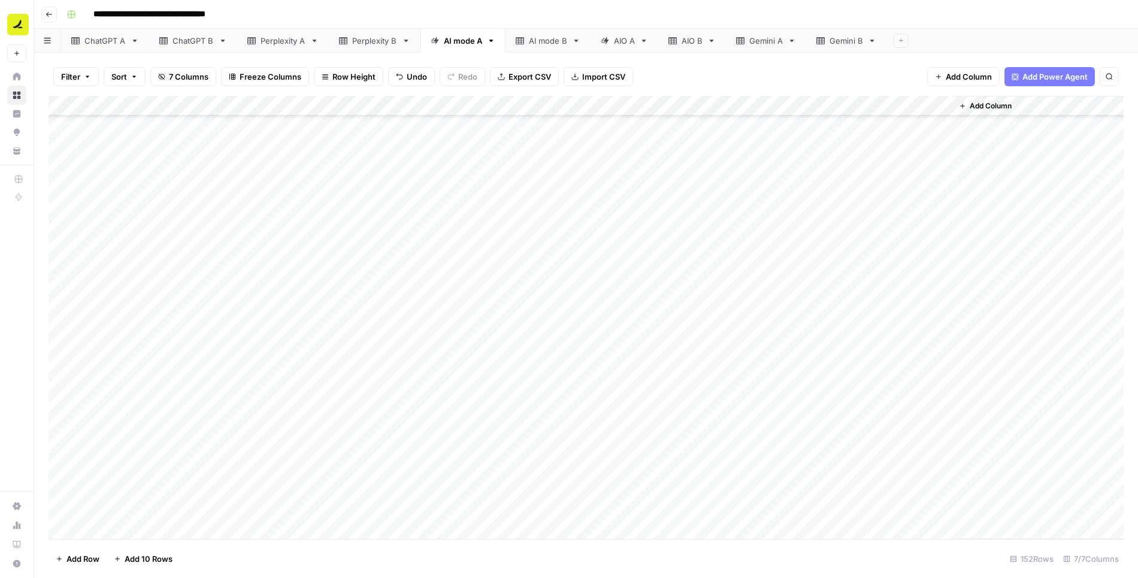
click at [824, 288] on div "Add Column" at bounding box center [587, 318] width 1076 height 444
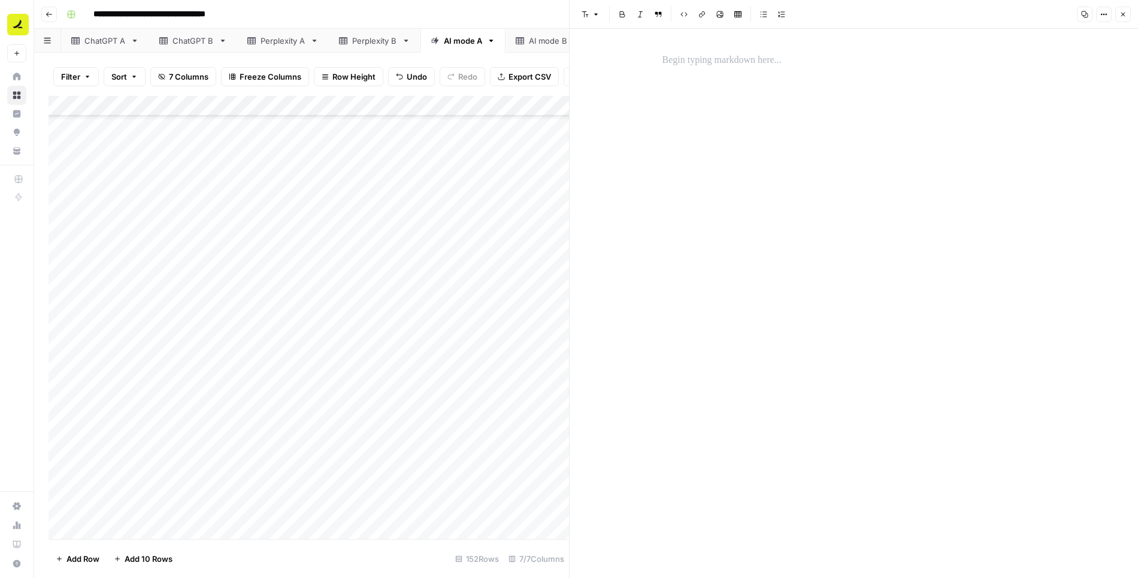
click at [723, 66] on p at bounding box center [854, 61] width 383 height 16
click at [1120, 15] on icon "button" at bounding box center [1123, 14] width 7 height 7
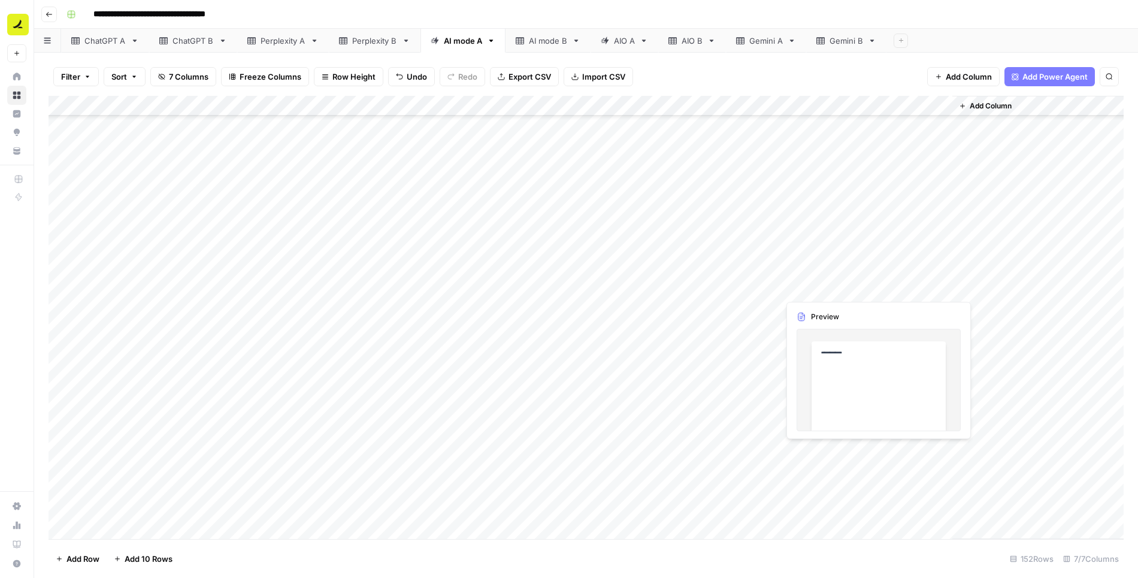
click at [798, 290] on div "Add Column" at bounding box center [587, 318] width 1076 height 444
click at [798, 290] on div at bounding box center [866, 288] width 174 height 22
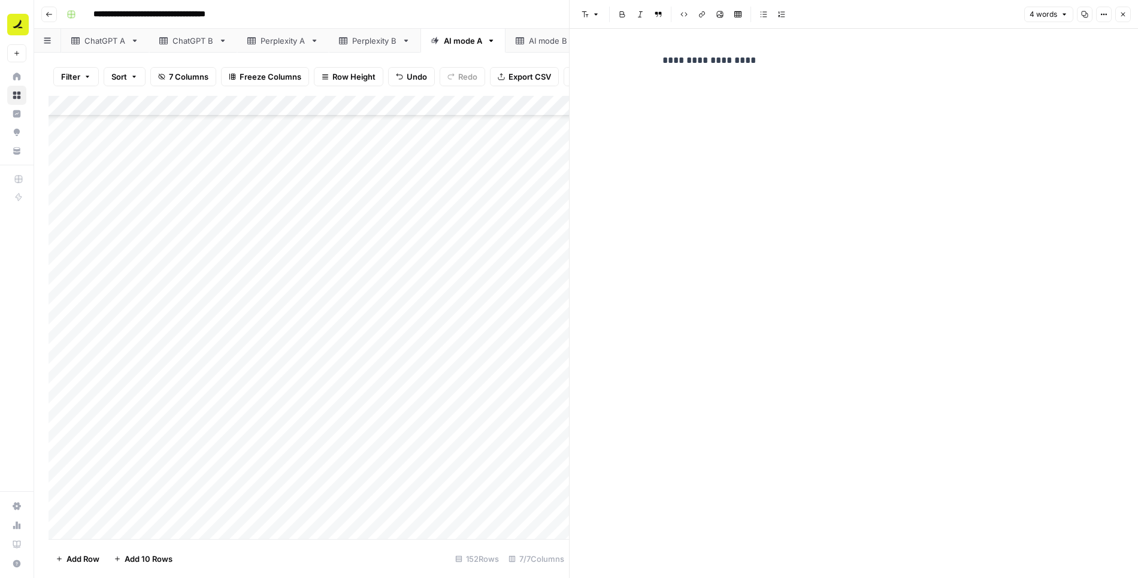
click at [1128, 19] on button "Close" at bounding box center [1124, 15] width 16 height 16
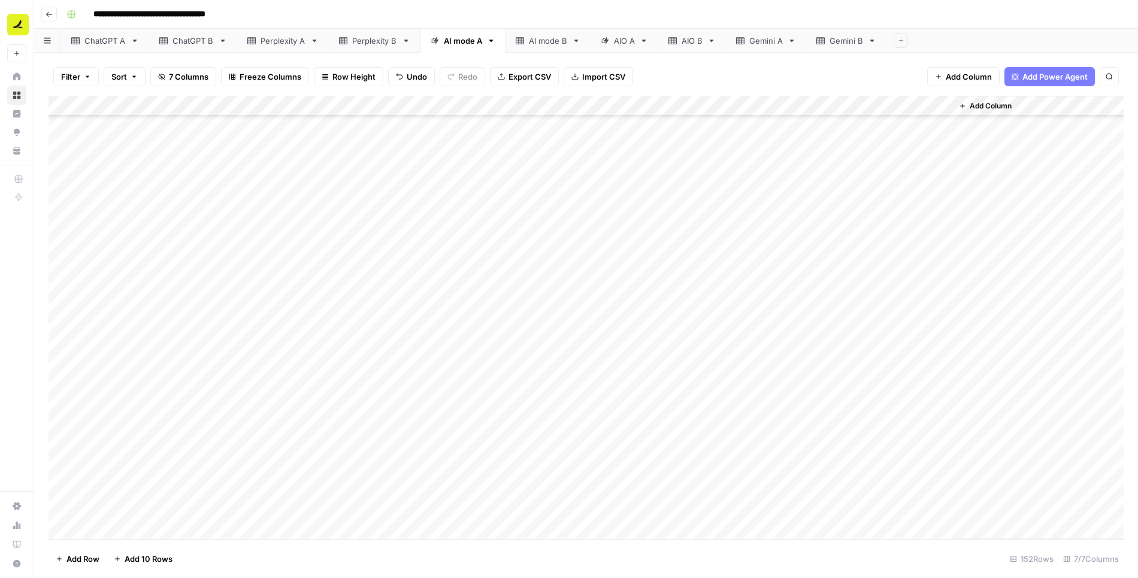
scroll to position [1458, 0]
click at [627, 40] on div "AIO A" at bounding box center [624, 41] width 21 height 12
click at [736, 106] on div "Add Column" at bounding box center [587, 318] width 1076 height 444
click at [693, 224] on span "Remove Column" at bounding box center [714, 224] width 105 height 12
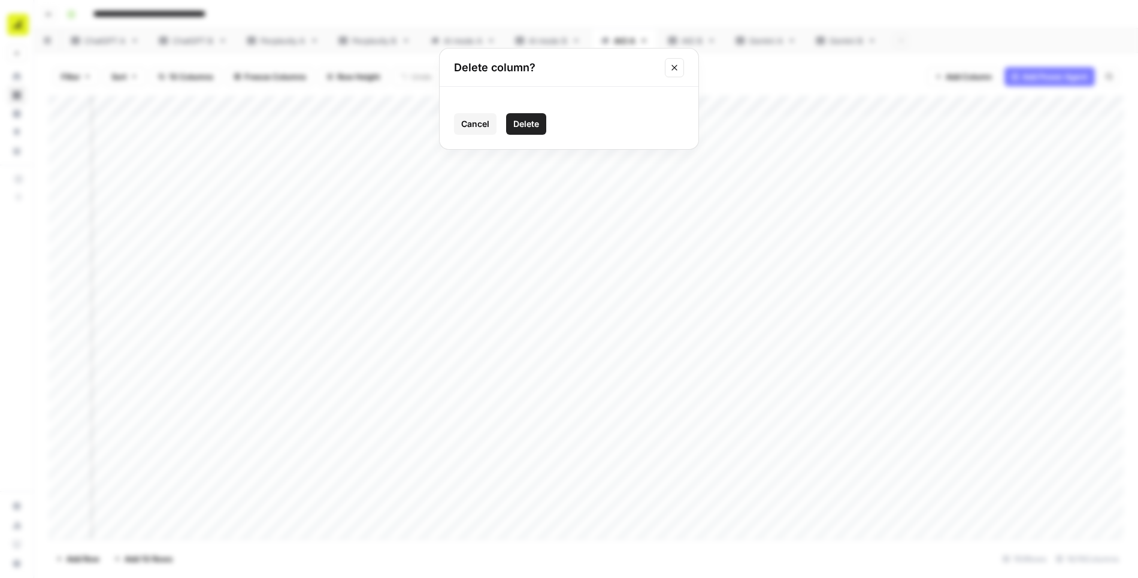
click at [533, 124] on span "Delete" at bounding box center [527, 124] width 26 height 12
click at [769, 106] on div "Add Column" at bounding box center [587, 318] width 1076 height 444
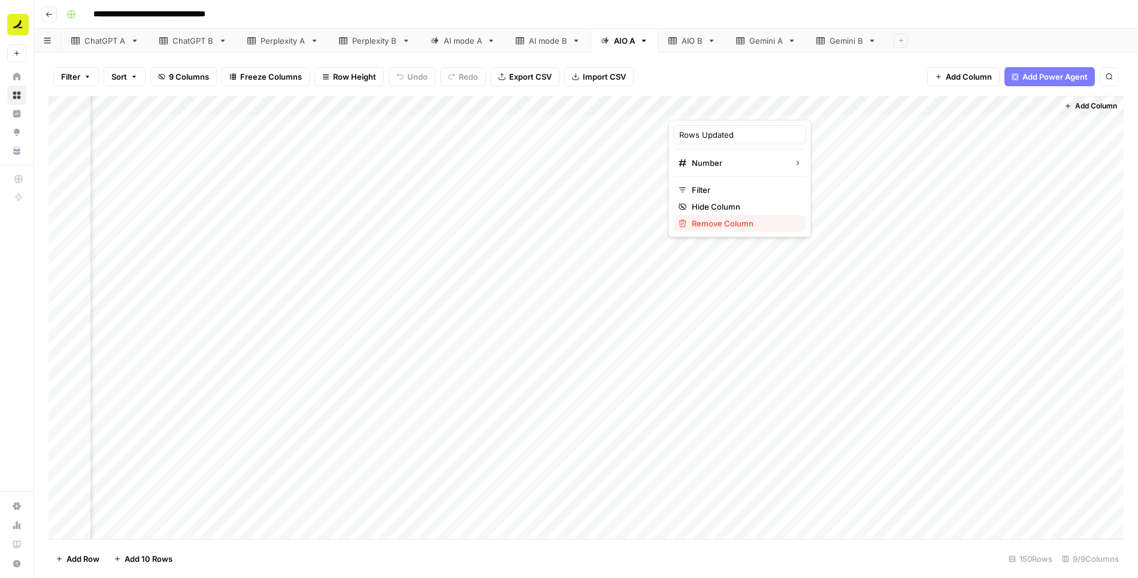
click at [733, 224] on span "Remove Column" at bounding box center [744, 224] width 105 height 12
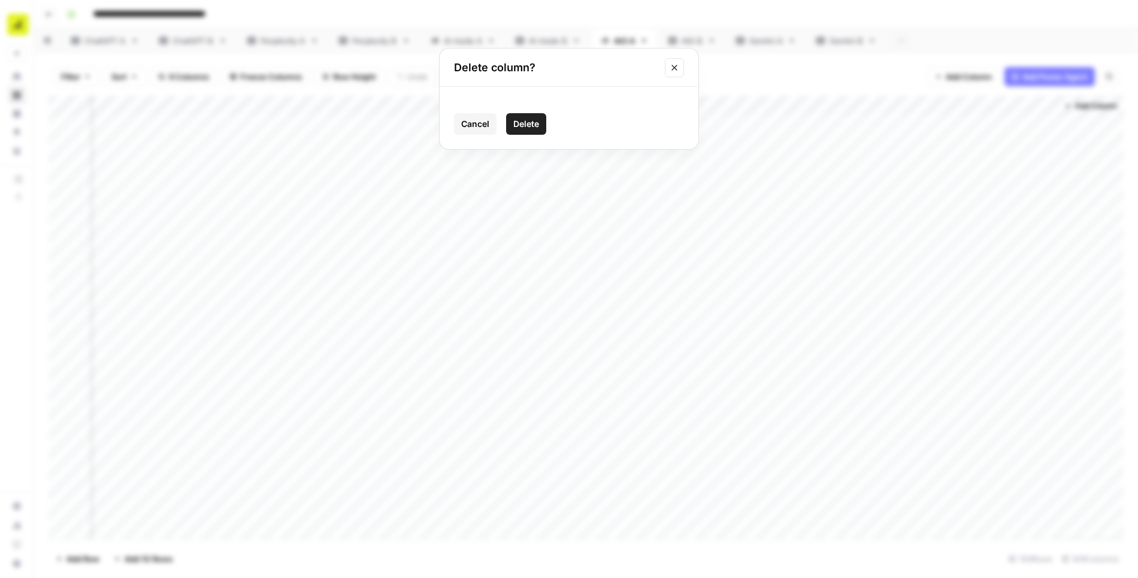
click at [531, 125] on span "Delete" at bounding box center [527, 124] width 26 height 12
click at [875, 105] on div "Add Column" at bounding box center [587, 318] width 1076 height 444
click at [817, 224] on span "Remove Column" at bounding box center [852, 224] width 105 height 12
click at [535, 123] on span "Delete" at bounding box center [527, 124] width 26 height 12
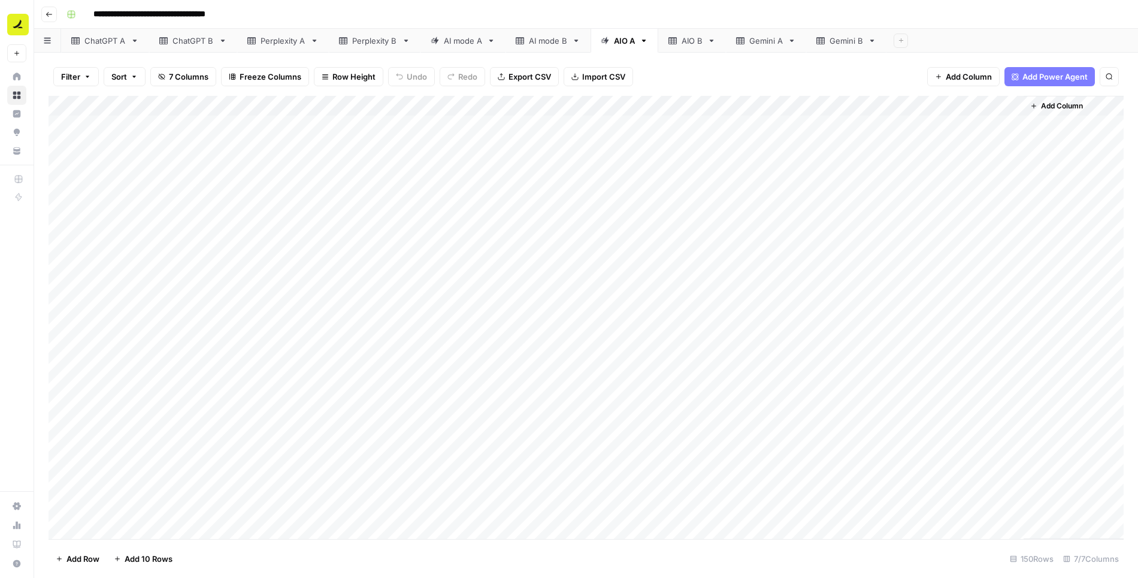
scroll to position [0, 0]
click at [825, 105] on div "Add Column" at bounding box center [587, 318] width 1076 height 444
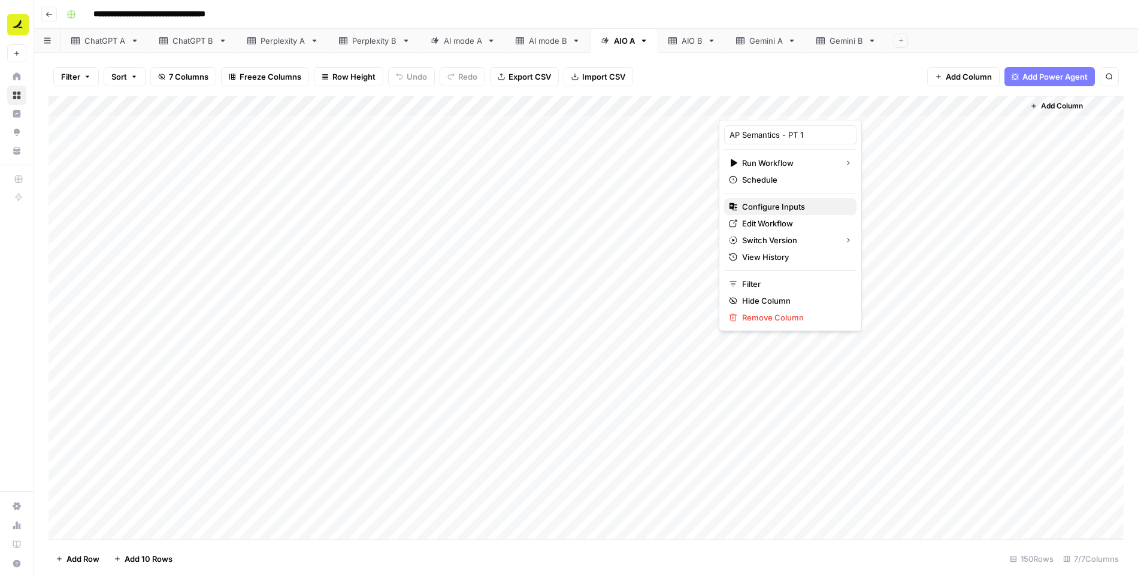
click at [760, 205] on span "Configure Inputs" at bounding box center [794, 207] width 105 height 12
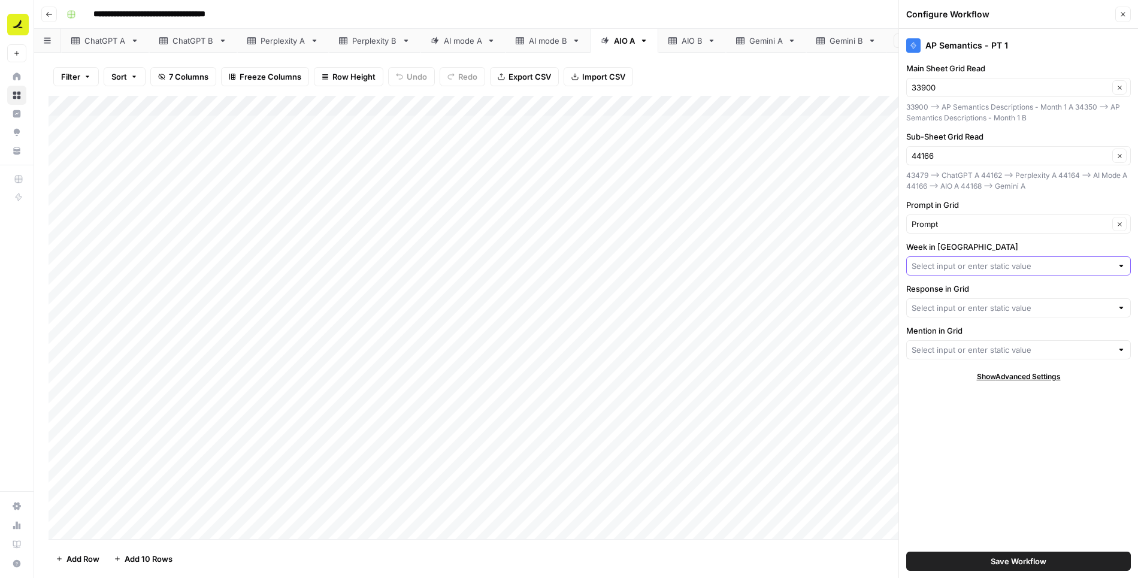
click at [945, 268] on input "Week in Grid" at bounding box center [1012, 266] width 201 height 12
click at [941, 309] on span "Week" at bounding box center [1009, 309] width 185 height 12
type input "Week"
click at [941, 307] on input "Response in Grid" at bounding box center [1012, 308] width 201 height 12
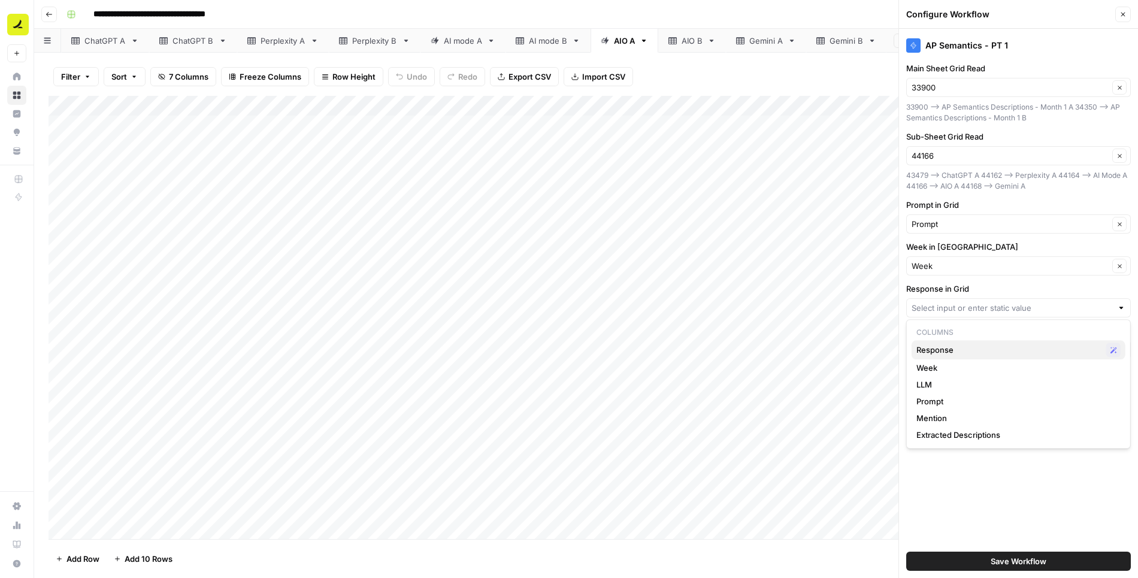
click at [931, 352] on span "Response" at bounding box center [1009, 350] width 185 height 12
type input "Response"
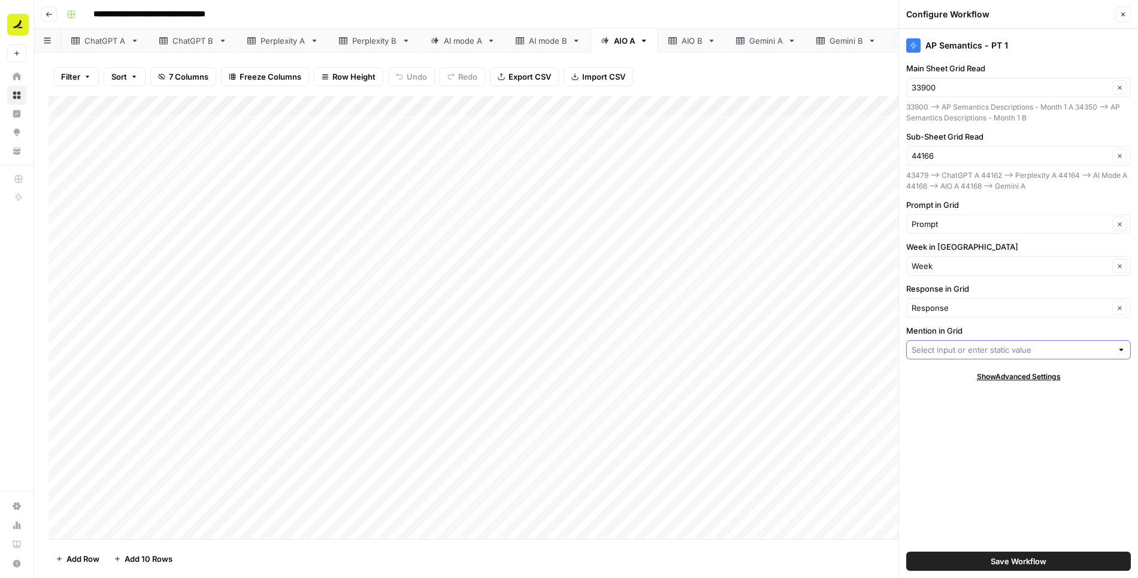
click at [940, 351] on input "Mention in Grid" at bounding box center [1012, 350] width 201 height 12
click at [942, 392] on span "Mention" at bounding box center [1009, 392] width 185 height 12
type input "Mention"
click at [1035, 563] on span "Save Workflow" at bounding box center [1019, 561] width 56 height 12
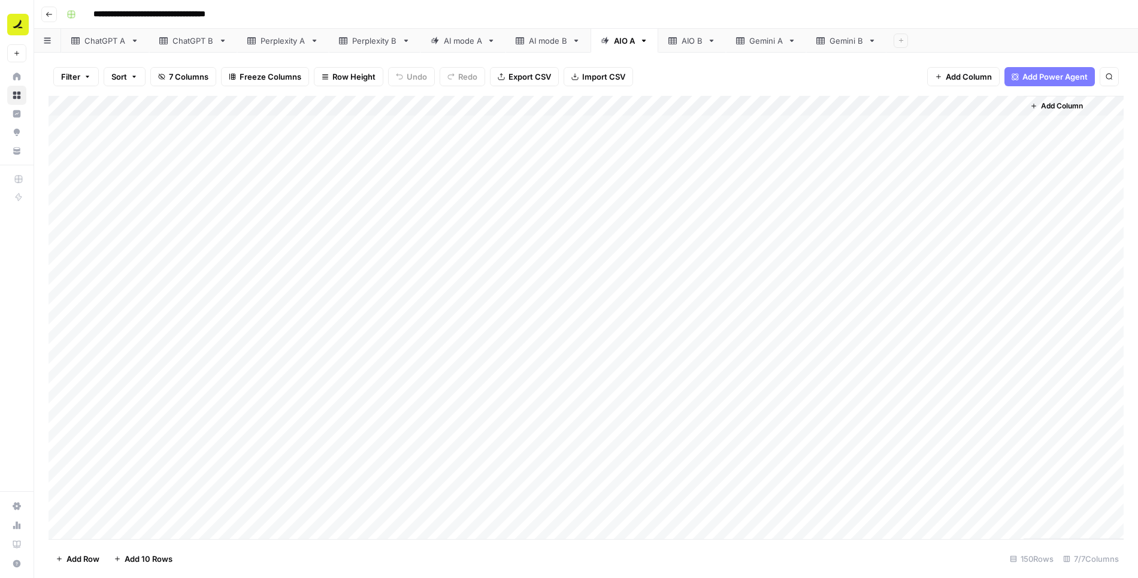
click at [828, 104] on div "Add Column" at bounding box center [587, 318] width 1076 height 444
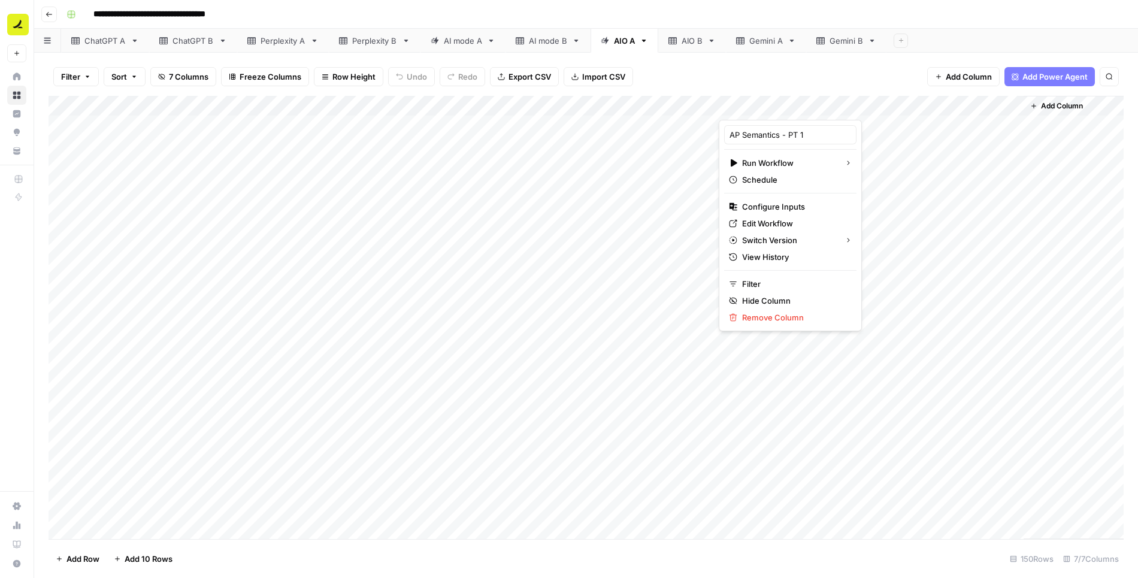
click at [920, 123] on div "Add Column" at bounding box center [587, 318] width 1076 height 444
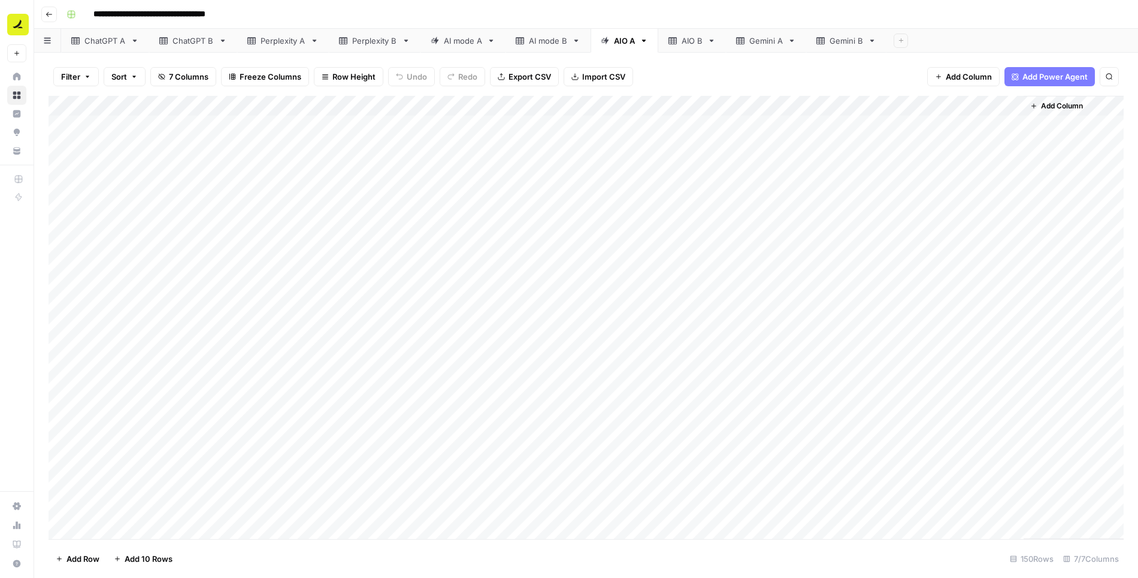
click at [711, 105] on div "Add Column" at bounding box center [587, 318] width 1076 height 444
click at [681, 231] on span "Filter" at bounding box center [708, 234] width 105 height 12
type input "Mention"
click at [434, 134] on input "text" at bounding box center [513, 140] width 159 height 12
type input "No"
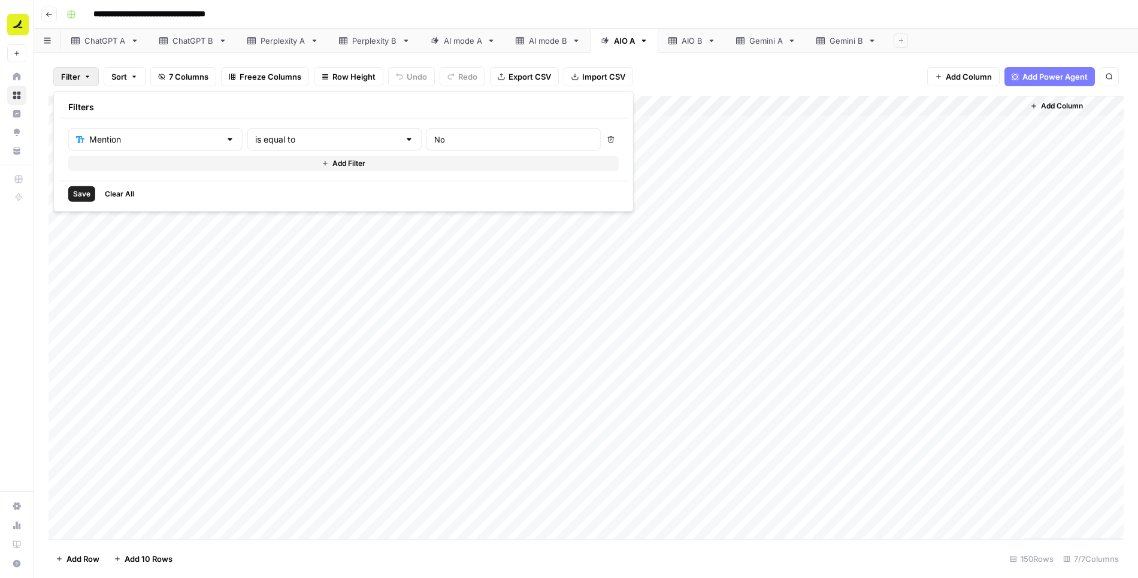
click at [83, 192] on span "Save" at bounding box center [81, 194] width 17 height 11
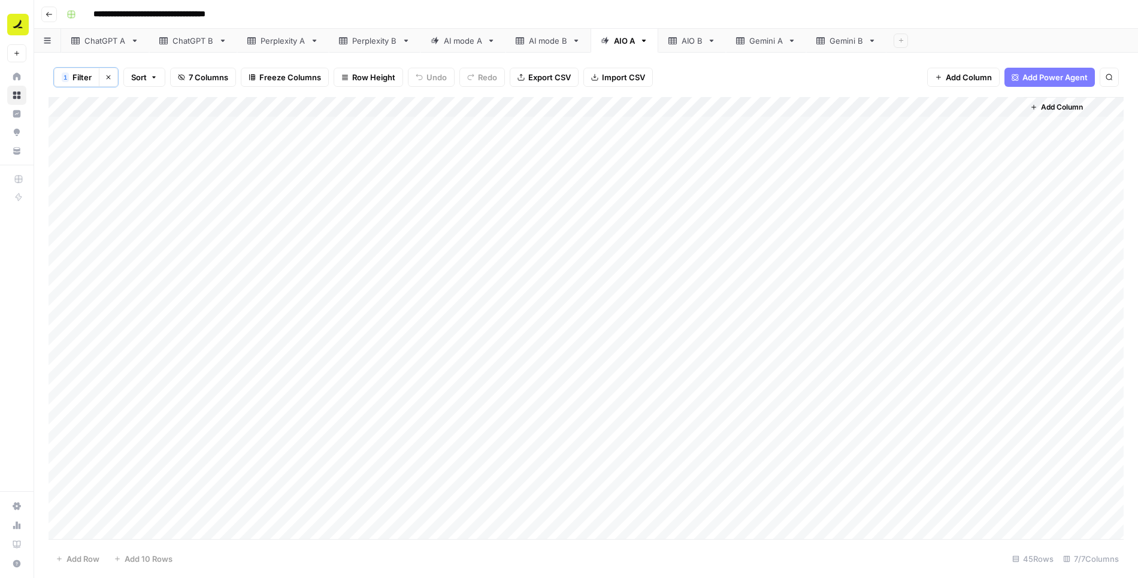
click at [455, 44] on div "AI mode A" at bounding box center [463, 41] width 38 height 12
click at [852, 187] on div "Add Column" at bounding box center [587, 318] width 1076 height 444
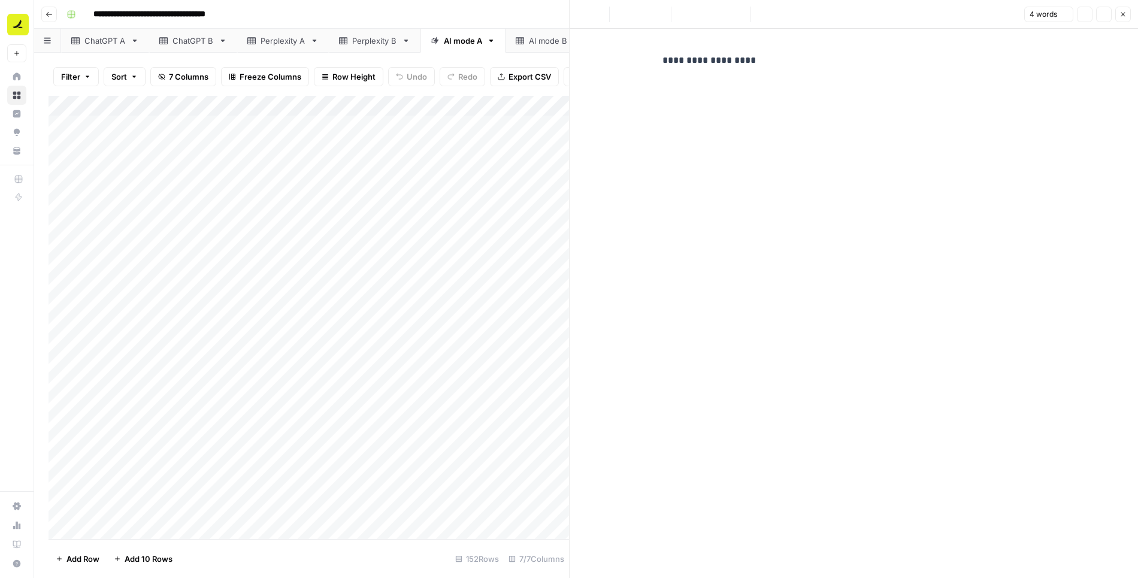
click at [783, 62] on p "**********" at bounding box center [854, 61] width 383 height 16
click at [1130, 11] on button "Close" at bounding box center [1124, 15] width 16 height 16
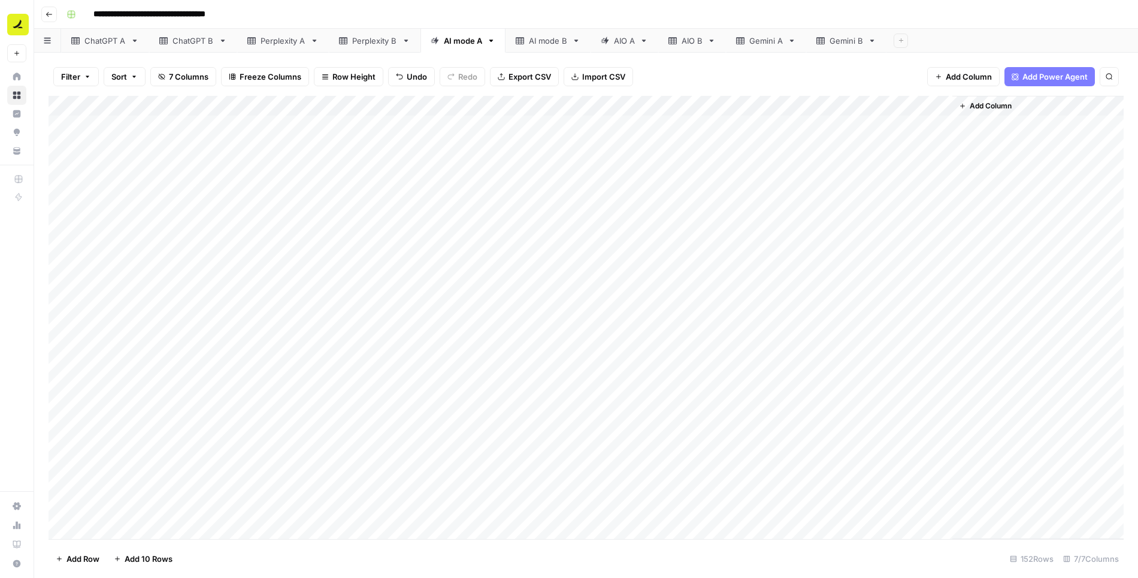
click at [626, 40] on div "AIO A" at bounding box center [624, 41] width 21 height 12
click at [895, 132] on div "Add Column" at bounding box center [587, 319] width 1076 height 444
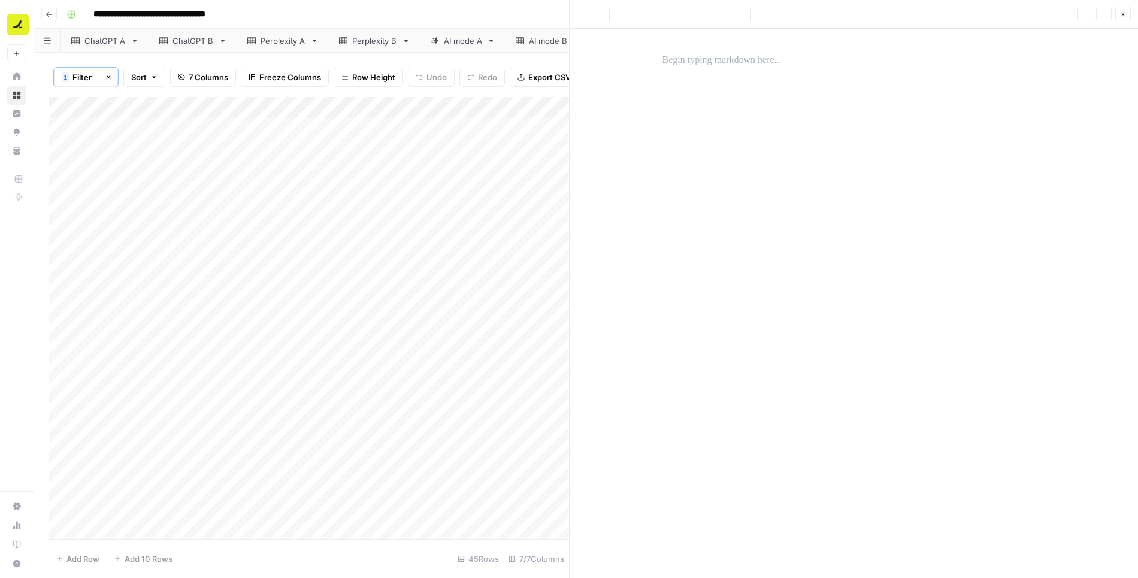
click at [786, 62] on p at bounding box center [854, 61] width 383 height 16
click at [1123, 17] on icon "button" at bounding box center [1123, 14] width 7 height 7
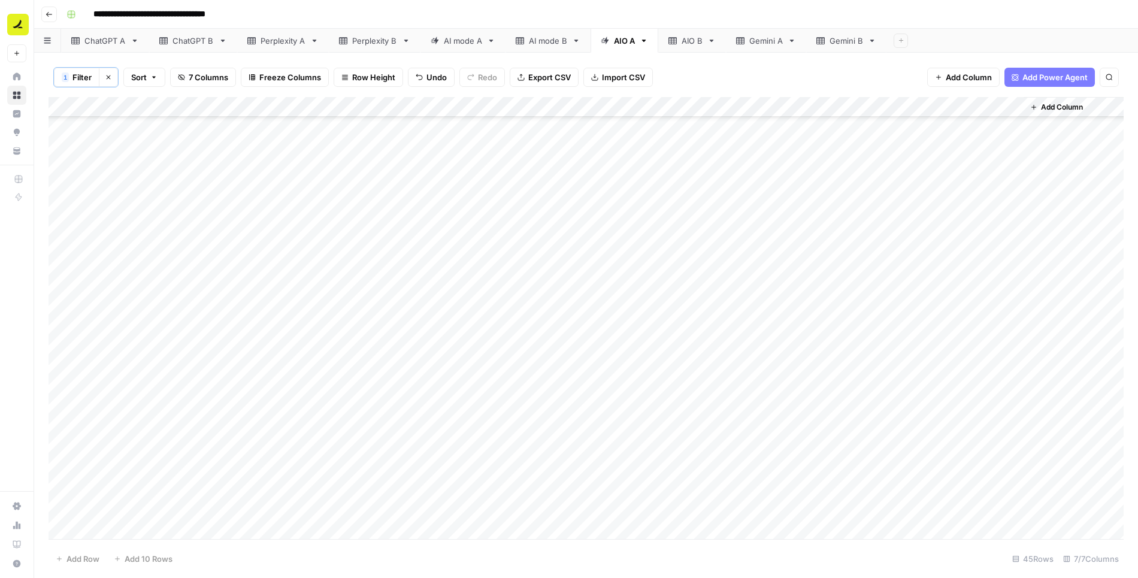
scroll to position [492, 0]
drag, startPoint x: 1021, startPoint y: 134, endPoint x: 985, endPoint y: 529, distance: 396.5
click at [985, 529] on div "Add Column" at bounding box center [587, 319] width 1076 height 444
click at [1011, 105] on div "Add Column" at bounding box center [587, 319] width 1076 height 444
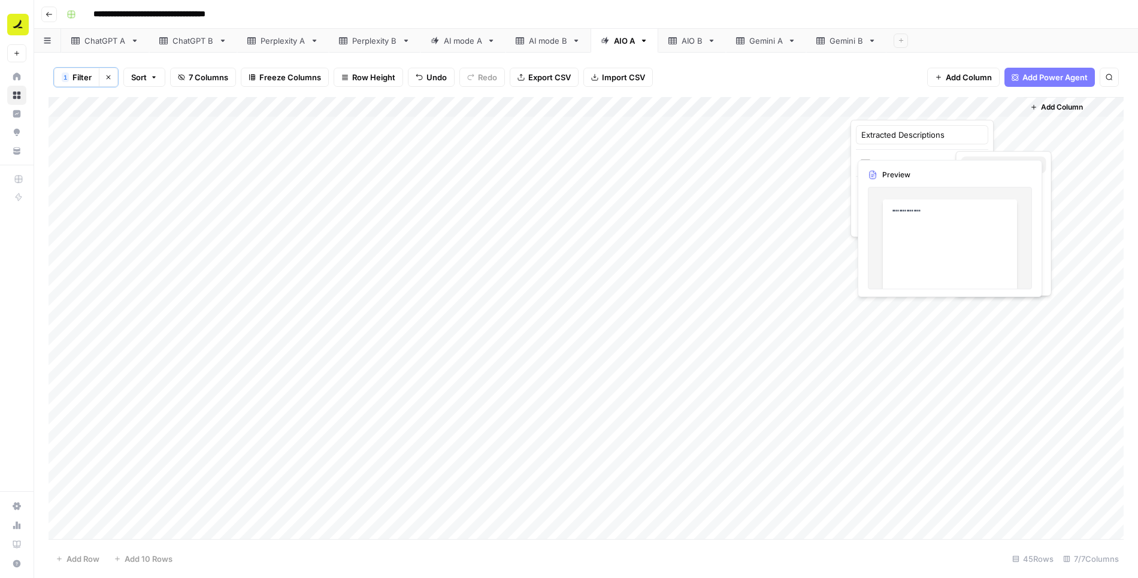
click at [1015, 161] on span "Text" at bounding box center [1009, 165] width 58 height 12
click at [944, 129] on div "Add Column" at bounding box center [587, 319] width 1076 height 444
click at [859, 129] on textarea "**********" at bounding box center [946, 126] width 192 height 17
type textarea "**********"
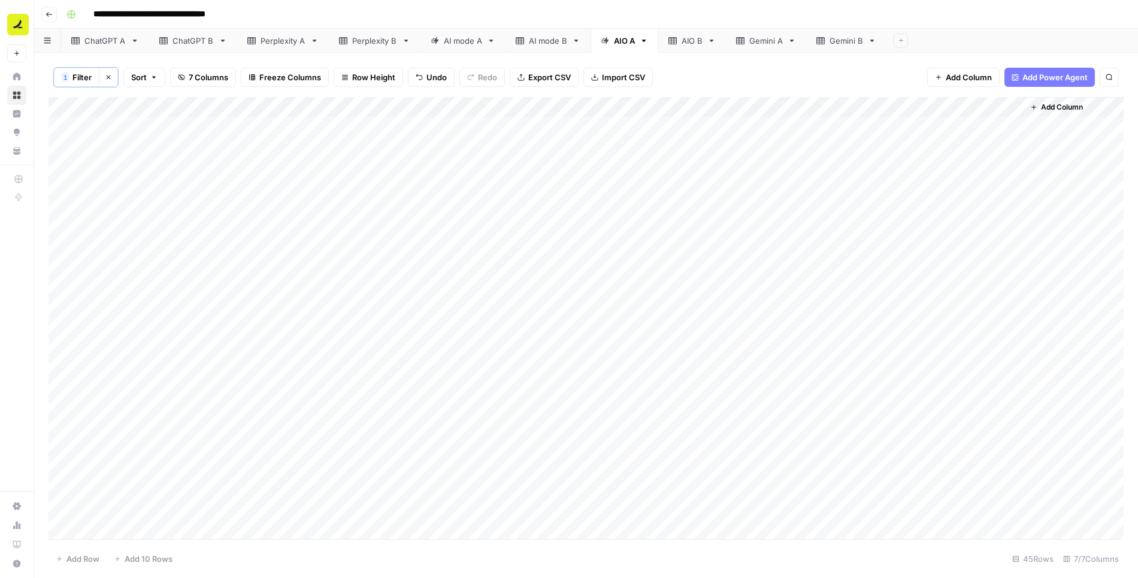
click at [958, 117] on div "Add Column" at bounding box center [587, 319] width 1076 height 444
drag, startPoint x: 1022, startPoint y: 132, endPoint x: 999, endPoint y: 534, distance: 402.7
click at [999, 534] on div "Add Column" at bounding box center [587, 319] width 1076 height 444
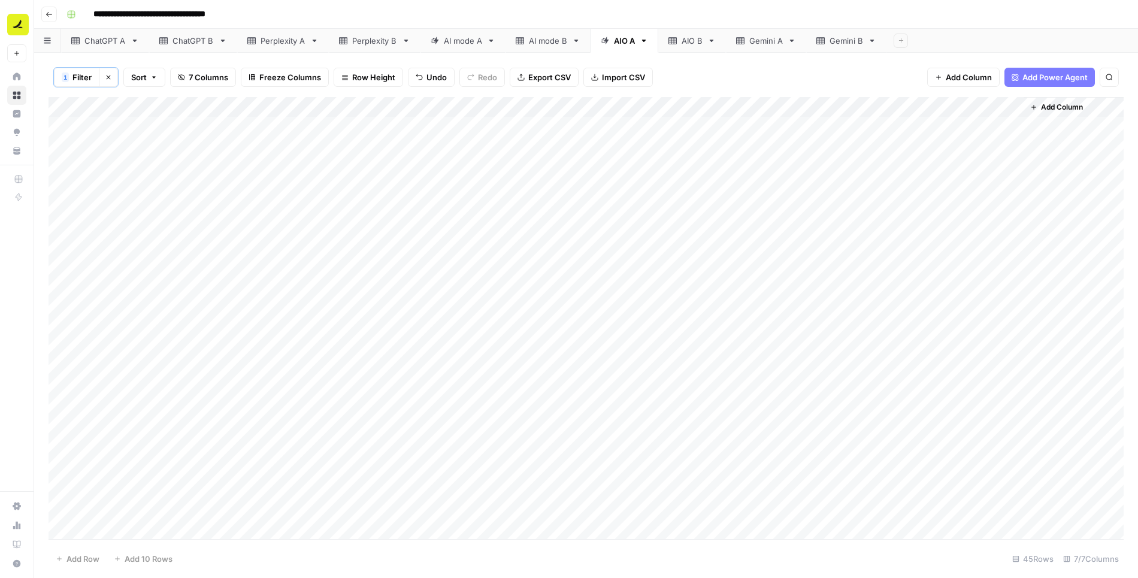
click at [1016, 102] on div "Add Column" at bounding box center [587, 319] width 1076 height 444
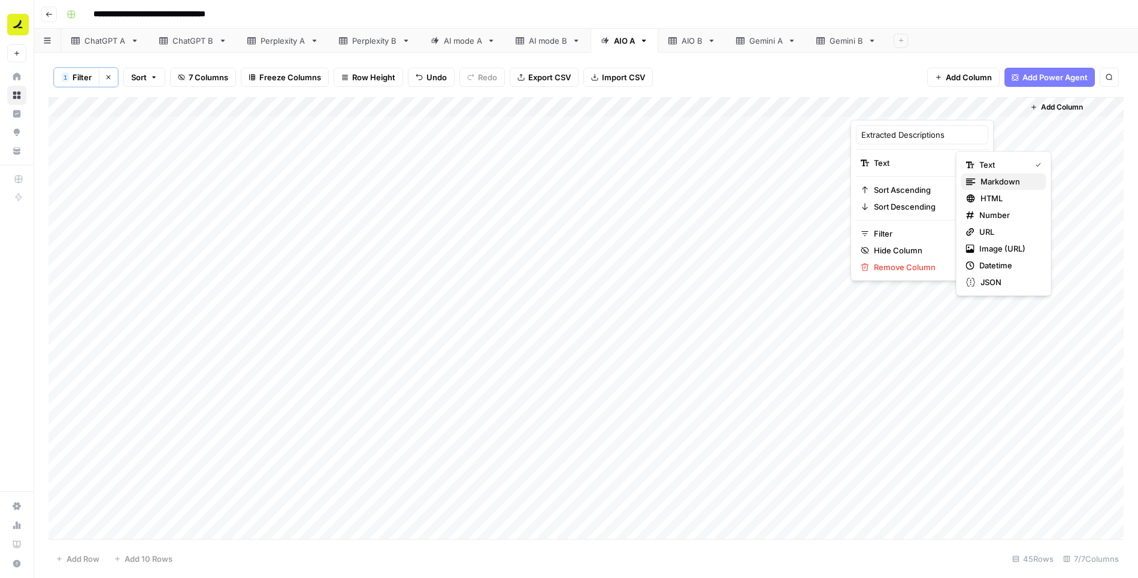
click at [991, 182] on span "Markdown" at bounding box center [1009, 182] width 56 height 12
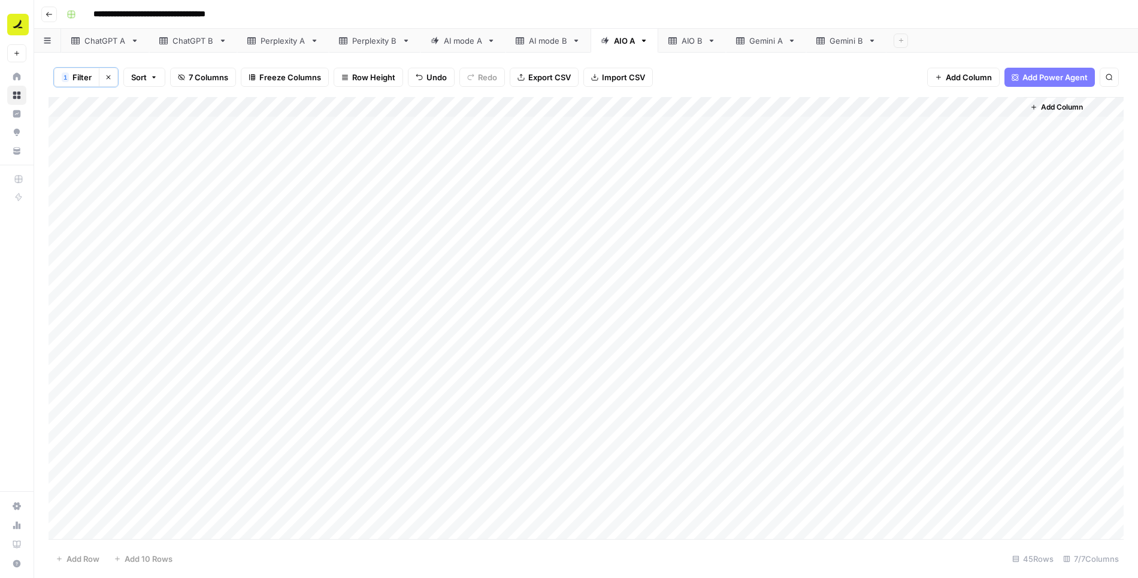
click at [708, 105] on div "Add Column" at bounding box center [587, 319] width 1076 height 444
click at [686, 233] on span "Filter" at bounding box center [708, 234] width 105 height 12
click at [434, 141] on input "No" at bounding box center [513, 140] width 159 height 12
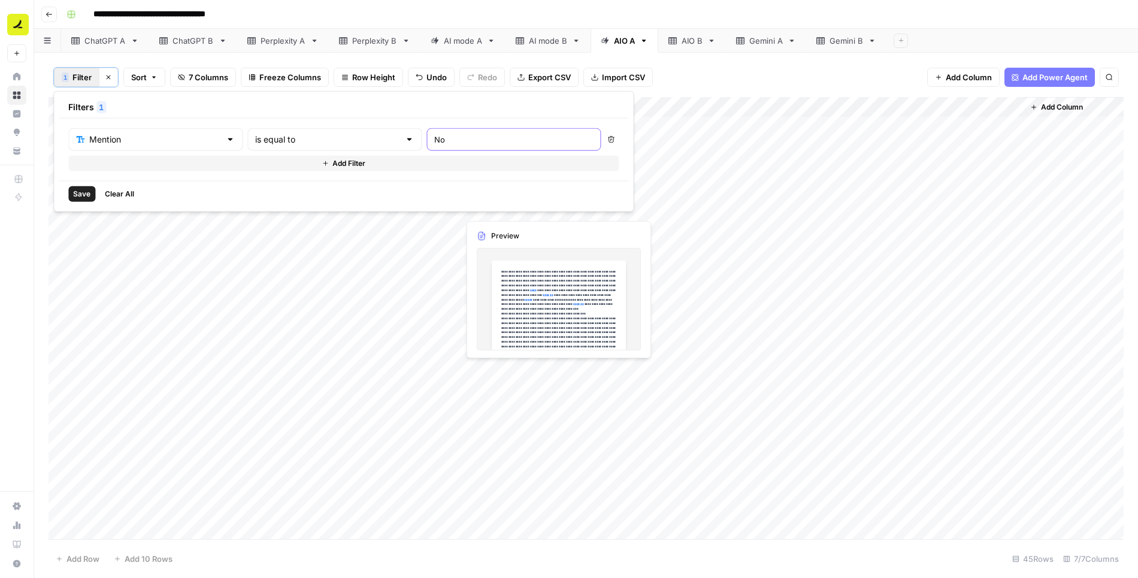
type input "N"
type input "Yes"
click at [87, 189] on span "Save" at bounding box center [81, 194] width 17 height 11
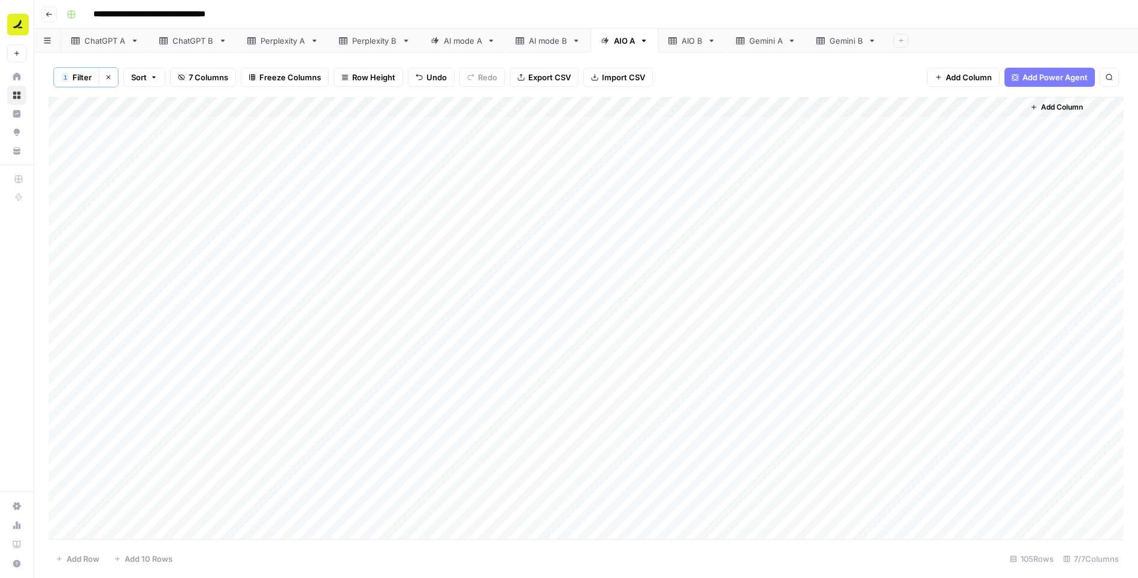
click at [826, 105] on div "Add Column" at bounding box center [587, 319] width 1076 height 444
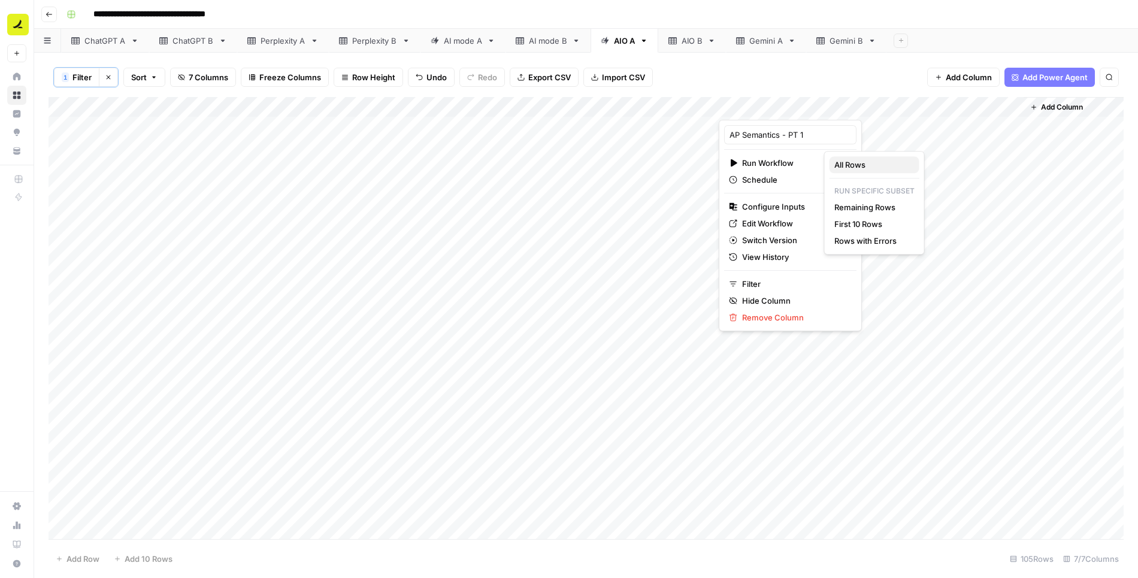
click at [857, 167] on span "All Rows" at bounding box center [873, 165] width 76 height 12
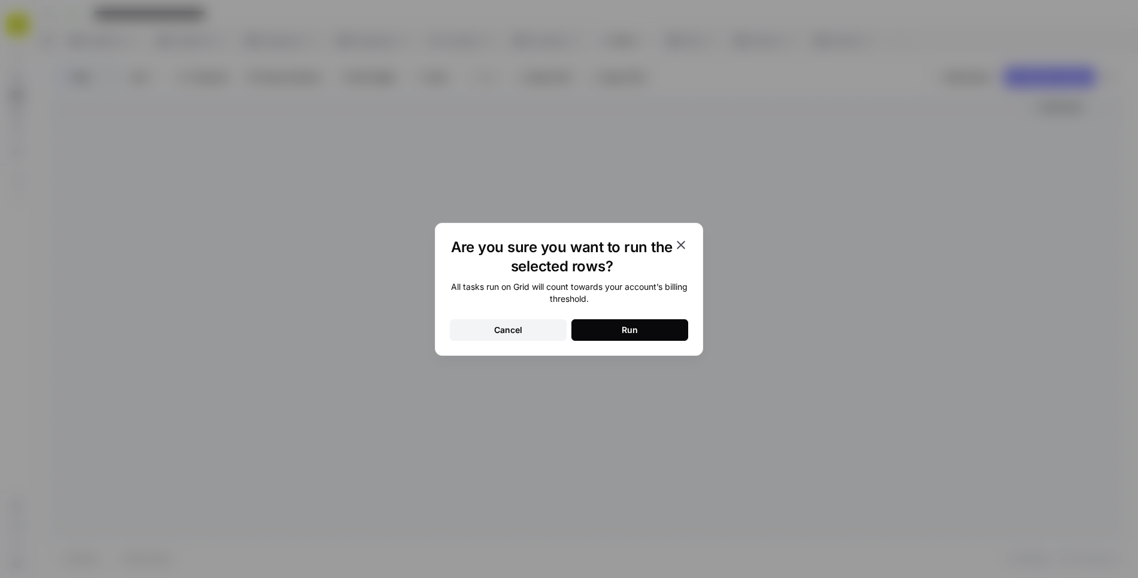
click at [656, 327] on button "Run" at bounding box center [630, 330] width 117 height 22
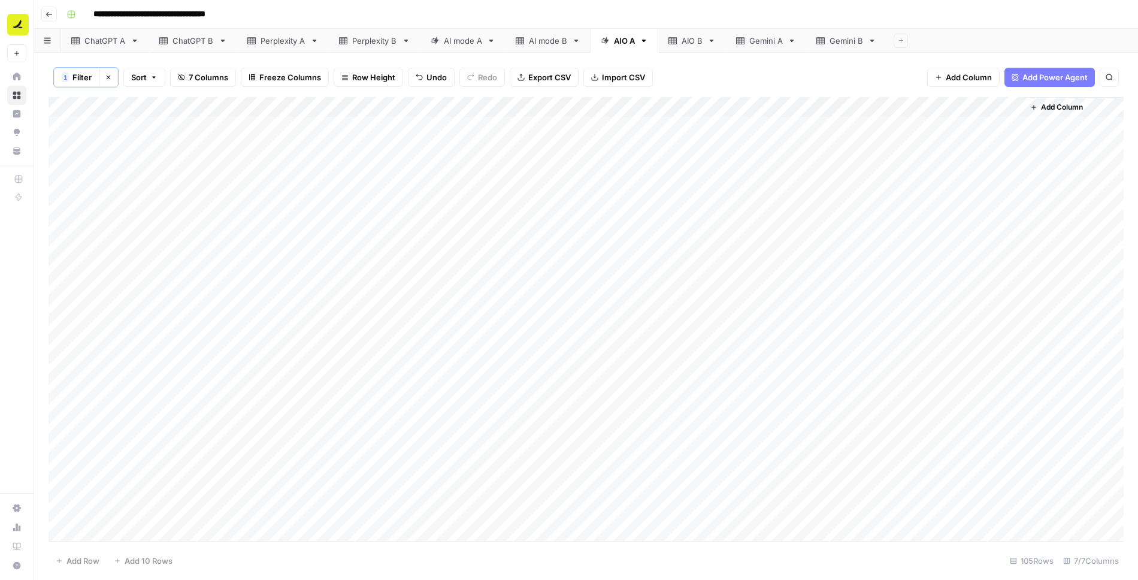
click at [902, 127] on div "Add Column" at bounding box center [587, 319] width 1076 height 445
click at [825, 125] on div "Add Column" at bounding box center [587, 319] width 1076 height 445
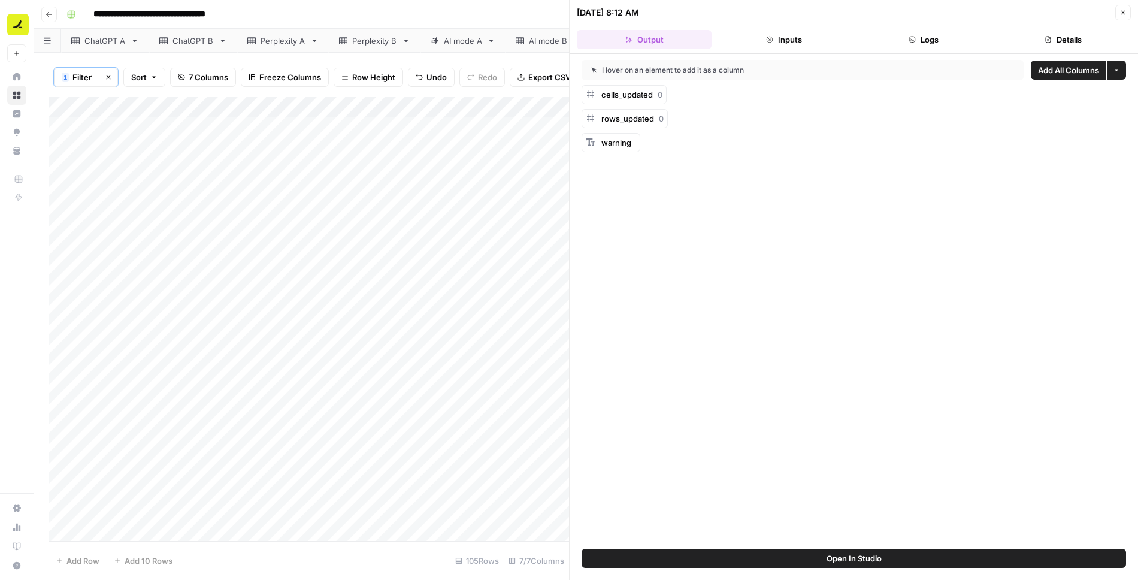
click at [916, 38] on button "Logs" at bounding box center [924, 39] width 135 height 19
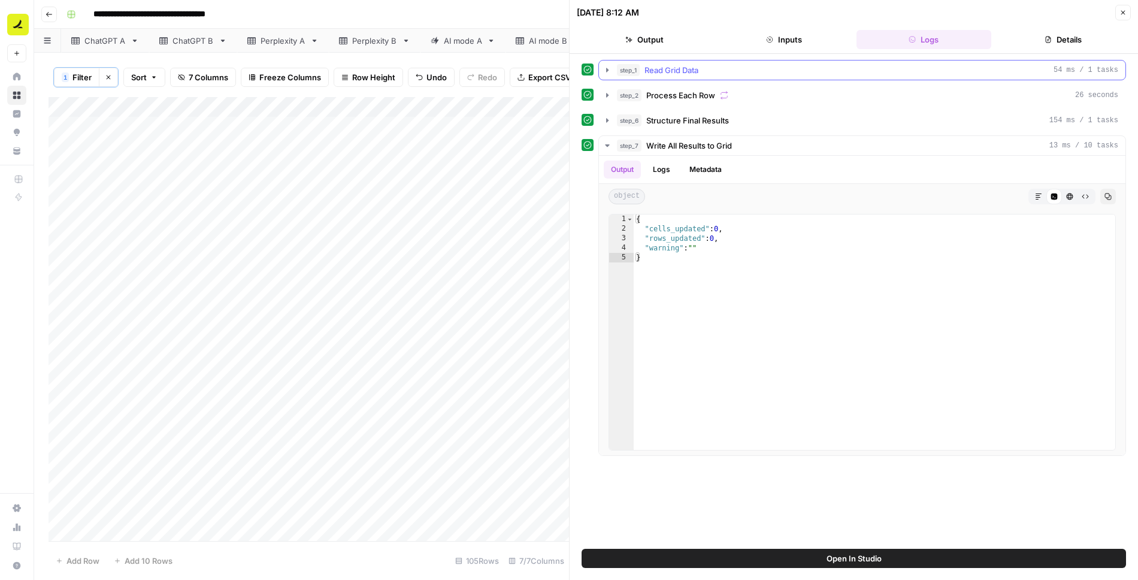
click at [605, 70] on icon "button" at bounding box center [608, 70] width 10 height 10
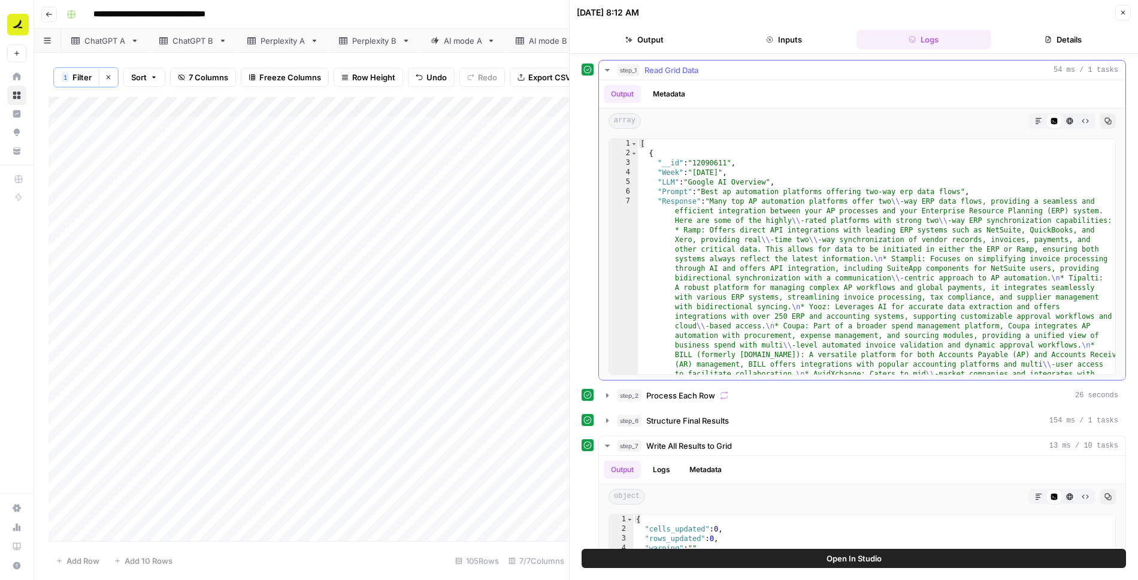
click at [605, 70] on icon "button" at bounding box center [608, 70] width 10 height 10
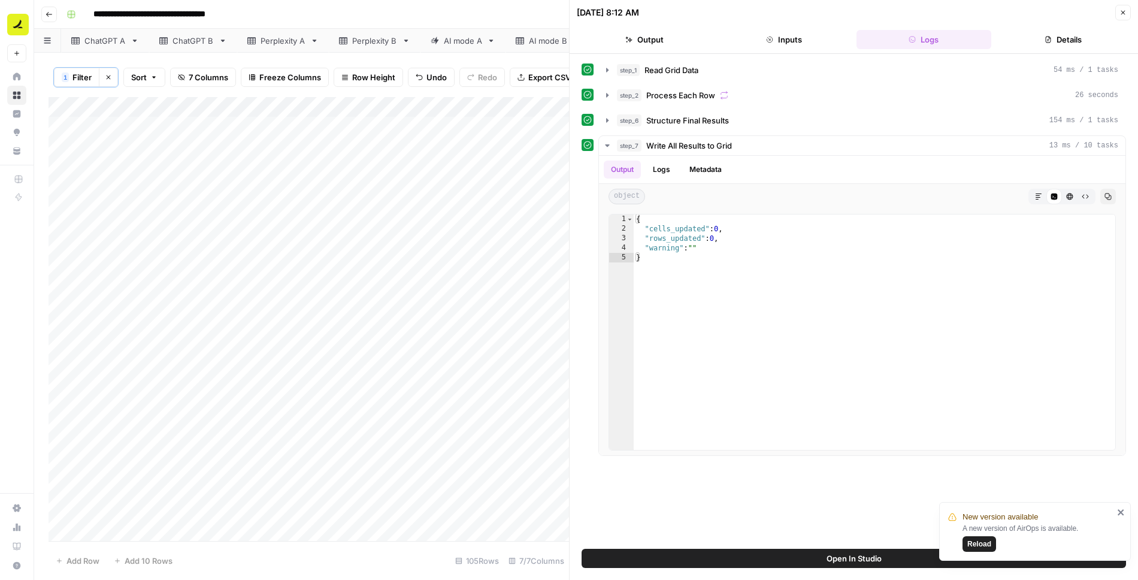
click at [1124, 9] on icon "button" at bounding box center [1123, 12] width 7 height 7
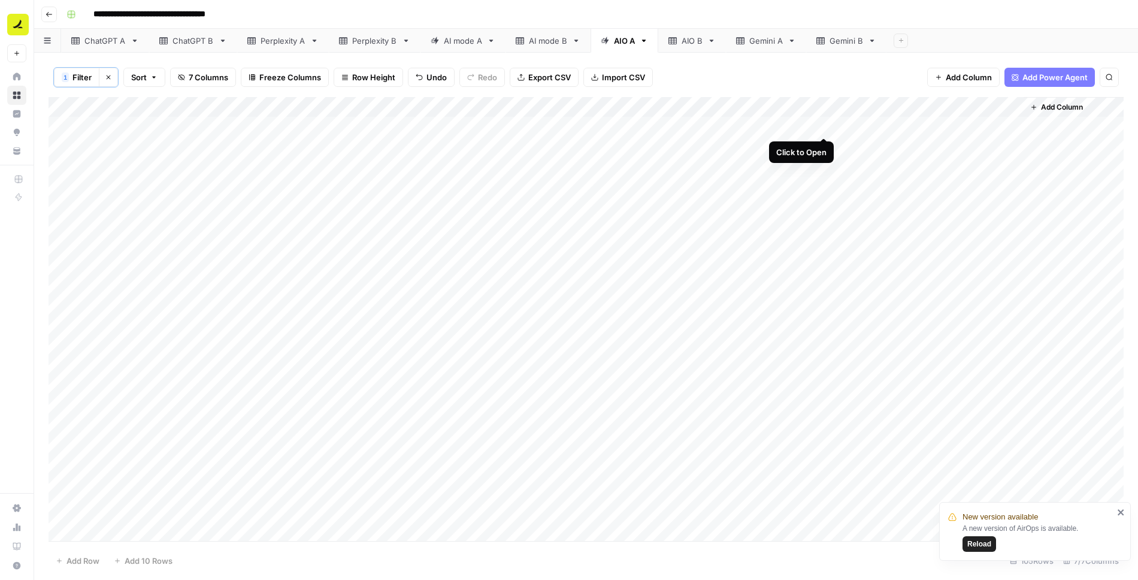
click at [827, 123] on div "Add Column" at bounding box center [587, 319] width 1076 height 445
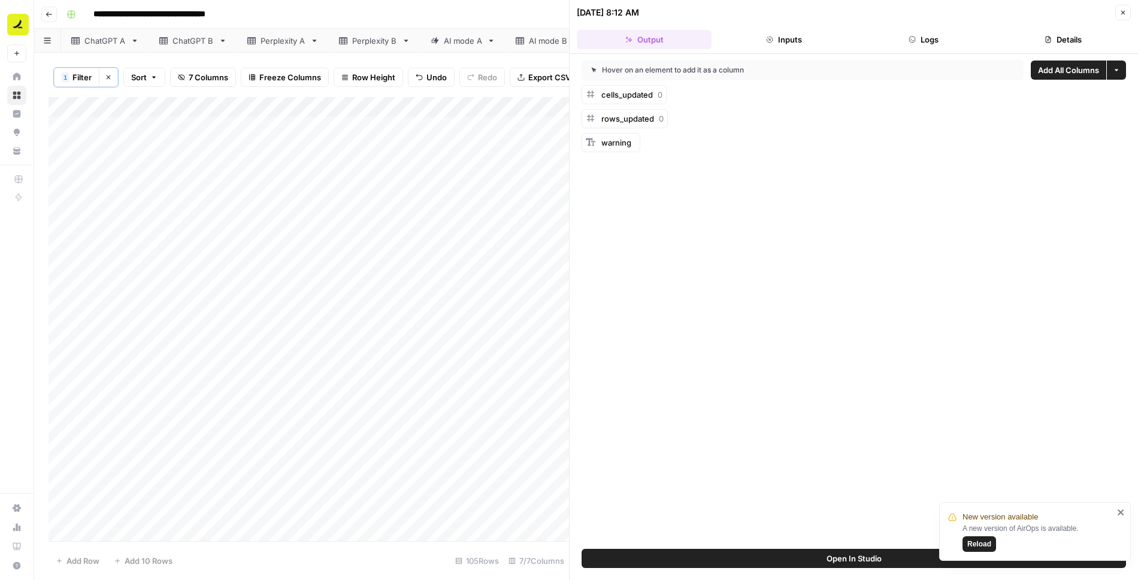
click at [1119, 70] on icon "button" at bounding box center [1116, 70] width 7 height 7
click at [1076, 74] on span "Add All Columns" at bounding box center [1068, 70] width 61 height 12
click at [1124, 11] on icon "button" at bounding box center [1123, 12] width 7 height 7
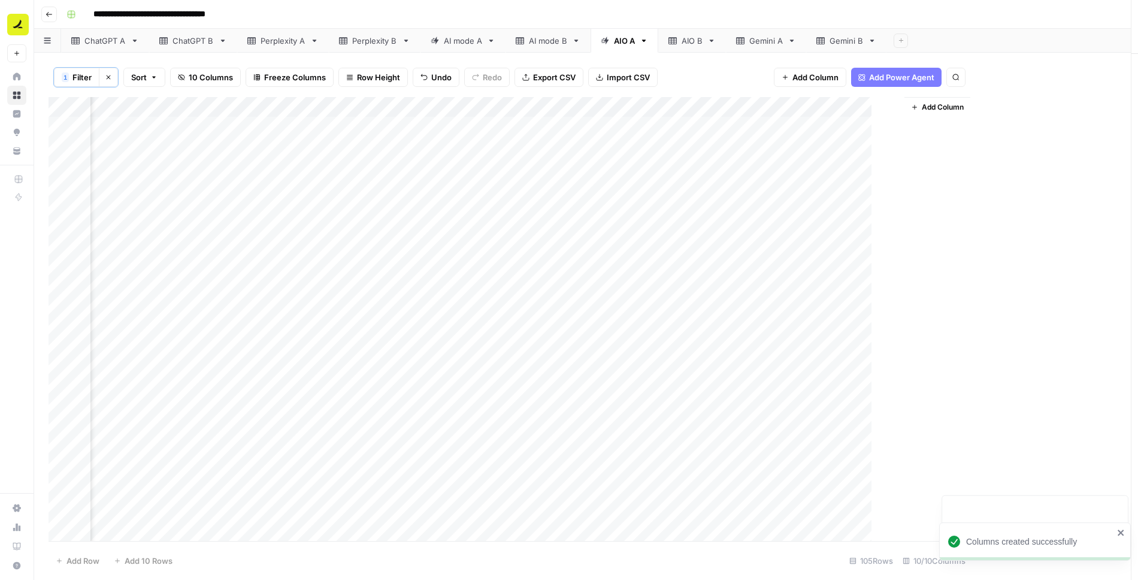
scroll to position [0, 276]
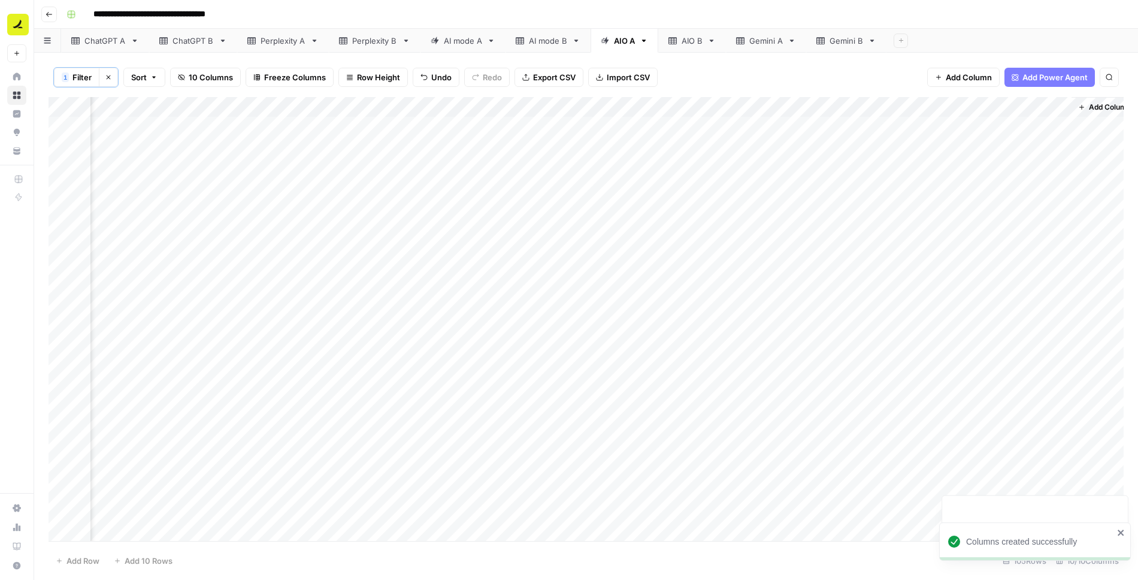
click at [674, 106] on div "Add Column" at bounding box center [587, 319] width 1076 height 445
click at [651, 220] on span "Remove Column" at bounding box center [650, 224] width 105 height 12
click at [523, 118] on span "Delete" at bounding box center [527, 124] width 26 height 12
click at [767, 103] on div "Add Column" at bounding box center [587, 319] width 1076 height 445
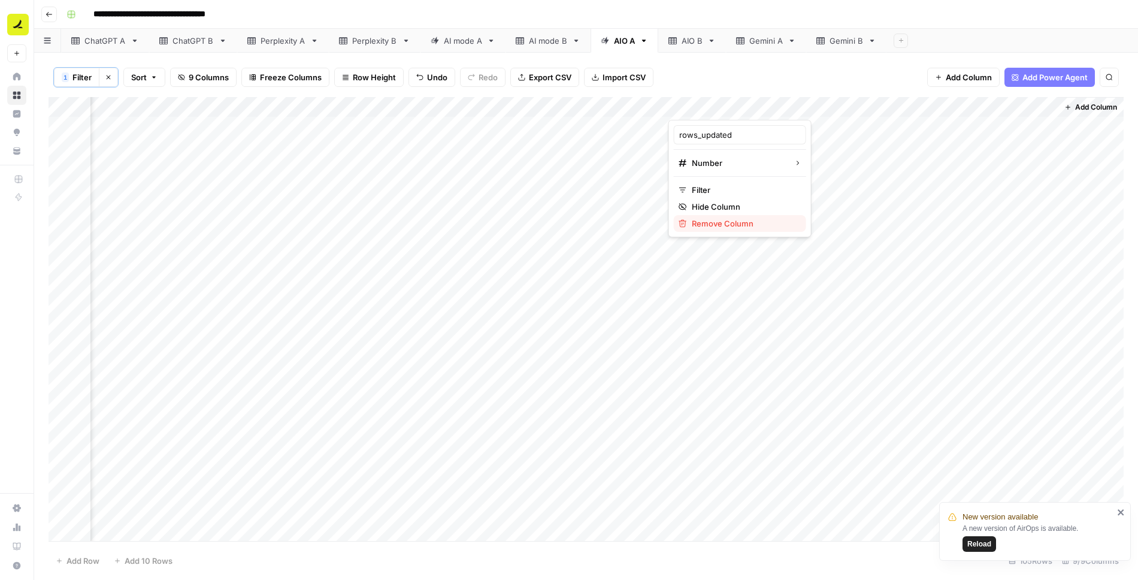
click at [742, 219] on span "Remove Column" at bounding box center [744, 224] width 105 height 12
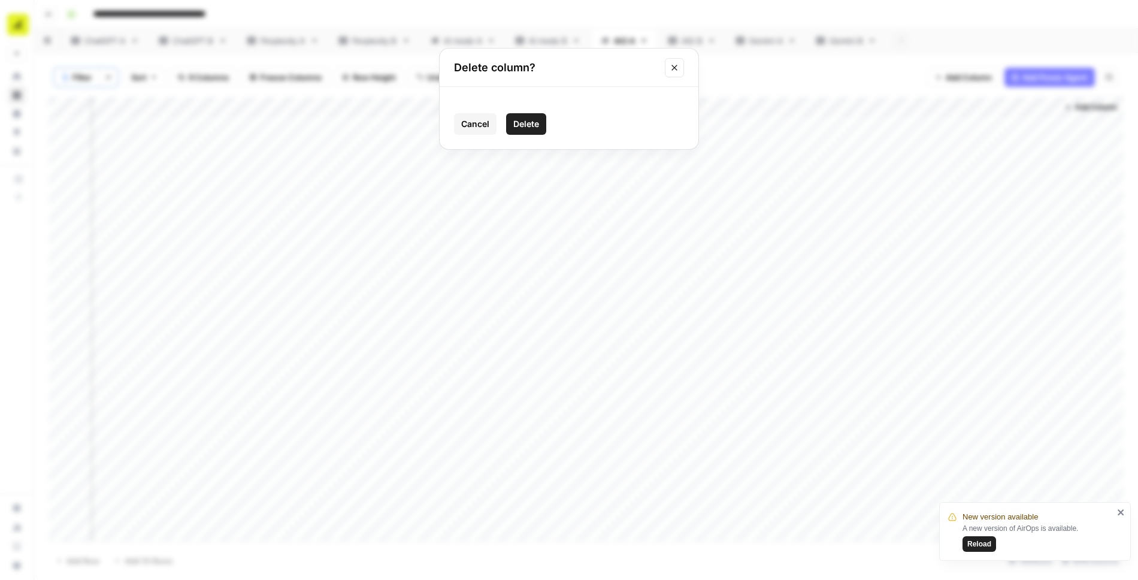
click at [540, 125] on button "Delete" at bounding box center [526, 124] width 40 height 22
click at [873, 108] on div "Add Column" at bounding box center [587, 319] width 1076 height 445
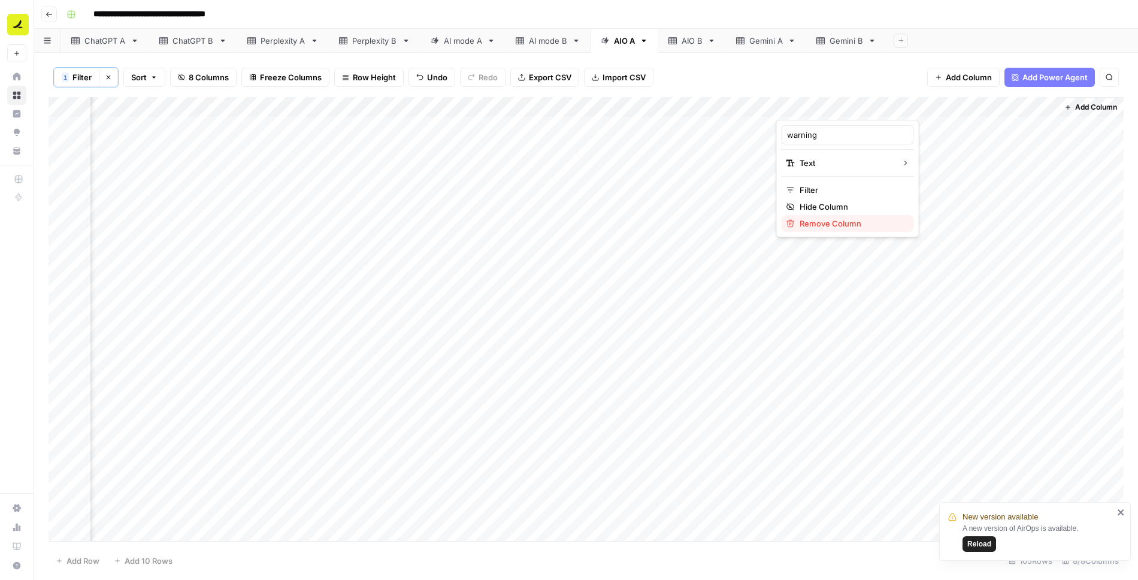
click at [826, 225] on span "Remove Column" at bounding box center [852, 224] width 105 height 12
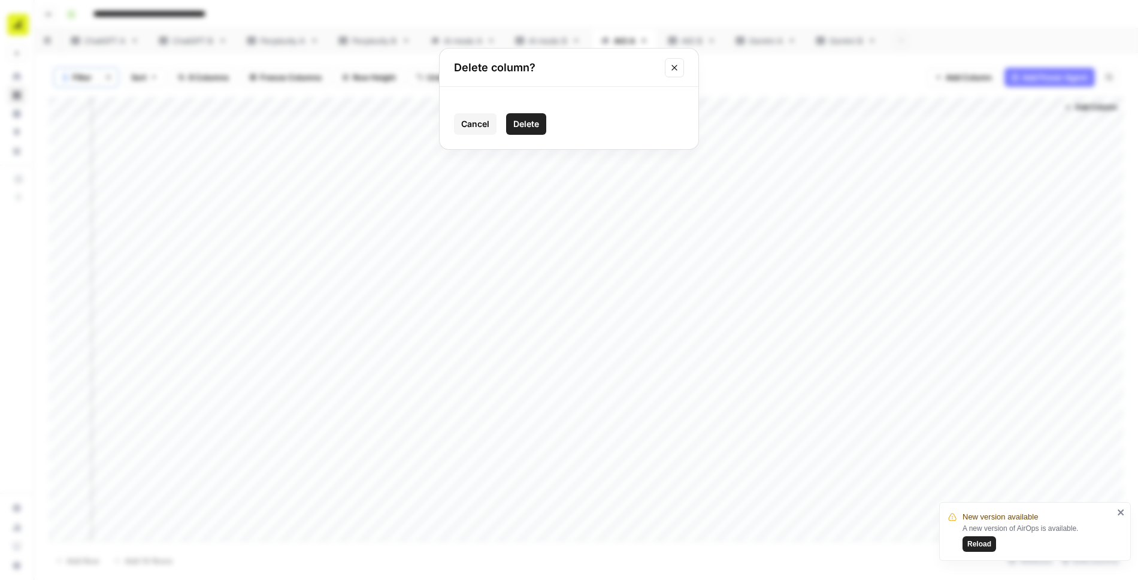
click at [531, 122] on span "Delete" at bounding box center [527, 124] width 26 height 12
click at [107, 78] on icon "button" at bounding box center [108, 77] width 7 height 7
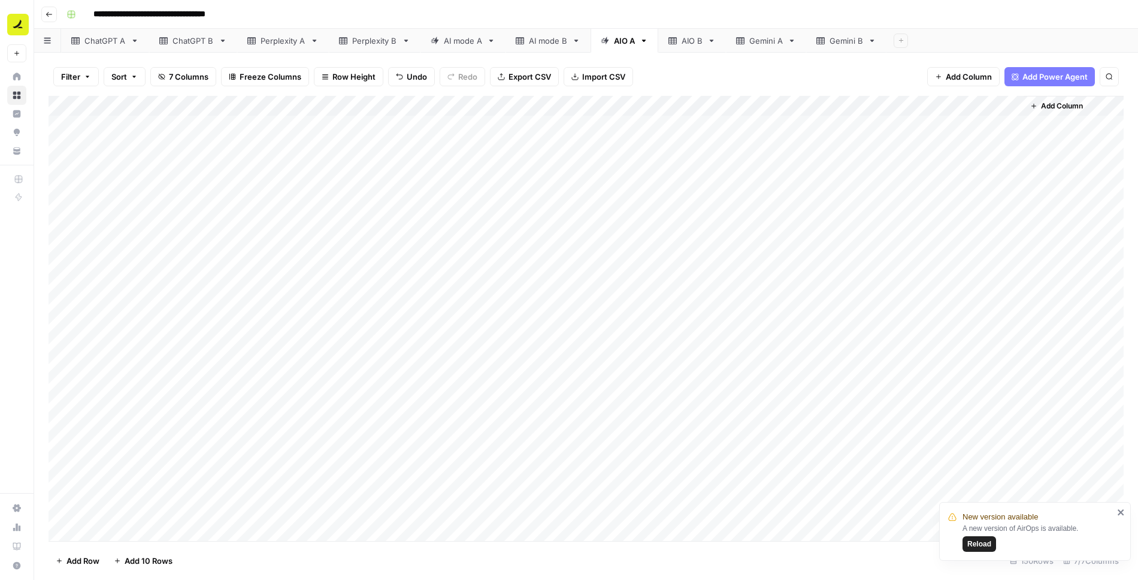
click at [806, 124] on div "Add Column" at bounding box center [587, 318] width 1076 height 445
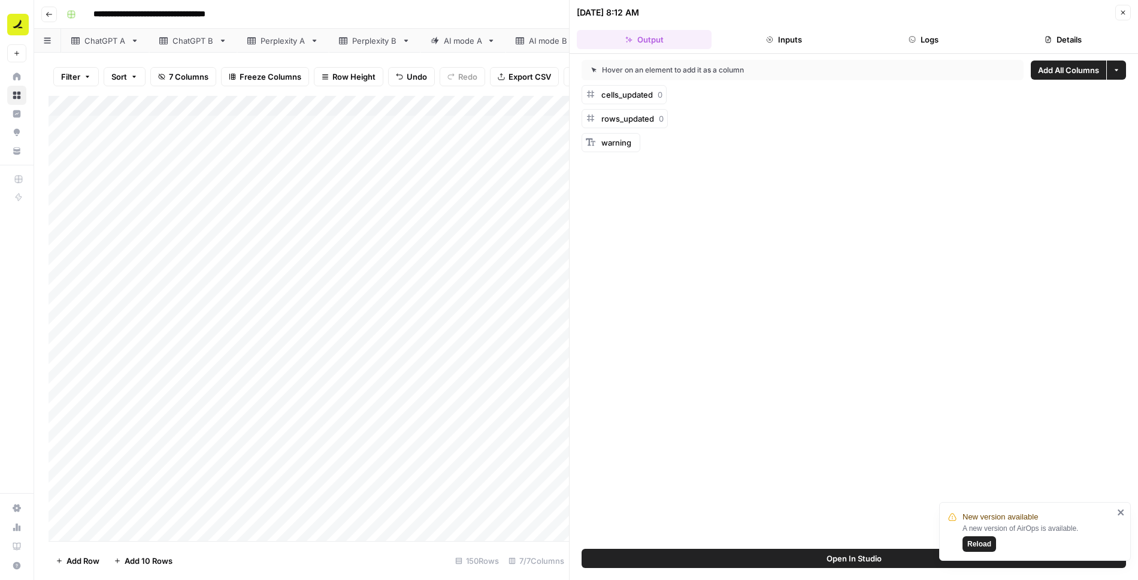
click at [932, 40] on button "Logs" at bounding box center [924, 39] width 135 height 19
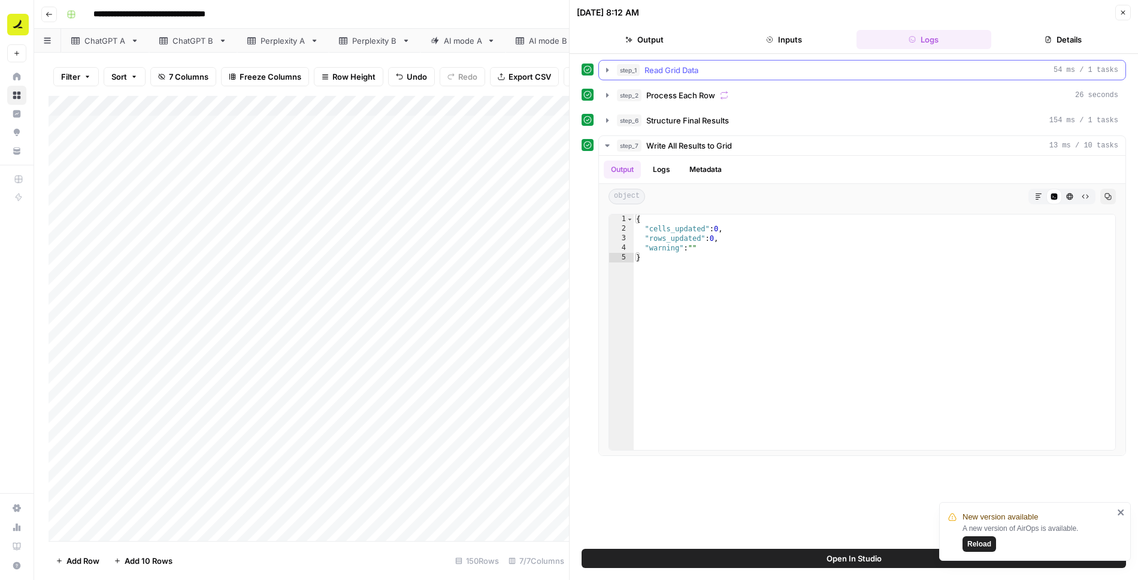
click at [735, 64] on div "step_1 Read Grid Data 54 ms / 1 tasks" at bounding box center [868, 70] width 502 height 12
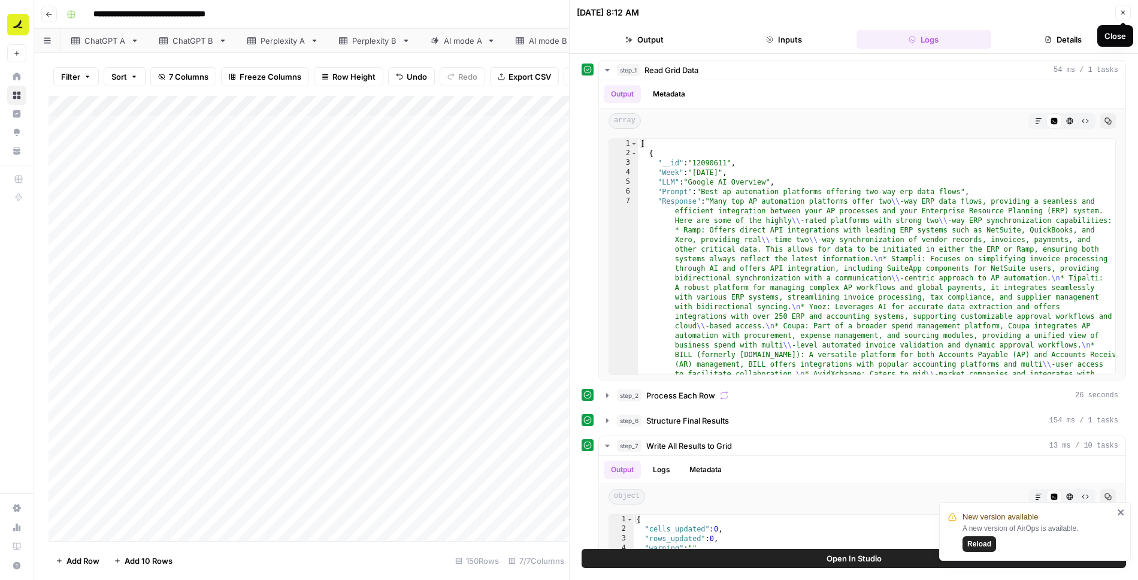
click at [1126, 15] on icon "button" at bounding box center [1123, 12] width 7 height 7
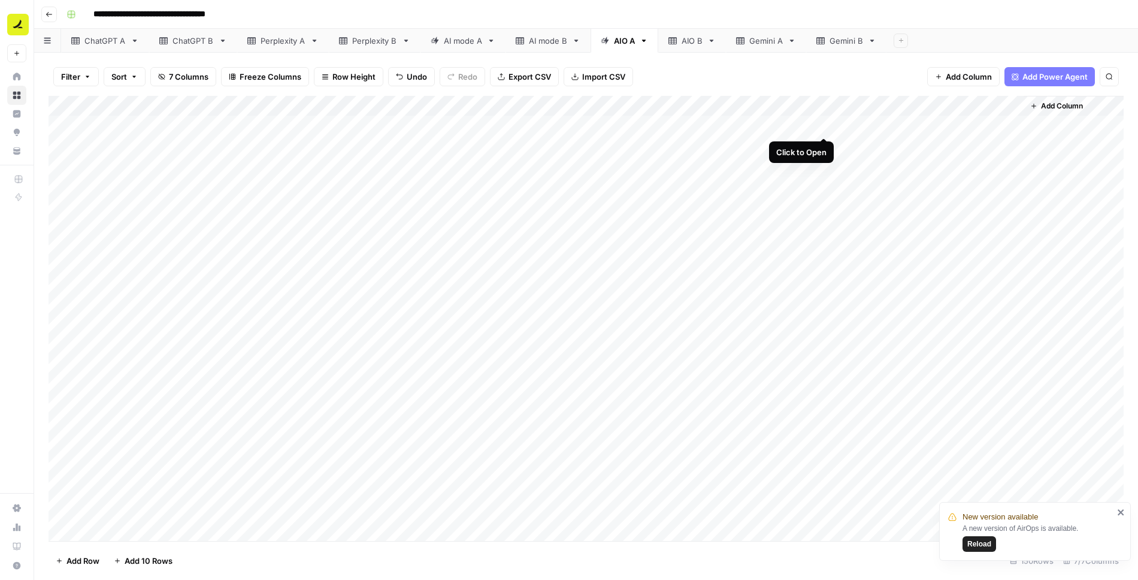
click at [828, 124] on div "Add Column" at bounding box center [587, 318] width 1076 height 445
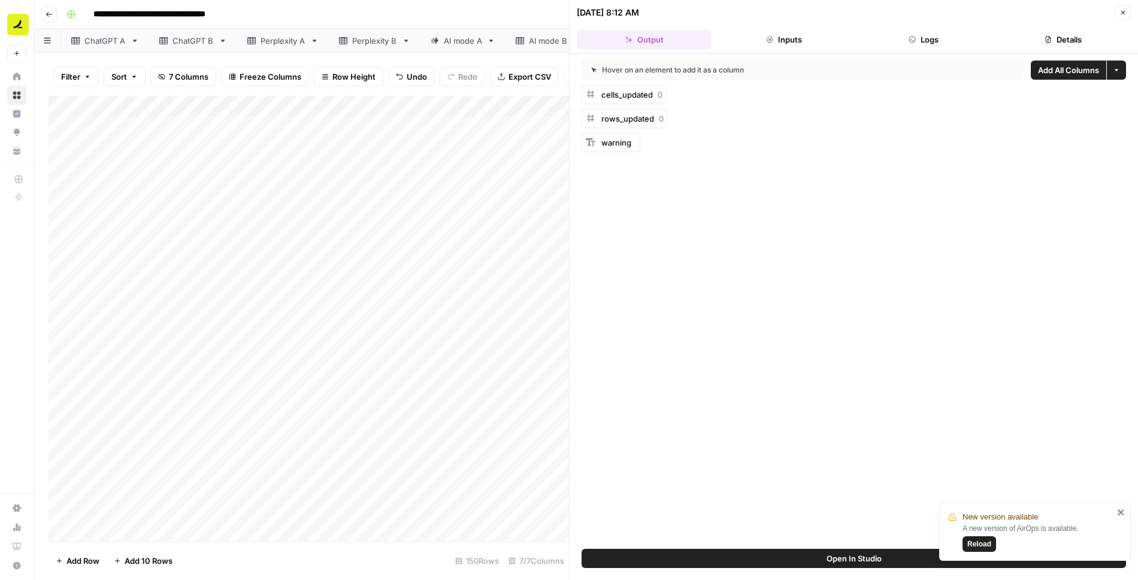
click at [953, 39] on button "Logs" at bounding box center [924, 39] width 135 height 19
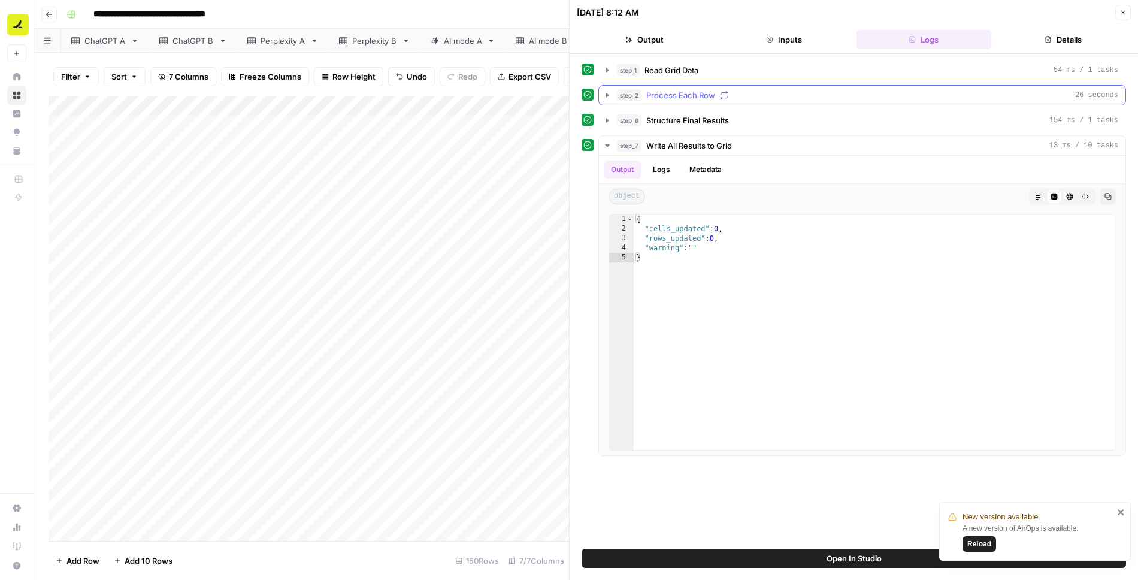
click at [604, 93] on icon "button" at bounding box center [608, 95] width 10 height 10
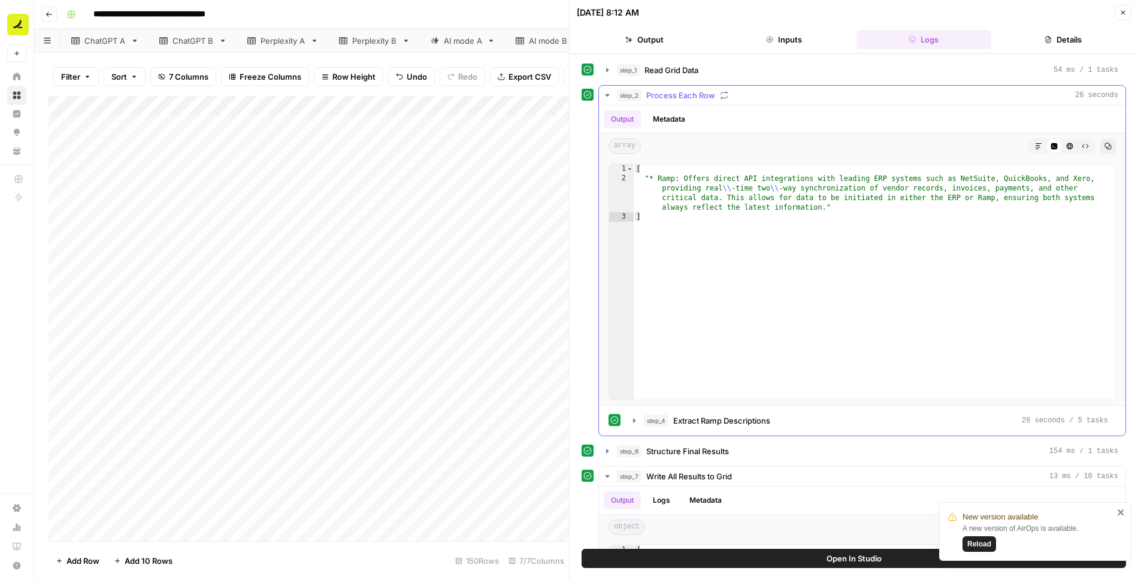
click at [604, 93] on icon "button" at bounding box center [608, 95] width 10 height 10
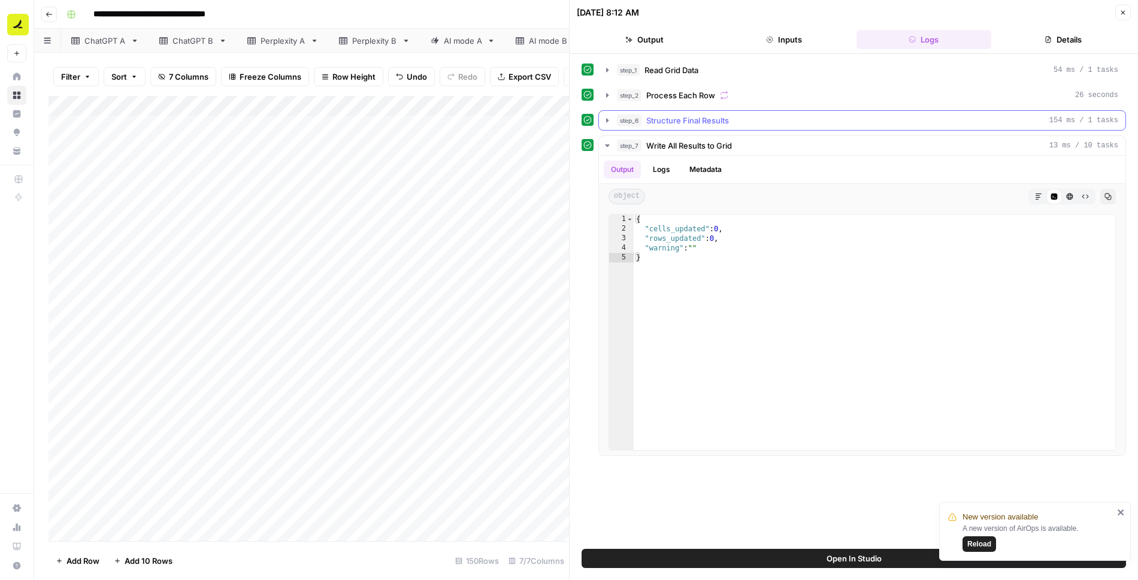
click at [606, 119] on icon "button" at bounding box center [607, 120] width 2 height 4
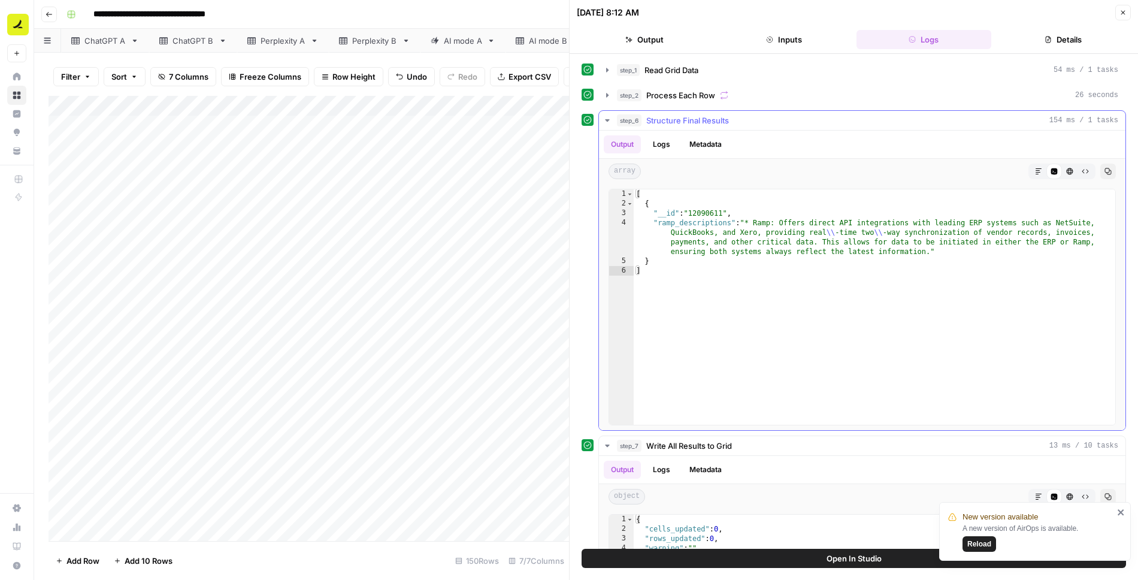
click at [606, 119] on icon "button" at bounding box center [607, 120] width 4 height 2
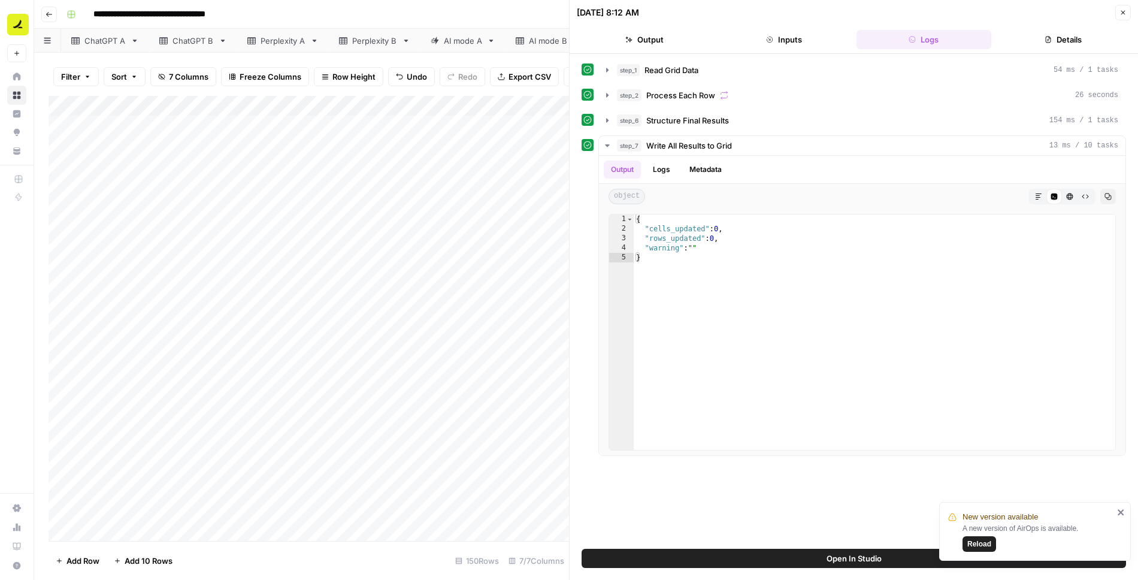
click at [1128, 16] on button "Close" at bounding box center [1124, 13] width 16 height 16
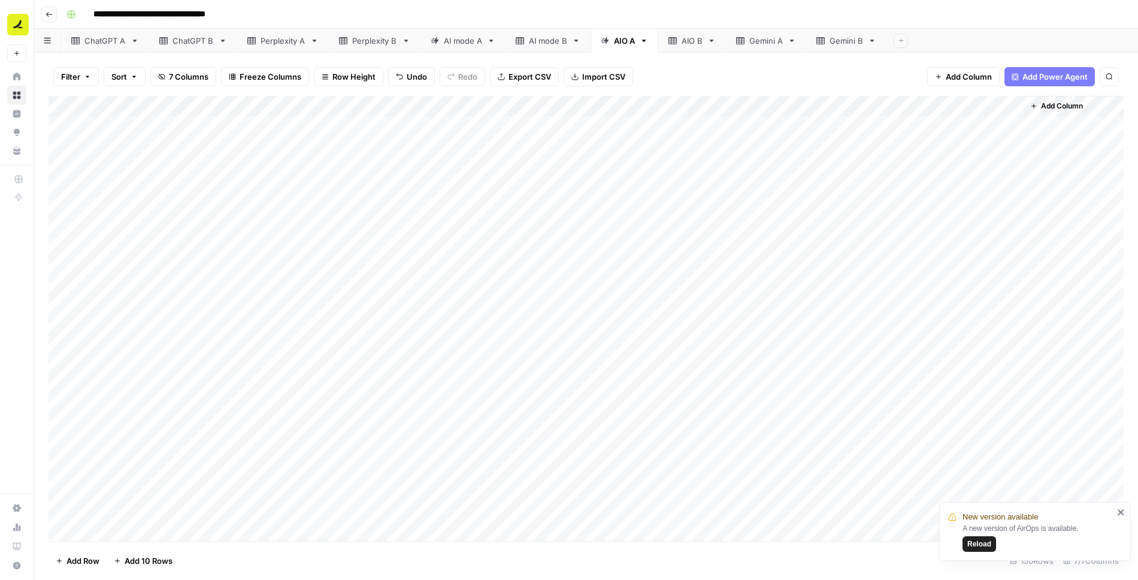
click at [824, 107] on div "Add Column" at bounding box center [587, 318] width 1076 height 445
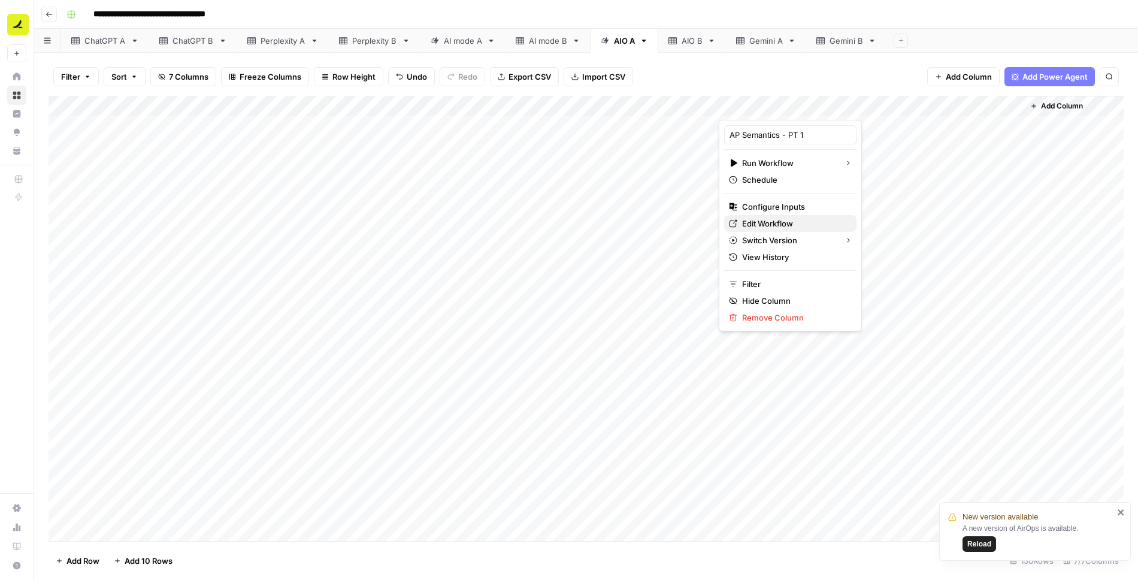
click at [790, 221] on span "Edit Workflow" at bounding box center [794, 224] width 105 height 12
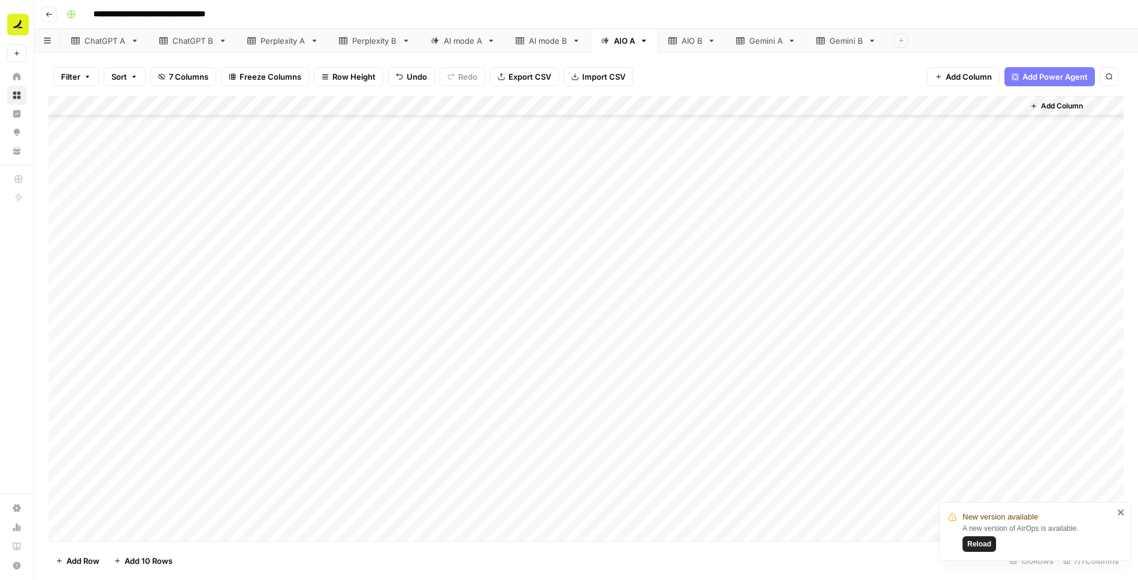
scroll to position [2650, 0]
click at [977, 545] on span "Reload" at bounding box center [980, 544] width 24 height 11
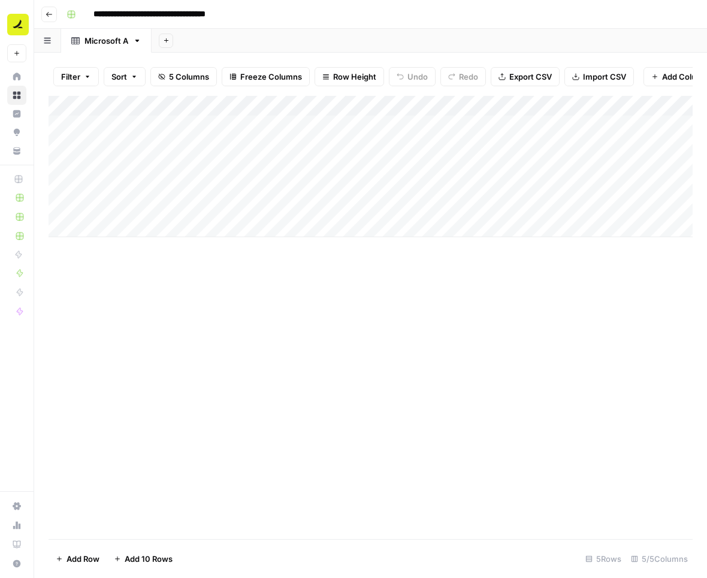
click at [532, 11] on div "**********" at bounding box center [378, 14] width 633 height 19
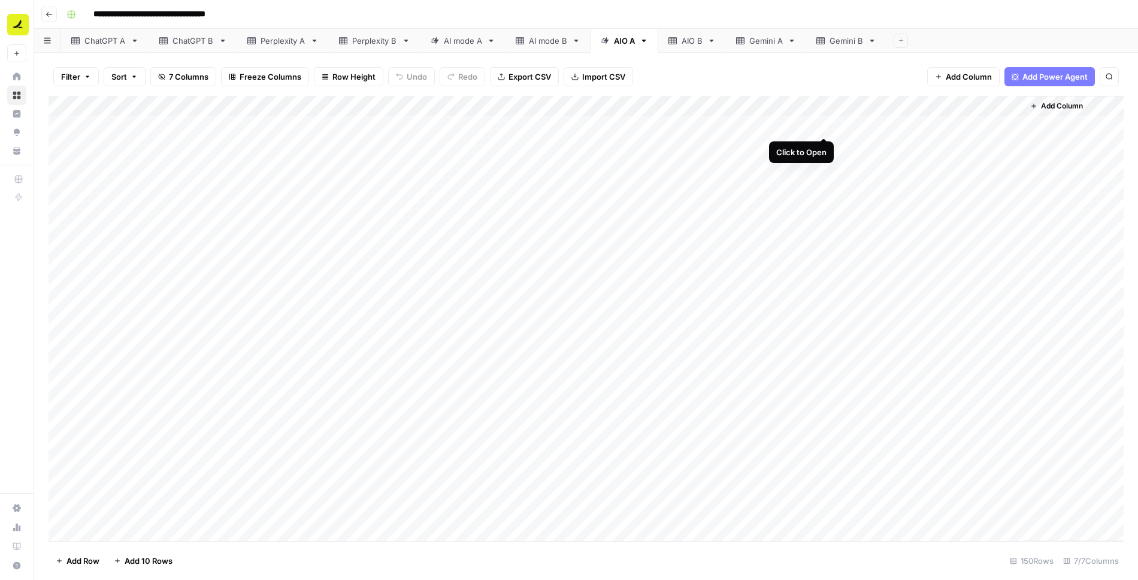
click at [825, 125] on div "Add Column" at bounding box center [587, 318] width 1076 height 445
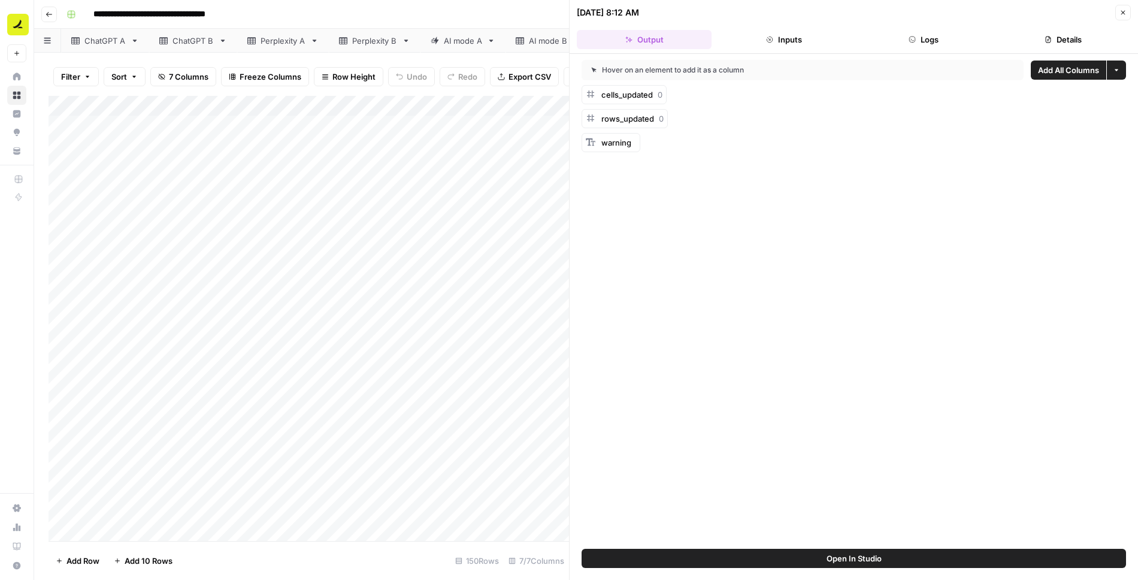
click at [845, 555] on span "Open In Studio" at bounding box center [854, 558] width 55 height 12
click at [1127, 13] on span "Close" at bounding box center [1127, 13] width 1 height 1
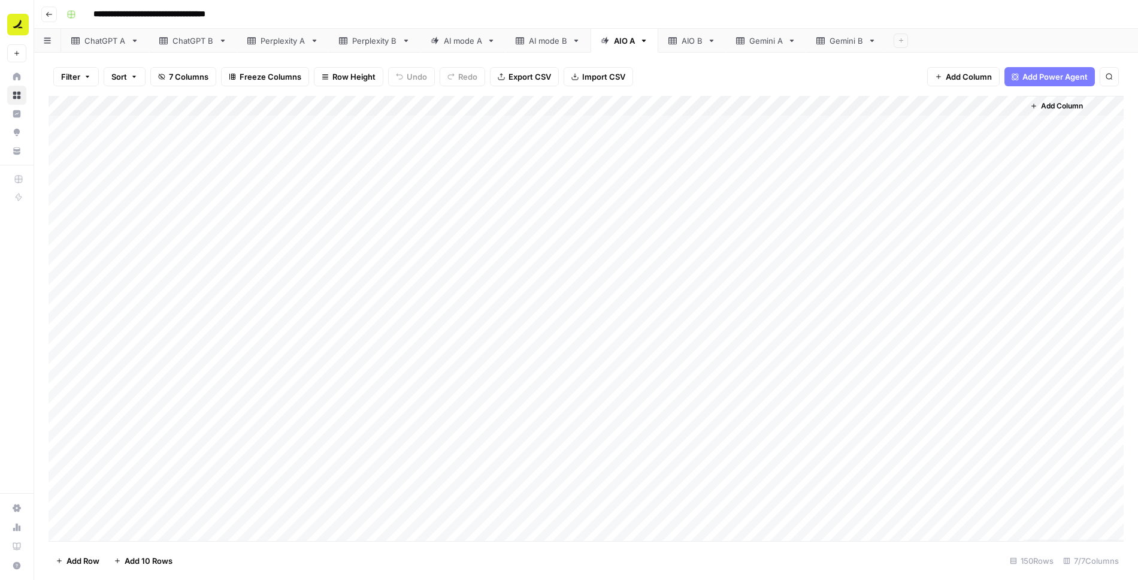
click at [709, 102] on div "Add Column" at bounding box center [587, 318] width 1076 height 445
click at [706, 229] on span "Filter" at bounding box center [708, 234] width 105 height 12
type input "Mention"
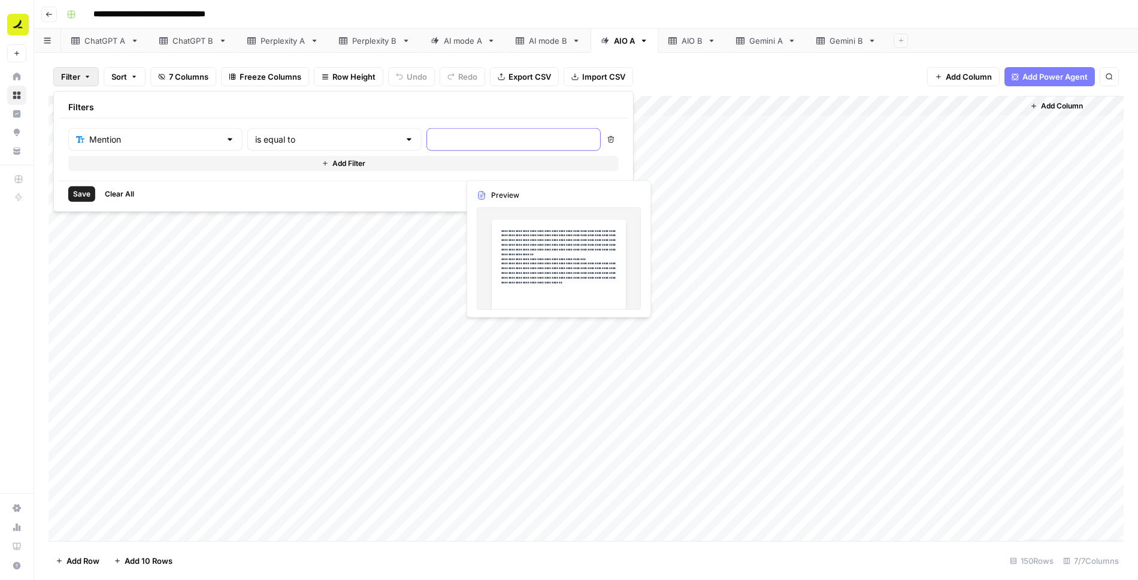
click at [434, 137] on input "text" at bounding box center [513, 140] width 159 height 12
type input "Yes"
click at [82, 189] on span "Save" at bounding box center [81, 194] width 17 height 11
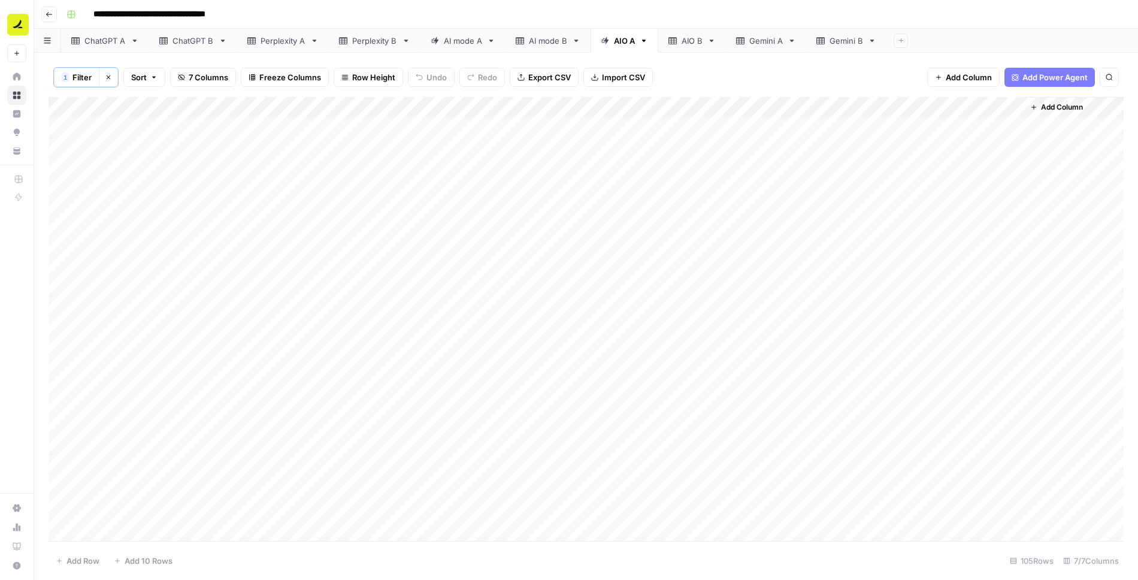
click at [825, 104] on div "Add Column" at bounding box center [587, 319] width 1076 height 445
click at [880, 128] on div "Add Column" at bounding box center [587, 319] width 1076 height 445
click at [825, 123] on div "Add Column" at bounding box center [587, 319] width 1076 height 445
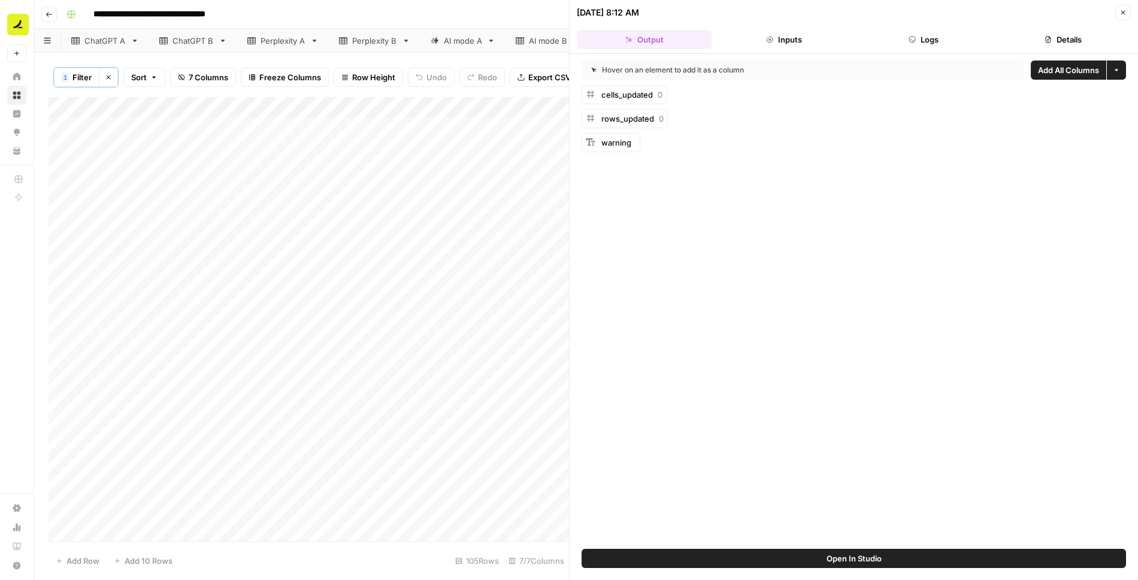
click at [932, 43] on button "Logs" at bounding box center [924, 39] width 135 height 19
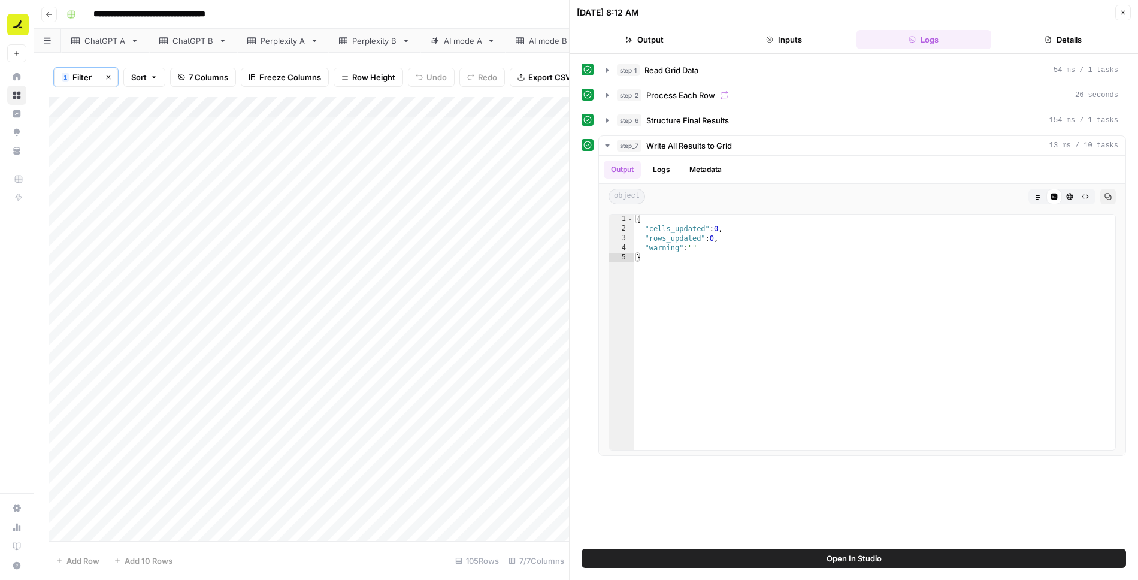
click at [1129, 14] on button "Close" at bounding box center [1124, 13] width 16 height 16
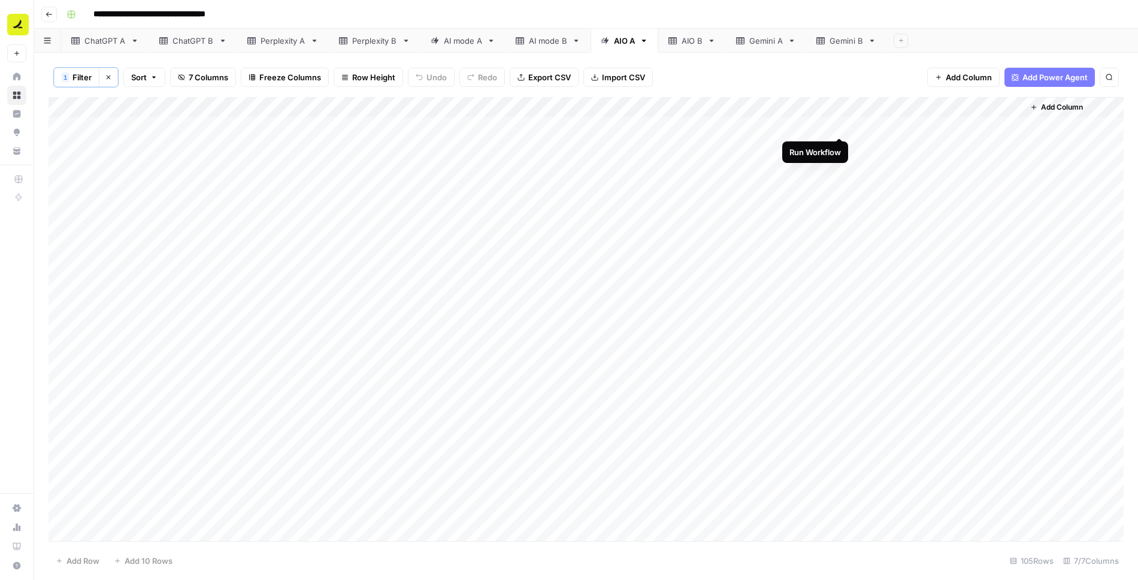
click at [839, 125] on div "Add Column" at bounding box center [587, 319] width 1076 height 445
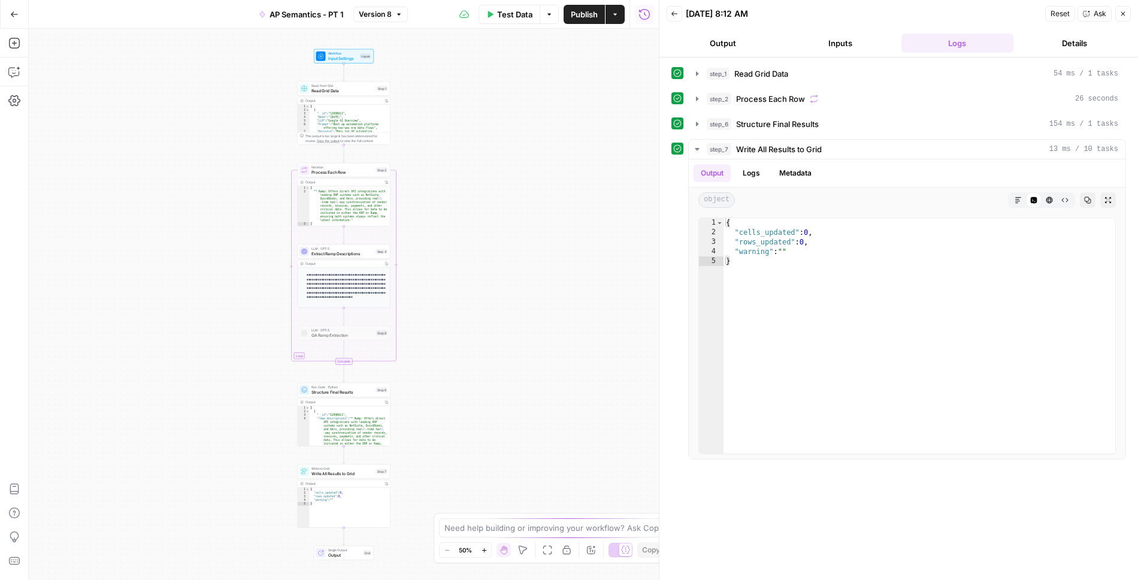
click at [360, 475] on span "Write All Results to Grid" at bounding box center [343, 473] width 62 height 6
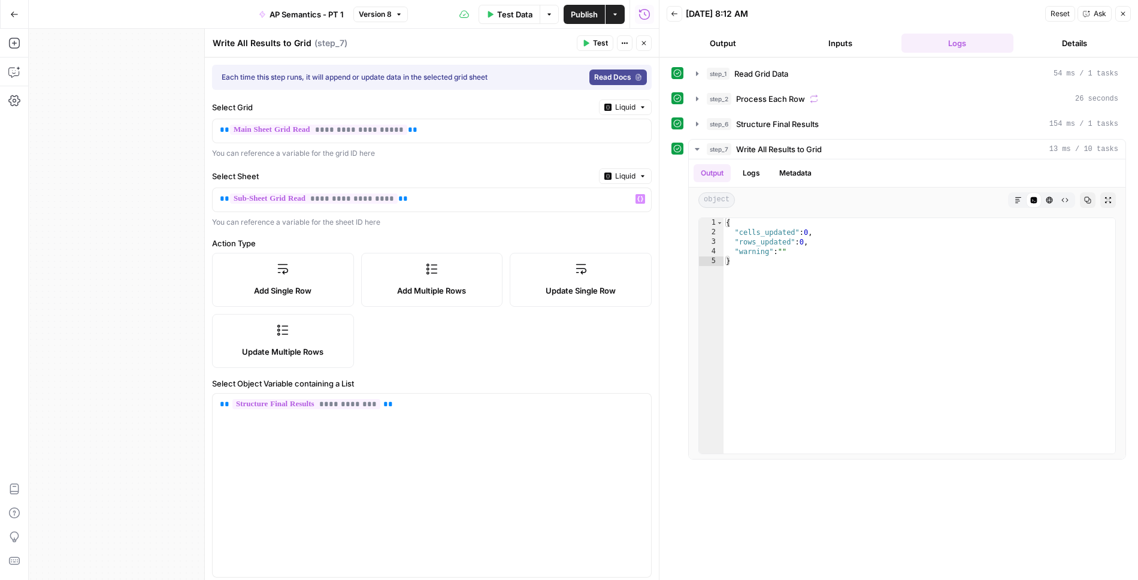
scroll to position [141, 0]
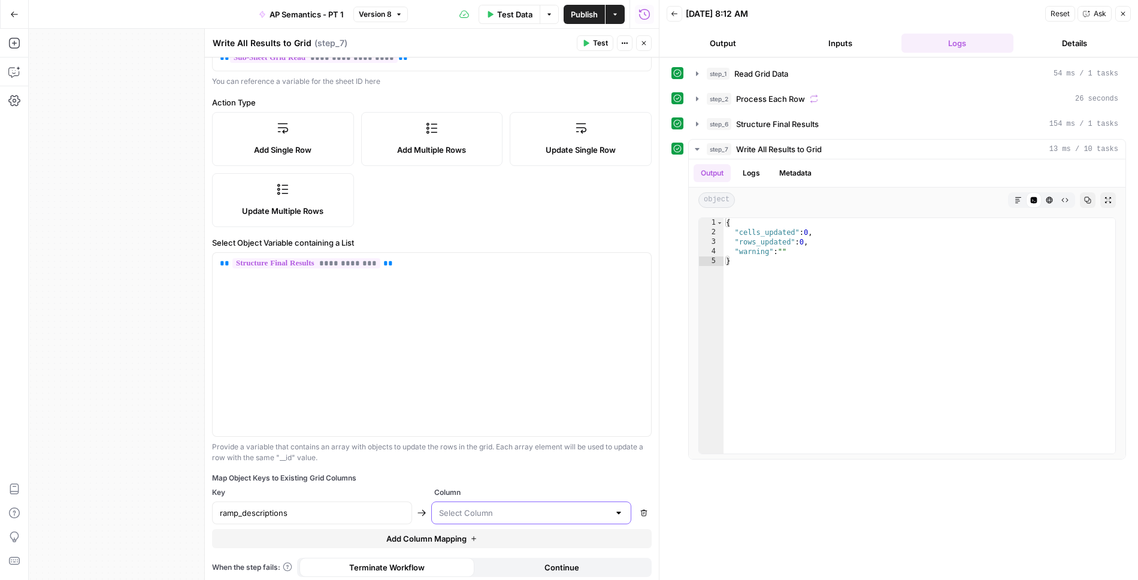
click at [500, 508] on input "text" at bounding box center [524, 513] width 170 height 12
click at [499, 474] on span "Extracted Descriptions" at bounding box center [529, 480] width 175 height 12
type input "Extracted Descriptions"
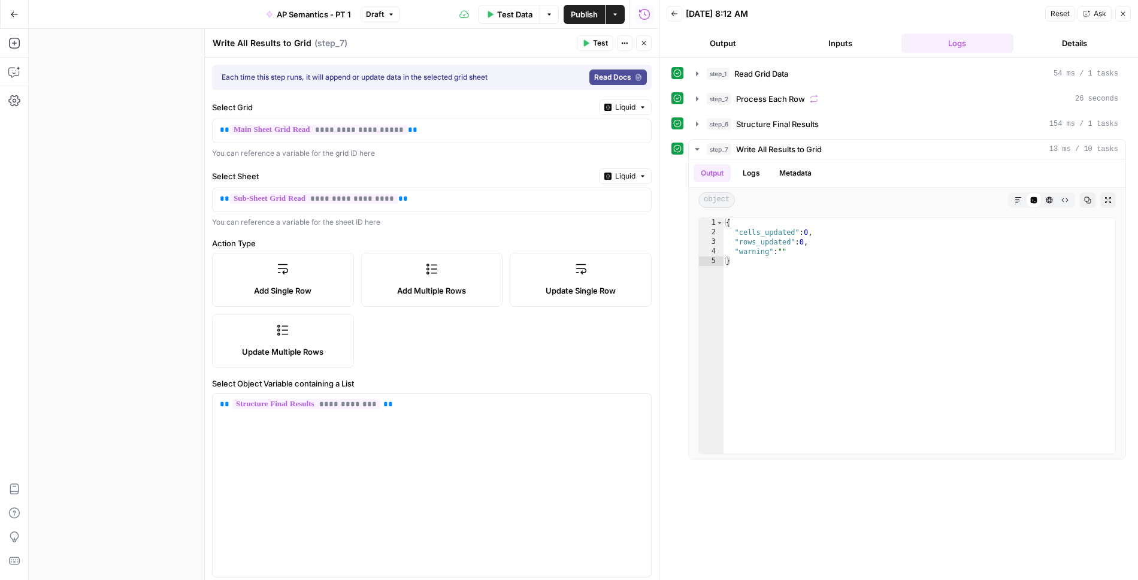
click at [590, 10] on span "Publish" at bounding box center [584, 14] width 27 height 12
